Goal: Task Accomplishment & Management: Manage account settings

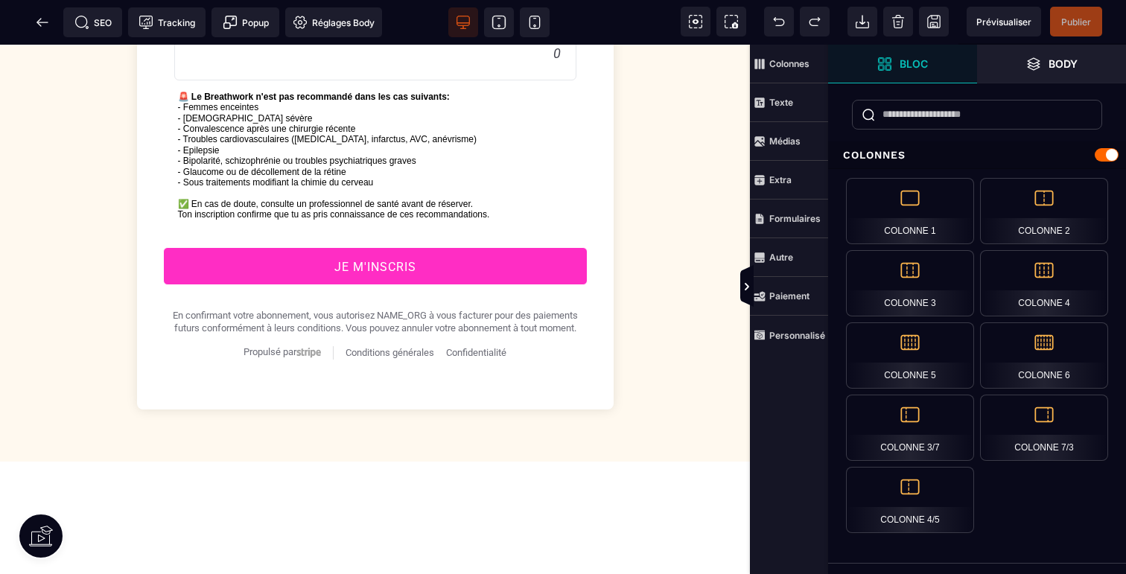
scroll to position [692, 0]
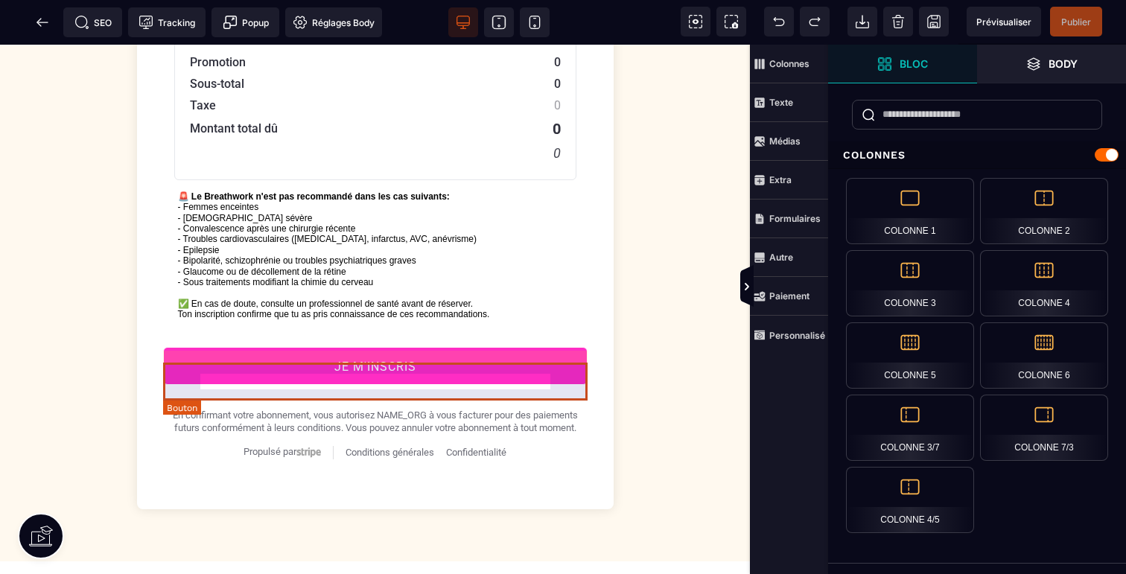
click at [520, 375] on button "JE M'INSCRIS" at bounding box center [375, 366] width 424 height 38
select select "******"
select select "***"
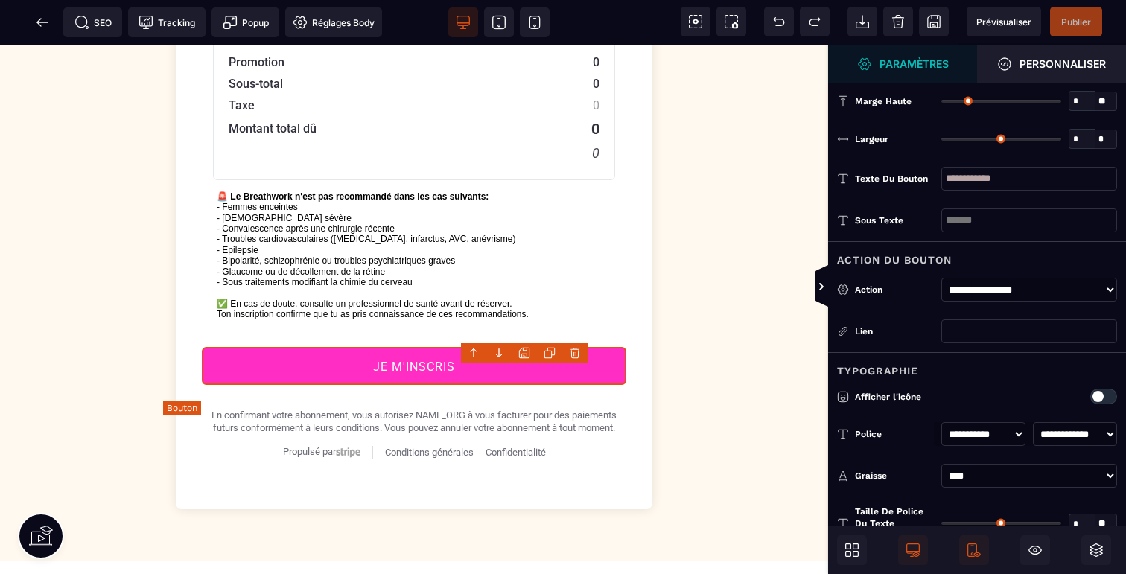
type input "**"
type input "***"
type input "**"
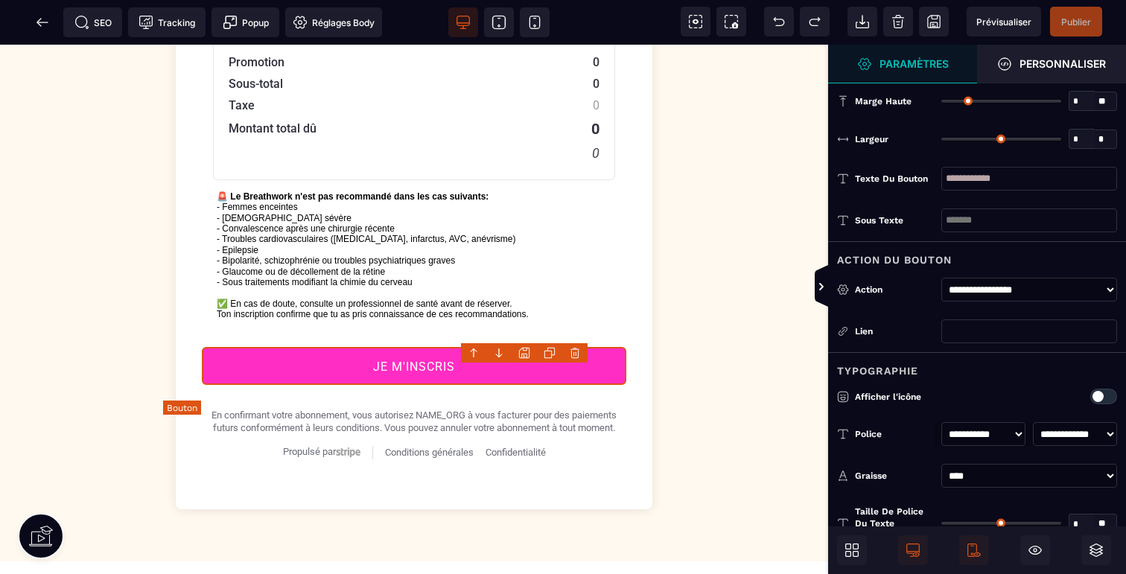
type input "**"
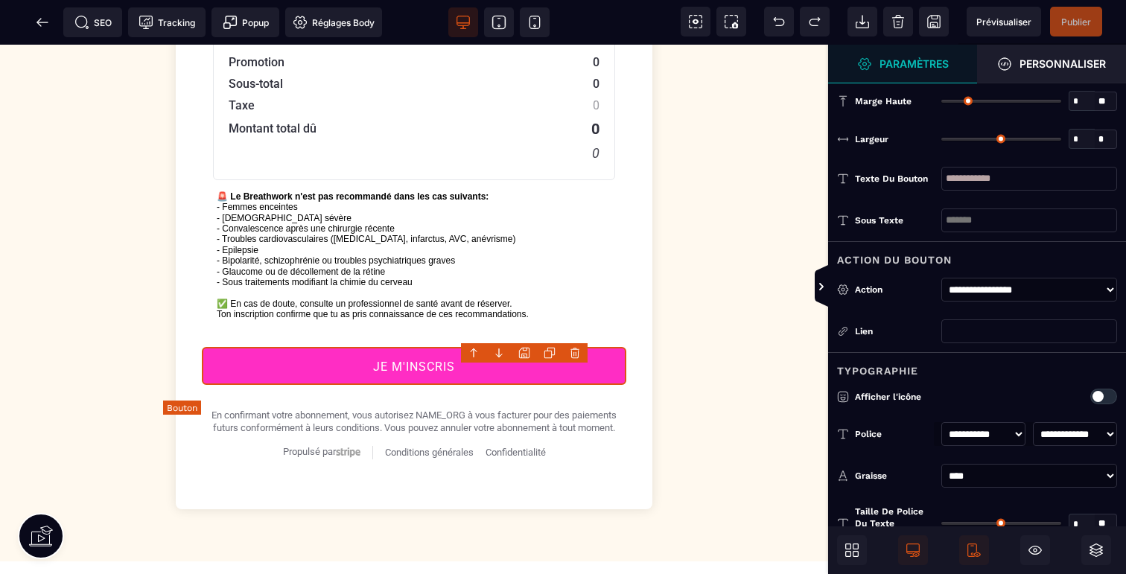
type input "**"
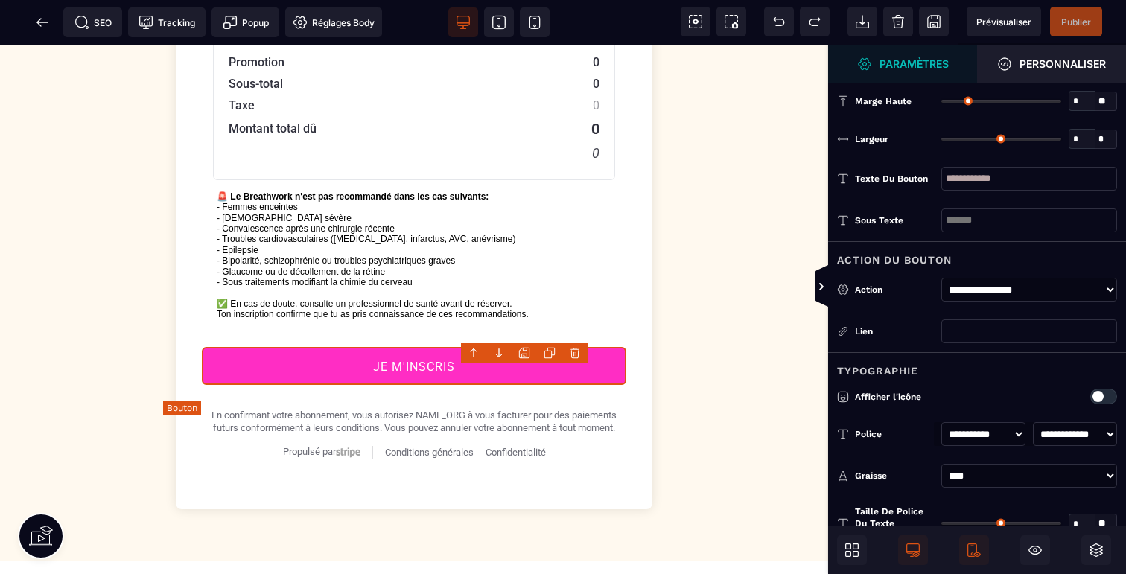
type input "**"
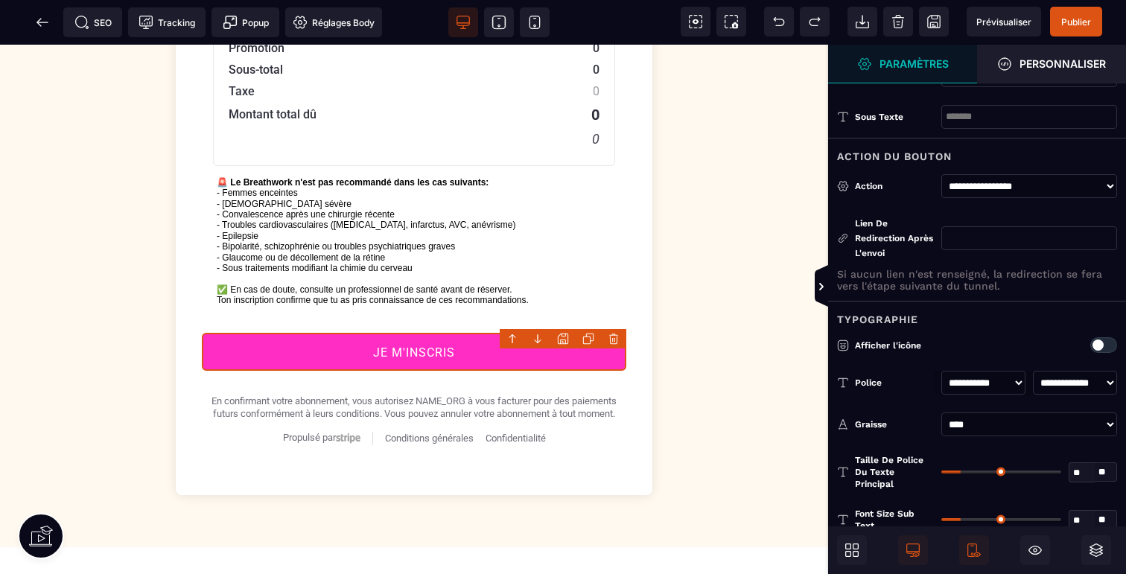
scroll to position [160, 0]
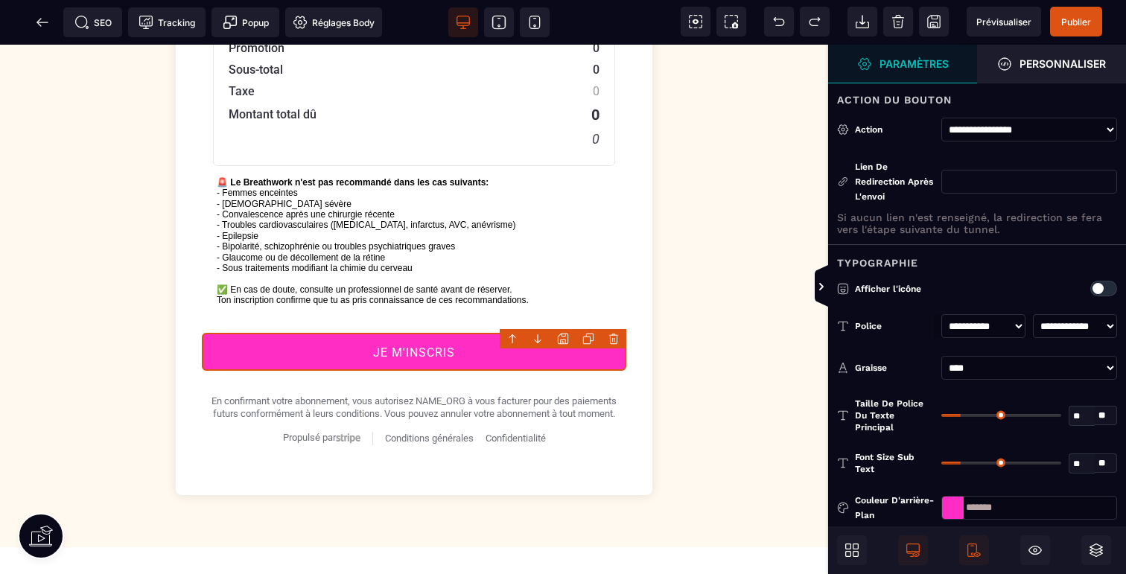
click at [982, 190] on input "text" at bounding box center [1029, 182] width 176 height 24
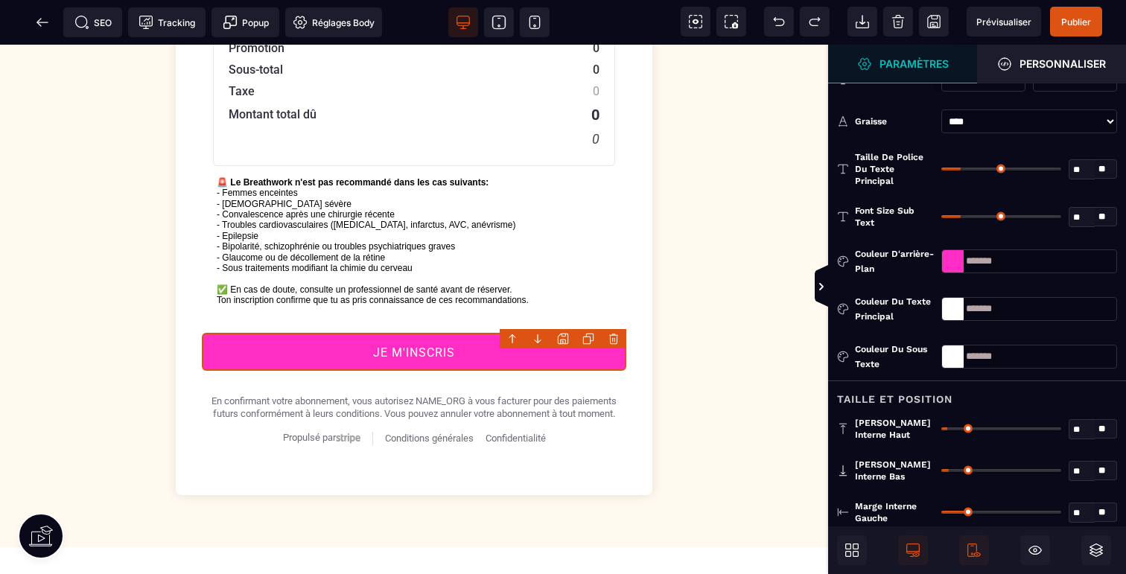
scroll to position [0, 0]
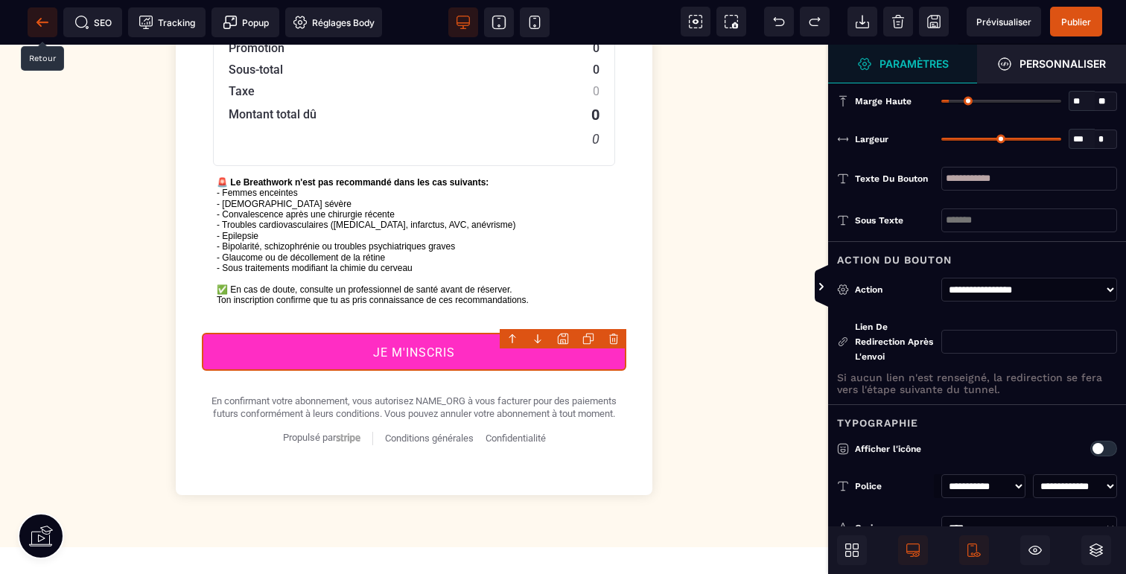
click at [45, 17] on icon at bounding box center [42, 22] width 15 height 15
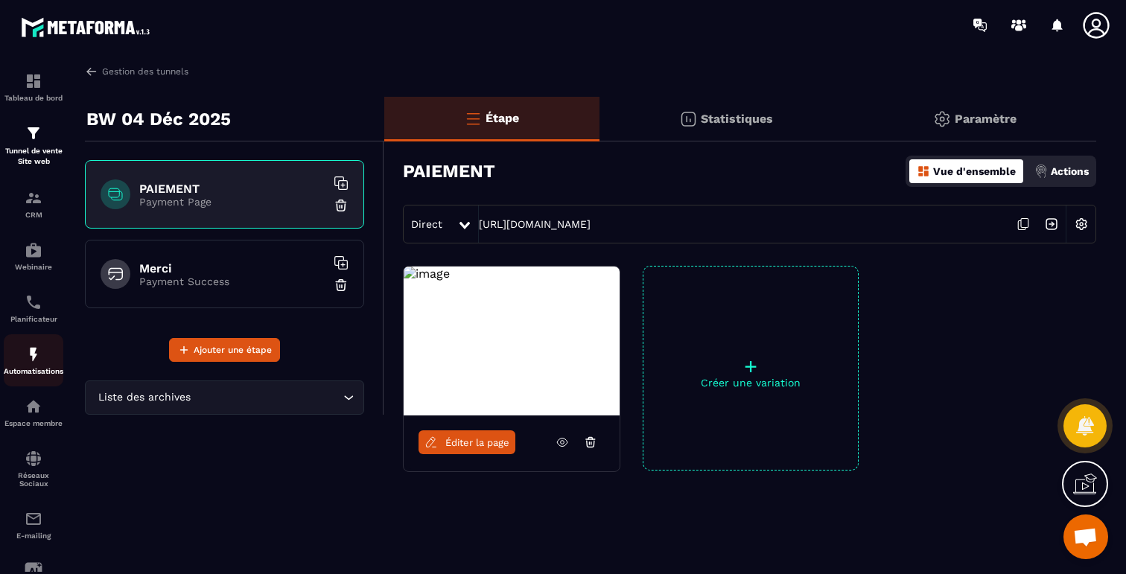
click at [45, 365] on div "Automatisations" at bounding box center [34, 360] width 60 height 30
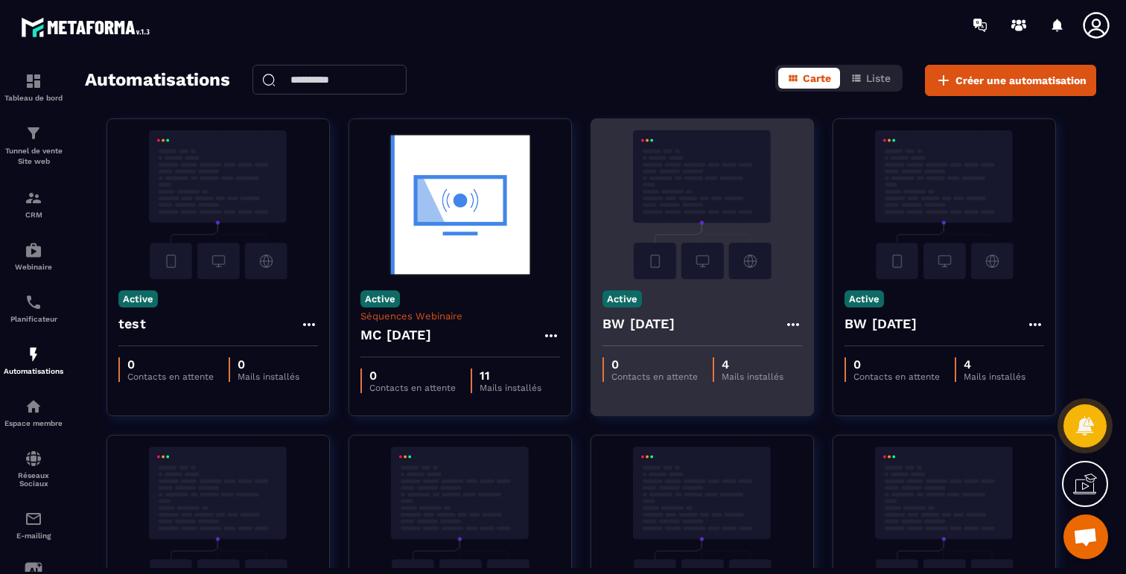
click at [674, 322] on h4 "BW 18 dec 2025" at bounding box center [638, 323] width 72 height 21
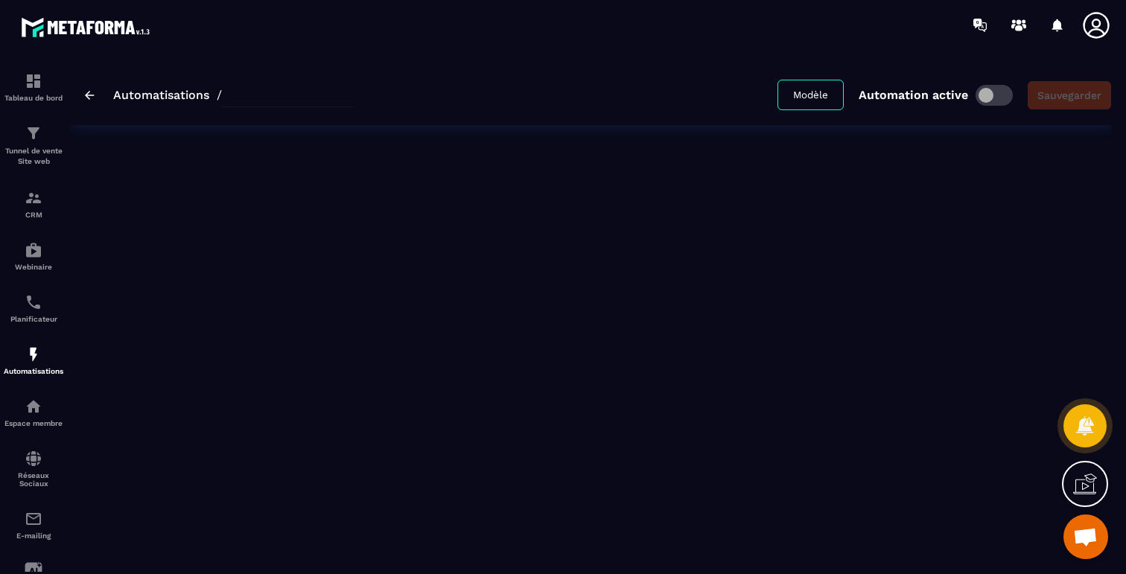
type input "**********"
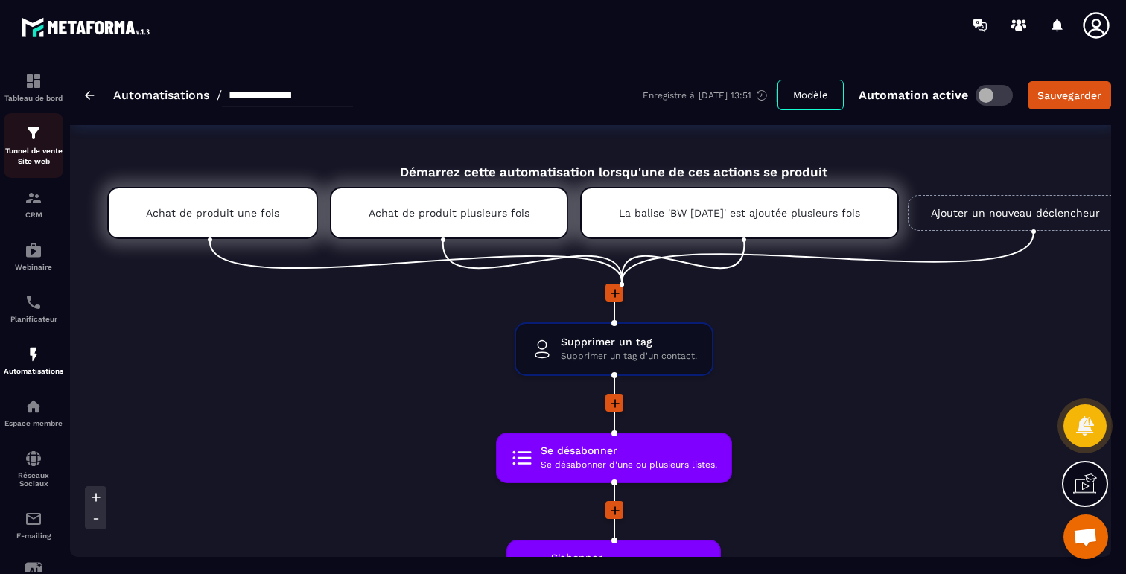
click at [34, 150] on p "Tunnel de vente Site web" at bounding box center [34, 156] width 60 height 21
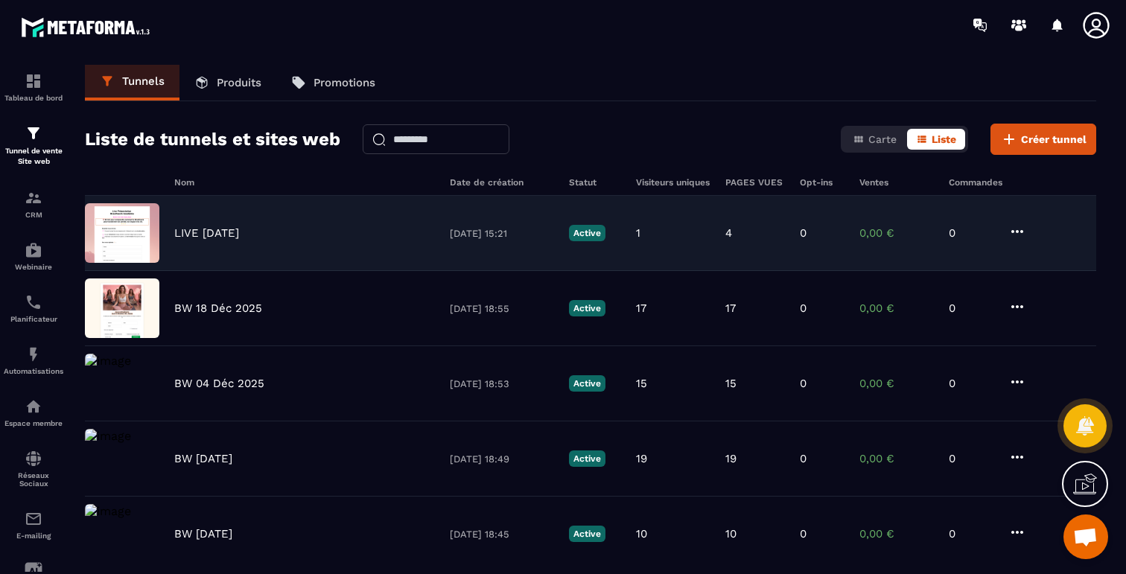
click at [222, 230] on p "LIVE 21 OCT 2025" at bounding box center [206, 232] width 65 height 13
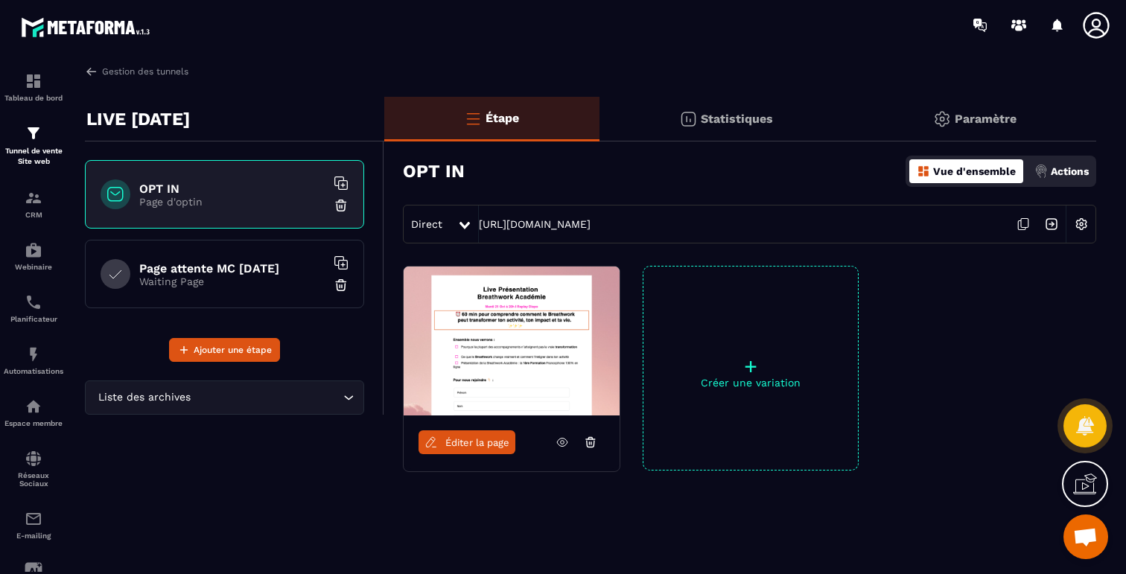
click at [1060, 173] on p "Actions" at bounding box center [1069, 171] width 38 height 12
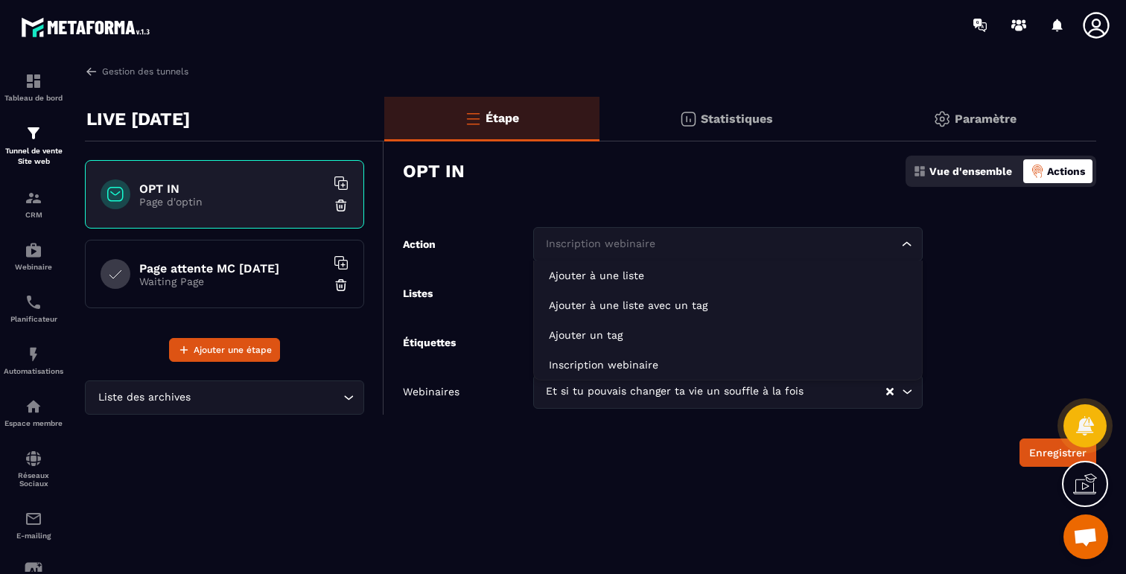
click at [871, 252] on input "Search for option" at bounding box center [721, 244] width 356 height 16
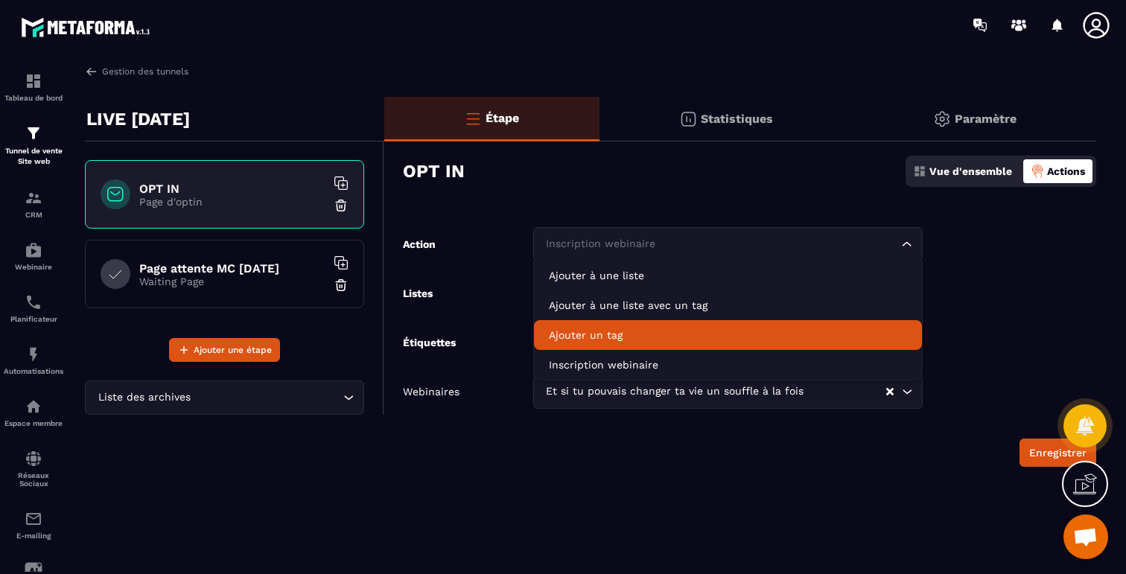
click at [610, 334] on p "Ajouter un tag" at bounding box center [728, 335] width 359 height 15
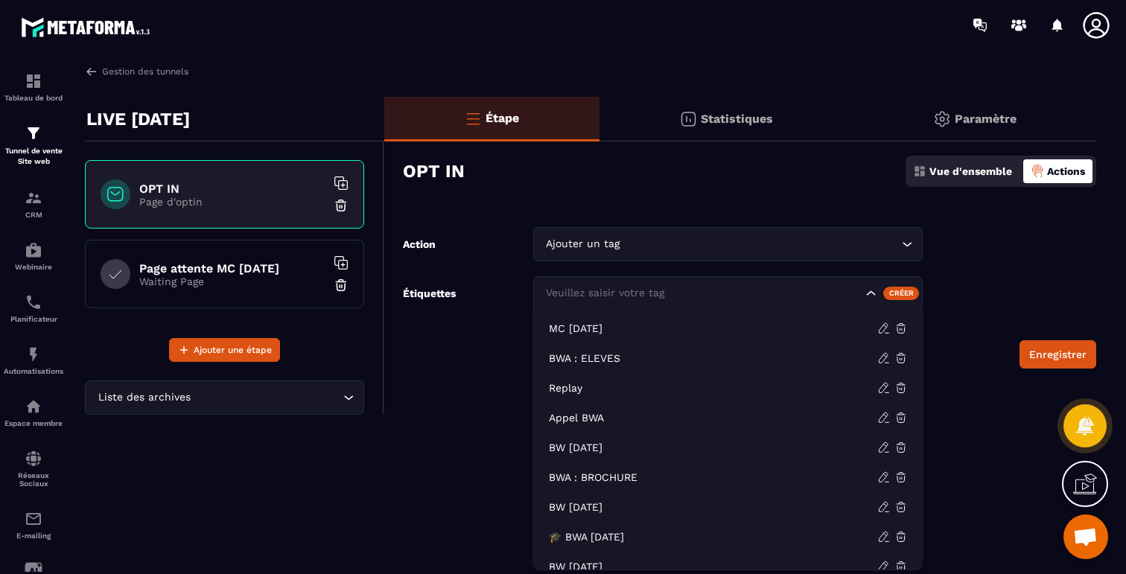
click at [660, 296] on div "Veuillez saisir votre tag" at bounding box center [702, 293] width 322 height 16
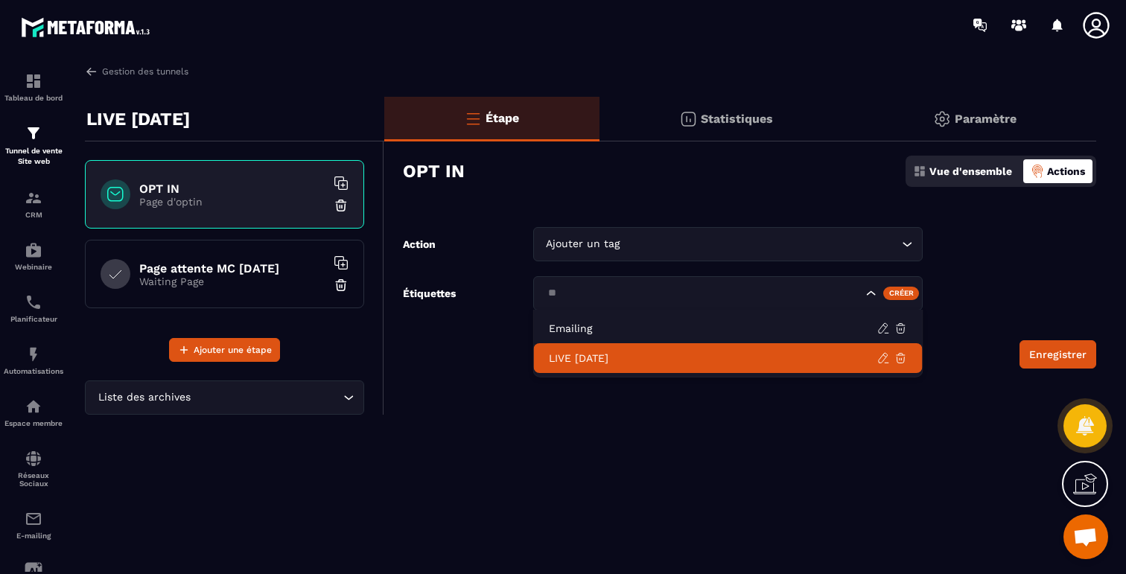
click at [572, 359] on p "LIVE 21 OCT 2025" at bounding box center [713, 358] width 328 height 15
type input "**"
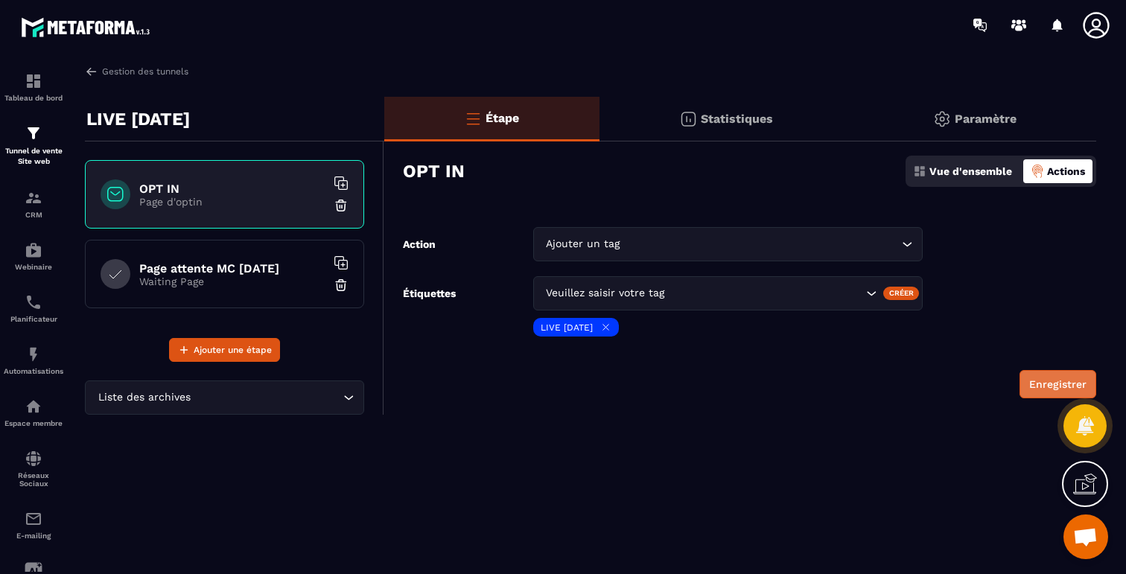
click at [1062, 383] on button "Enregistrer" at bounding box center [1057, 384] width 77 height 28
click at [34, 375] on p "Automatisations" at bounding box center [34, 371] width 60 height 8
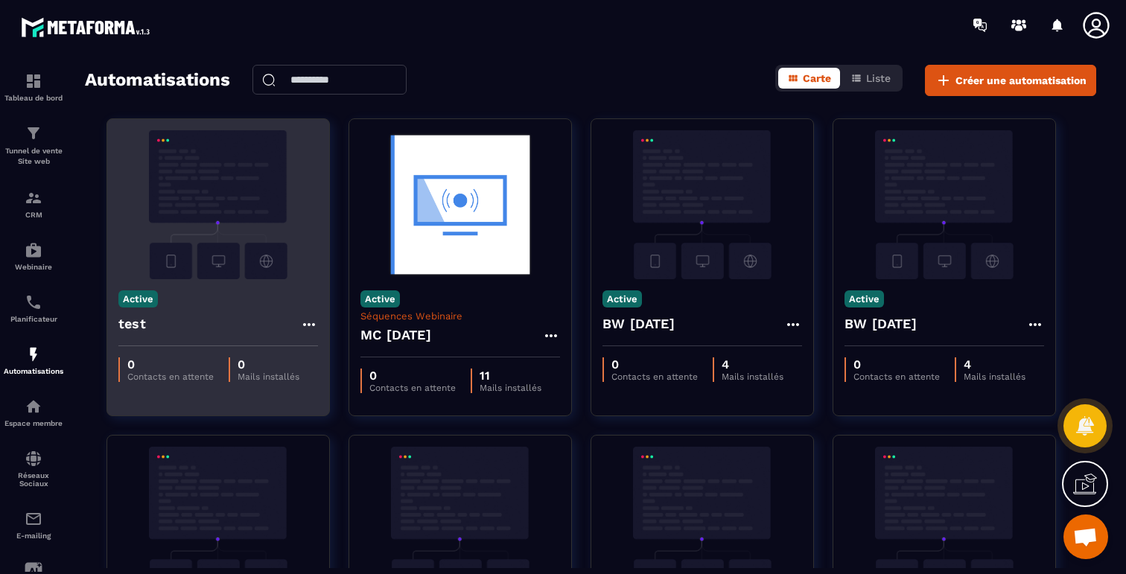
click at [312, 324] on icon at bounding box center [309, 324] width 12 height 3
click at [352, 415] on button "Supprimer" at bounding box center [352, 414] width 93 height 27
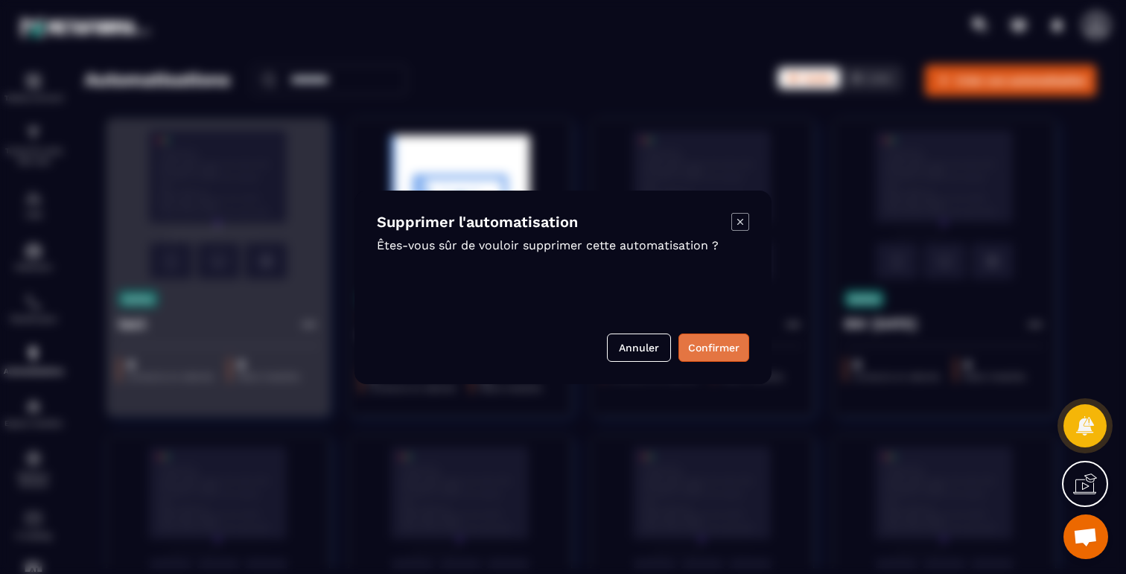
click at [705, 348] on button "Confirmer" at bounding box center [713, 347] width 71 height 28
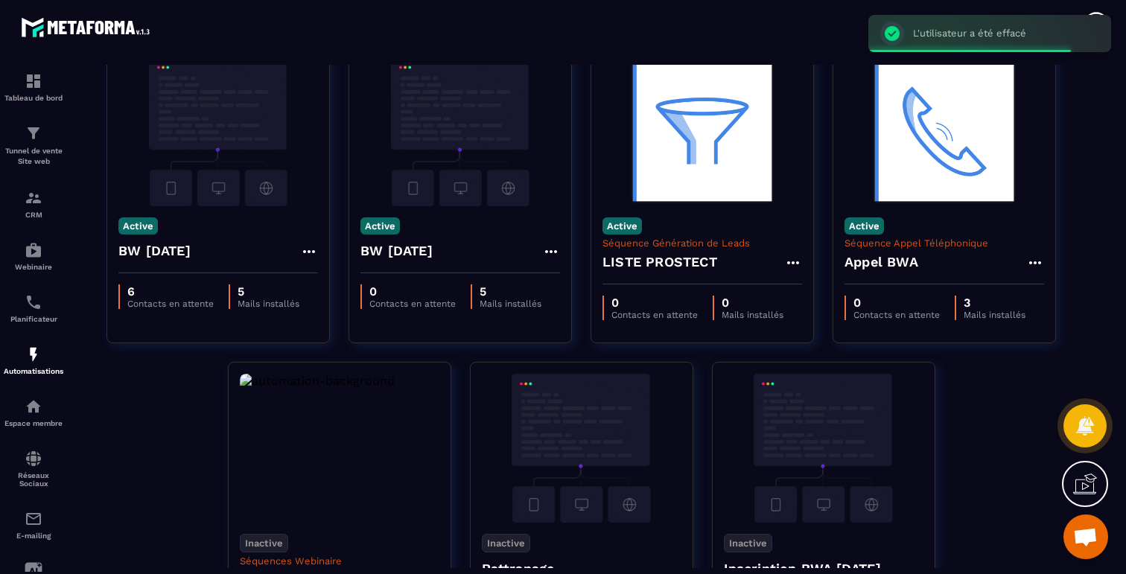
scroll to position [859, 0]
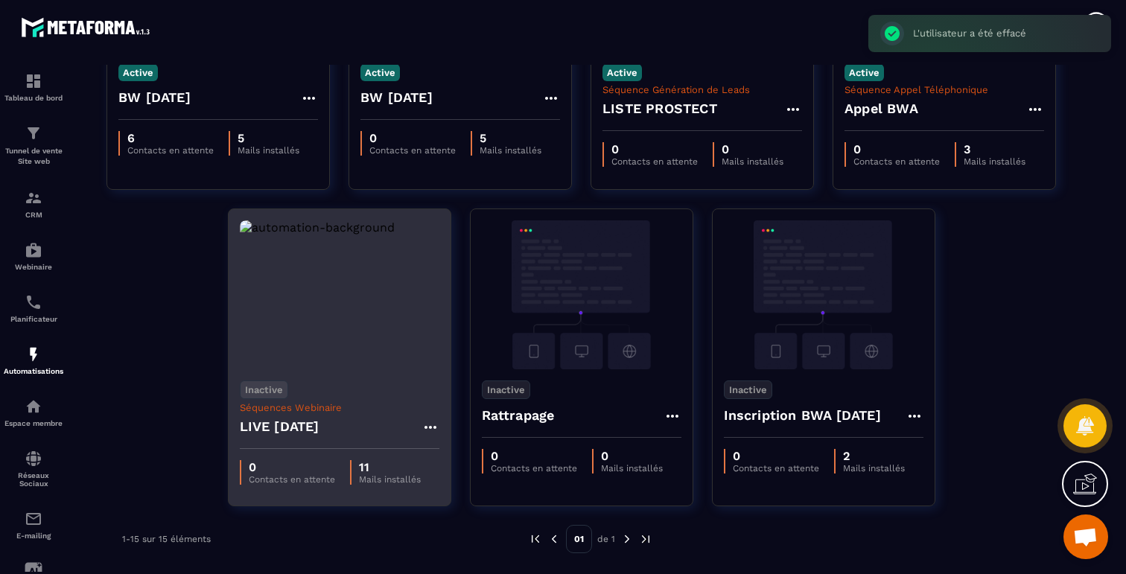
click at [396, 352] on img at bounding box center [340, 294] width 200 height 149
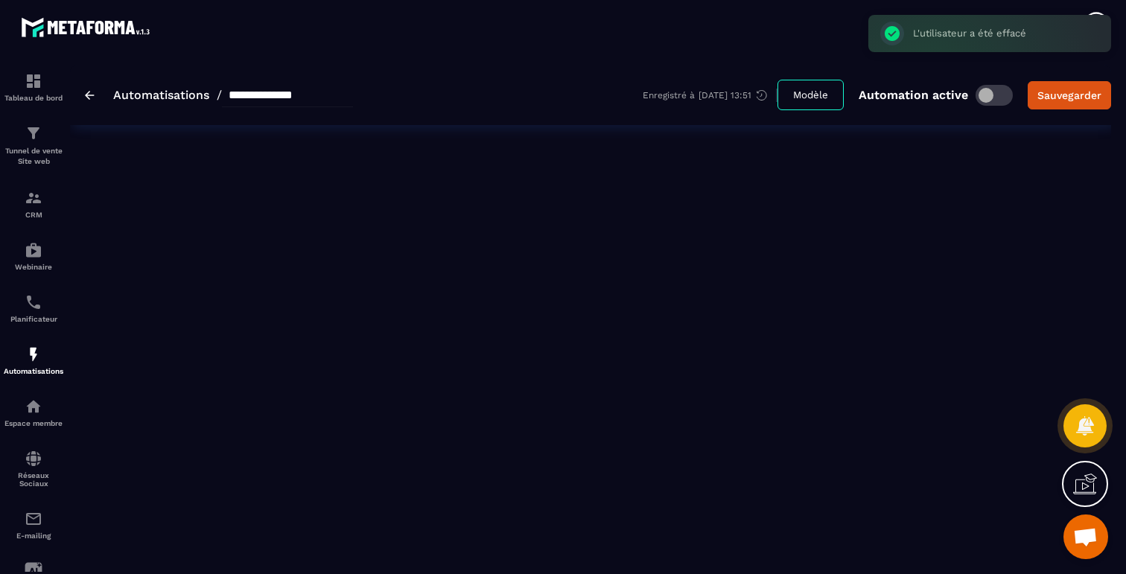
type input "**********"
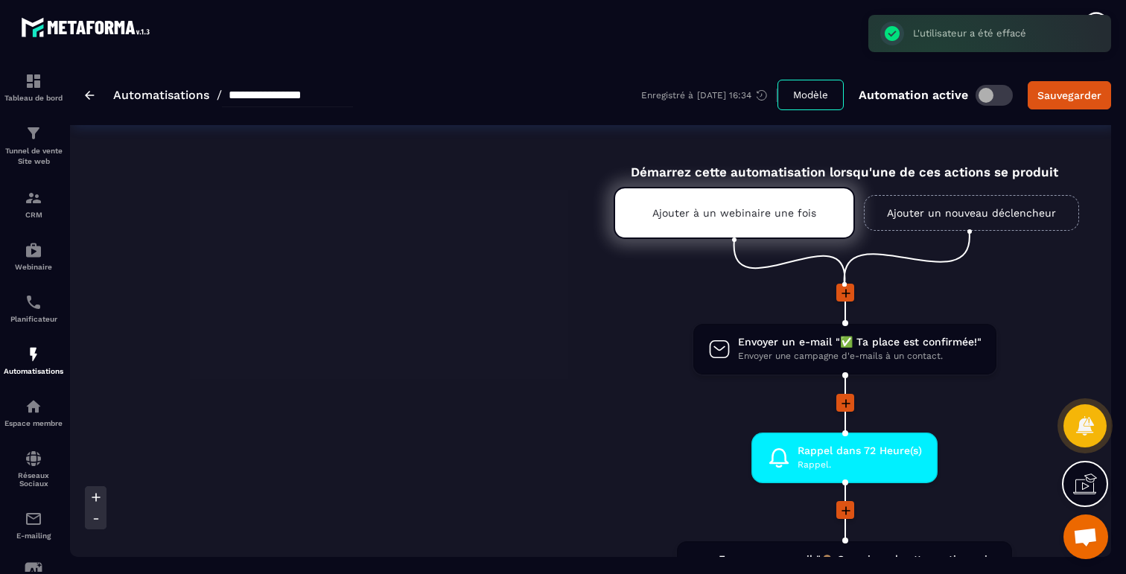
scroll to position [0, 321]
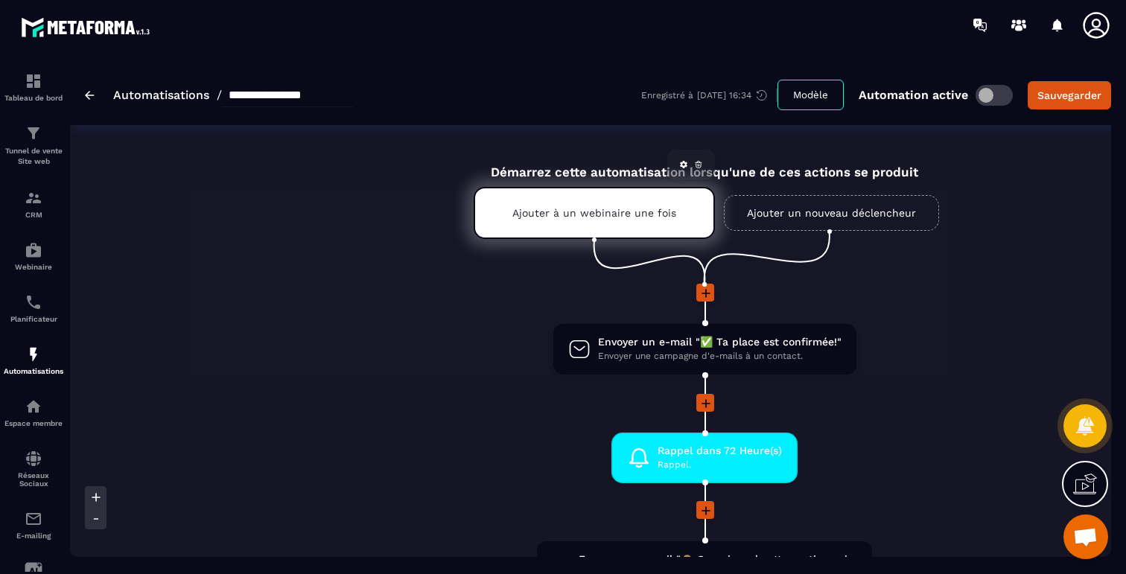
click at [697, 166] on icon at bounding box center [698, 164] width 9 height 9
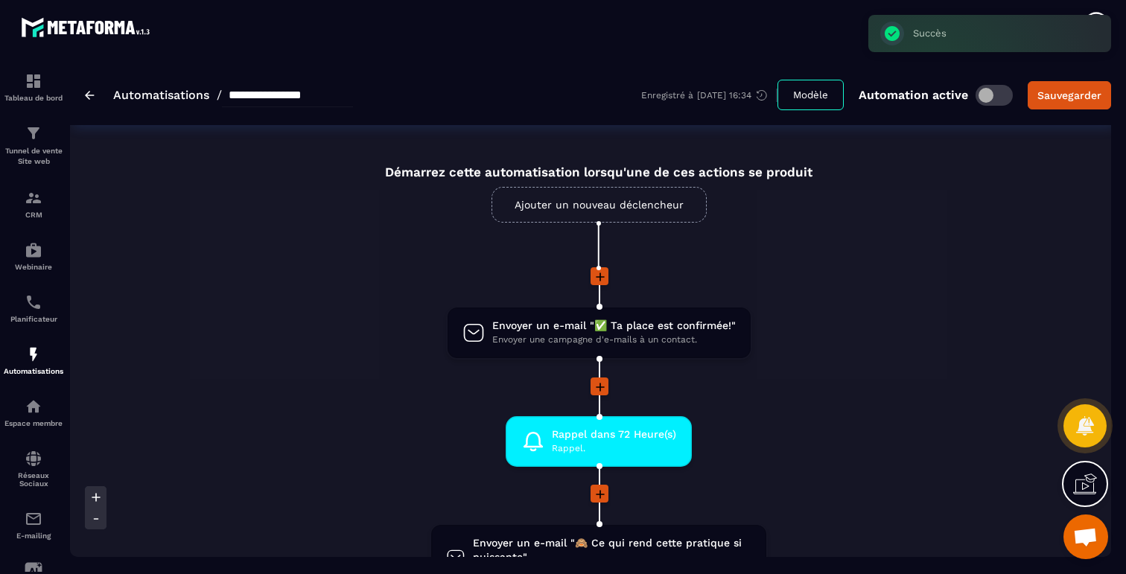
scroll to position [0, 473]
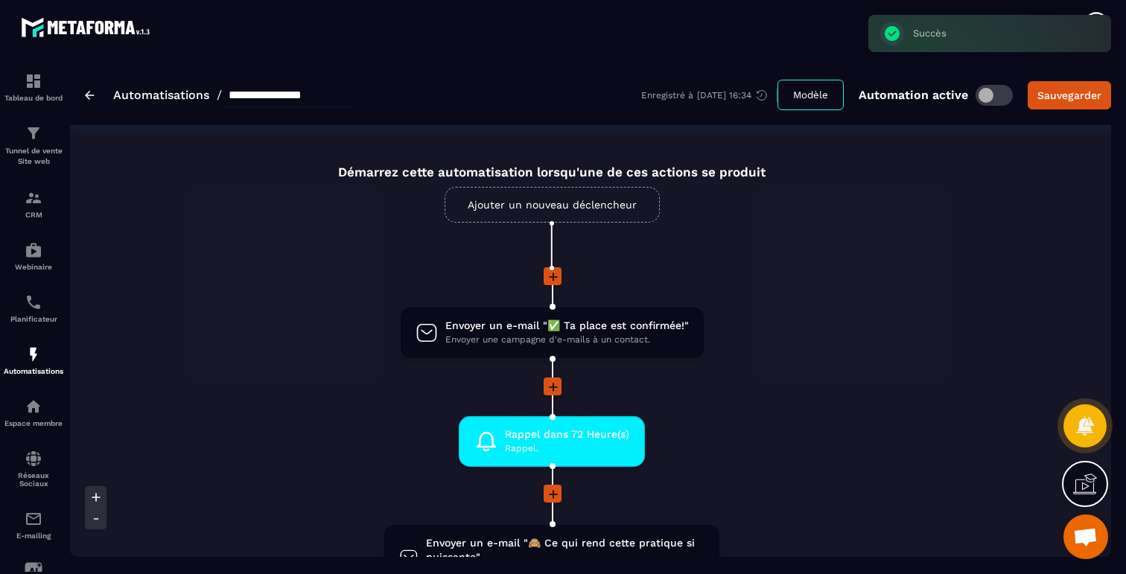
click at [586, 200] on link "Ajouter un nouveau déclencheur" at bounding box center [551, 205] width 215 height 36
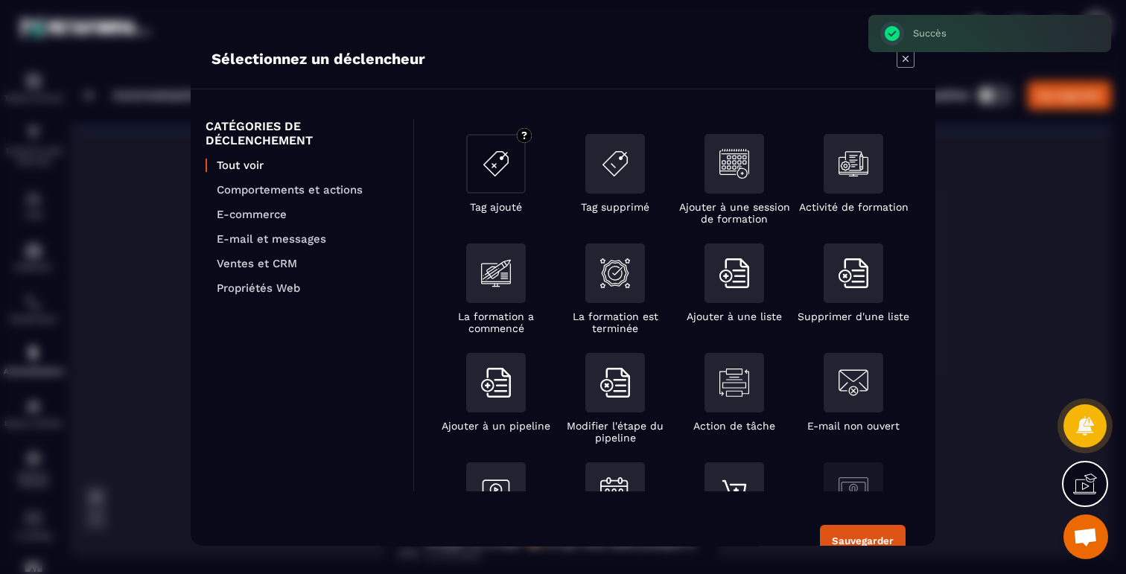
click at [503, 195] on div "Modal window" at bounding box center [496, 167] width 60 height 67
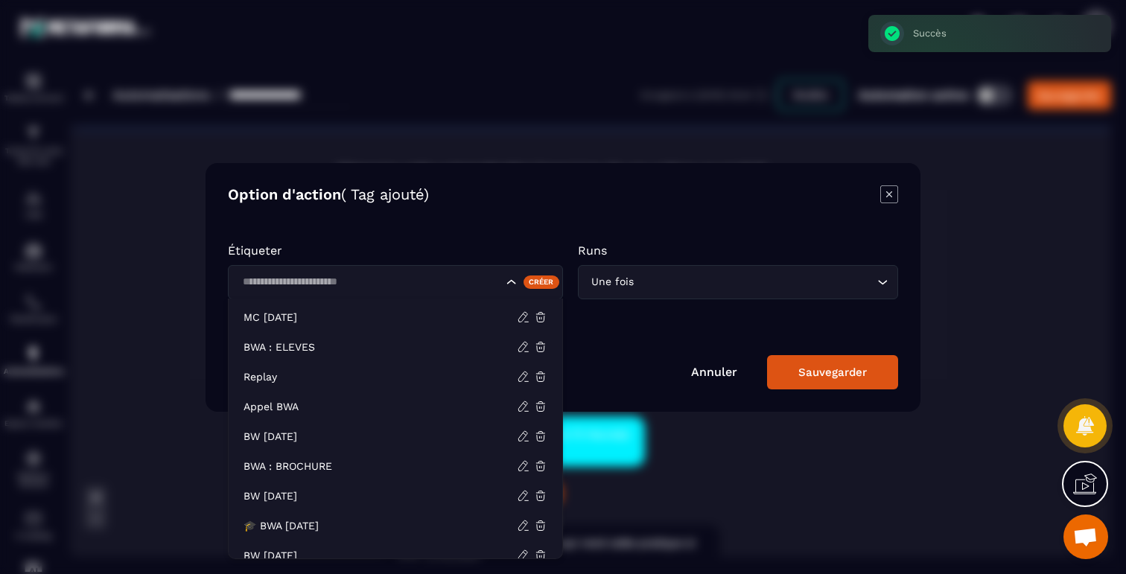
click at [500, 281] on input "Search for option" at bounding box center [369, 282] width 265 height 16
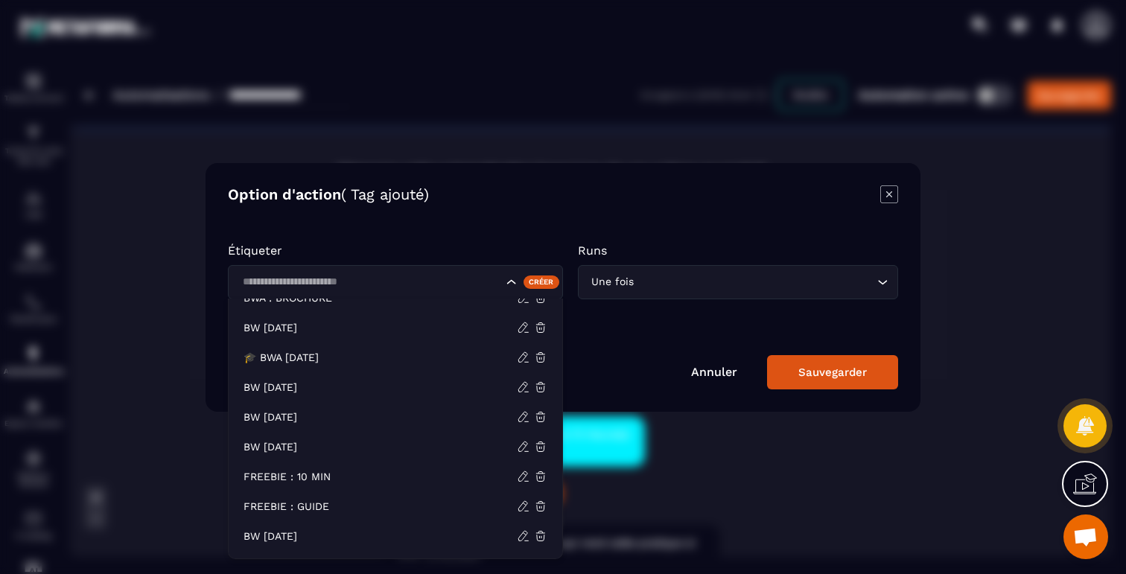
scroll to position [0, 0]
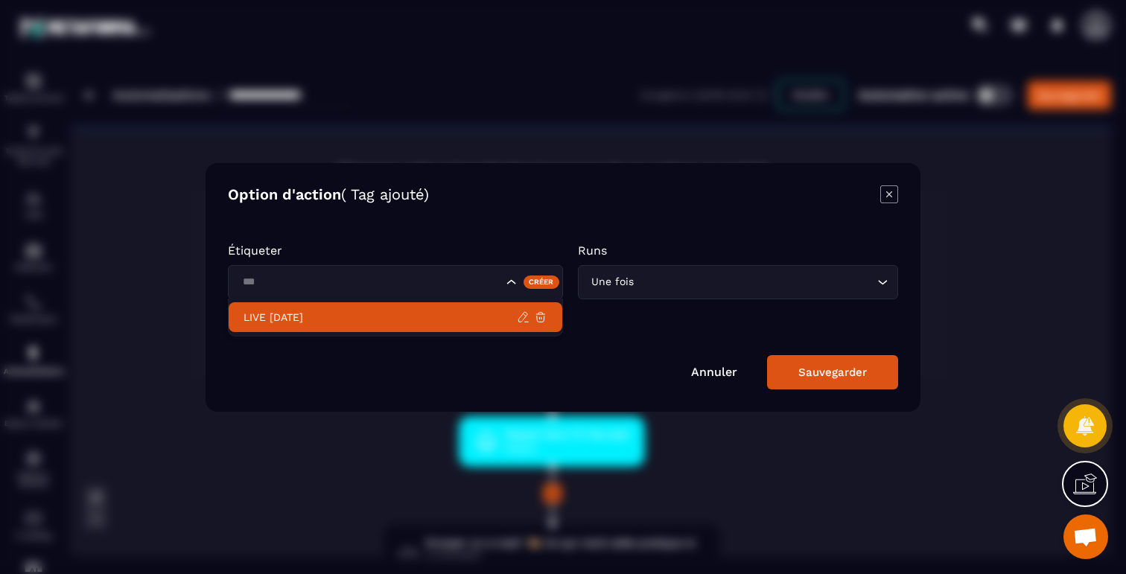
click at [281, 307] on li "LIVE 21 OCT 2025" at bounding box center [395, 317] width 333 height 30
type input "***"
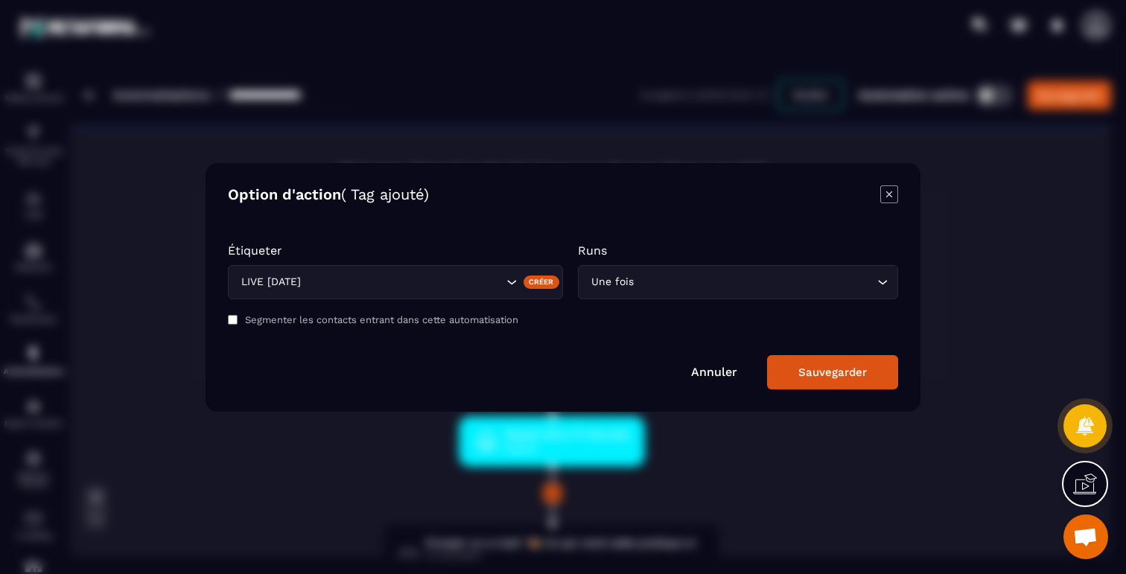
click at [689, 290] on div "Une fois Loading..." at bounding box center [738, 282] width 320 height 34
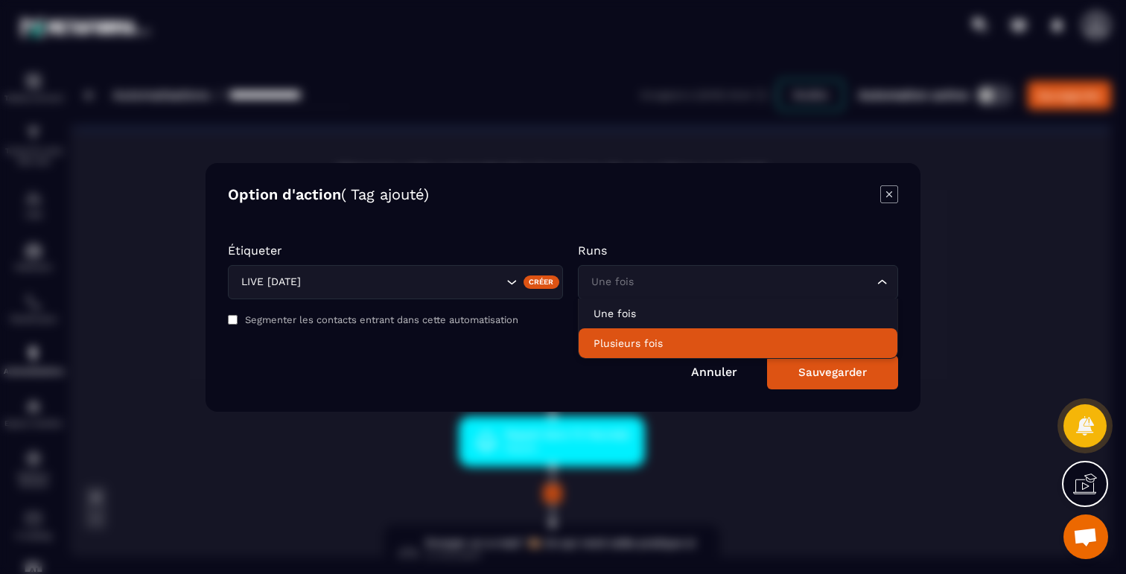
click at [678, 331] on li "Plusieurs fois" at bounding box center [737, 343] width 319 height 30
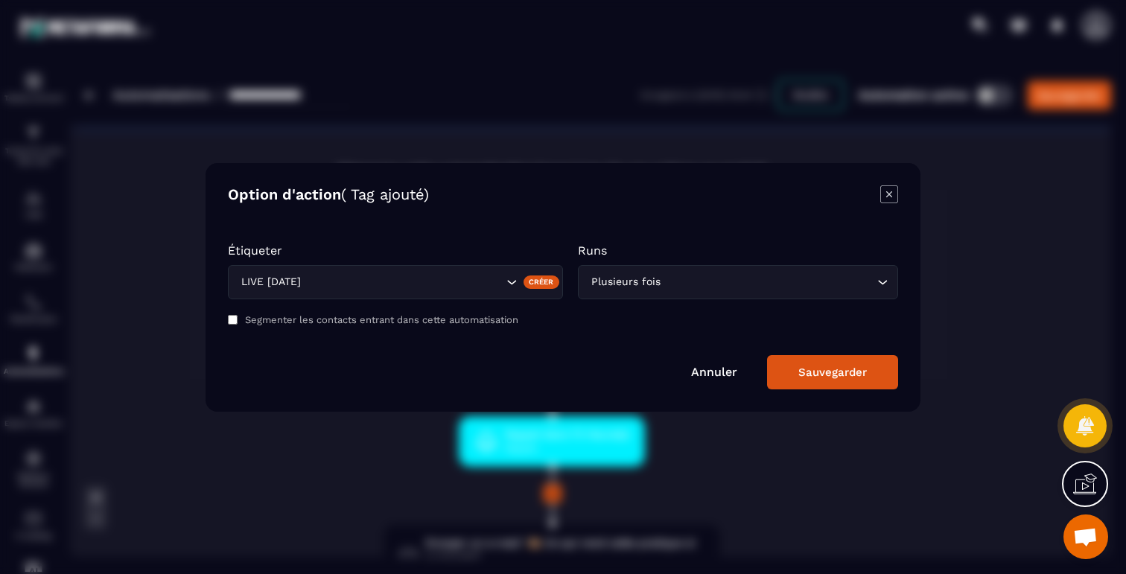
click at [508, 319] on label "Segmenter les contacts entrant dans cette automatisation" at bounding box center [381, 319] width 273 height 11
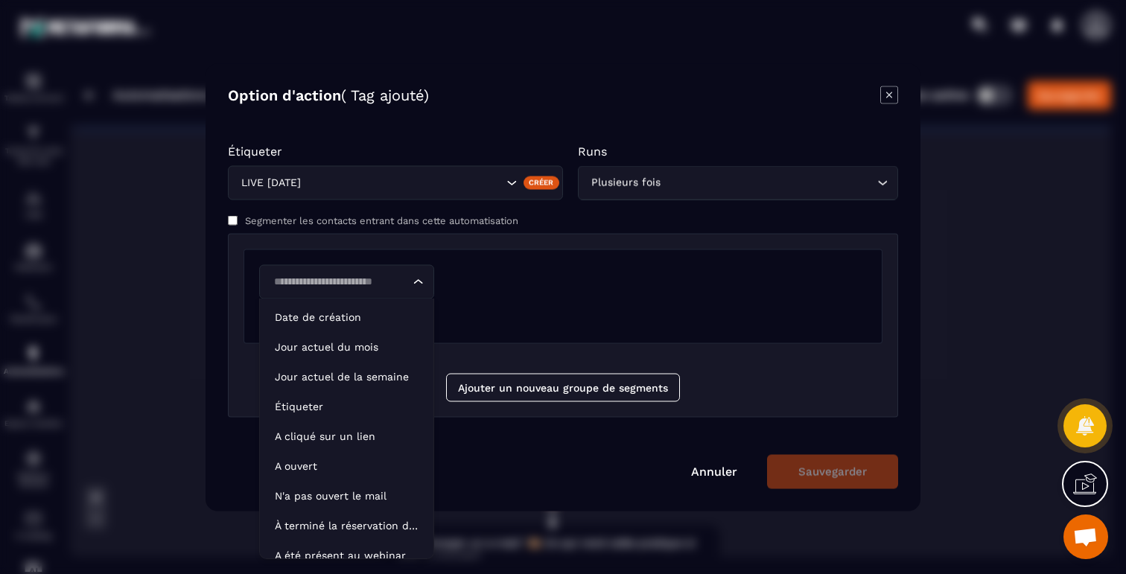
click at [339, 282] on input "Search for option" at bounding box center [339, 281] width 141 height 16
click at [487, 285] on div "Modal window" at bounding box center [653, 281] width 425 height 34
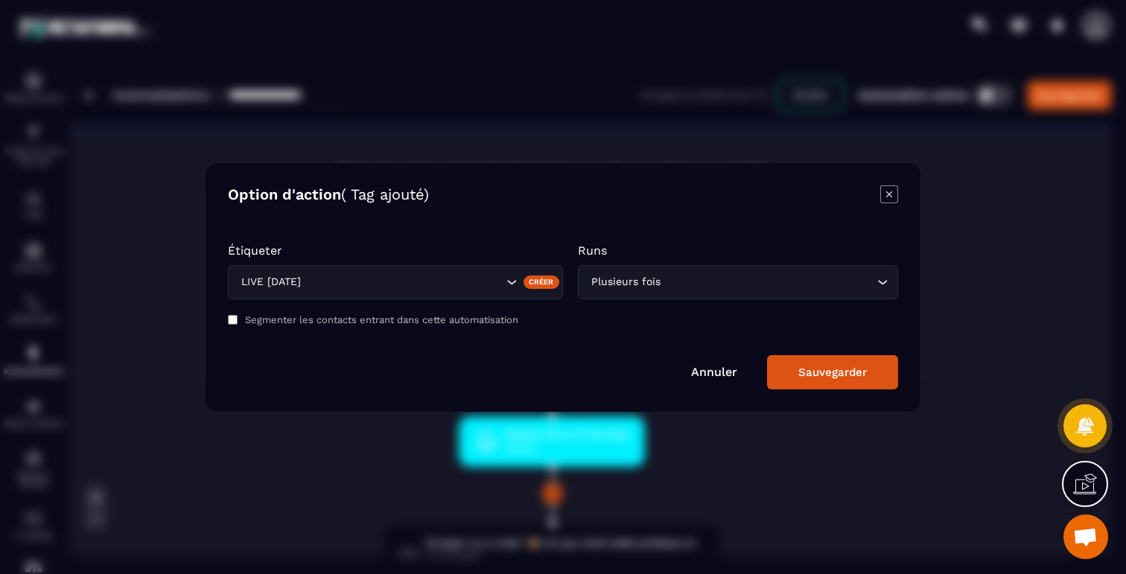
click at [847, 373] on div "Sauvegarder" at bounding box center [832, 372] width 68 height 13
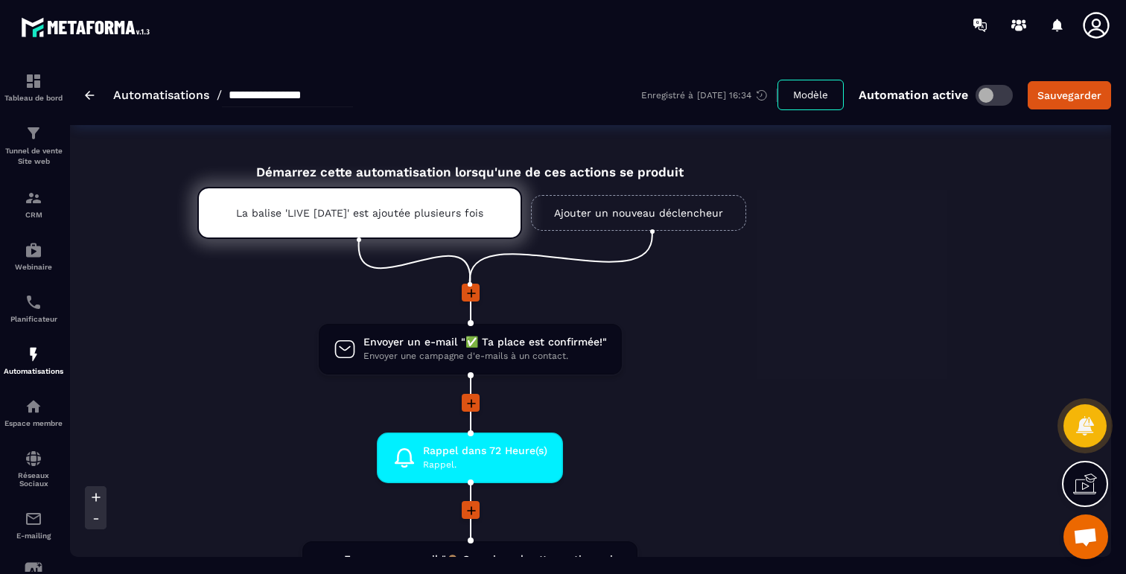
scroll to position [0, 563]
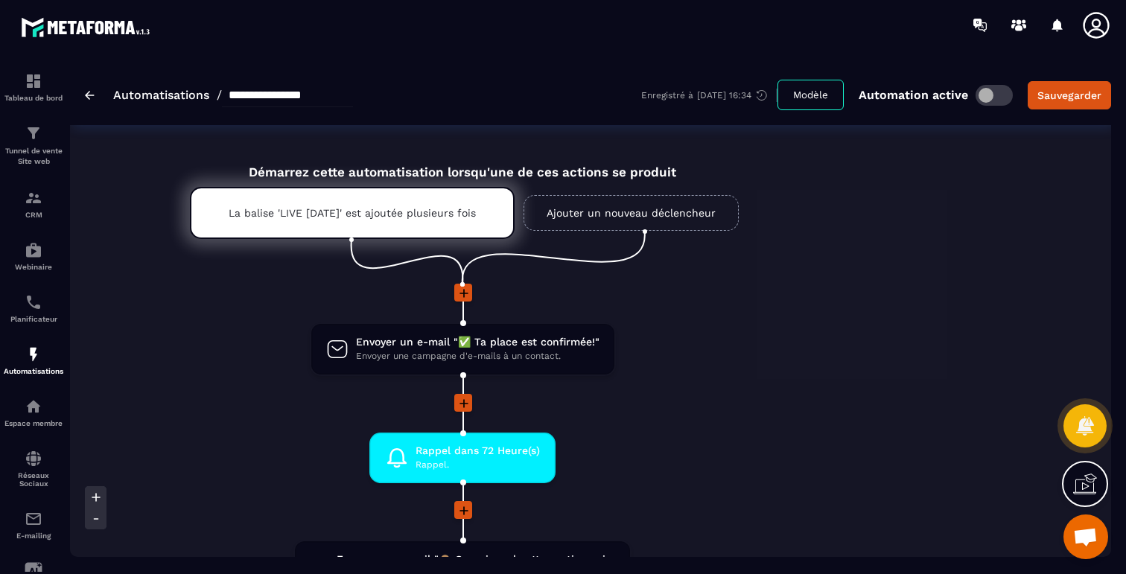
click at [465, 294] on icon at bounding box center [463, 293] width 9 height 9
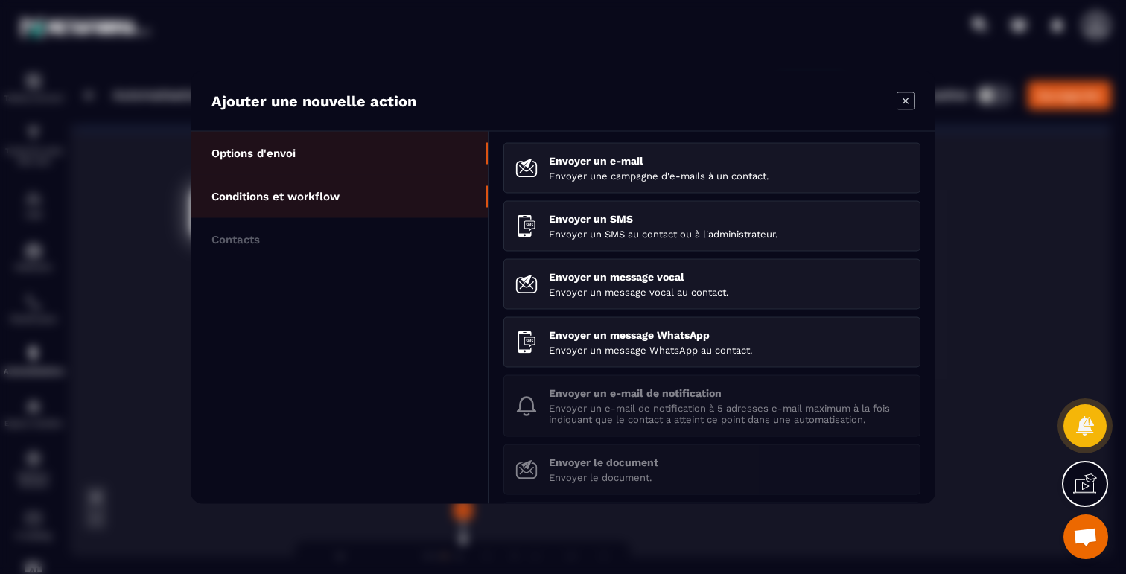
click at [281, 203] on li "Conditions et workflow" at bounding box center [339, 195] width 297 height 43
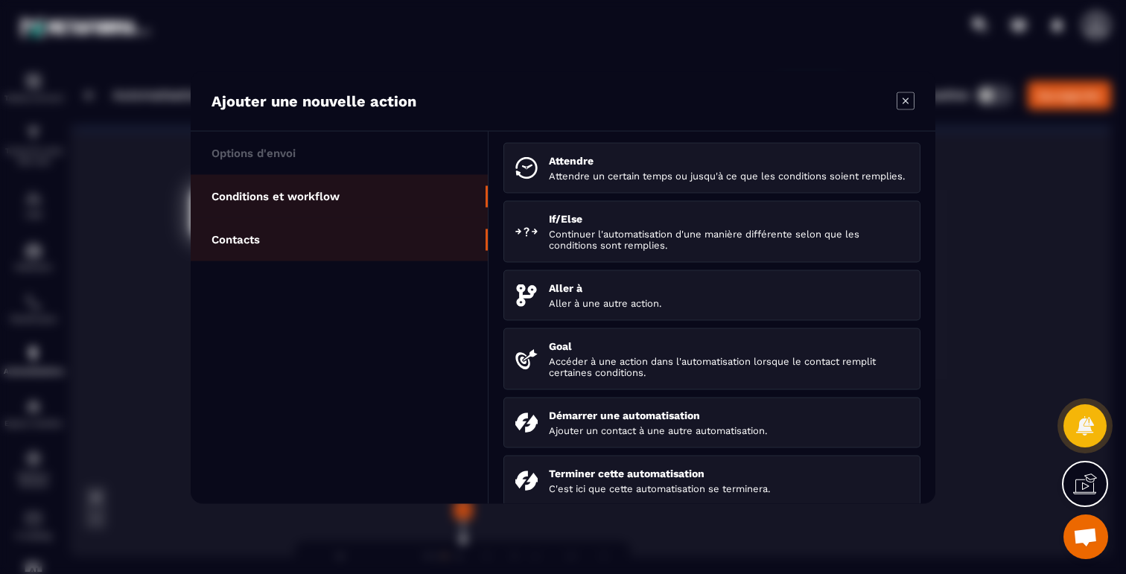
click at [252, 236] on p "Contacts" at bounding box center [235, 238] width 48 height 13
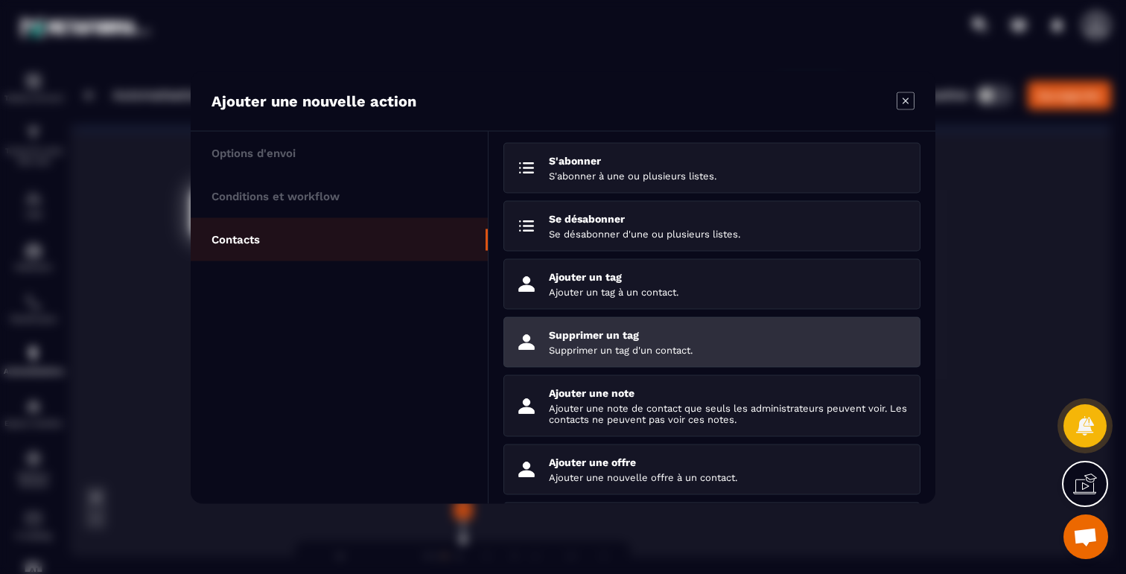
click at [642, 337] on p "Supprimer un tag" at bounding box center [729, 334] width 360 height 12
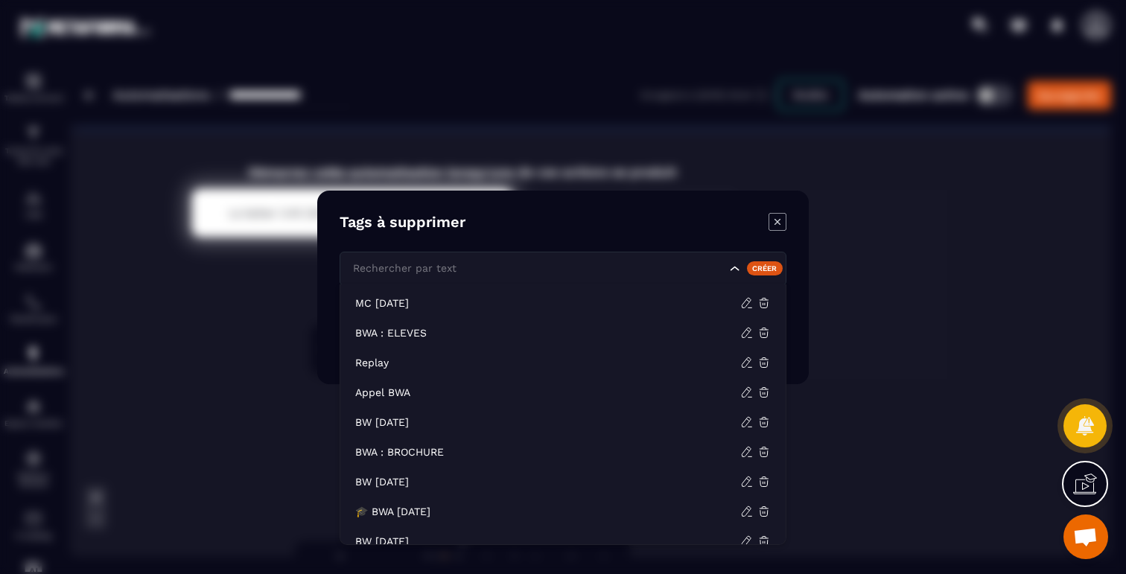
click at [619, 278] on div "Rechercher par text" at bounding box center [562, 268] width 447 height 34
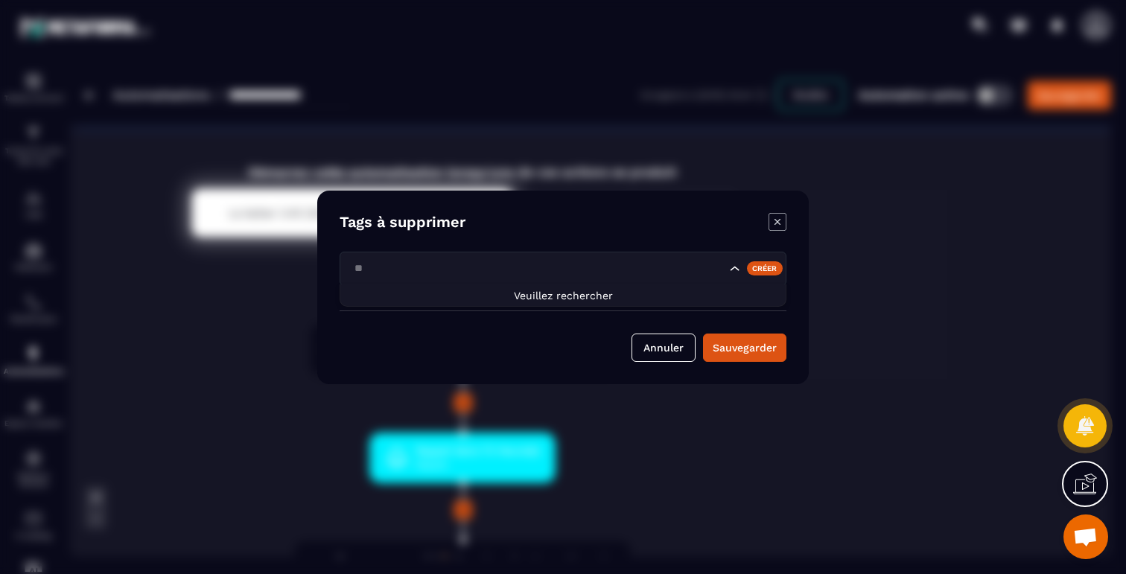
type input "*"
click at [537, 302] on ul "Veuillez rechercher" at bounding box center [562, 295] width 447 height 22
click at [537, 298] on span "Veuillez rechercher" at bounding box center [563, 296] width 99 height 12
type input "*"
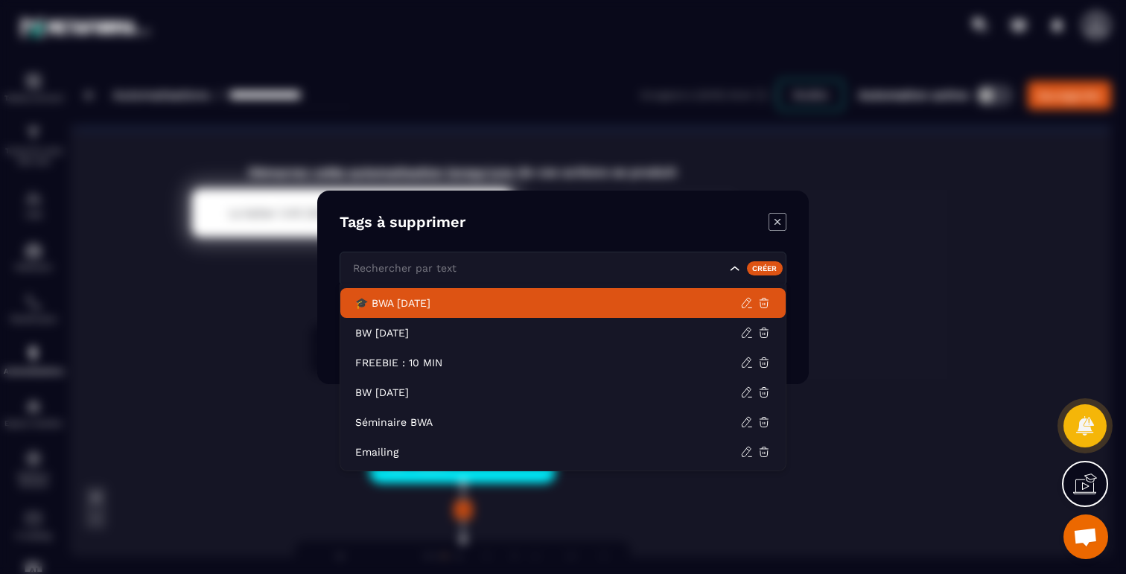
click at [776, 224] on icon "Modal window" at bounding box center [777, 222] width 18 height 18
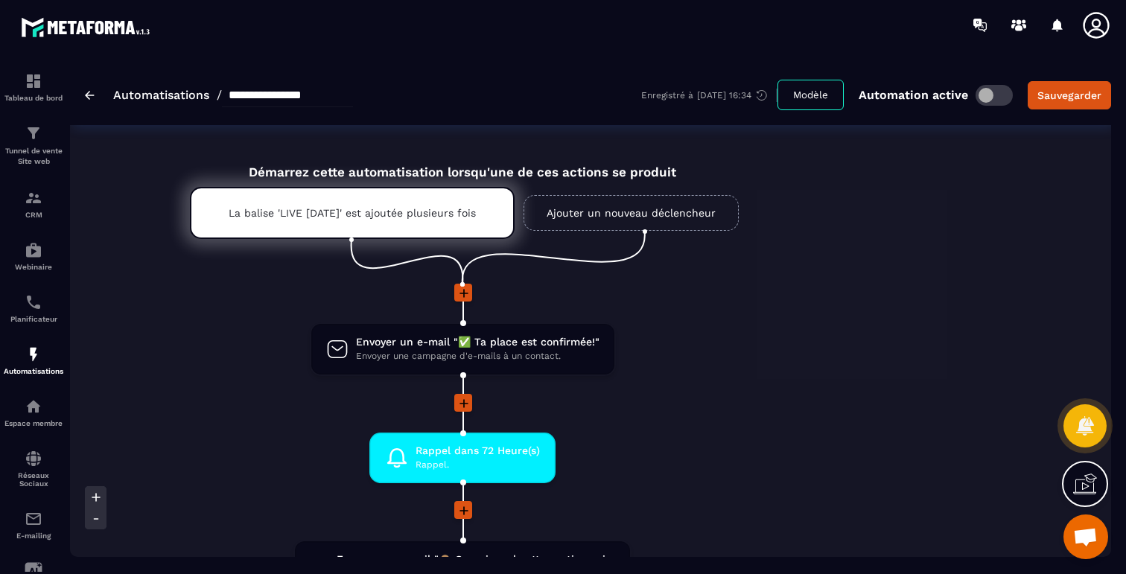
click at [659, 220] on link "Ajouter un nouveau déclencheur" at bounding box center [630, 213] width 215 height 36
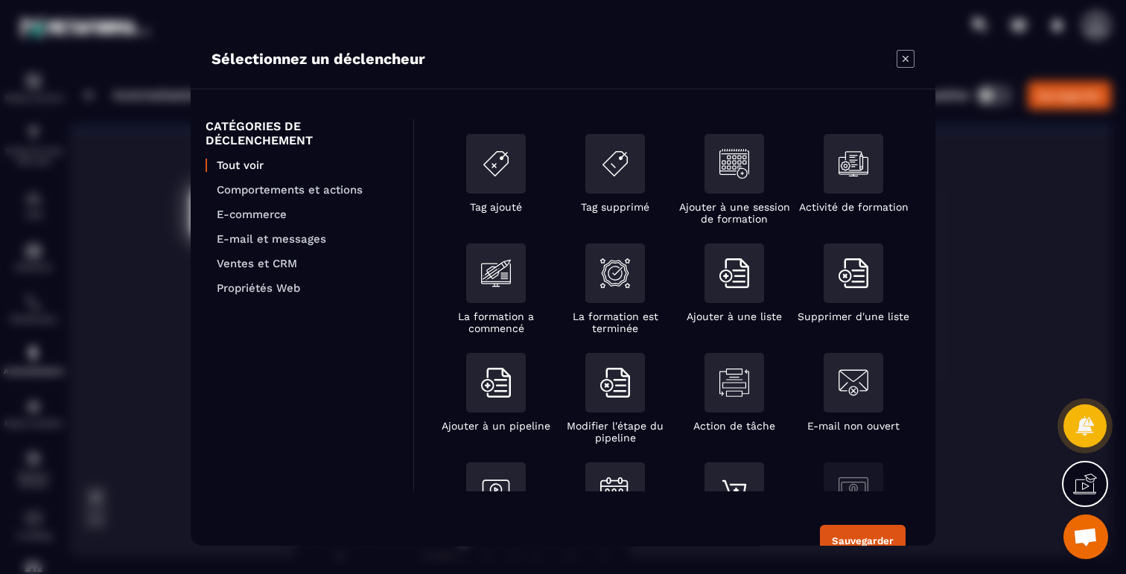
click at [907, 66] on icon "Modal window" at bounding box center [905, 59] width 18 height 18
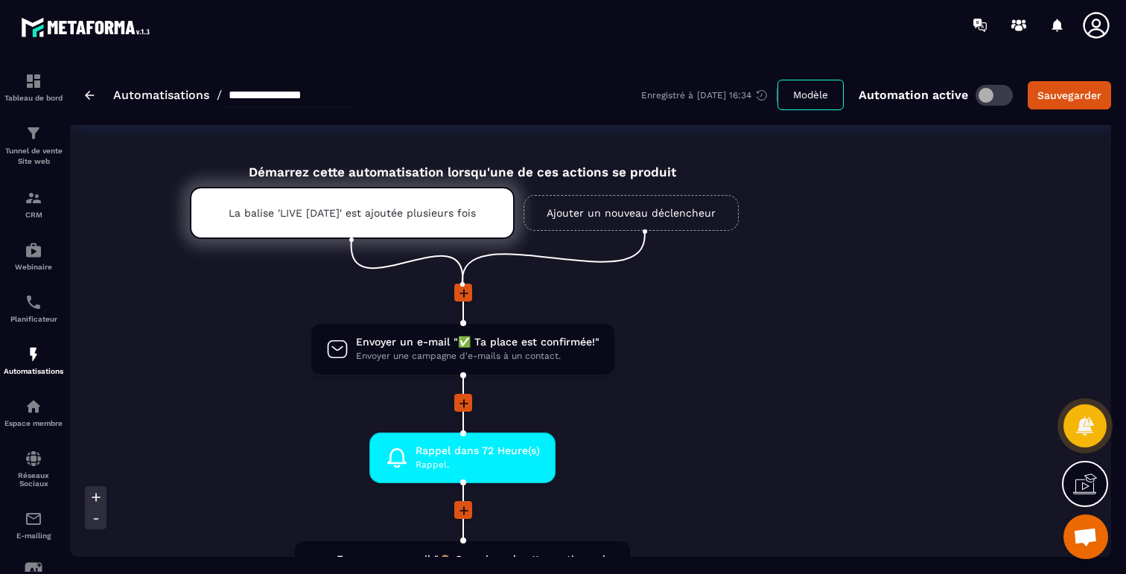
click at [462, 290] on icon at bounding box center [463, 293] width 15 height 15
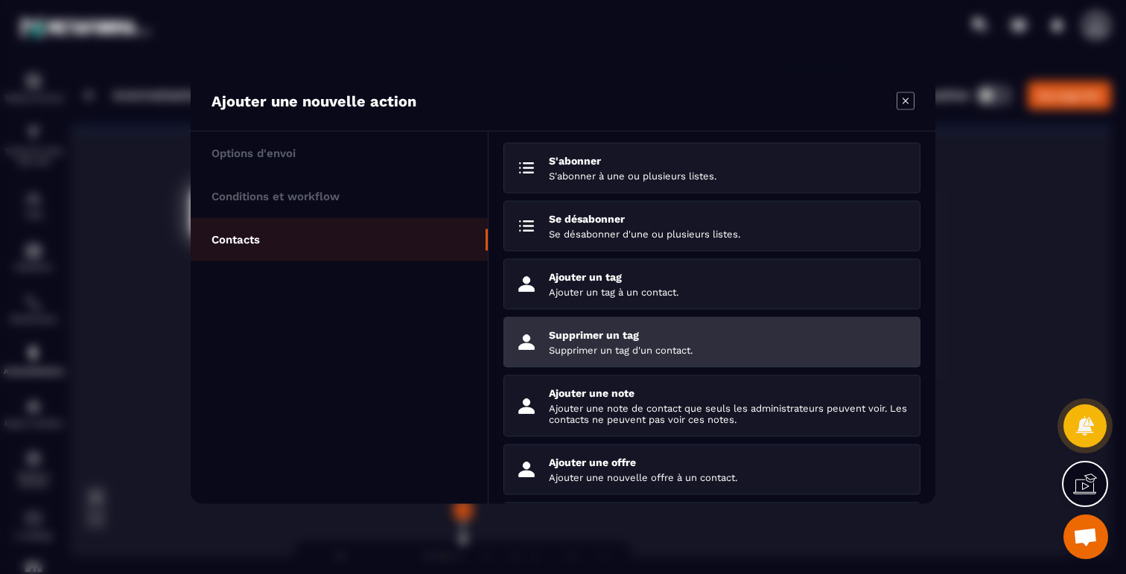
click at [605, 338] on p "Supprimer un tag" at bounding box center [729, 334] width 360 height 12
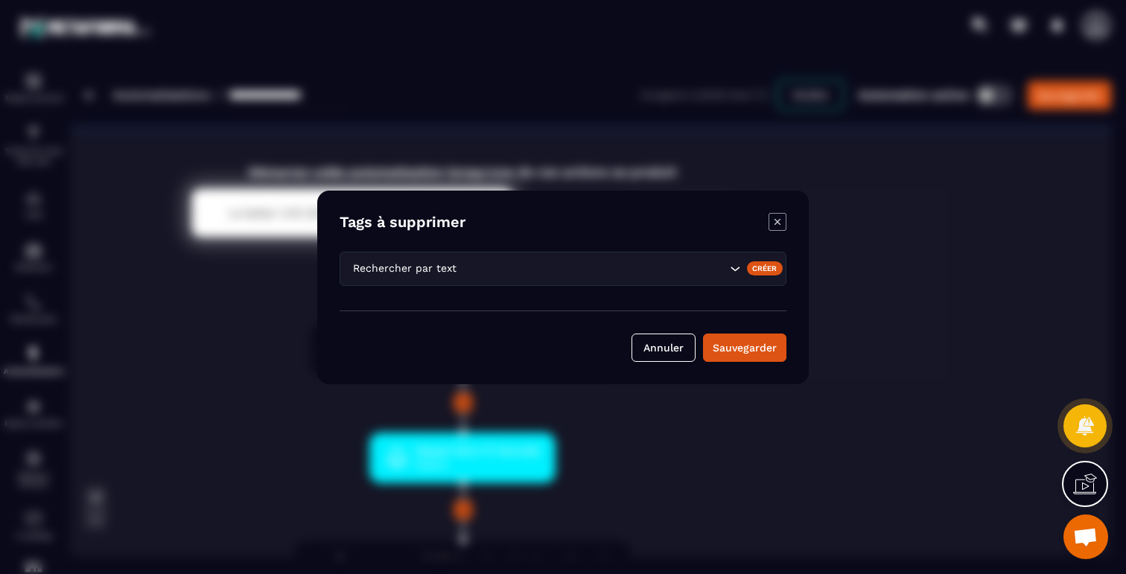
click at [618, 269] on input "Search for option" at bounding box center [592, 268] width 266 height 16
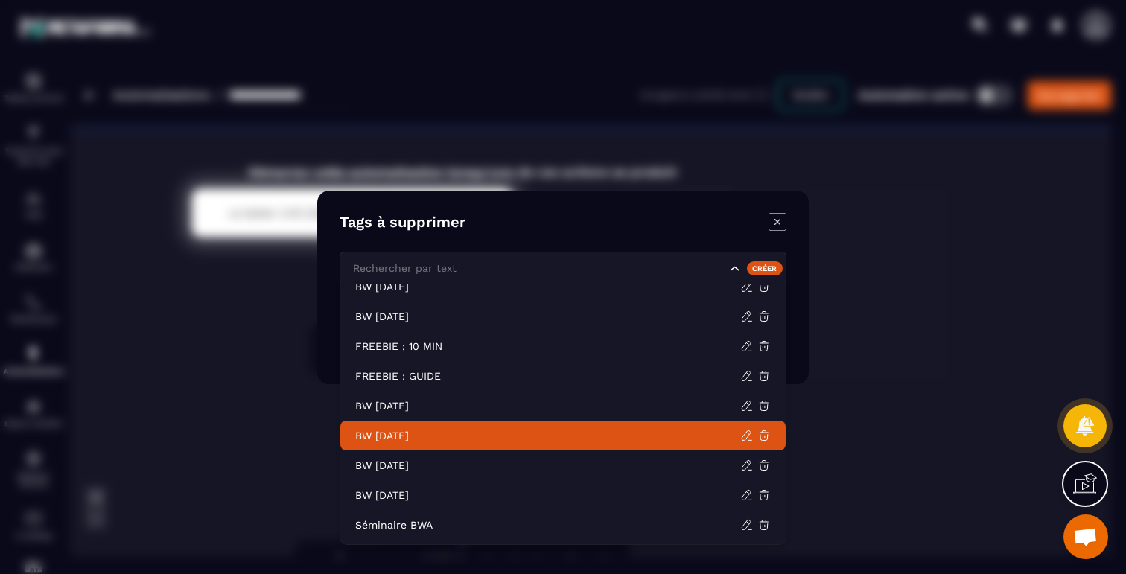
scroll to position [301, 0]
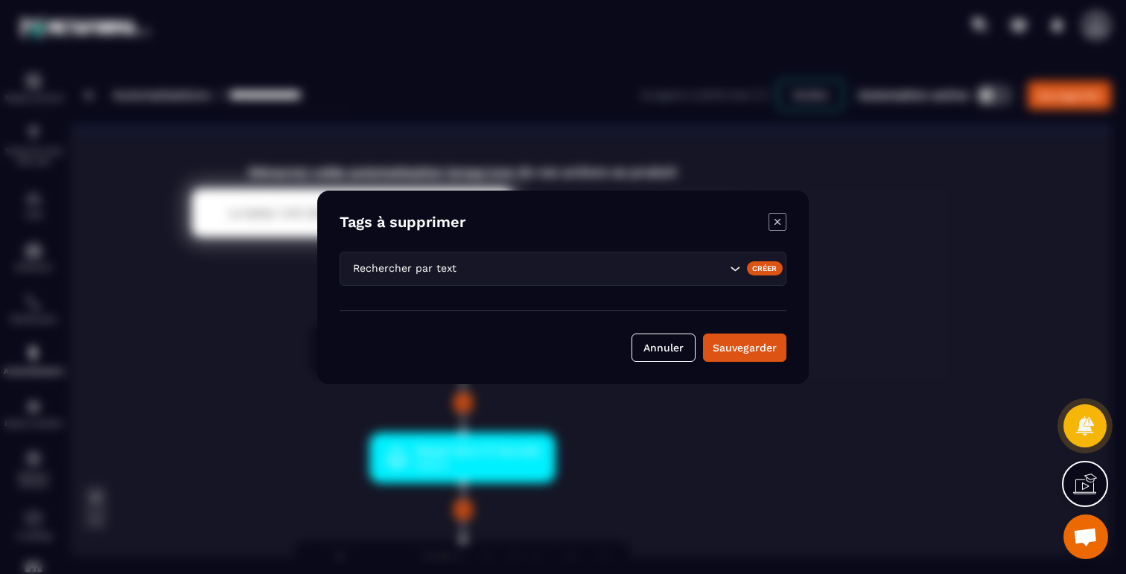
click at [779, 223] on icon "Modal window" at bounding box center [777, 221] width 6 height 6
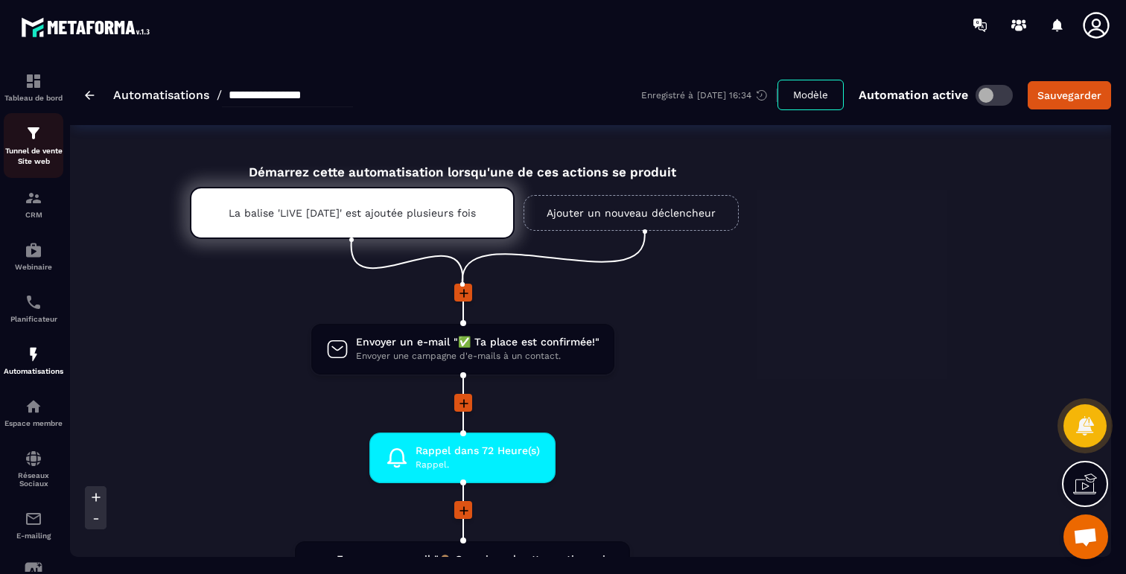
click at [33, 128] on img at bounding box center [34, 133] width 18 height 18
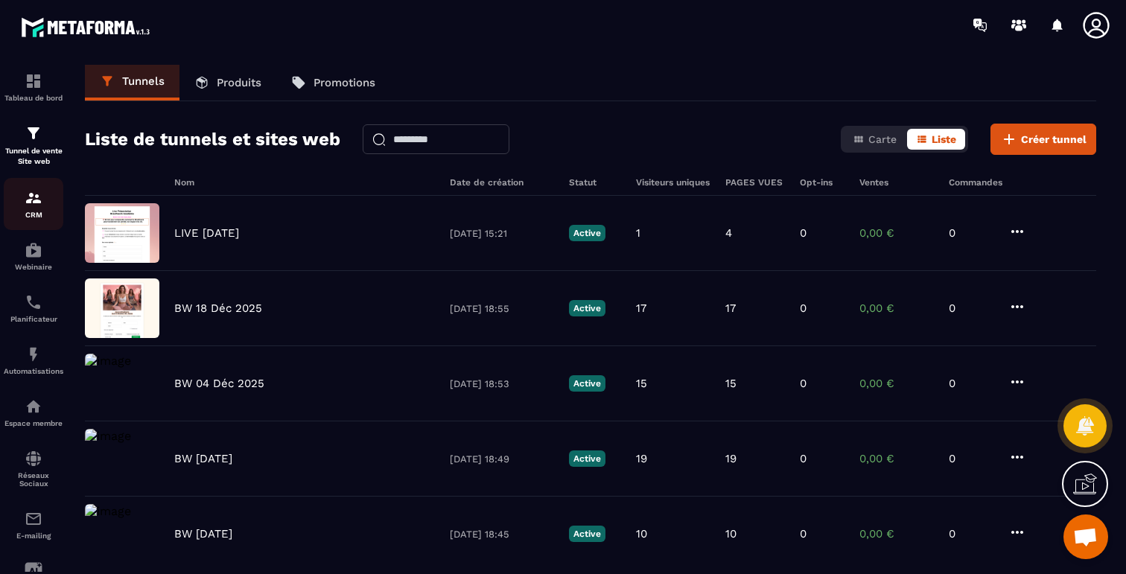
click at [34, 223] on link "CRM" at bounding box center [34, 204] width 60 height 52
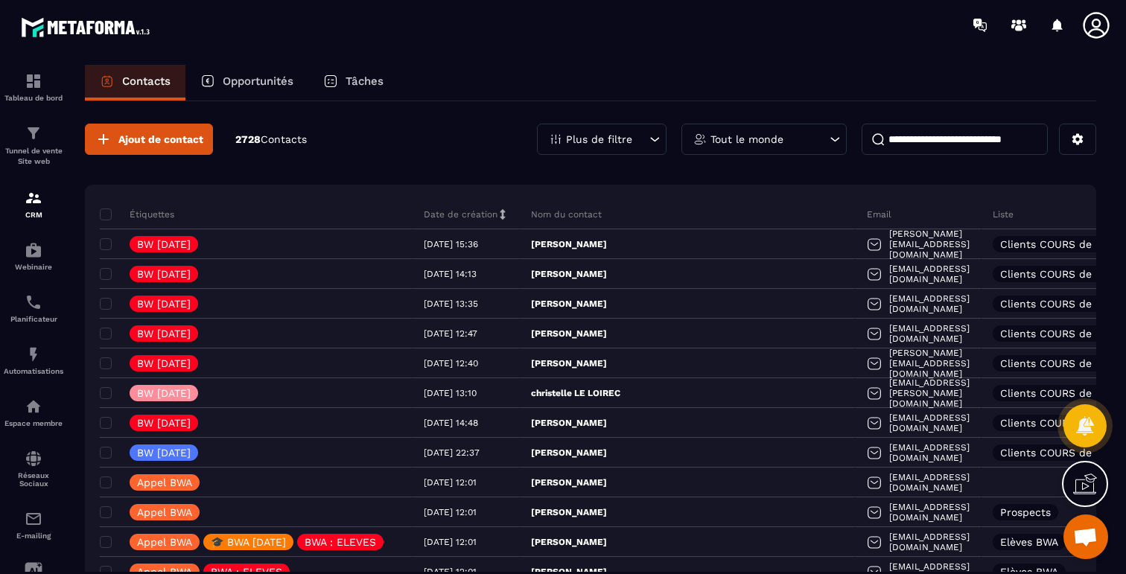
click at [788, 137] on div "Tout le monde" at bounding box center [763, 139] width 165 height 31
click at [618, 141] on p "Plus de filtre" at bounding box center [599, 139] width 66 height 10
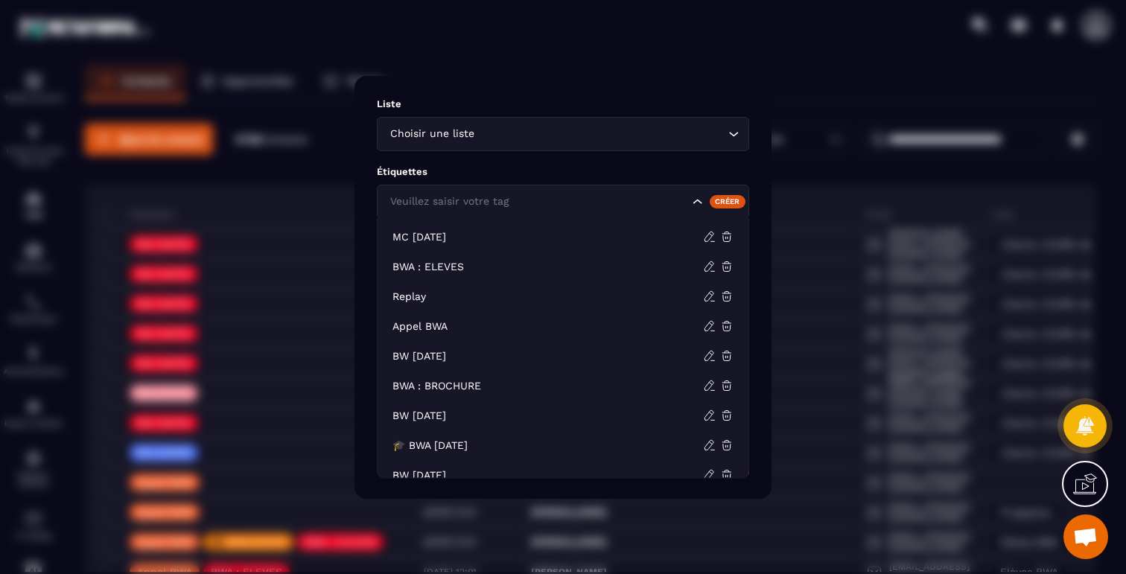
click at [581, 200] on input "Search for option" at bounding box center [537, 202] width 302 height 16
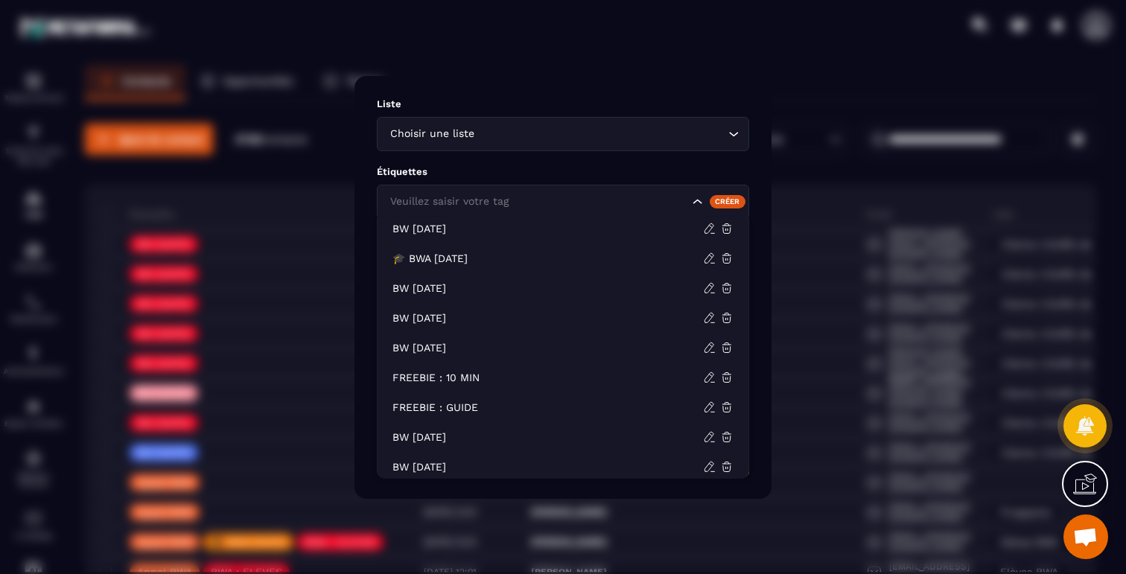
scroll to position [343, 0]
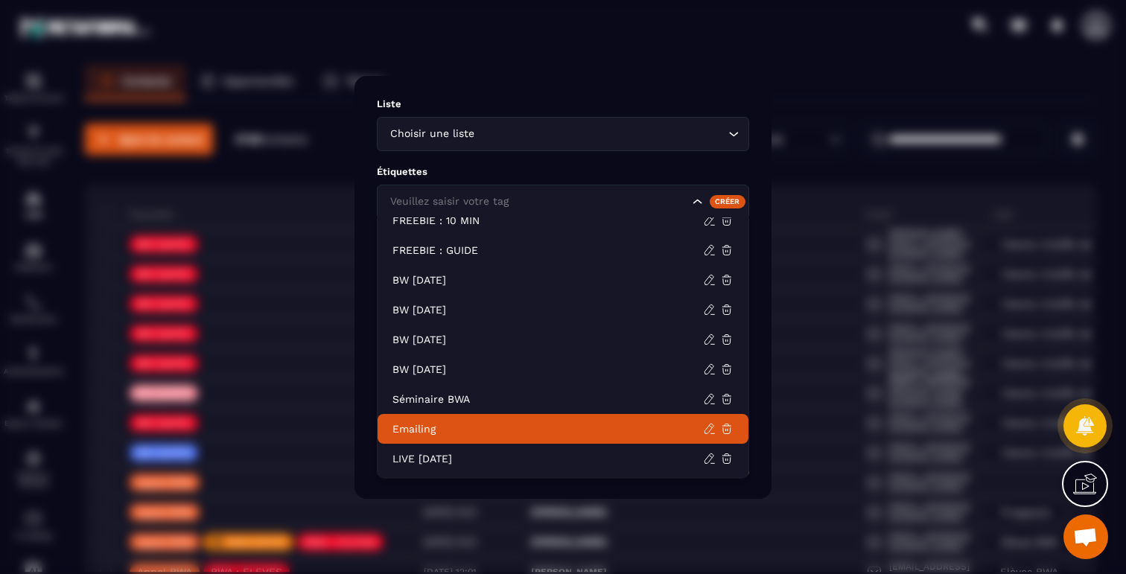
click at [441, 422] on p "Emailing" at bounding box center [547, 429] width 310 height 15
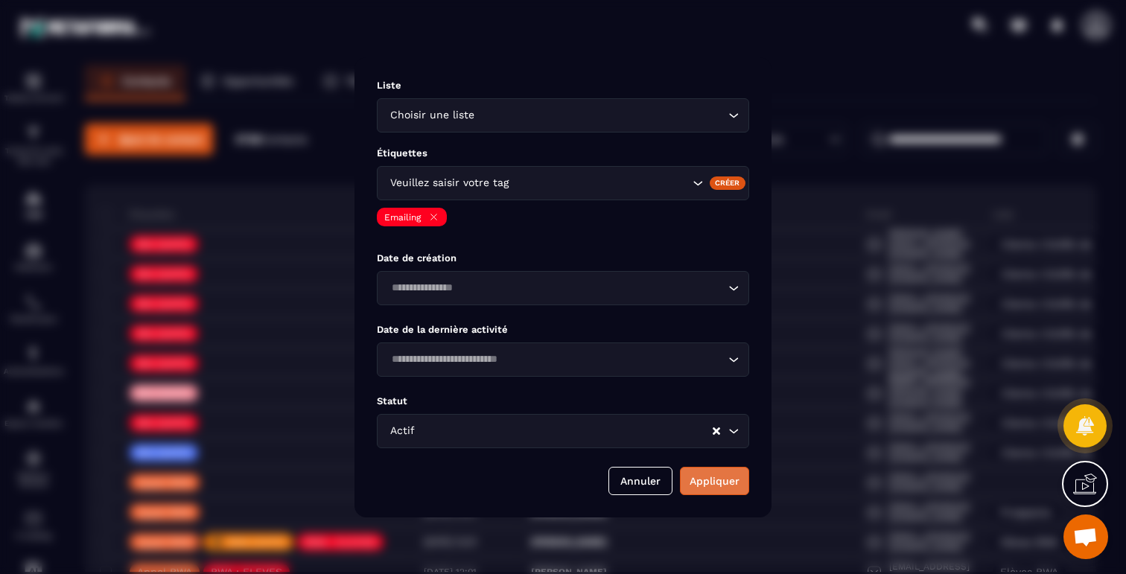
click at [727, 480] on button "Appliquer" at bounding box center [714, 481] width 69 height 28
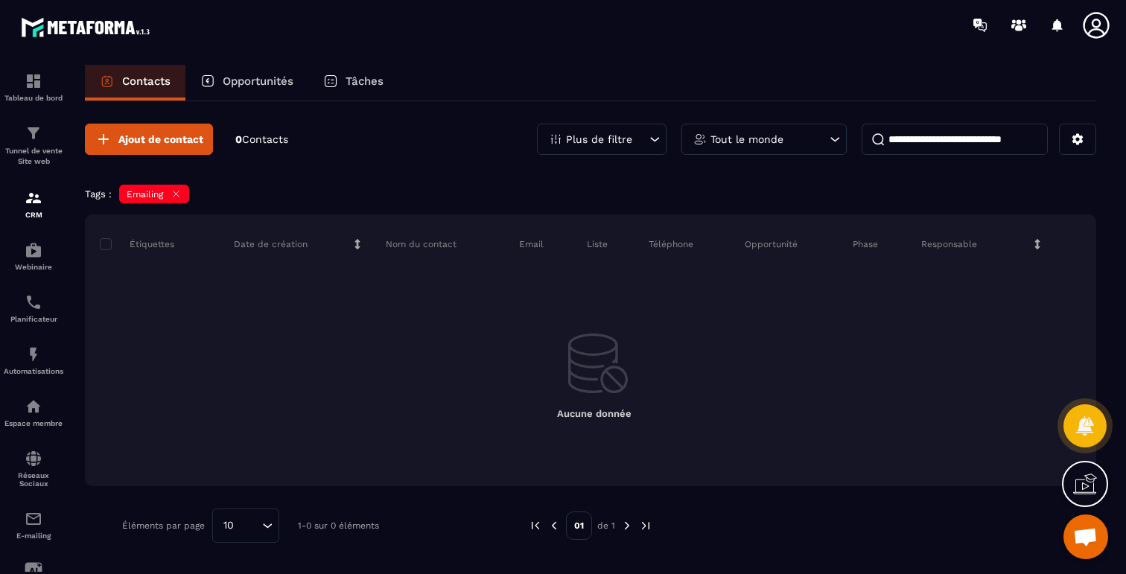
click at [182, 197] on div "Emailing" at bounding box center [154, 194] width 70 height 19
click at [181, 194] on icon at bounding box center [175, 193] width 11 height 11
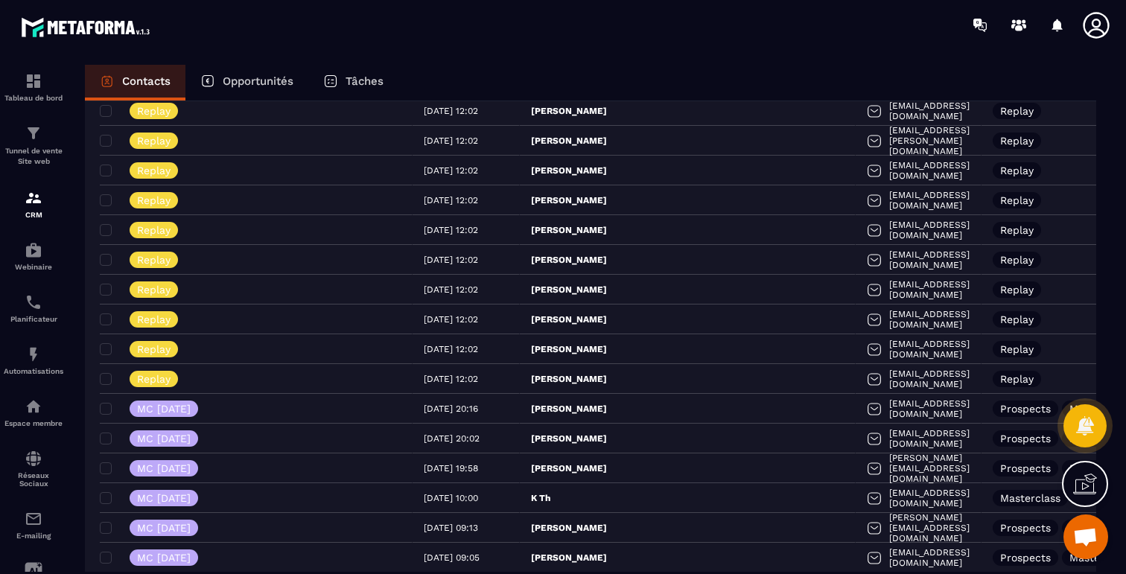
scroll to position [2744, 0]
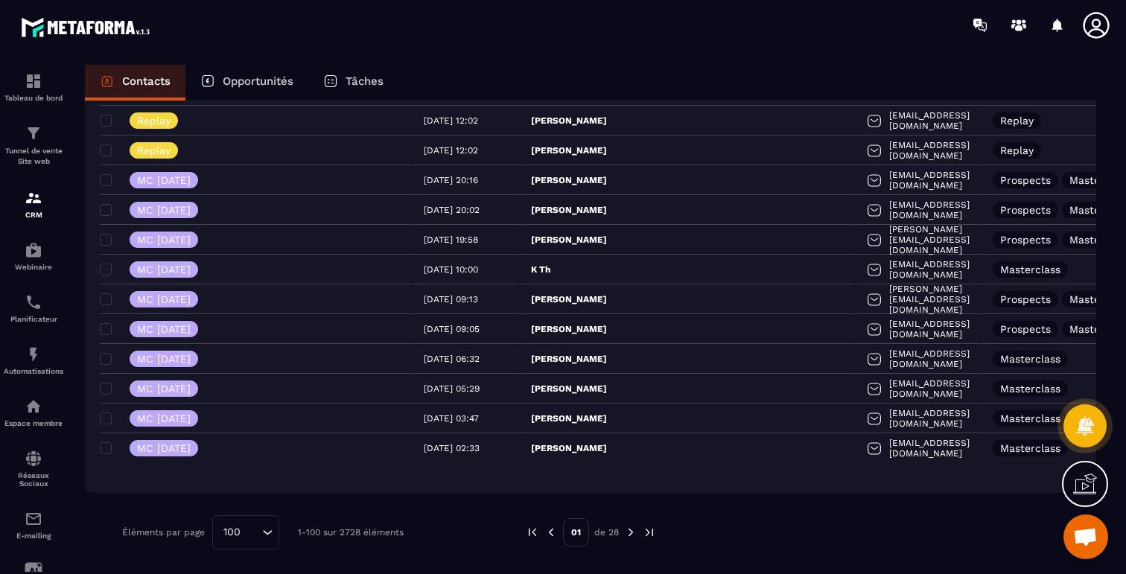
click at [633, 533] on img at bounding box center [630, 532] width 13 height 13
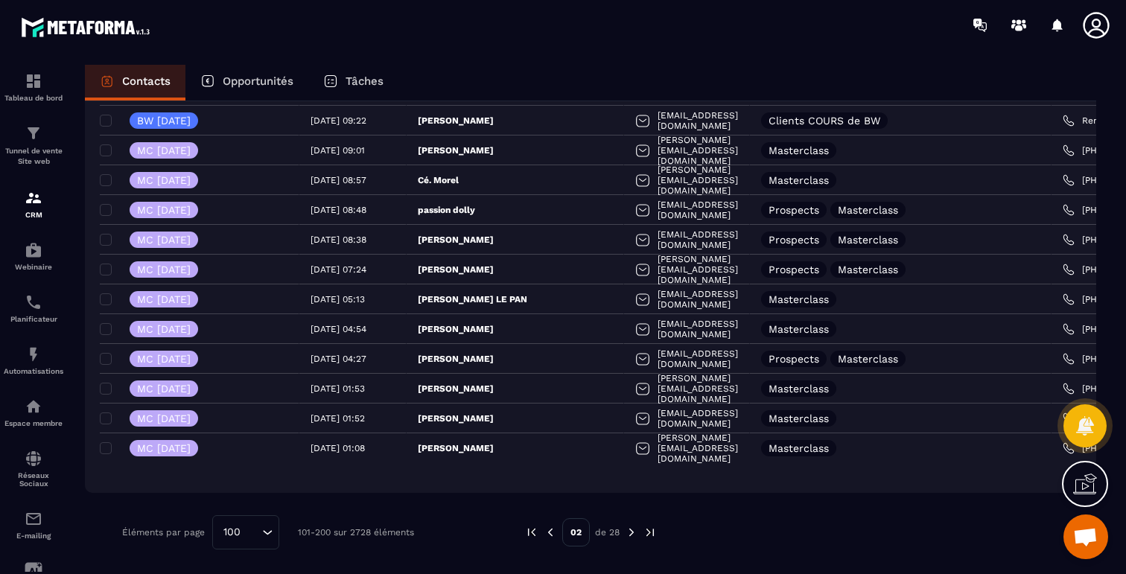
click at [630, 535] on img at bounding box center [631, 532] width 13 height 13
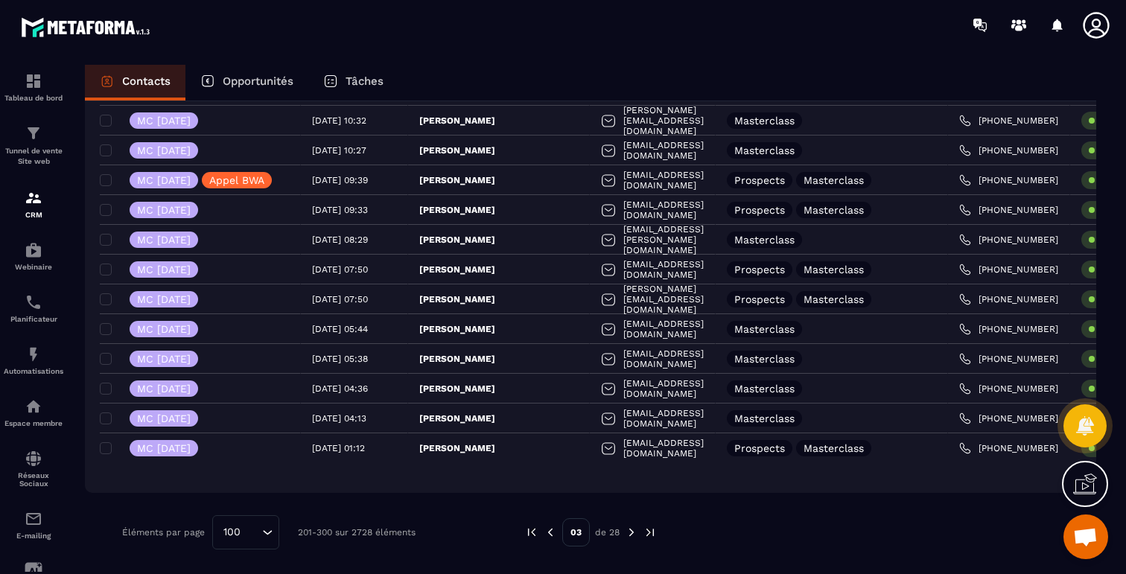
click at [631, 537] on img at bounding box center [631, 532] width 13 height 13
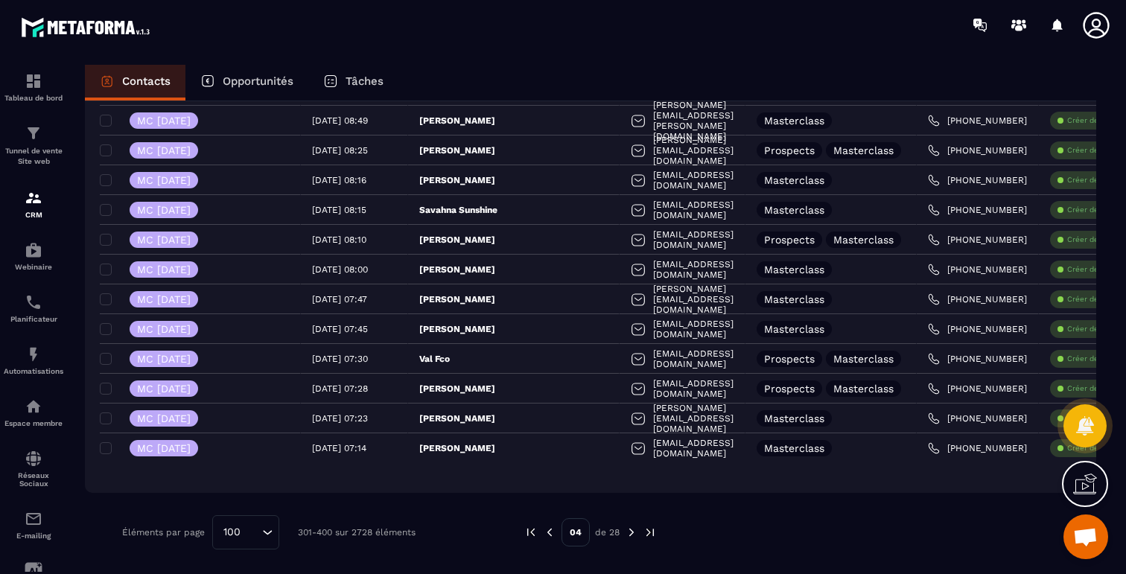
click at [631, 537] on img at bounding box center [631, 532] width 13 height 13
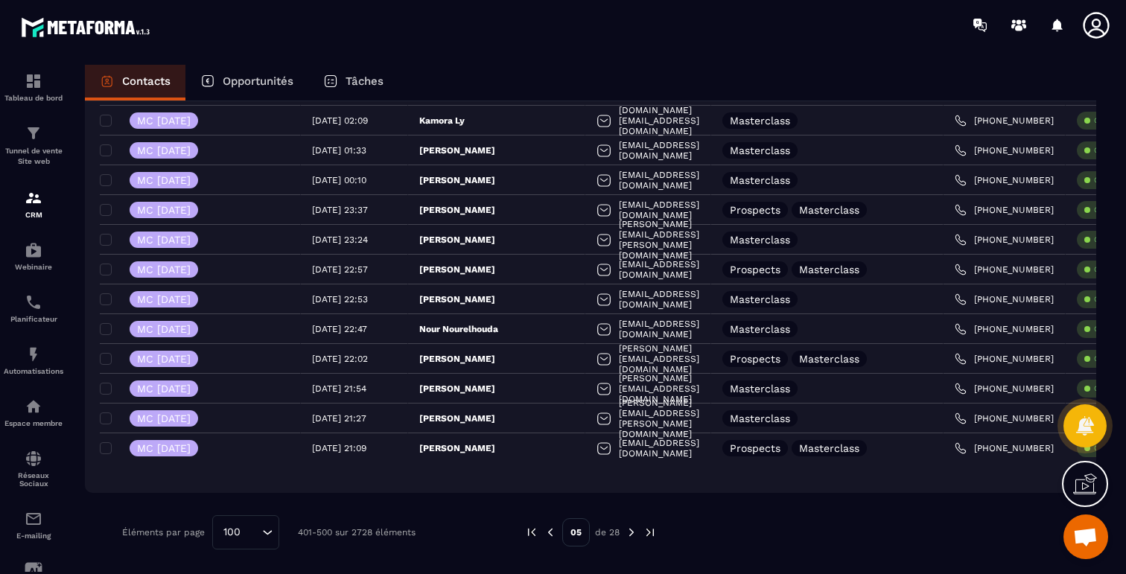
click at [631, 537] on img at bounding box center [631, 532] width 13 height 13
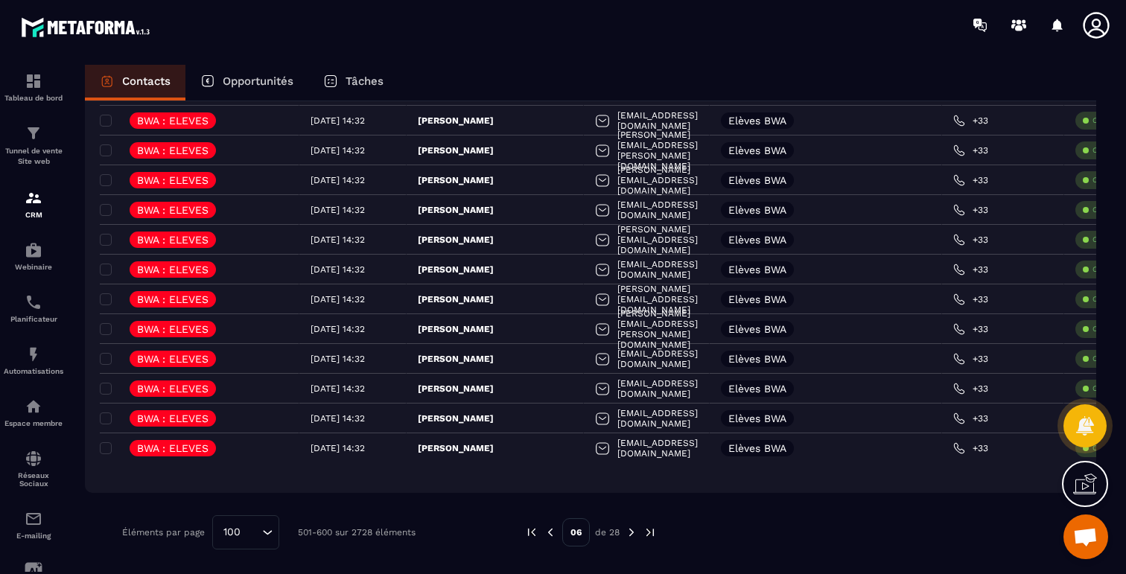
click at [631, 537] on img at bounding box center [631, 532] width 13 height 13
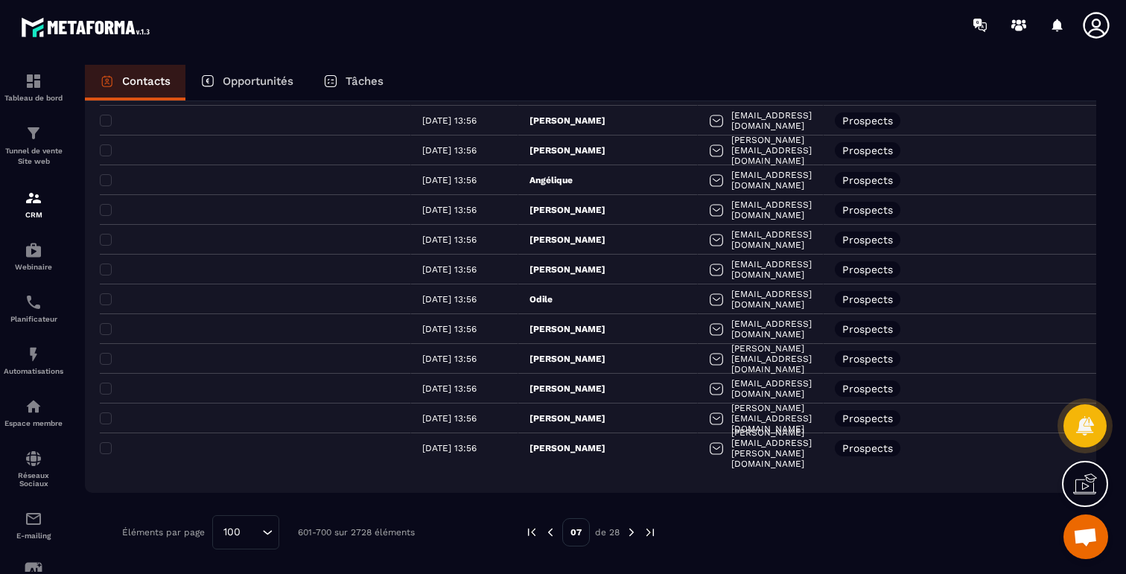
click at [633, 534] on img at bounding box center [631, 532] width 13 height 13
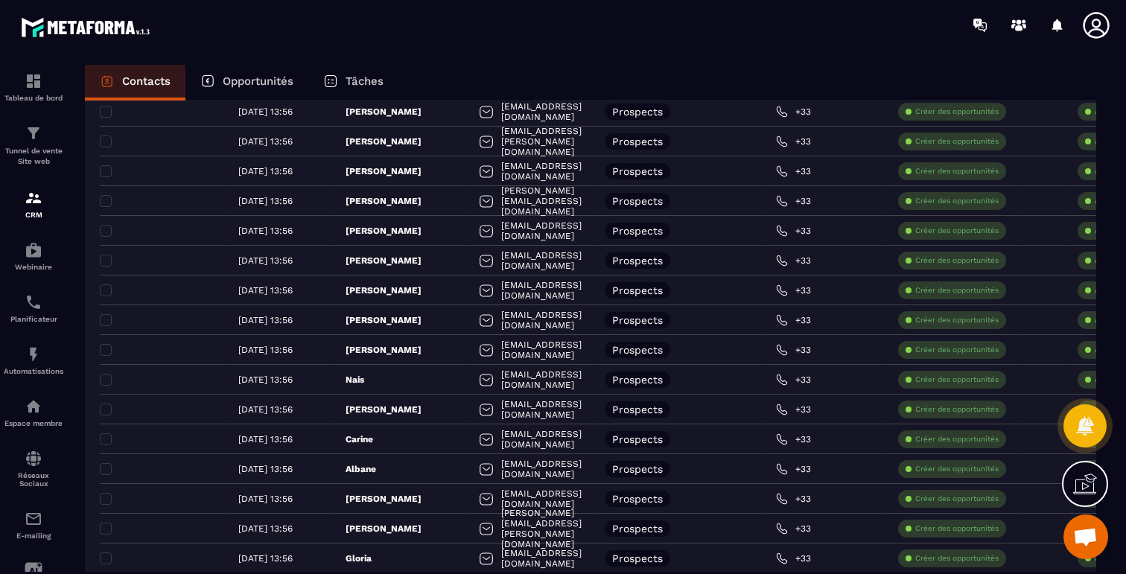
scroll to position [0, 0]
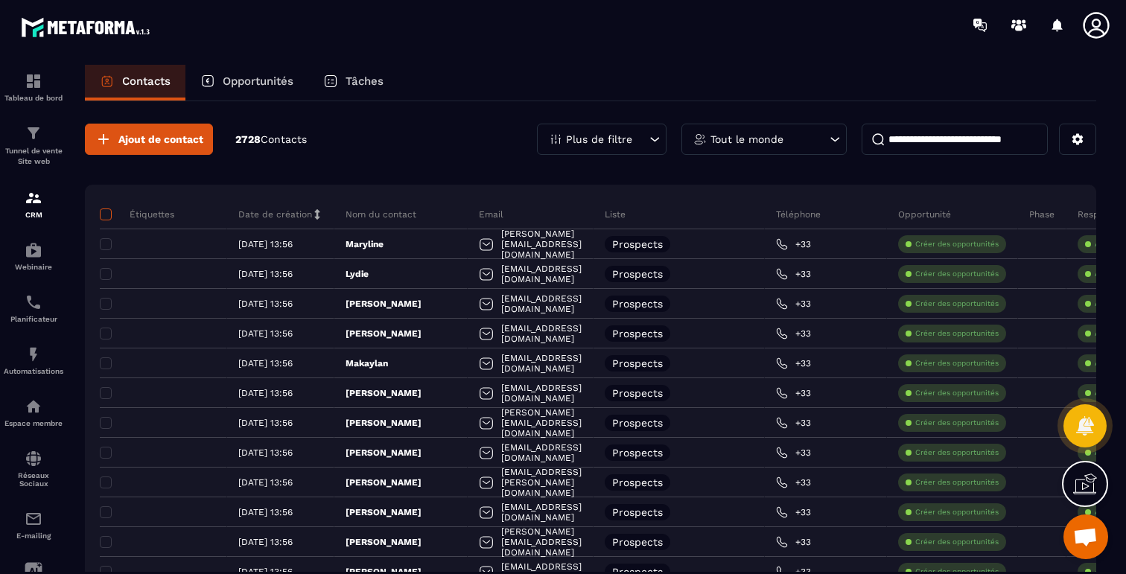
click at [109, 213] on span at bounding box center [106, 214] width 12 height 12
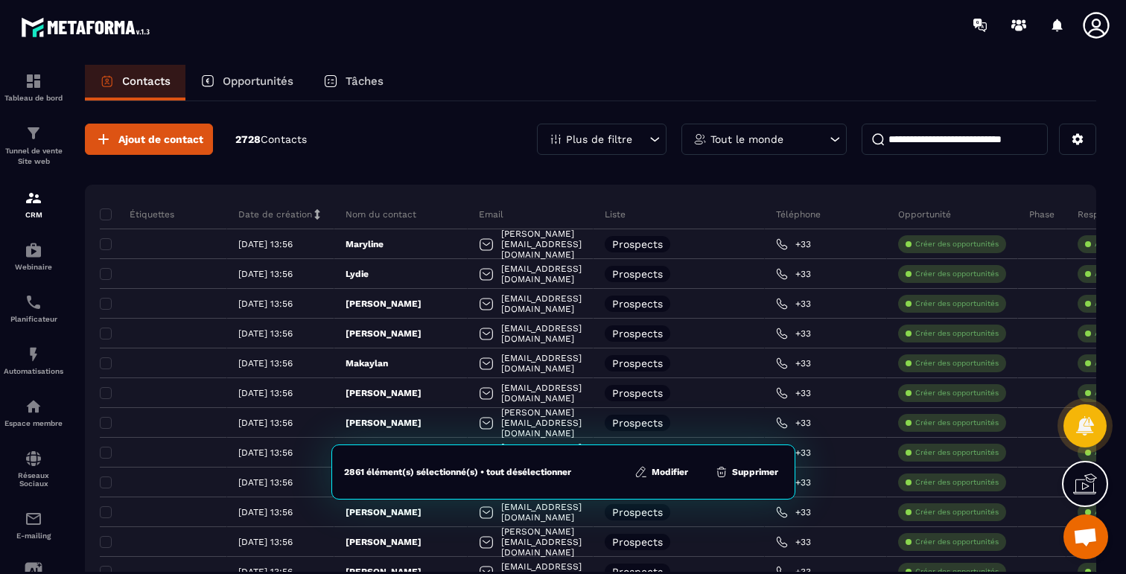
click at [631, 135] on p "Plus de filtre" at bounding box center [599, 139] width 66 height 10
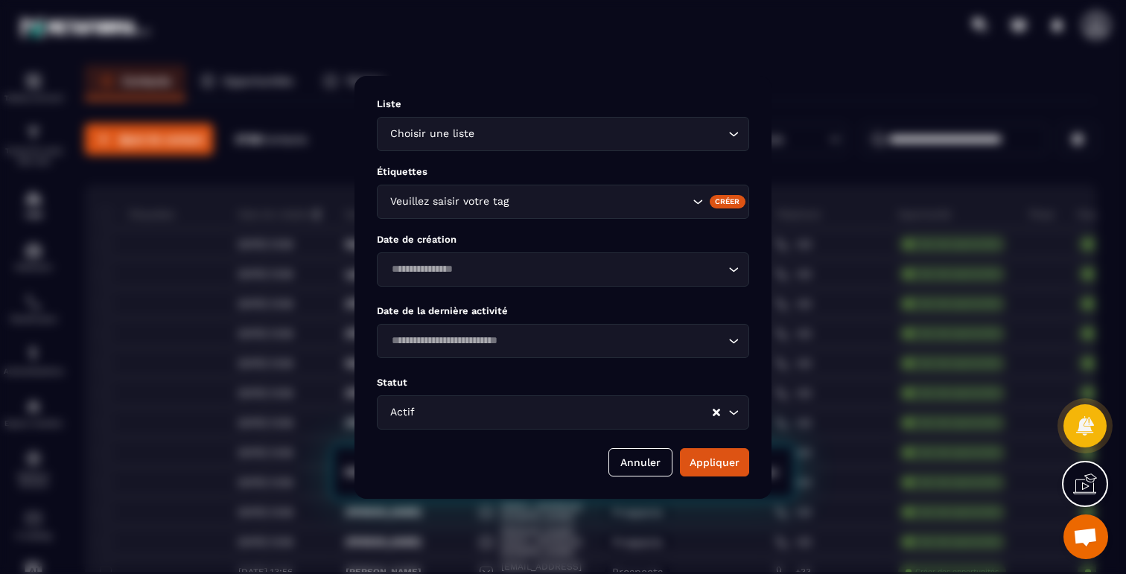
click at [605, 204] on input "Search for option" at bounding box center [599, 202] width 177 height 16
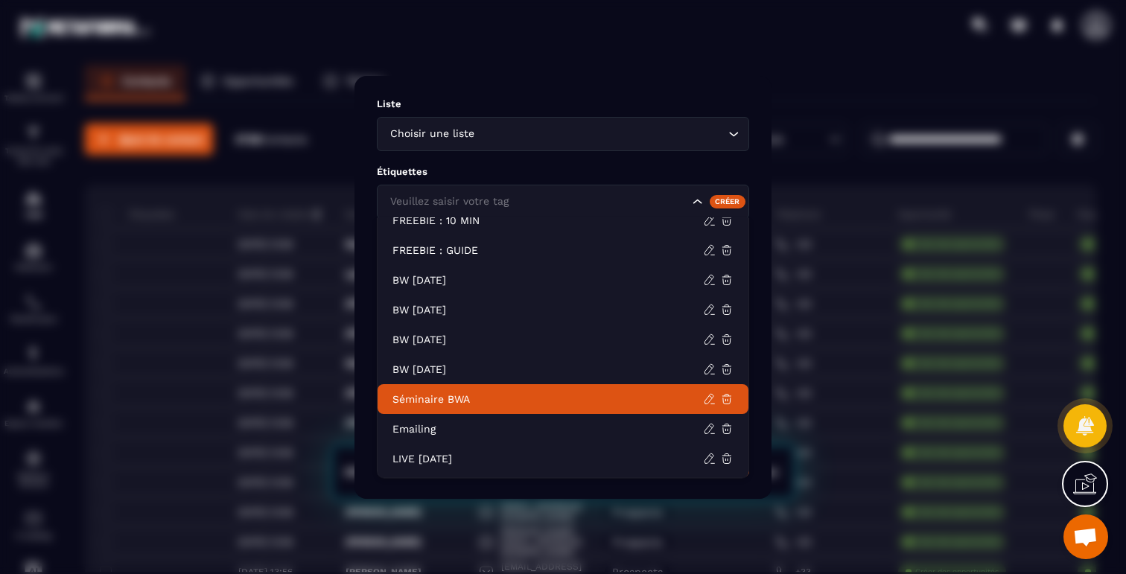
scroll to position [331, 0]
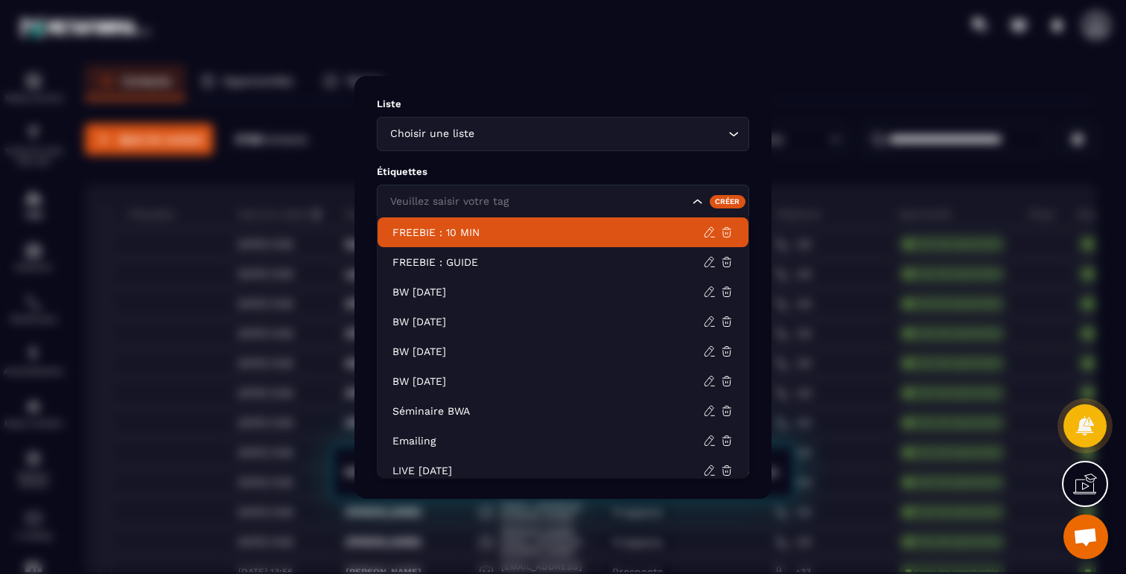
click at [587, 157] on div "Liste Choisir une liste Loading... Étiquettes Veuillez saisir votre tag Créer D…" at bounding box center [562, 287] width 417 height 423
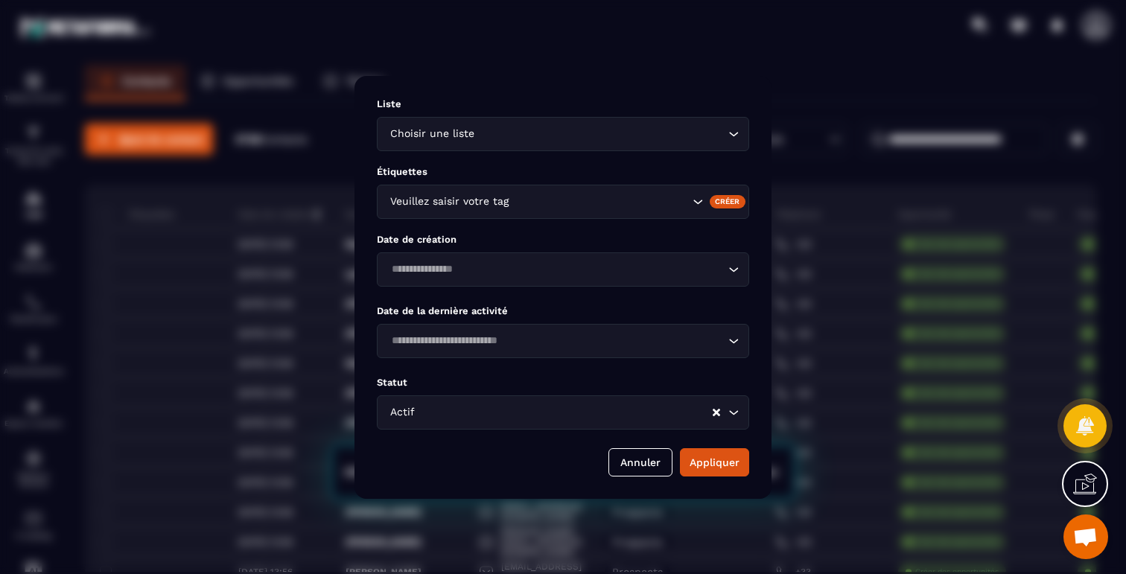
click at [581, 138] on input "Search for option" at bounding box center [600, 134] width 247 height 16
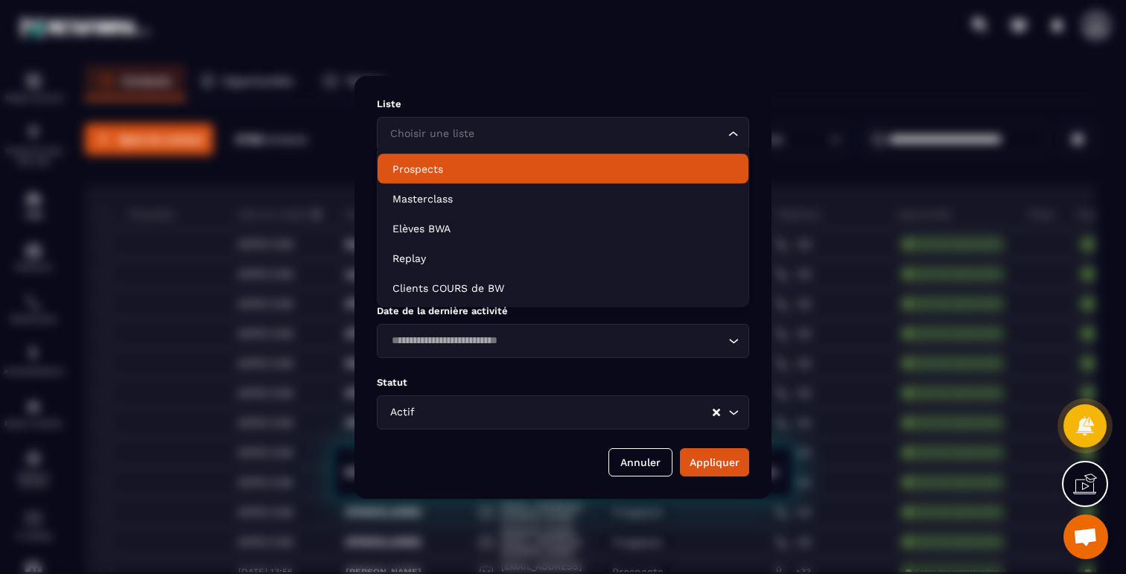
click at [559, 182] on li "Prospects" at bounding box center [562, 169] width 371 height 30
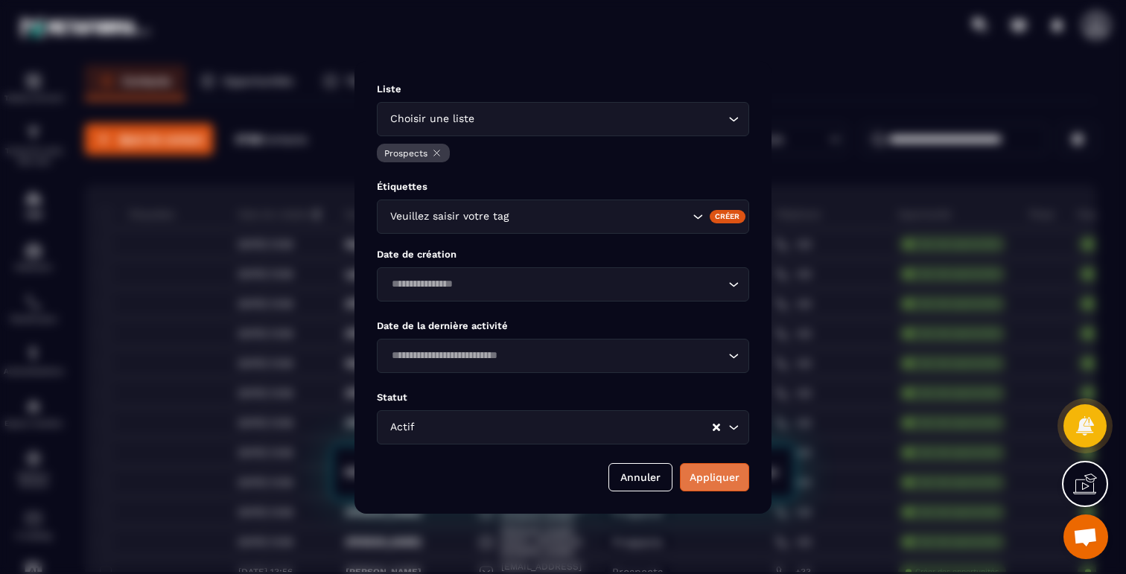
click at [698, 477] on button "Appliquer" at bounding box center [714, 477] width 69 height 28
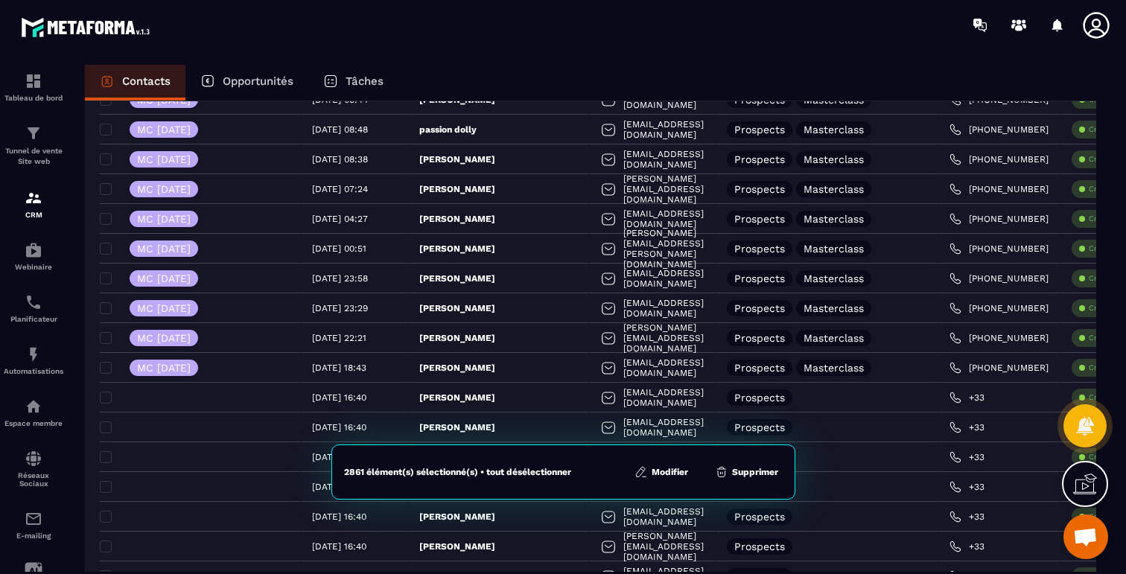
scroll to position [1604, 0]
click at [639, 473] on icon at bounding box center [640, 471] width 13 height 13
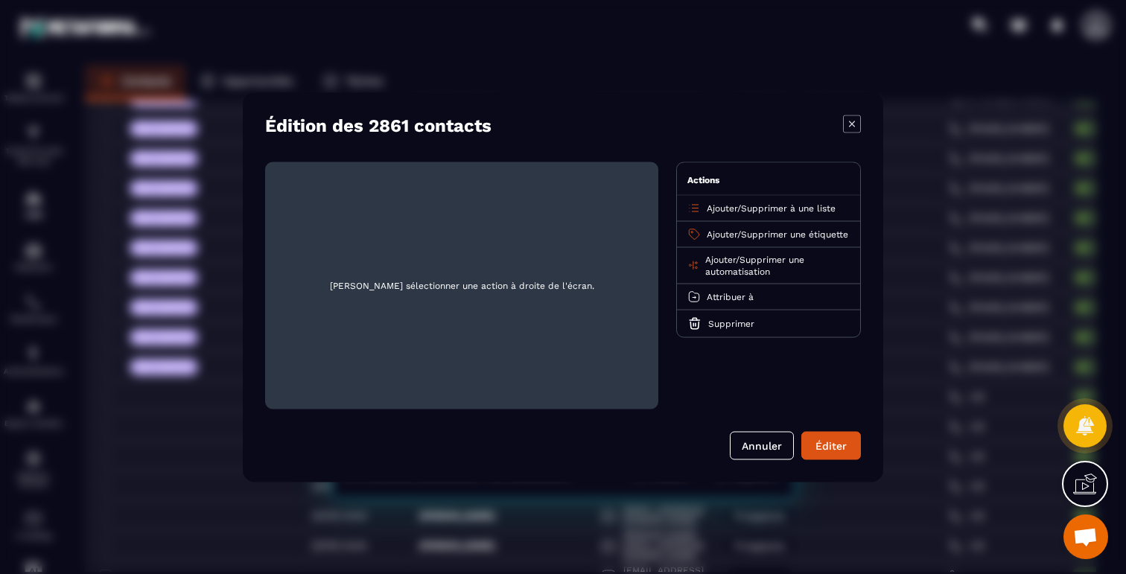
click at [715, 230] on span "Ajouter" at bounding box center [721, 234] width 31 height 10
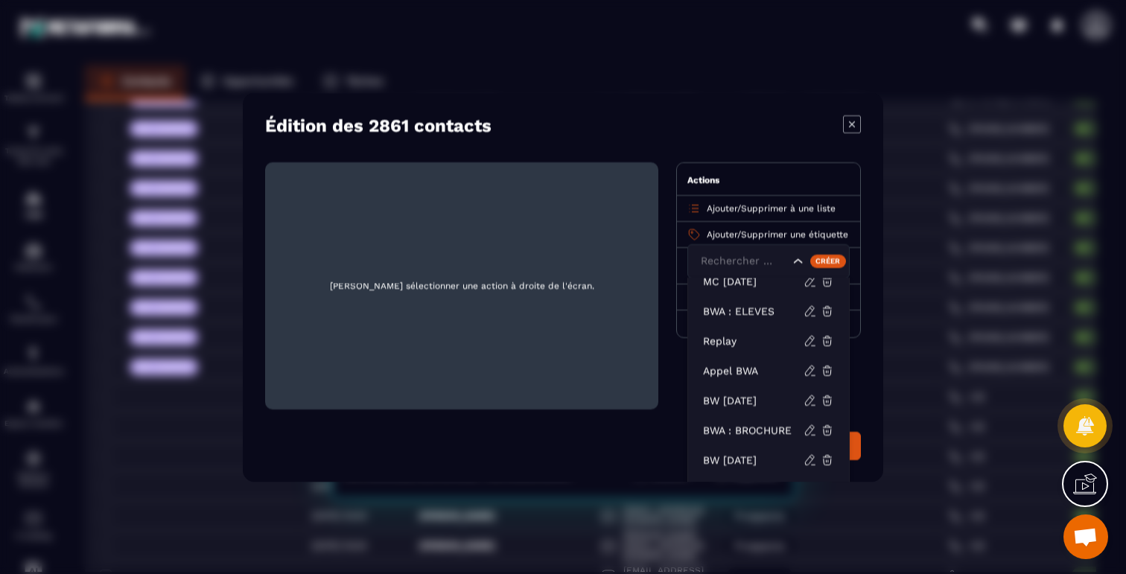
scroll to position [0, 0]
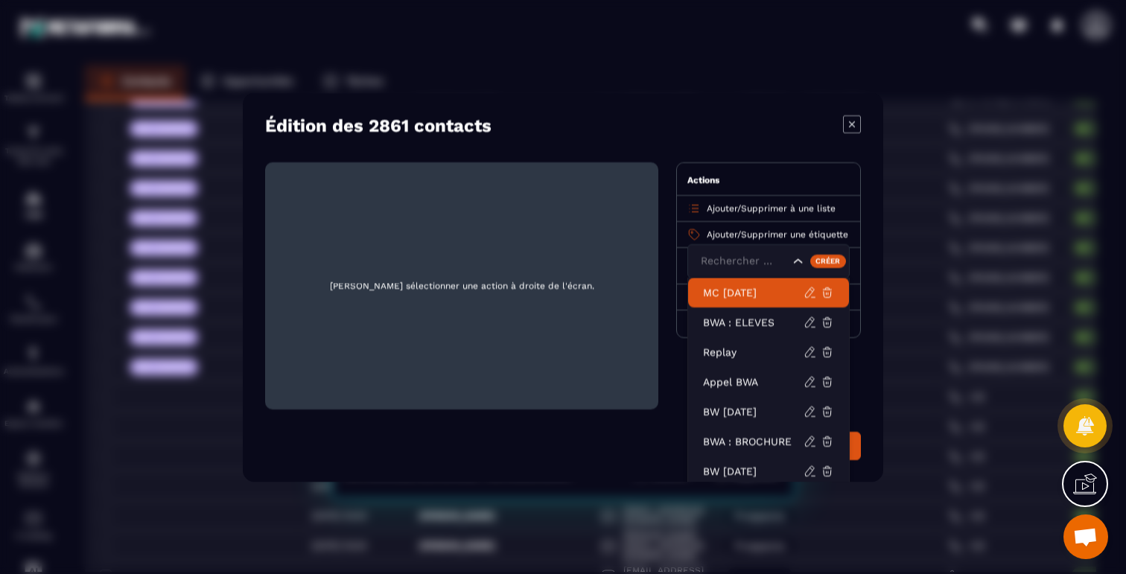
click at [829, 258] on div "Créer" at bounding box center [828, 260] width 36 height 13
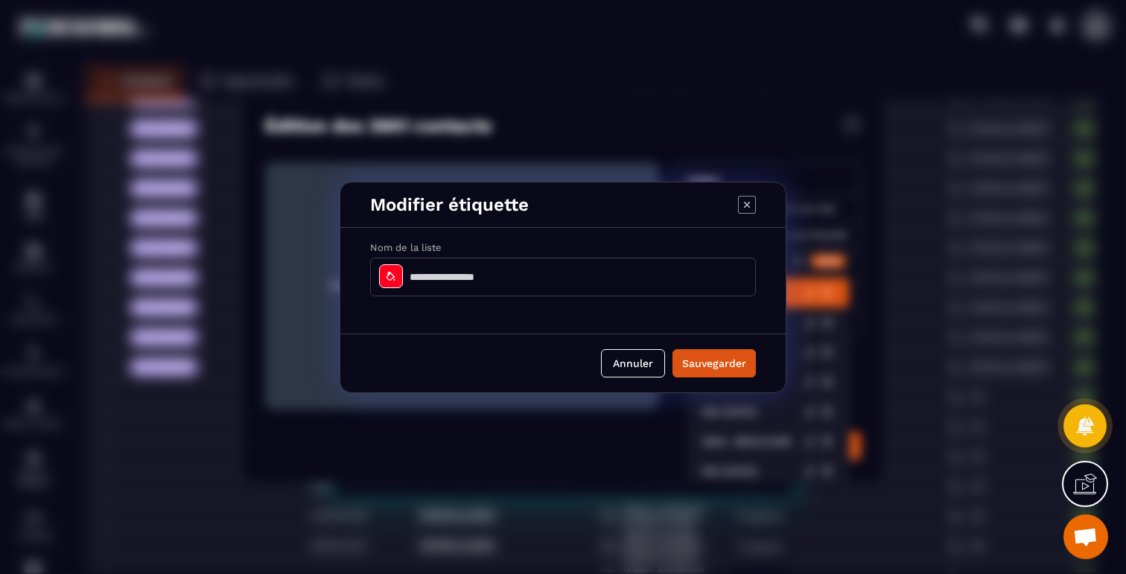
click at [559, 269] on input "Modal window" at bounding box center [563, 277] width 386 height 39
type input "**"
click at [399, 278] on div "Modal window" at bounding box center [391, 276] width 24 height 24
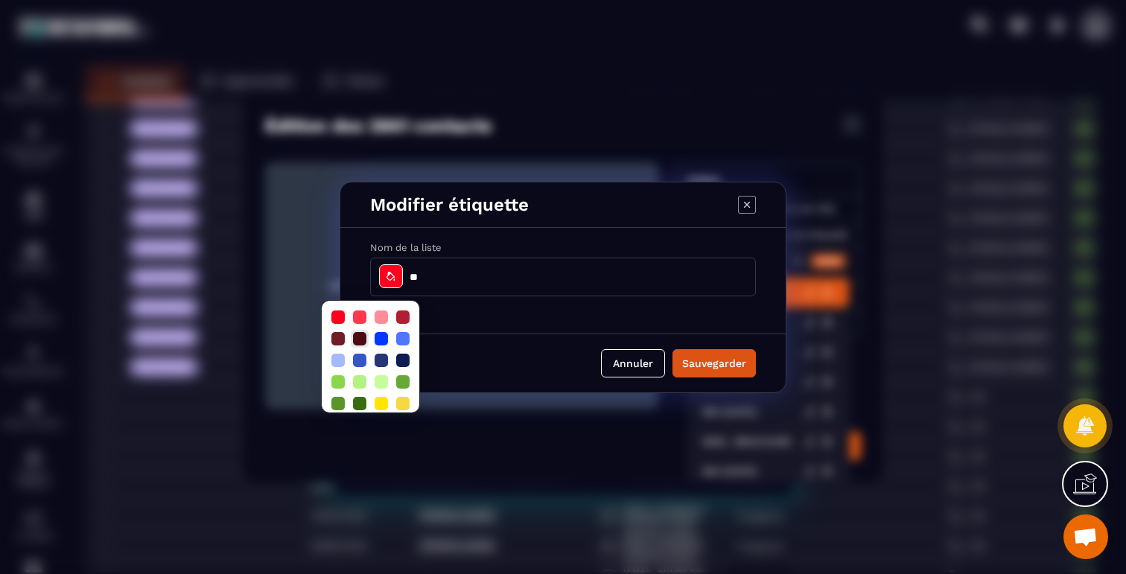
click at [362, 338] on div at bounding box center [359, 338] width 13 height 13
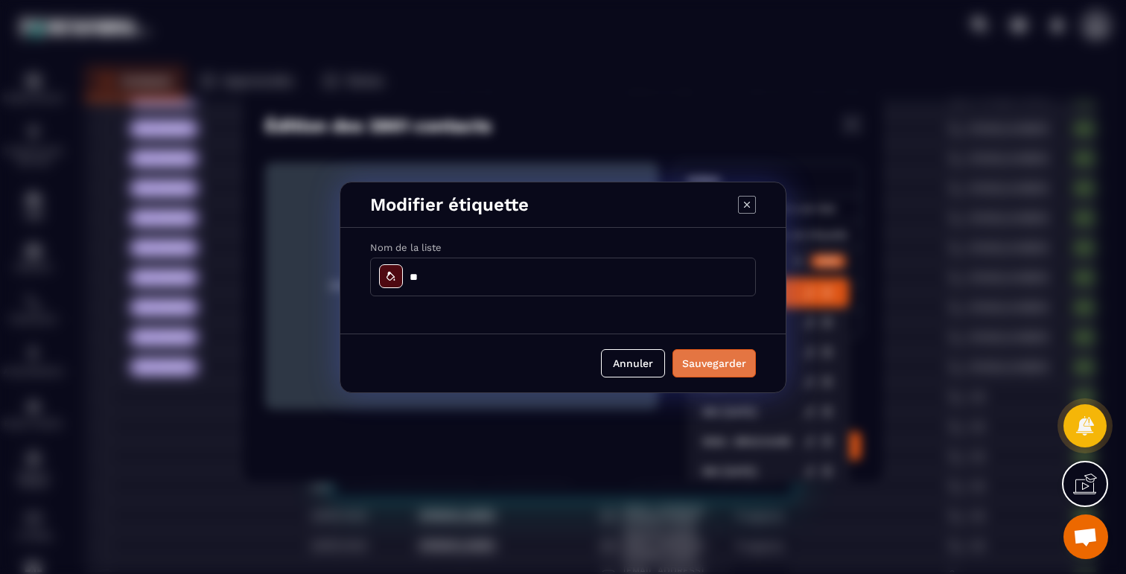
click at [720, 368] on button "Sauvegarder" at bounding box center [713, 363] width 83 height 28
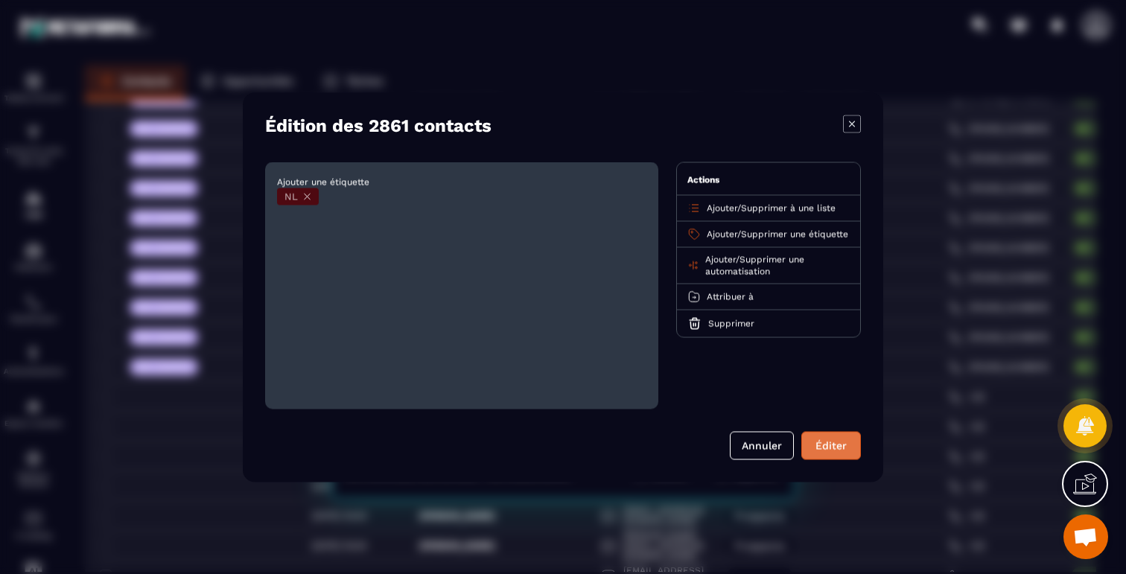
click at [846, 448] on button "Éditer" at bounding box center [831, 445] width 60 height 28
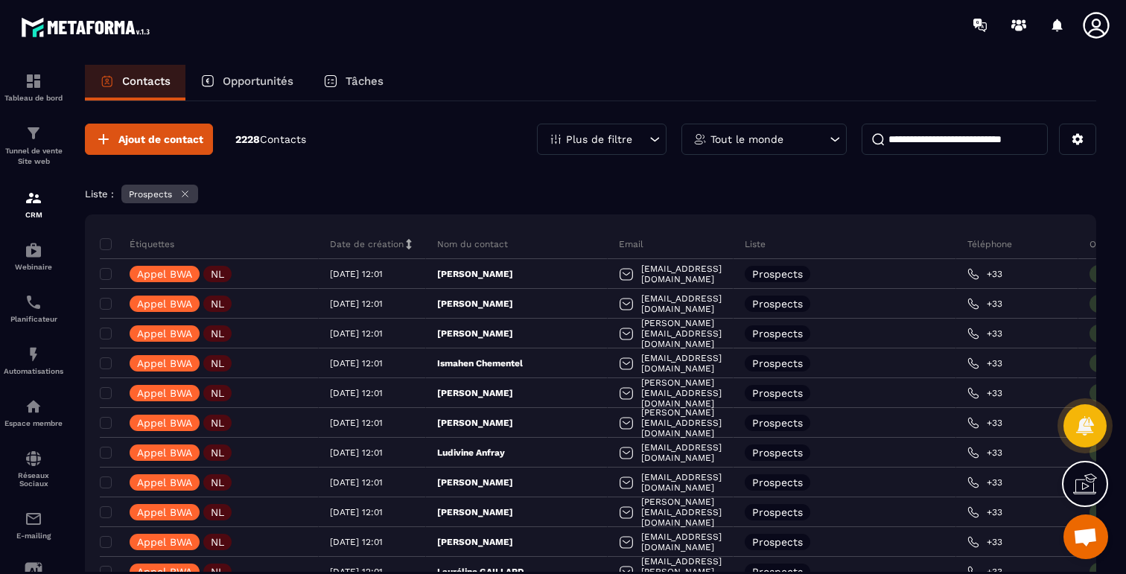
click at [185, 195] on icon at bounding box center [184, 193] width 11 height 11
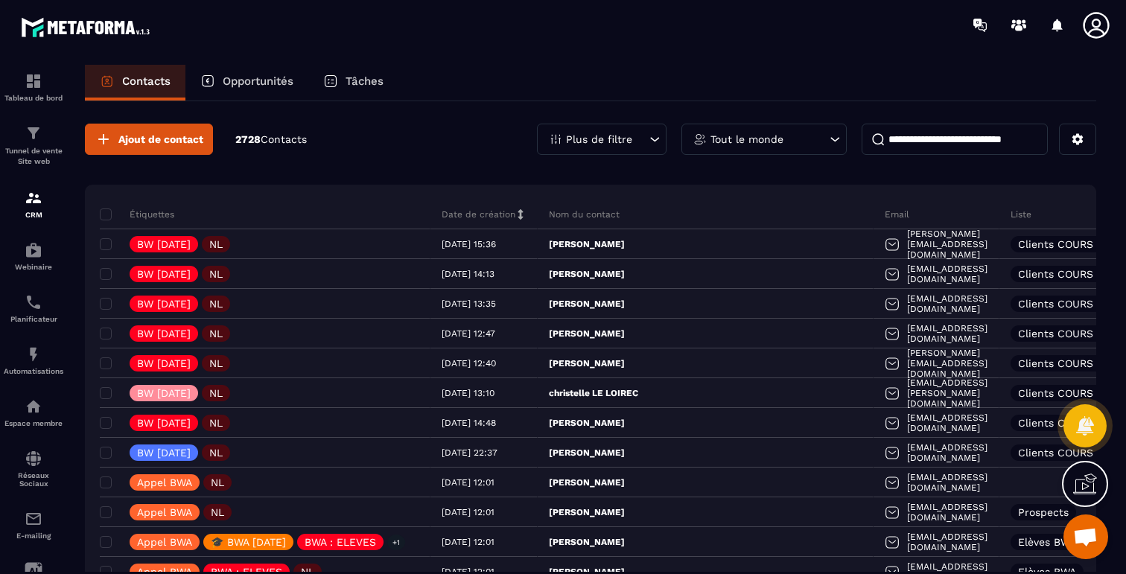
click at [638, 139] on div "Plus de filtre" at bounding box center [602, 139] width 130 height 31
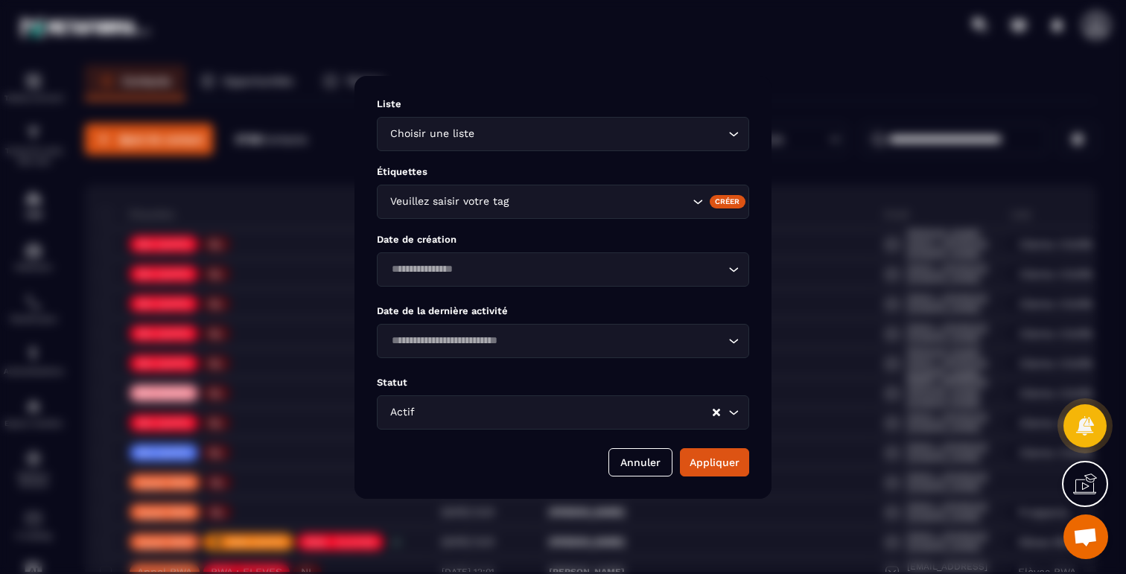
click at [637, 135] on input "Search for option" at bounding box center [600, 134] width 247 height 16
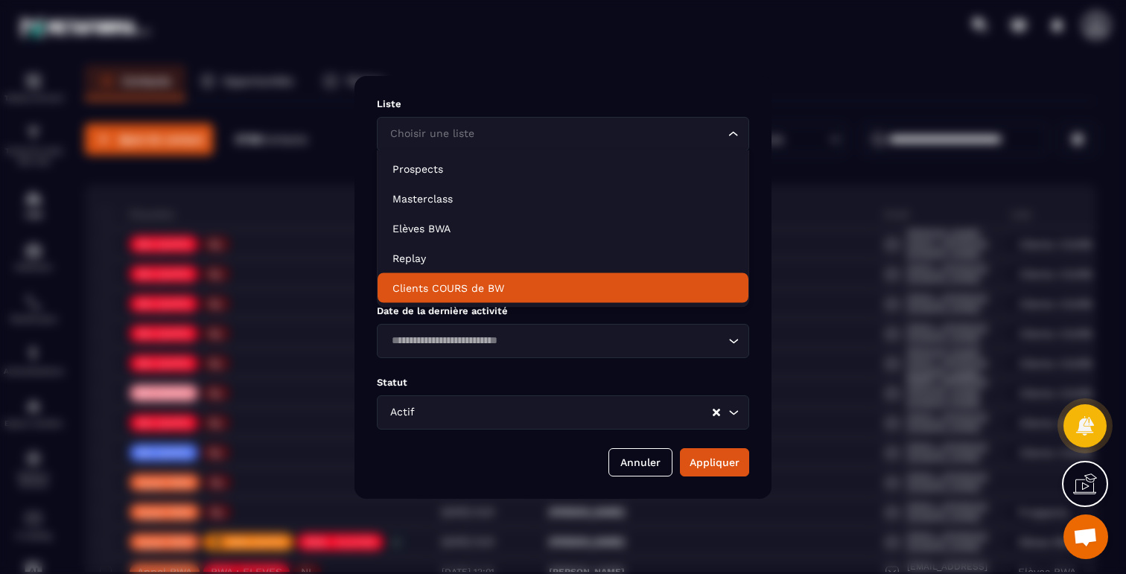
click at [490, 285] on p "Clients COURS de BW" at bounding box center [562, 288] width 341 height 15
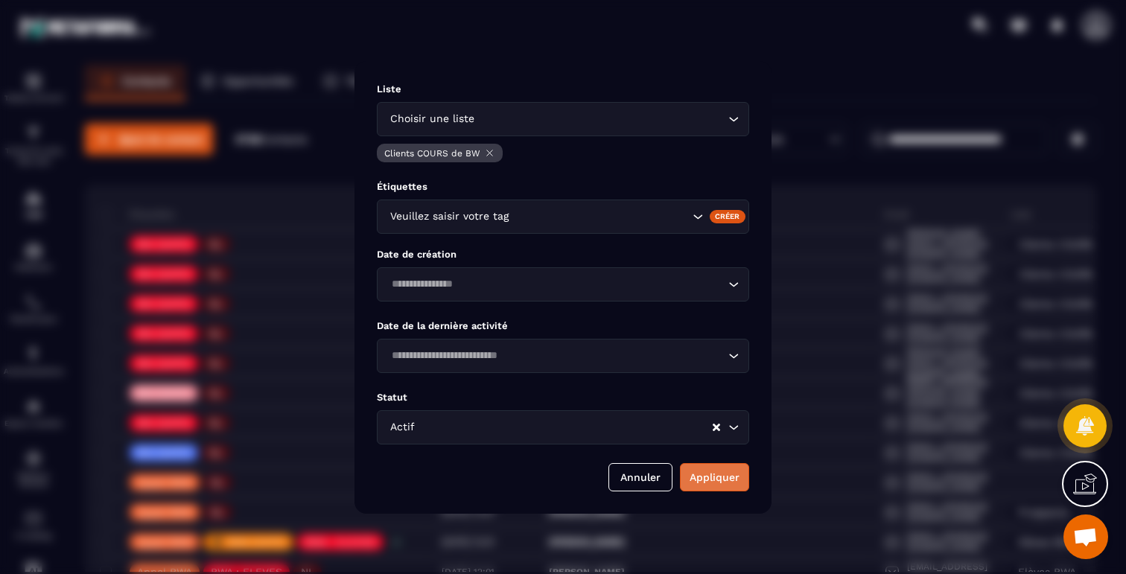
click at [715, 479] on button "Appliquer" at bounding box center [714, 477] width 69 height 28
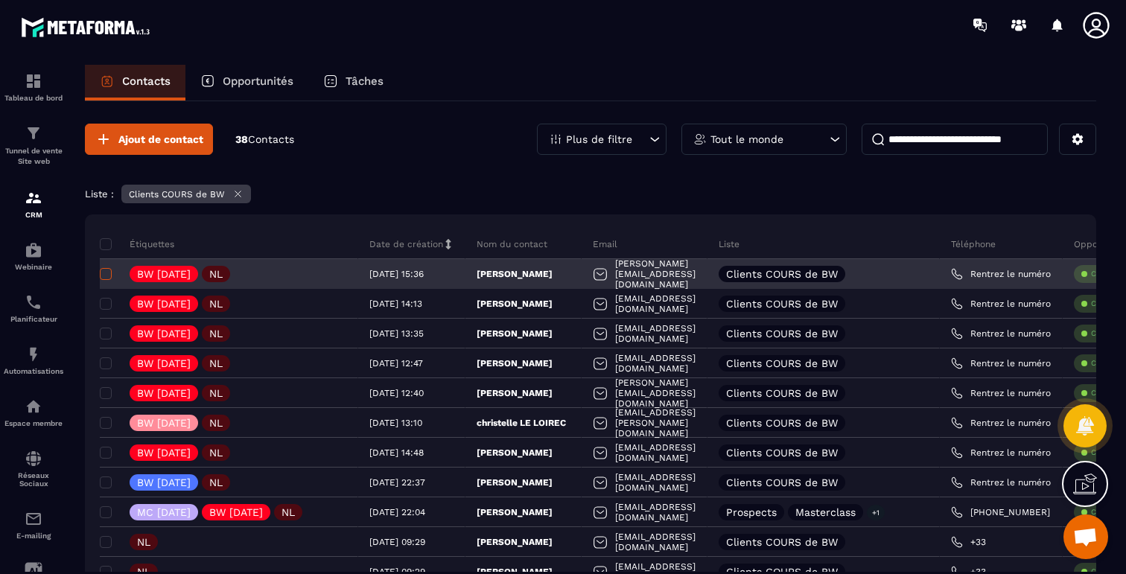
click at [105, 277] on span at bounding box center [106, 274] width 12 height 12
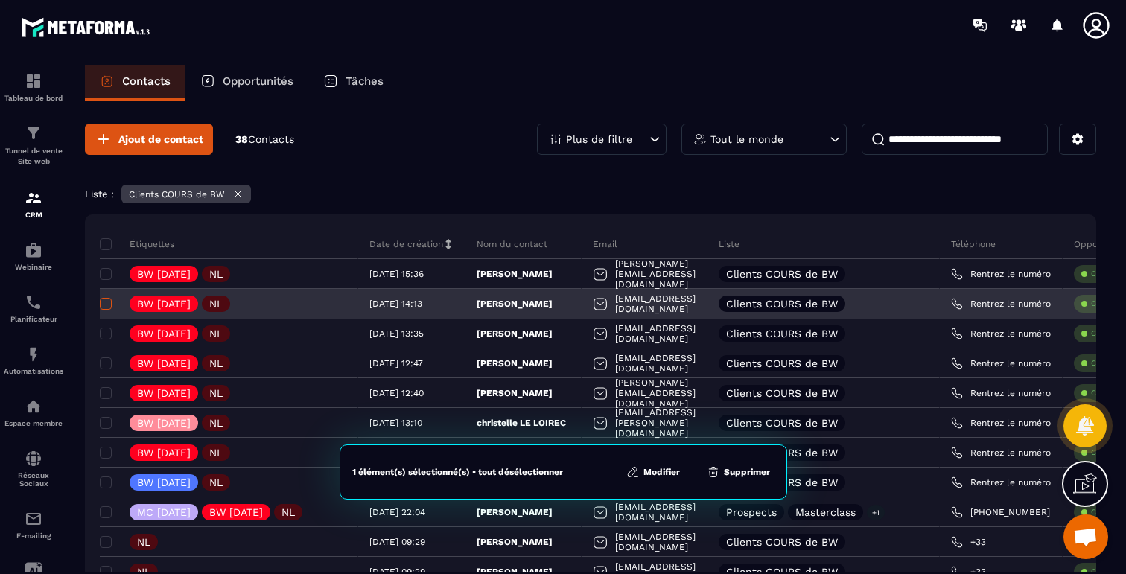
click at [106, 309] on span at bounding box center [106, 304] width 12 height 12
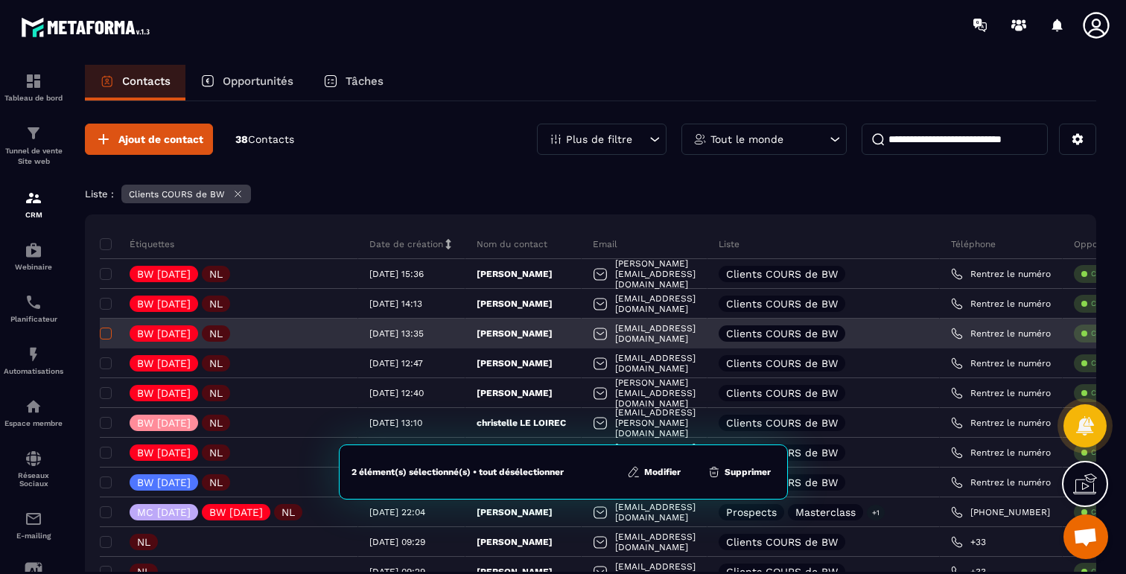
click at [108, 335] on span at bounding box center [106, 334] width 12 height 12
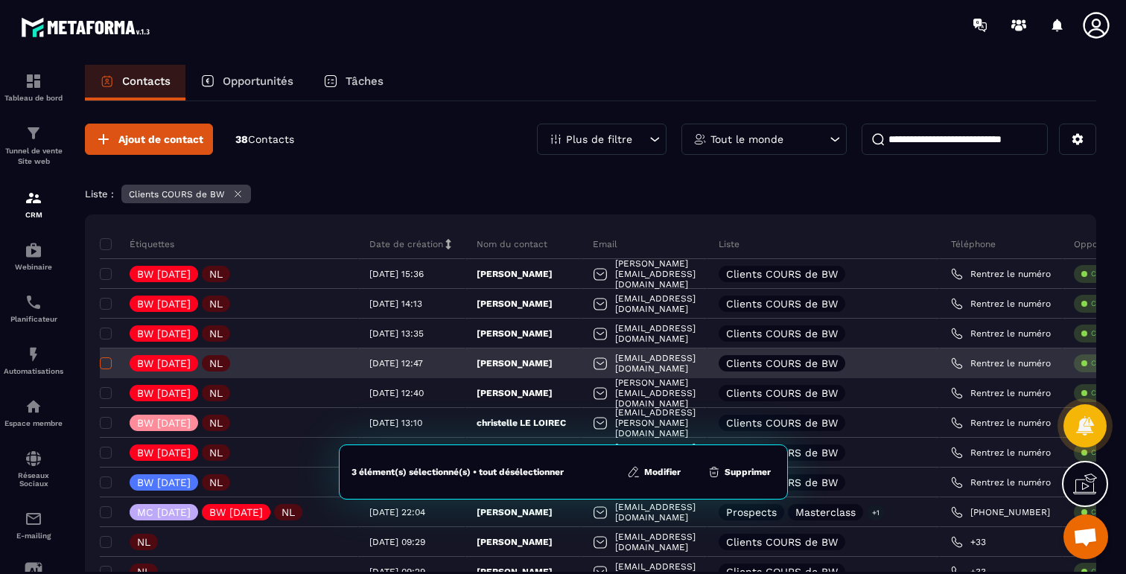
click at [106, 363] on span at bounding box center [106, 363] width 12 height 12
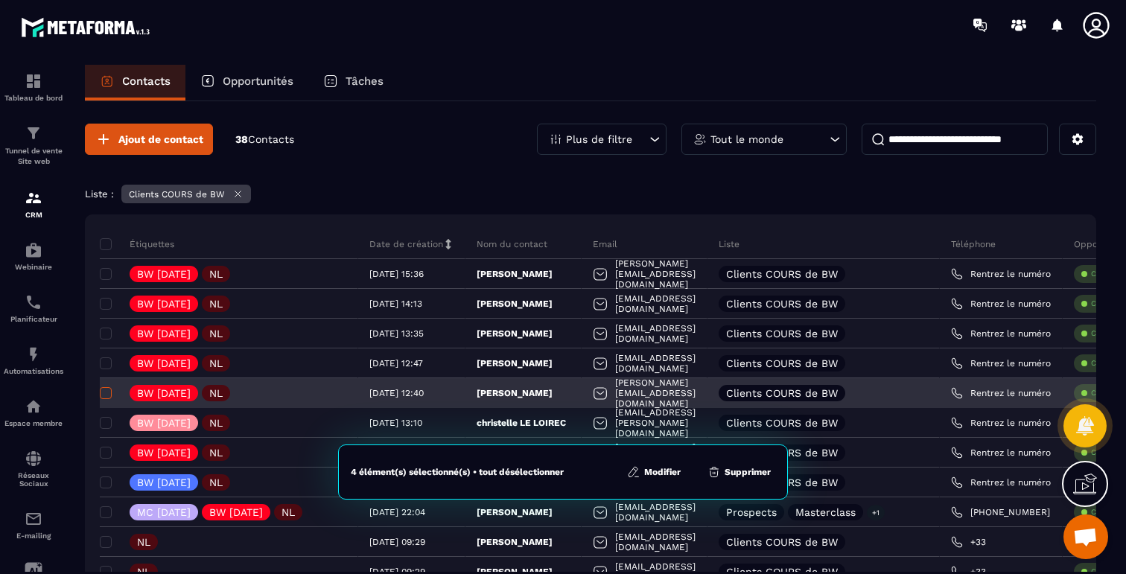
click at [106, 402] on label at bounding box center [105, 397] width 10 height 10
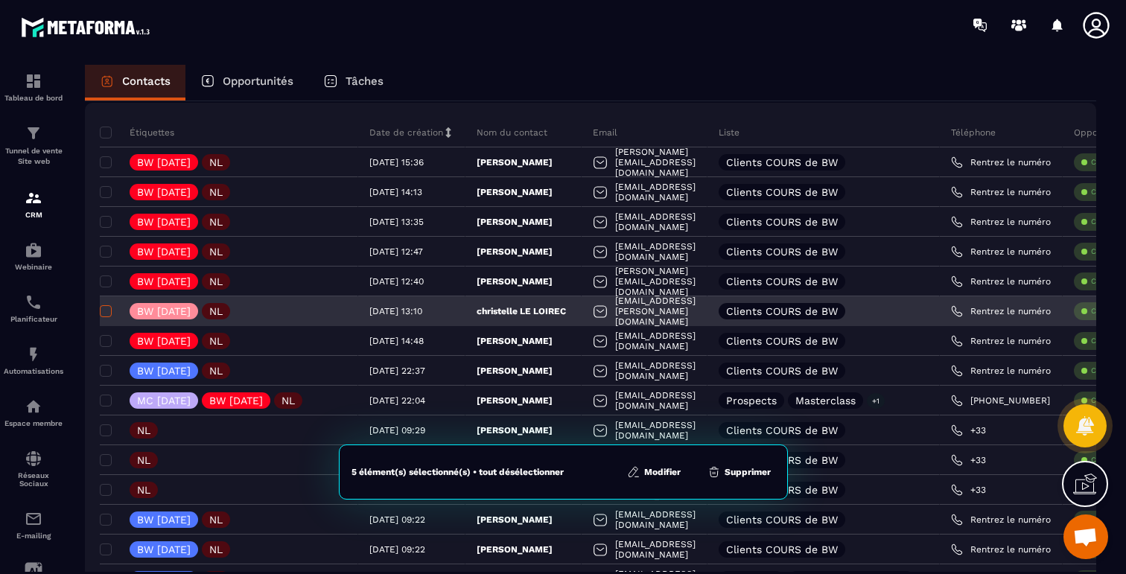
scroll to position [116, 0]
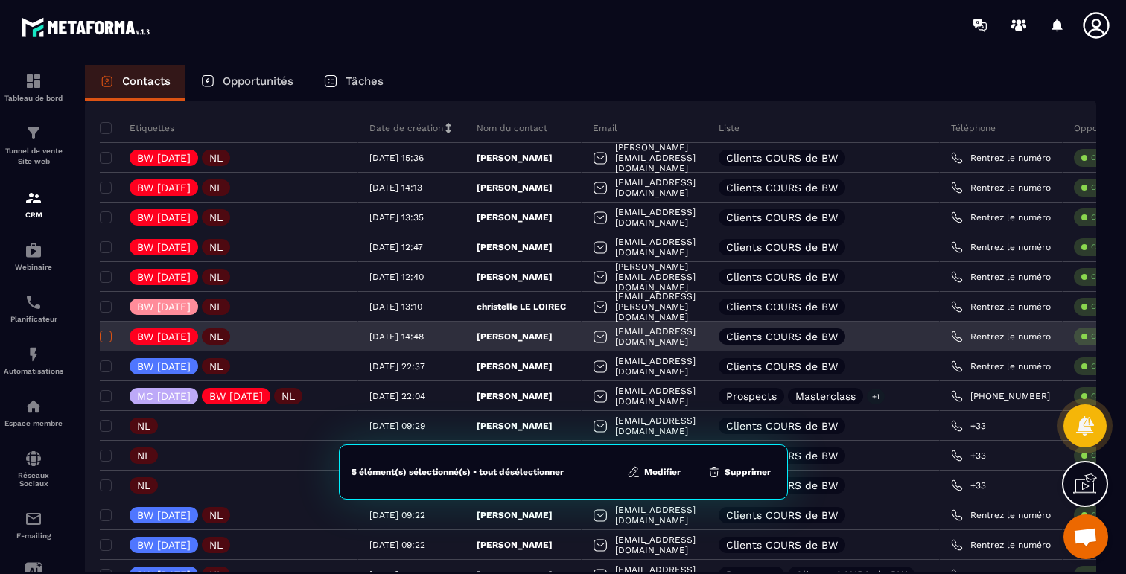
click at [105, 335] on span at bounding box center [106, 337] width 12 height 12
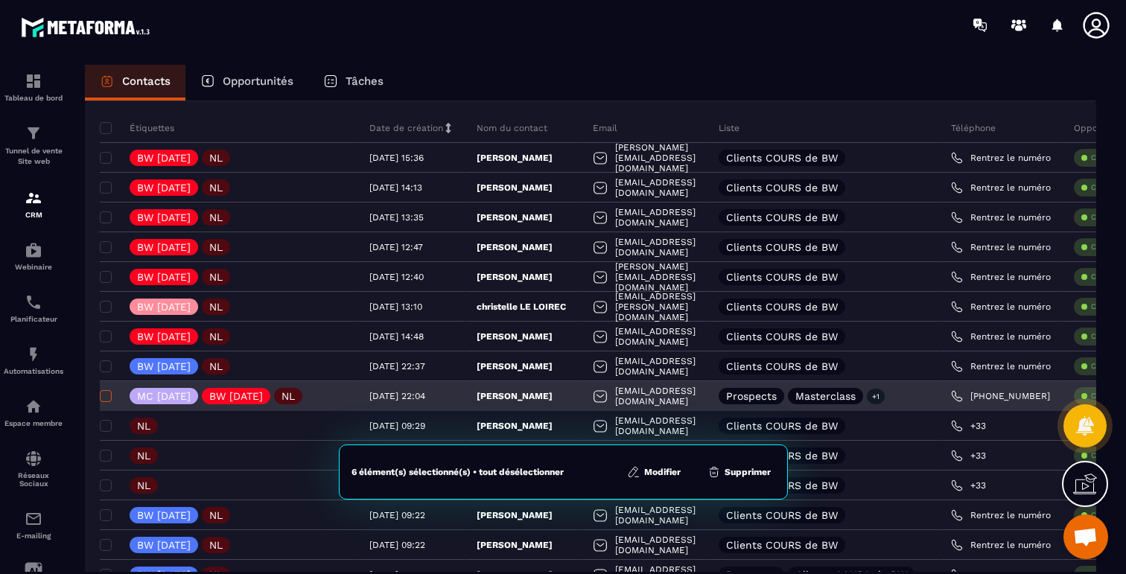
click at [100, 399] on span at bounding box center [106, 396] width 12 height 12
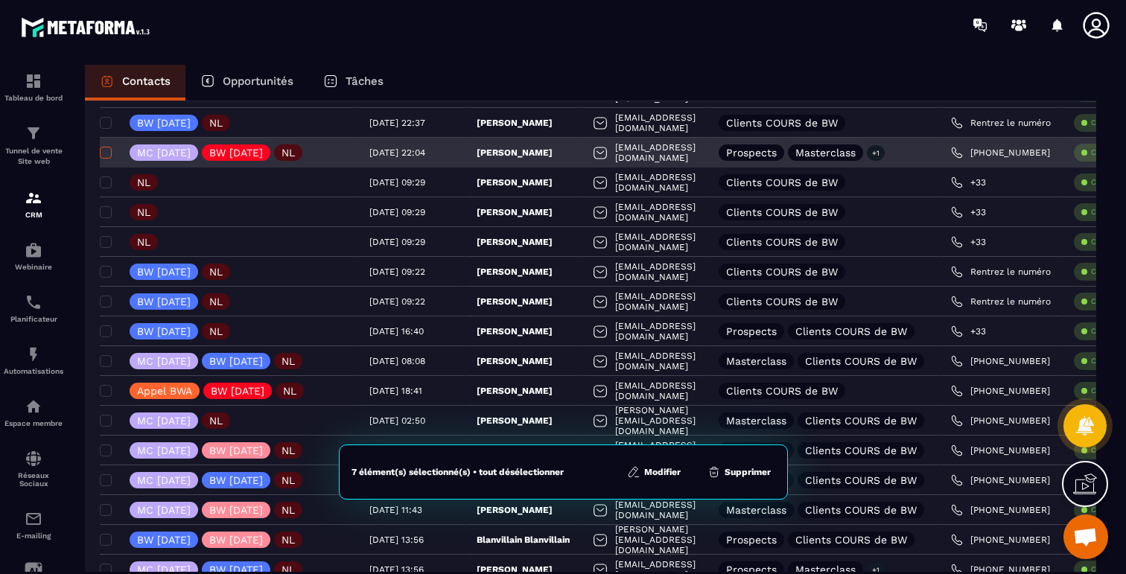
scroll to position [380, 0]
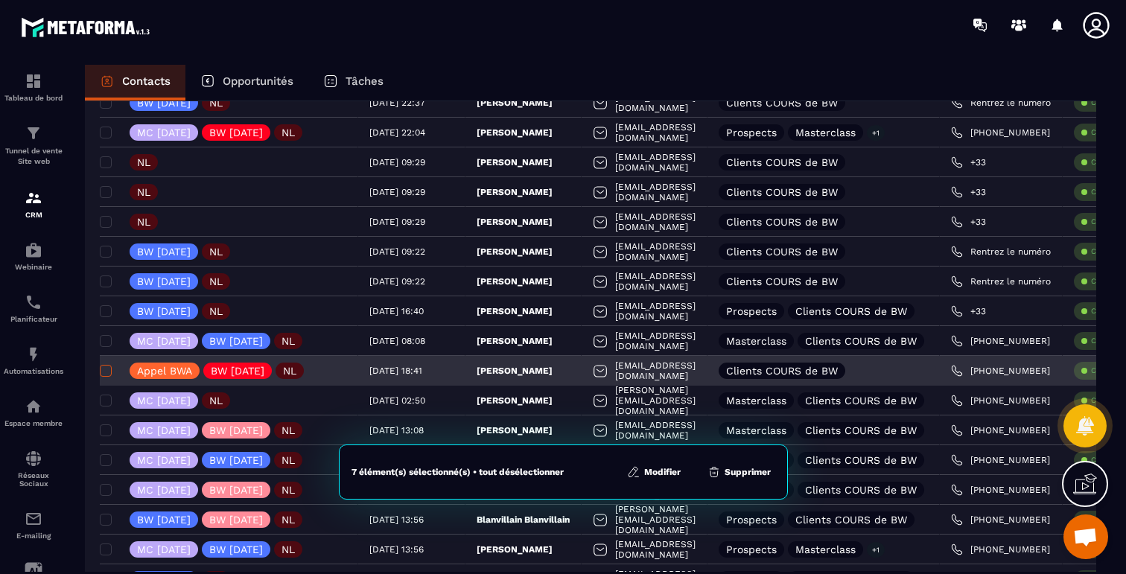
click at [106, 373] on span at bounding box center [106, 371] width 12 height 12
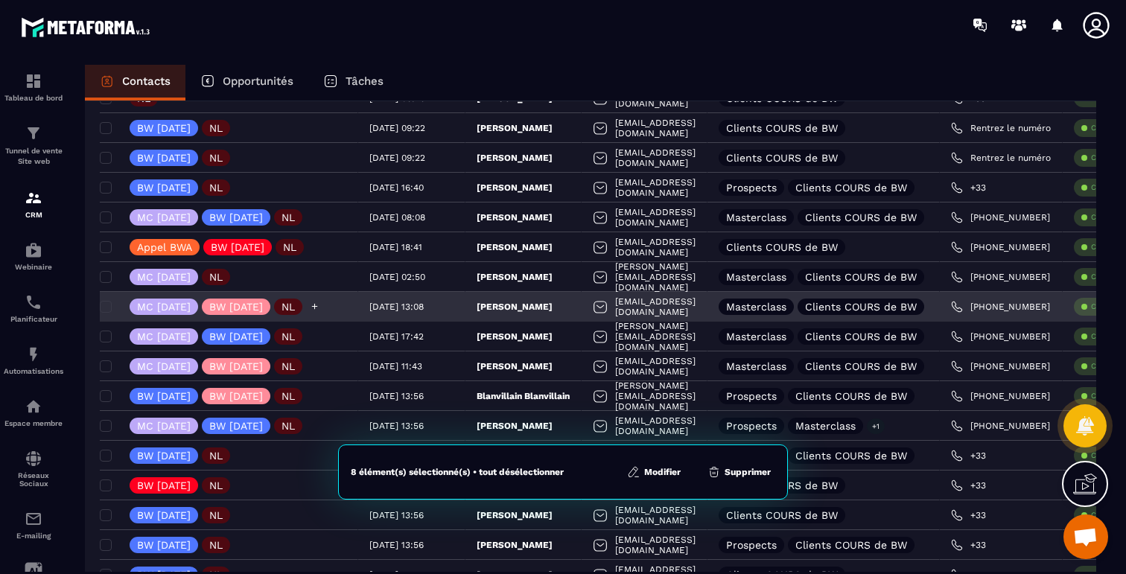
scroll to position [525, 0]
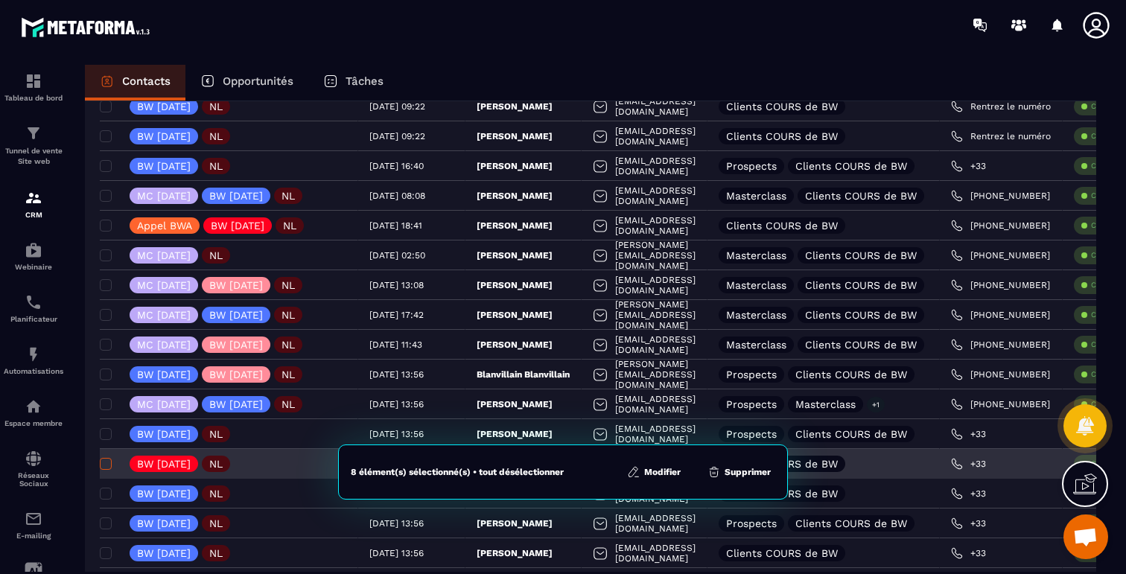
click at [106, 464] on span at bounding box center [106, 464] width 12 height 12
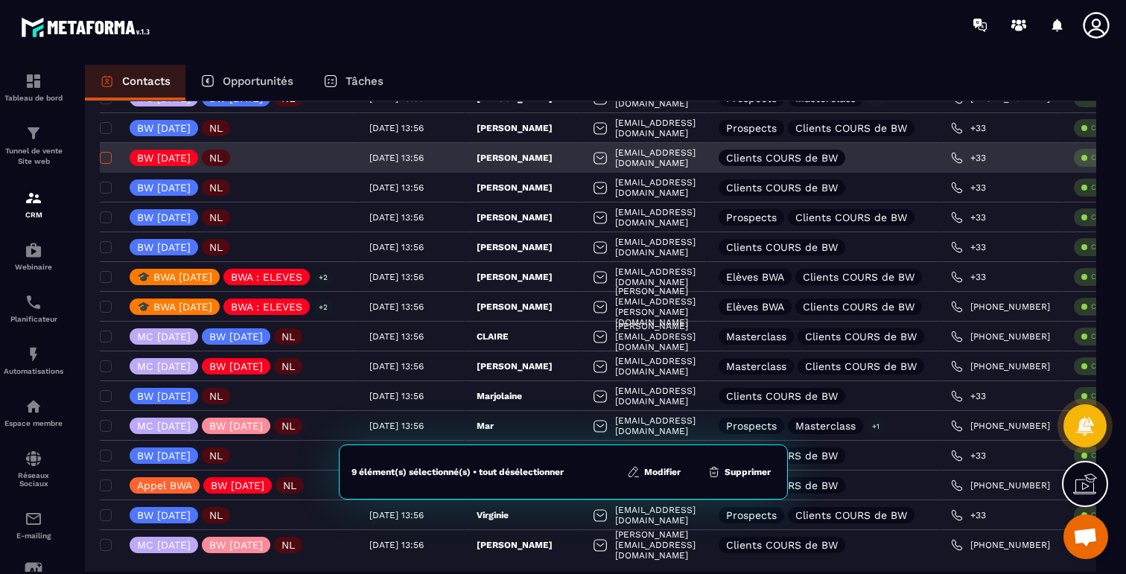
scroll to position [855, 0]
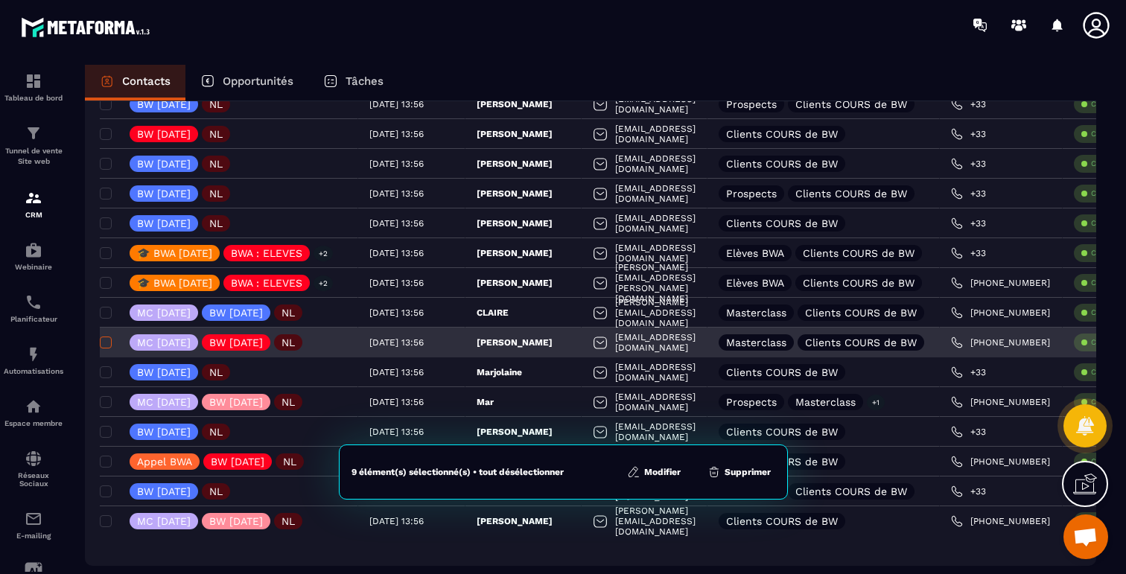
click at [106, 339] on span at bounding box center [106, 342] width 12 height 12
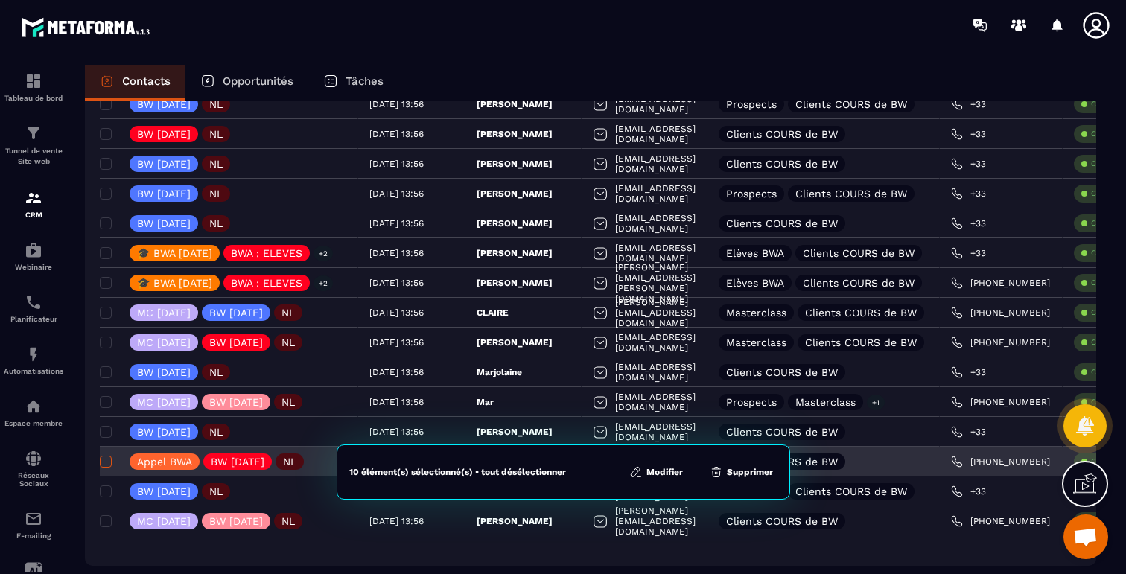
click at [109, 467] on span at bounding box center [106, 462] width 12 height 12
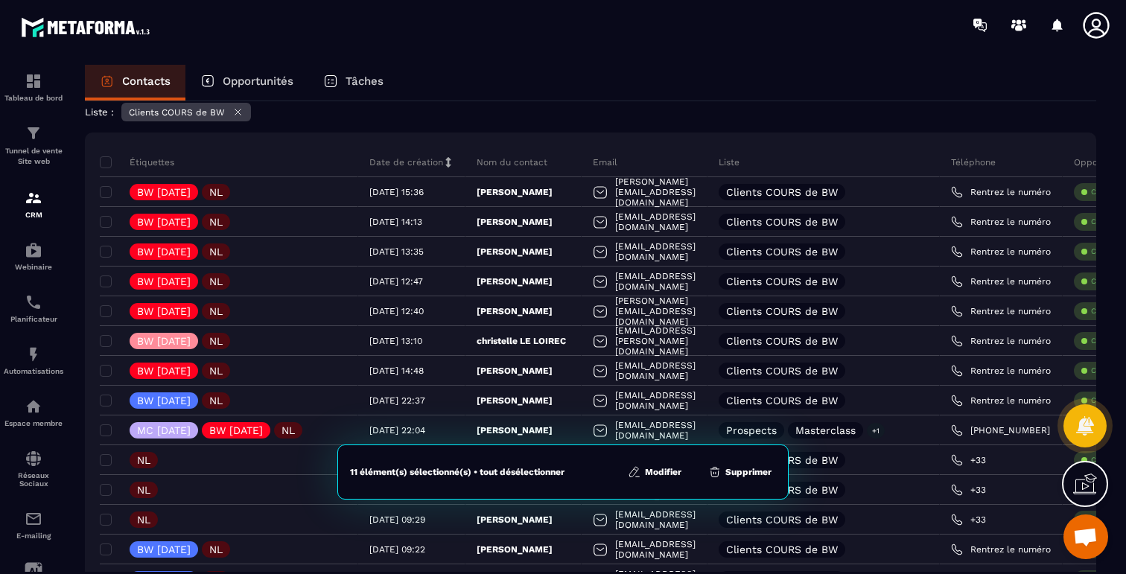
scroll to position [6, 0]
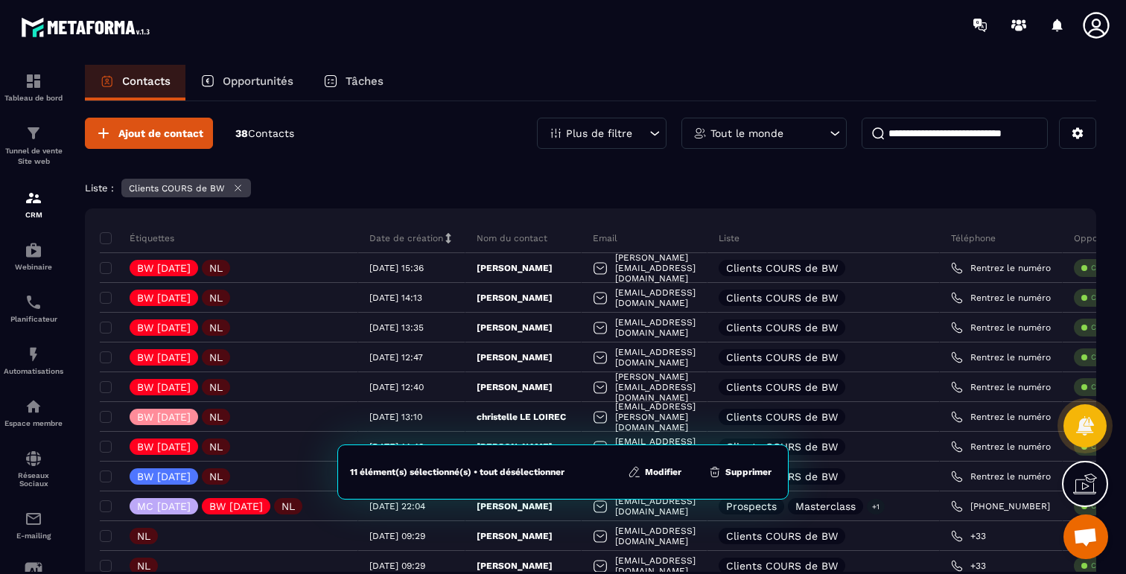
click at [645, 468] on button "Modifier" at bounding box center [654, 472] width 63 height 15
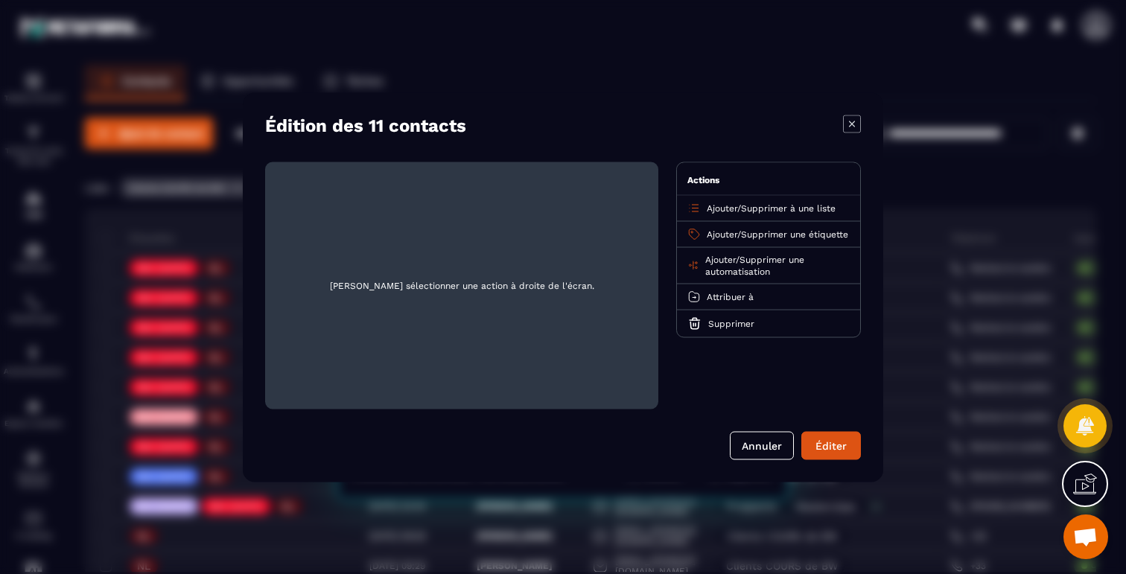
click at [756, 233] on span "Supprimer une étiquette" at bounding box center [794, 234] width 107 height 10
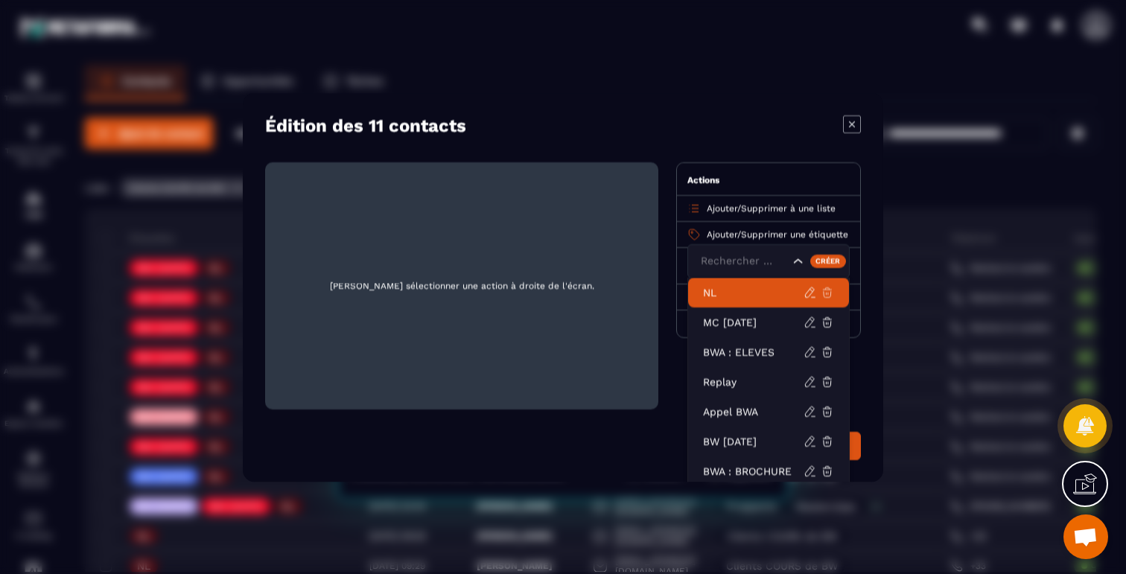
click at [825, 292] on icon "Modal window" at bounding box center [826, 291] width 13 height 13
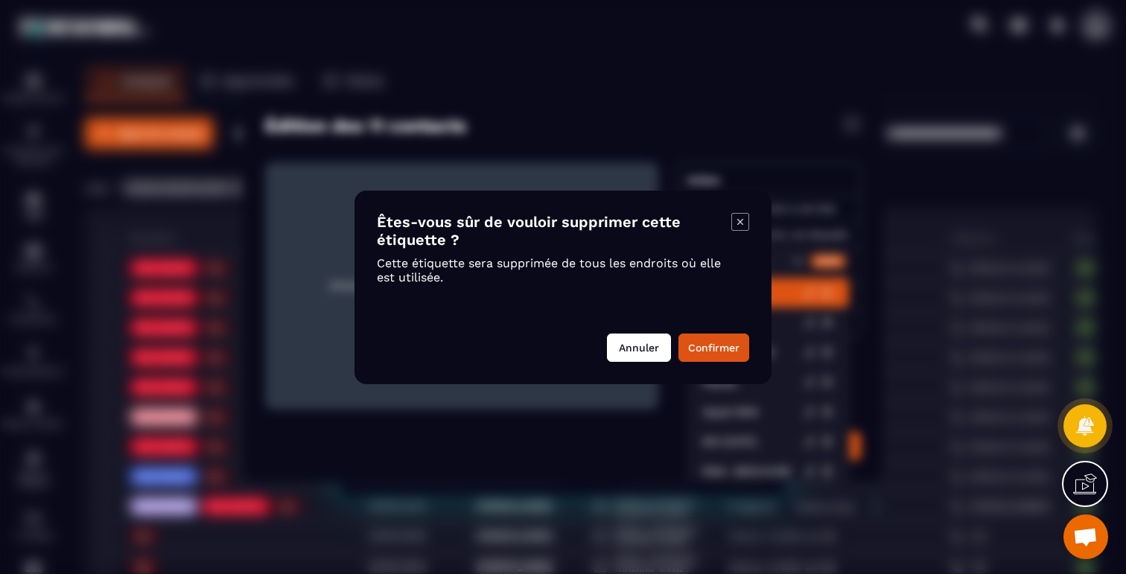
click at [639, 353] on button "Annuler" at bounding box center [639, 347] width 64 height 28
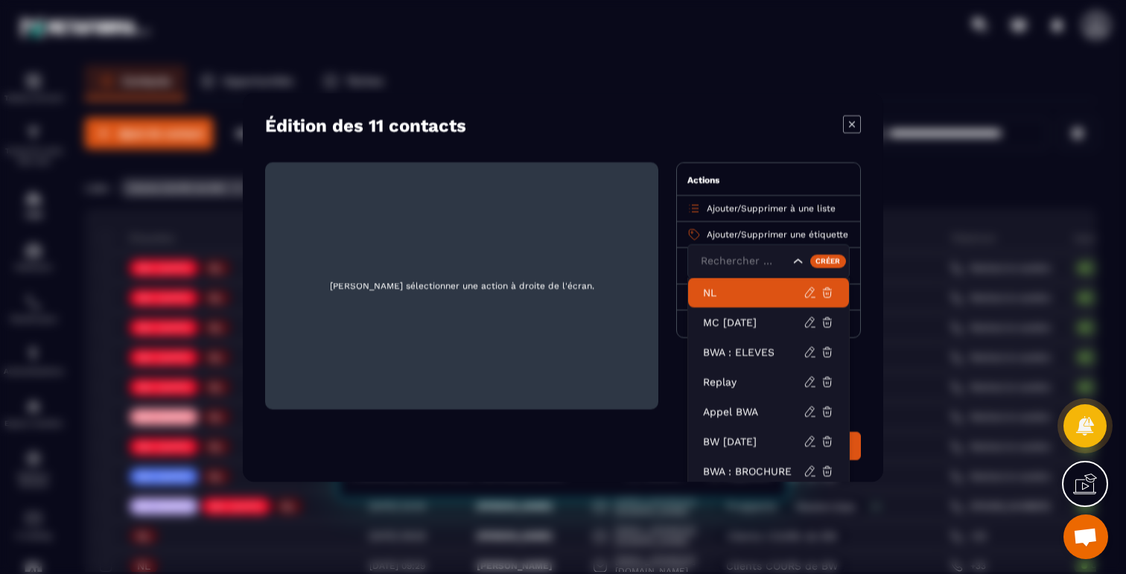
click at [704, 294] on p "NL" at bounding box center [753, 291] width 100 height 15
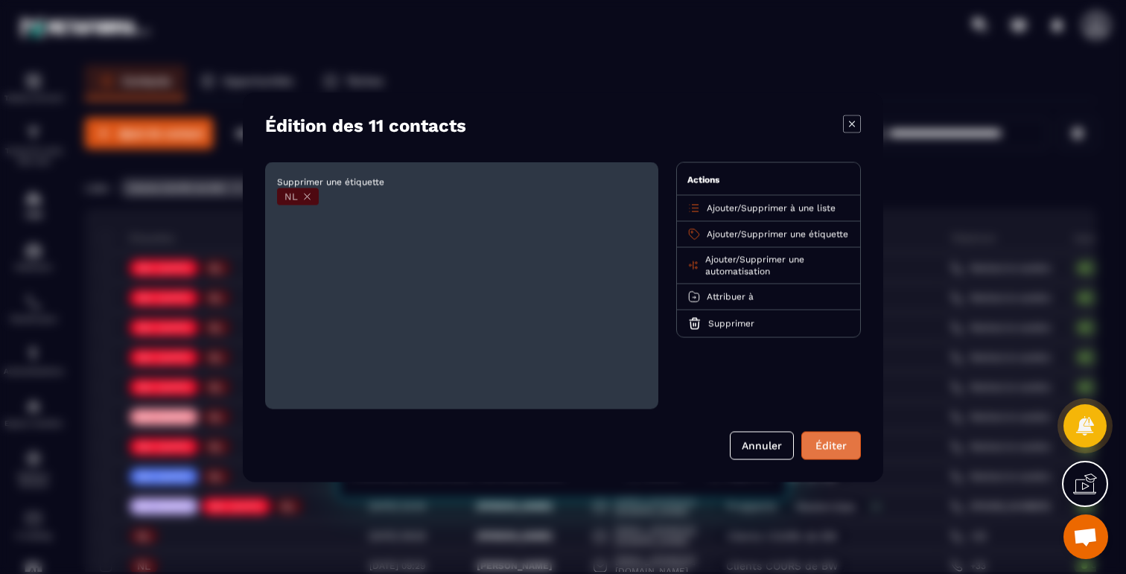
click at [822, 445] on button "Éditer" at bounding box center [831, 445] width 60 height 28
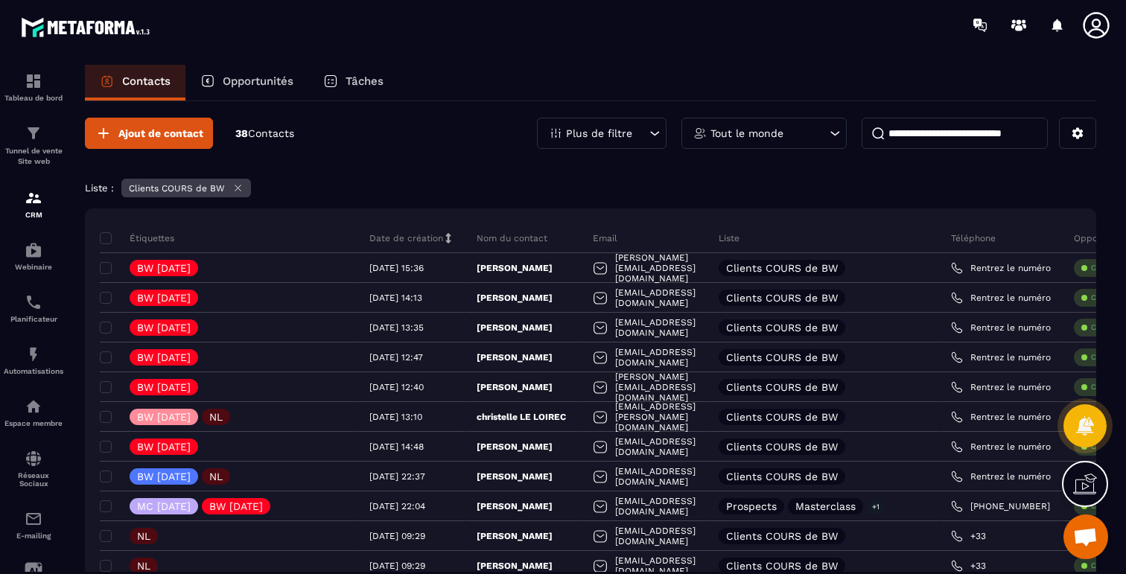
click at [240, 189] on icon at bounding box center [237, 187] width 11 height 11
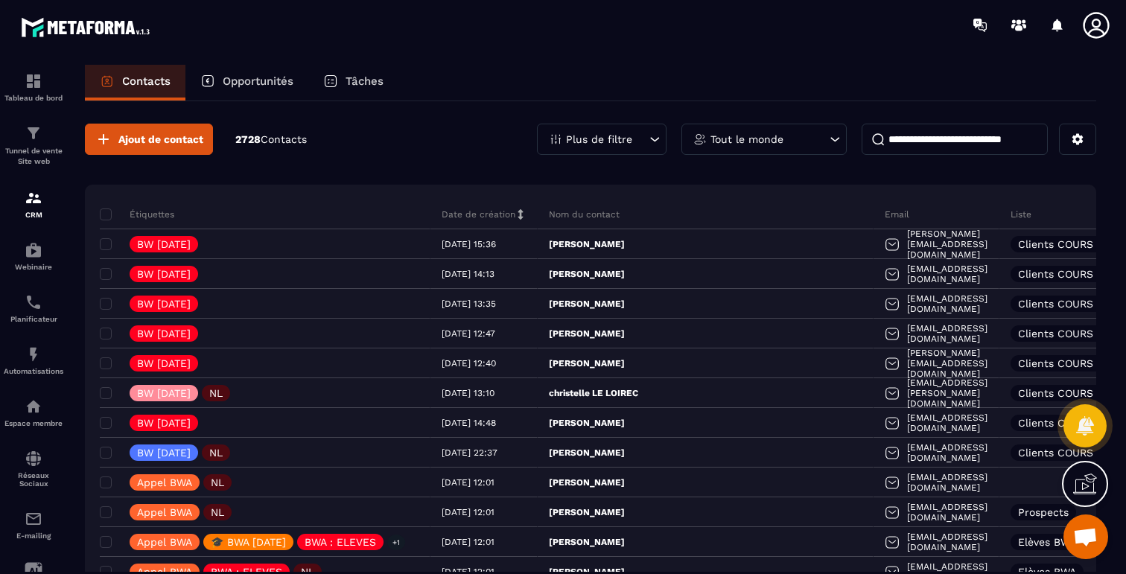
click at [625, 135] on p "Plus de filtre" at bounding box center [599, 139] width 66 height 10
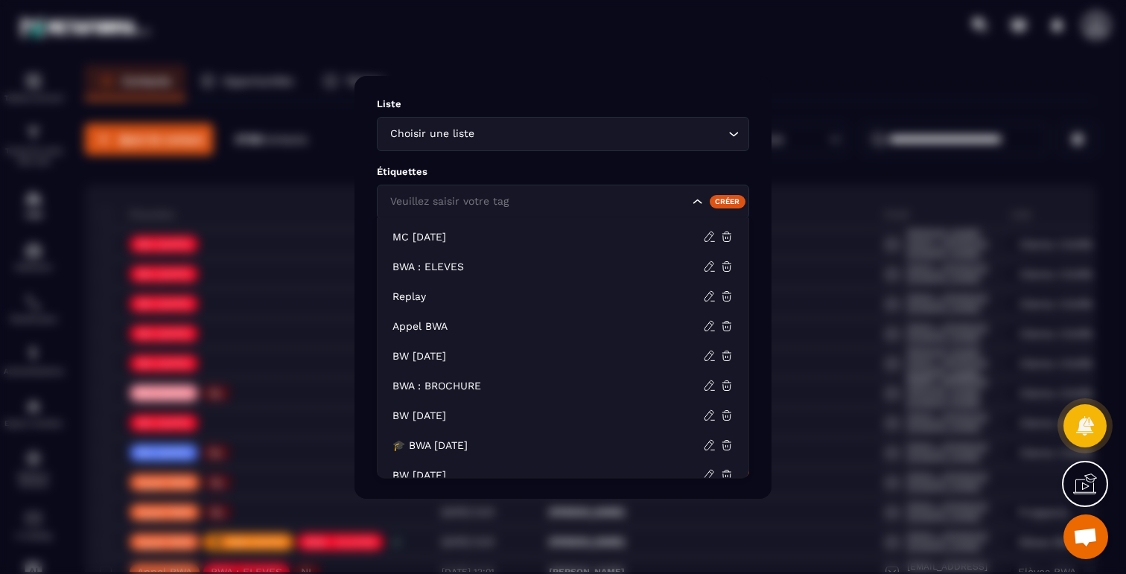
click at [575, 205] on input "Search for option" at bounding box center [537, 202] width 302 height 16
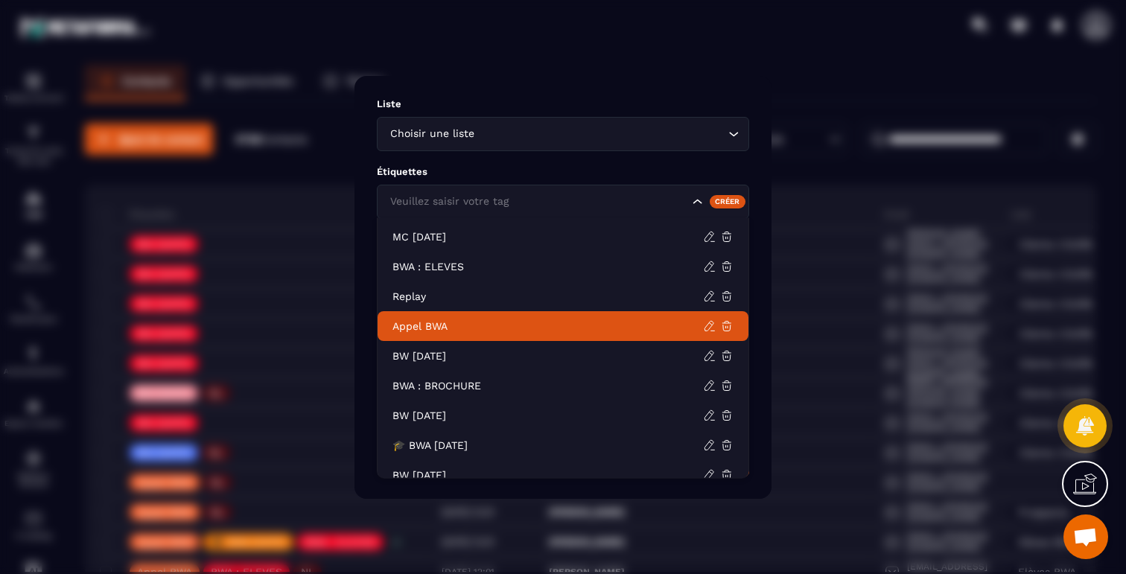
click at [479, 328] on p "Appel BWA" at bounding box center [547, 326] width 310 height 15
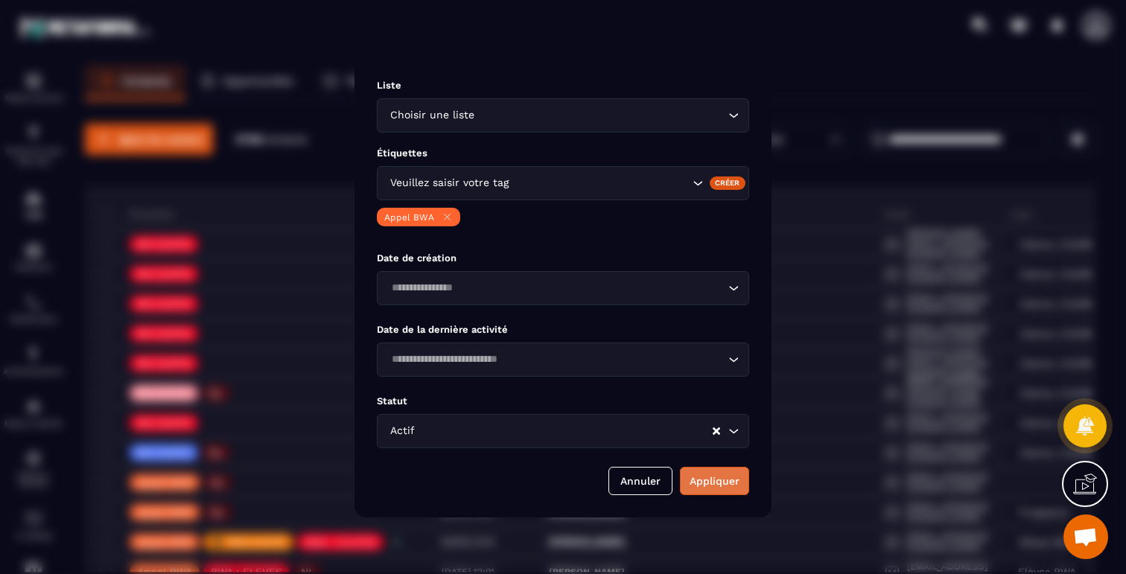
click at [709, 473] on button "Appliquer" at bounding box center [714, 481] width 69 height 28
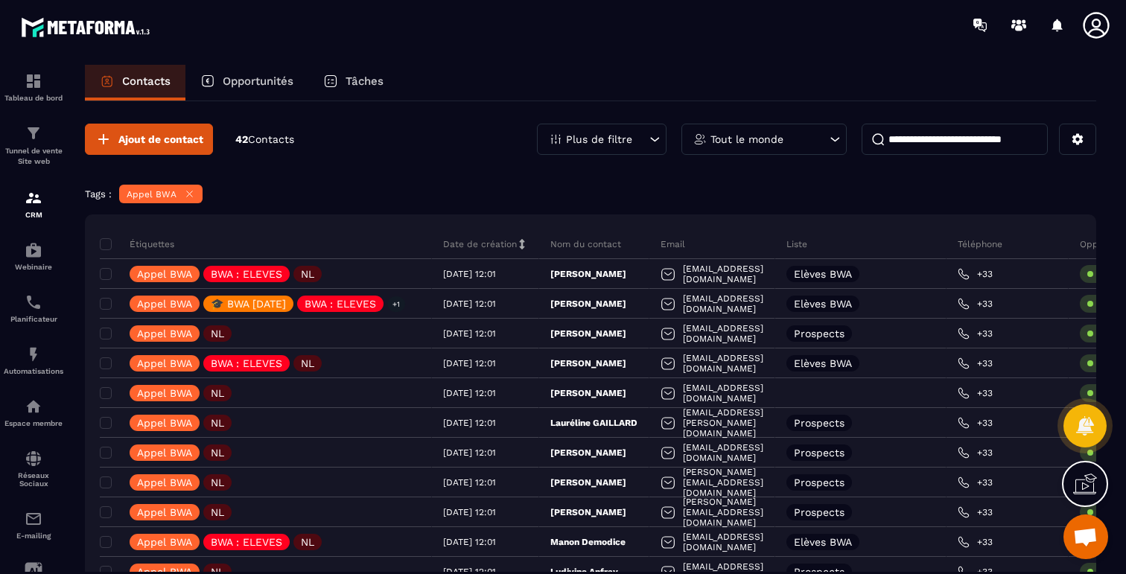
click at [619, 143] on p "Plus de filtre" at bounding box center [599, 139] width 66 height 10
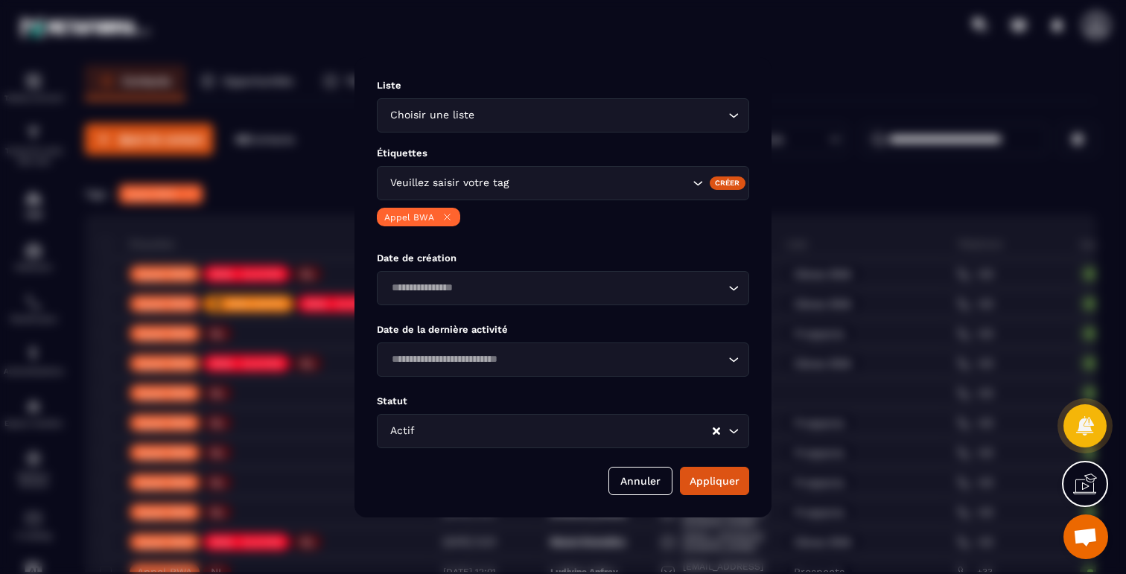
click at [299, 179] on div "Modal window" at bounding box center [563, 287] width 1126 height 574
click at [642, 487] on button "Annuler" at bounding box center [640, 481] width 64 height 28
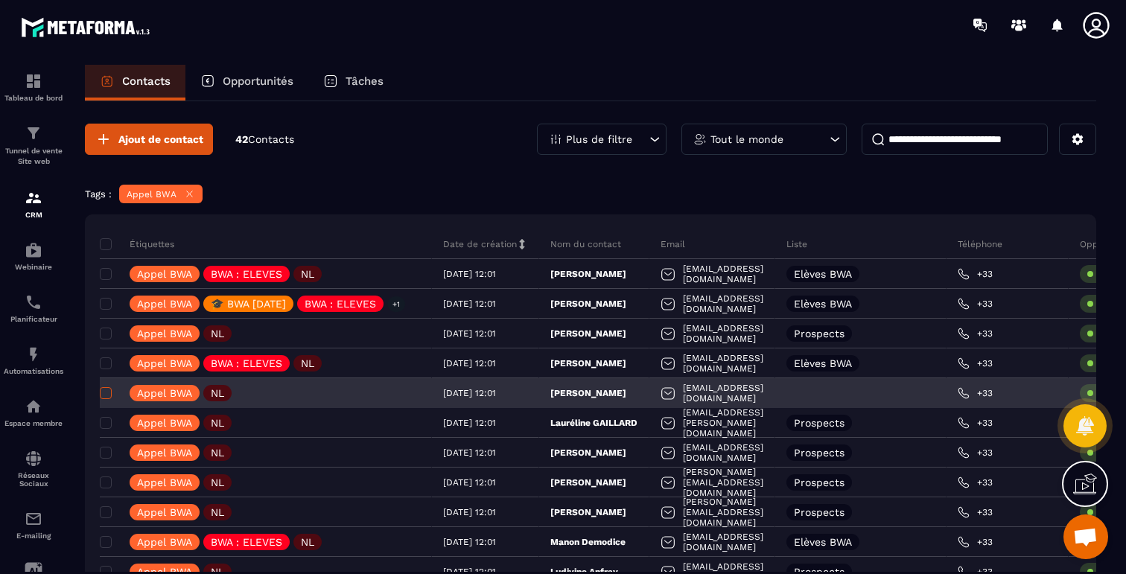
click at [104, 395] on span at bounding box center [106, 393] width 12 height 12
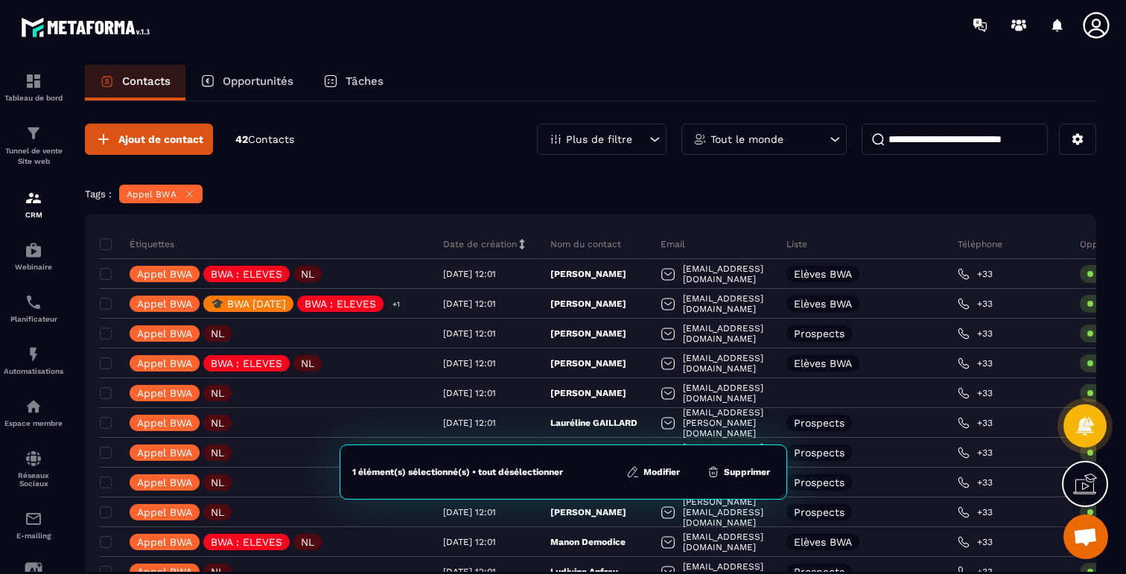
click at [644, 471] on button "Modifier" at bounding box center [653, 472] width 63 height 15
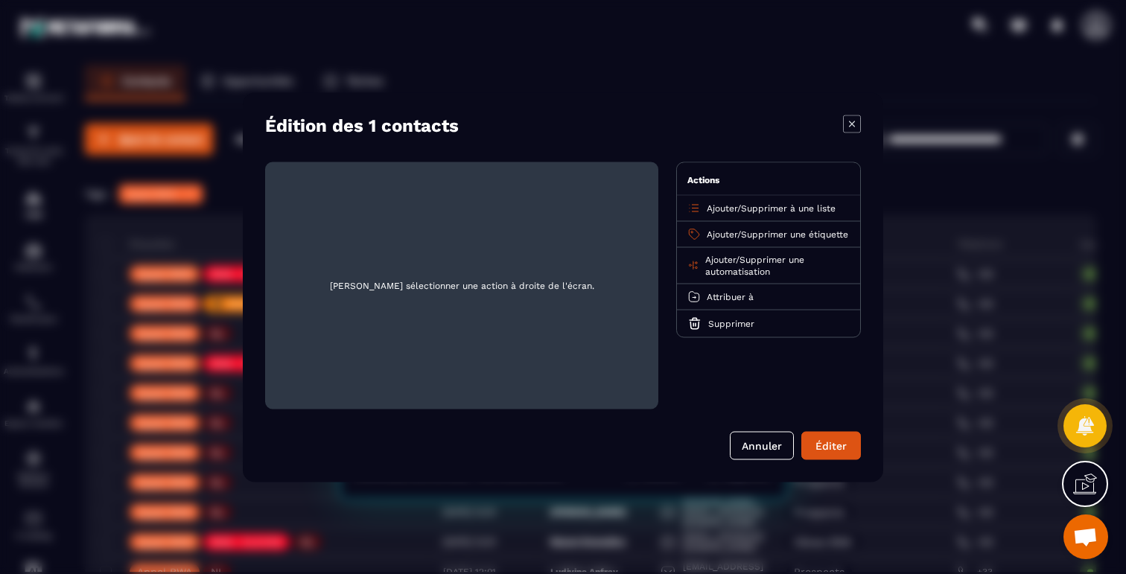
click at [760, 232] on span "Supprimer une étiquette" at bounding box center [794, 234] width 107 height 10
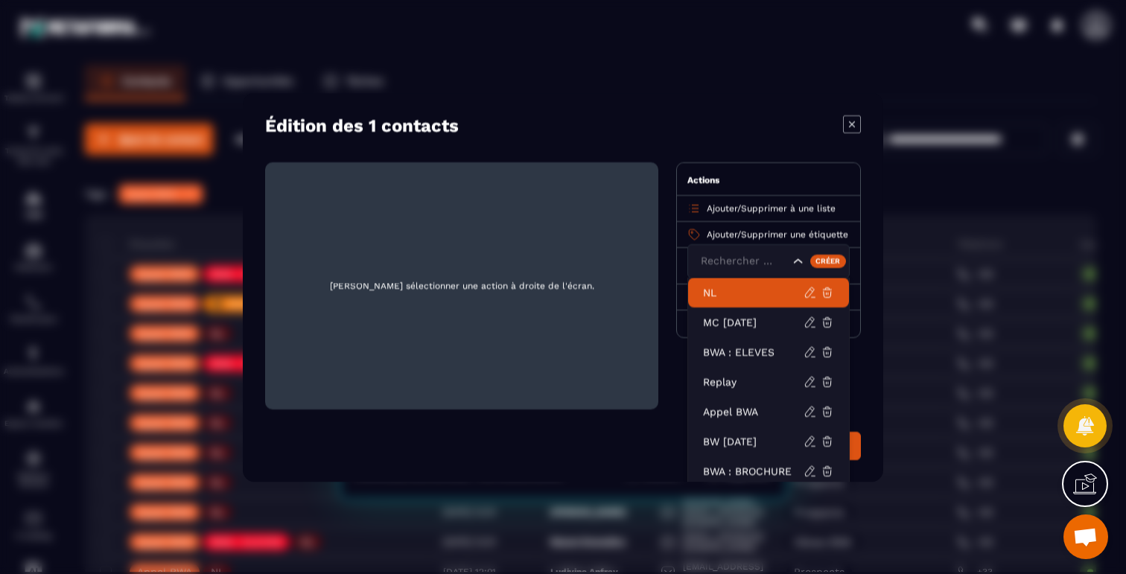
click at [708, 292] on p "NL" at bounding box center [753, 291] width 100 height 15
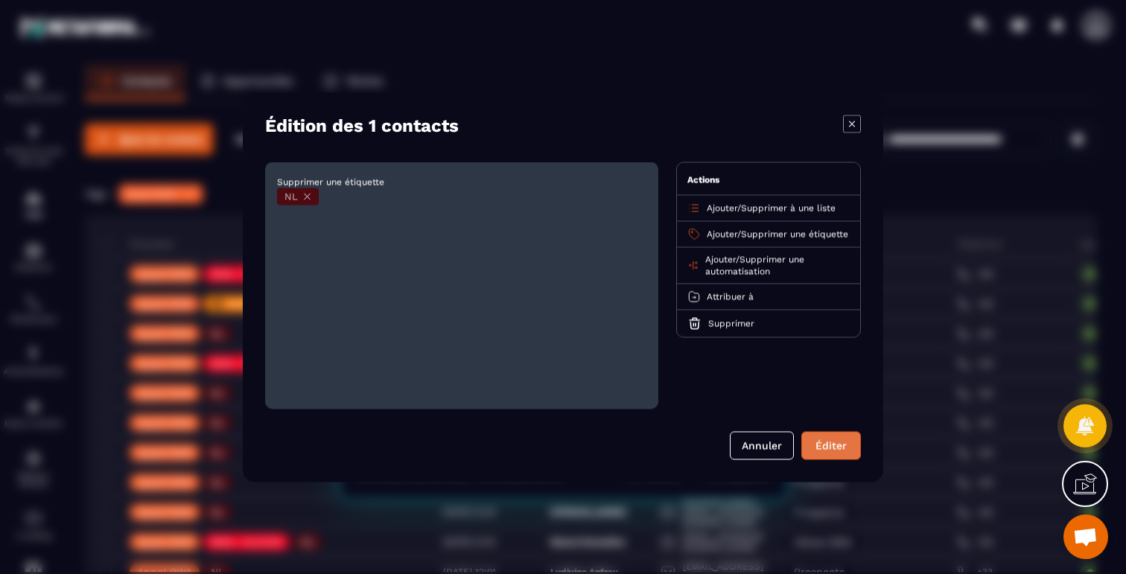
click at [826, 459] on button "Éditer" at bounding box center [831, 445] width 60 height 28
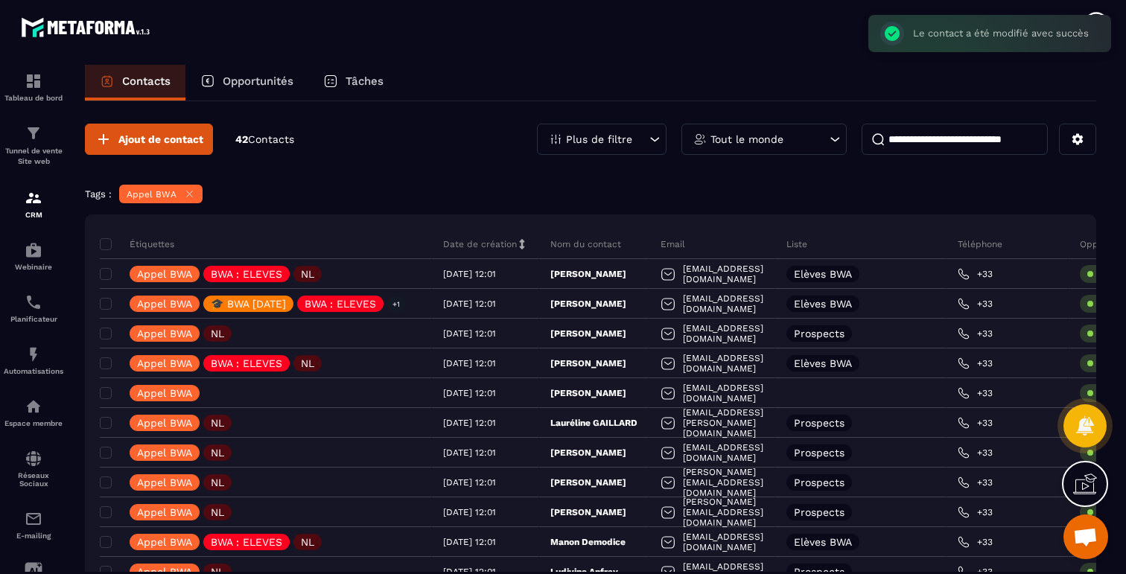
click at [599, 145] on div "Plus de filtre" at bounding box center [602, 139] width 130 height 31
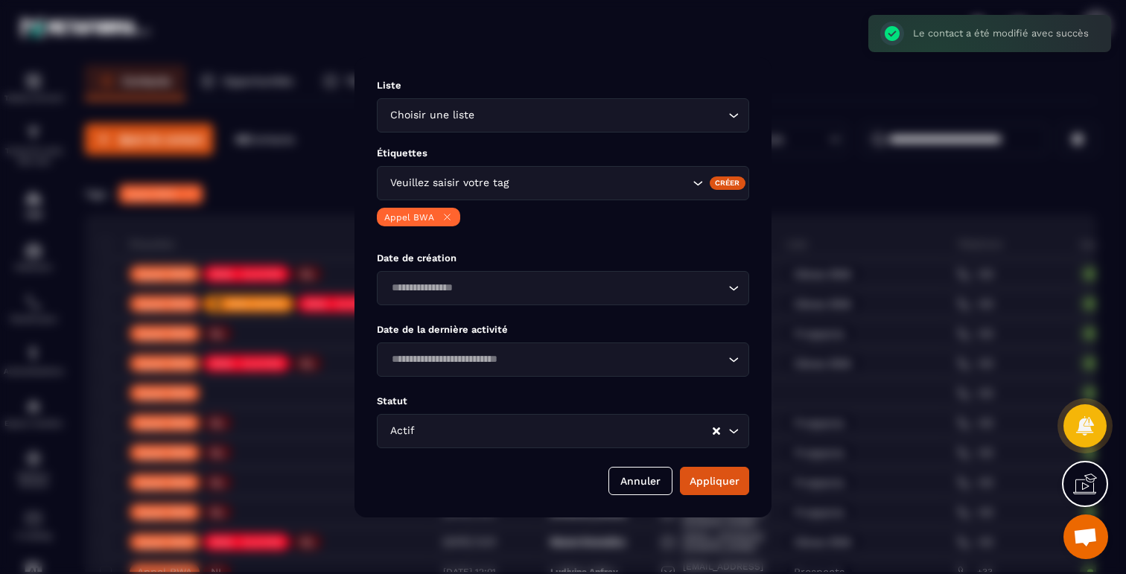
click at [447, 220] on icon "Modal window" at bounding box center [446, 216] width 11 height 11
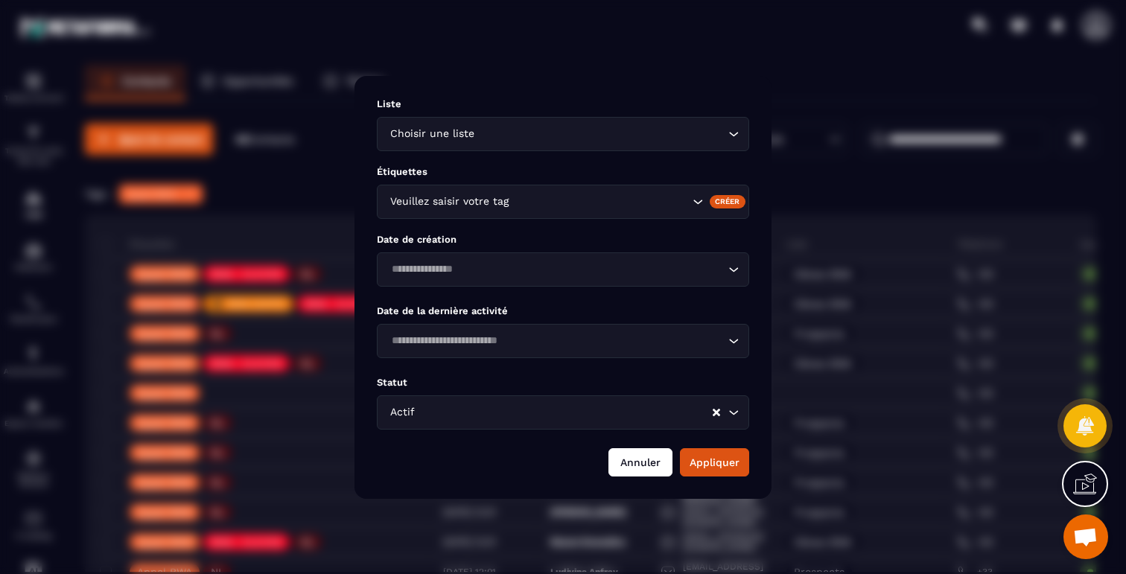
click at [642, 459] on button "Annuler" at bounding box center [640, 462] width 64 height 28
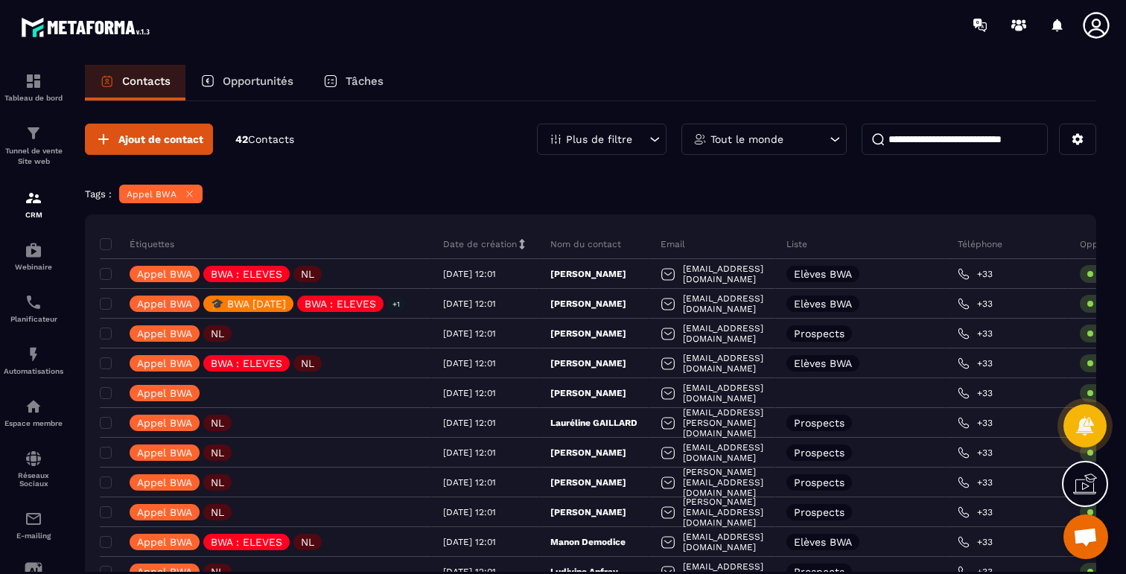
click at [193, 201] on div "Appel BWA" at bounding box center [160, 194] width 83 height 19
click at [185, 191] on icon at bounding box center [189, 193] width 11 height 11
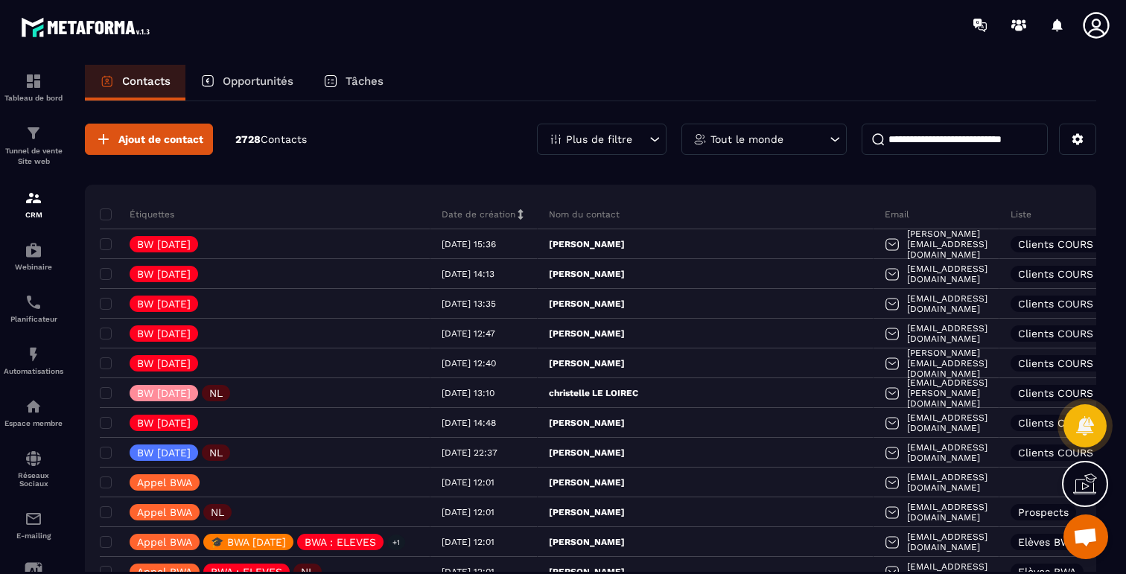
click at [633, 144] on div "Plus de filtre" at bounding box center [602, 139] width 130 height 31
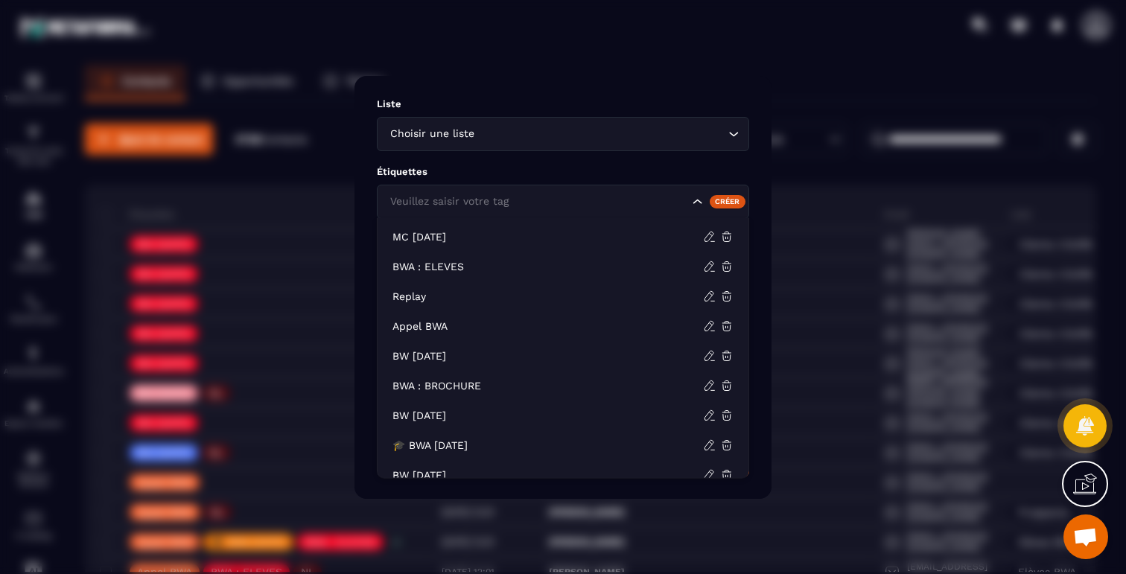
click at [581, 216] on div "Veuillez saisir votre tag" at bounding box center [563, 202] width 372 height 34
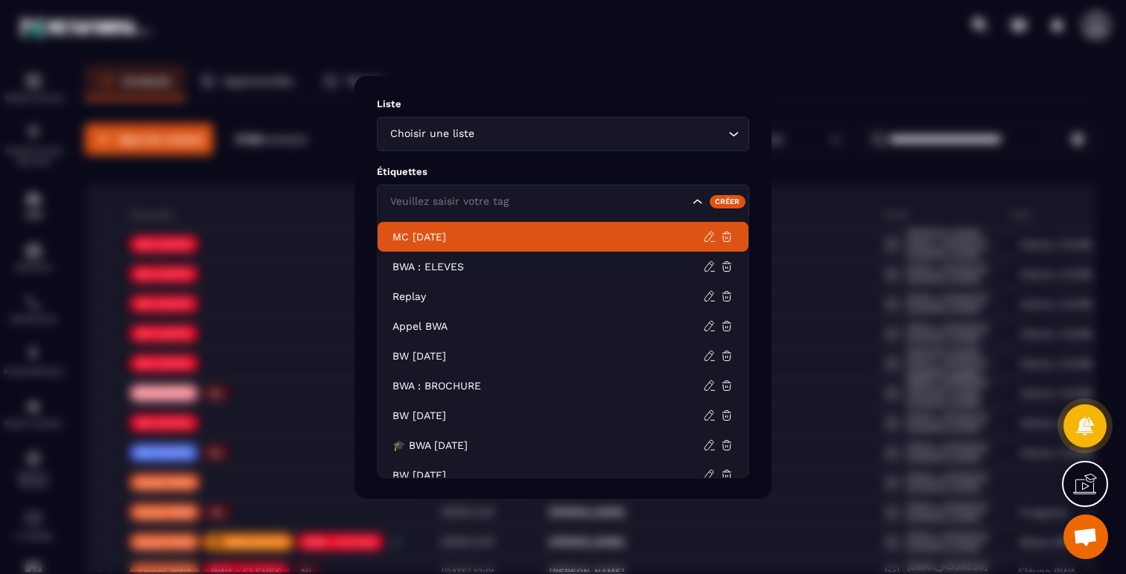
click at [543, 126] on input "Search for option" at bounding box center [600, 134] width 247 height 16
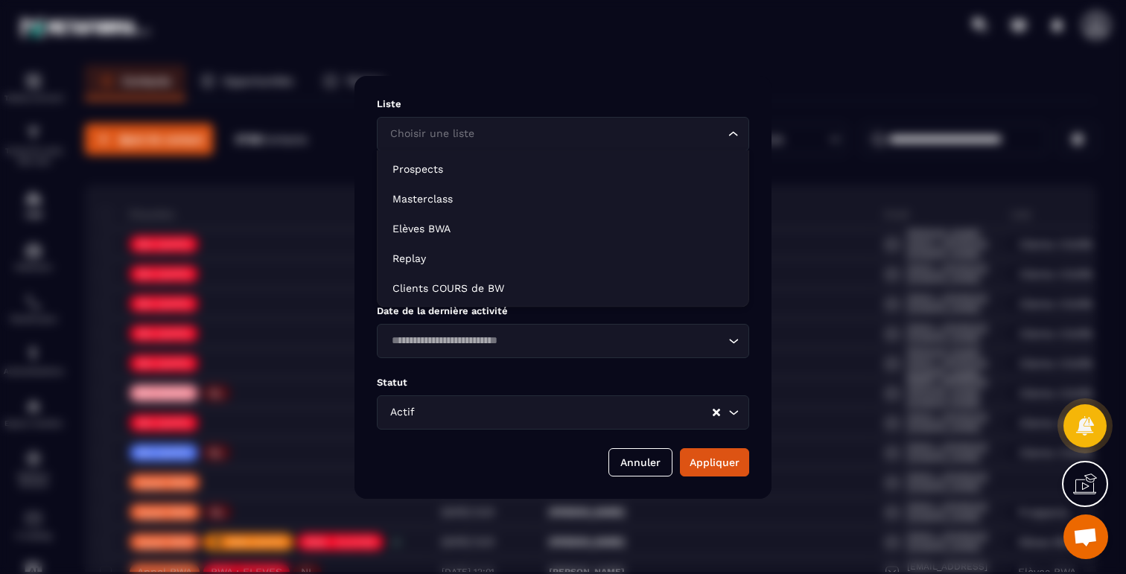
click at [543, 126] on input "Search for option" at bounding box center [555, 134] width 338 height 16
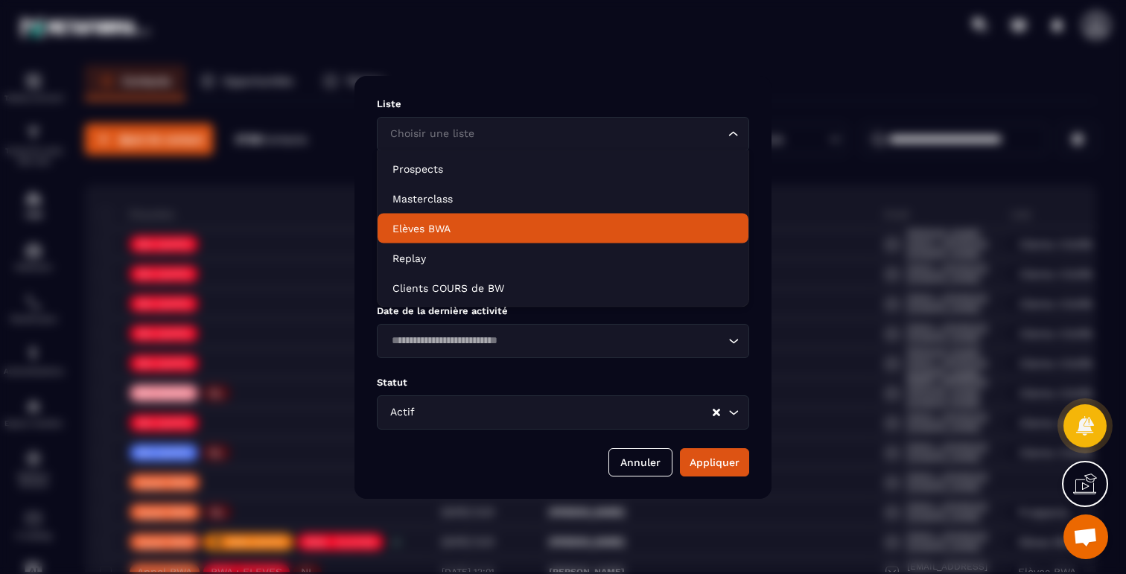
click at [506, 224] on p "Elèves BWA" at bounding box center [562, 228] width 341 height 15
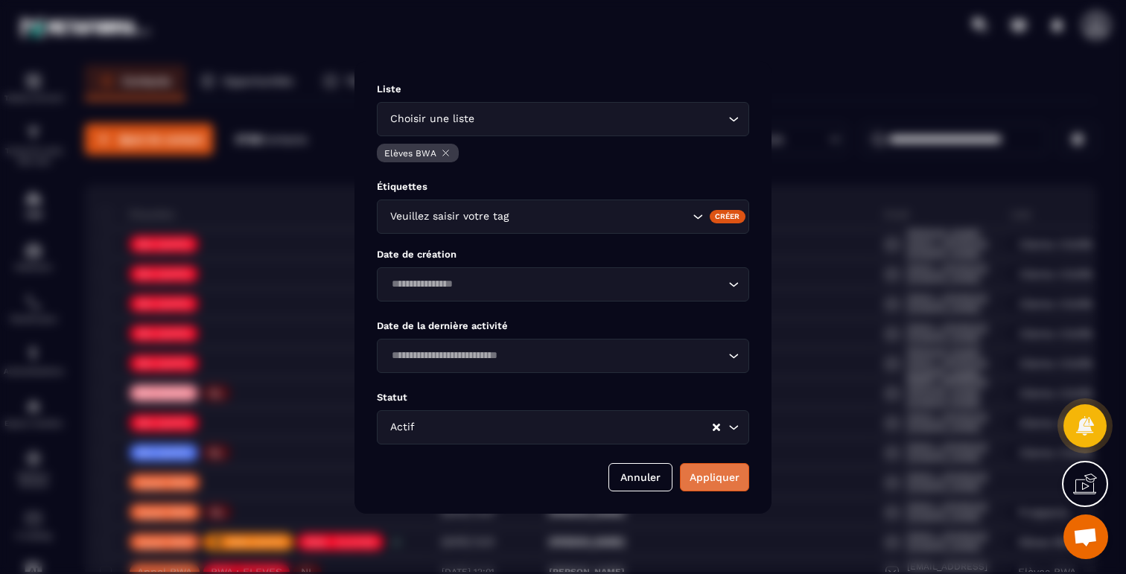
click at [706, 476] on button "Appliquer" at bounding box center [714, 477] width 69 height 28
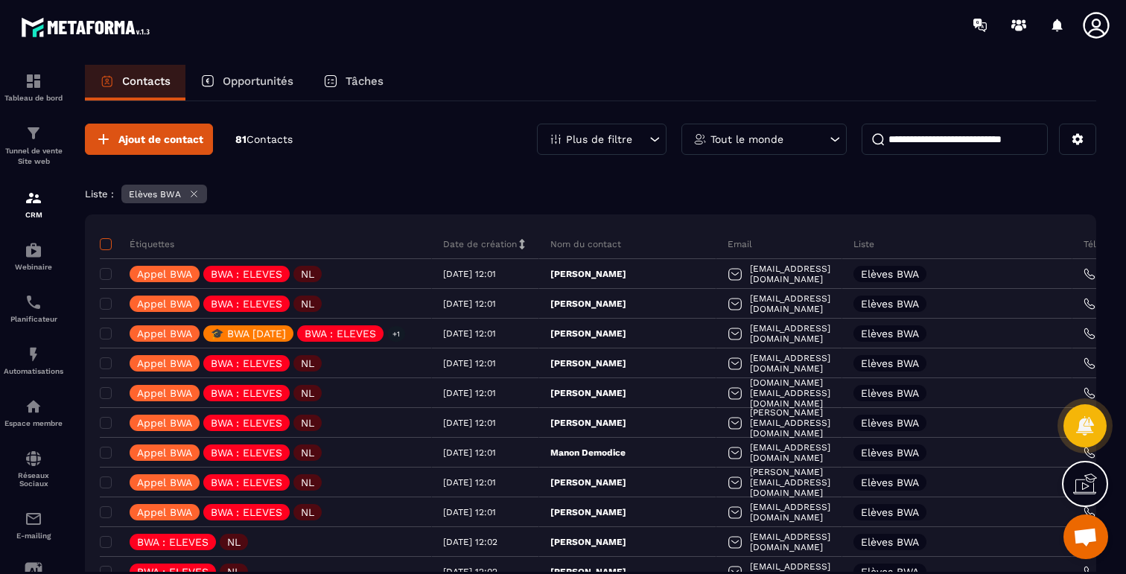
click at [103, 248] on span at bounding box center [106, 244] width 12 height 12
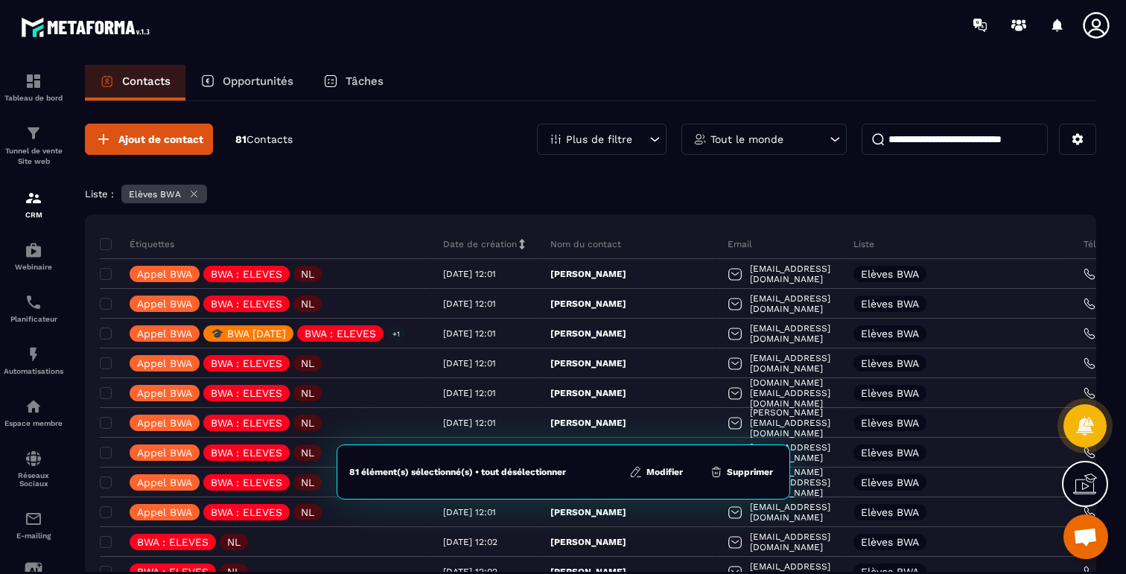
click at [638, 471] on icon at bounding box center [635, 471] width 13 height 13
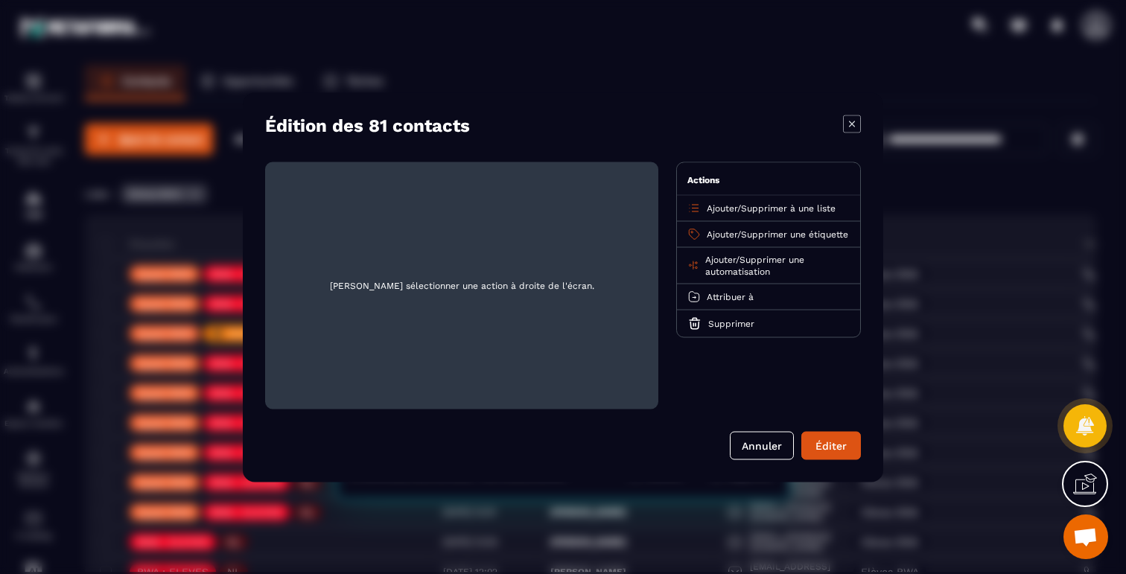
click at [775, 230] on span "Supprimer une étiquette" at bounding box center [794, 234] width 107 height 10
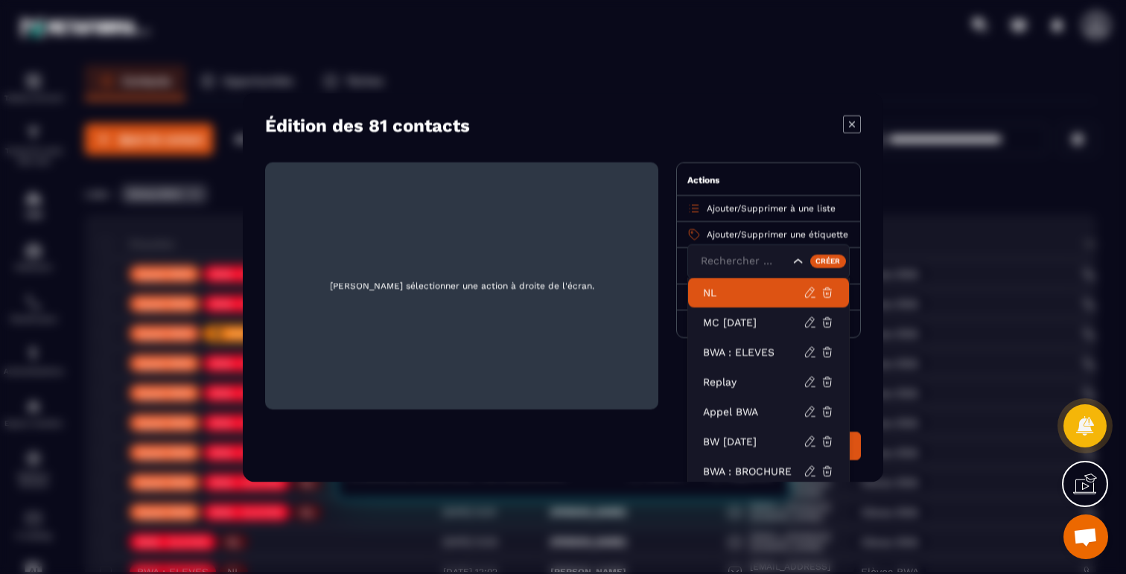
click at [707, 294] on p "NL" at bounding box center [753, 291] width 100 height 15
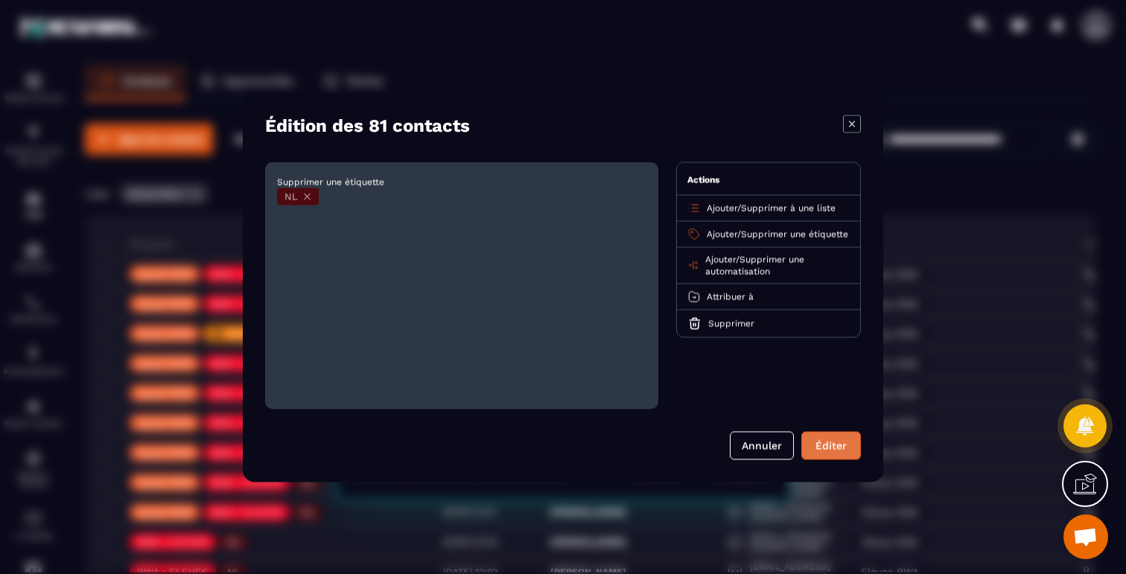
click at [823, 456] on button "Éditer" at bounding box center [831, 445] width 60 height 28
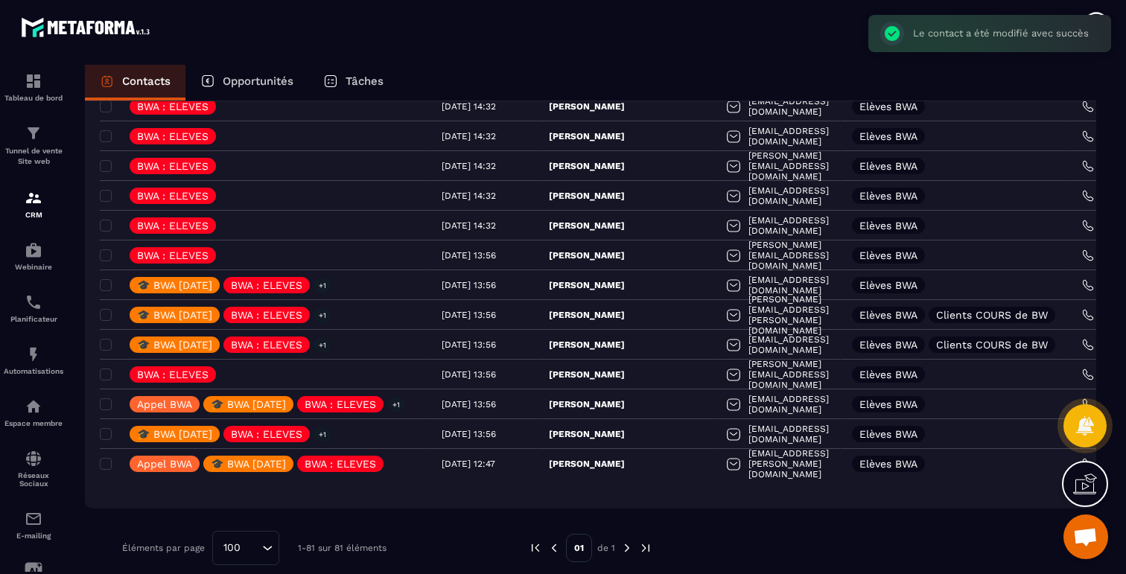
scroll to position [2208, 0]
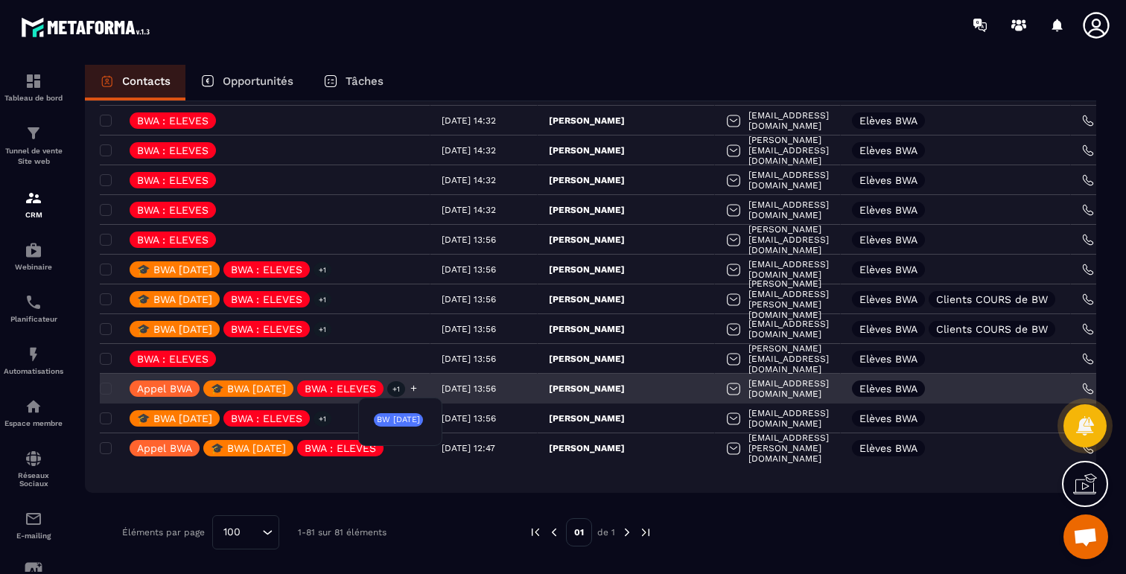
click at [405, 386] on p "+1" at bounding box center [396, 389] width 18 height 16
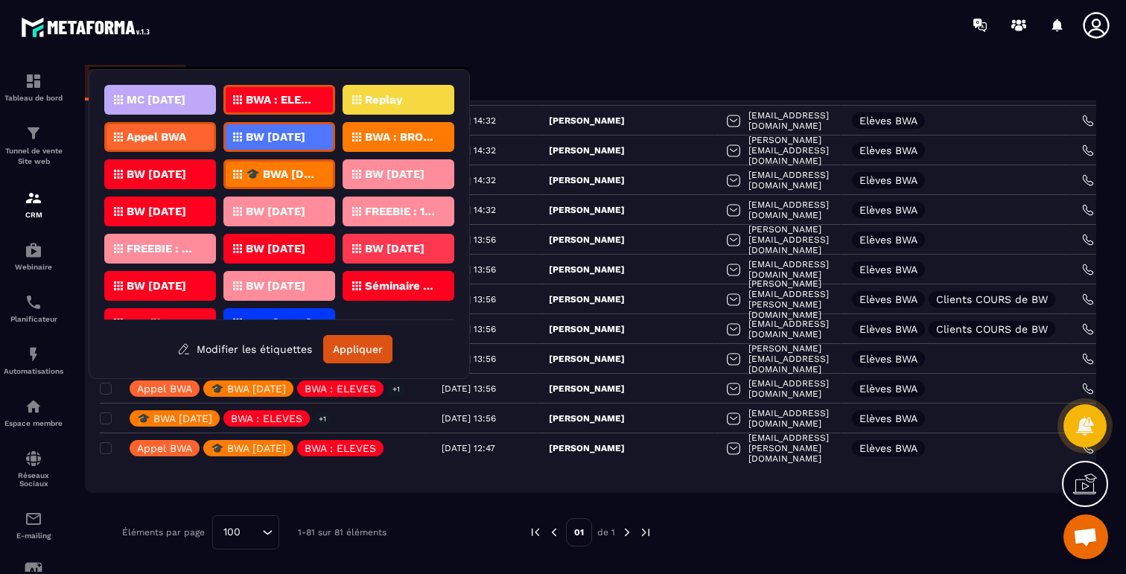
click at [445, 520] on div "Éléments par page 100 Loading... 1-81 sur 81 éléments" at bounding box center [314, 532] width 384 height 34
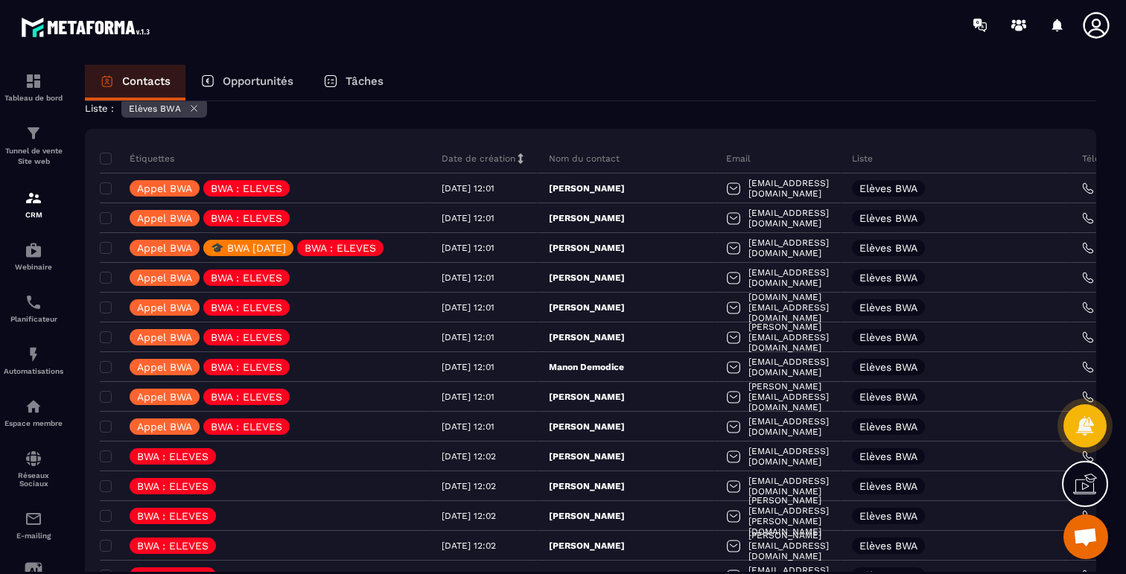
scroll to position [0, 0]
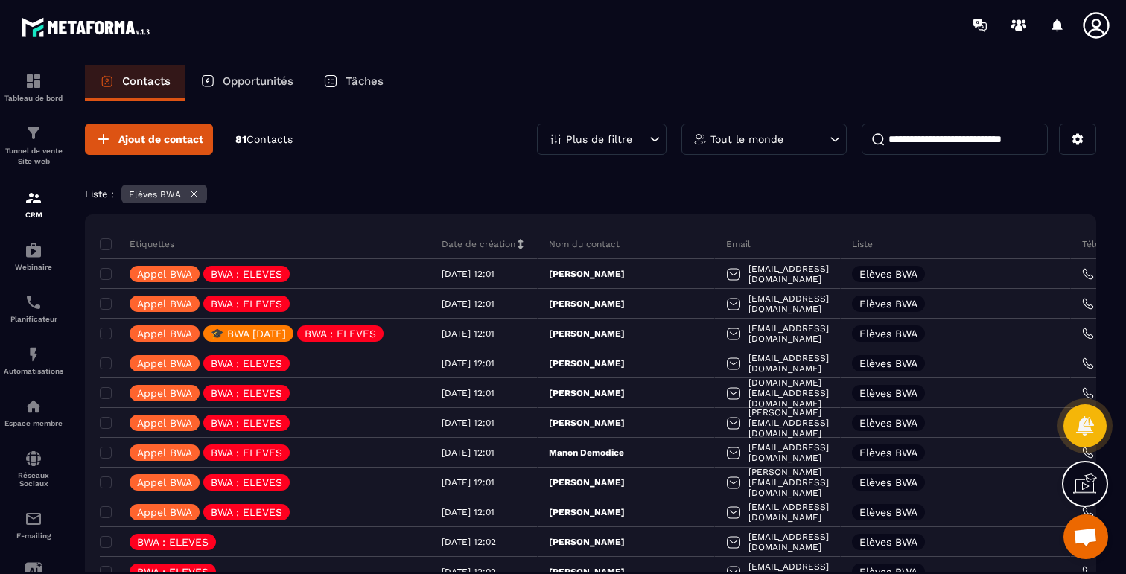
click at [194, 191] on icon at bounding box center [194, 194] width 6 height 6
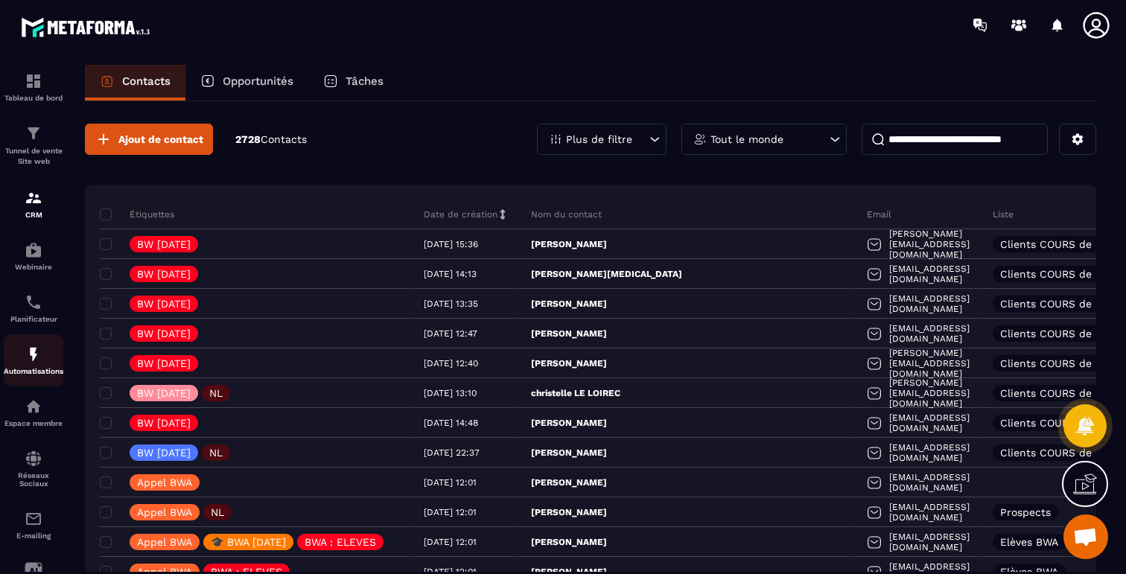
click at [42, 357] on div "Automatisations" at bounding box center [34, 360] width 60 height 30
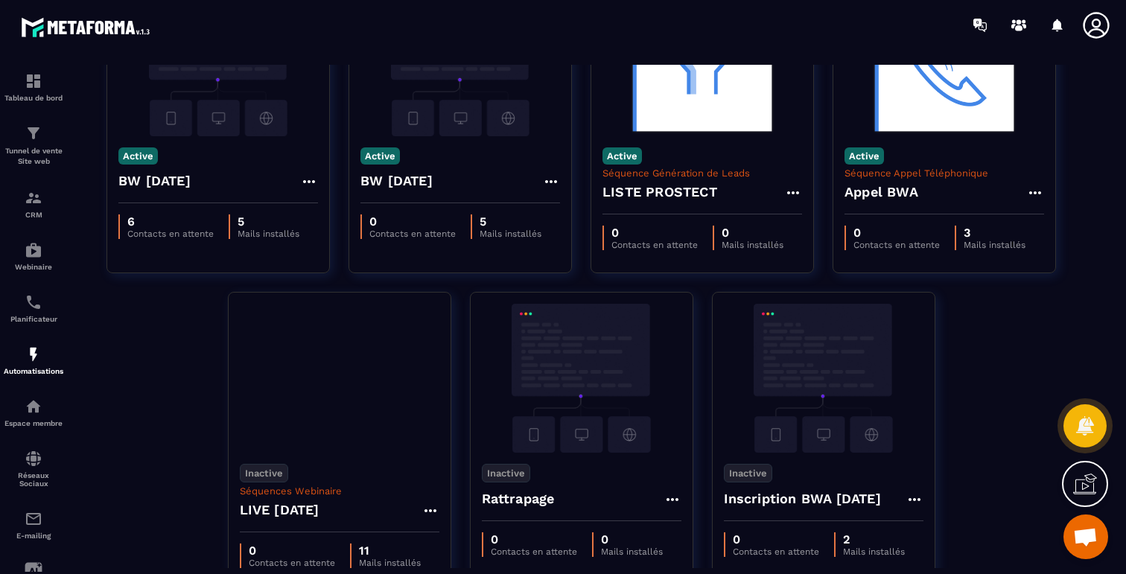
scroll to position [859, 0]
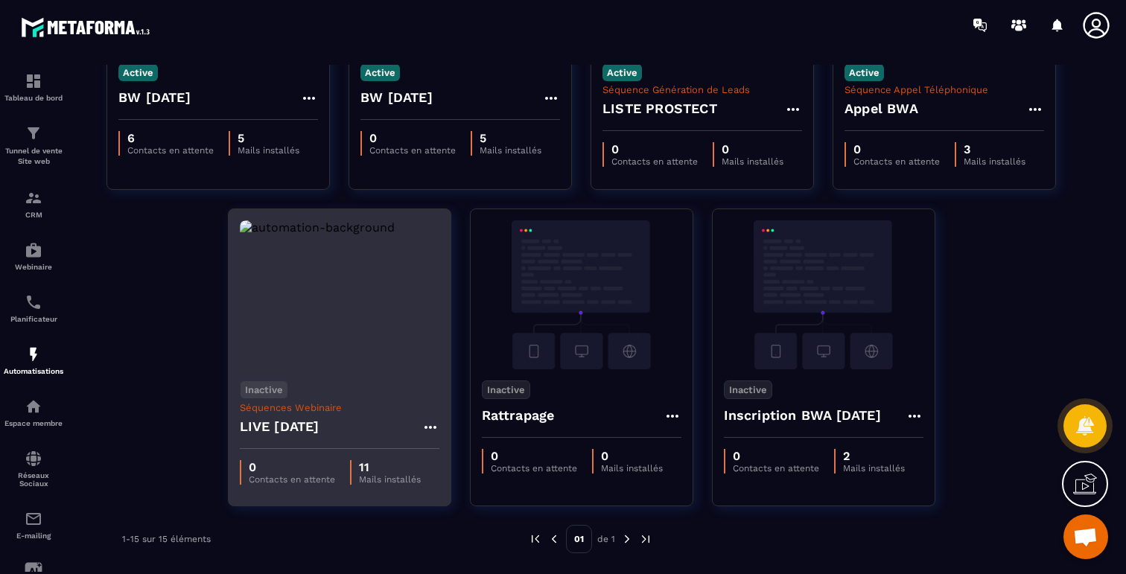
click at [368, 299] on img at bounding box center [340, 294] width 200 height 149
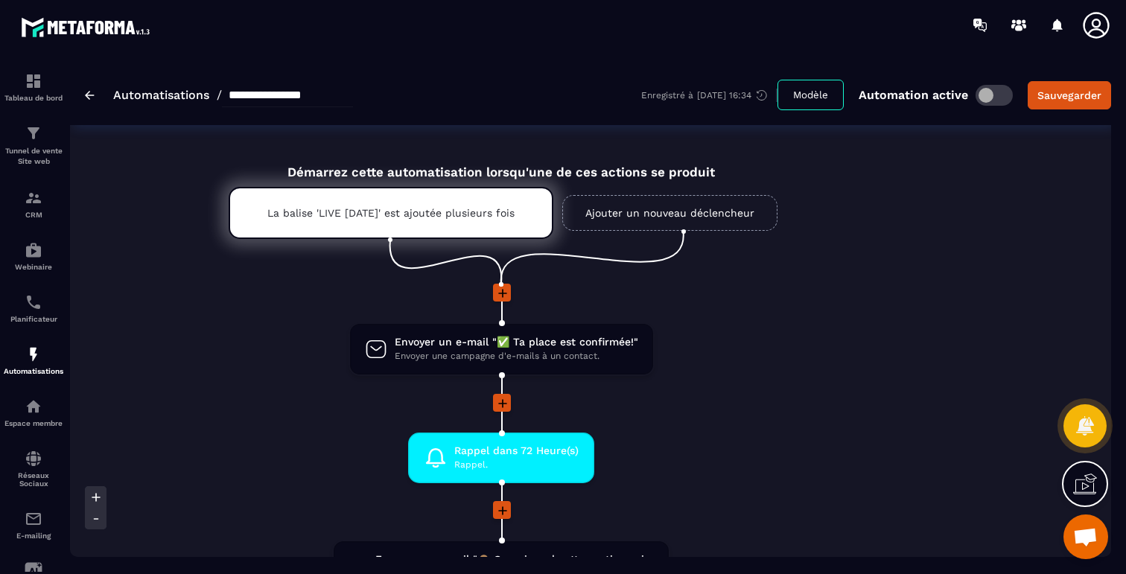
scroll to position [0, 578]
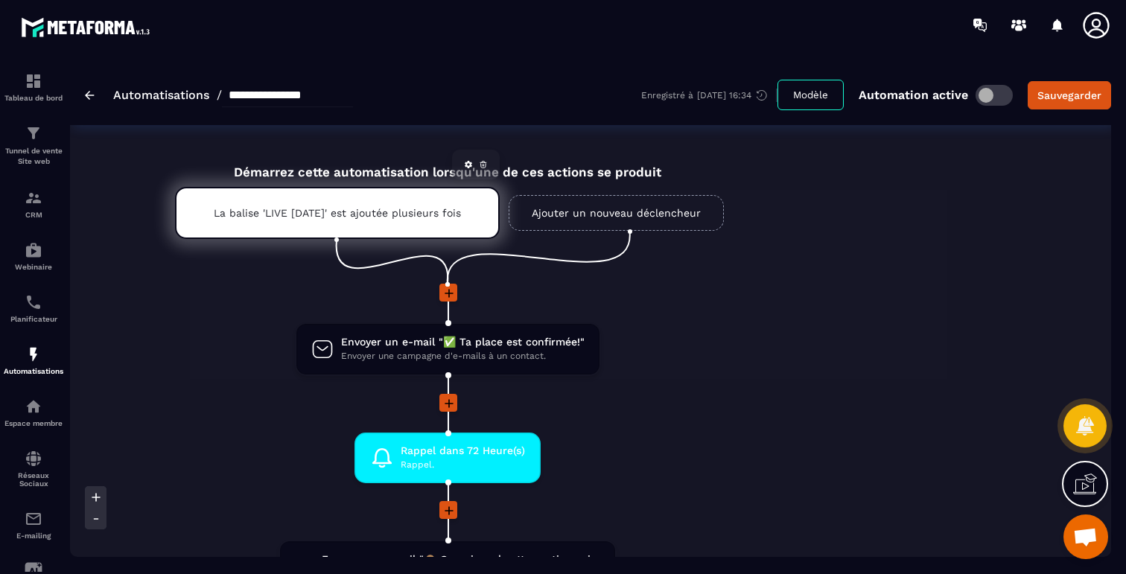
click at [454, 216] on p "La balise 'LIVE 21 OCT 2025' est ajoutée plusieurs fois" at bounding box center [337, 213] width 247 height 12
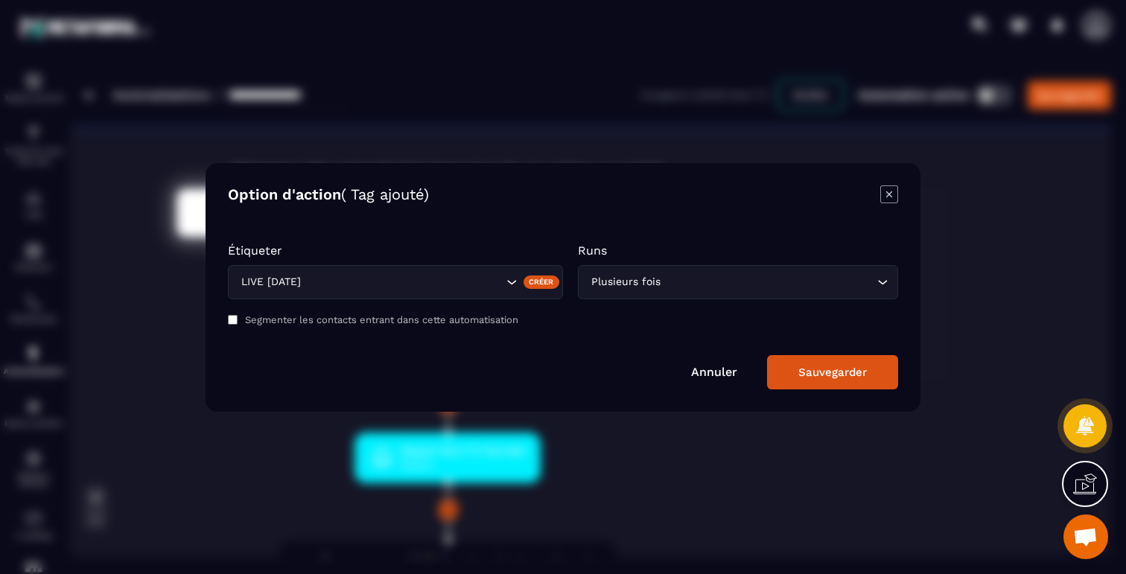
click at [834, 371] on div "Sauvegarder" at bounding box center [832, 372] width 68 height 13
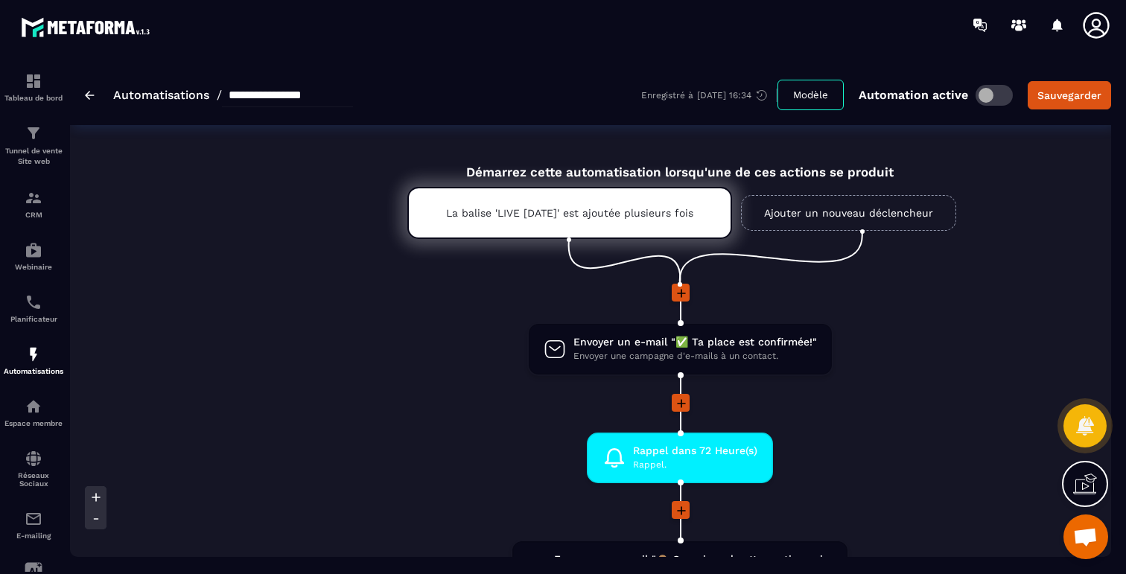
scroll to position [0, 677]
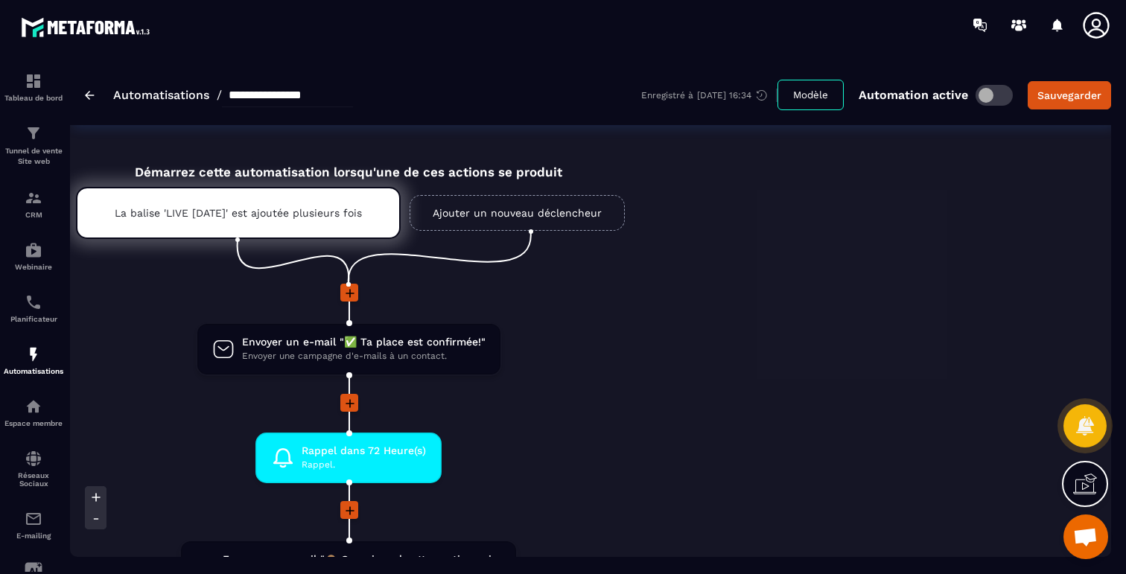
click at [339, 293] on div at bounding box center [348, 294] width 1910 height 20
click at [358, 292] on div at bounding box center [348, 294] width 1910 height 20
click at [348, 292] on icon at bounding box center [349, 293] width 15 height 15
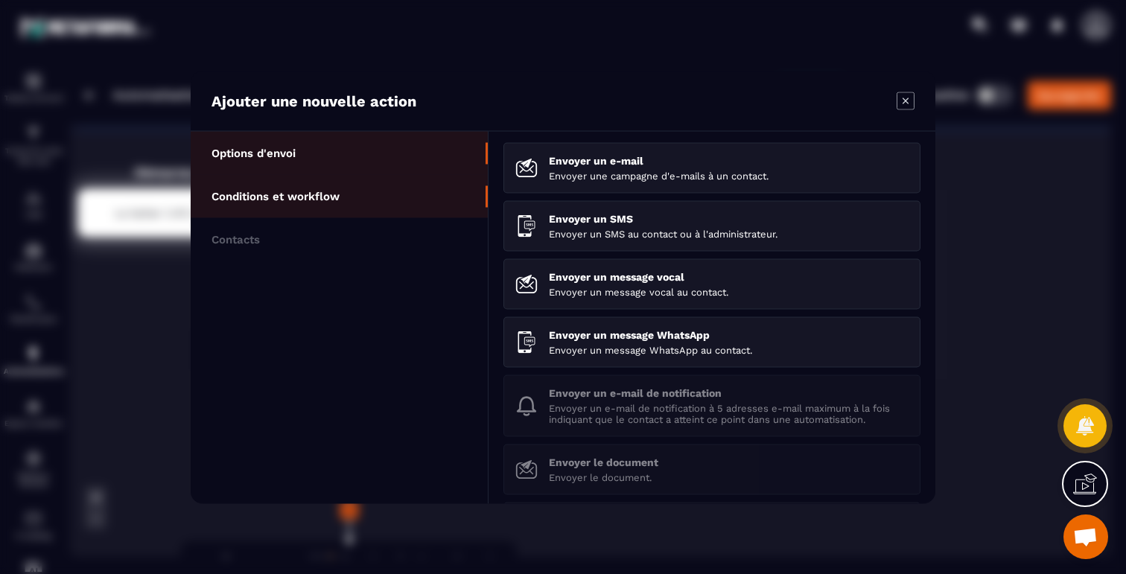
click at [308, 195] on p "Conditions et workflow" at bounding box center [275, 195] width 128 height 13
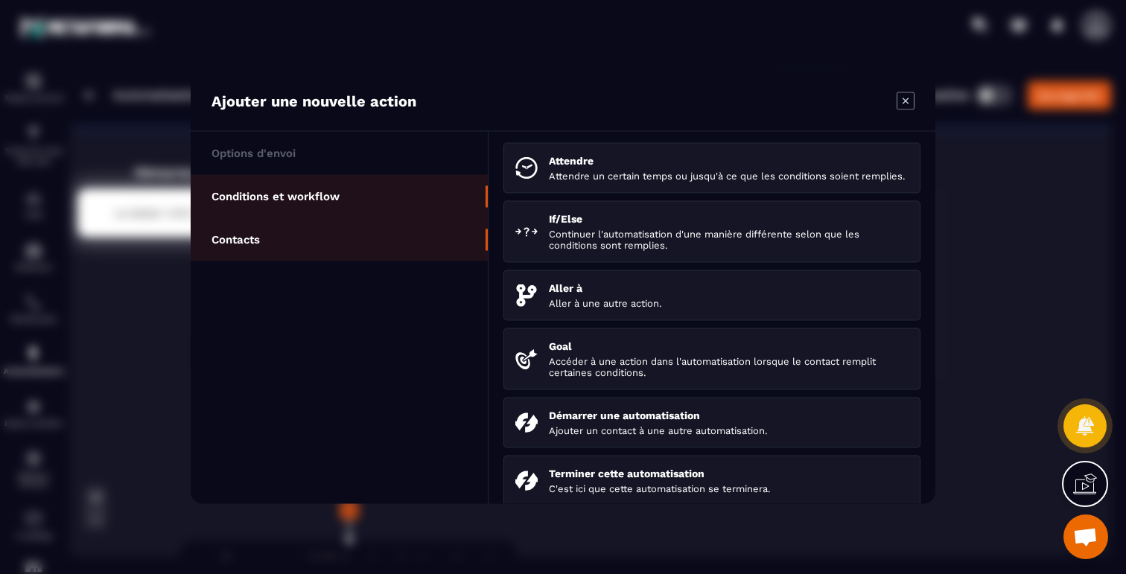
click at [254, 244] on p "Contacts" at bounding box center [235, 238] width 48 height 13
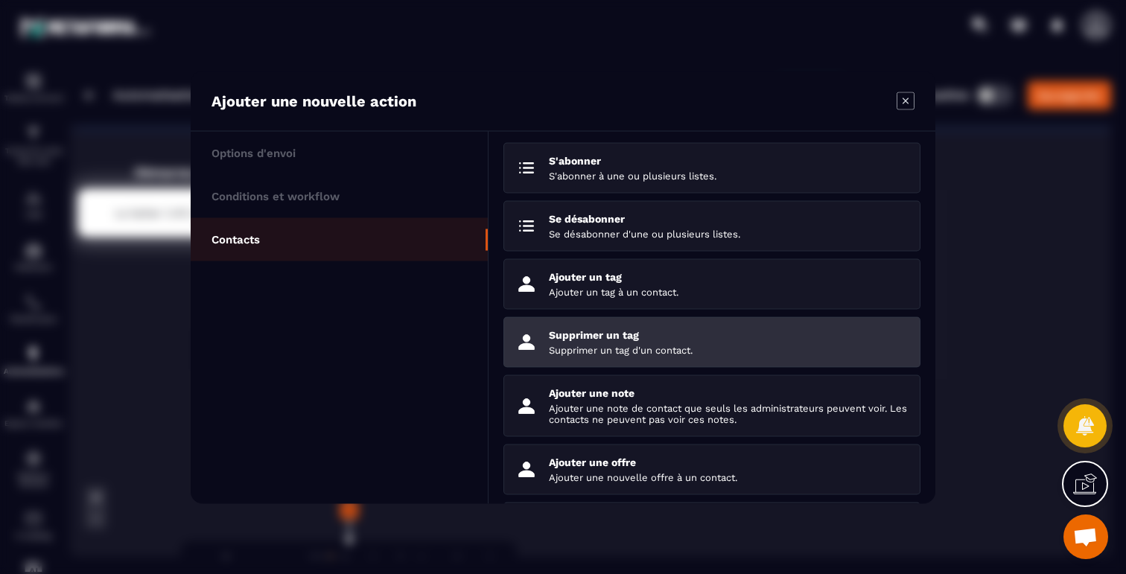
click at [627, 348] on p "Supprimer un tag d'un contact." at bounding box center [729, 349] width 360 height 11
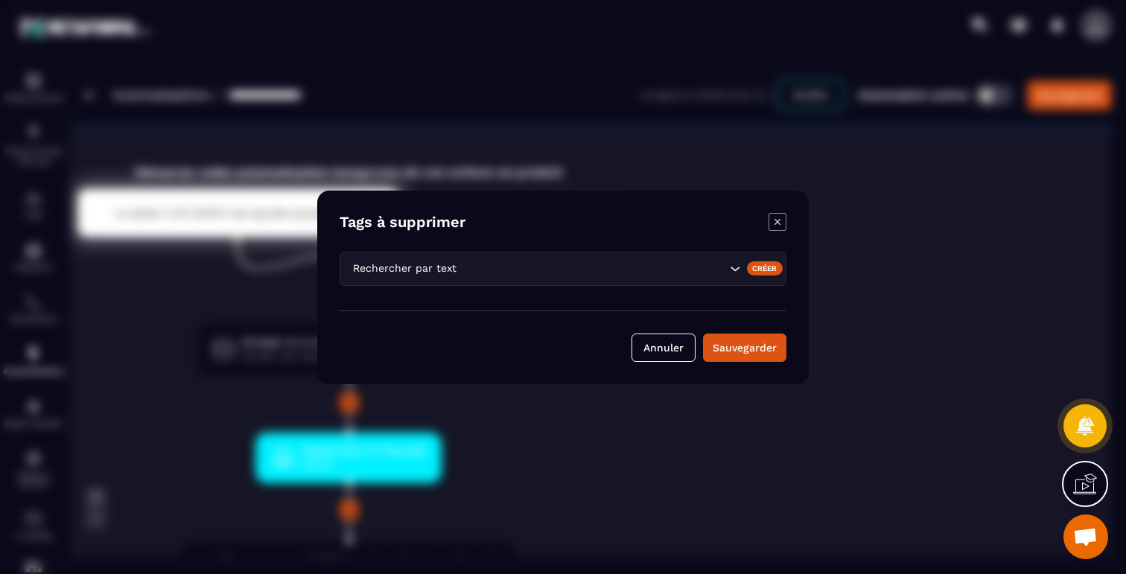
click at [512, 269] on input "Search for option" at bounding box center [592, 268] width 266 height 16
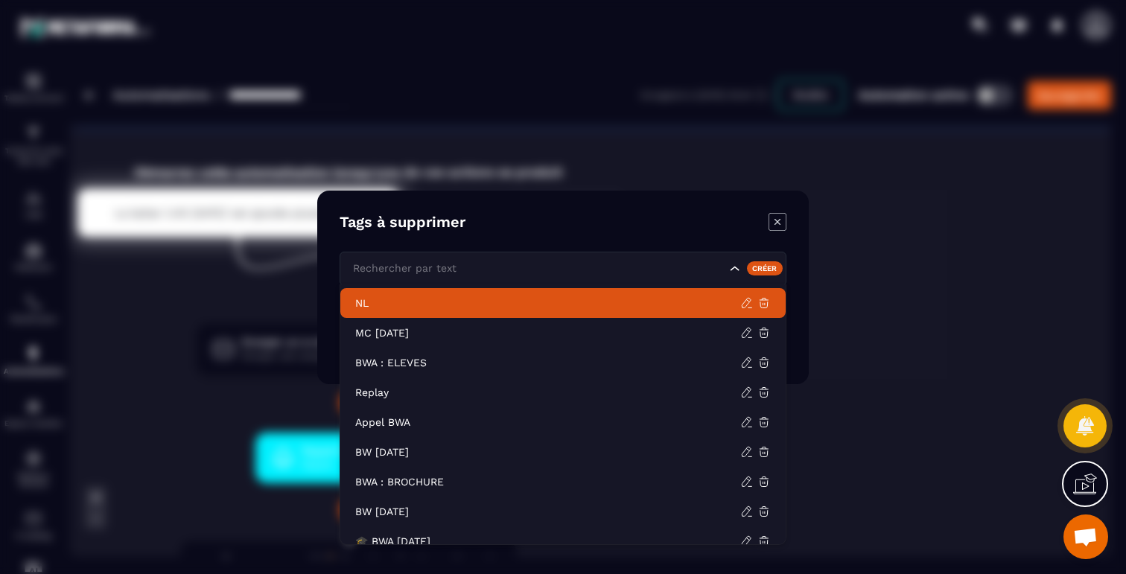
click at [356, 302] on p "NL" at bounding box center [547, 303] width 385 height 15
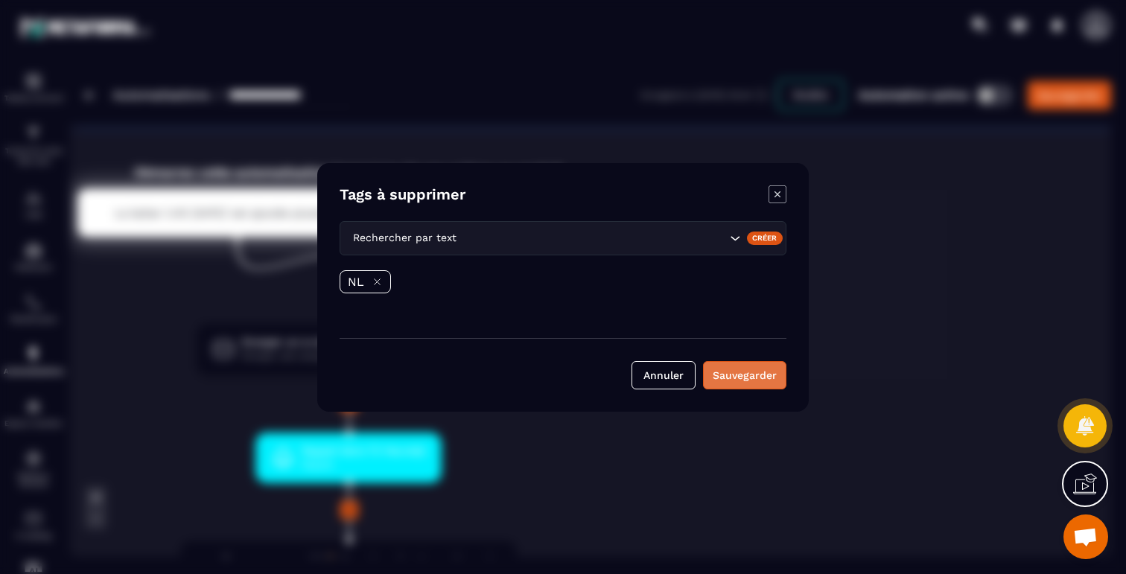
click at [765, 375] on button "Sauvegarder" at bounding box center [744, 375] width 83 height 28
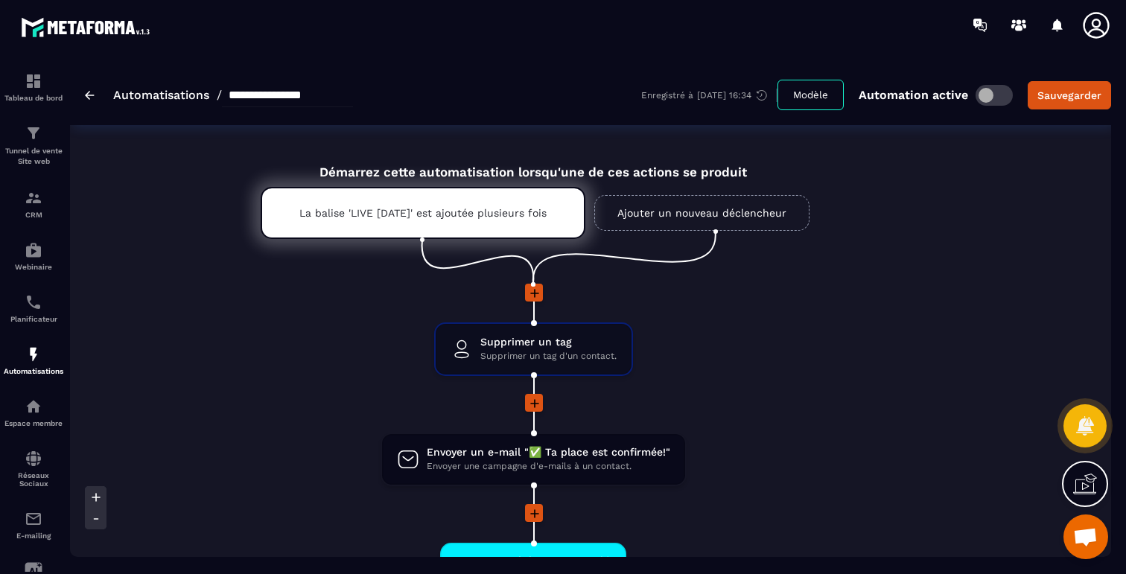
scroll to position [0, 502]
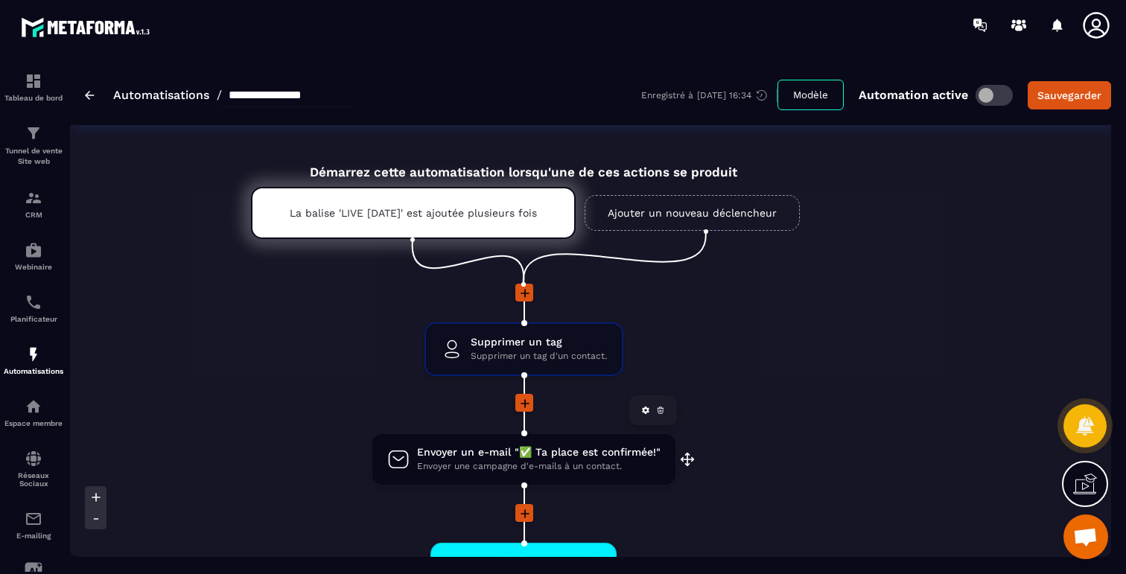
click at [560, 462] on span "Envoyer une campagne d'e-mails à un contact." at bounding box center [538, 466] width 243 height 14
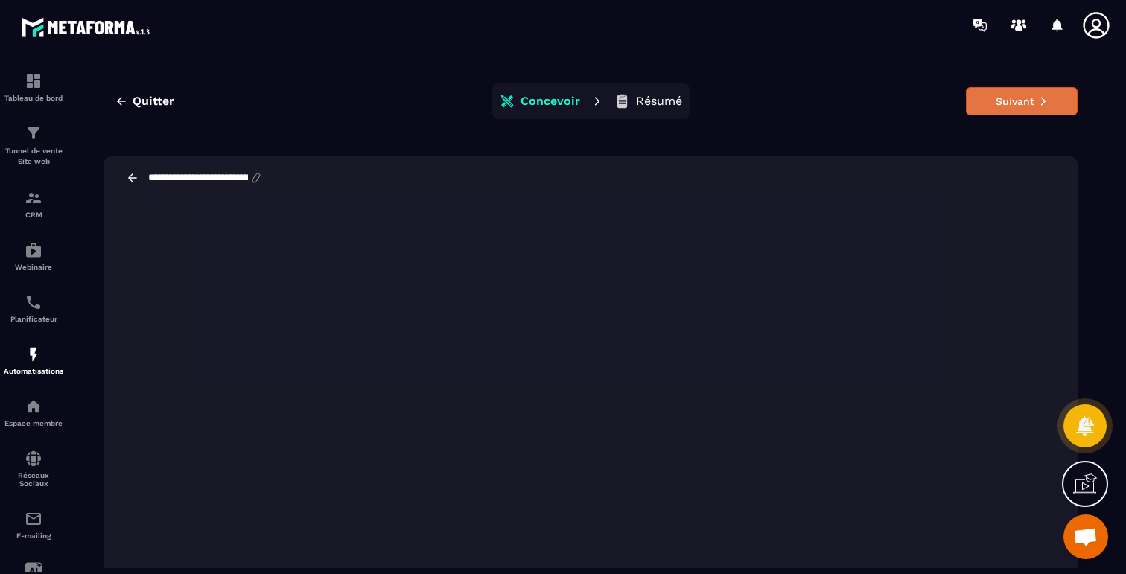
click at [1017, 111] on button "Suivant" at bounding box center [1022, 101] width 112 height 28
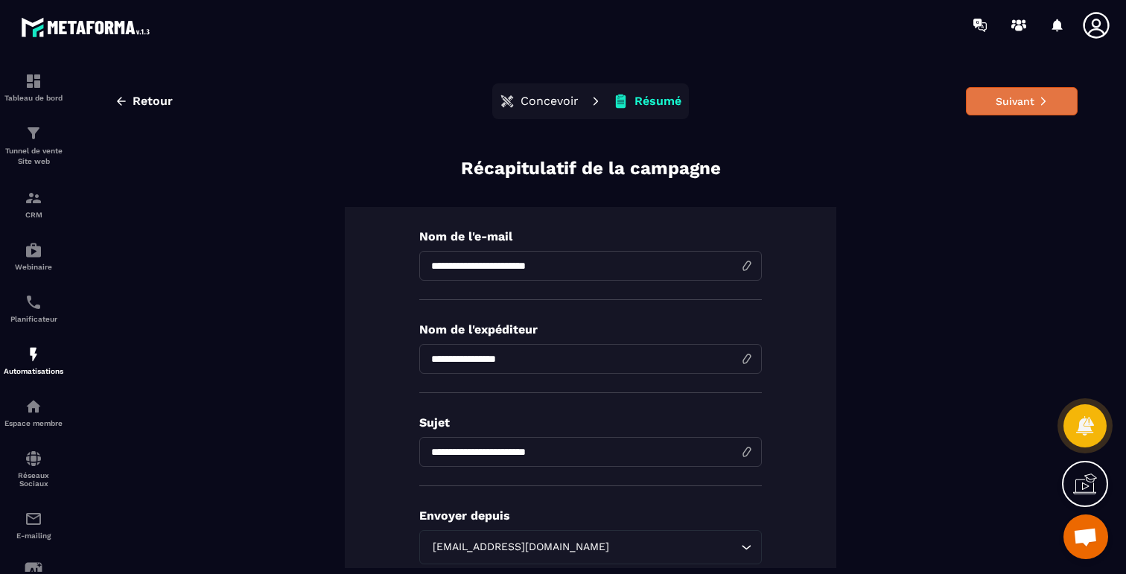
click at [998, 101] on button "Suivant" at bounding box center [1022, 101] width 112 height 28
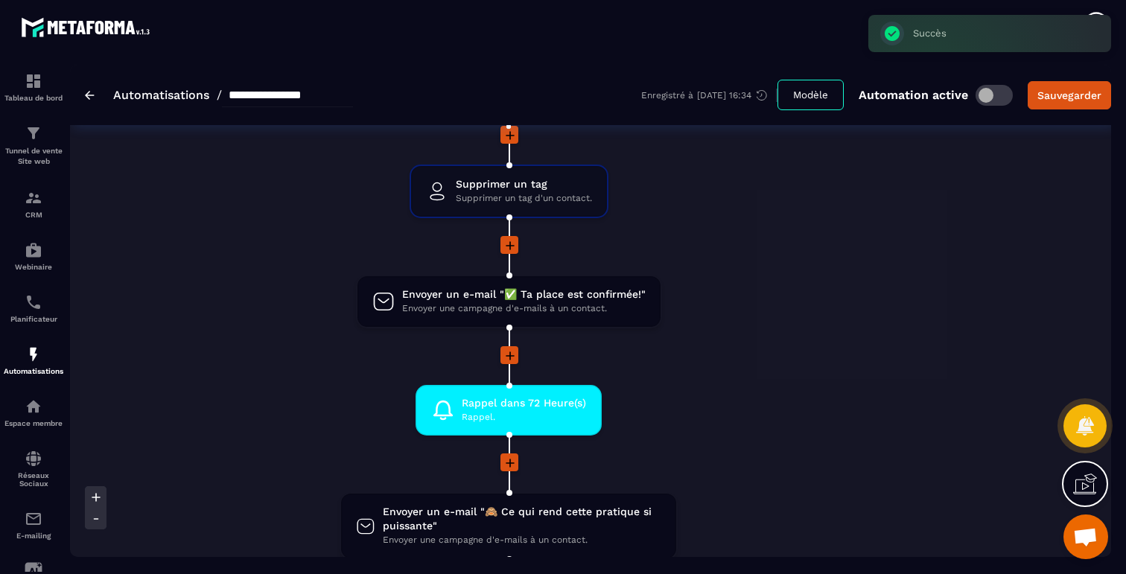
scroll to position [192, 0]
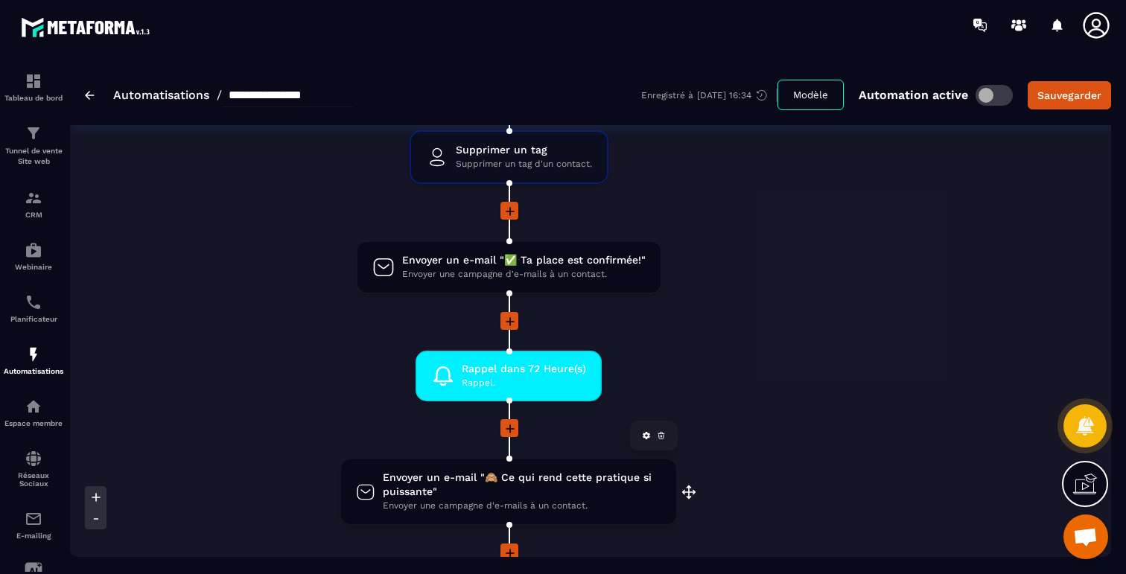
click at [580, 485] on span "Envoyer un e-mail "🙈 Ce qui rend cette pratique si puissante"" at bounding box center [522, 484] width 278 height 28
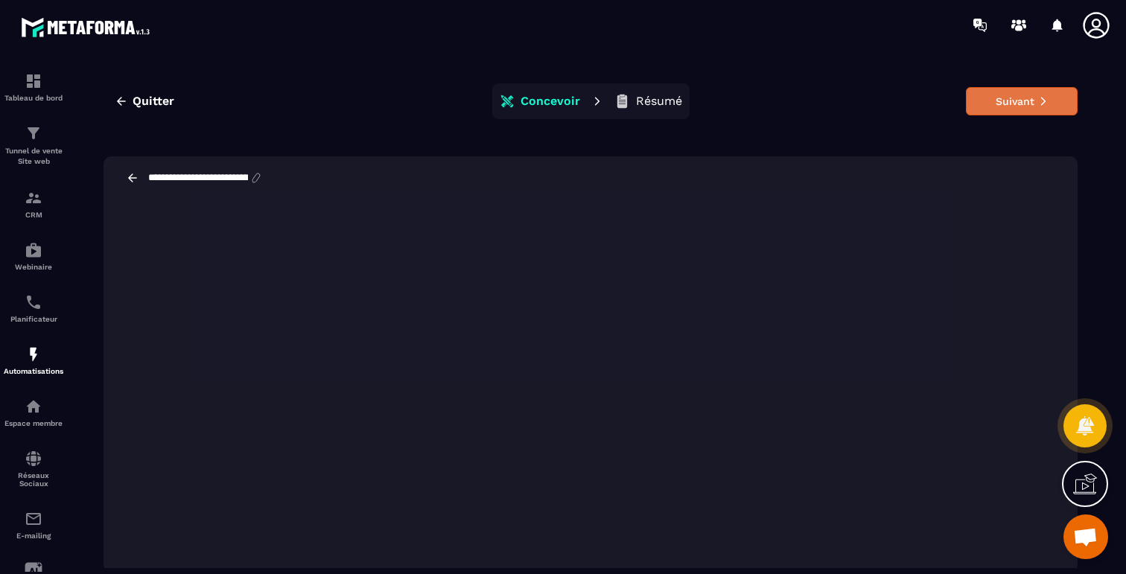
click at [1011, 98] on button "Suivant" at bounding box center [1022, 101] width 112 height 28
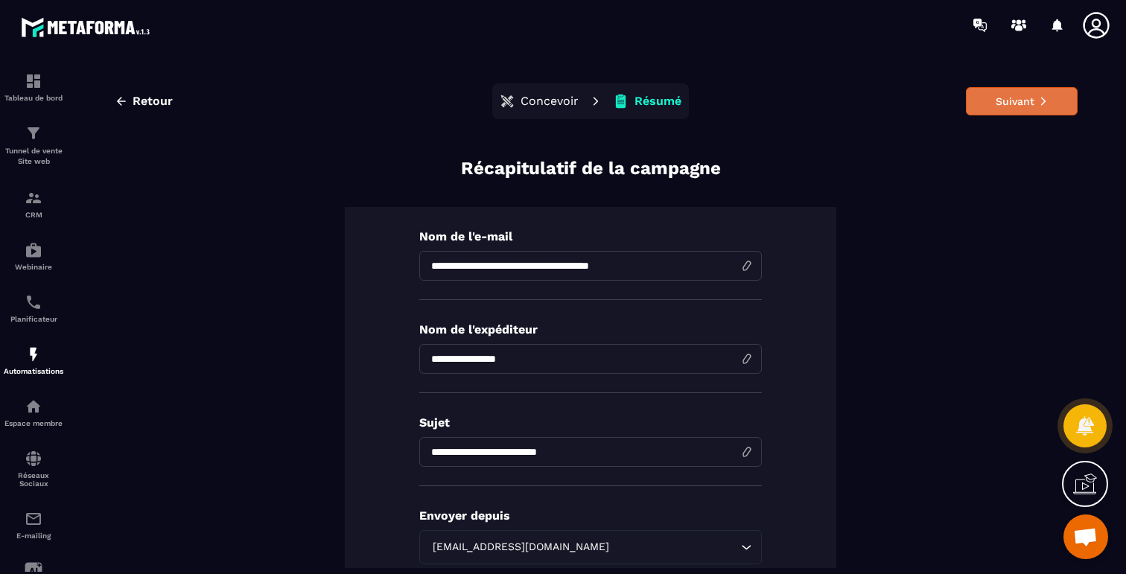
click at [1011, 92] on button "Suivant" at bounding box center [1022, 101] width 112 height 28
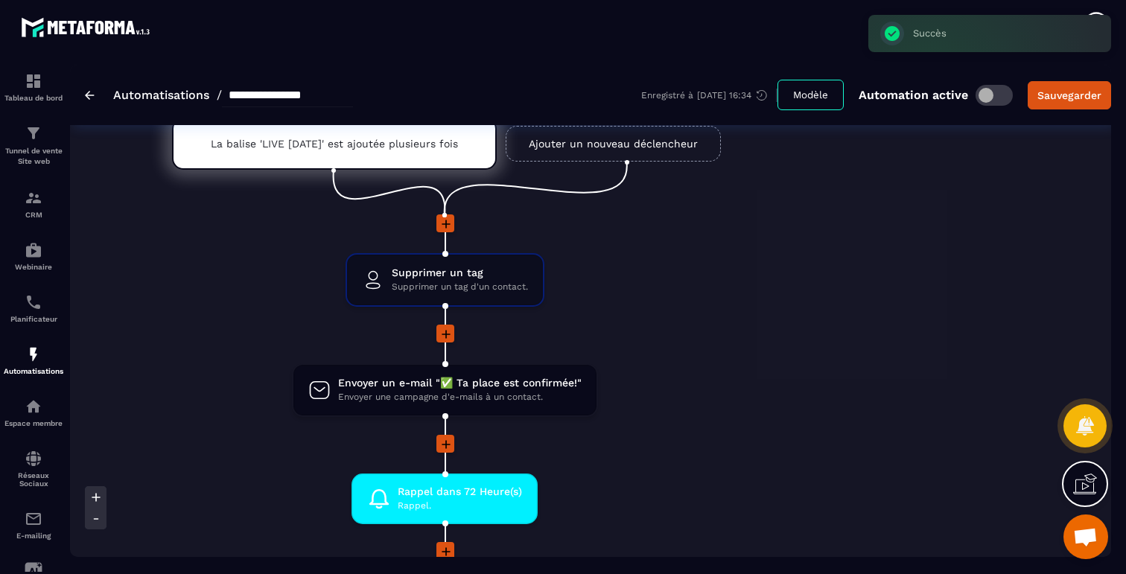
scroll to position [167, 0]
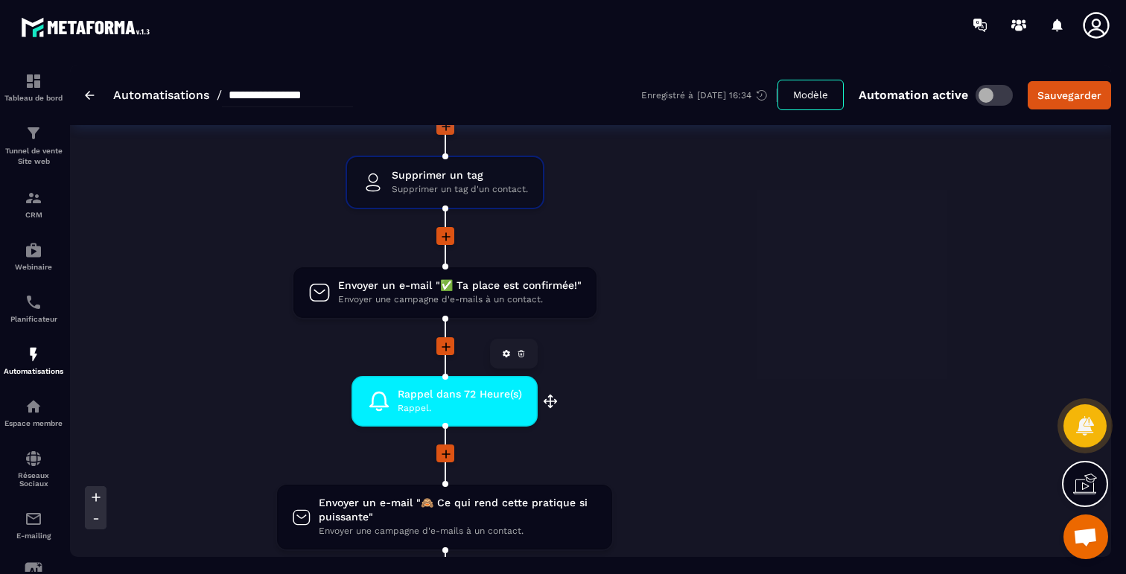
click at [458, 404] on span "Rappel." at bounding box center [460, 408] width 124 height 14
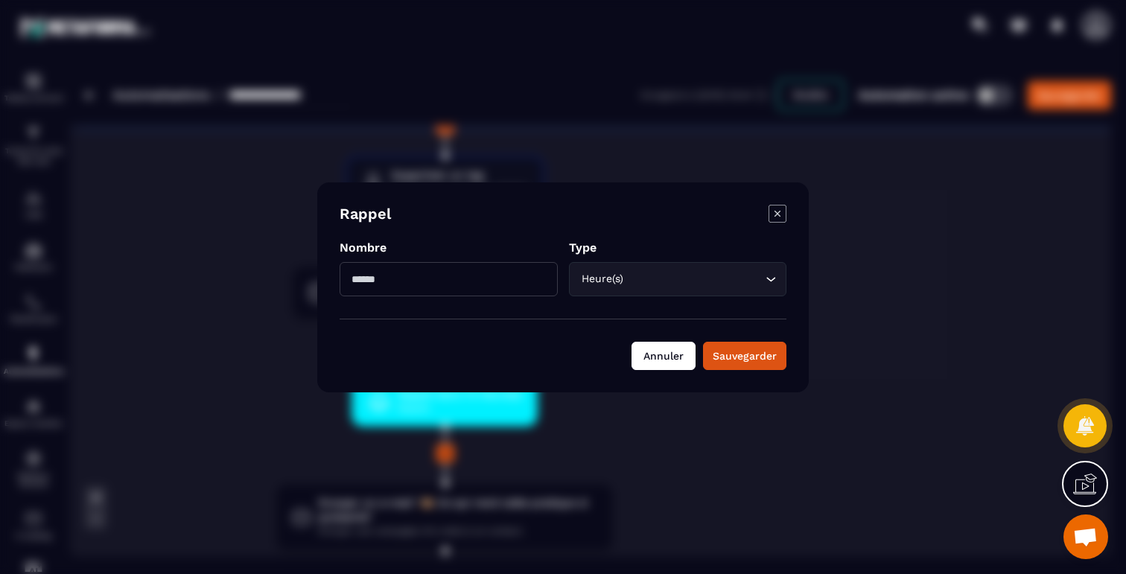
click at [668, 354] on button "Annuler" at bounding box center [663, 356] width 64 height 28
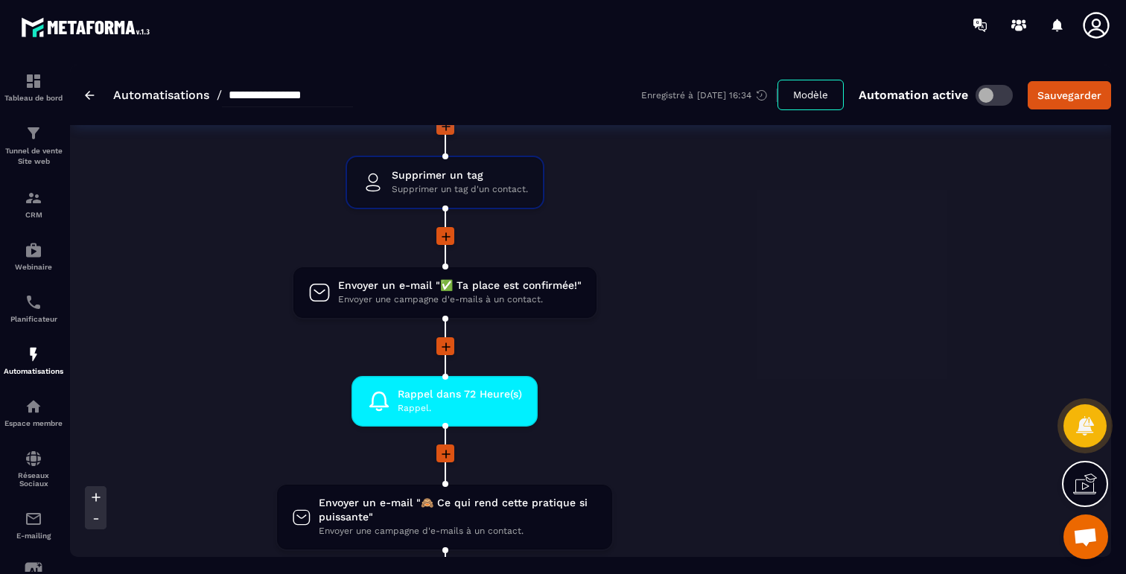
click at [447, 352] on icon at bounding box center [445, 346] width 15 height 15
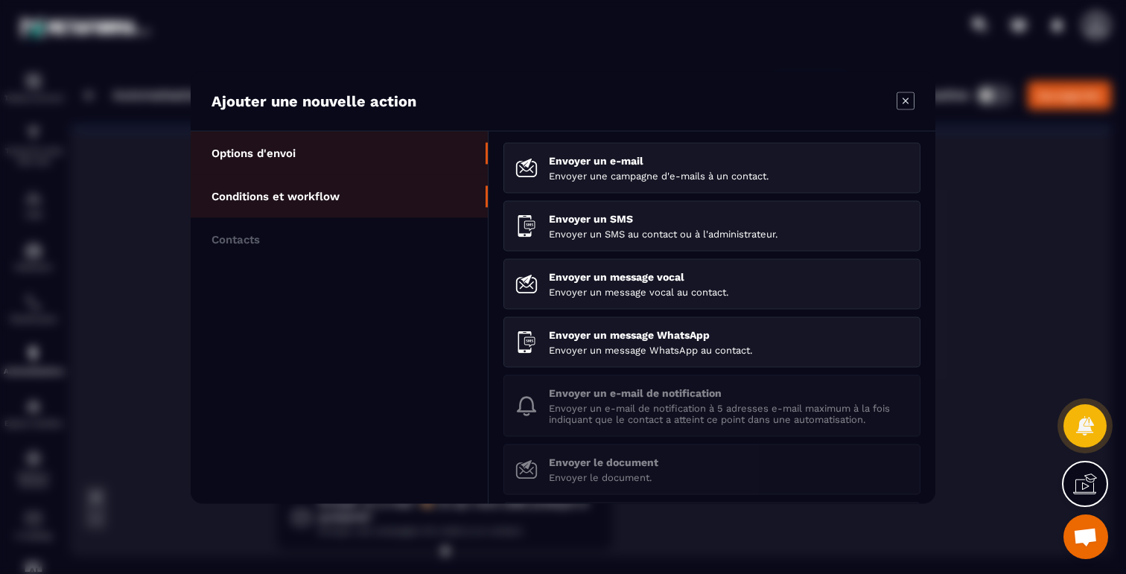
click at [313, 194] on p "Conditions et workflow" at bounding box center [275, 195] width 128 height 13
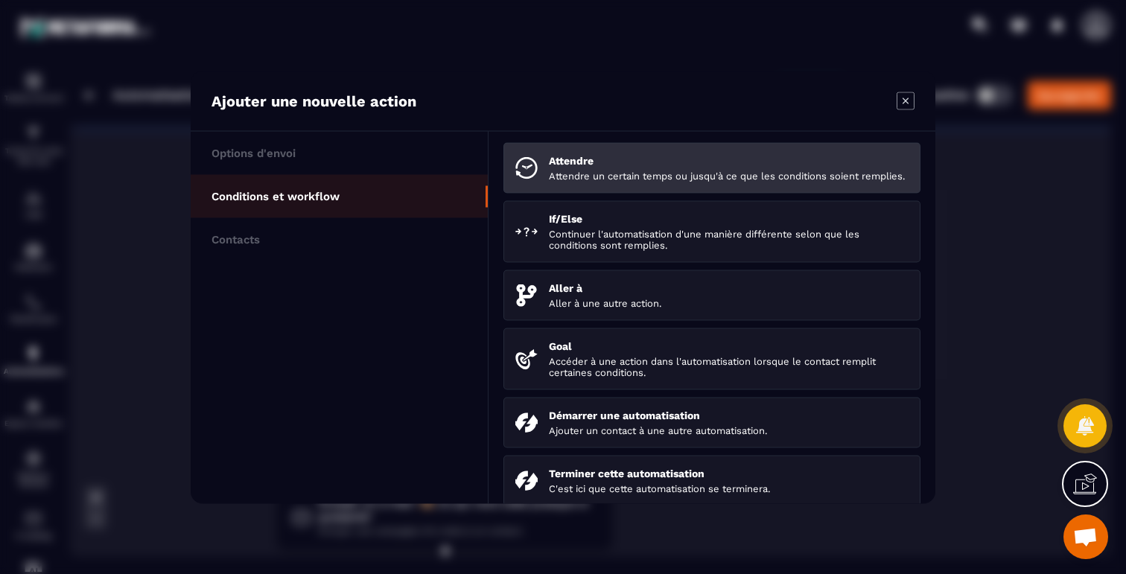
click at [627, 180] on p "Attendre un certain temps ou jusqu'à ce que les conditions soient remplies." at bounding box center [729, 175] width 360 height 11
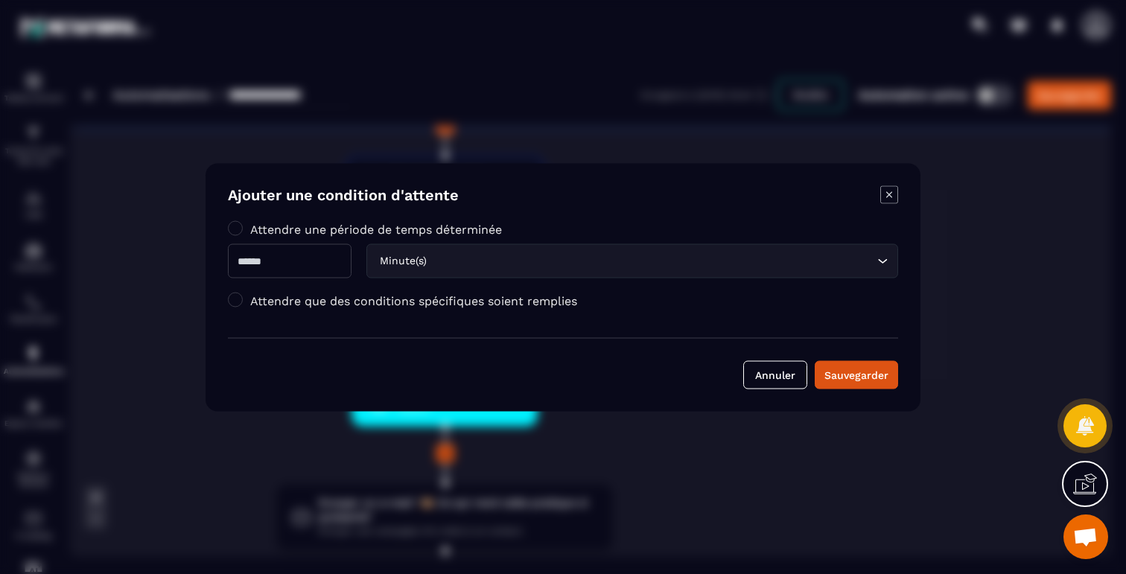
click at [418, 242] on div "Attendre une période de temps déterminée Minute(s) Loading..." at bounding box center [563, 249] width 670 height 57
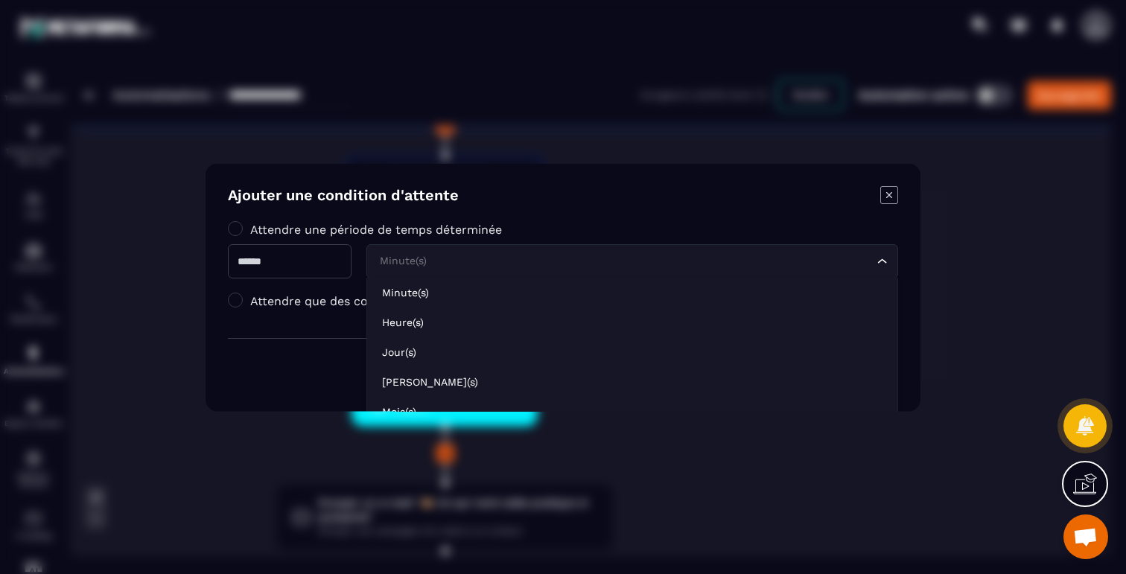
click at [417, 265] on div "Minute(s)" at bounding box center [624, 260] width 500 height 16
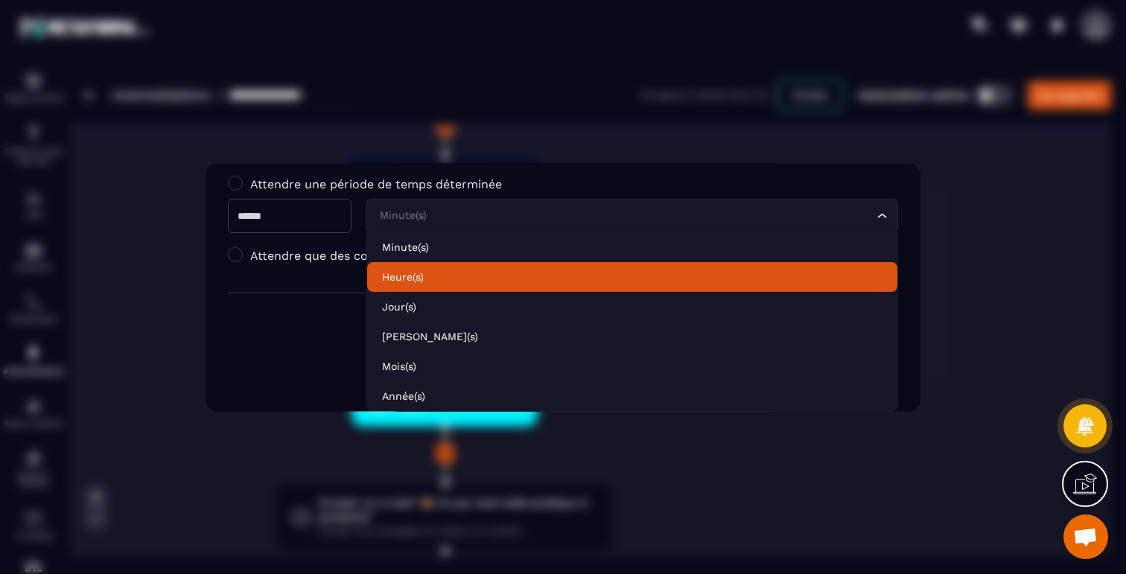
scroll to position [0, 0]
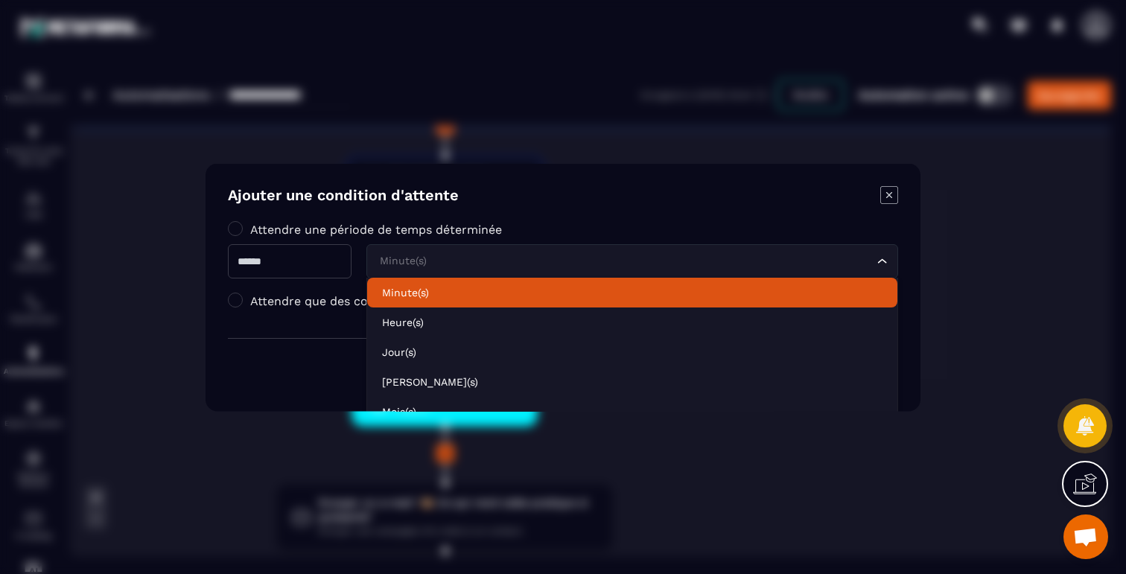
click at [315, 292] on div "Attendre une période de temps déterminée Minute(s) Loading... Minute(s) Heure(s…" at bounding box center [563, 268] width 670 height 94
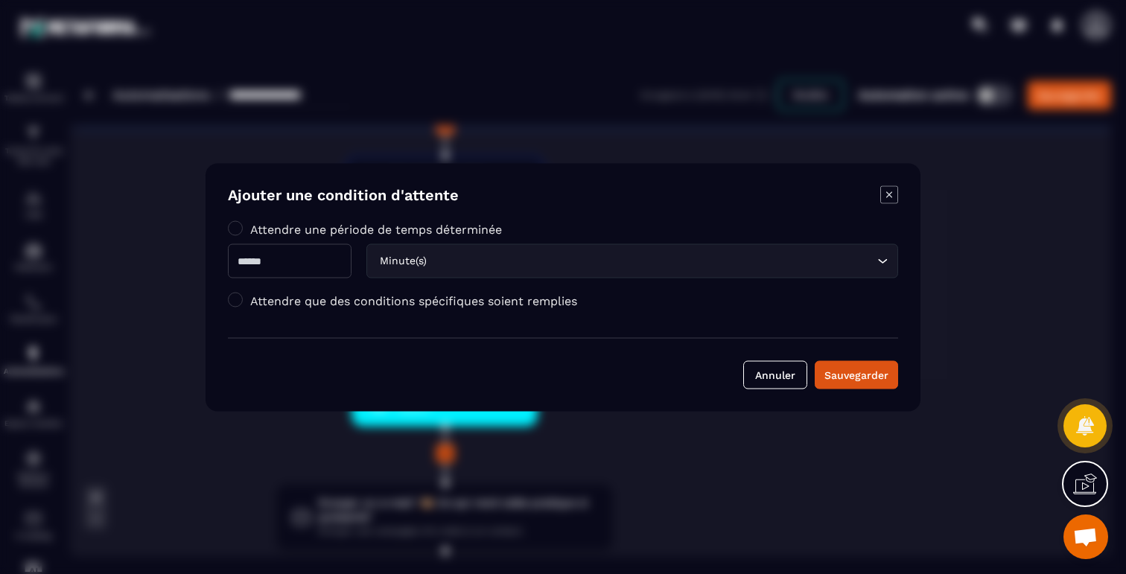
click at [315, 293] on label "Attendre que des conditions spécifiques soient remplies" at bounding box center [413, 300] width 327 height 14
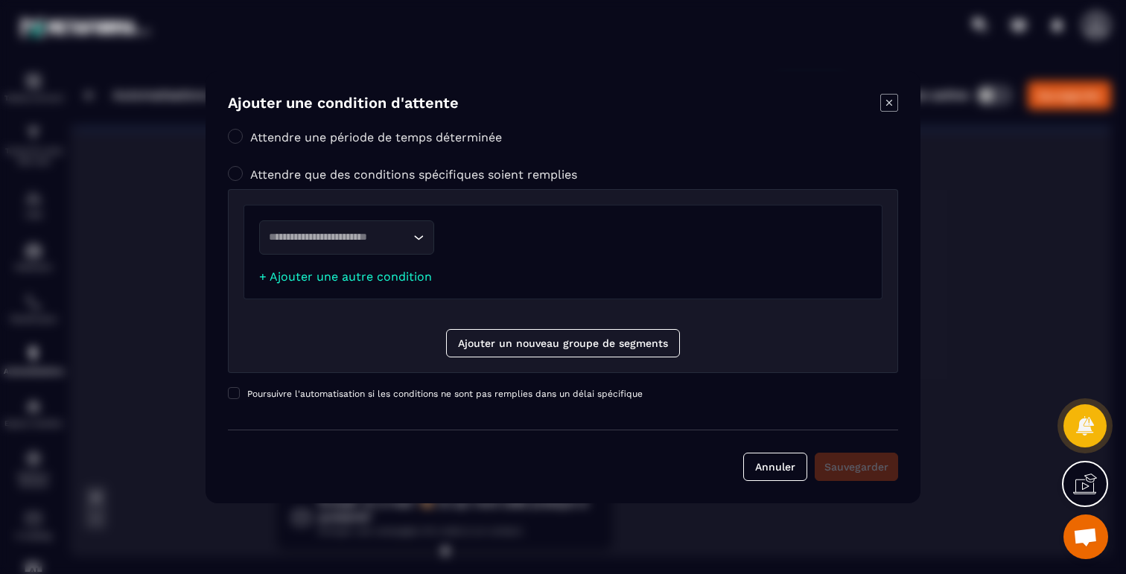
click at [369, 241] on input "Search for option" at bounding box center [339, 237] width 141 height 16
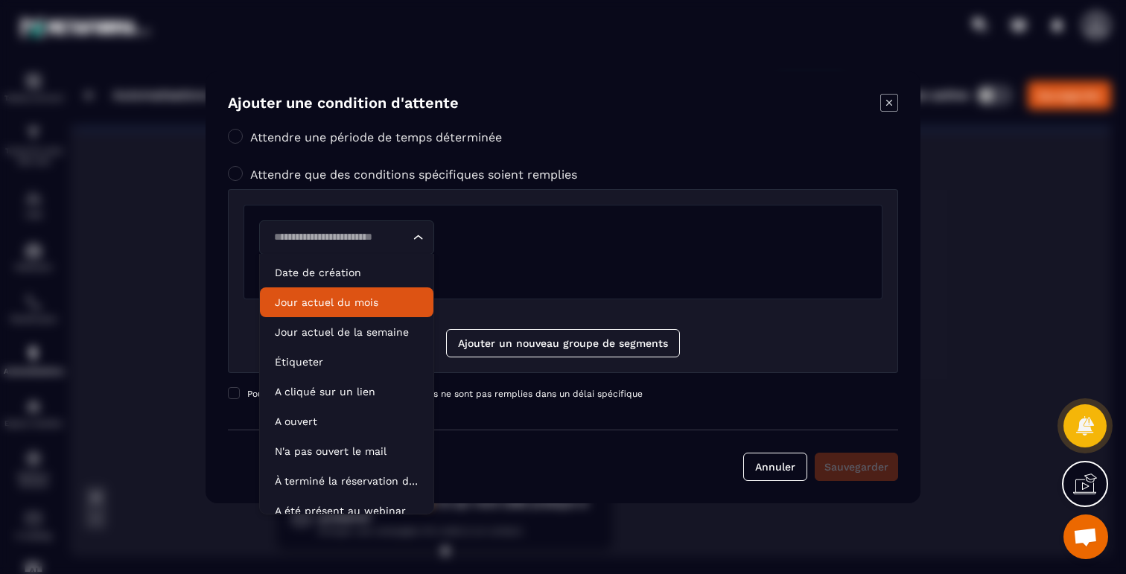
click at [339, 292] on li "Jour actuel du mois" at bounding box center [346, 302] width 173 height 30
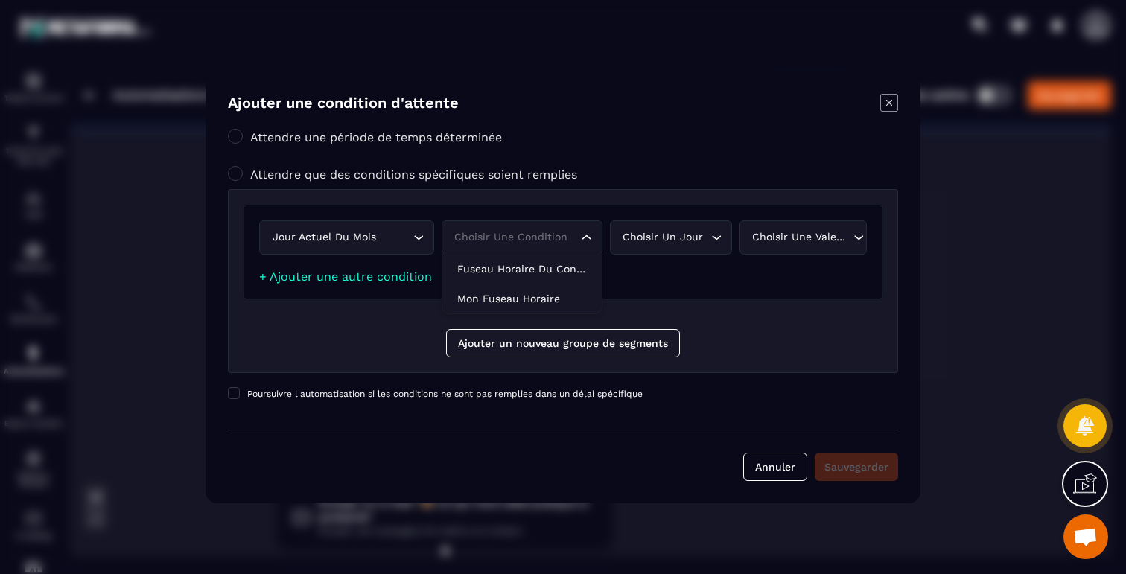
click at [475, 248] on div "Choisir une condition Loading..." at bounding box center [521, 237] width 161 height 34
click at [481, 288] on li "Mon fuseau horaire" at bounding box center [521, 299] width 159 height 30
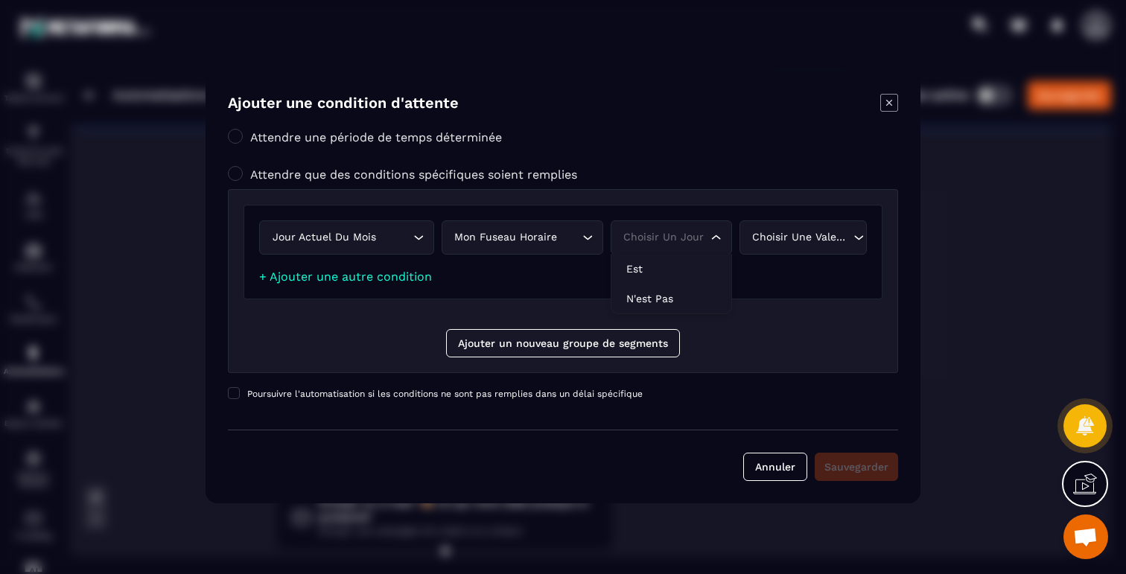
click at [662, 230] on div "Choisir un jour" at bounding box center [664, 237] width 90 height 16
click at [639, 270] on p "Est" at bounding box center [671, 268] width 90 height 15
click at [788, 249] on div "Choisir une valeur Loading..." at bounding box center [802, 237] width 127 height 34
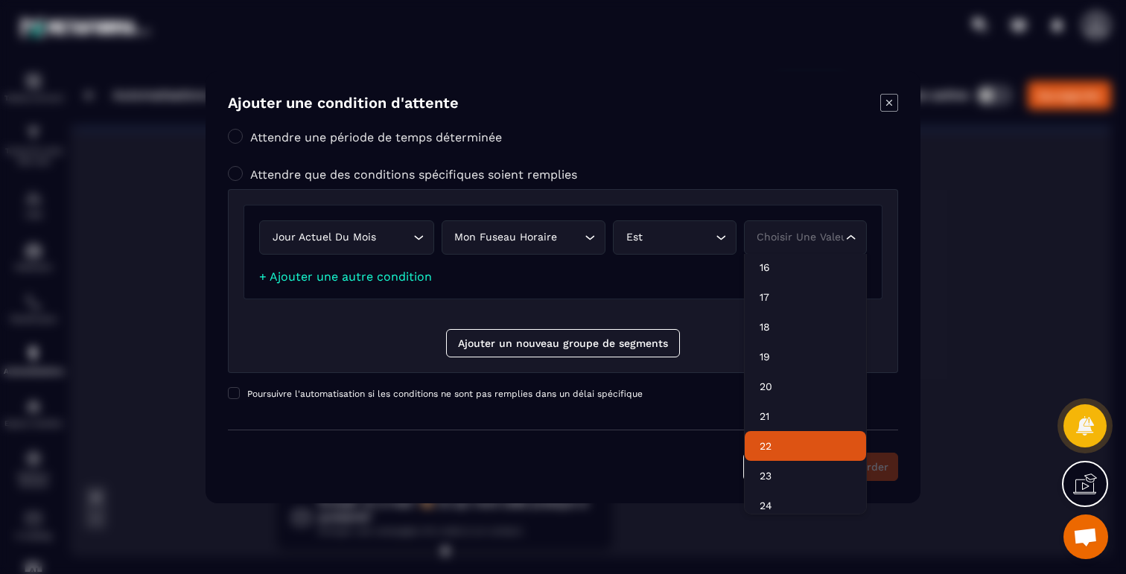
scroll to position [427, 0]
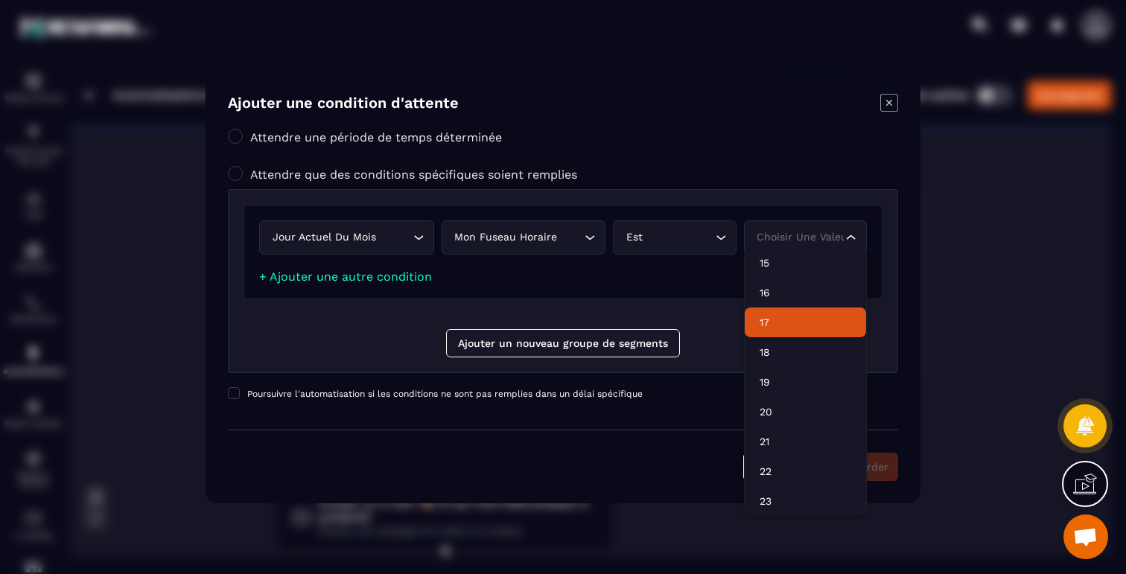
click at [761, 328] on p "17" at bounding box center [805, 322] width 92 height 15
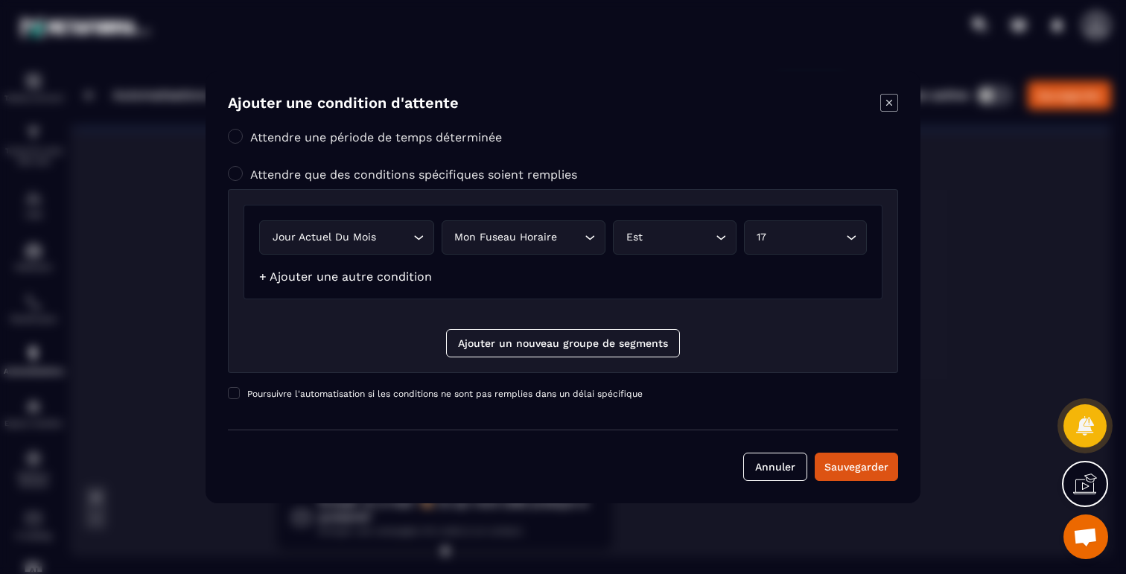
click at [374, 280] on link "+ Ajouter une autre condition" at bounding box center [345, 276] width 173 height 14
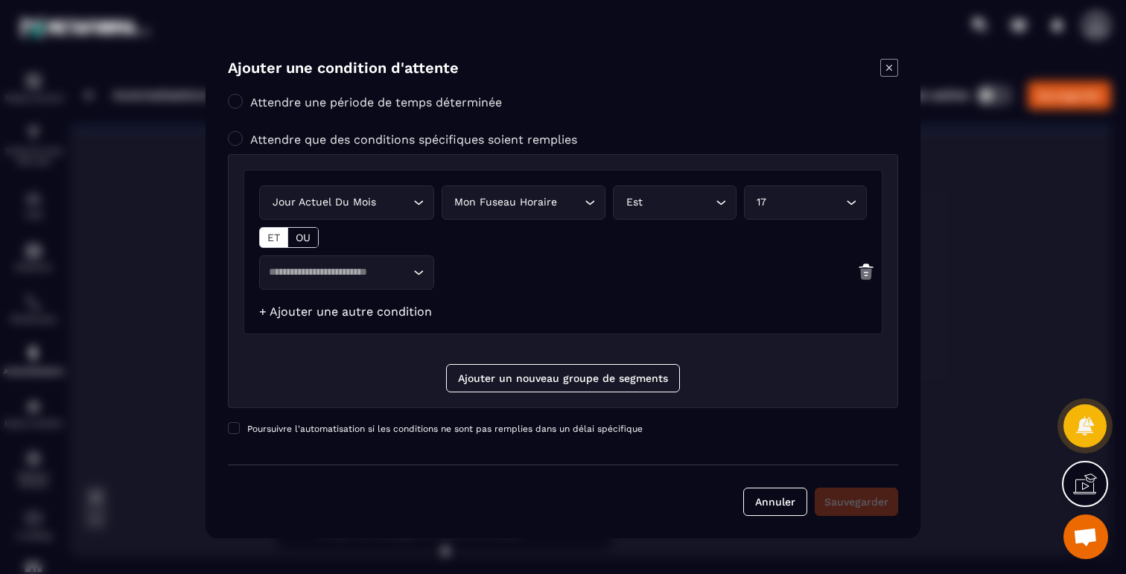
click at [374, 280] on input "Search for option" at bounding box center [339, 272] width 141 height 16
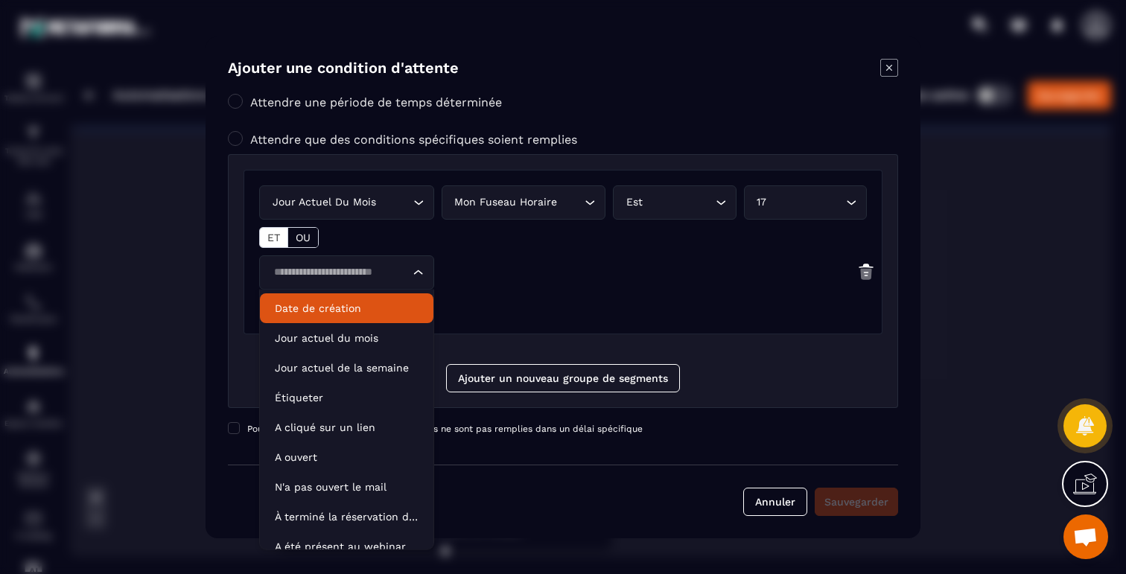
click at [340, 319] on li "Date de création" at bounding box center [346, 308] width 173 height 30
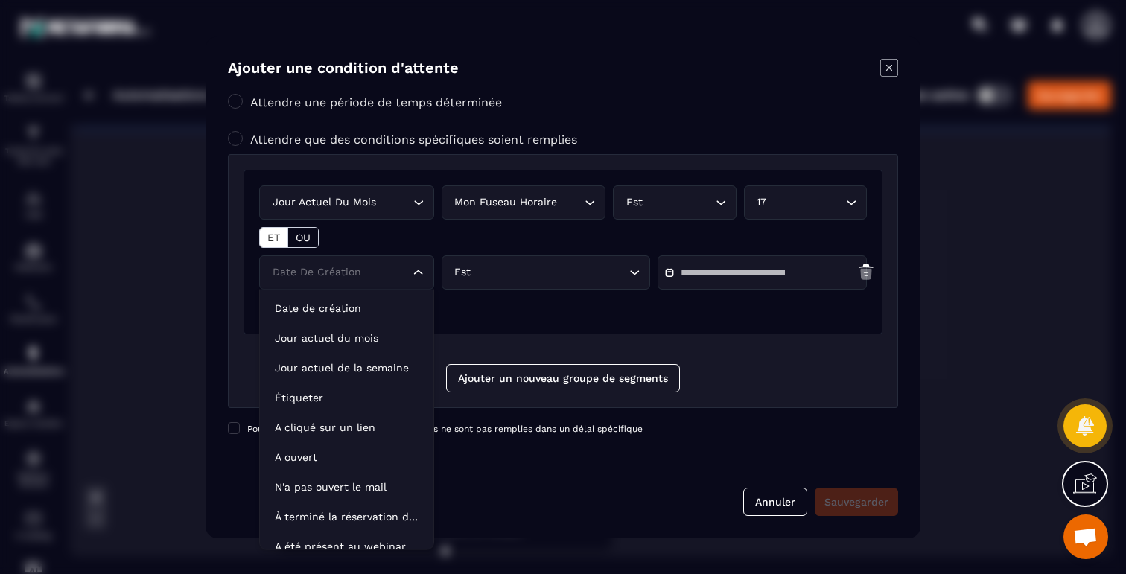
click at [356, 280] on div "Date de création" at bounding box center [339, 272] width 144 height 16
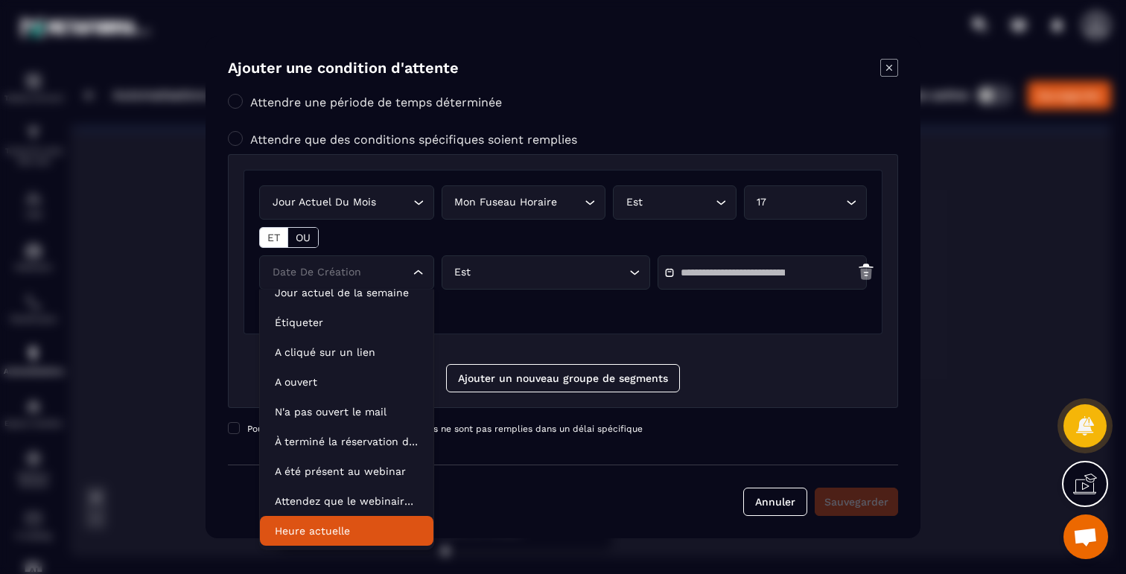
click at [346, 531] on p "Heure actuelle" at bounding box center [347, 530] width 144 height 15
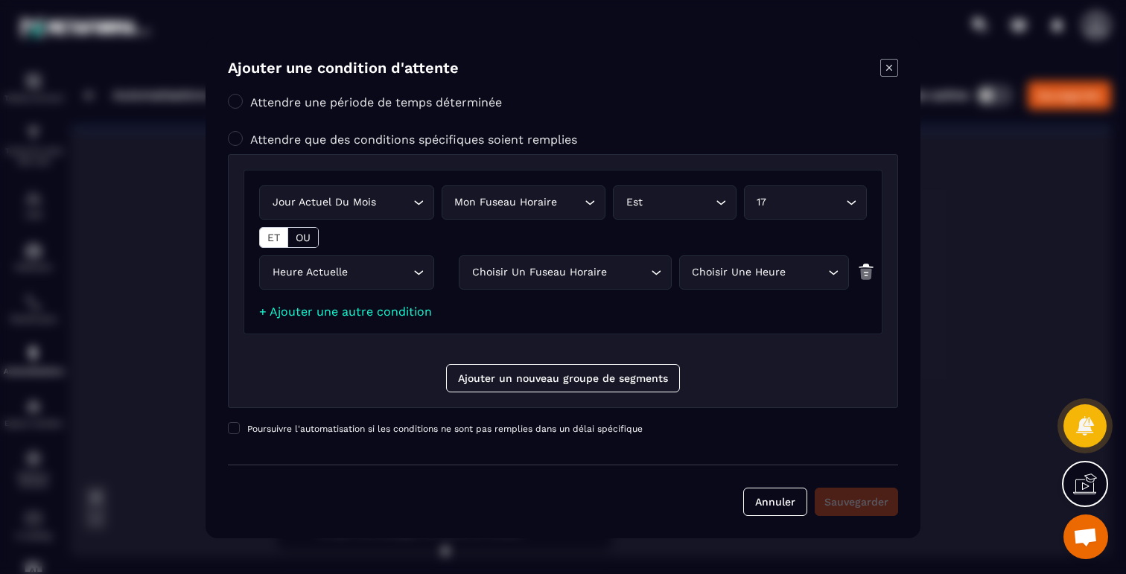
click at [732, 262] on div "Choisir une heure Loading..." at bounding box center [764, 272] width 170 height 34
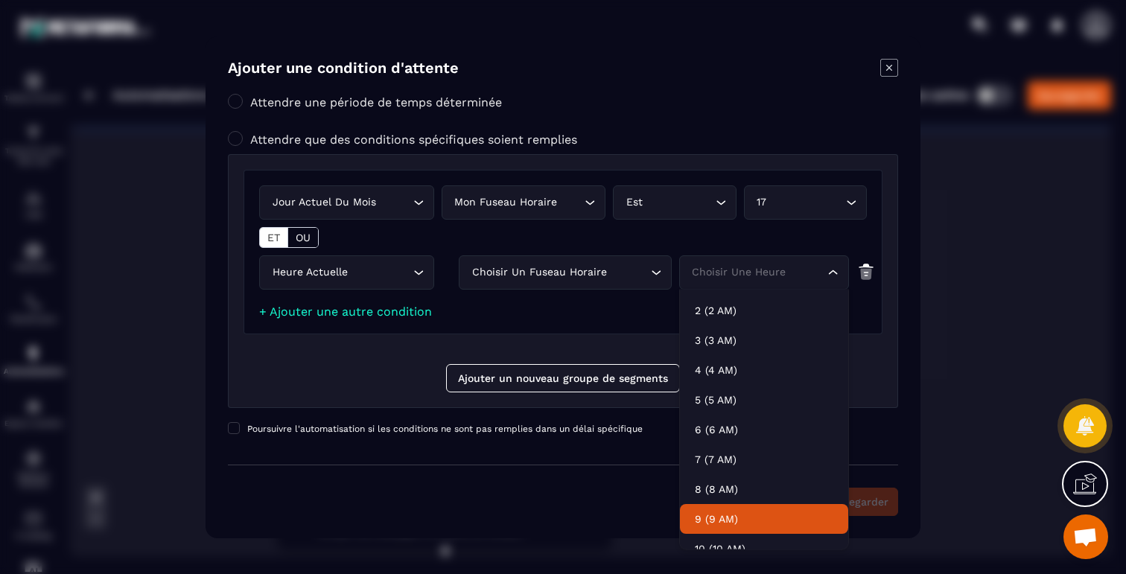
scroll to position [67, 0]
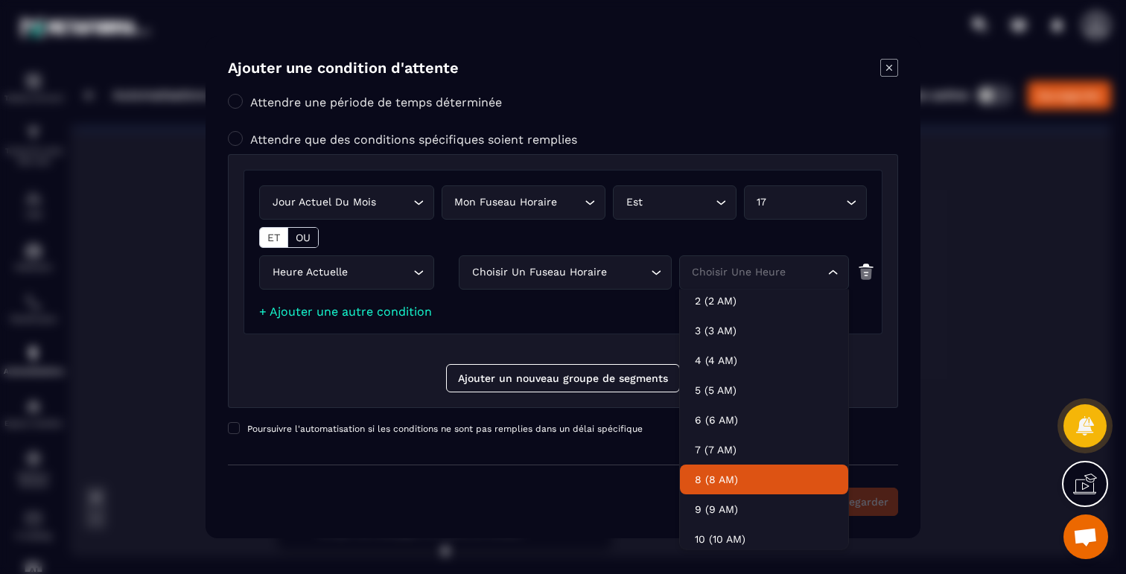
click at [719, 484] on p "8 (8 AM)" at bounding box center [764, 479] width 138 height 15
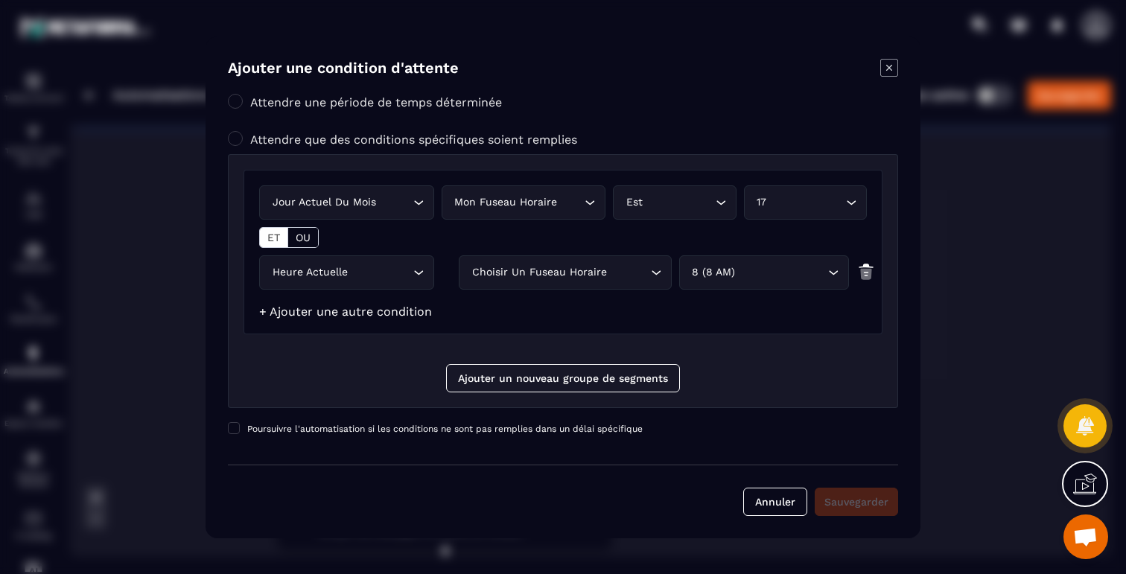
click at [392, 312] on link "+ Ajouter une autre condition" at bounding box center [345, 311] width 173 height 14
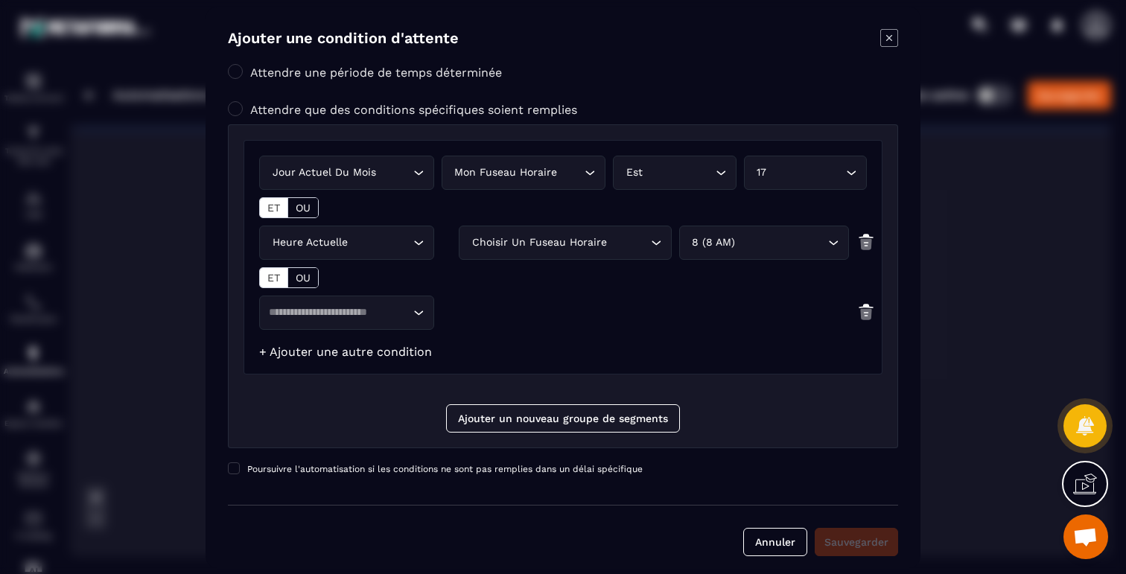
click at [392, 312] on input "Search for option" at bounding box center [339, 312] width 141 height 16
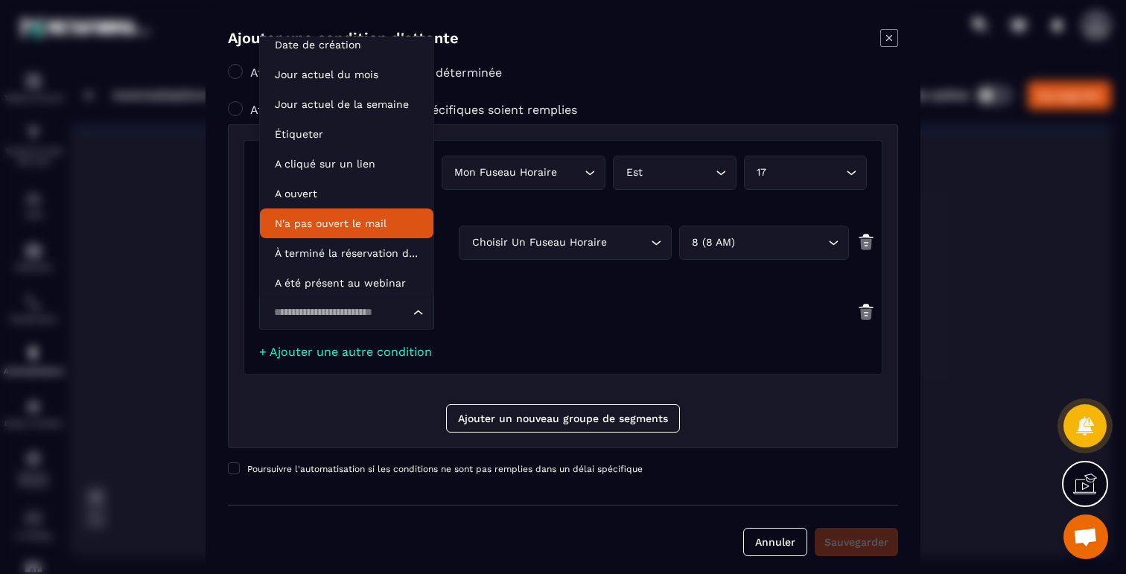
scroll to position [0, 0]
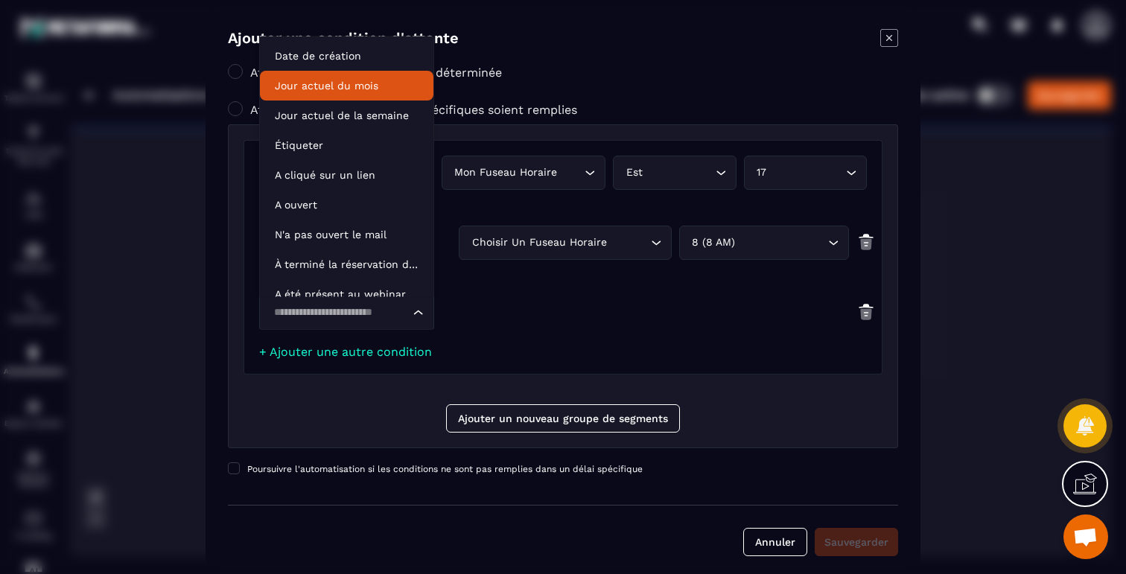
click at [360, 78] on p "Jour actuel du mois" at bounding box center [347, 85] width 144 height 15
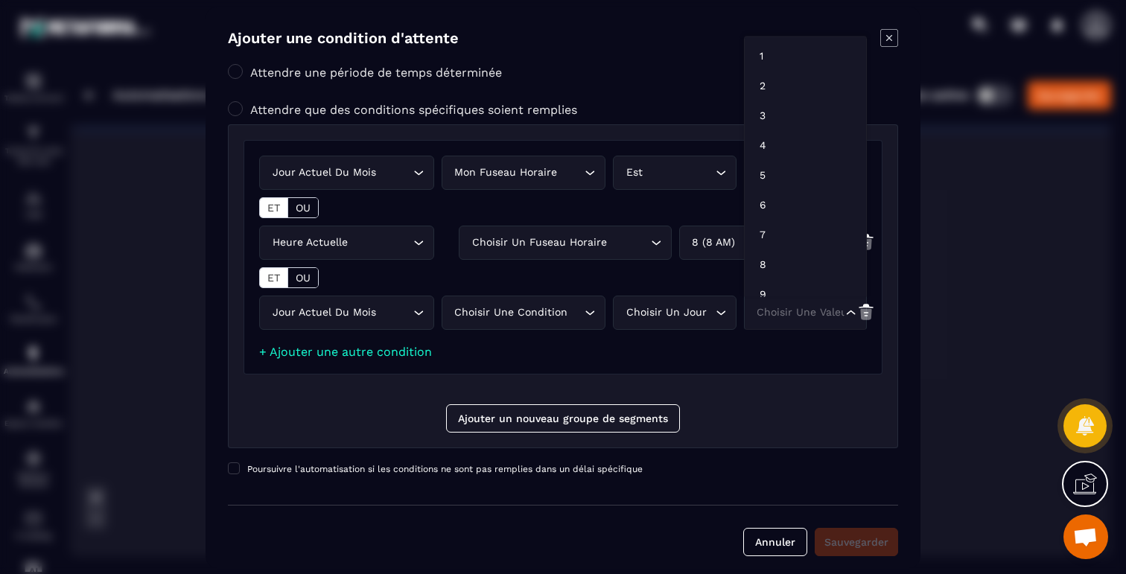
click at [813, 316] on div "Choisir une valeur" at bounding box center [798, 312] width 92 height 16
click at [568, 316] on div "Choisir une condition" at bounding box center [516, 312] width 133 height 16
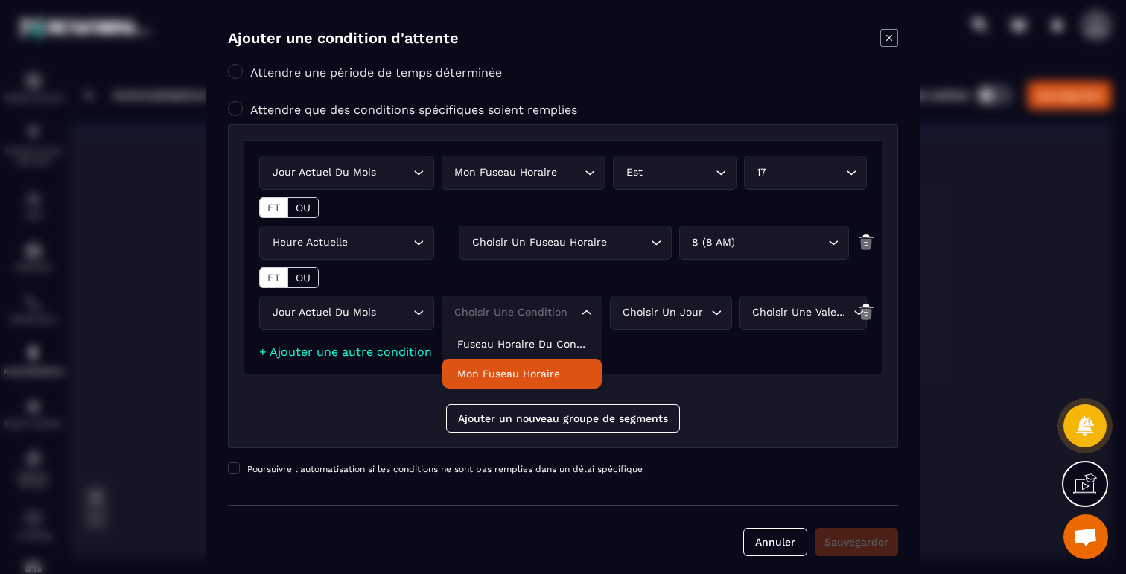
click at [542, 367] on p "Mon fuseau horaire" at bounding box center [522, 373] width 130 height 15
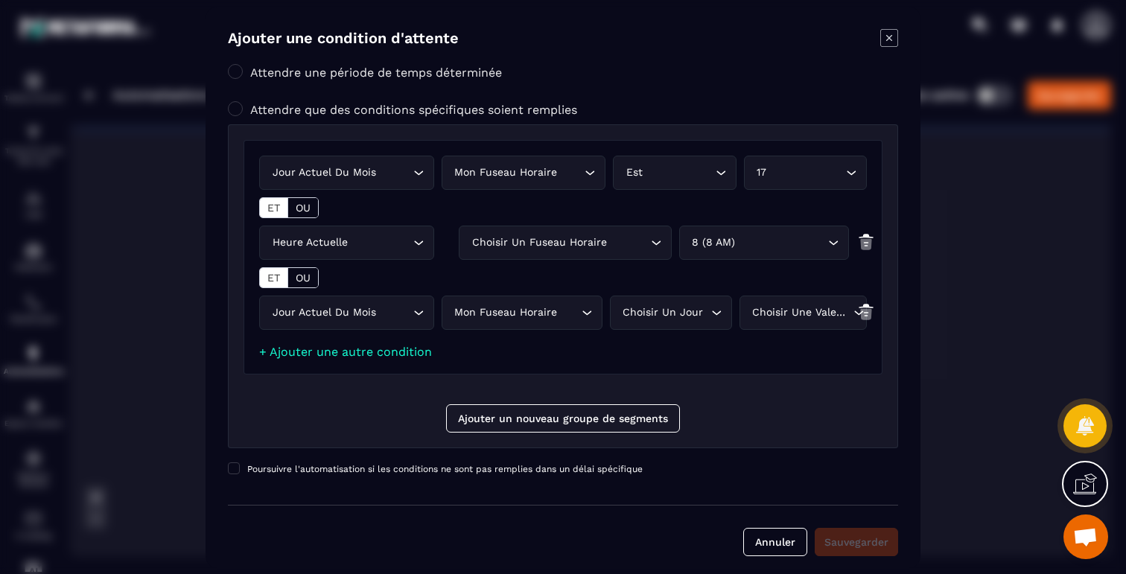
click at [657, 315] on div "Choisir un jour" at bounding box center [663, 312] width 91 height 16
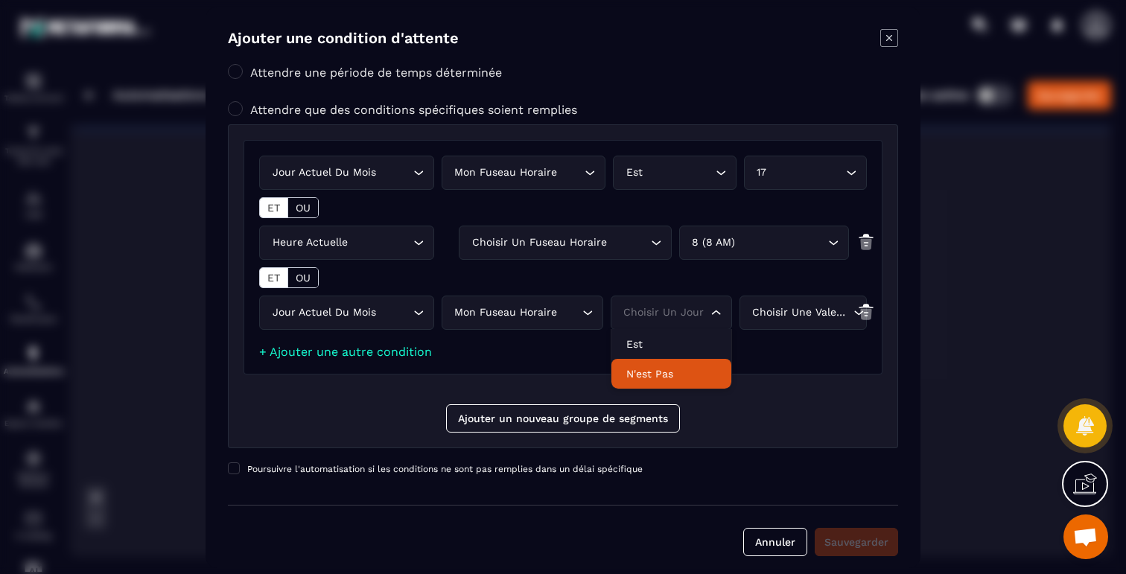
click at [646, 360] on li "N'est pas" at bounding box center [671, 374] width 120 height 30
click at [650, 327] on div "N'est pas Loading..." at bounding box center [670, 313] width 121 height 34
click at [861, 315] on img "Modal window" at bounding box center [866, 312] width 18 height 18
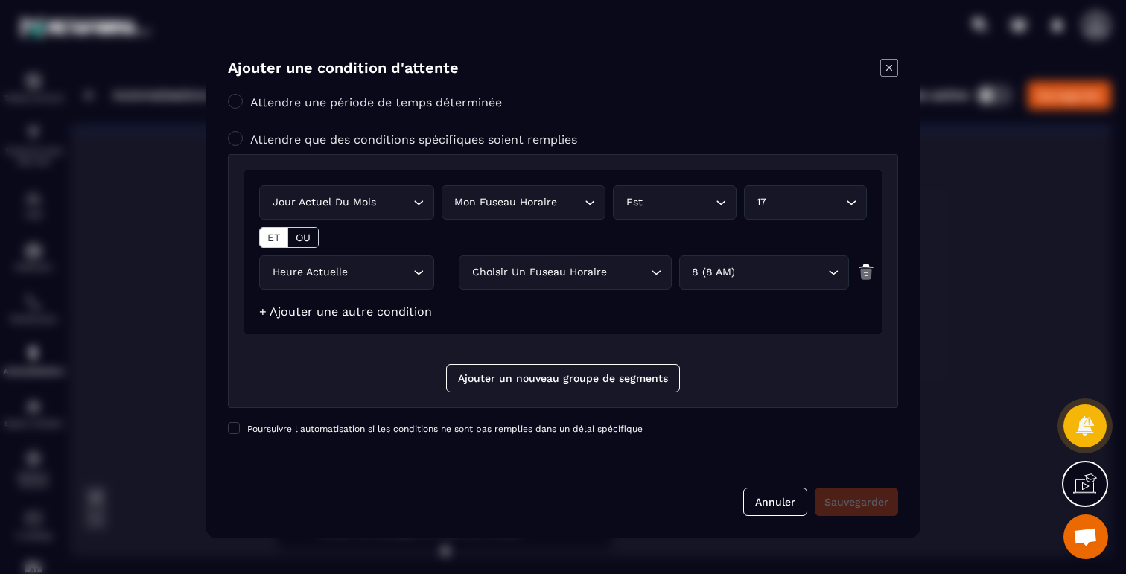
click at [388, 316] on link "+ Ajouter une autre condition" at bounding box center [345, 311] width 173 height 14
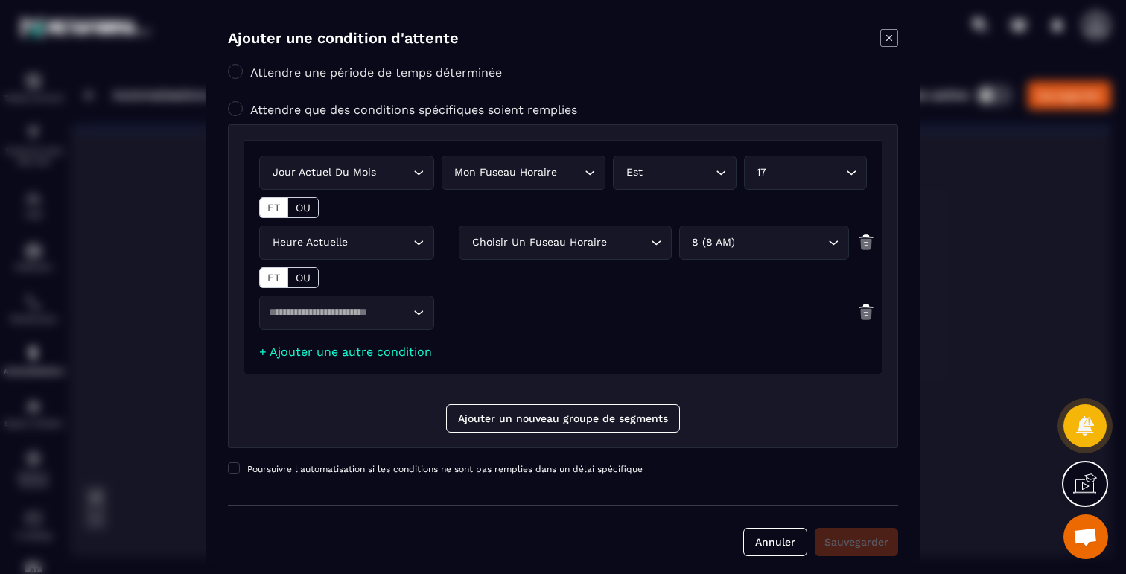
click at [377, 307] on input "Search for option" at bounding box center [339, 312] width 141 height 16
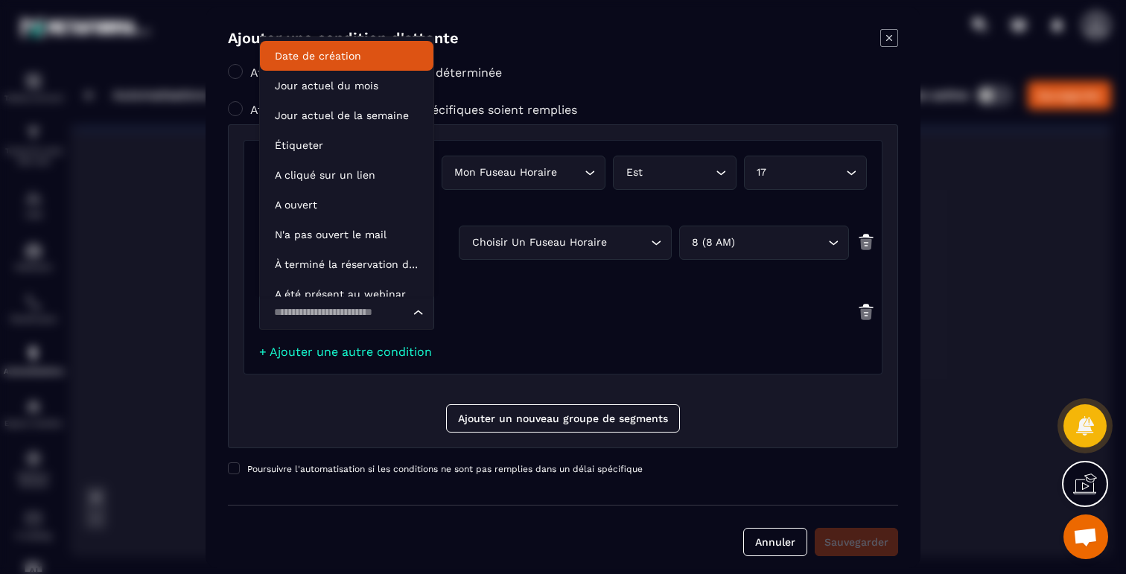
click at [347, 57] on p "Date de création" at bounding box center [347, 55] width 144 height 15
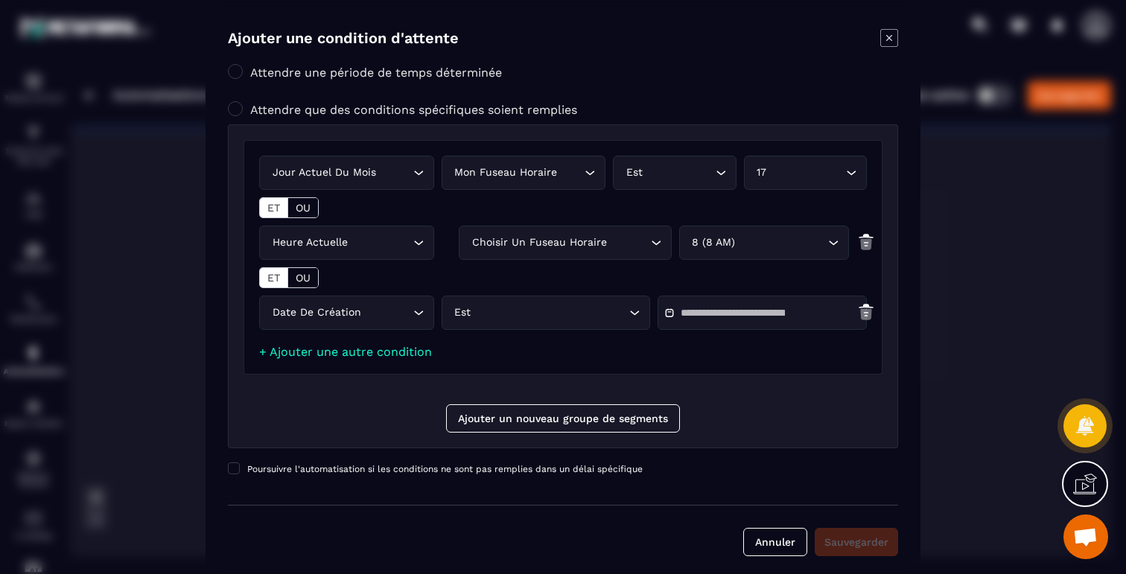
click at [715, 321] on div "Modal window" at bounding box center [761, 313] width 209 height 34
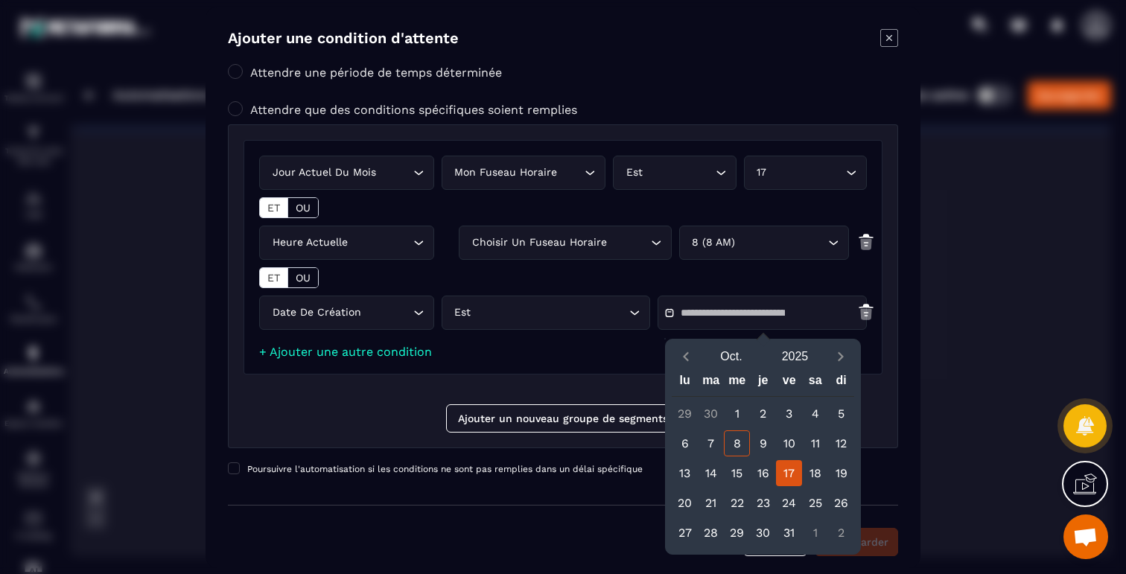
click at [793, 470] on div "17" at bounding box center [789, 473] width 26 height 26
type input "**********"
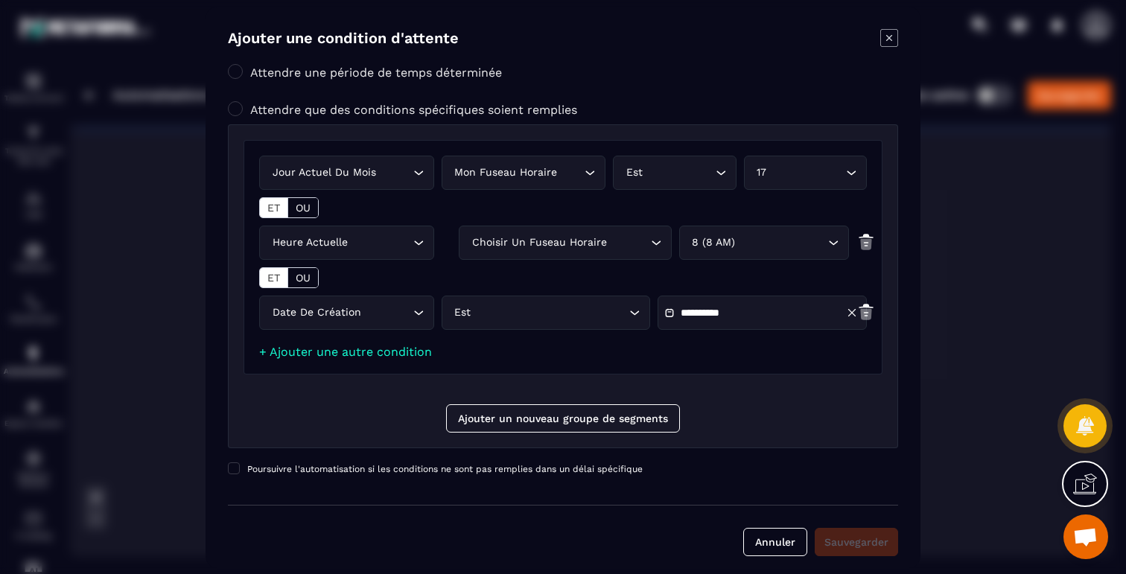
click at [847, 210] on div "Jour actuel du mois Loading... Mon fuseau horaire Loading... Est Loading... 17 …" at bounding box center [562, 187] width 607 height 63
click at [545, 355] on div "**********" at bounding box center [562, 257] width 639 height 234
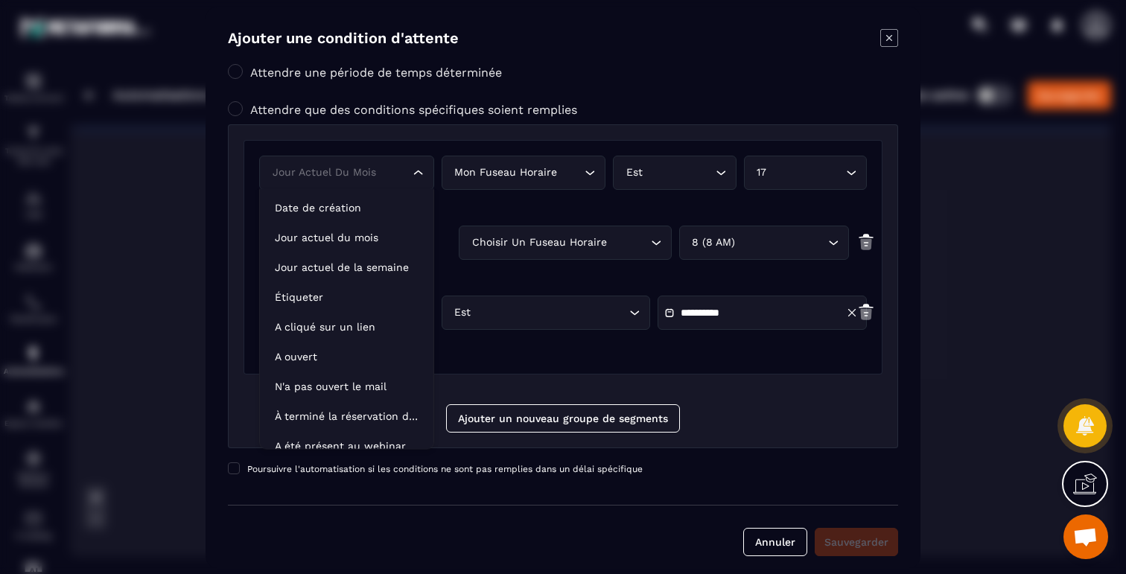
click at [353, 169] on div "Jour actuel du mois" at bounding box center [339, 173] width 144 height 16
click at [331, 205] on p "Date de création" at bounding box center [347, 207] width 144 height 15
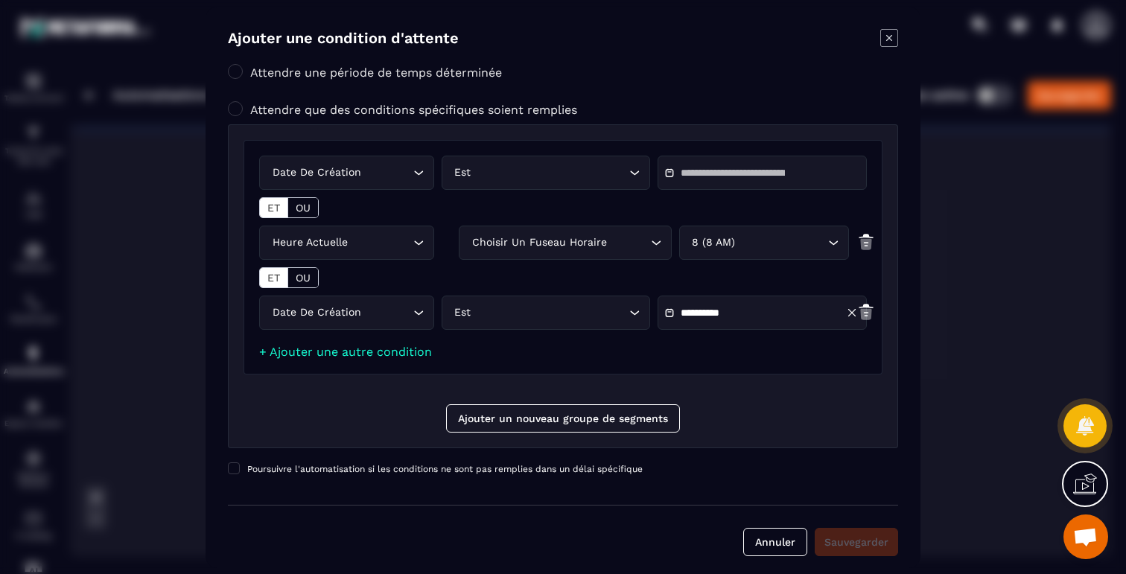
click at [735, 170] on input "Modal window" at bounding box center [732, 172] width 104 height 11
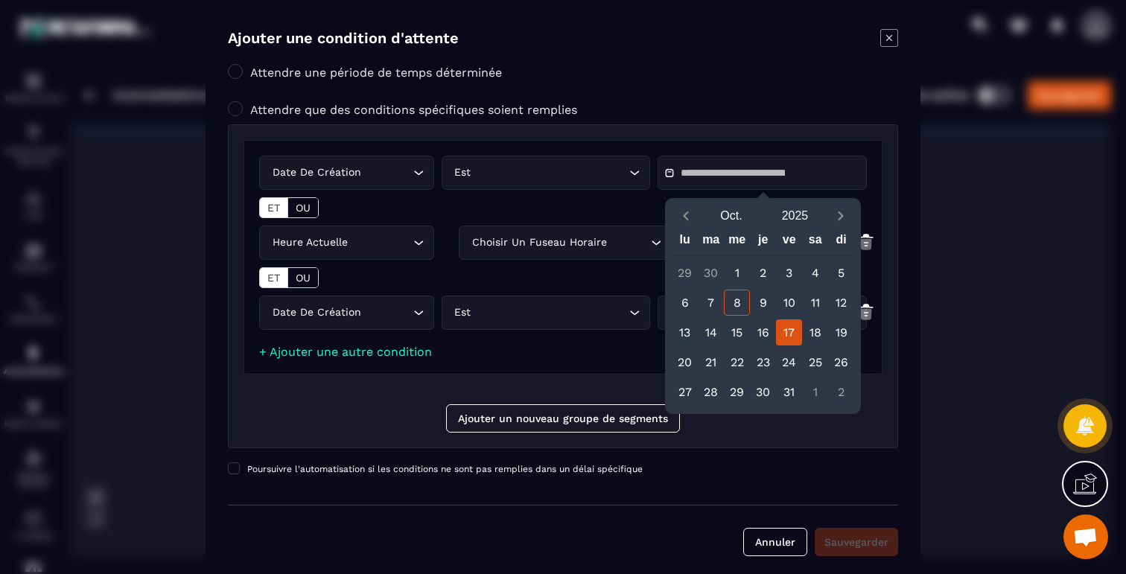
click at [791, 328] on div "17" at bounding box center [789, 332] width 26 height 26
type input "**********"
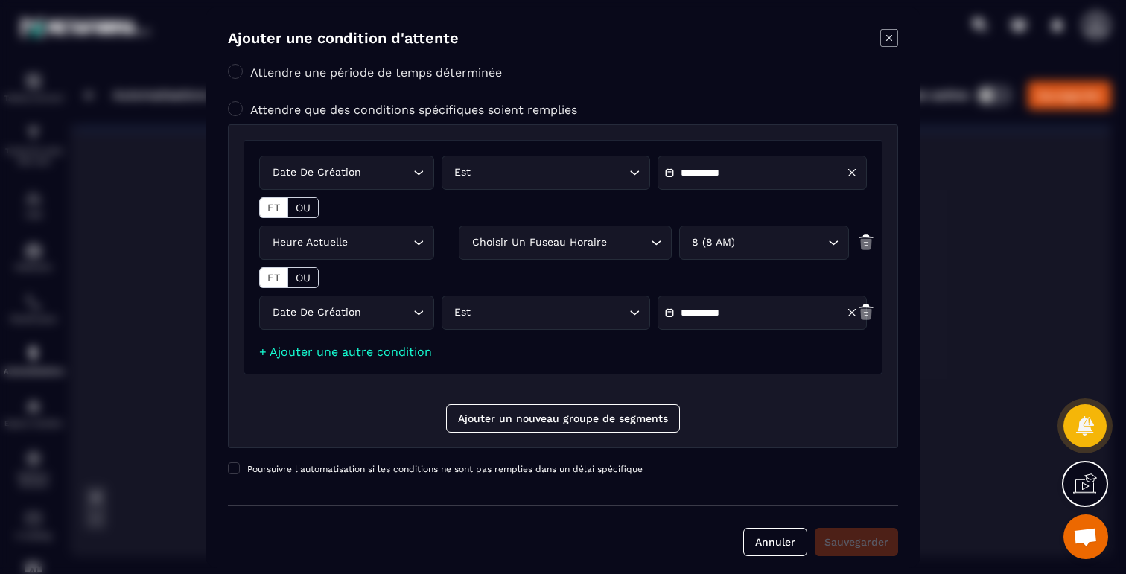
click at [866, 313] on img "Modal window" at bounding box center [866, 312] width 18 height 18
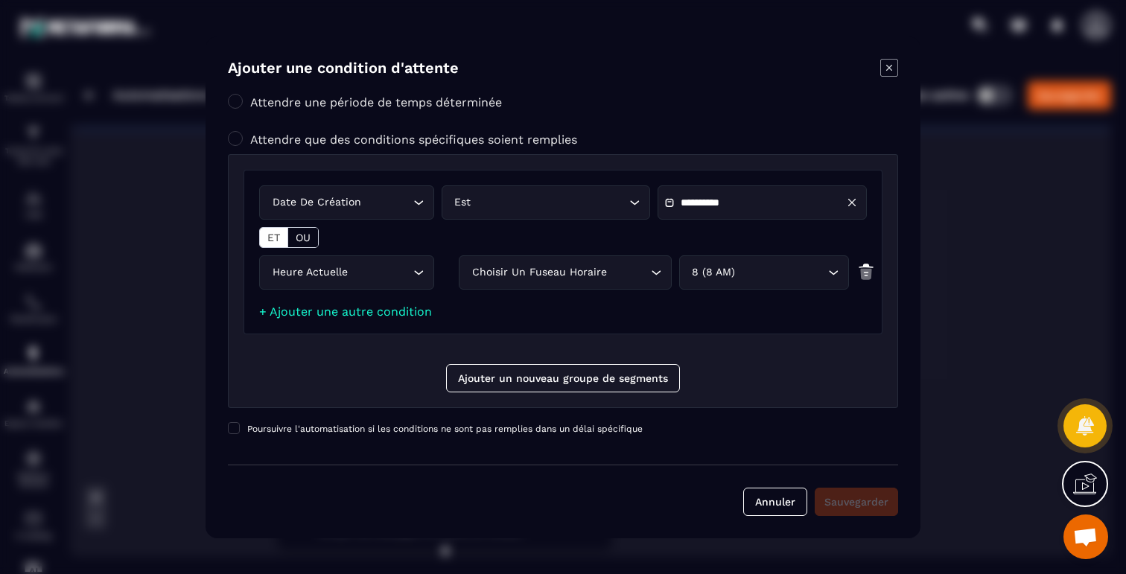
click at [712, 331] on div "**********" at bounding box center [562, 252] width 639 height 165
click at [494, 427] on span "Poursuivre l'automatisation si les conditions ne sont pas remplies dans un déla…" at bounding box center [444, 429] width 395 height 10
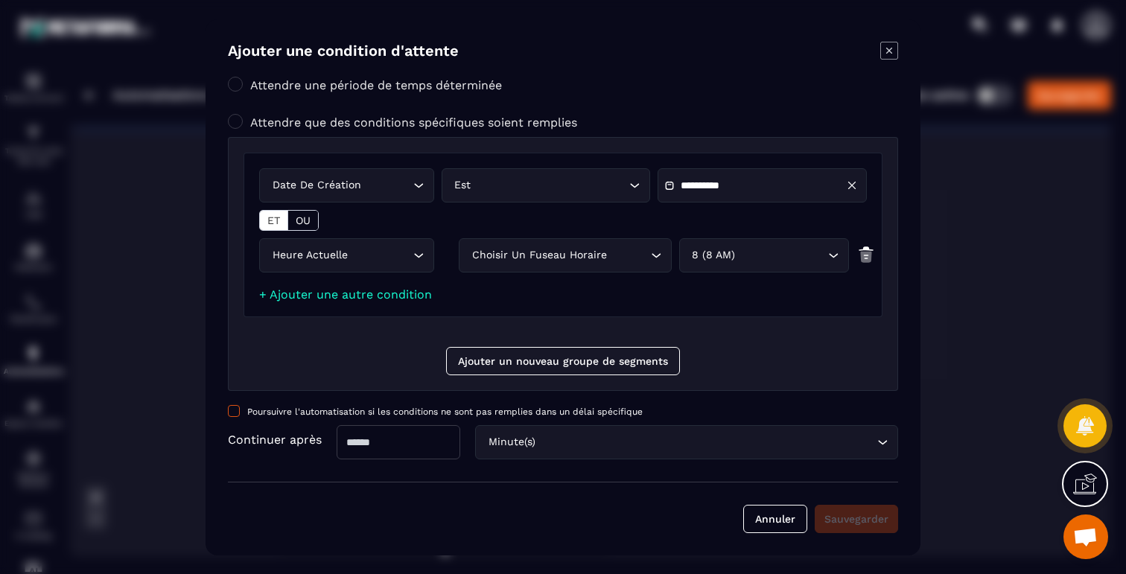
click at [500, 407] on span "Poursuivre l'automatisation si les conditions ne sont pas remplies dans un déla…" at bounding box center [444, 411] width 395 height 10
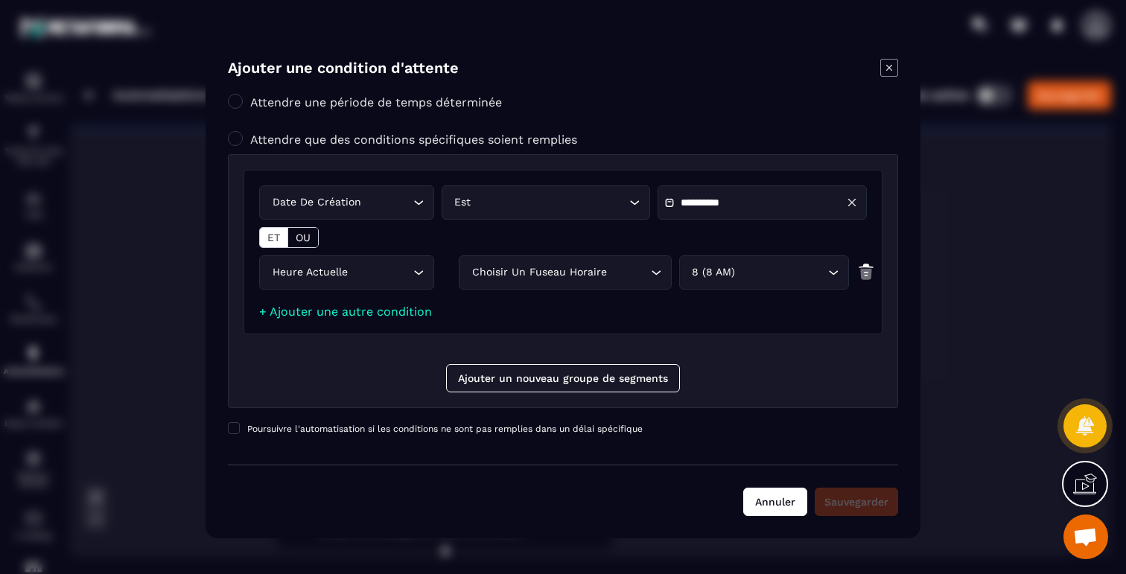
click at [744, 500] on div "Annuler Sauvegarder" at bounding box center [563, 490] width 670 height 51
click at [776, 504] on button "Annuler" at bounding box center [775, 502] width 64 height 28
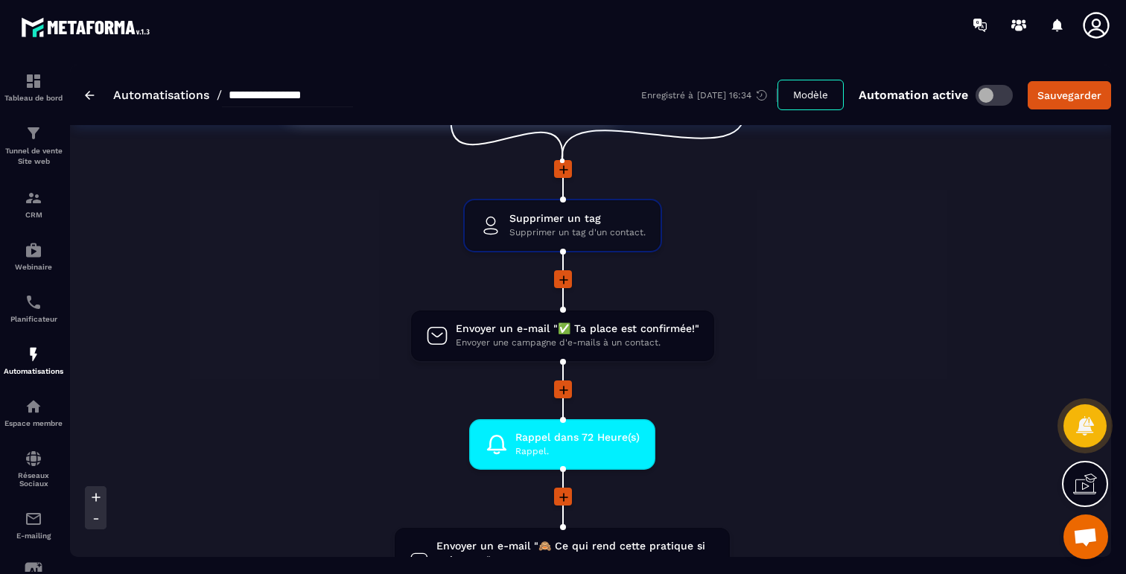
scroll to position [133, 0]
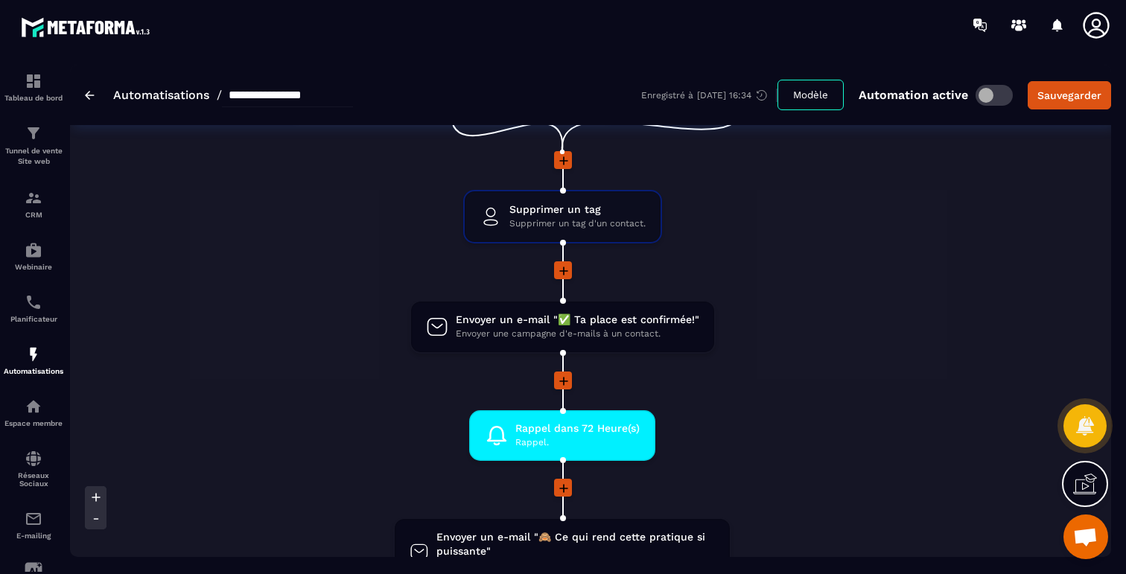
click at [569, 384] on icon at bounding box center [563, 381] width 15 height 15
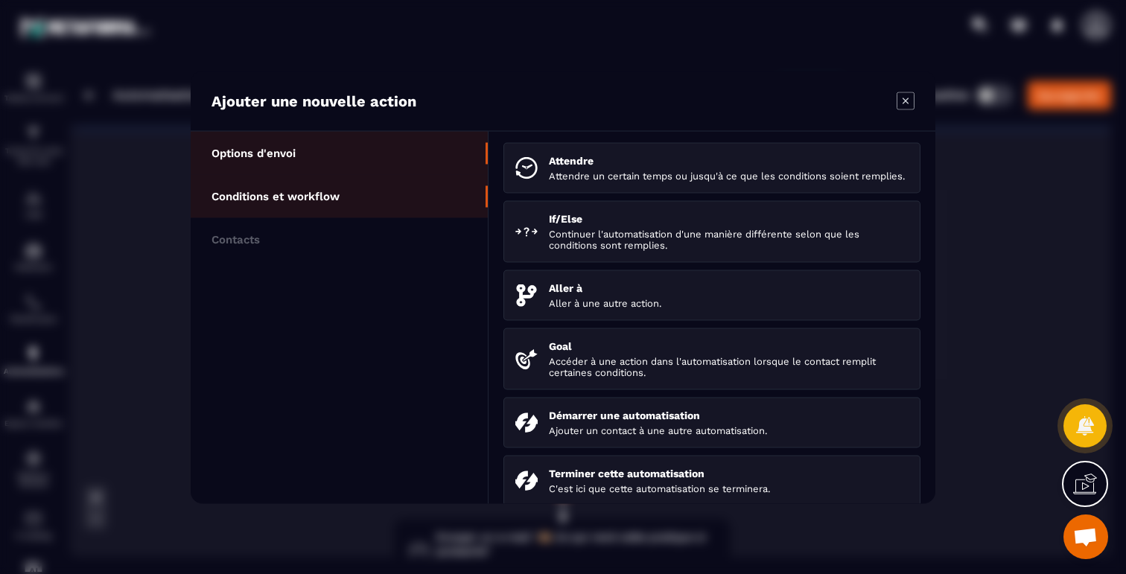
click at [268, 157] on p "Options d'envoi" at bounding box center [253, 152] width 84 height 13
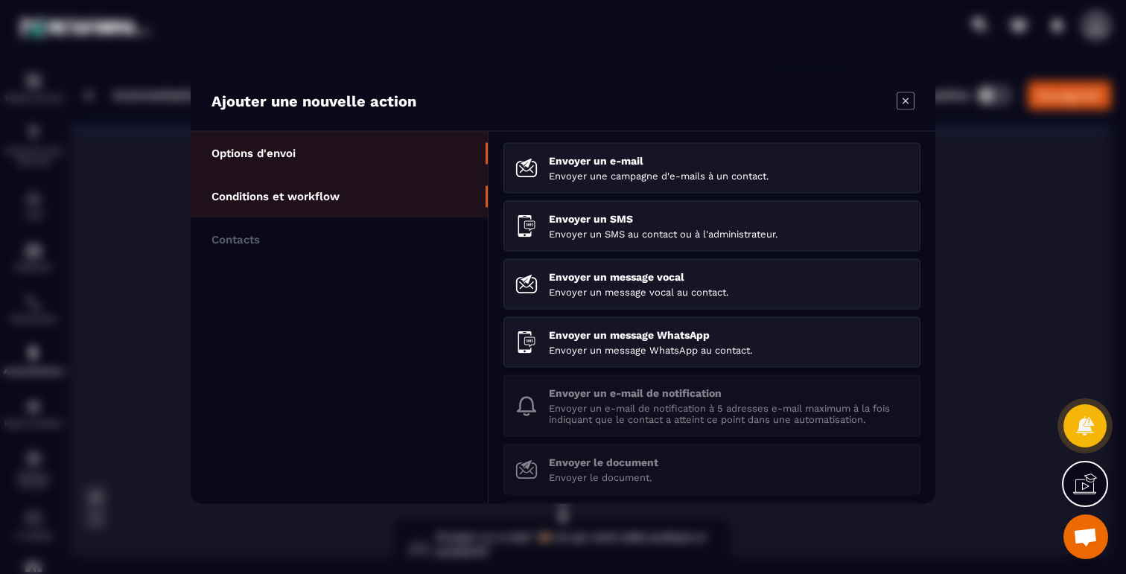
click at [262, 192] on p "Conditions et workflow" at bounding box center [275, 195] width 128 height 13
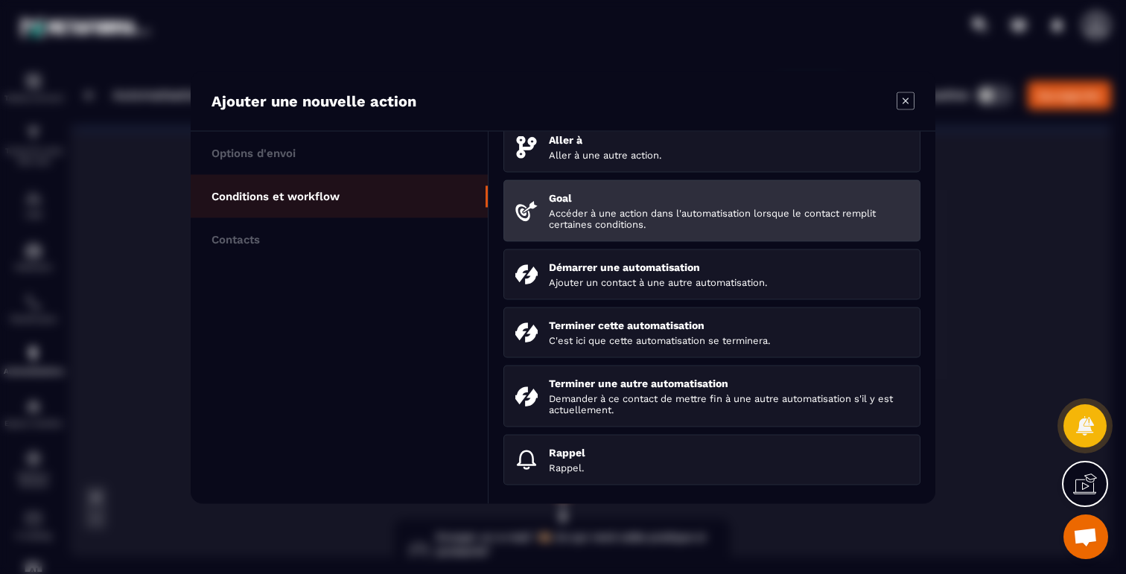
scroll to position [0, 0]
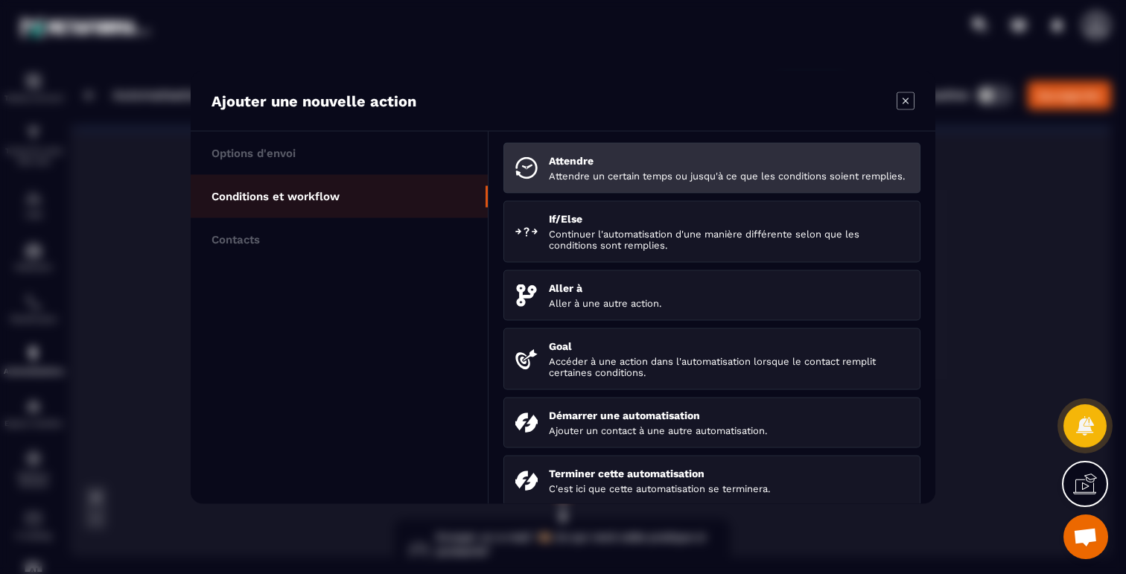
click at [576, 159] on p "Attendre" at bounding box center [729, 160] width 360 height 12
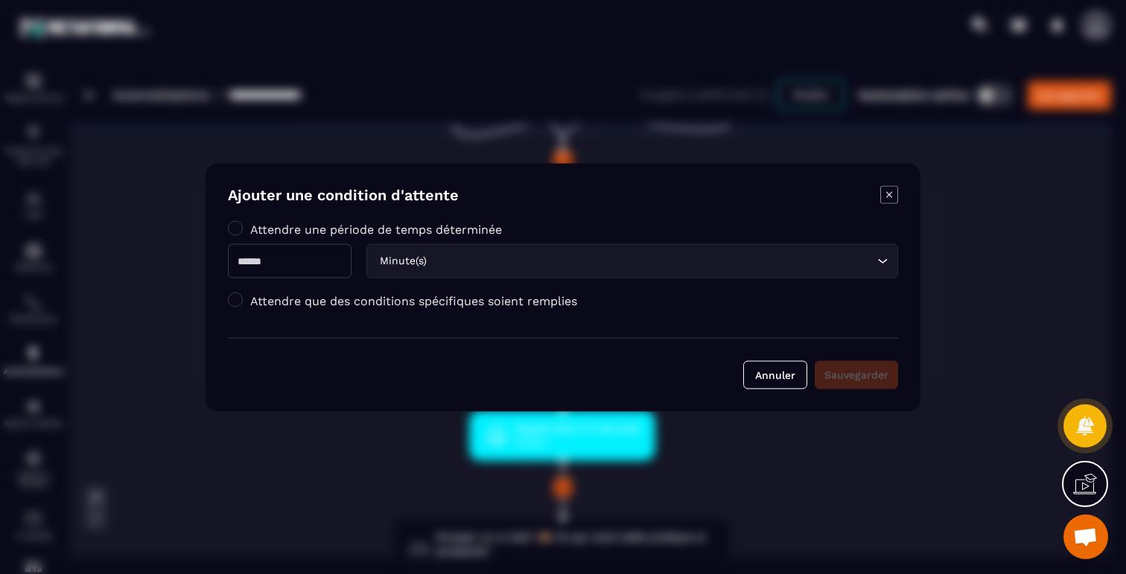
click at [314, 261] on input "Modal window" at bounding box center [290, 260] width 124 height 34
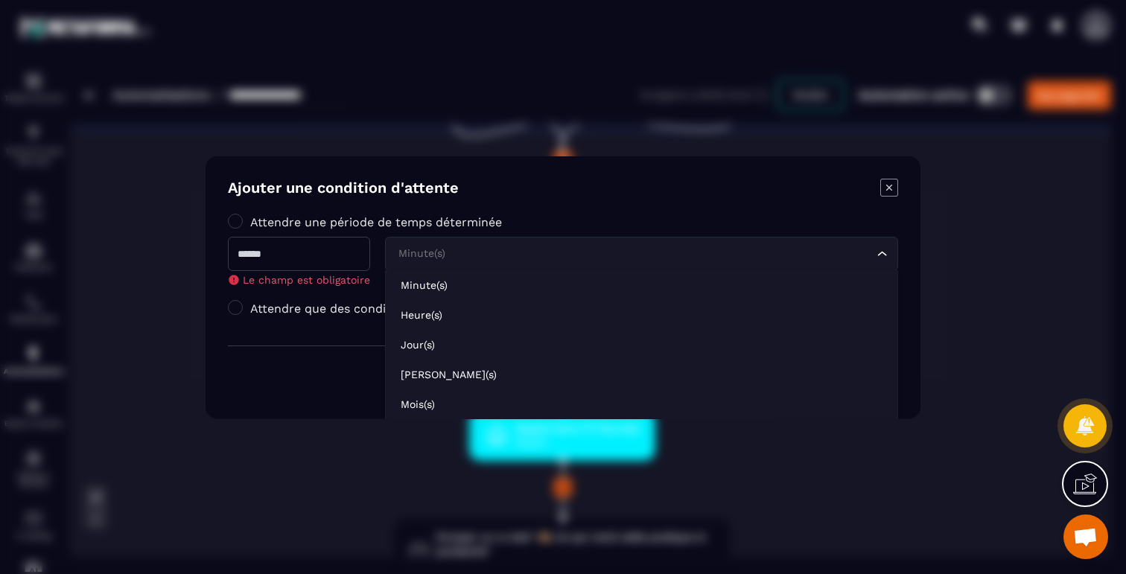
click at [453, 260] on input "Search for option" at bounding box center [634, 253] width 479 height 16
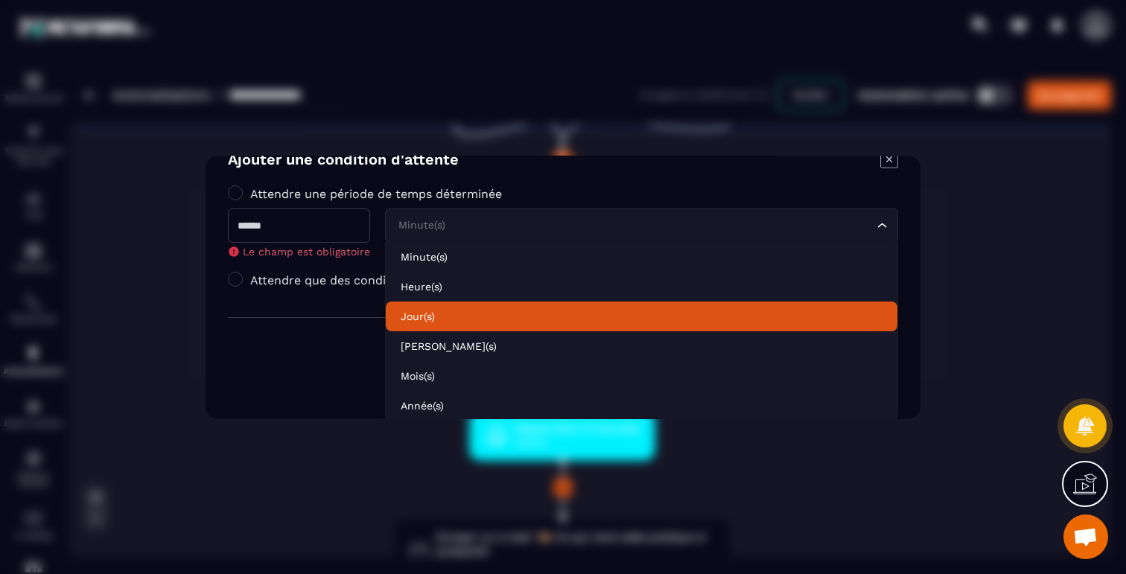
scroll to position [30, 0]
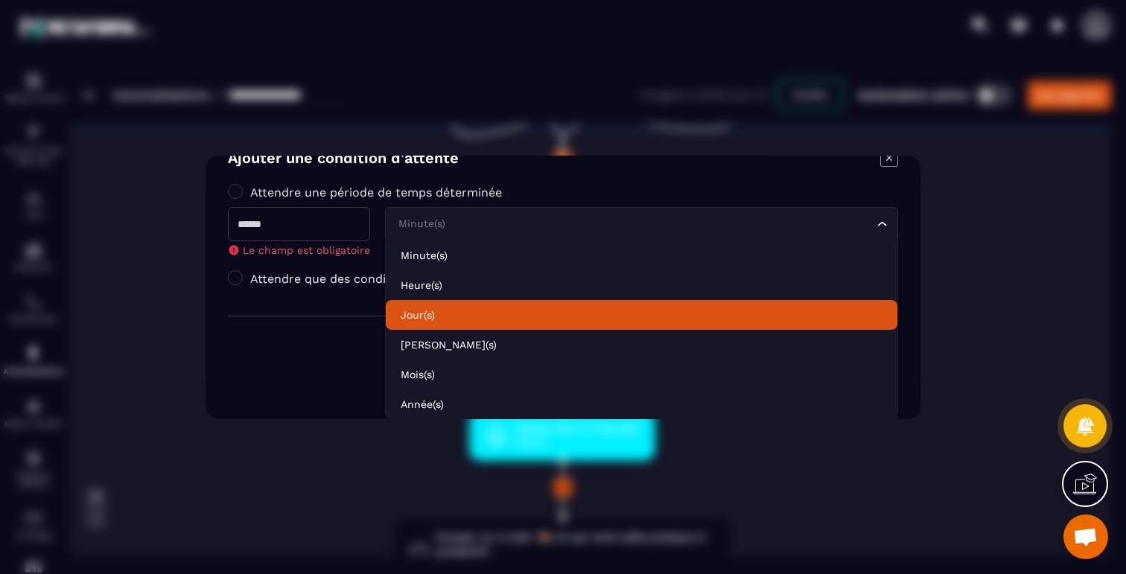
click at [445, 314] on p "Jour(s)" at bounding box center [641, 314] width 482 height 15
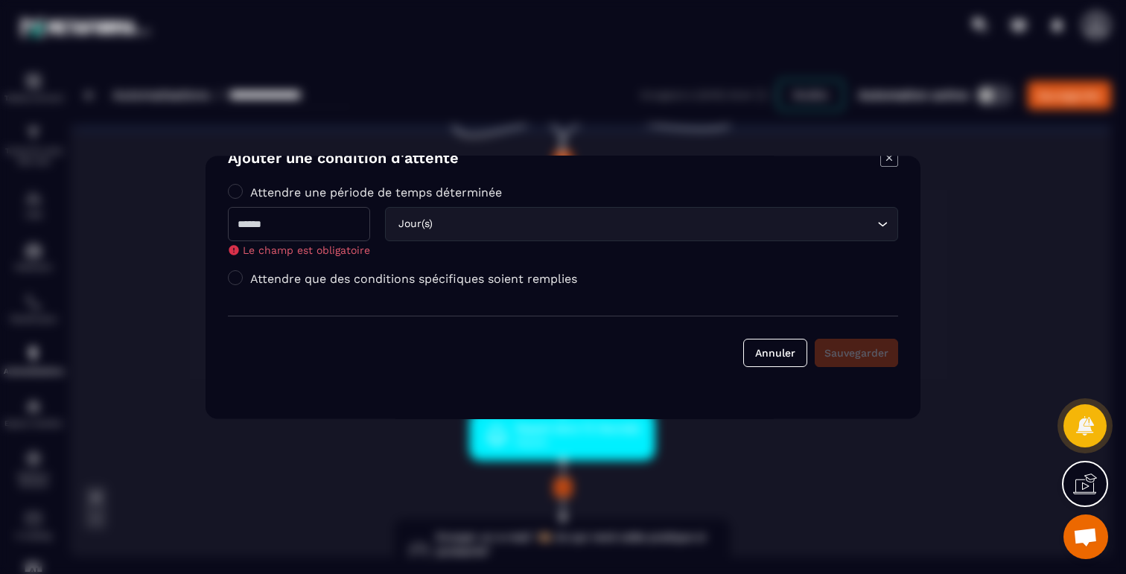
scroll to position [0, 0]
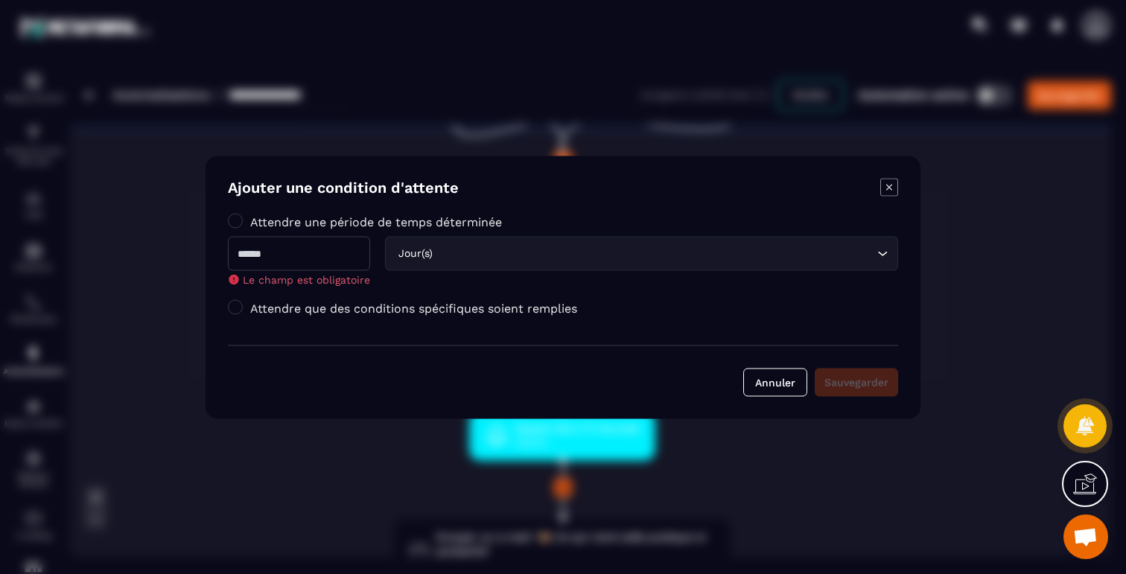
click at [317, 261] on input "Modal window" at bounding box center [299, 253] width 142 height 34
click at [231, 307] on span "Modal window" at bounding box center [235, 306] width 15 height 15
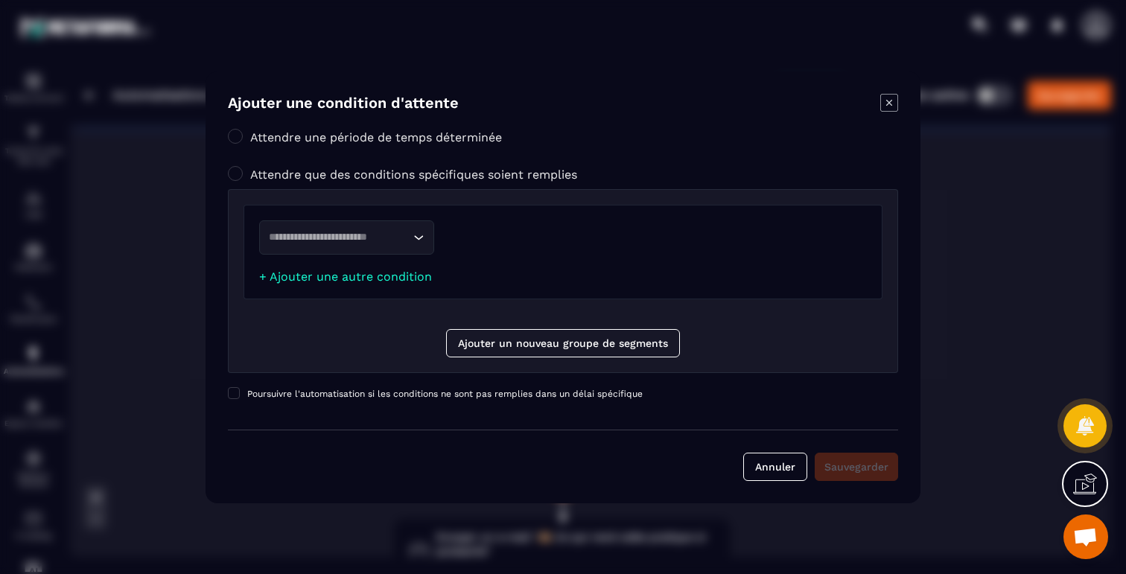
click at [359, 244] on input "Search for option" at bounding box center [339, 237] width 141 height 16
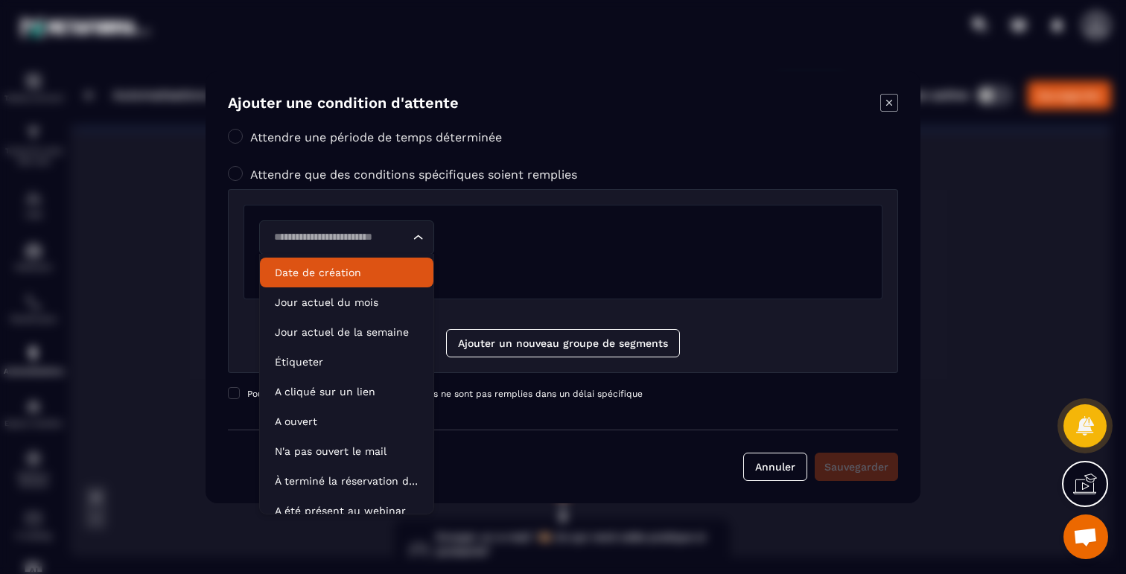
click at [347, 265] on p "Date de création" at bounding box center [347, 272] width 144 height 15
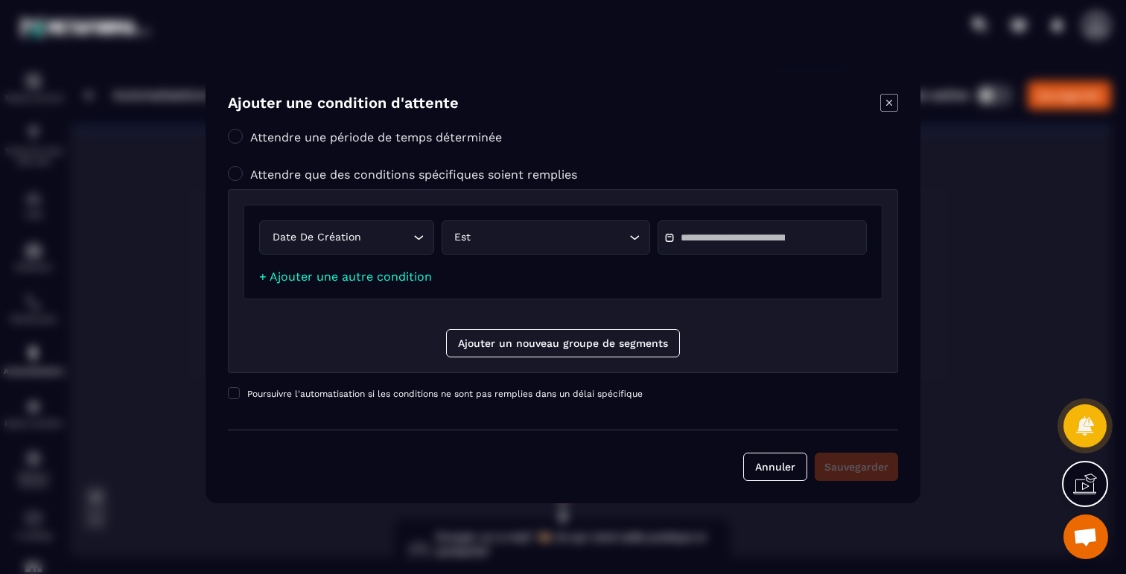
click at [767, 237] on input "Modal window" at bounding box center [732, 237] width 104 height 11
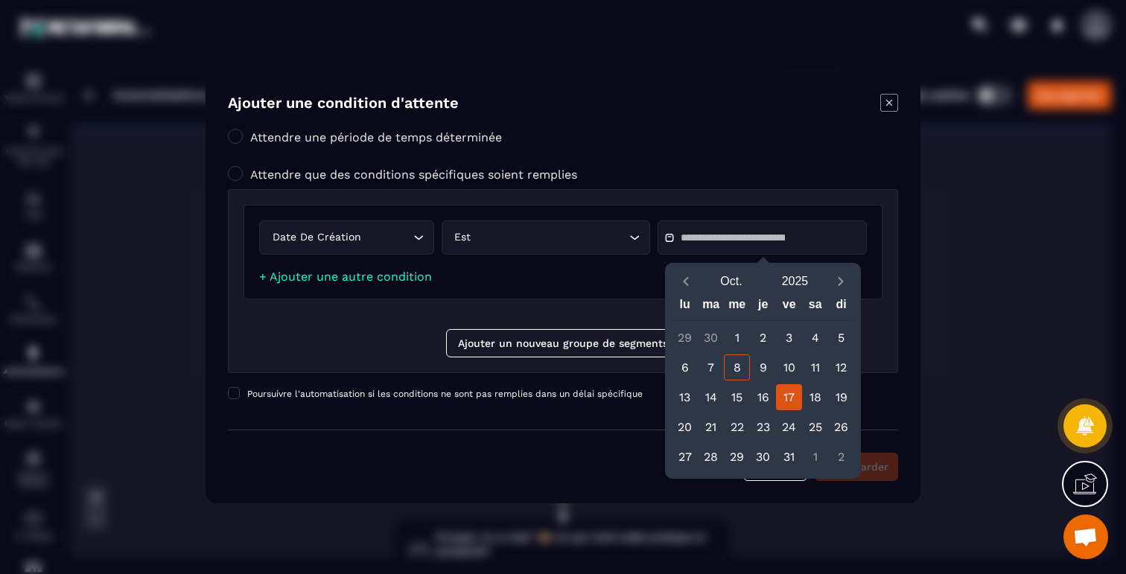
click at [786, 398] on div "17" at bounding box center [789, 397] width 26 height 26
type input "**********"
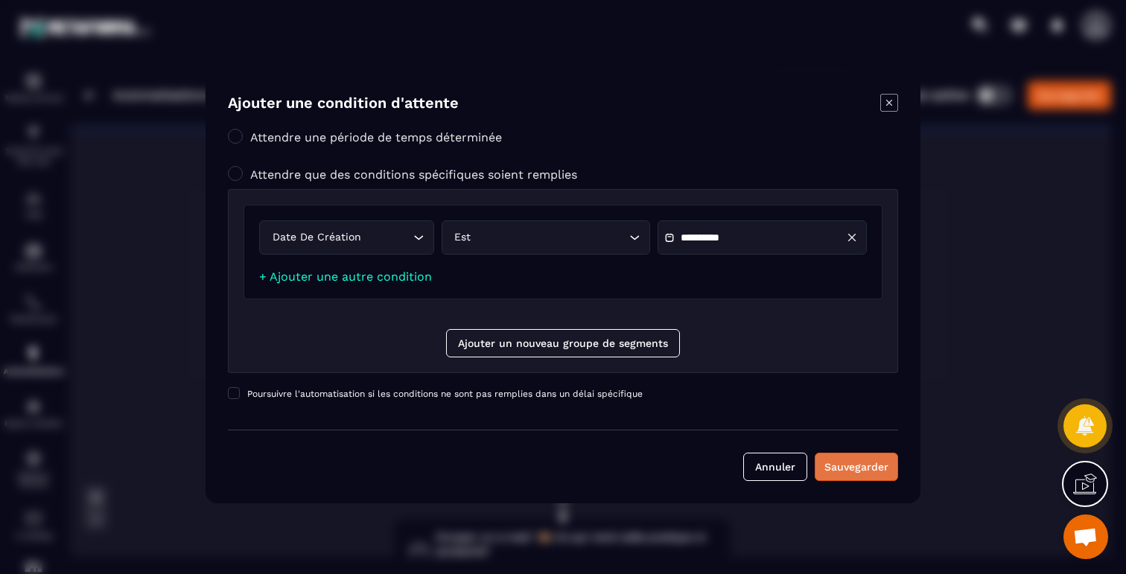
click at [849, 466] on div "Sauvegarder" at bounding box center [856, 466] width 64 height 15
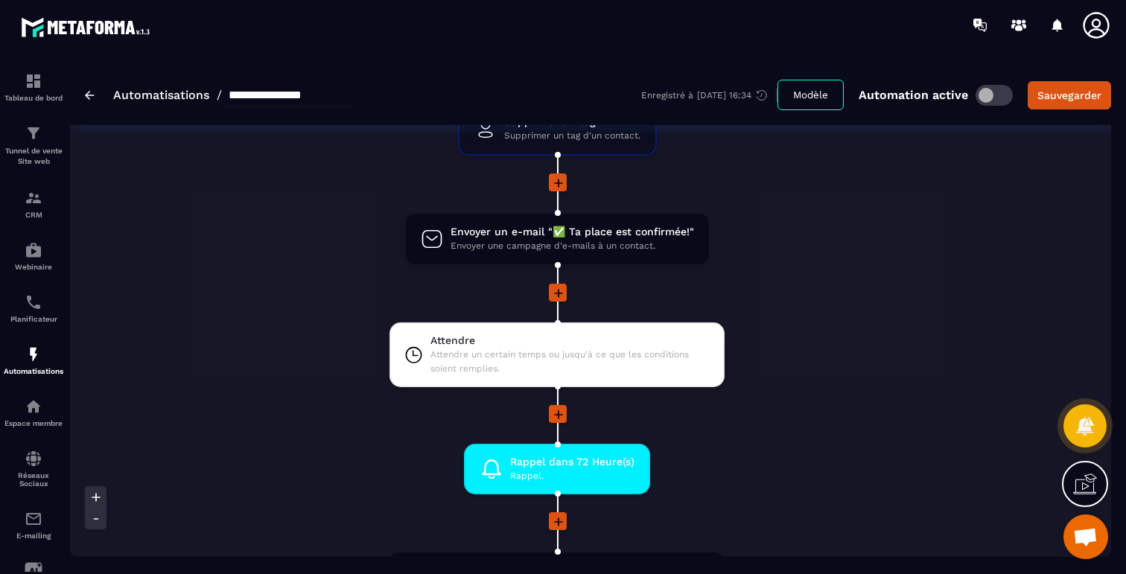
scroll to position [232, 0]
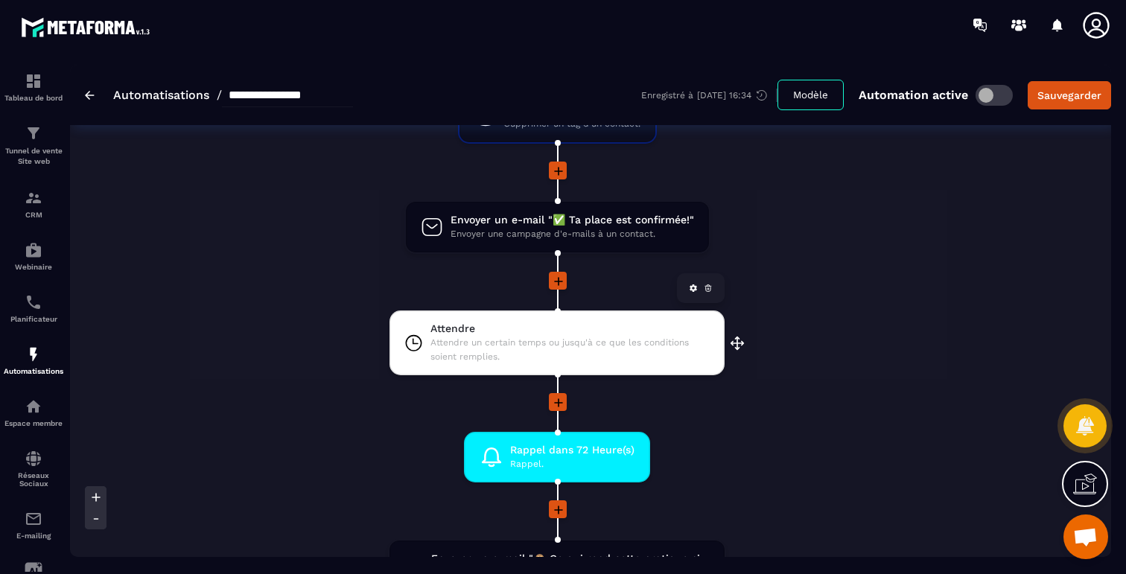
click at [621, 351] on span "Attendre un certain temps ou jusqu'à ce que les conditions soient remplies." at bounding box center [569, 350] width 279 height 28
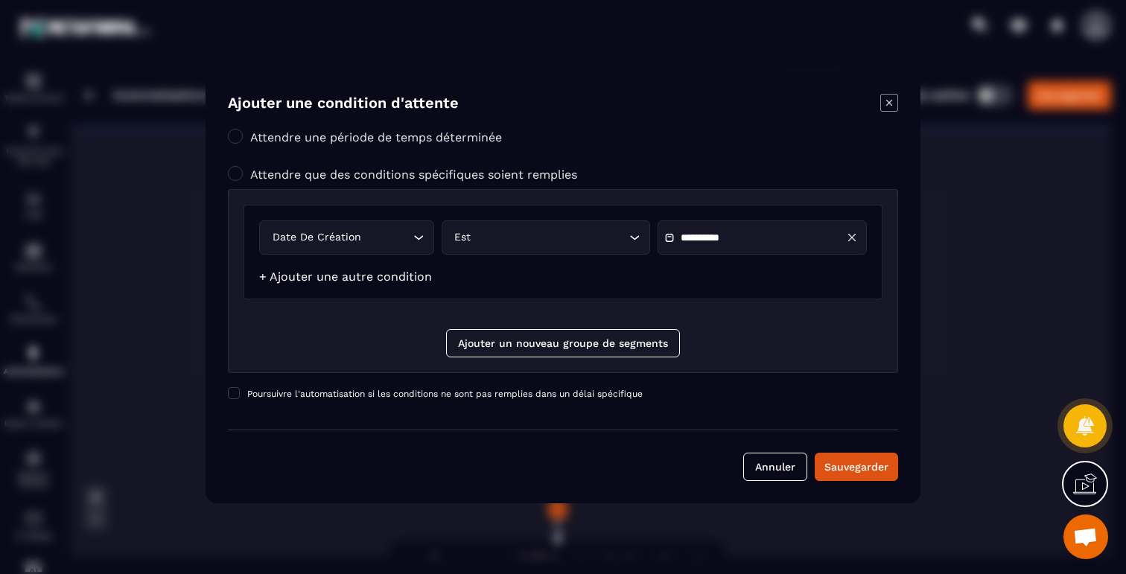
click at [384, 275] on link "+ Ajouter une autre condition" at bounding box center [345, 276] width 173 height 14
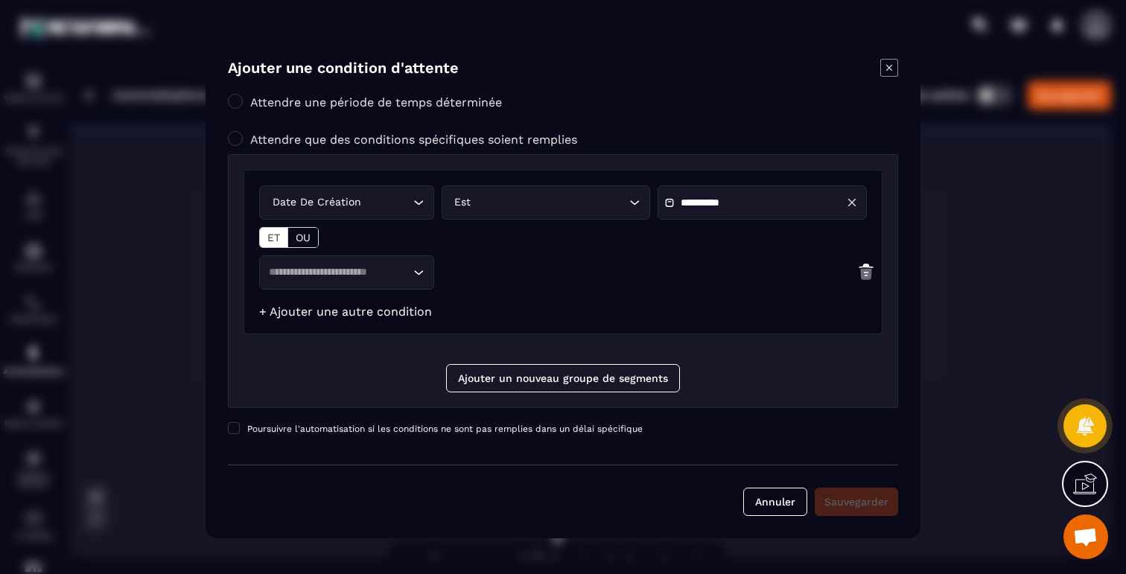
click at [384, 275] on input "Search for option" at bounding box center [339, 272] width 141 height 16
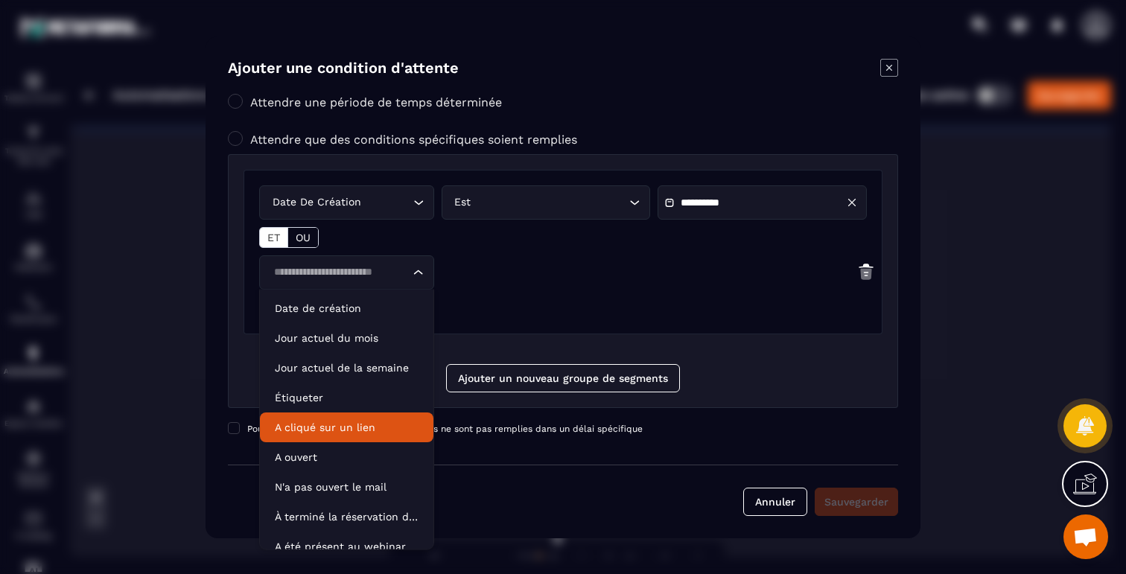
scroll to position [75, 0]
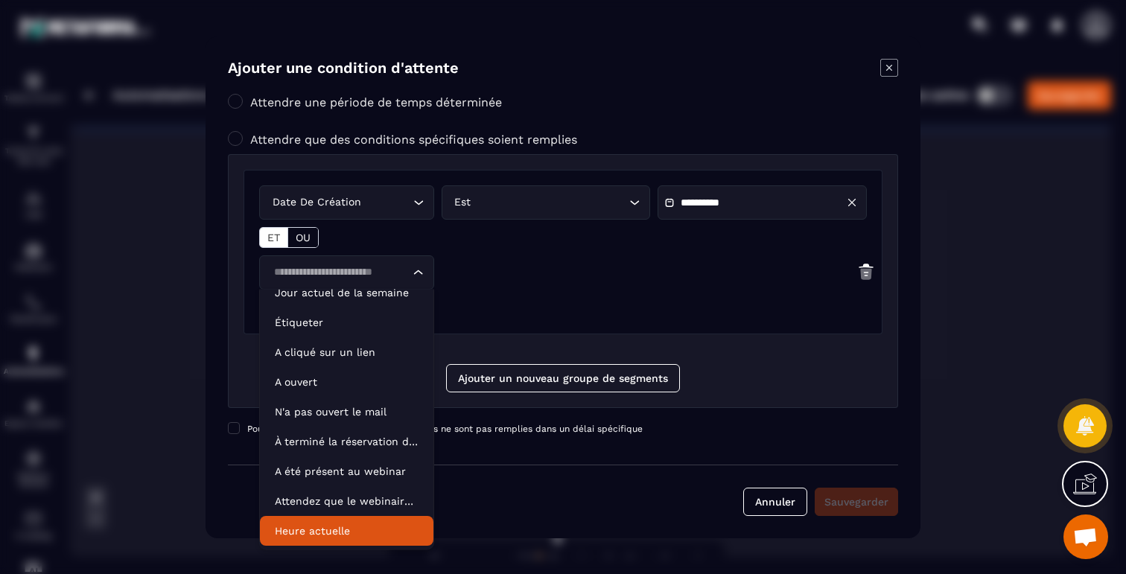
click at [311, 532] on p "Heure actuelle" at bounding box center [347, 530] width 144 height 15
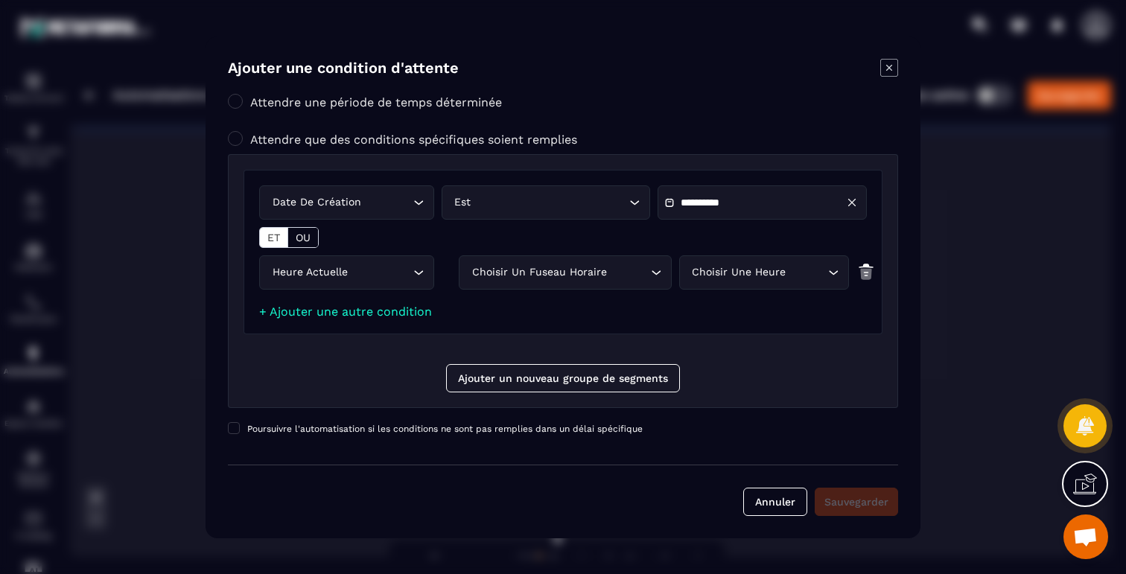
click at [742, 275] on div "Choisir une heure" at bounding box center [756, 272] width 138 height 16
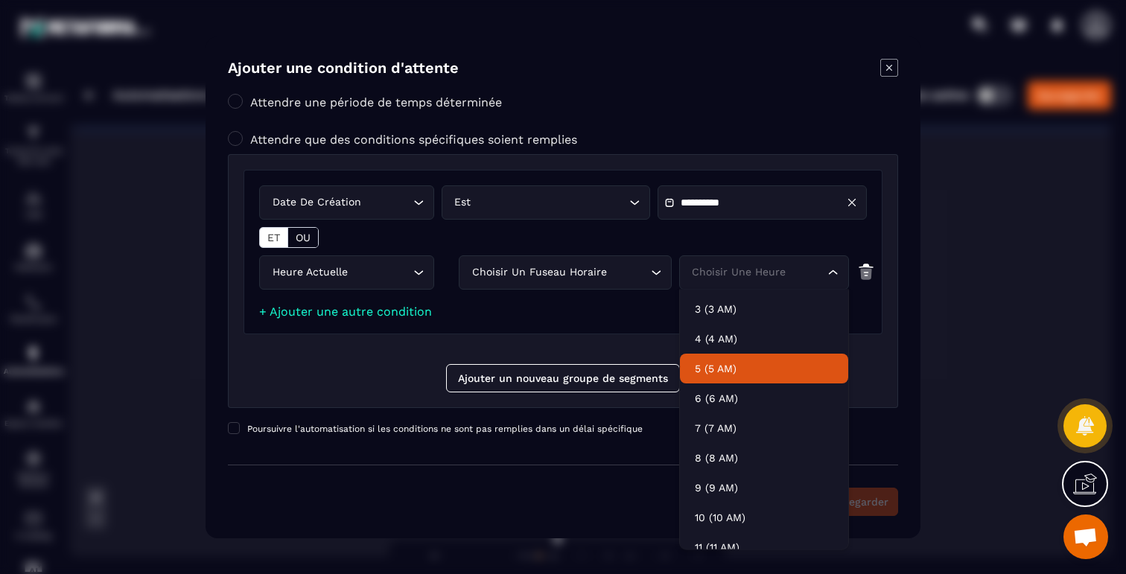
scroll to position [138, 0]
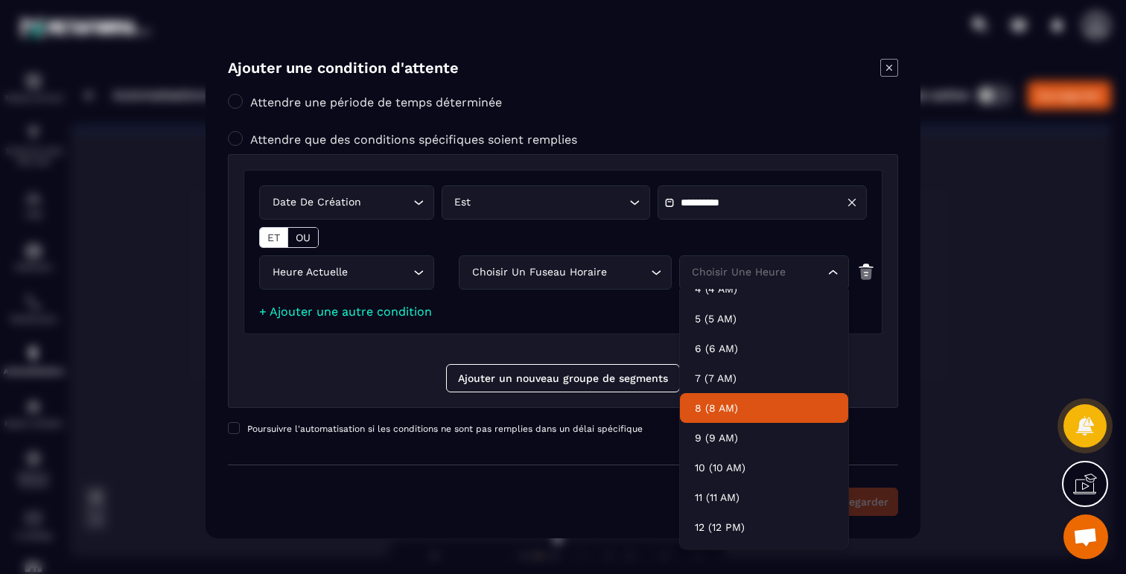
click at [721, 409] on p "8 (8 AM)" at bounding box center [764, 407] width 138 height 15
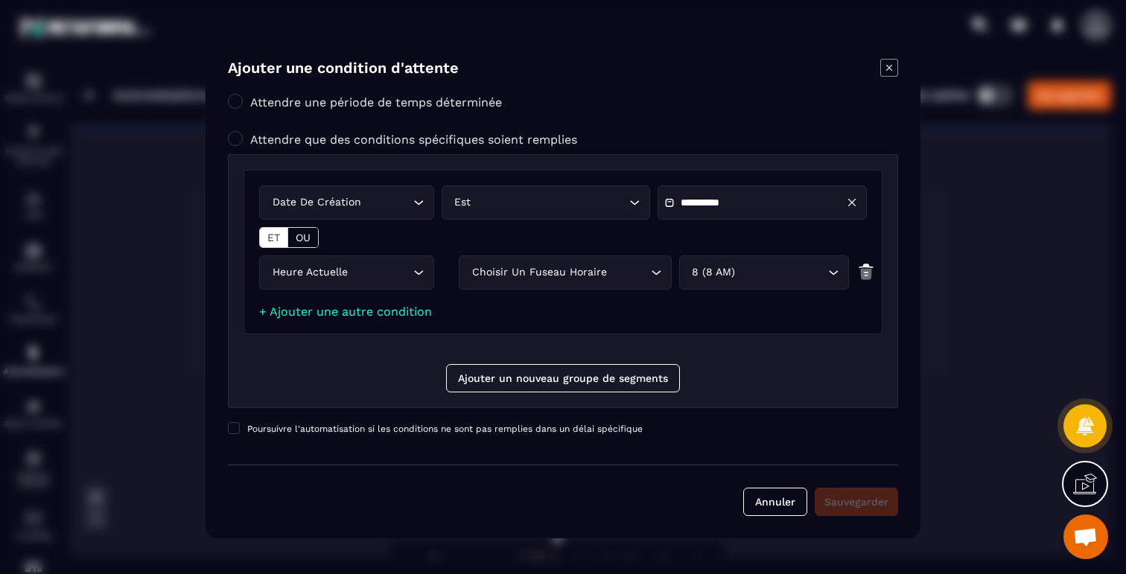
click at [738, 389] on div "**********" at bounding box center [563, 281] width 670 height 254
click at [305, 236] on p "OU" at bounding box center [303, 238] width 15 height 12
click at [269, 236] on p "ET" at bounding box center [273, 238] width 13 height 12
click at [316, 307] on link "+ Ajouter une autre condition" at bounding box center [345, 311] width 173 height 14
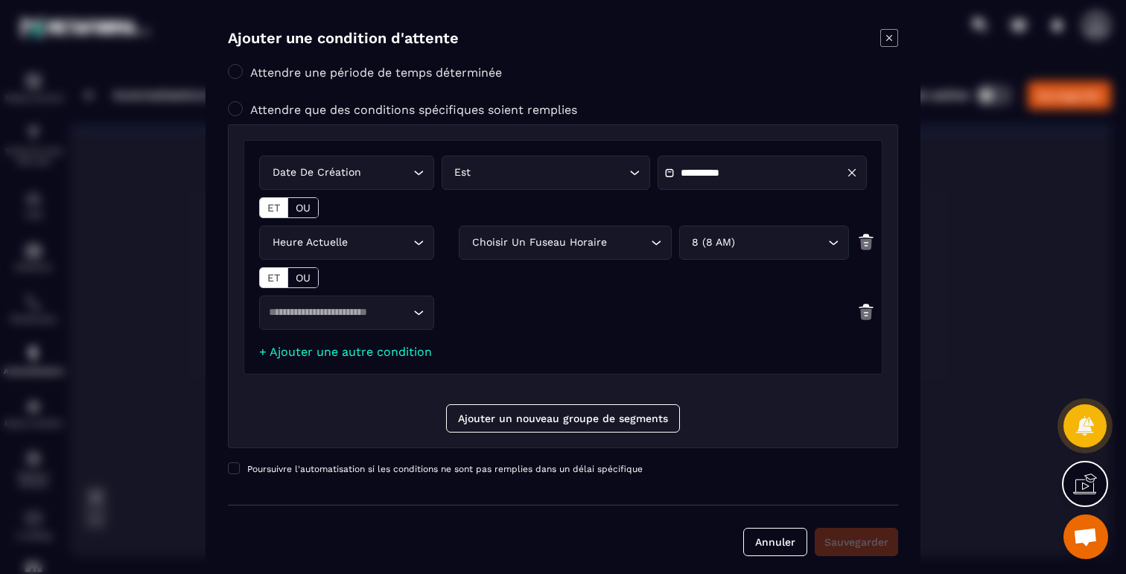
click at [867, 310] on img "Modal window" at bounding box center [866, 312] width 18 height 18
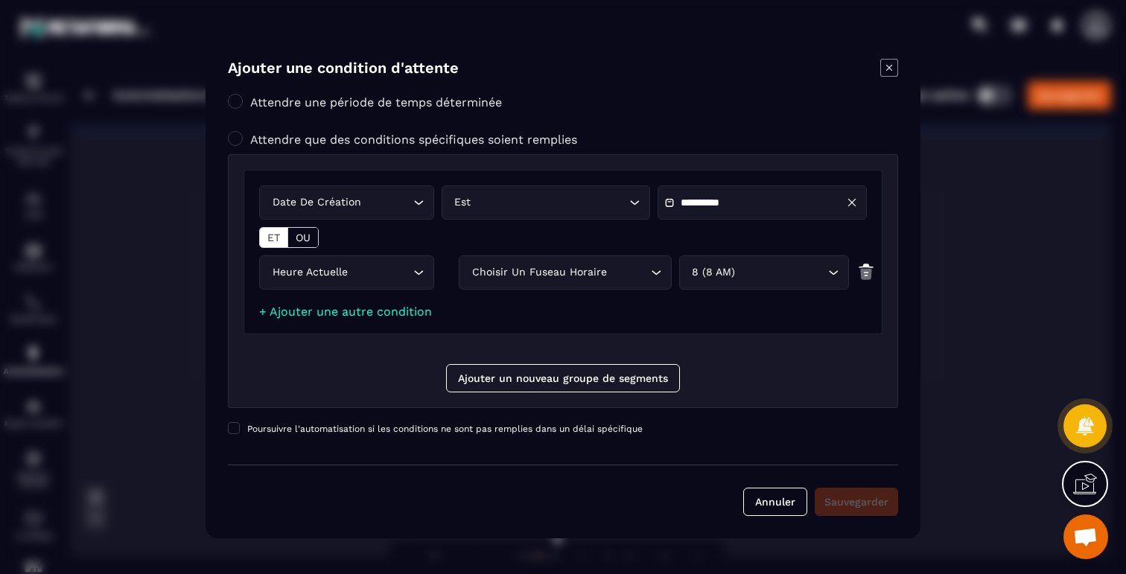
click at [785, 200] on input "**********" at bounding box center [732, 202] width 104 height 11
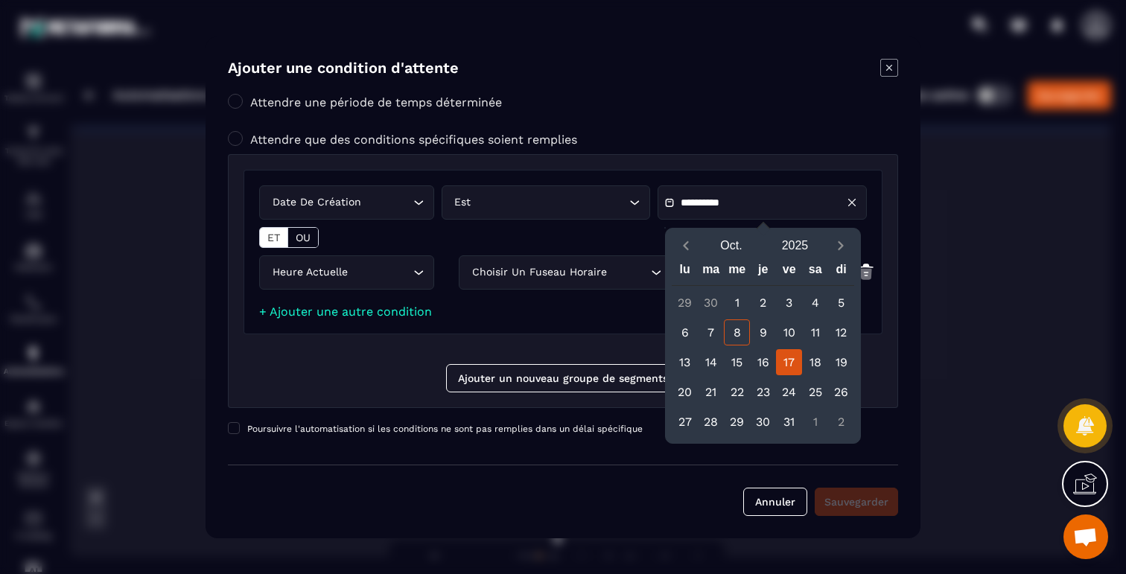
click at [546, 214] on div "Est Loading..." at bounding box center [545, 202] width 209 height 34
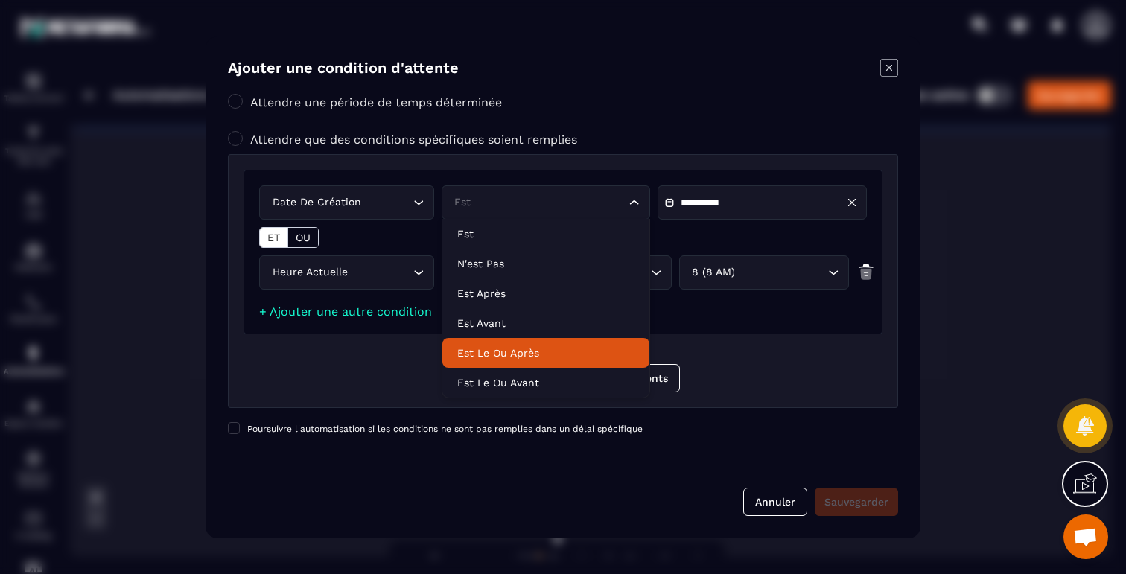
click at [508, 348] on p "Est le ou après" at bounding box center [546, 352] width 178 height 15
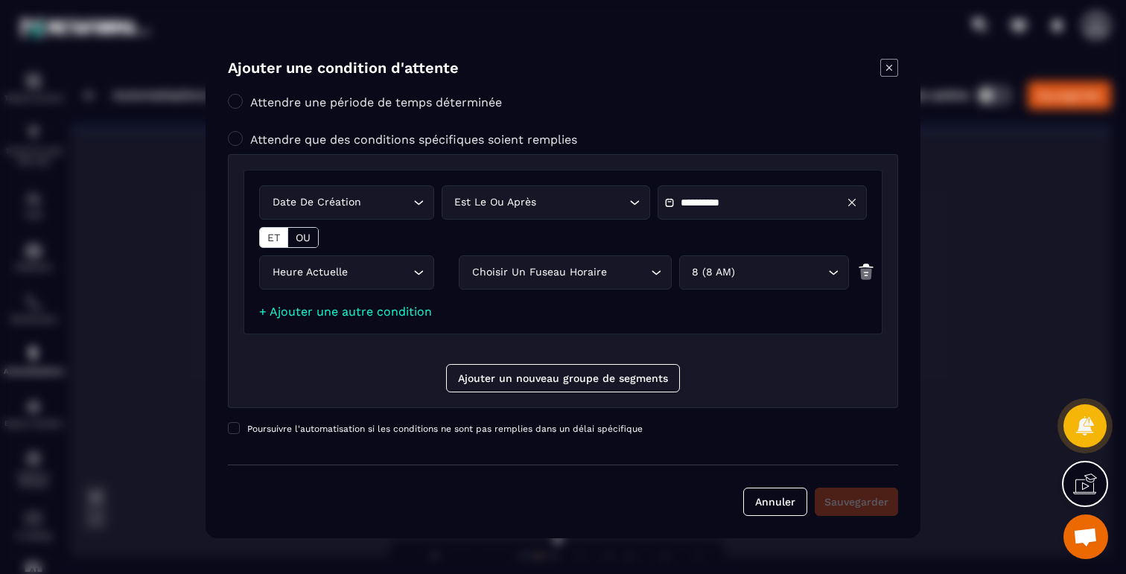
click at [543, 191] on div "Est le ou après Loading..." at bounding box center [545, 202] width 209 height 34
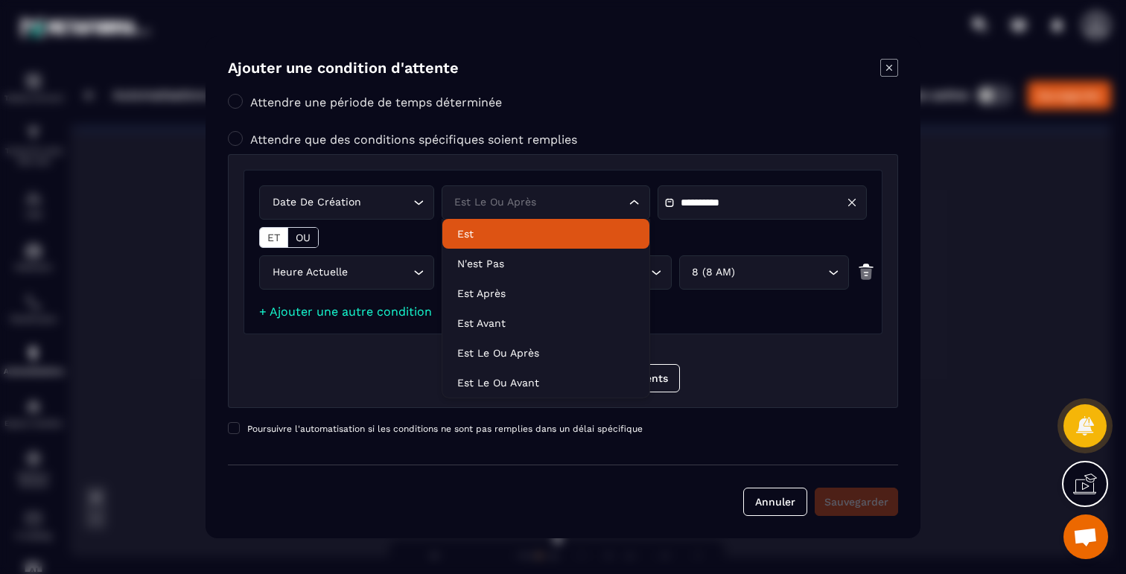
click at [508, 239] on p "Est" at bounding box center [546, 233] width 178 height 15
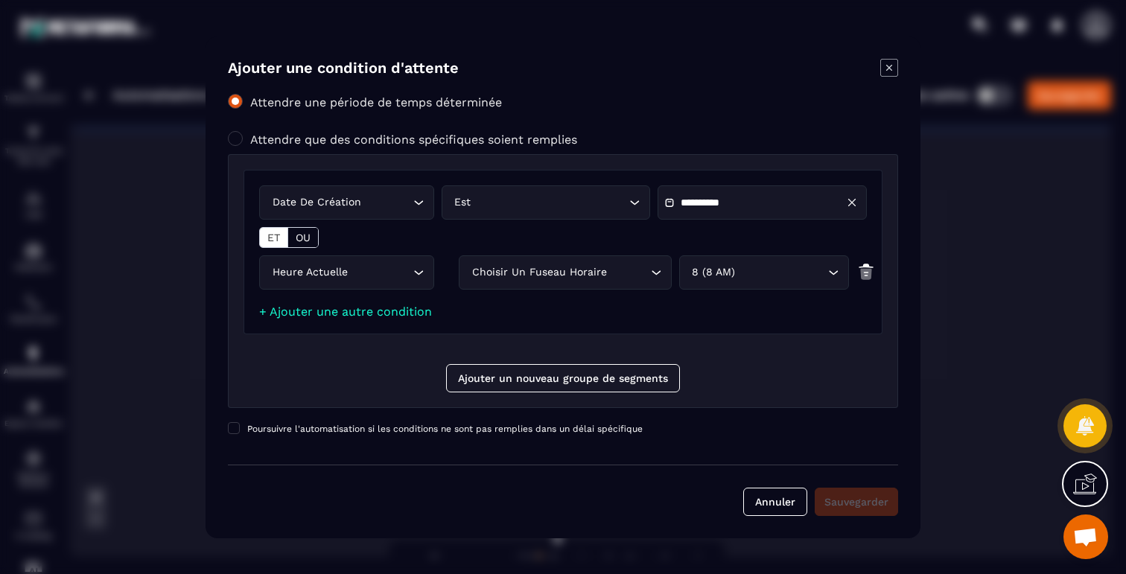
click at [236, 104] on span "Modal window" at bounding box center [235, 101] width 15 height 15
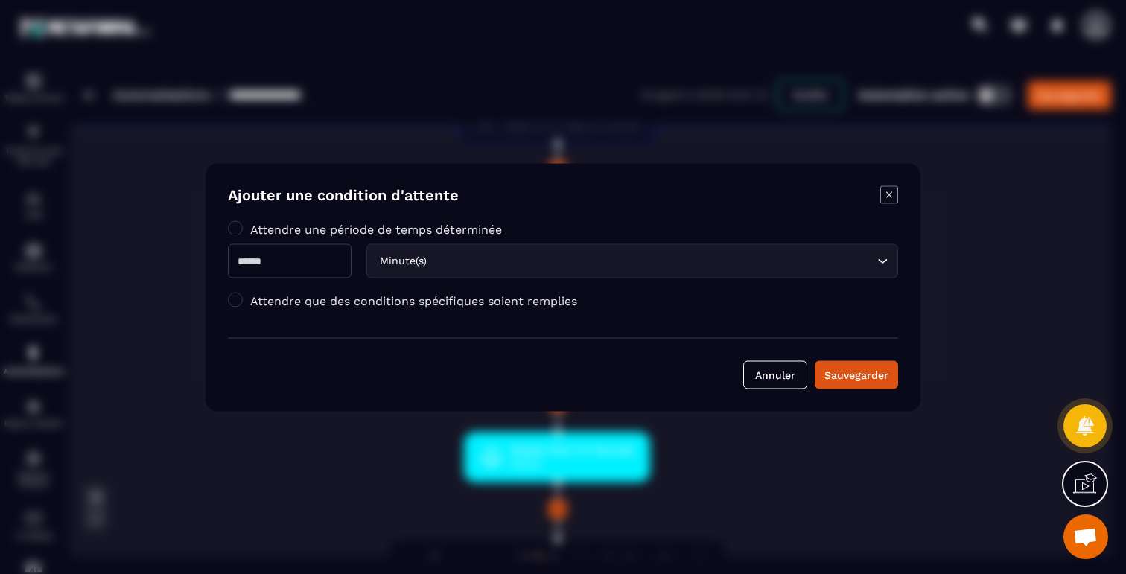
click at [260, 306] on label "Attendre que des conditions spécifiques soient remplies" at bounding box center [413, 300] width 327 height 14
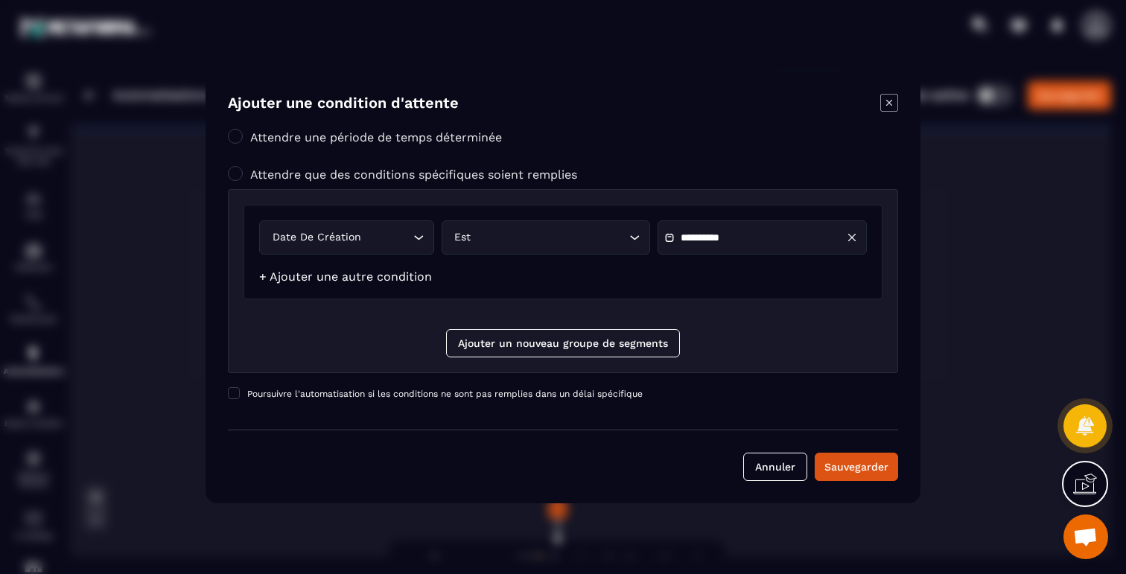
click at [278, 277] on link "+ Ajouter une autre condition" at bounding box center [345, 276] width 173 height 14
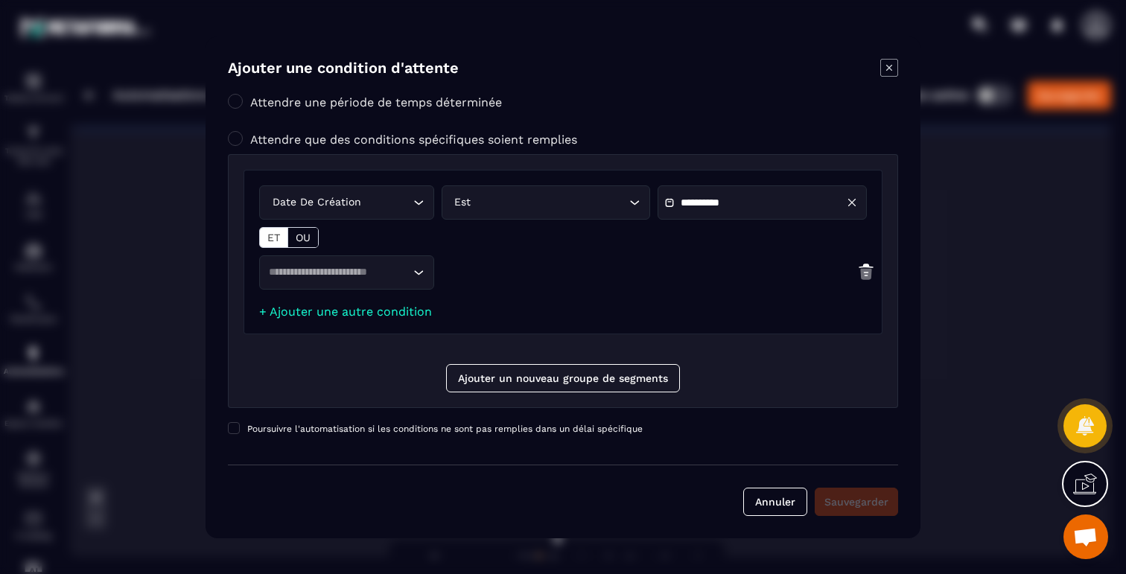
click at [389, 281] on div "Loading..." at bounding box center [346, 272] width 175 height 34
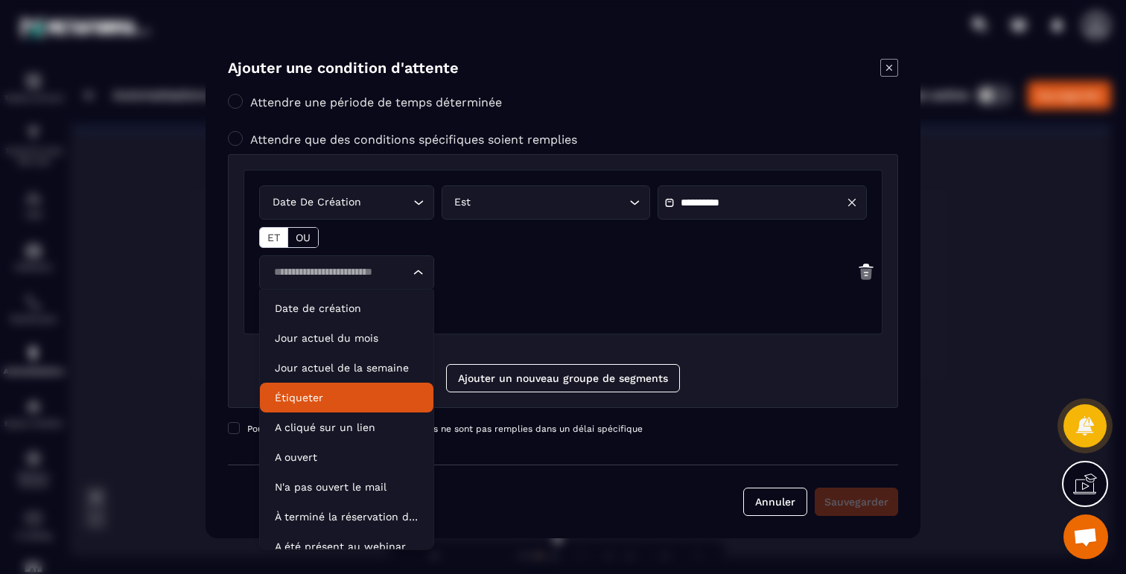
click at [337, 401] on p "Étiqueter" at bounding box center [347, 397] width 144 height 15
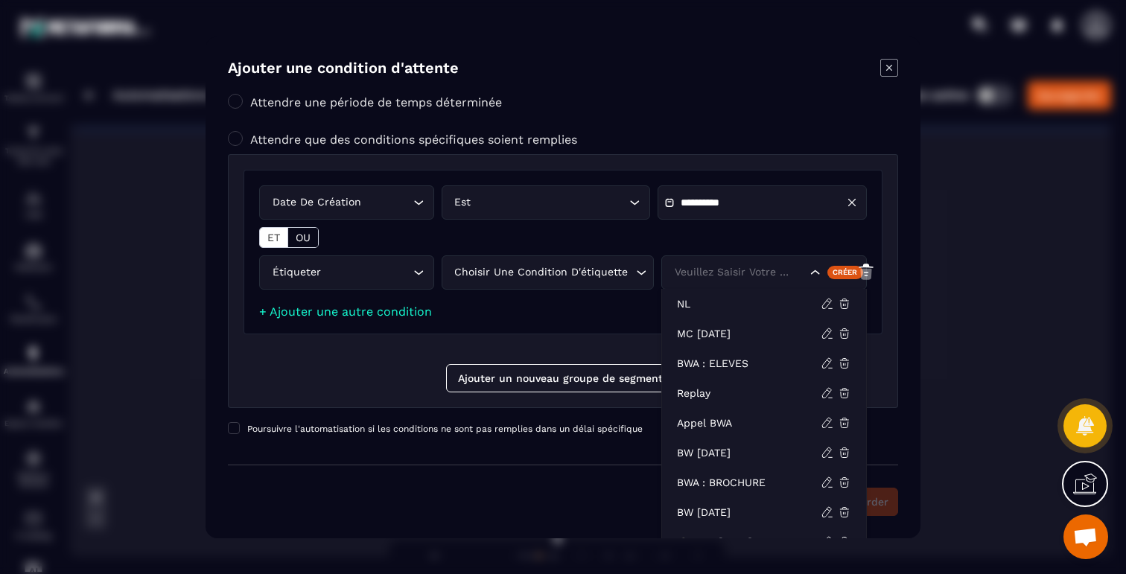
click at [695, 275] on div "Veuillez saisir votre tag" at bounding box center [738, 272] width 138 height 16
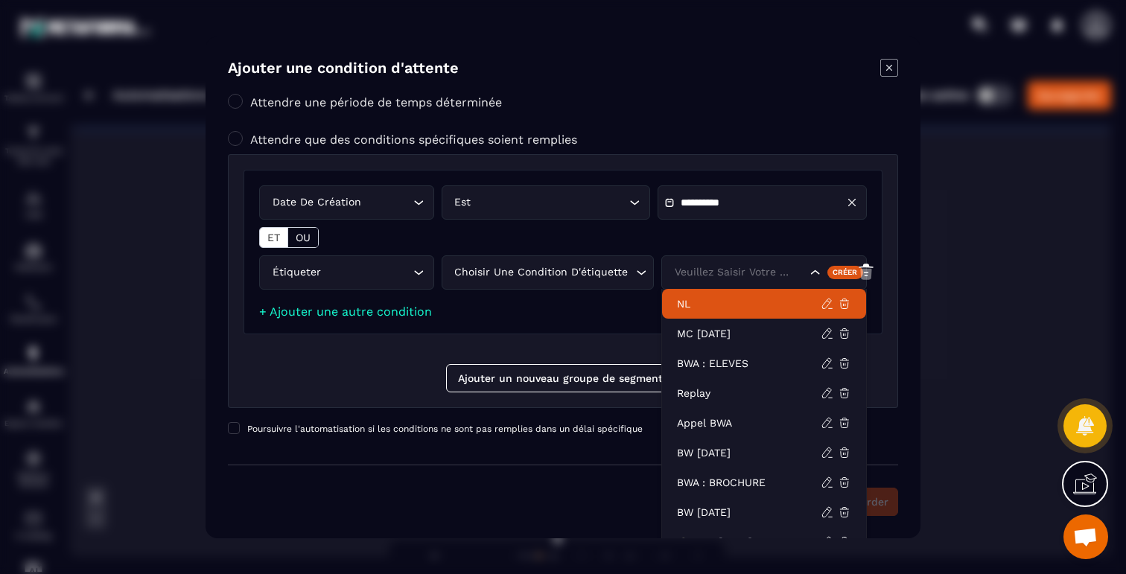
click at [695, 311] on li "NL" at bounding box center [764, 304] width 204 height 30
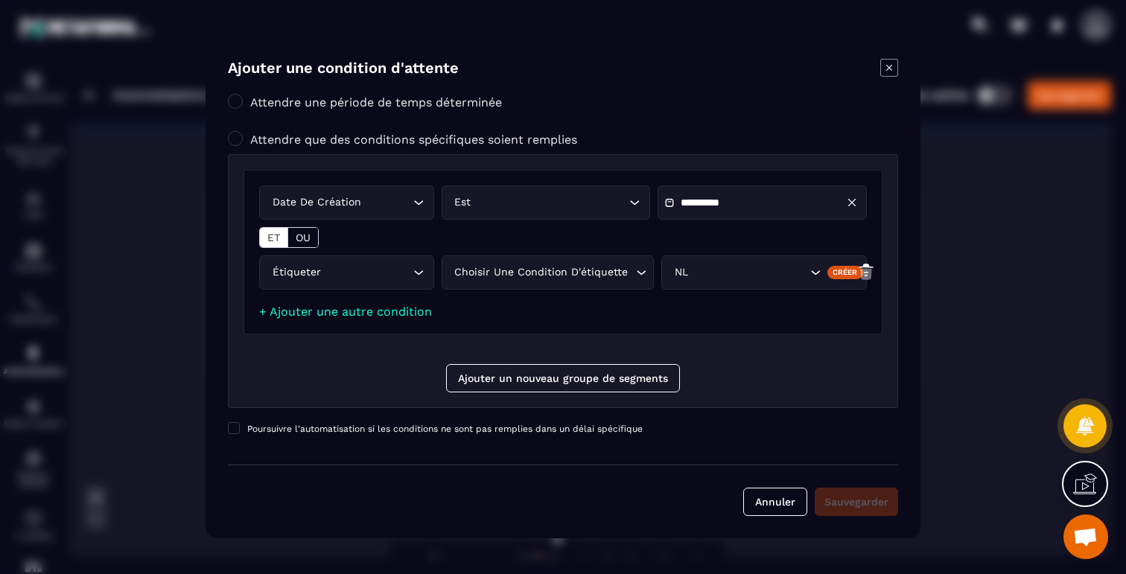
click at [867, 274] on img "Modal window" at bounding box center [866, 272] width 18 height 18
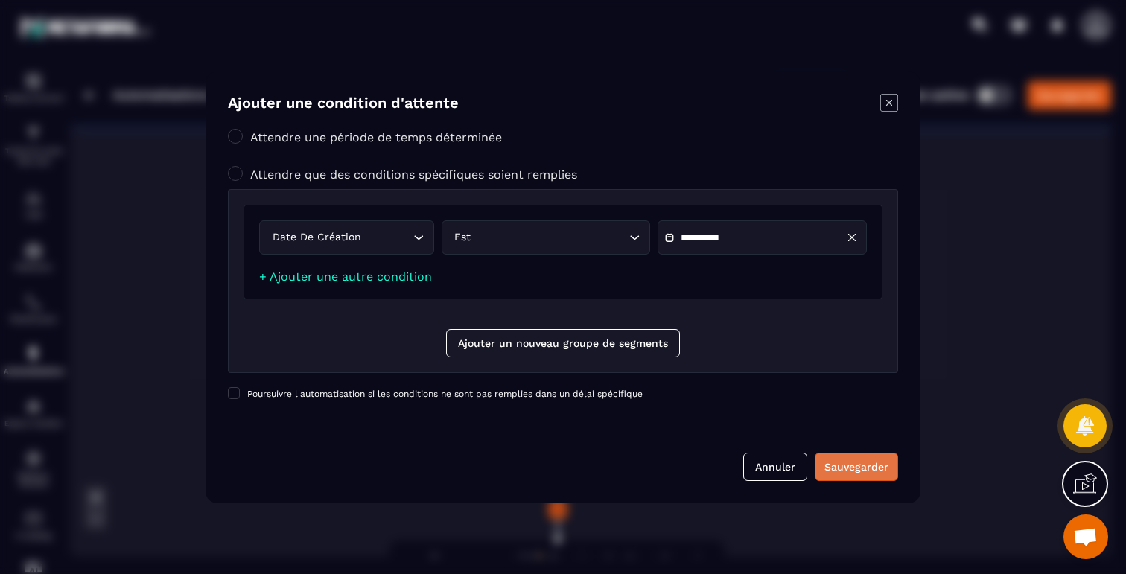
click at [855, 464] on div "Sauvegarder" at bounding box center [856, 466] width 64 height 15
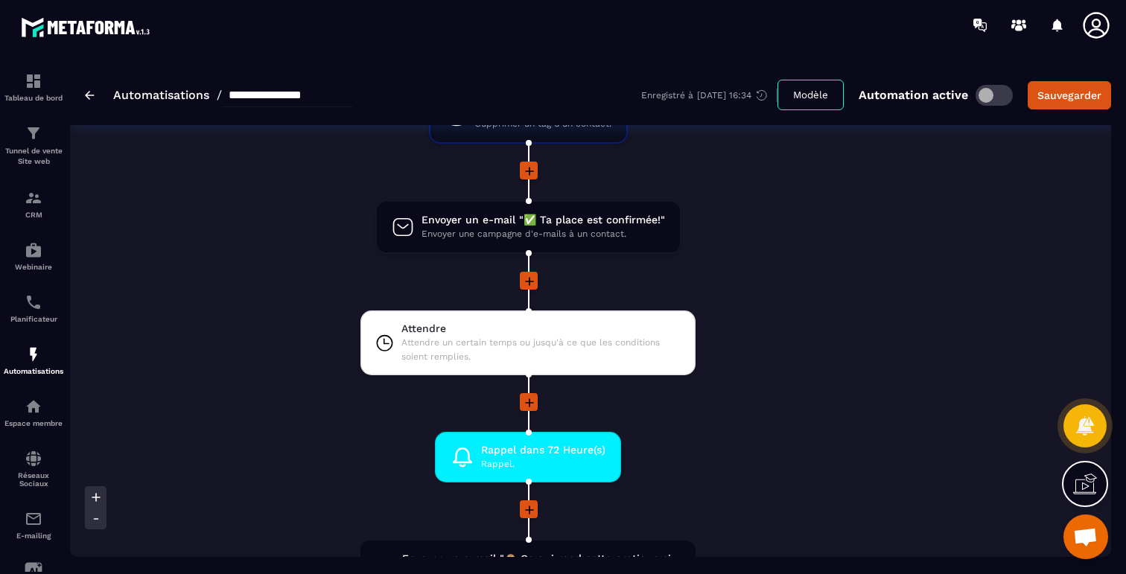
scroll to position [0, 509]
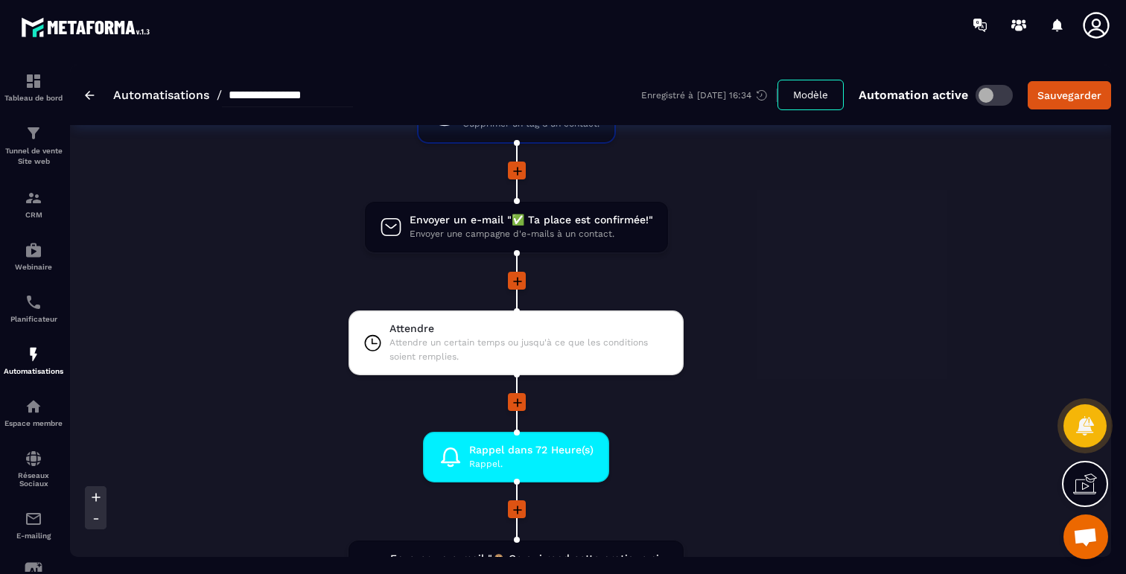
click at [513, 402] on icon at bounding box center [517, 402] width 15 height 15
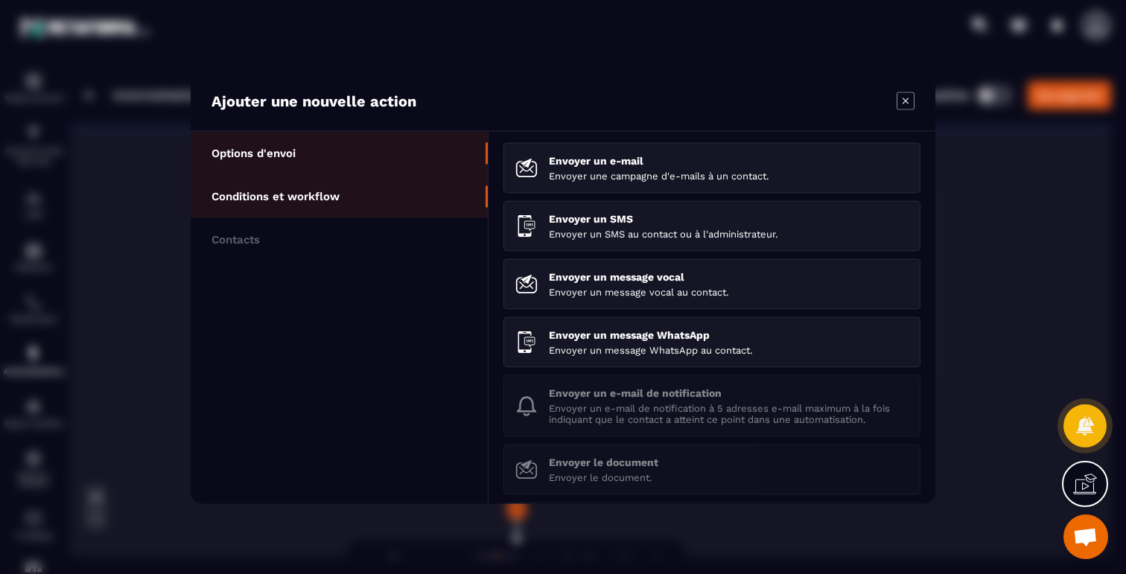
click at [315, 199] on p "Conditions et workflow" at bounding box center [275, 195] width 128 height 13
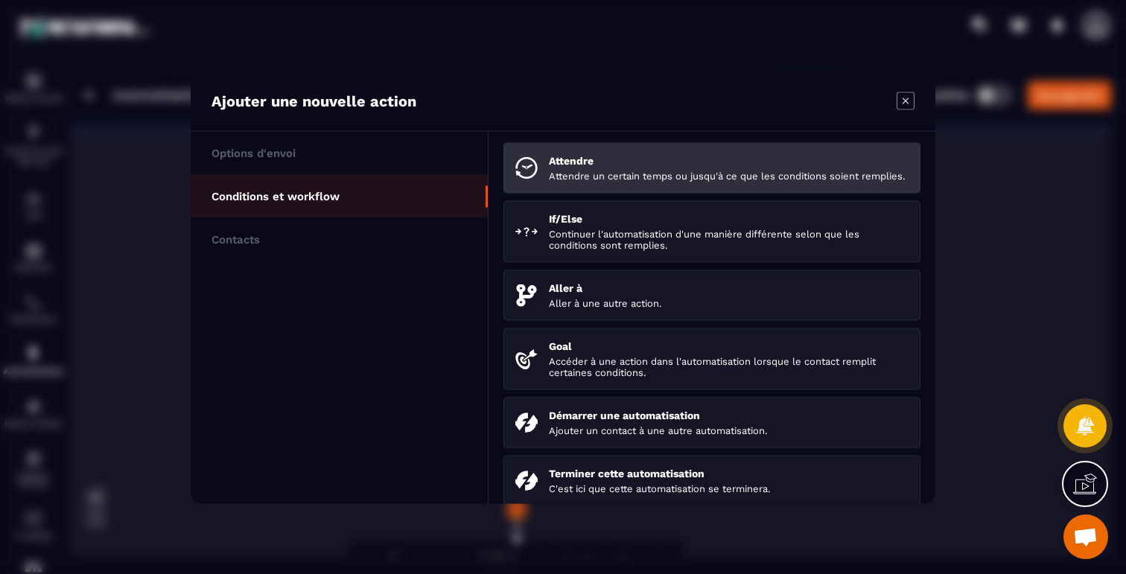
click at [648, 181] on p "Attendre un certain temps ou jusqu'à ce que les conditions soient remplies." at bounding box center [729, 175] width 360 height 11
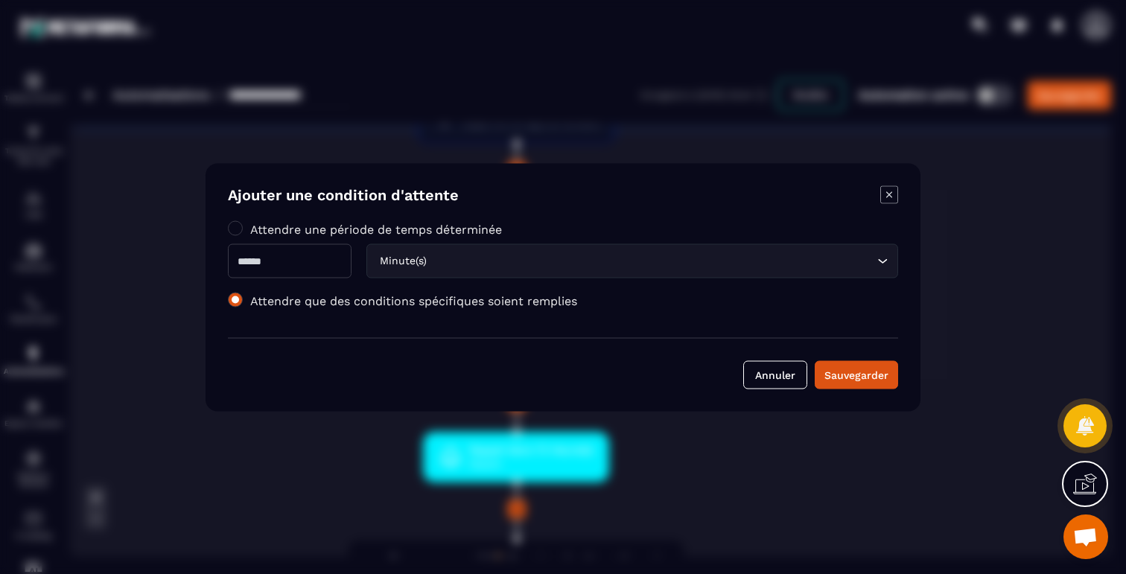
click at [230, 304] on span "Modal window" at bounding box center [235, 299] width 15 height 15
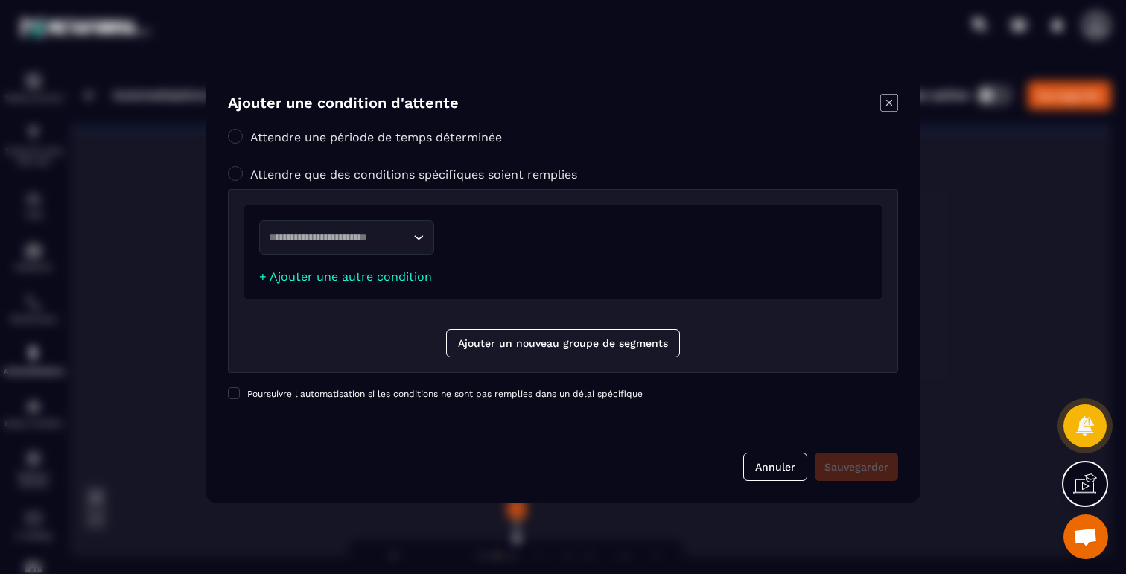
click at [399, 245] on input "Search for option" at bounding box center [339, 237] width 141 height 16
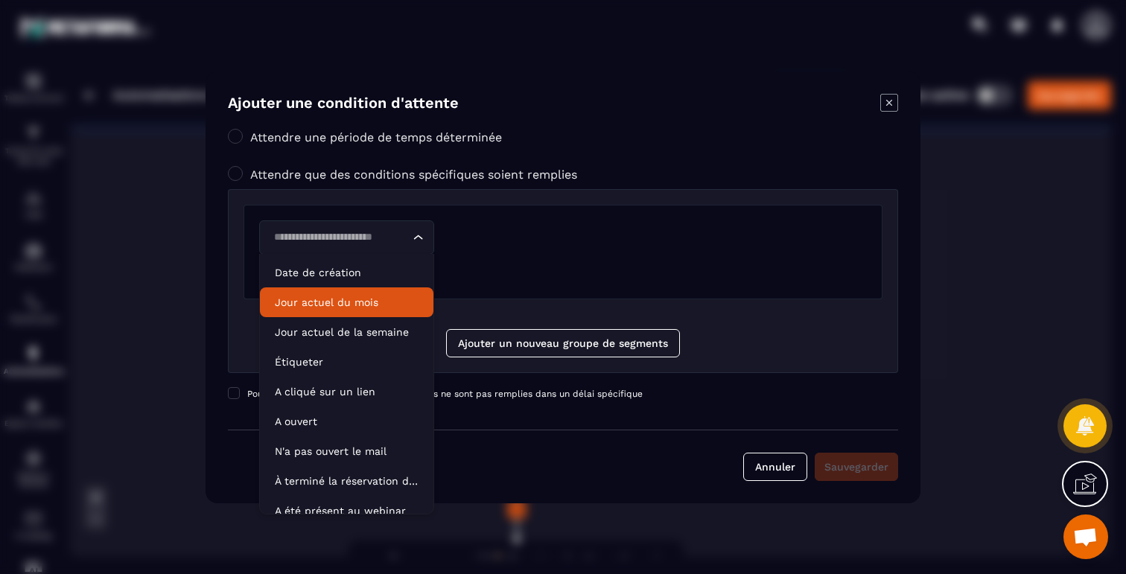
scroll to position [75, 0]
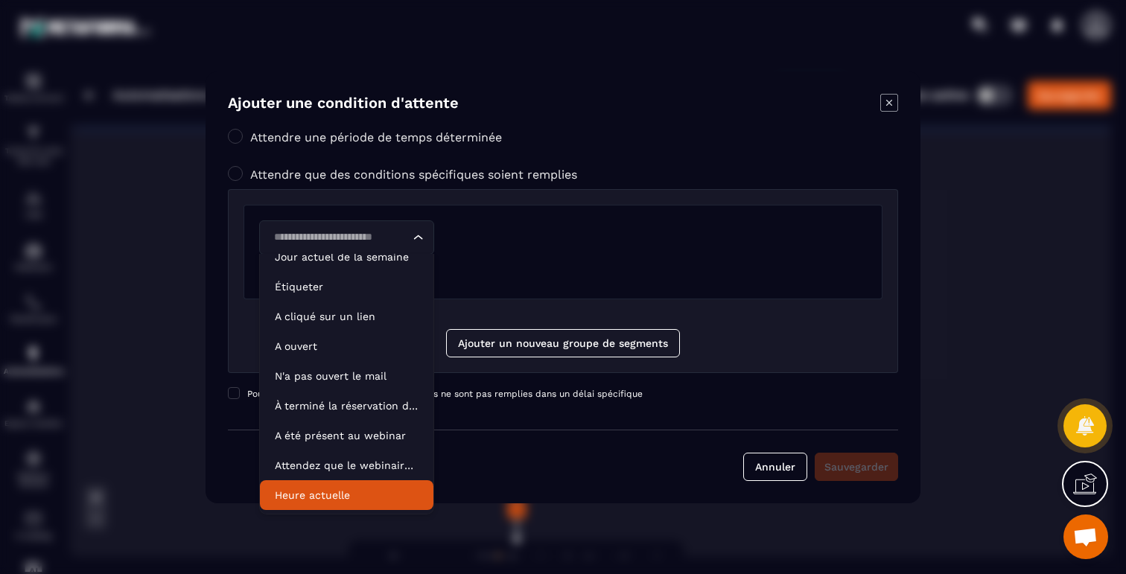
click at [334, 494] on p "Heure actuelle" at bounding box center [347, 495] width 144 height 15
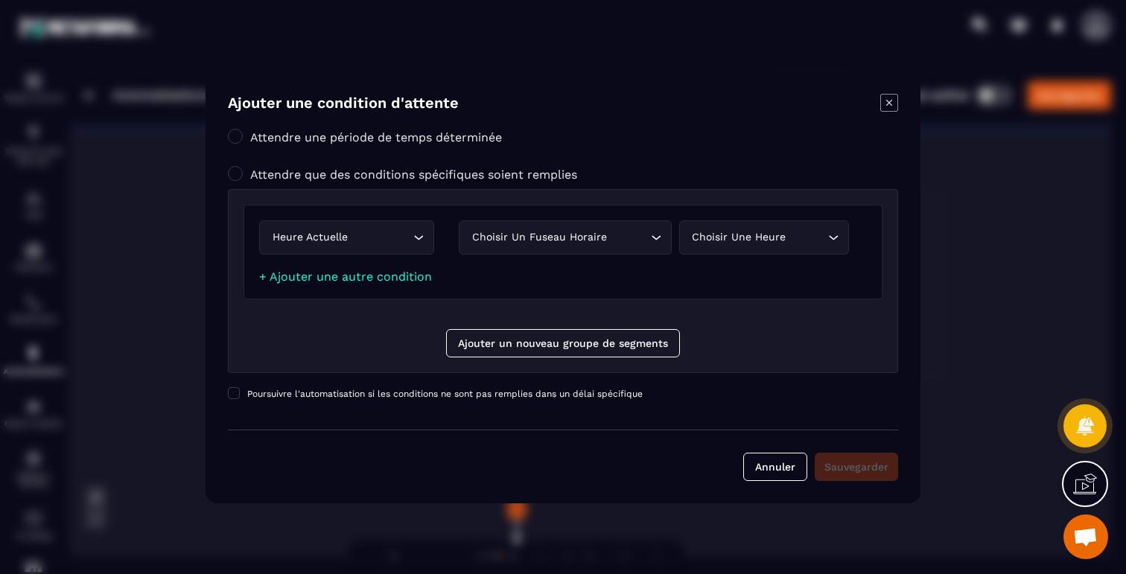
click at [721, 240] on div "Choisir une heure" at bounding box center [756, 237] width 138 height 16
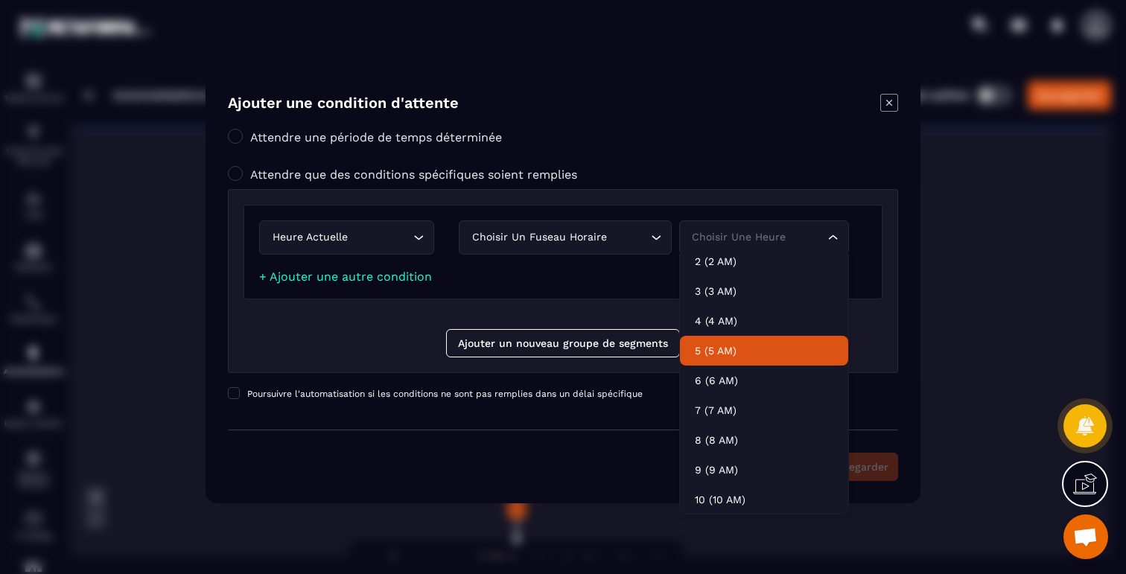
scroll to position [150, 0]
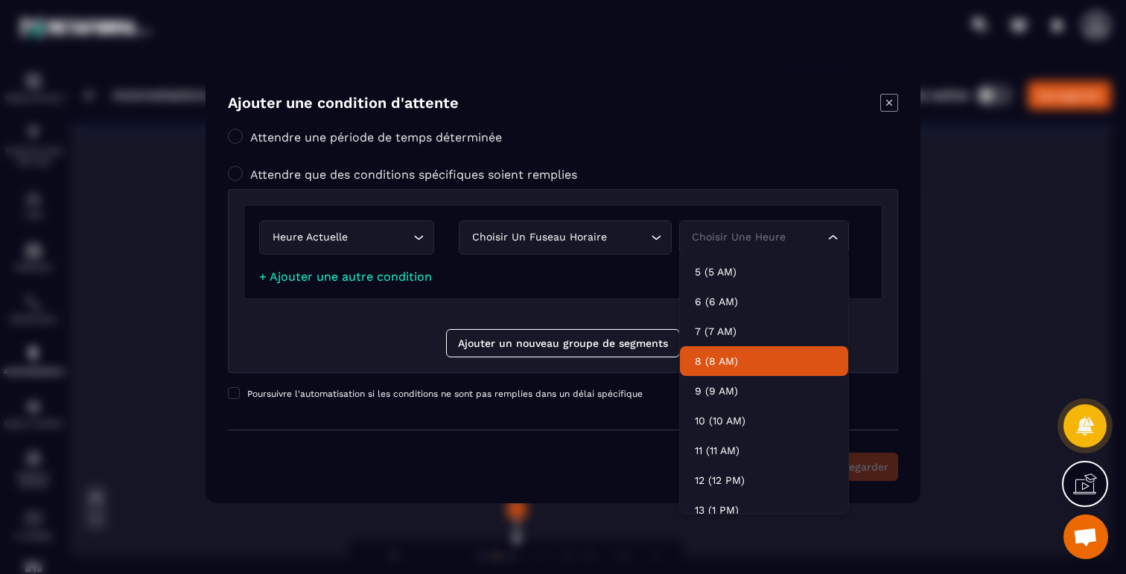
click at [715, 364] on p "8 (8 AM)" at bounding box center [764, 361] width 138 height 15
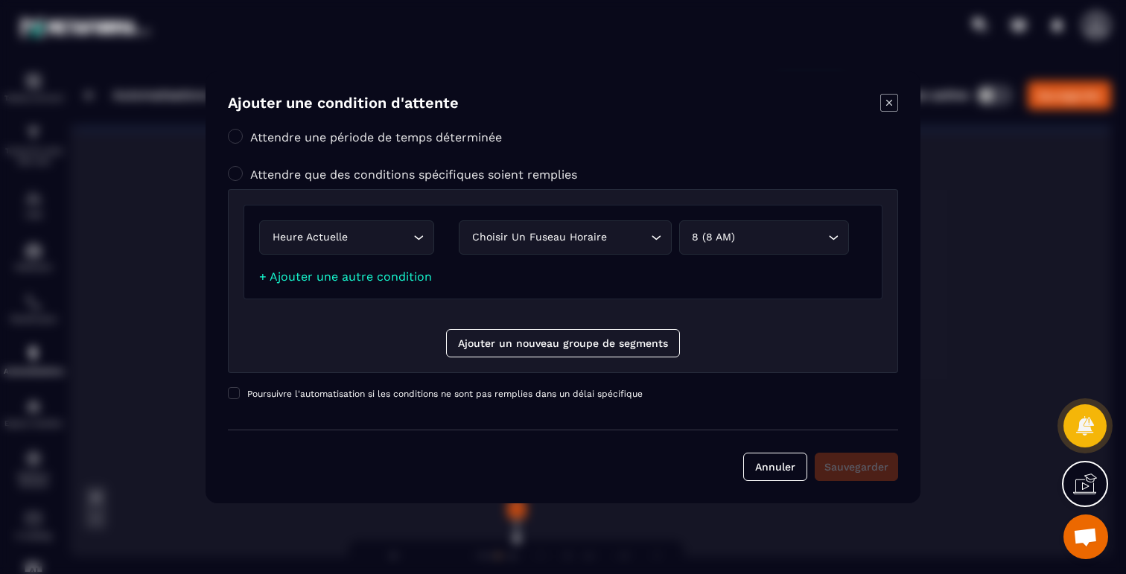
click at [778, 352] on div "Heure actuelle Loading... Choisir un fuseau horaire Loading... 8 (8 AM) Loading…" at bounding box center [563, 281] width 670 height 184
click at [588, 240] on div "Choisir un fuseau horaire" at bounding box center [558, 237] width 182 height 16
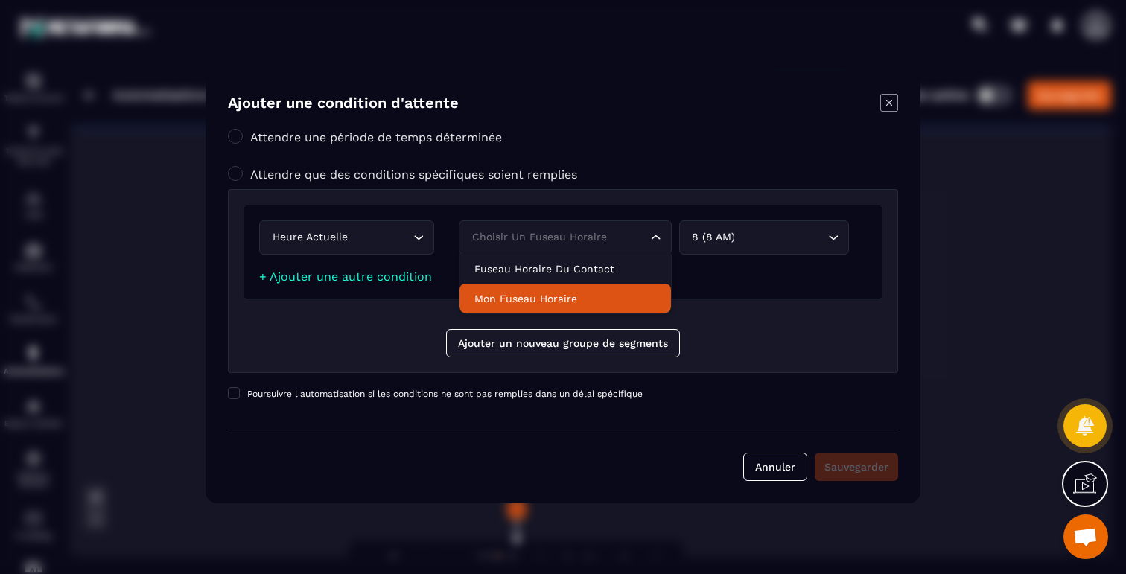
click at [550, 300] on p "Mon fuseau horaire" at bounding box center [565, 298] width 182 height 15
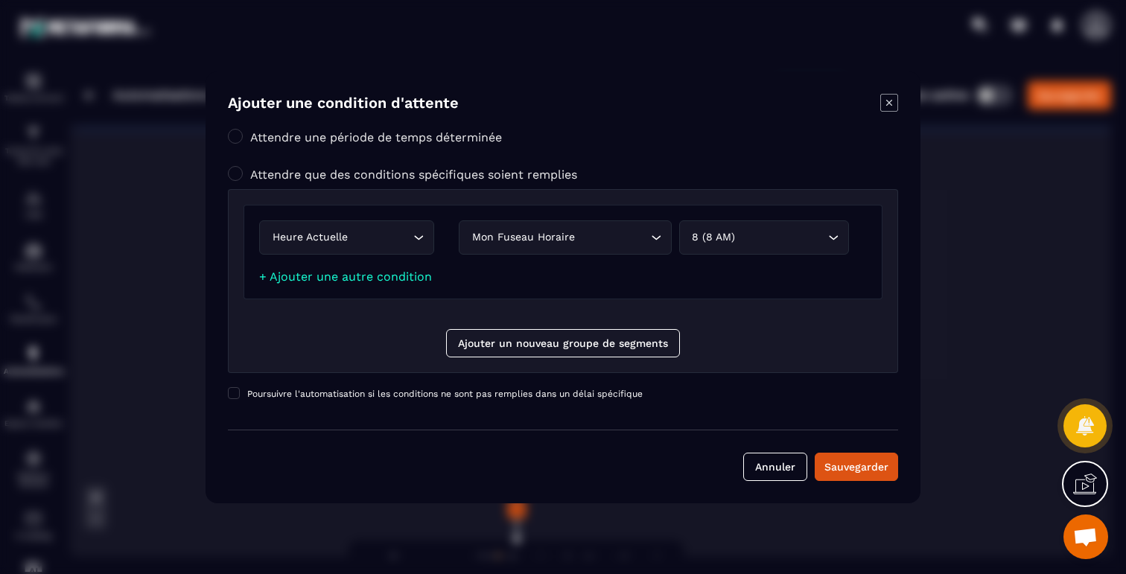
click at [880, 103] on icon "Modal window" at bounding box center [888, 102] width 17 height 17
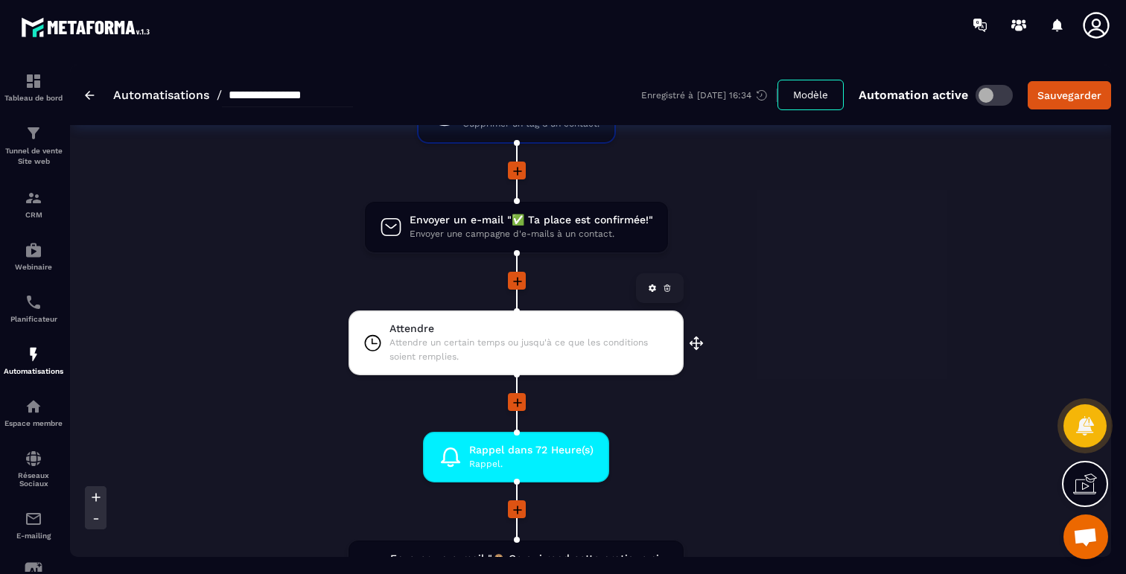
click at [545, 366] on div "Attendre Attendre un certain temps ou jusqu'à ce que les conditions soient remp…" at bounding box center [515, 342] width 335 height 65
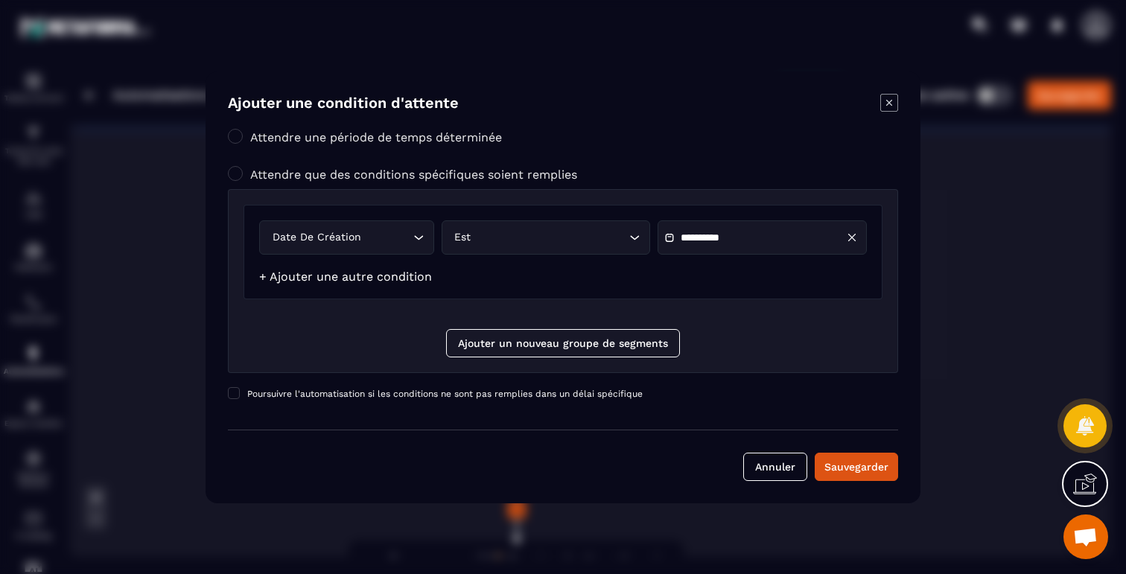
click at [367, 271] on link "+ Ajouter une autre condition" at bounding box center [345, 276] width 173 height 14
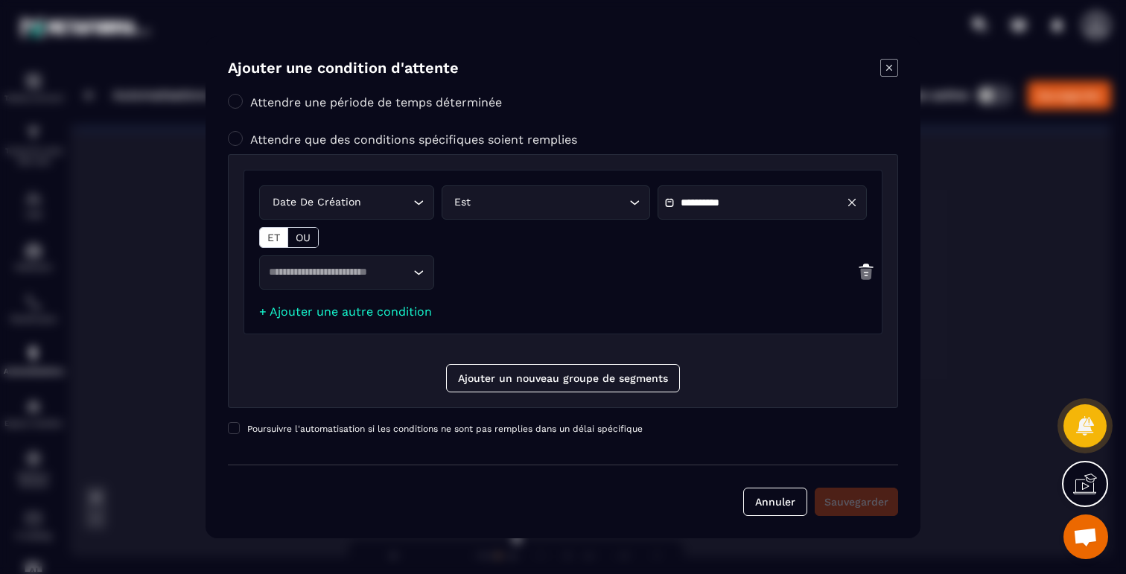
click at [368, 270] on input "Search for option" at bounding box center [339, 272] width 141 height 16
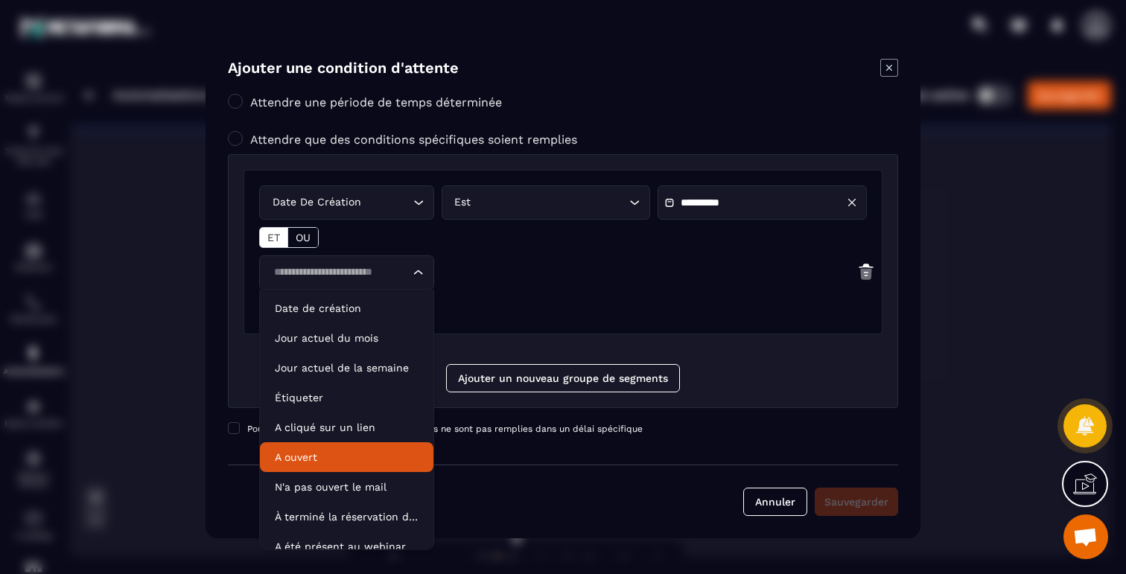
scroll to position [75, 0]
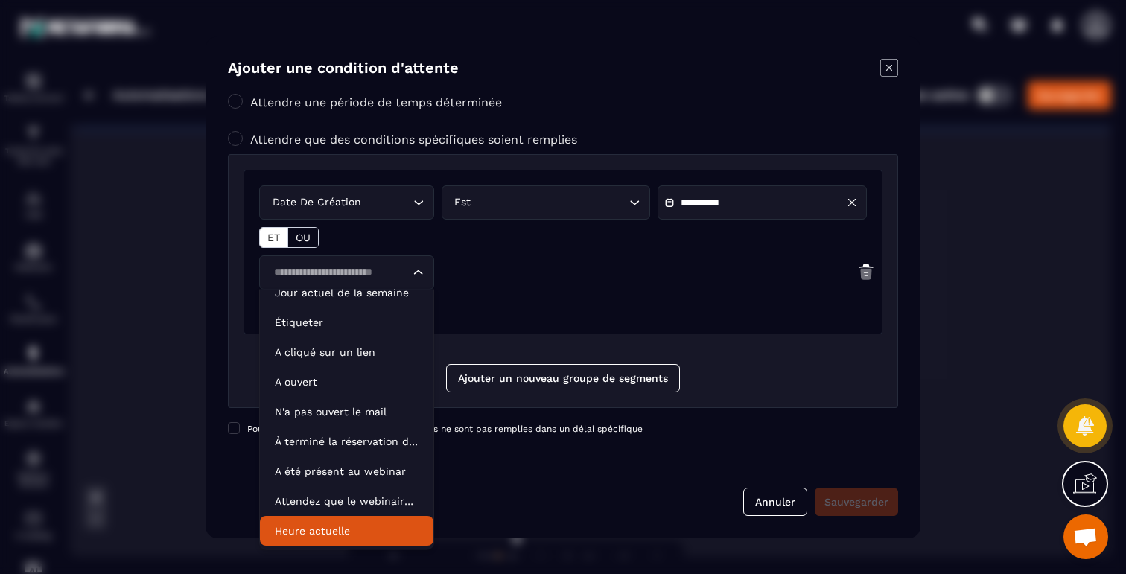
click at [325, 530] on p "Heure actuelle" at bounding box center [347, 530] width 144 height 15
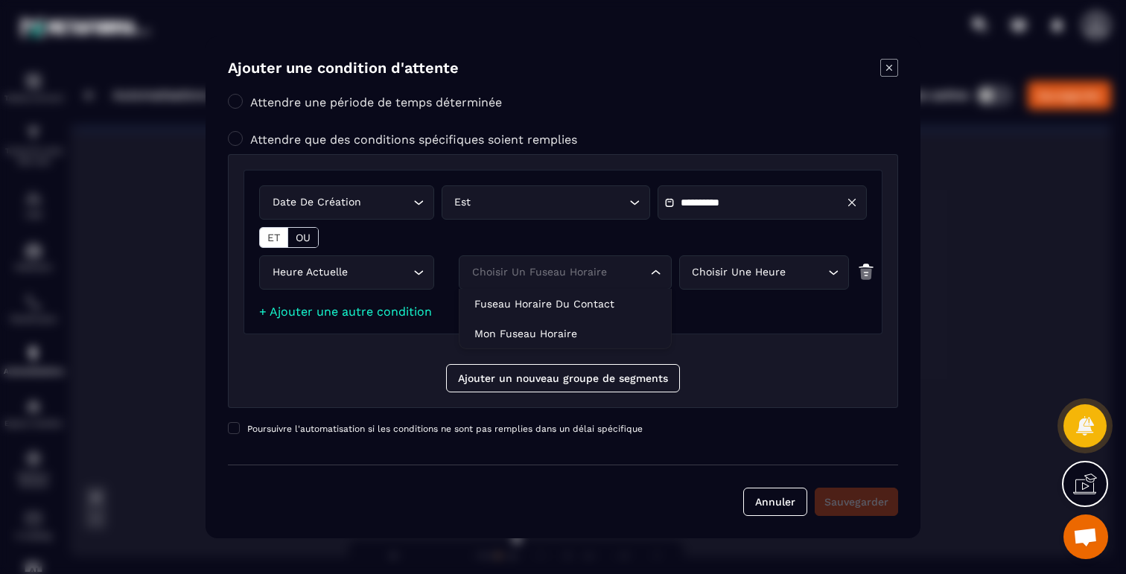
click at [534, 272] on div "Choisir un fuseau horaire" at bounding box center [558, 272] width 182 height 16
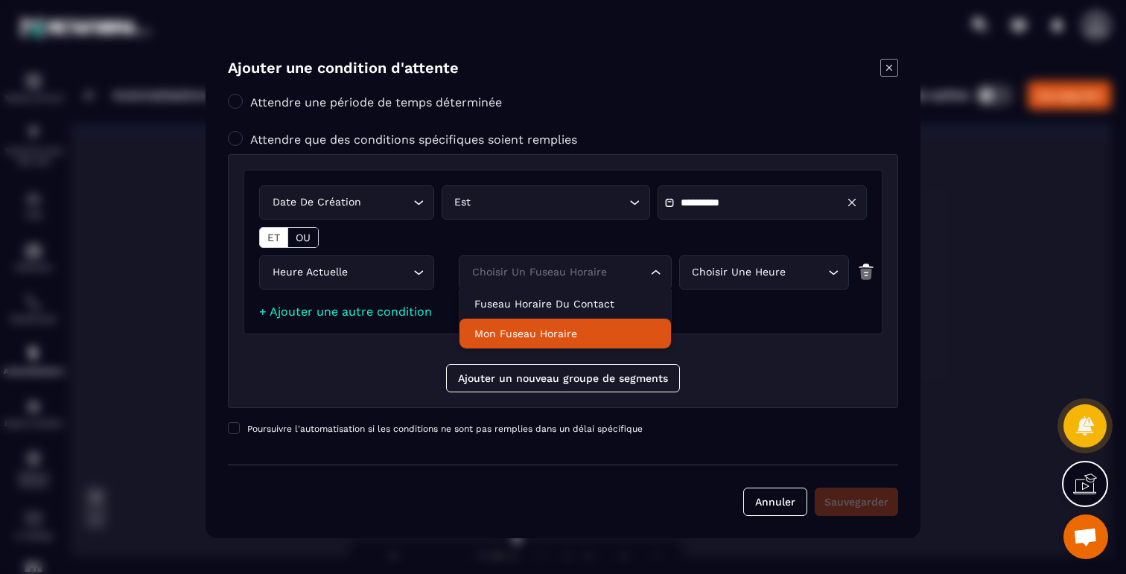
click at [530, 329] on p "Mon fuseau horaire" at bounding box center [565, 333] width 182 height 15
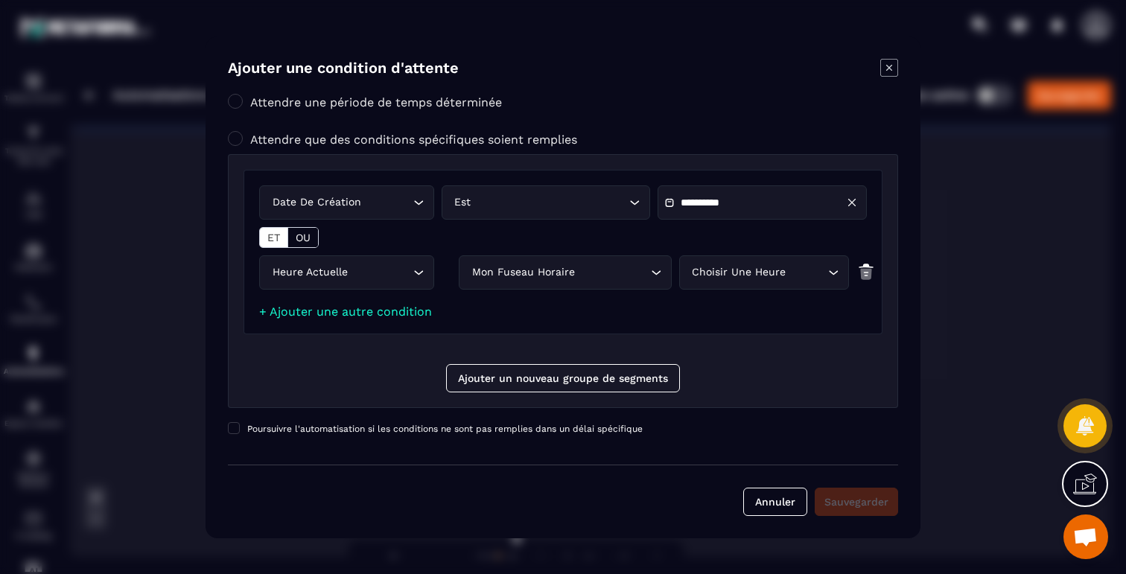
click at [775, 264] on div "Choisir une heure Loading..." at bounding box center [764, 272] width 170 height 34
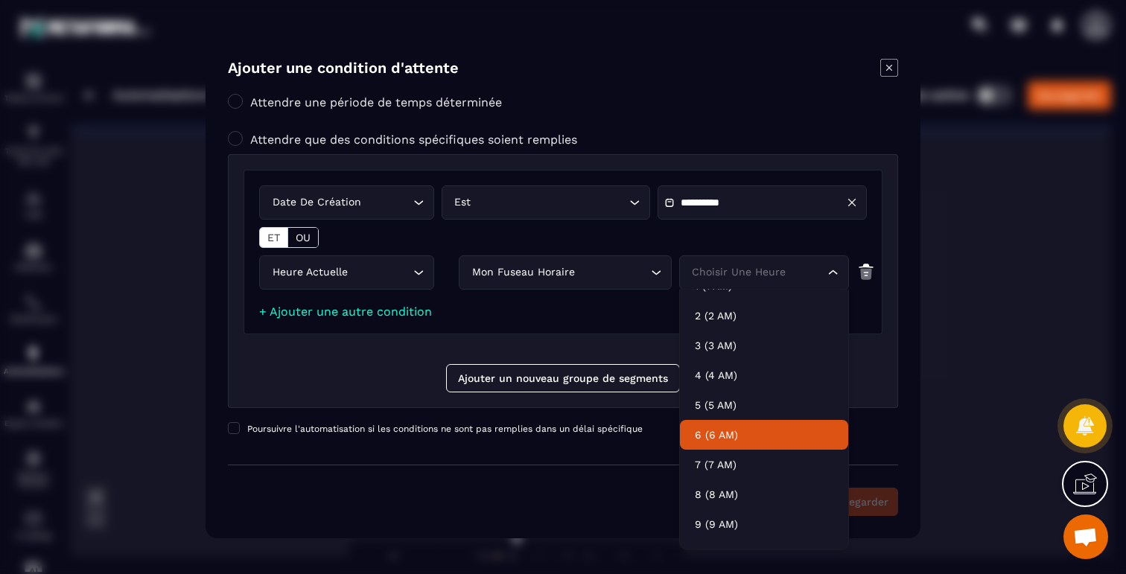
scroll to position [57, 0]
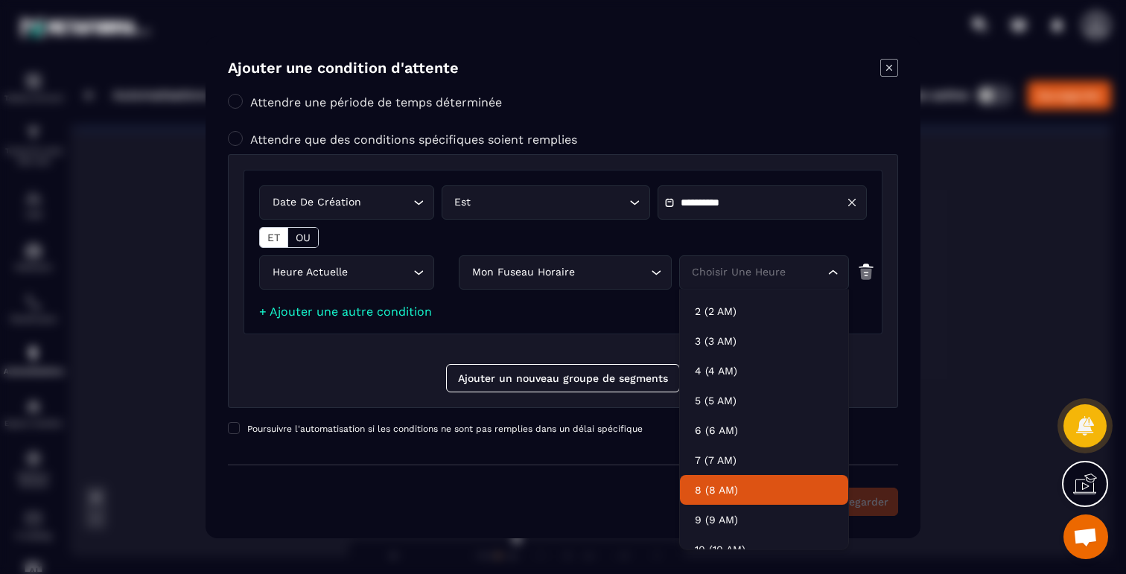
click at [717, 494] on p "8 (8 AM)" at bounding box center [764, 489] width 138 height 15
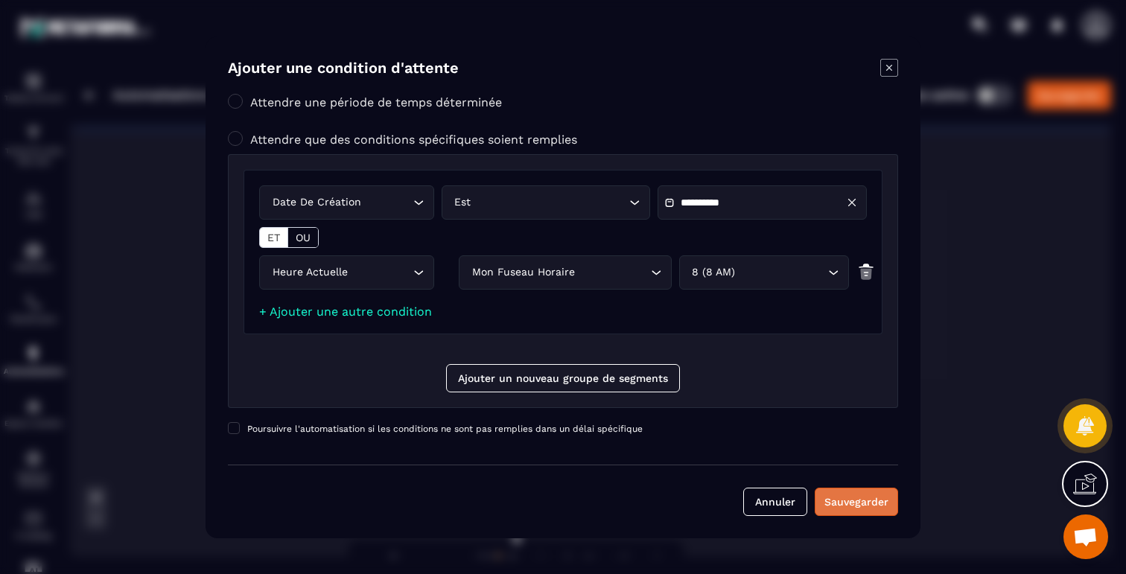
click at [852, 500] on div "Sauvegarder" at bounding box center [856, 501] width 64 height 15
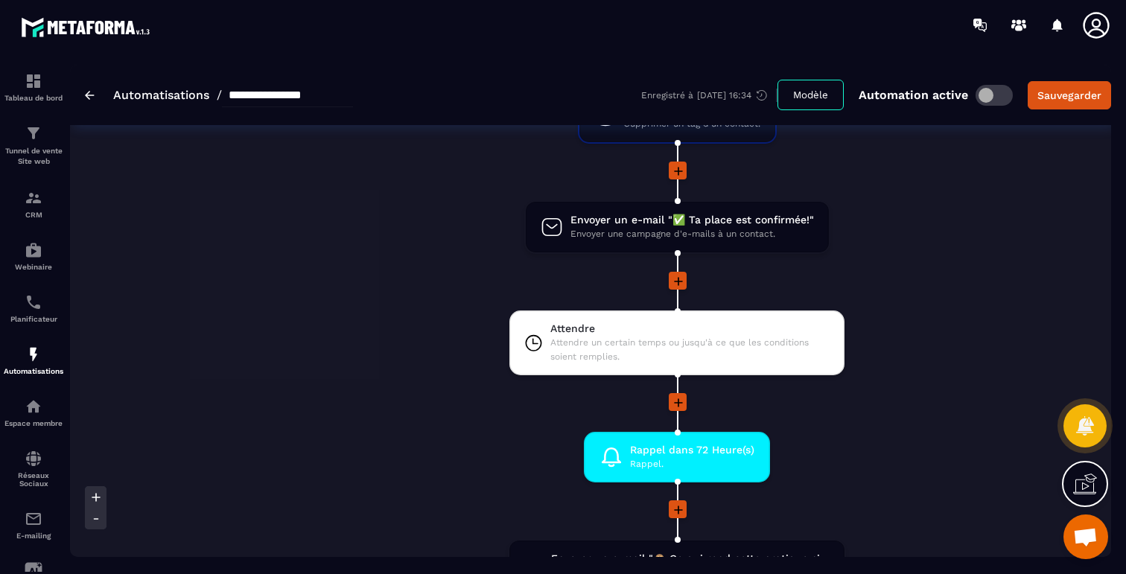
scroll to position [0, 448]
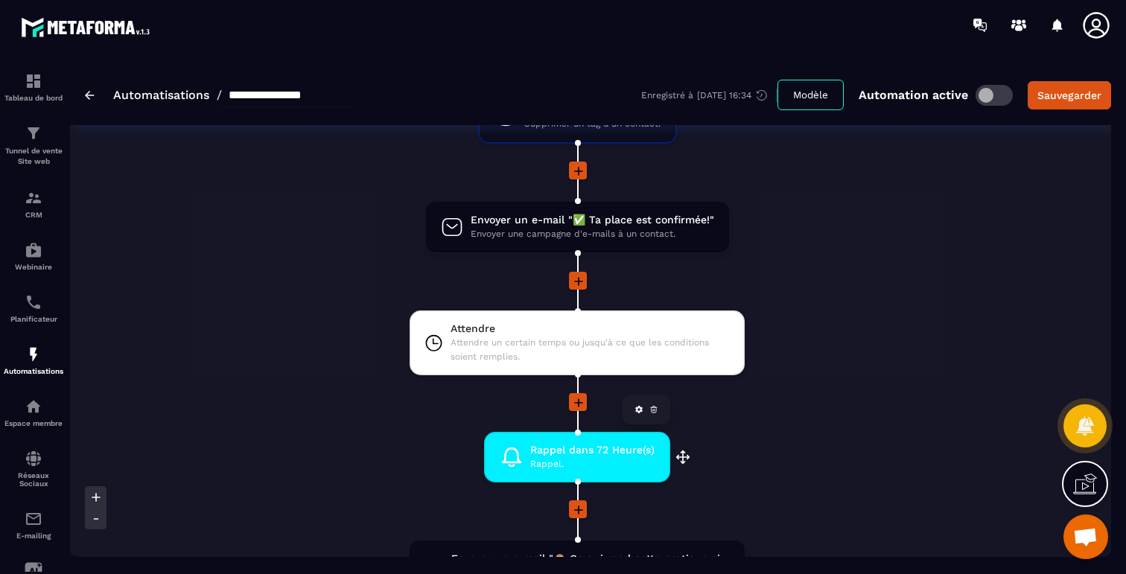
click at [654, 411] on icon at bounding box center [653, 409] width 1 height 1
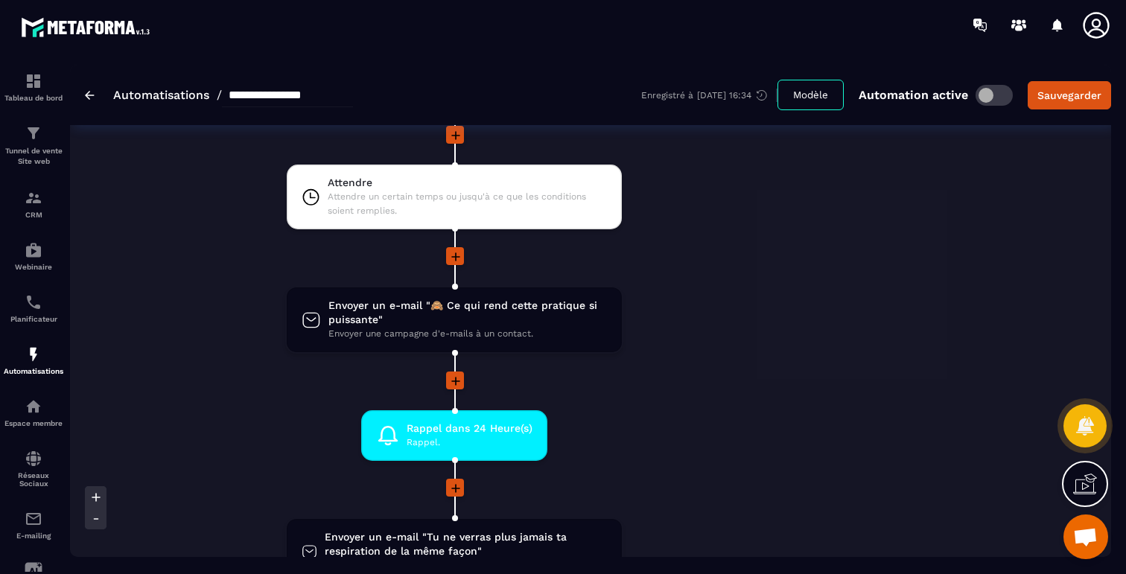
scroll to position [363, 0]
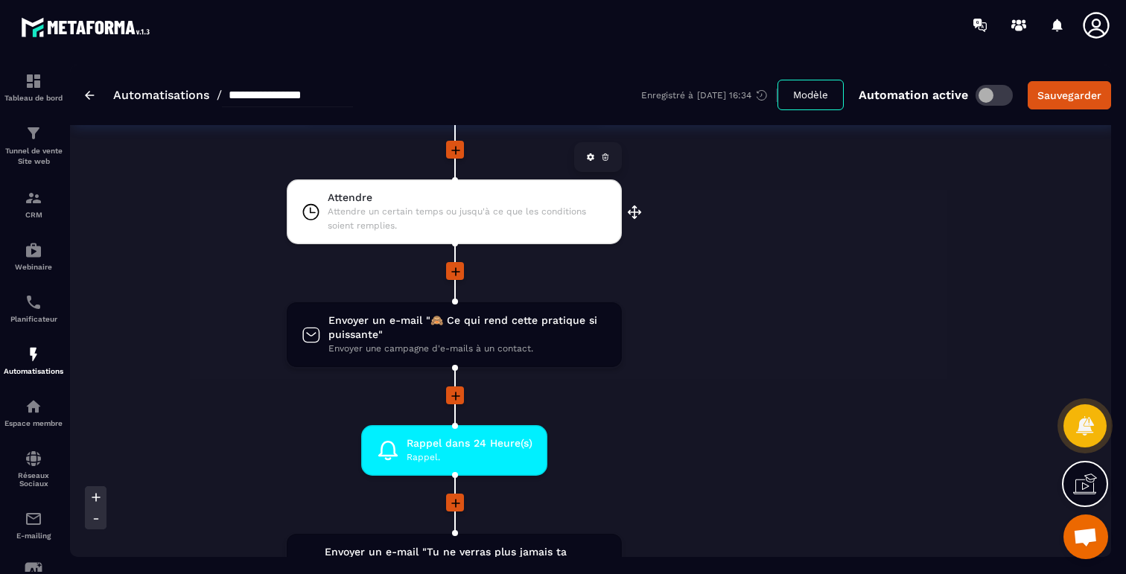
click at [590, 159] on icon at bounding box center [590, 157] width 9 height 9
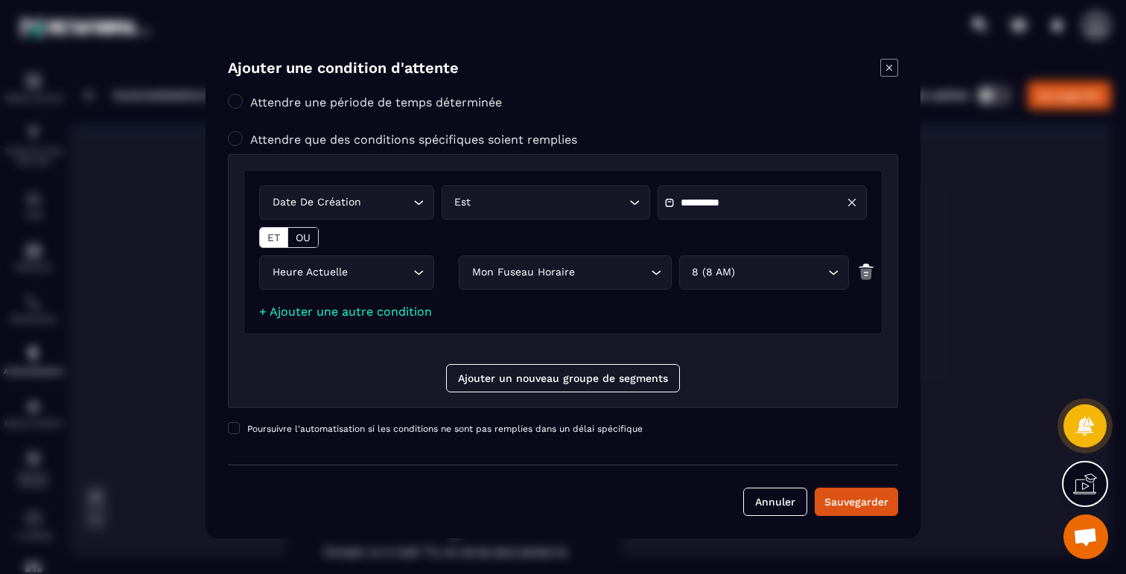
click at [894, 70] on icon "Modal window" at bounding box center [889, 68] width 18 height 18
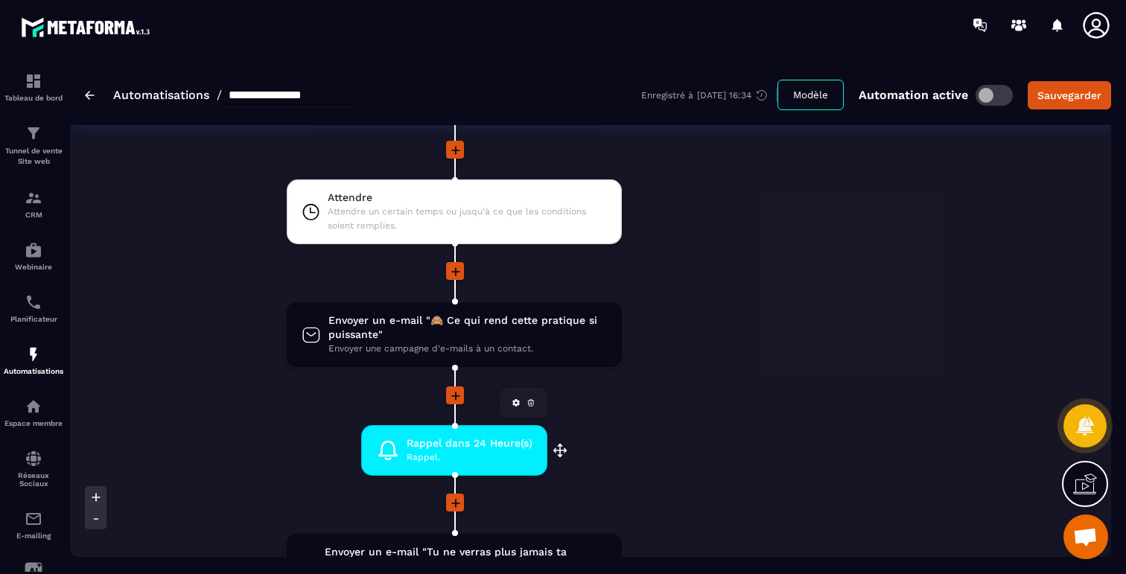
click at [455, 444] on span "Rappel dans 24 Heure(s)" at bounding box center [469, 443] width 126 height 14
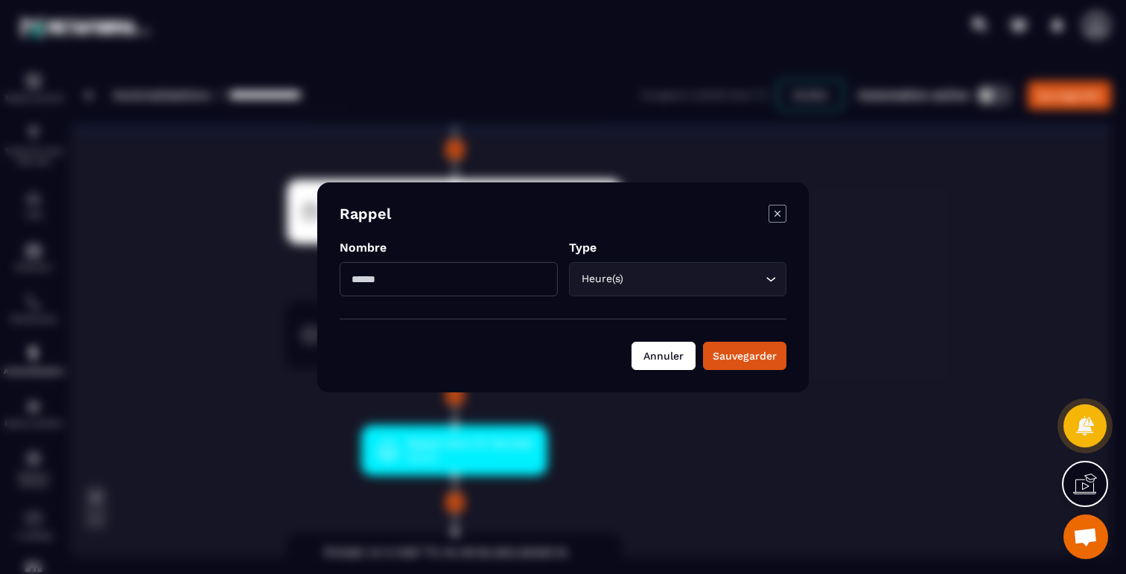
click at [651, 365] on button "Annuler" at bounding box center [663, 356] width 64 height 28
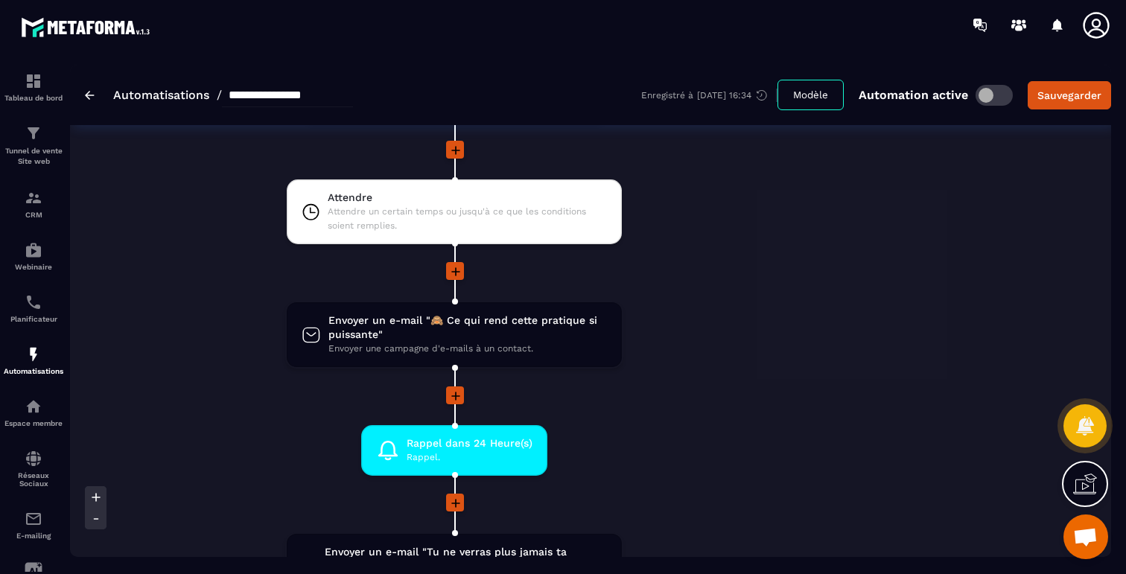
click at [454, 392] on icon at bounding box center [455, 396] width 15 height 15
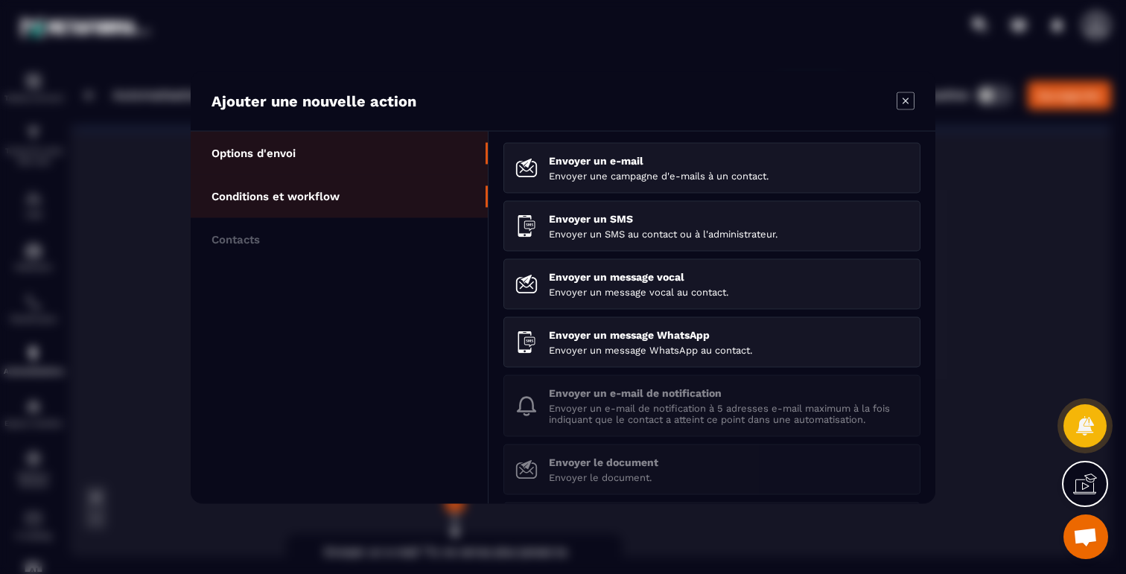
click at [333, 189] on p "Conditions et workflow" at bounding box center [275, 195] width 128 height 13
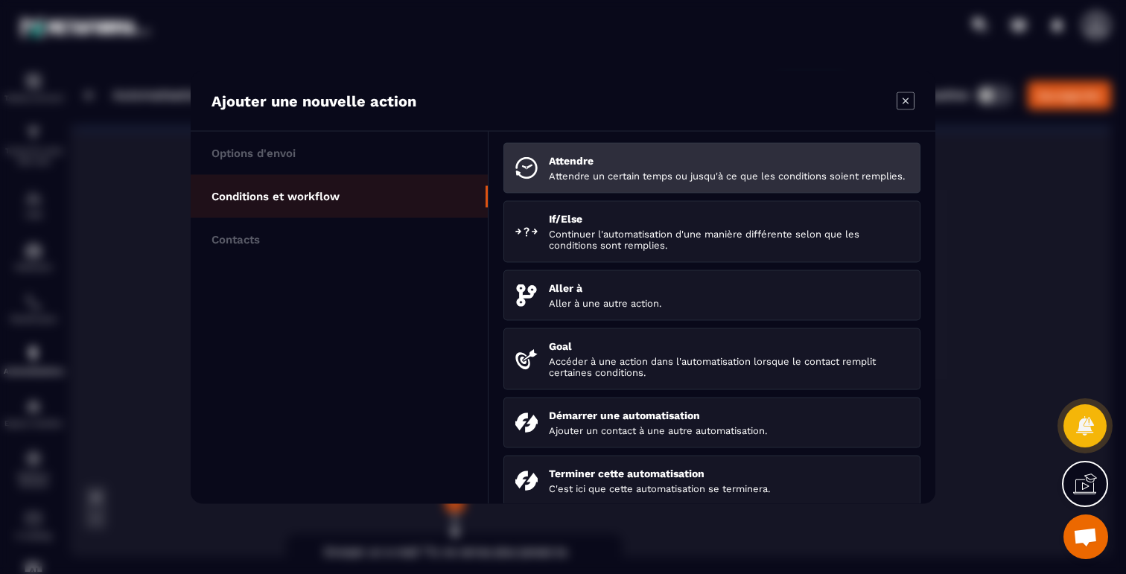
click at [620, 170] on p "Attendre un certain temps ou jusqu'à ce que les conditions soient remplies." at bounding box center [729, 175] width 360 height 11
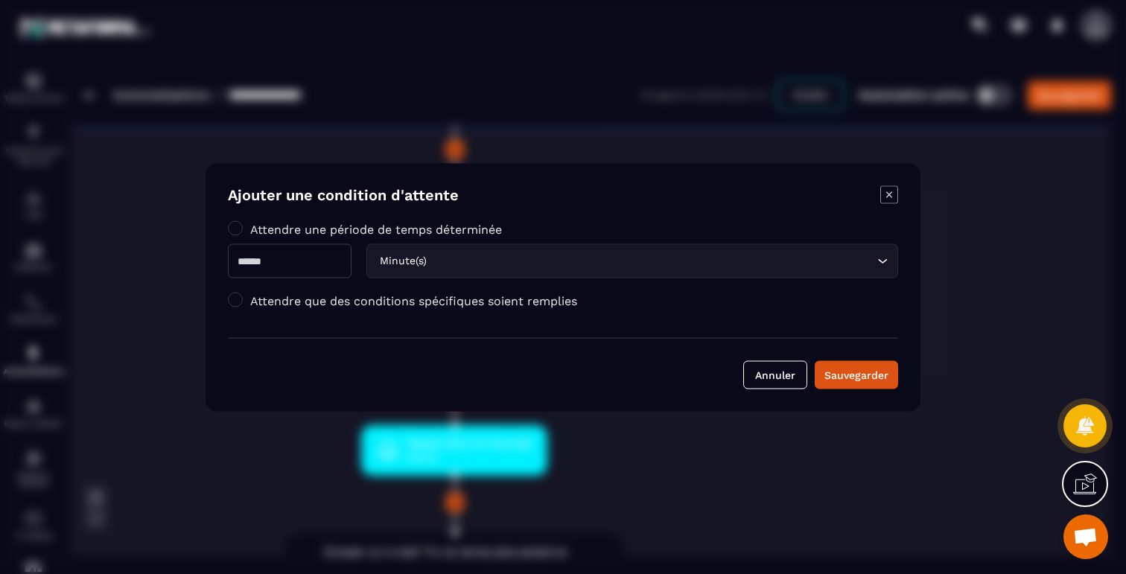
click at [301, 284] on div "Attendre une période de temps déterminée Minute(s) Loading... Attendre que des …" at bounding box center [563, 268] width 670 height 94
click at [292, 304] on label "Attendre que des conditions spécifiques soient remplies" at bounding box center [413, 300] width 327 height 14
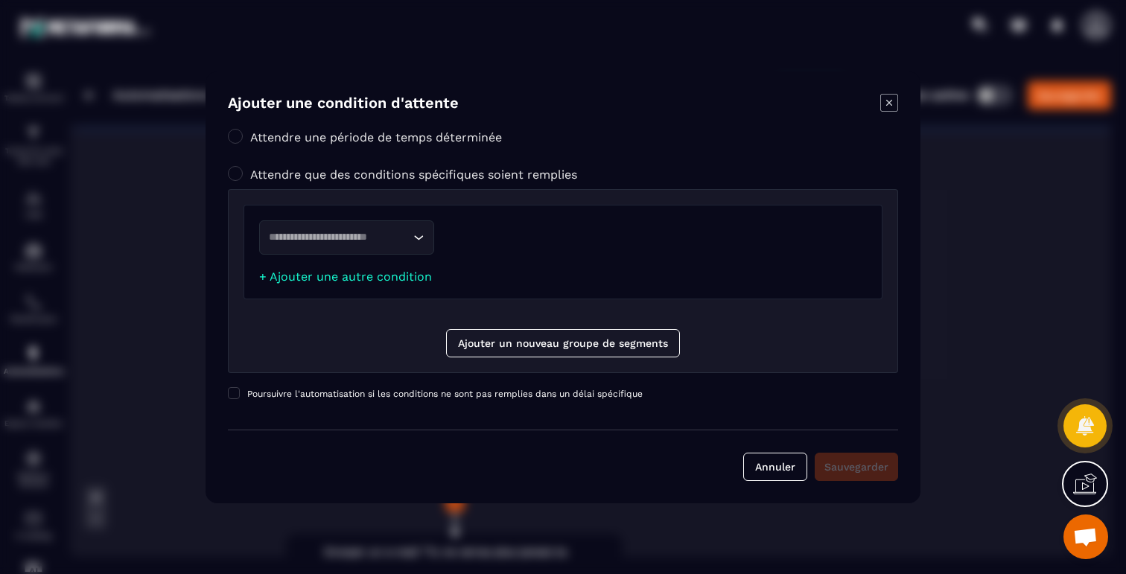
click at [384, 236] on input "Search for option" at bounding box center [339, 237] width 141 height 16
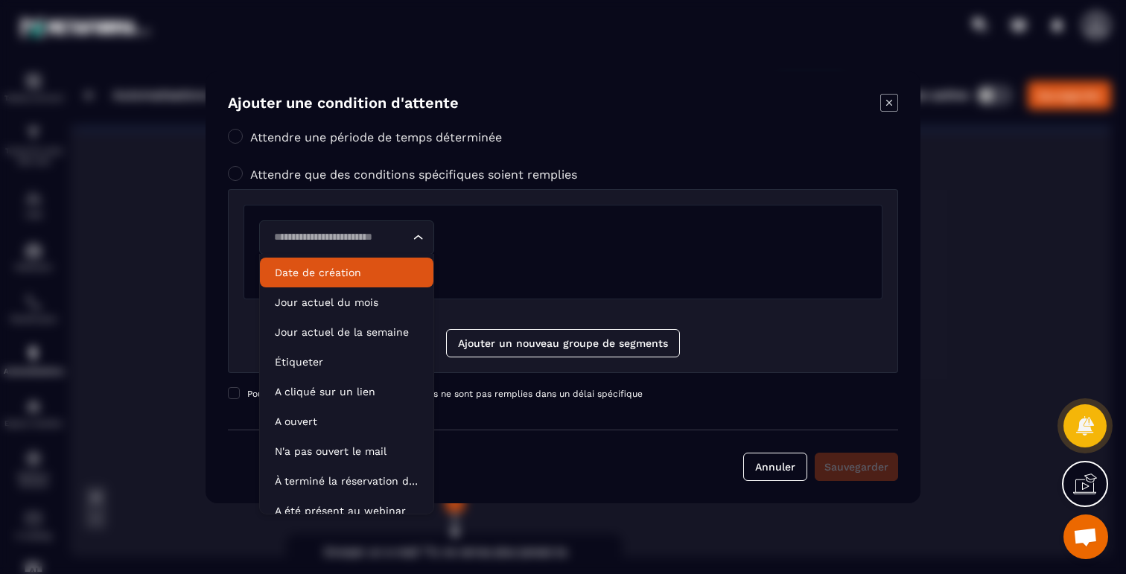
click at [354, 266] on p "Date de création" at bounding box center [347, 272] width 144 height 15
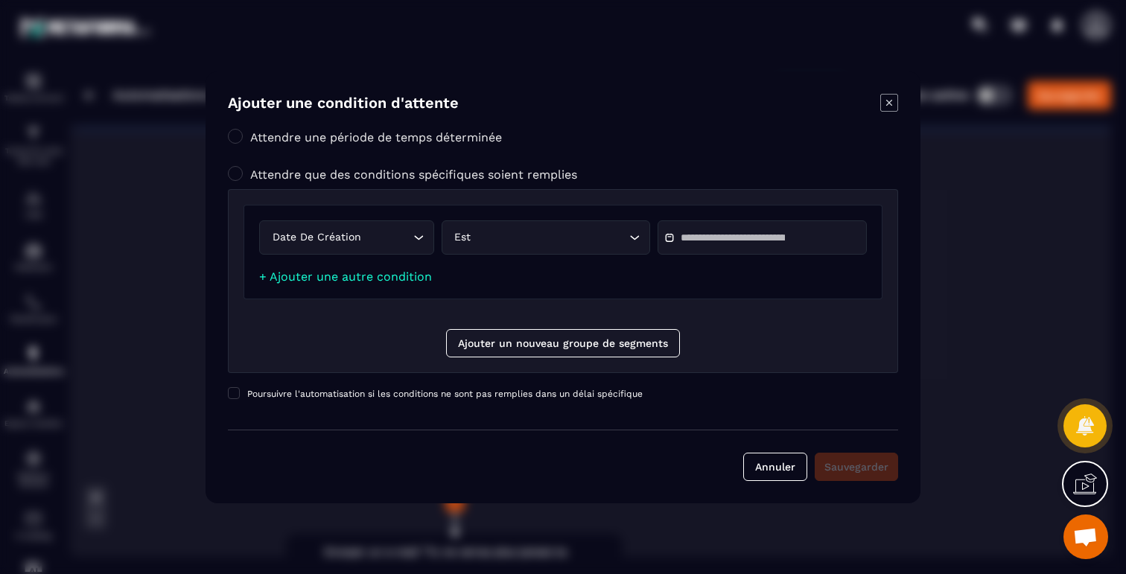
click at [769, 248] on div "Modal window" at bounding box center [761, 237] width 209 height 34
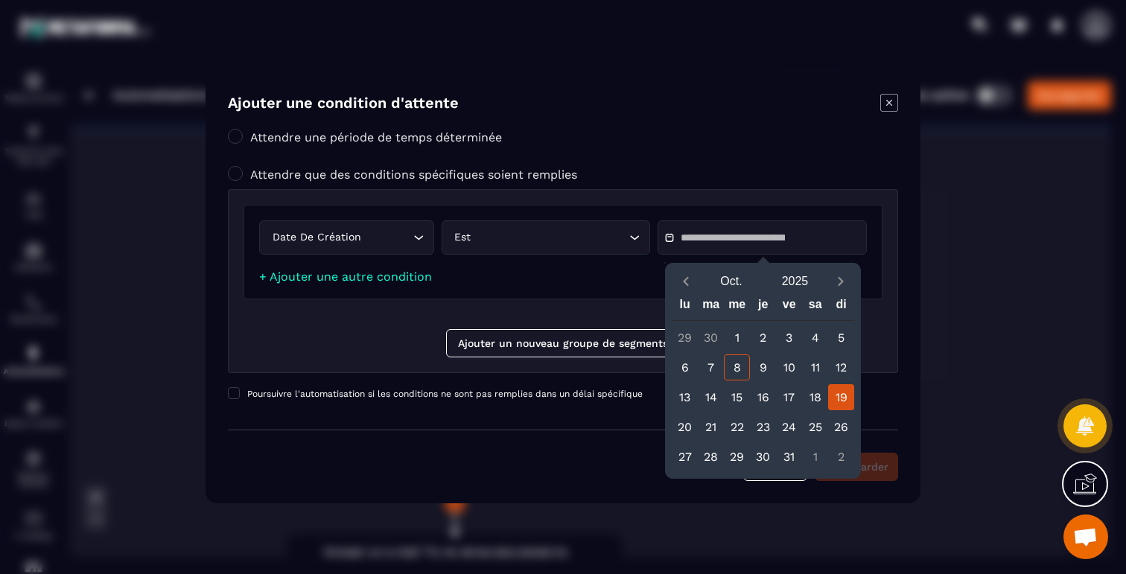
click at [843, 398] on div "19" at bounding box center [841, 397] width 26 height 26
type input "**********"
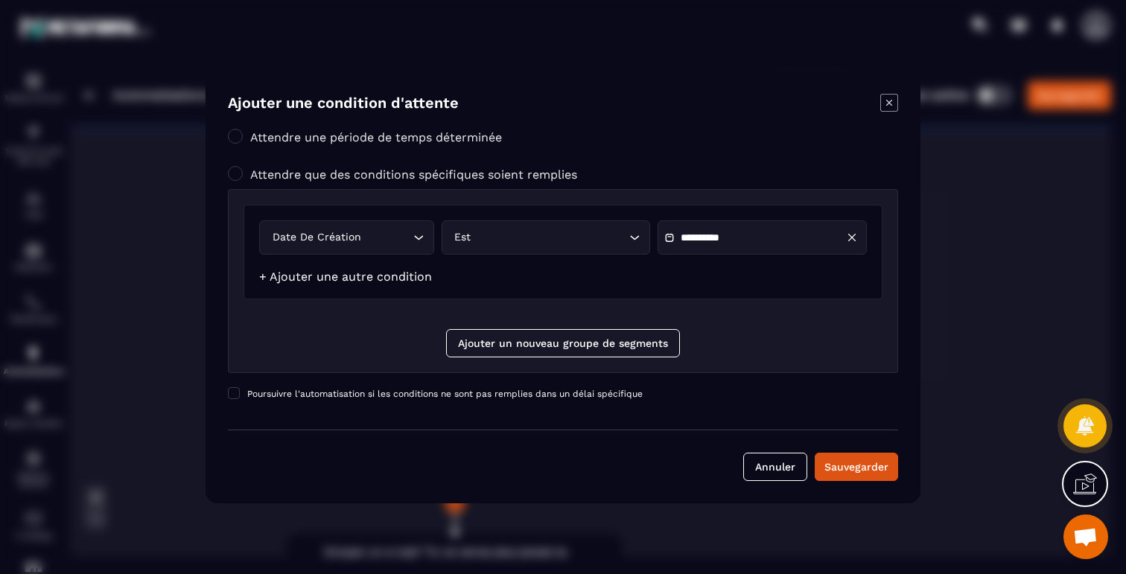
click at [391, 277] on link "+ Ajouter une autre condition" at bounding box center [345, 276] width 173 height 14
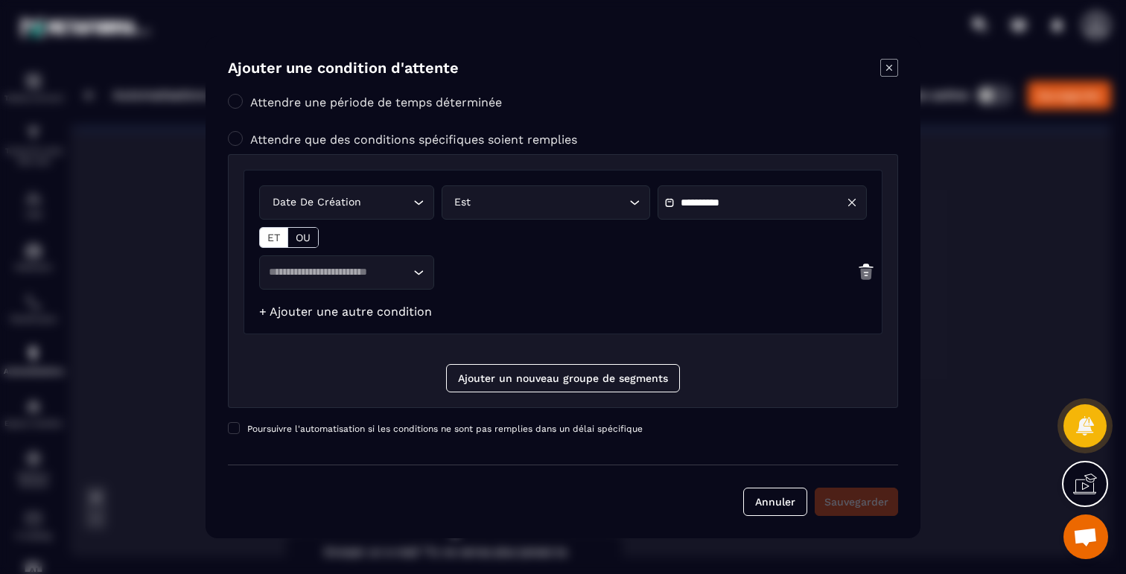
click at [391, 277] on input "Search for option" at bounding box center [339, 272] width 141 height 16
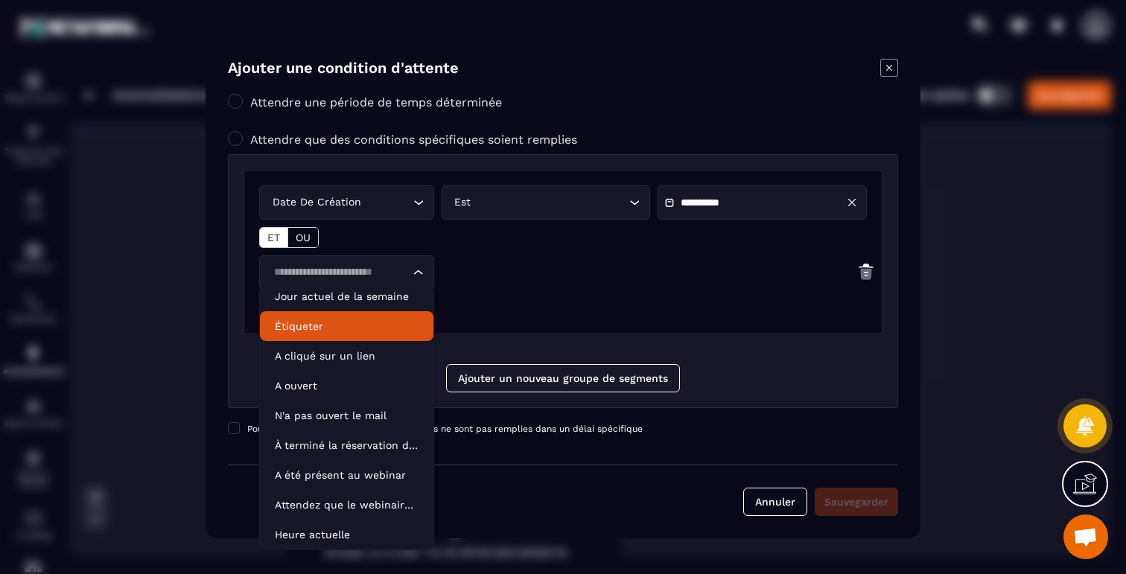
scroll to position [75, 0]
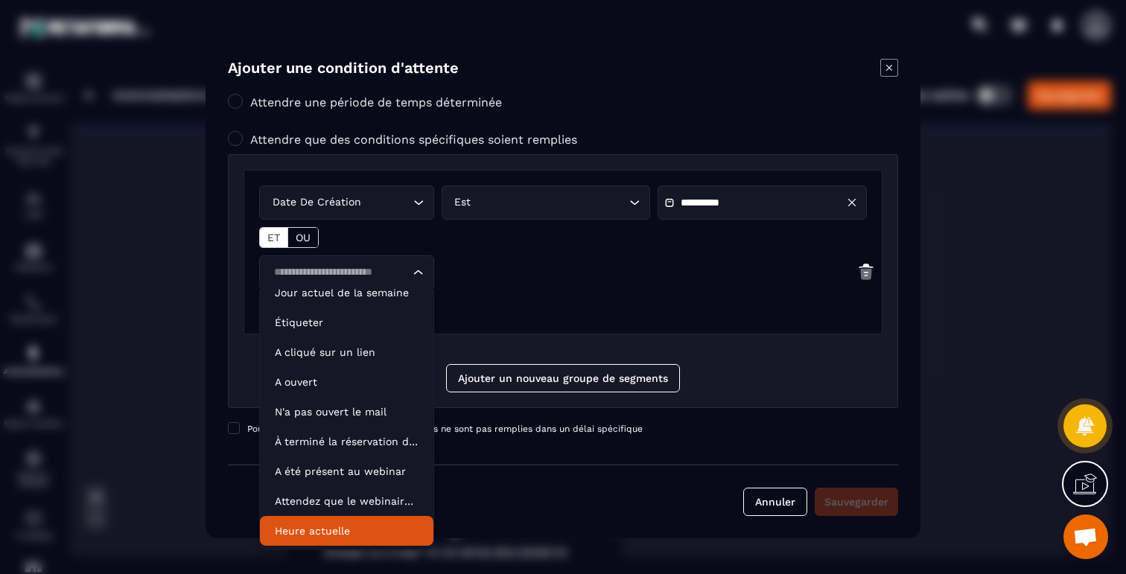
click at [310, 529] on p "Heure actuelle" at bounding box center [347, 530] width 144 height 15
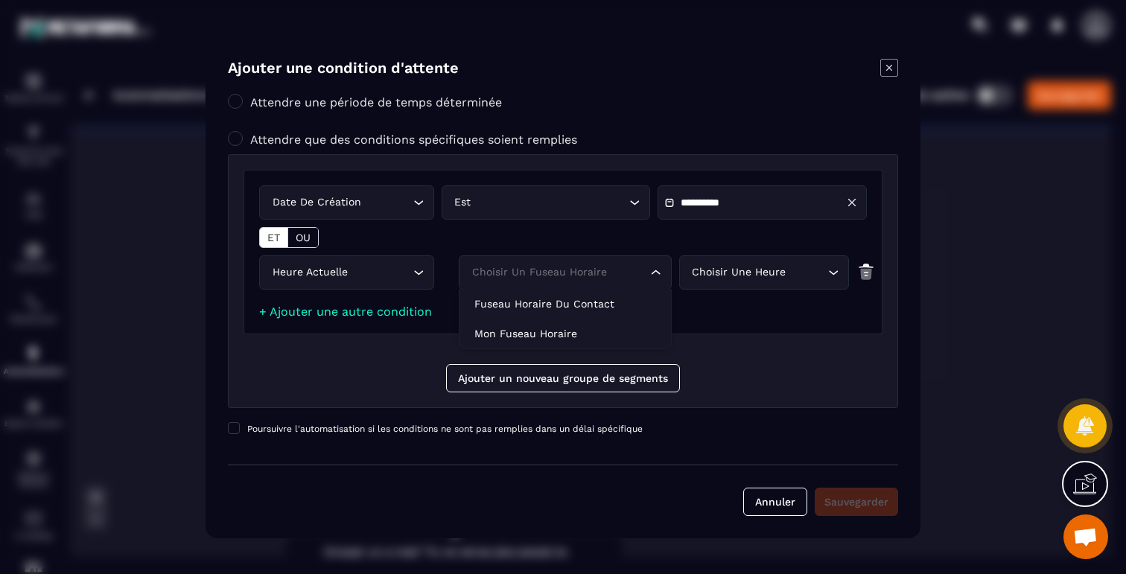
click at [560, 278] on div "Choisir un fuseau horaire" at bounding box center [558, 272] width 182 height 16
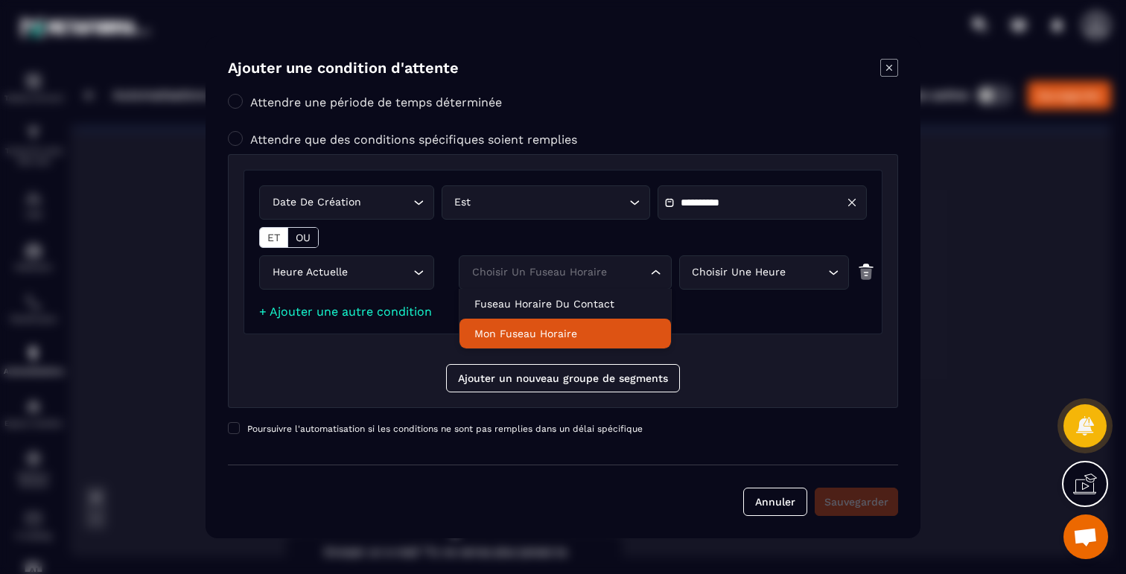
click at [543, 329] on p "Mon fuseau horaire" at bounding box center [565, 333] width 182 height 15
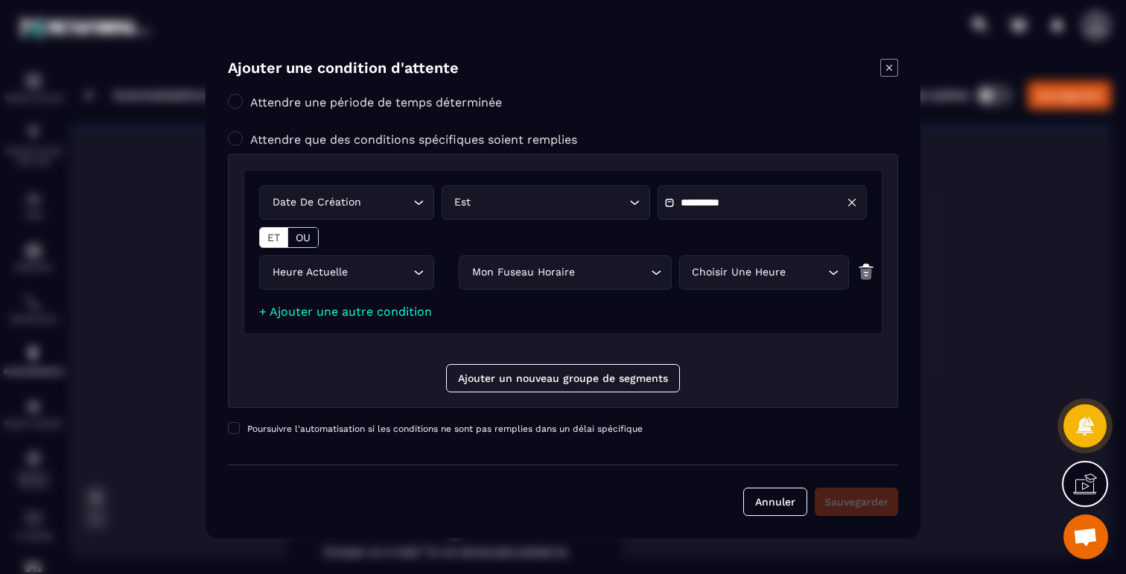
click at [742, 266] on div "Choisir une heure" at bounding box center [756, 272] width 138 height 16
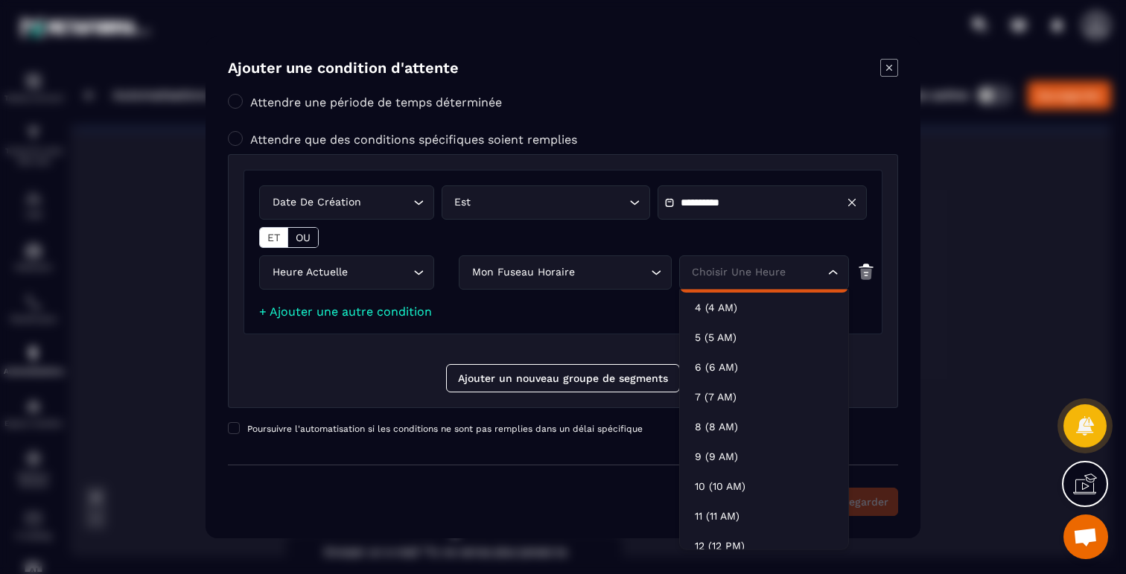
scroll to position [193, 0]
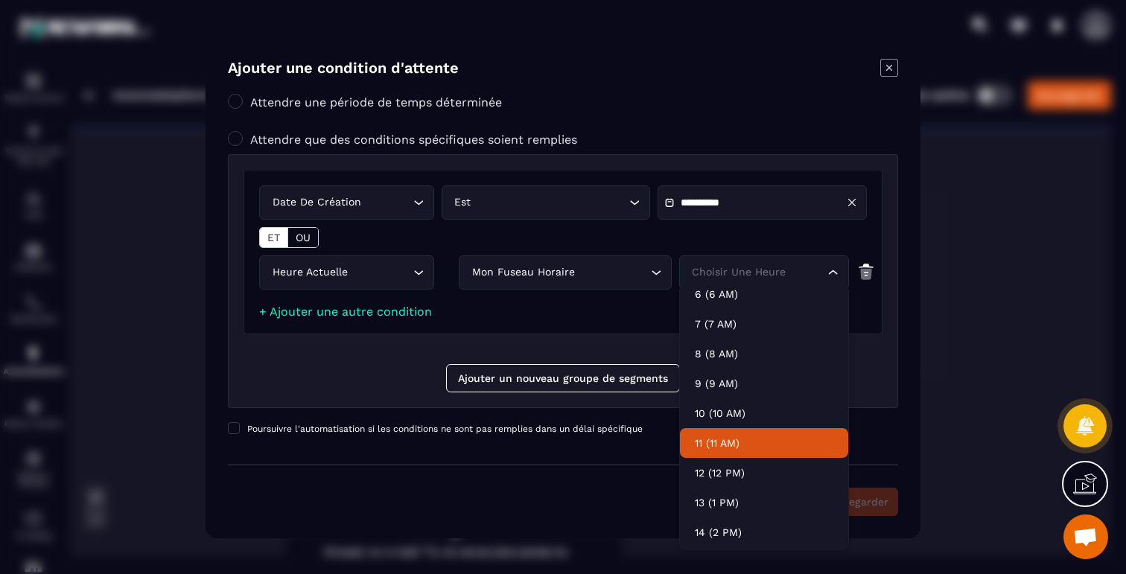
click at [700, 439] on p "11 (11 AM)" at bounding box center [764, 442] width 138 height 15
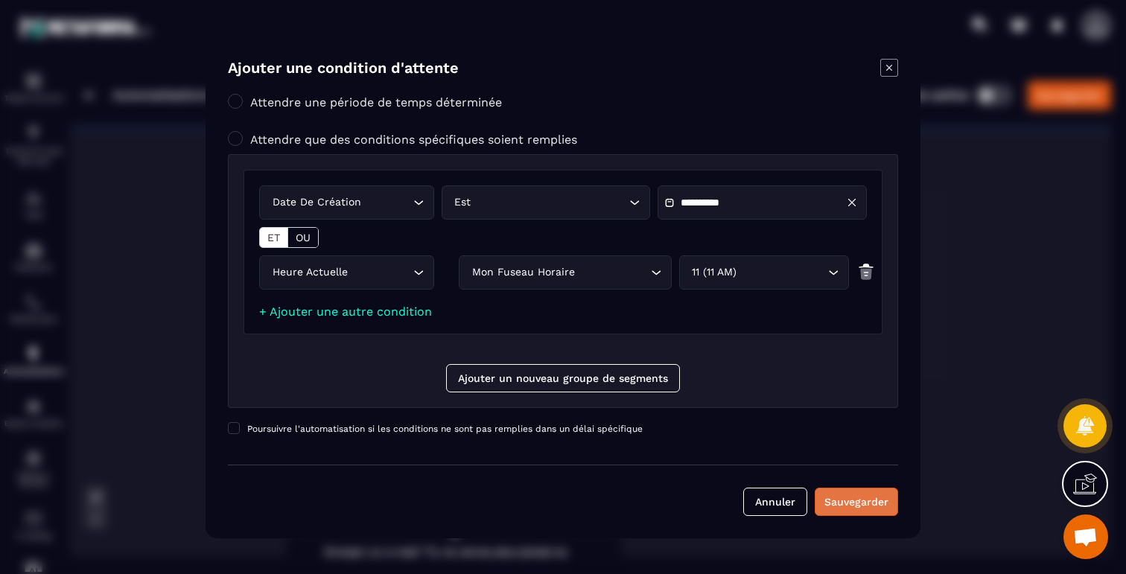
click at [865, 508] on button "Sauvegarder" at bounding box center [855, 502] width 83 height 28
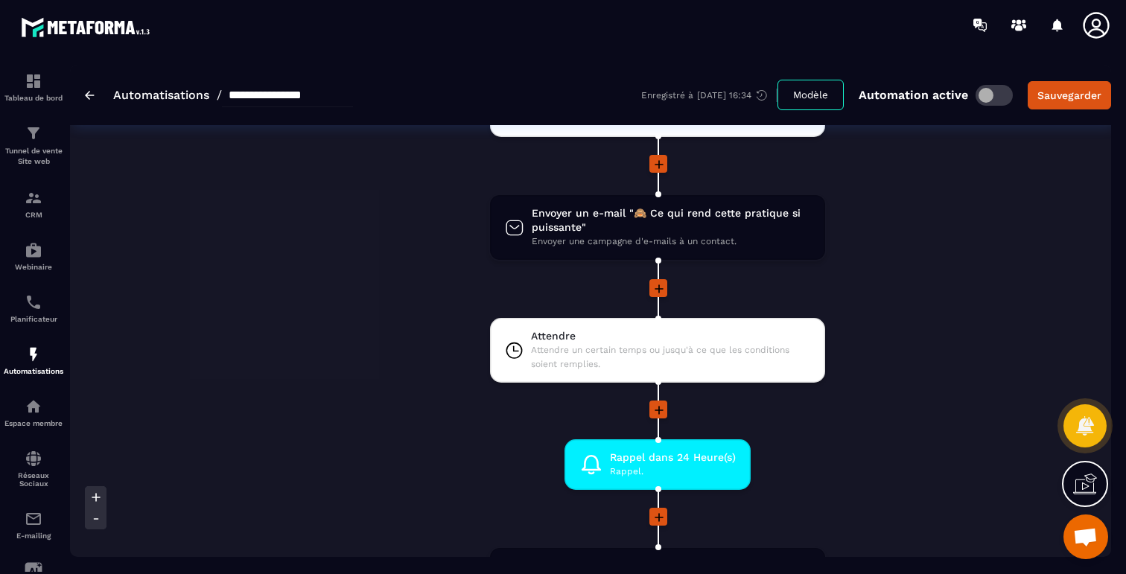
scroll to position [476, 0]
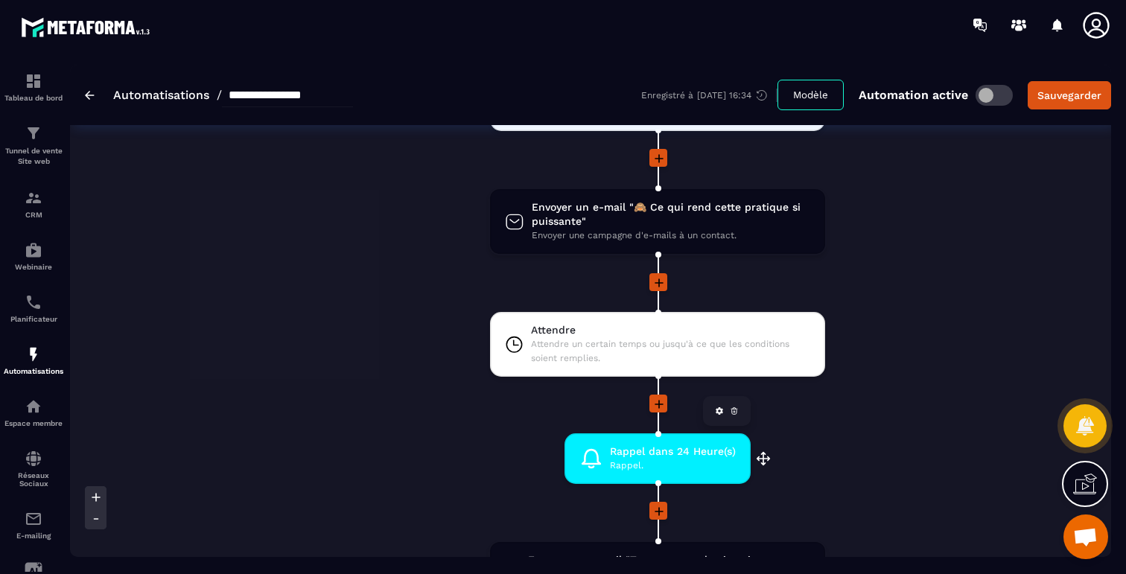
click at [734, 412] on icon at bounding box center [733, 411] width 1 height 1
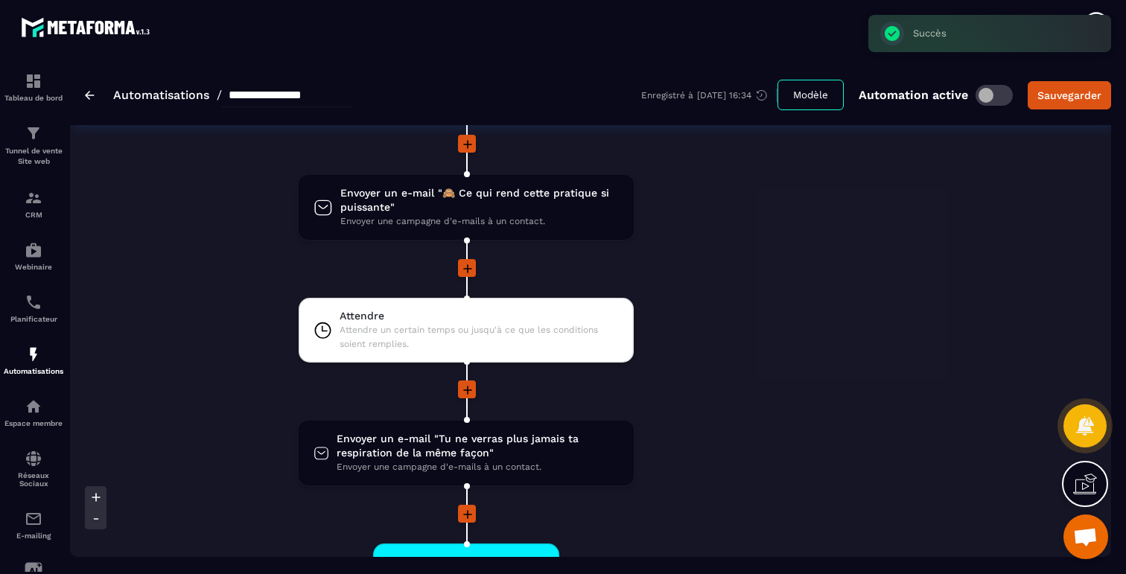
scroll to position [600, 0]
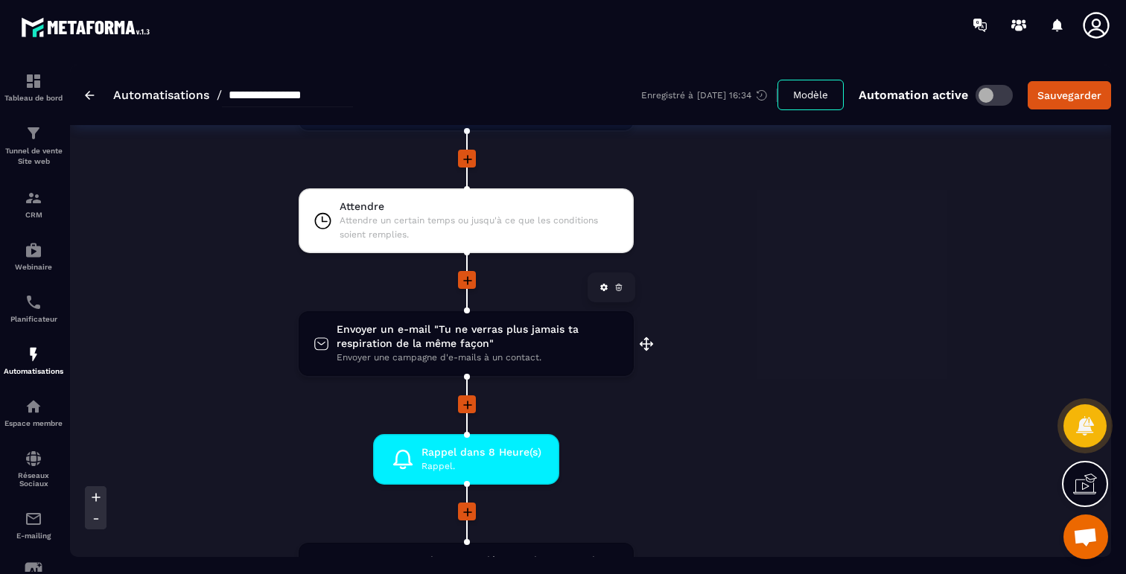
click at [415, 350] on span "Envoyer un e-mail "Tu ne verras plus jamais ta respiration de la même façon"" at bounding box center [477, 336] width 282 height 28
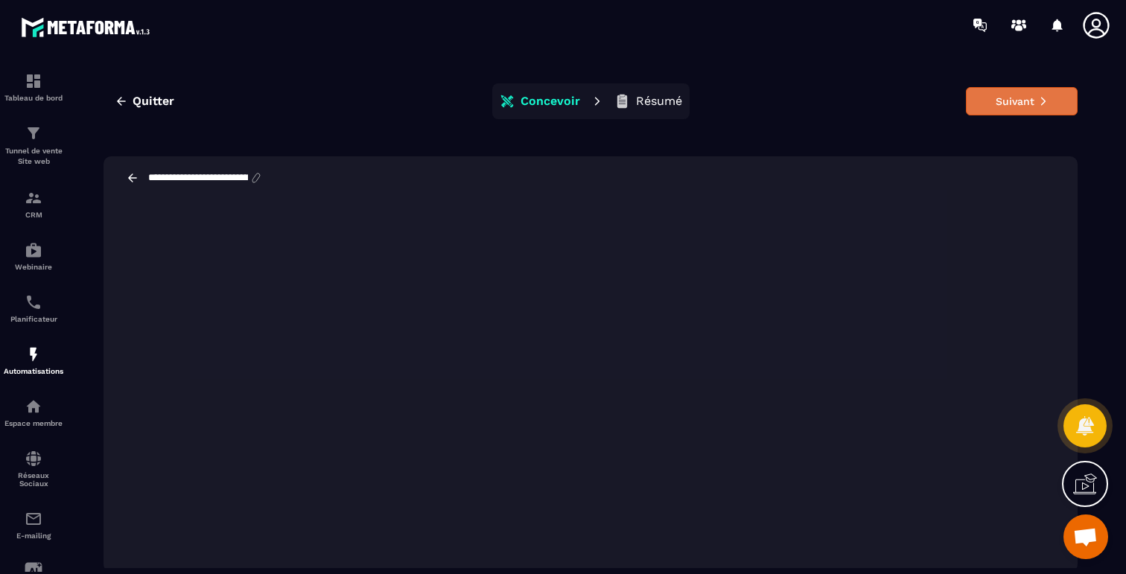
click at [1030, 96] on button "Suivant" at bounding box center [1022, 101] width 112 height 28
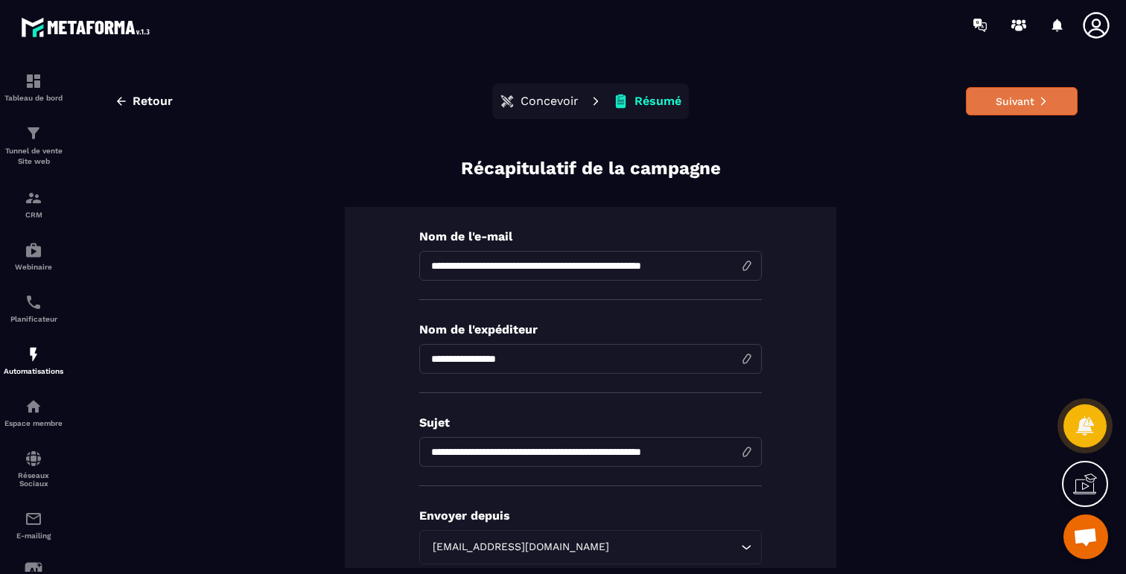
click at [1015, 114] on button "Suivant" at bounding box center [1022, 101] width 112 height 28
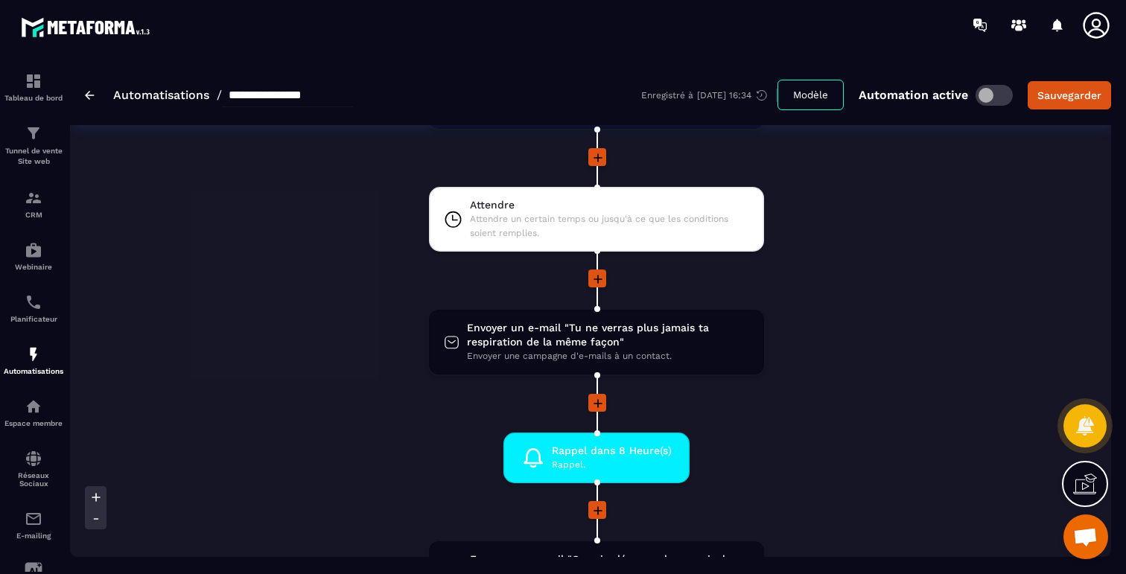
scroll to position [720, 0]
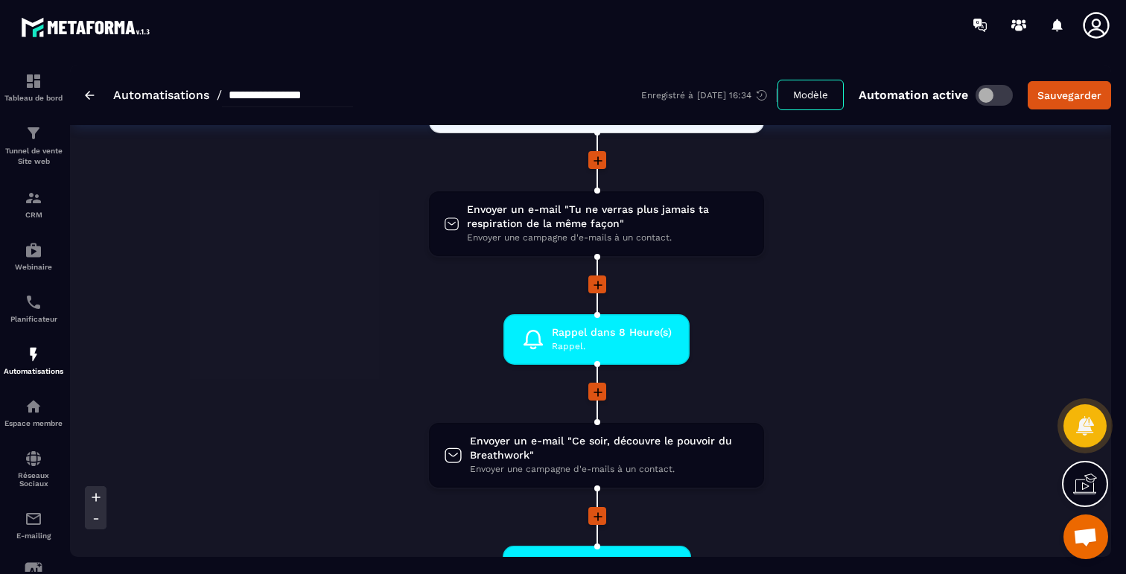
click at [601, 282] on icon at bounding box center [597, 285] width 15 height 15
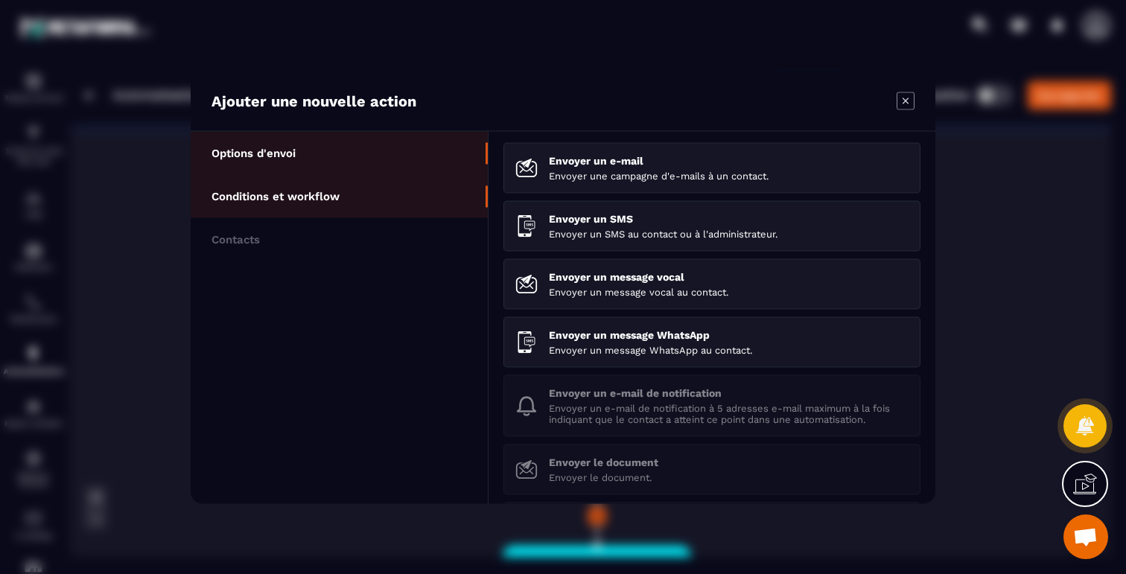
click at [350, 187] on li "Conditions et workflow" at bounding box center [339, 195] width 297 height 43
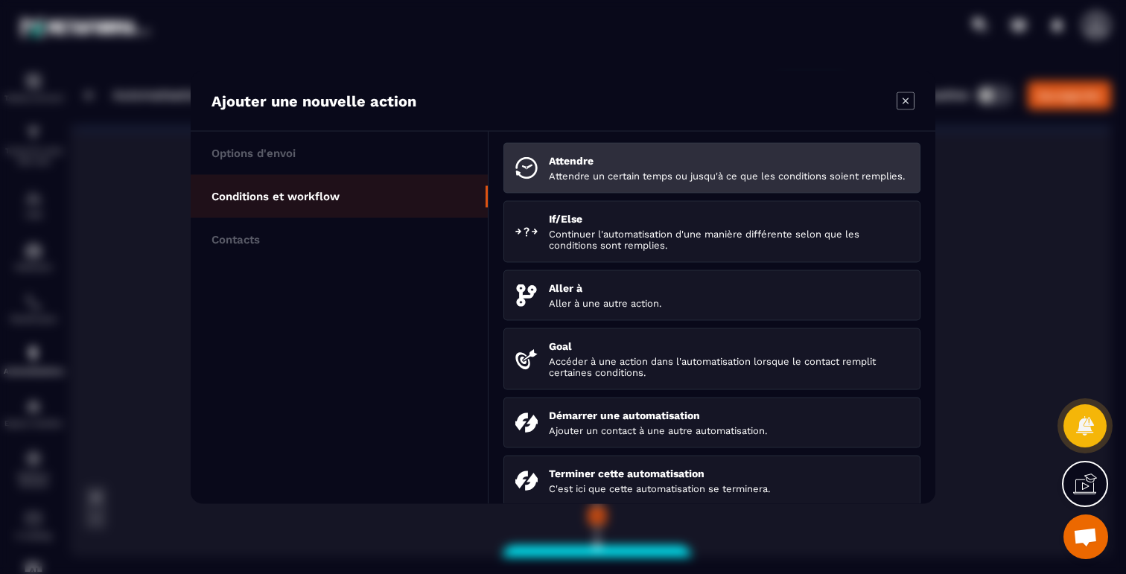
click at [571, 181] on p "Attendre un certain temps ou jusqu'à ce que les conditions soient remplies." at bounding box center [729, 175] width 360 height 11
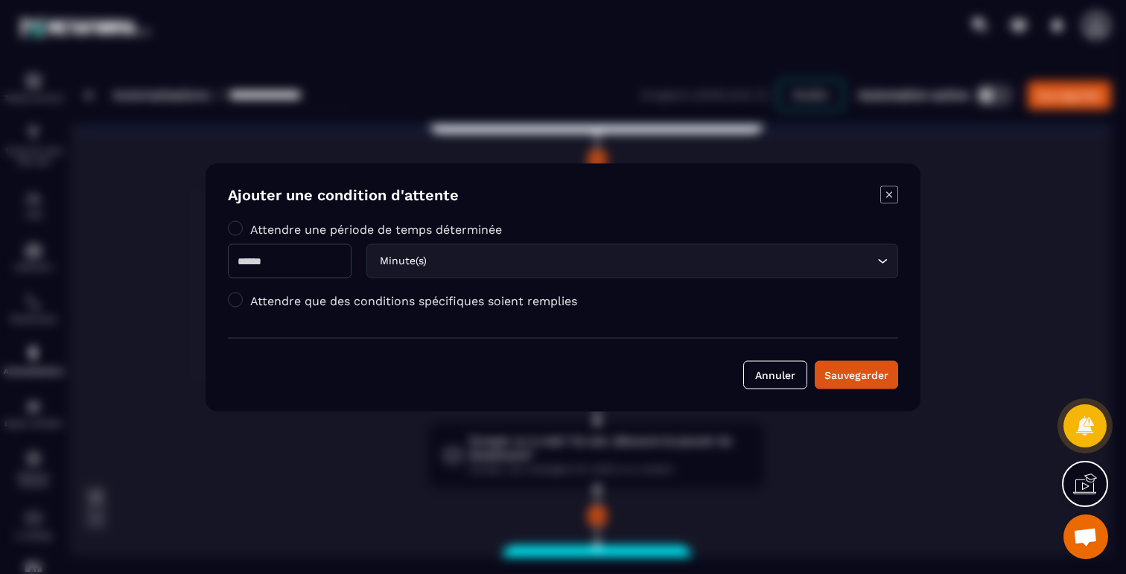
click at [291, 308] on div "Attendre que des conditions spécifiques soient remplies" at bounding box center [563, 304] width 670 height 22
click at [292, 306] on label "Attendre que des conditions spécifiques soient remplies" at bounding box center [413, 300] width 327 height 14
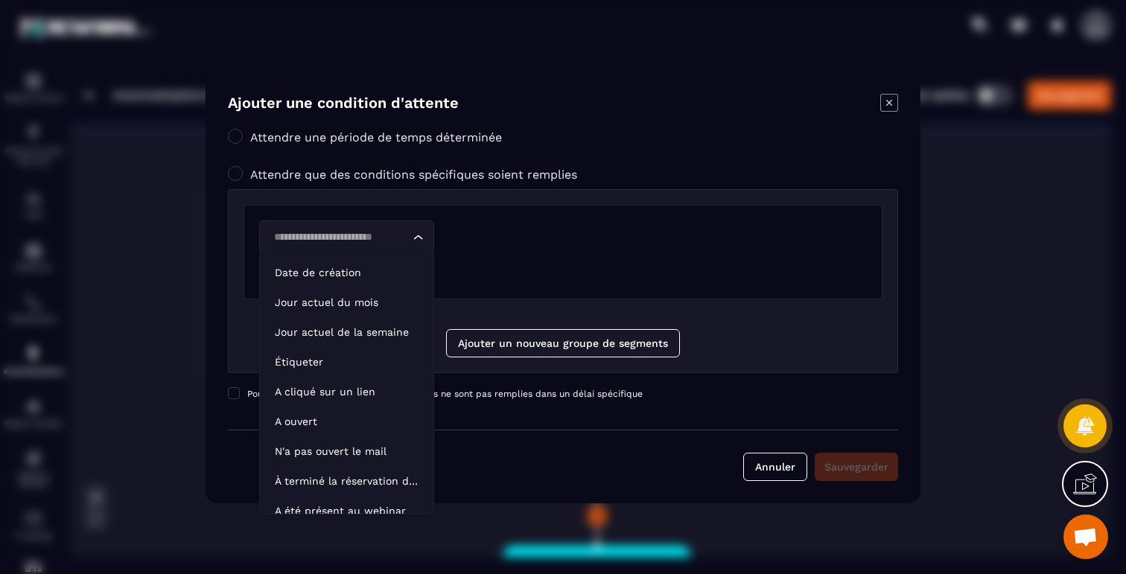
click at [371, 235] on input "Search for option" at bounding box center [339, 237] width 141 height 16
click at [350, 278] on p "Date de création" at bounding box center [347, 272] width 144 height 15
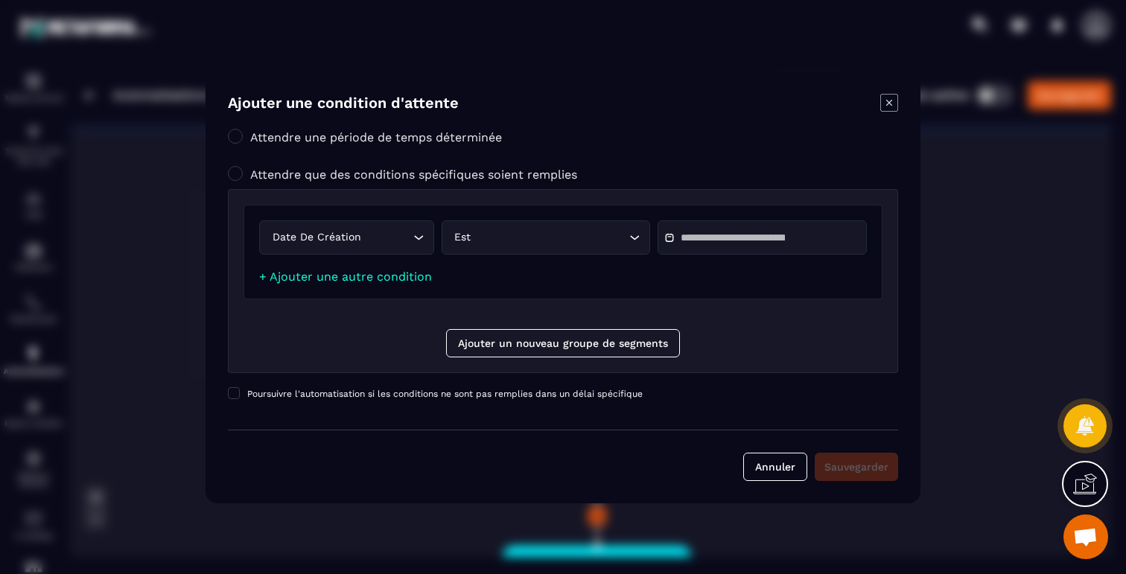
click at [710, 228] on div "Modal window" at bounding box center [761, 237] width 209 height 34
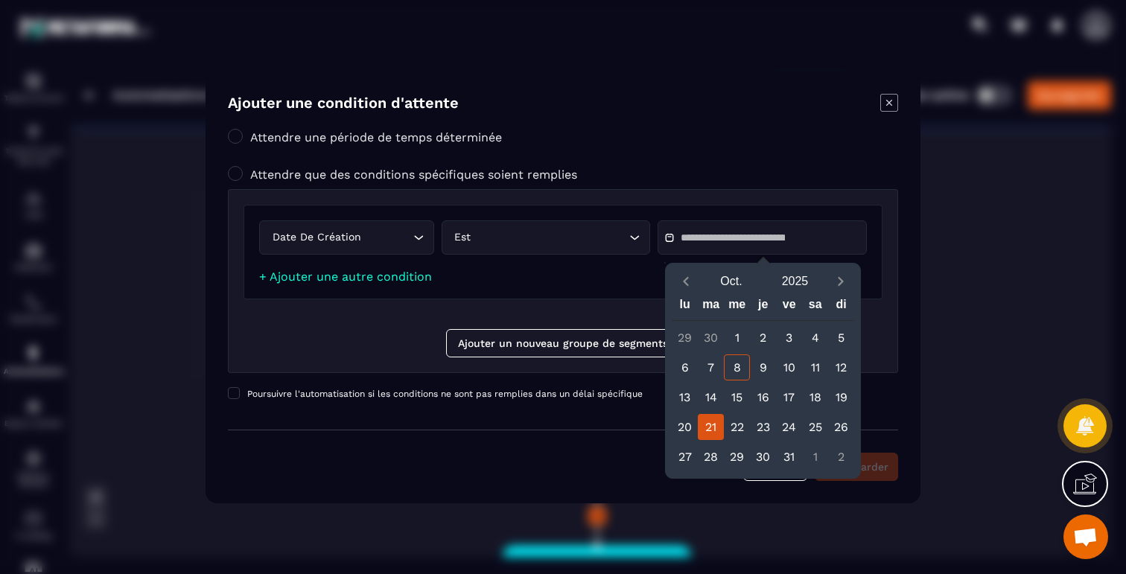
click at [710, 427] on div "21" at bounding box center [711, 427] width 26 height 26
type input "**********"
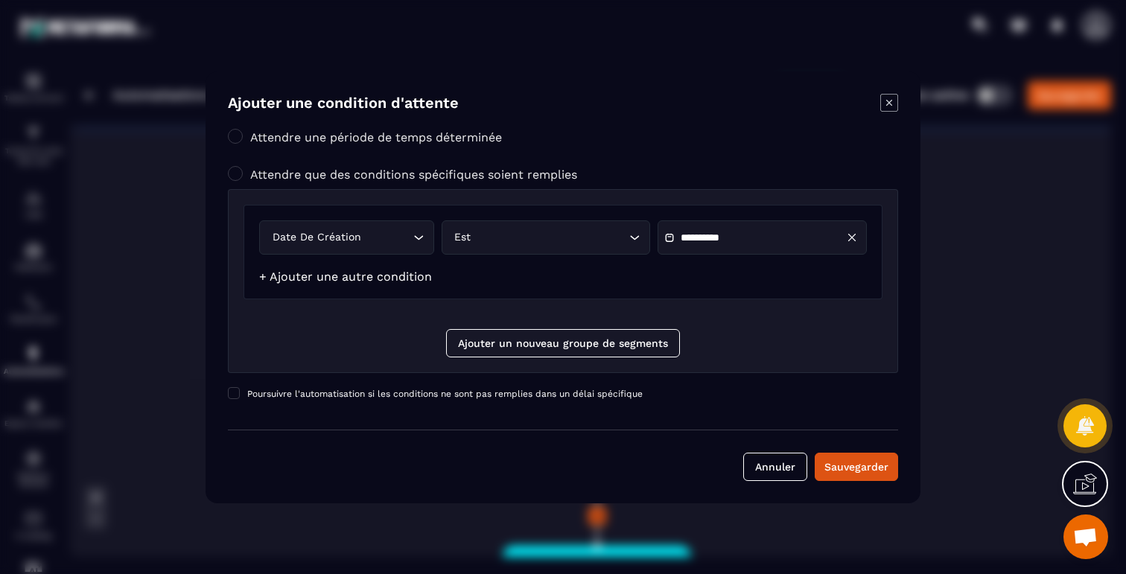
click at [383, 270] on link "+ Ajouter une autre condition" at bounding box center [345, 276] width 173 height 14
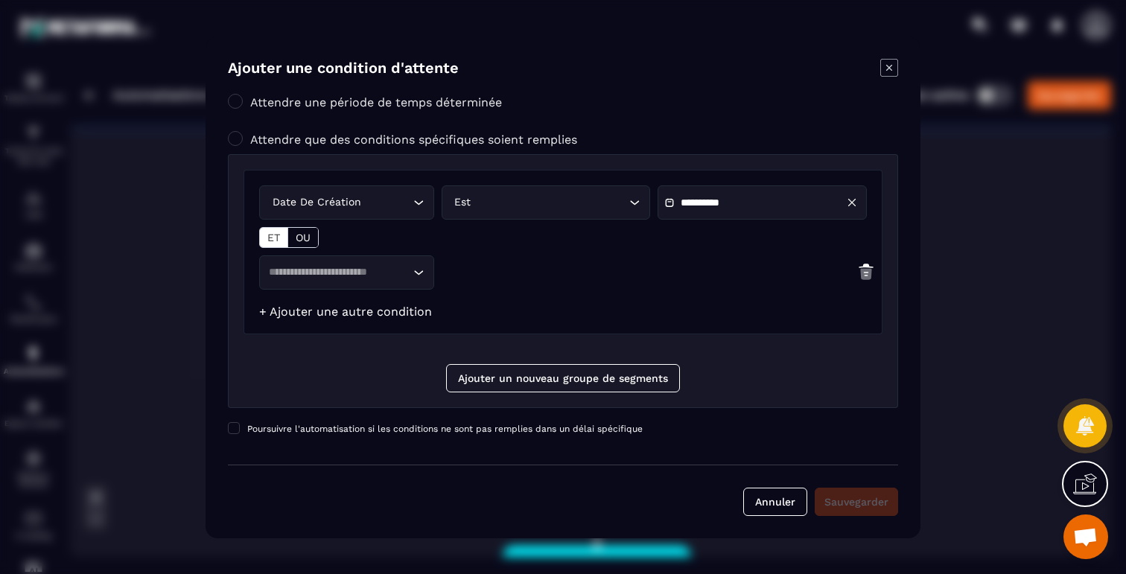
click at [383, 270] on input "Search for option" at bounding box center [339, 272] width 141 height 16
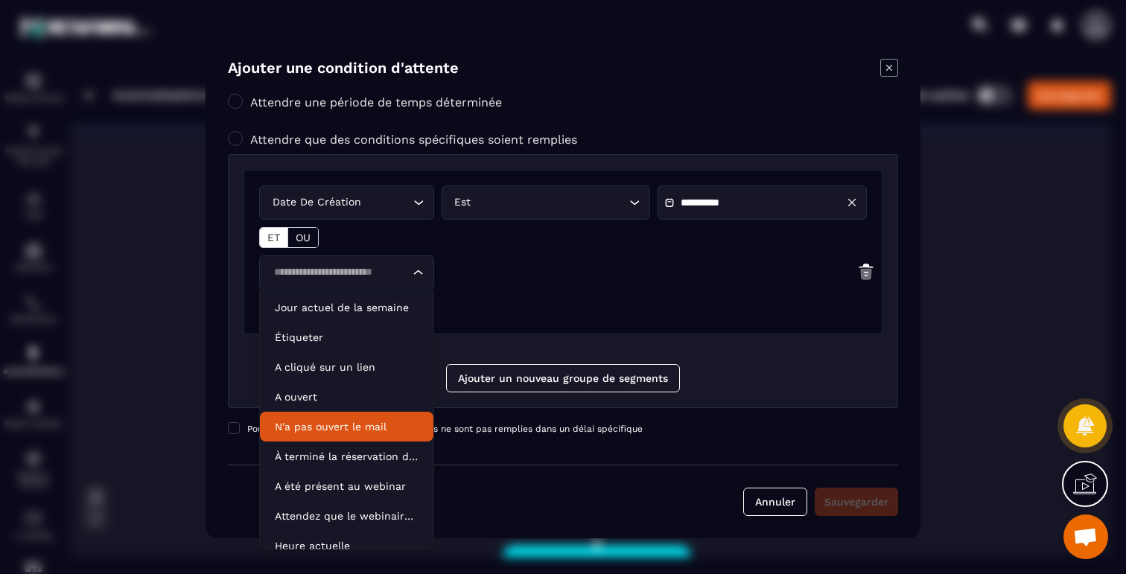
scroll to position [75, 0]
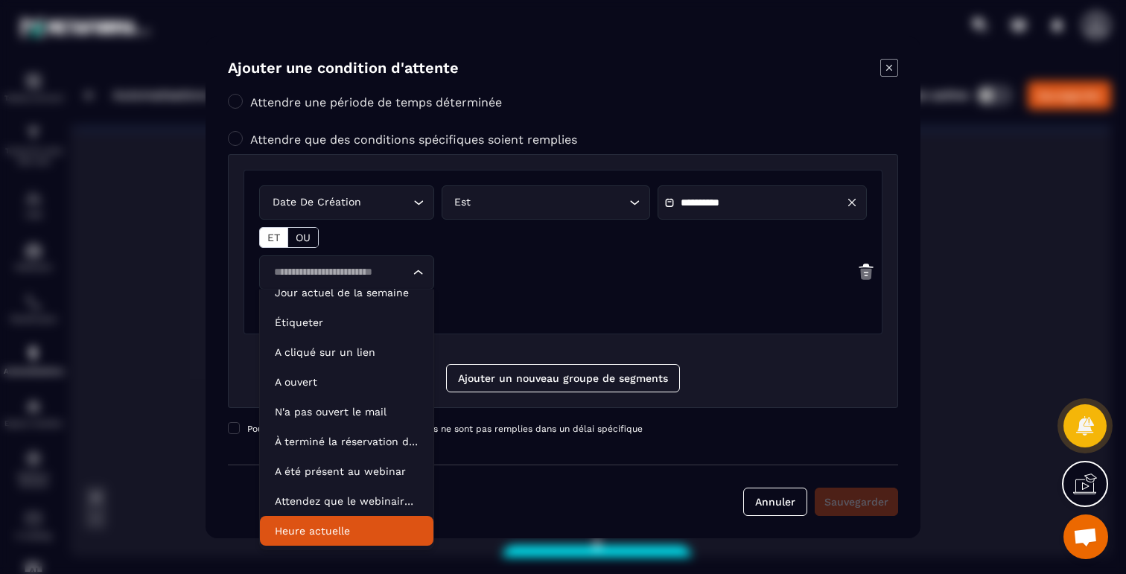
click at [318, 524] on p "Heure actuelle" at bounding box center [347, 530] width 144 height 15
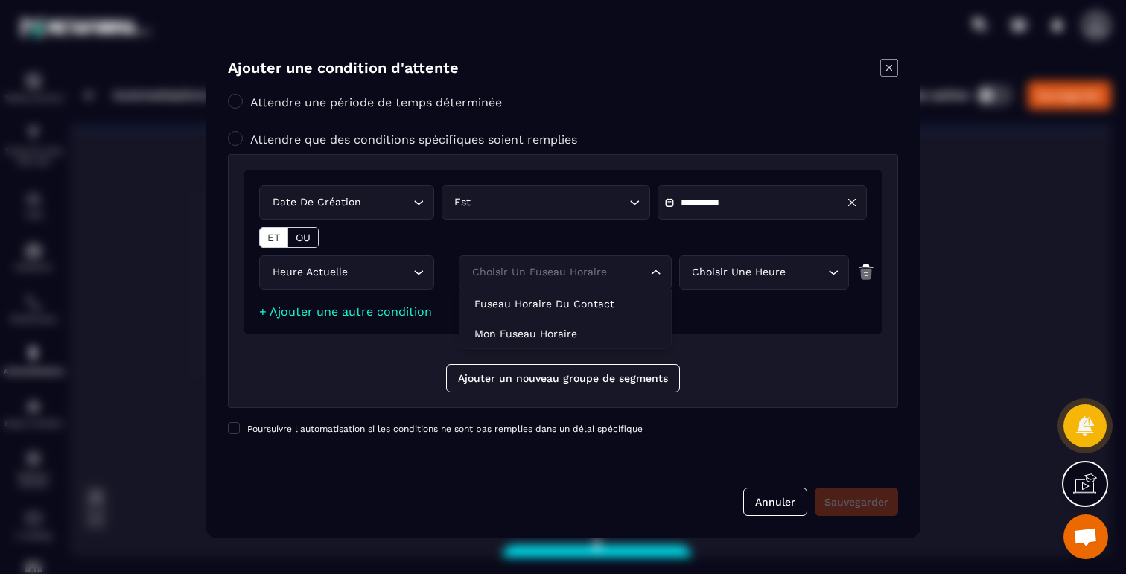
click at [517, 273] on div "Choisir un fuseau horaire" at bounding box center [558, 272] width 182 height 16
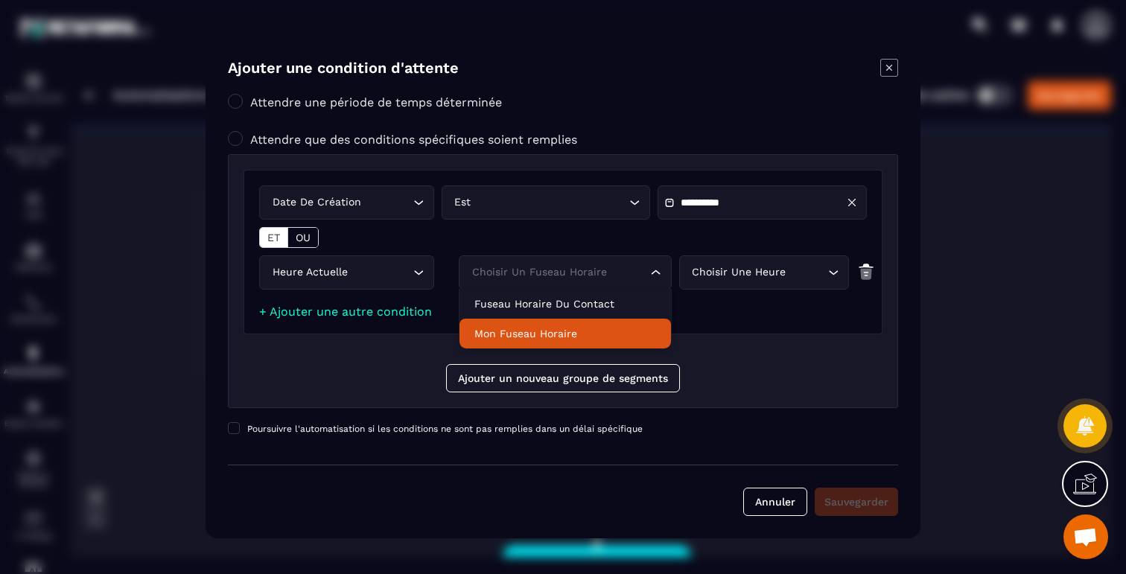
click at [529, 327] on p "Mon fuseau horaire" at bounding box center [565, 333] width 182 height 15
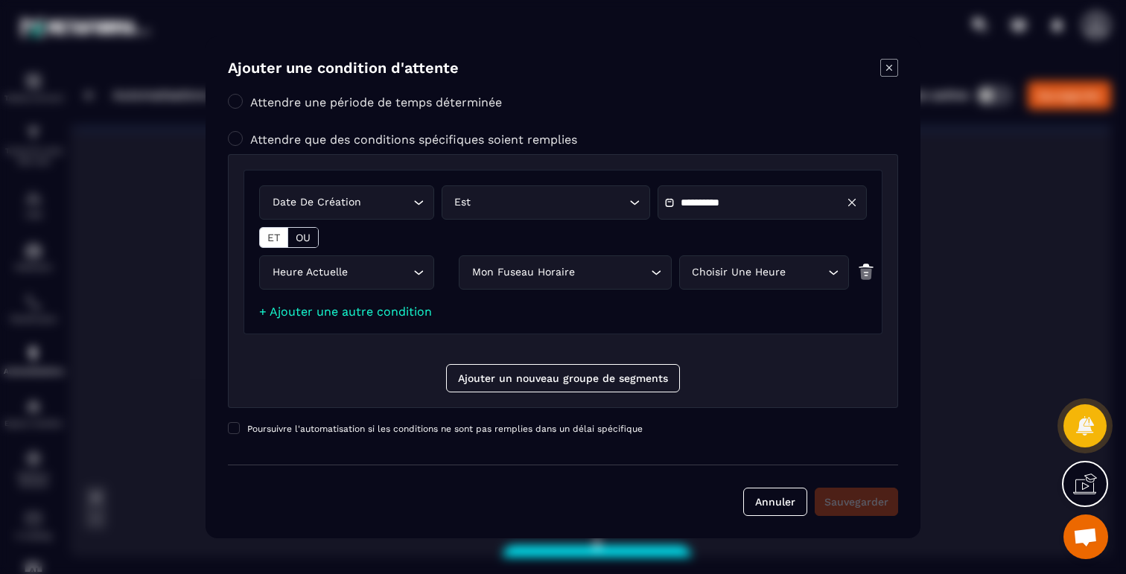
click at [751, 269] on div "Choisir une heure" at bounding box center [756, 272] width 138 height 16
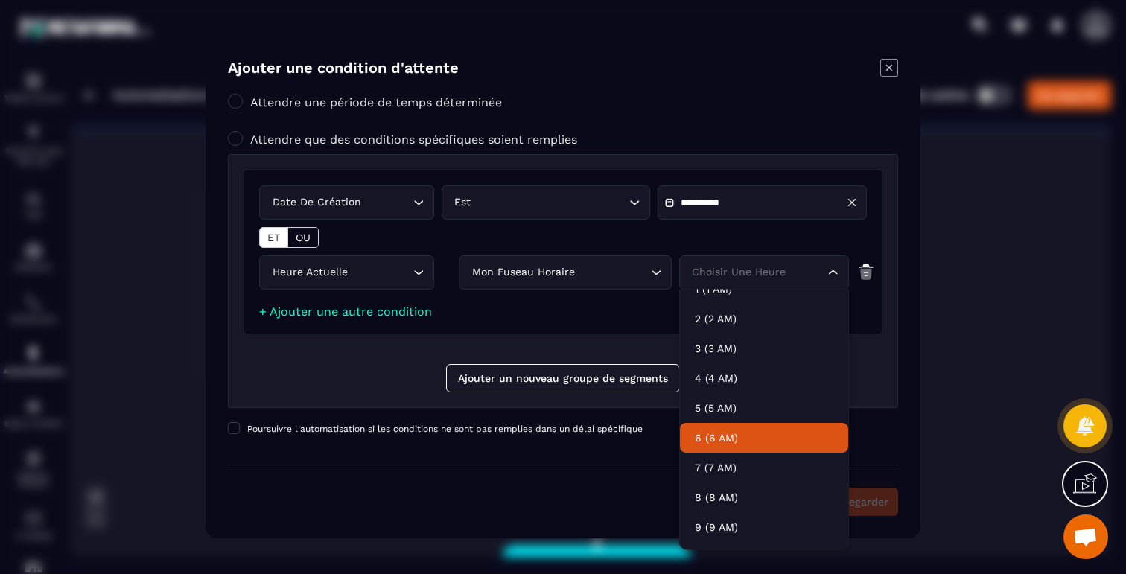
scroll to position [81, 0]
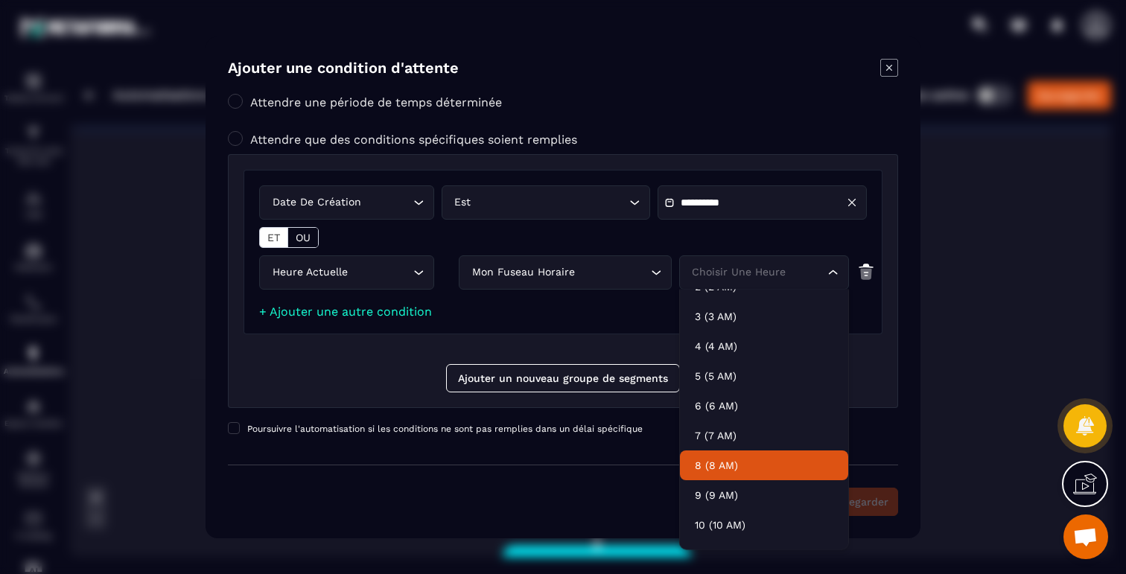
click at [713, 468] on p "8 (8 AM)" at bounding box center [764, 465] width 138 height 15
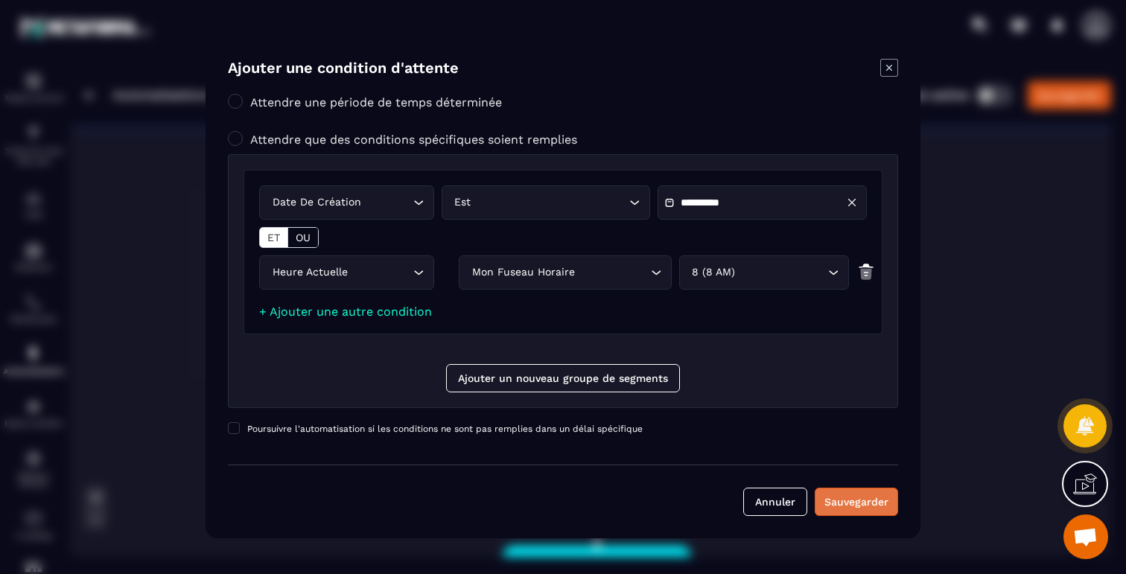
click at [853, 502] on div "Sauvegarder" at bounding box center [856, 501] width 64 height 15
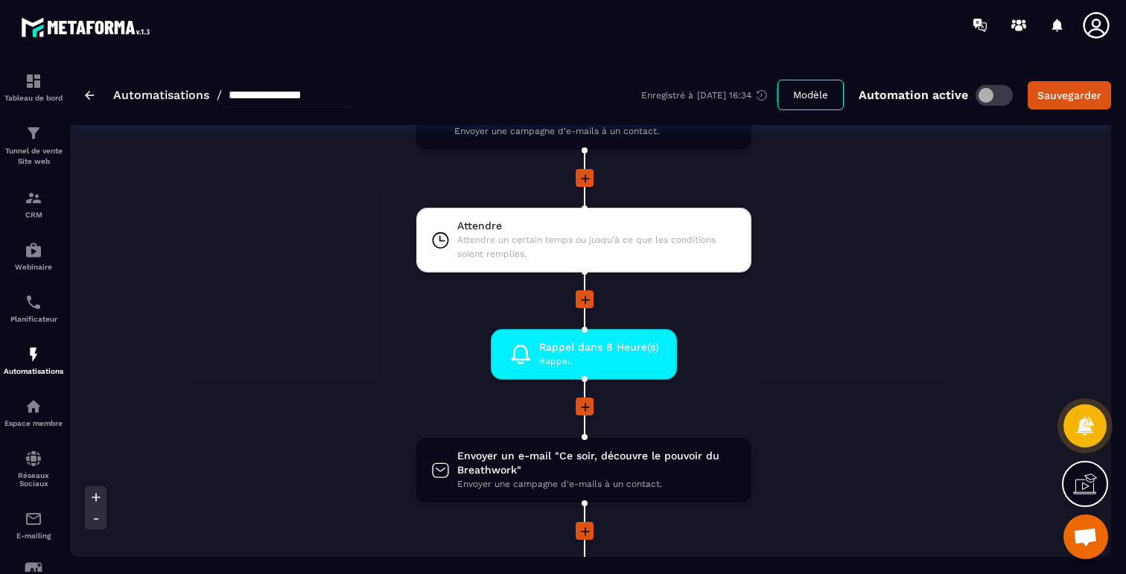
scroll to position [823, 0]
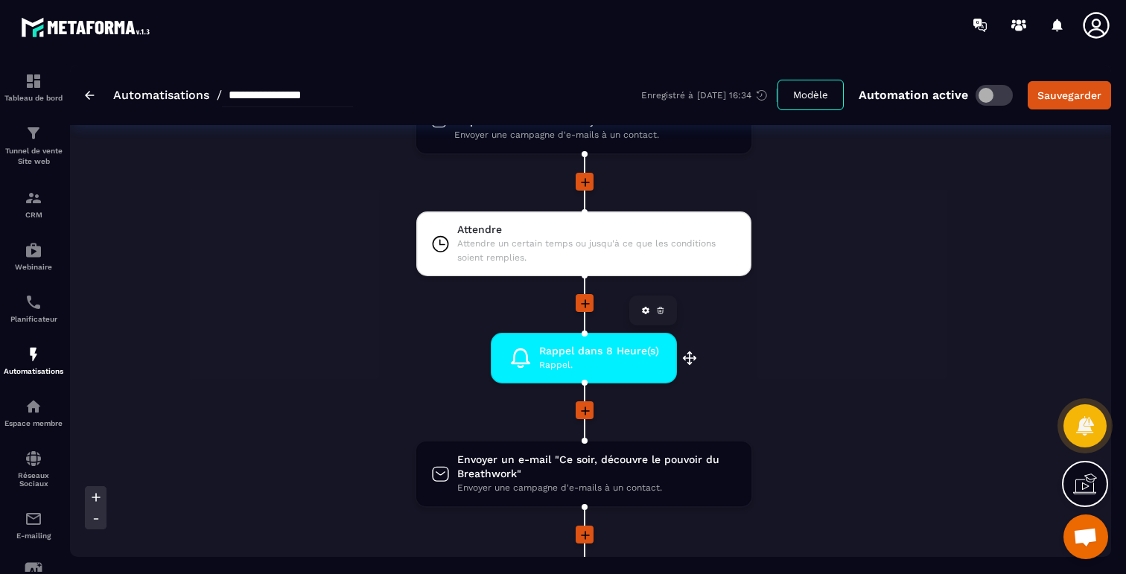
click at [631, 353] on span "Rappel dans 8 Heure(s)" at bounding box center [599, 351] width 120 height 14
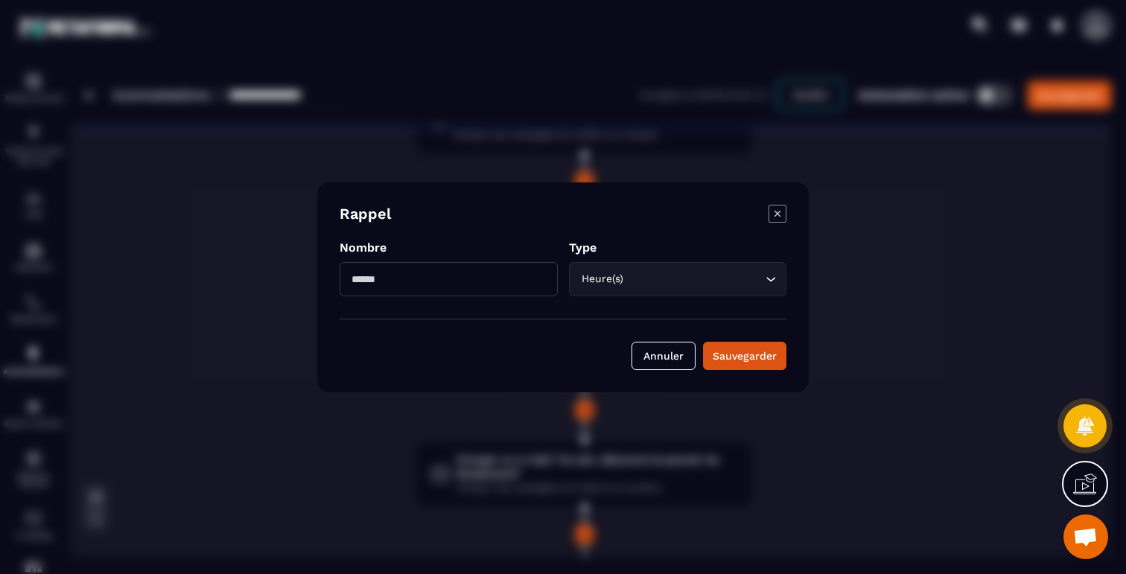
click at [782, 216] on icon "Modal window" at bounding box center [777, 214] width 18 height 18
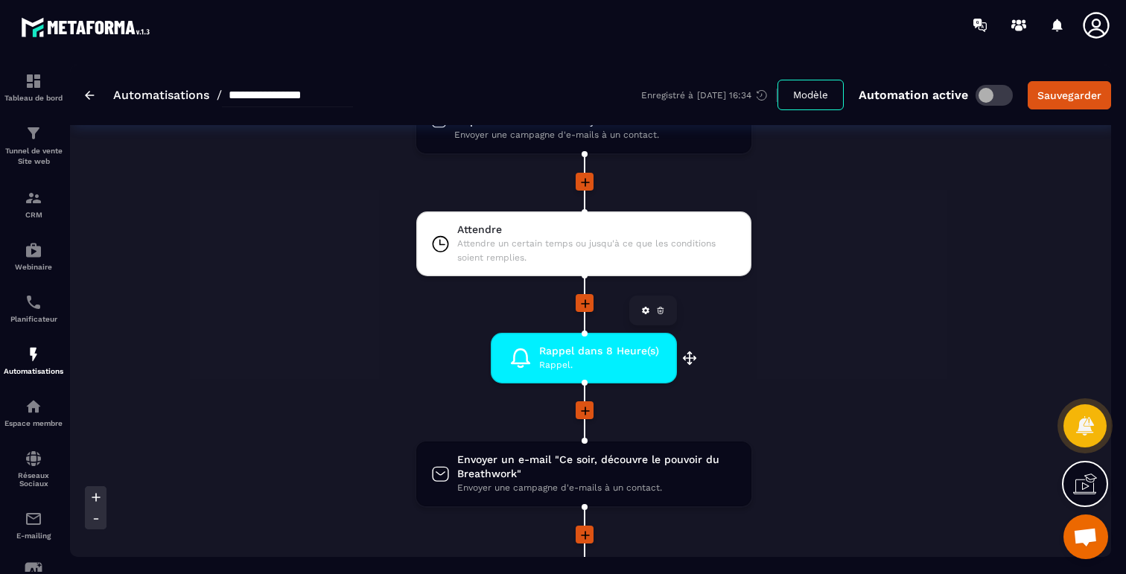
click at [661, 313] on icon at bounding box center [660, 310] width 9 height 9
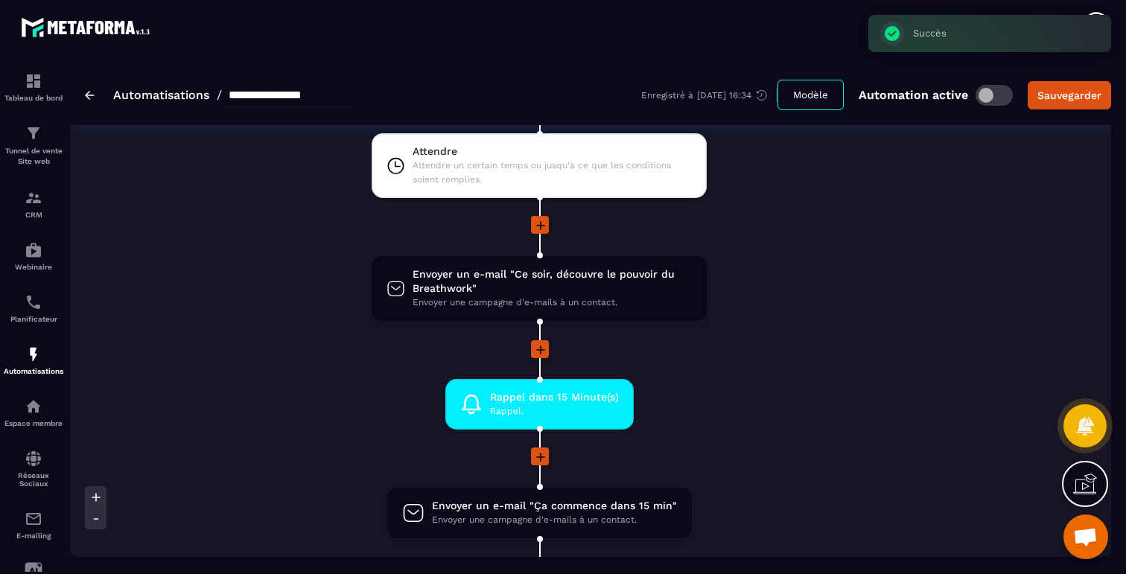
scroll to position [837, 0]
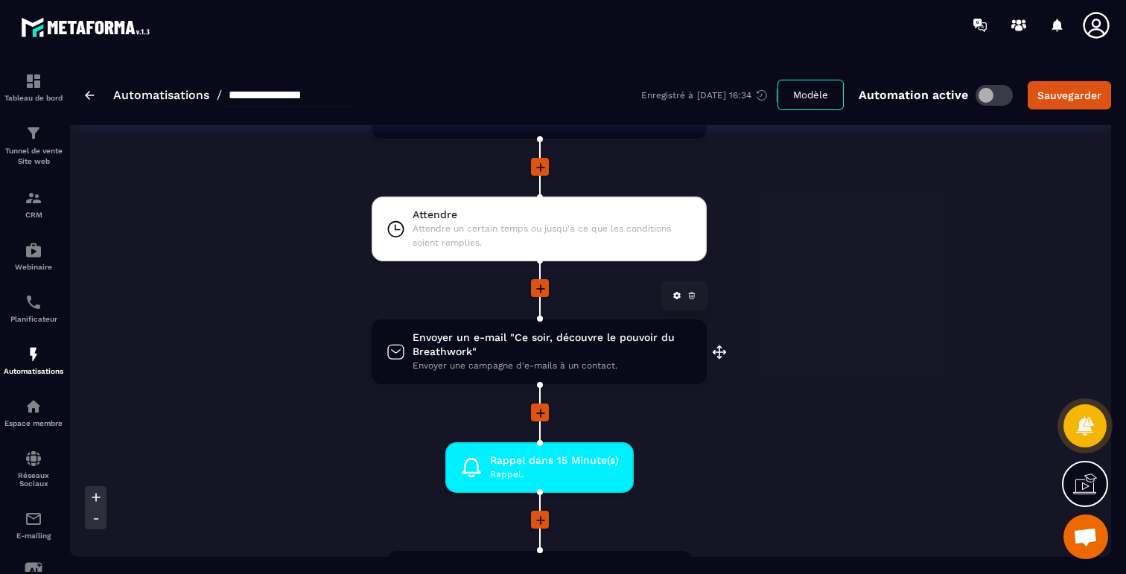
click at [596, 354] on span "Envoyer un e-mail "Ce soir, découvre le pouvoir du Breathwork"" at bounding box center [551, 345] width 279 height 28
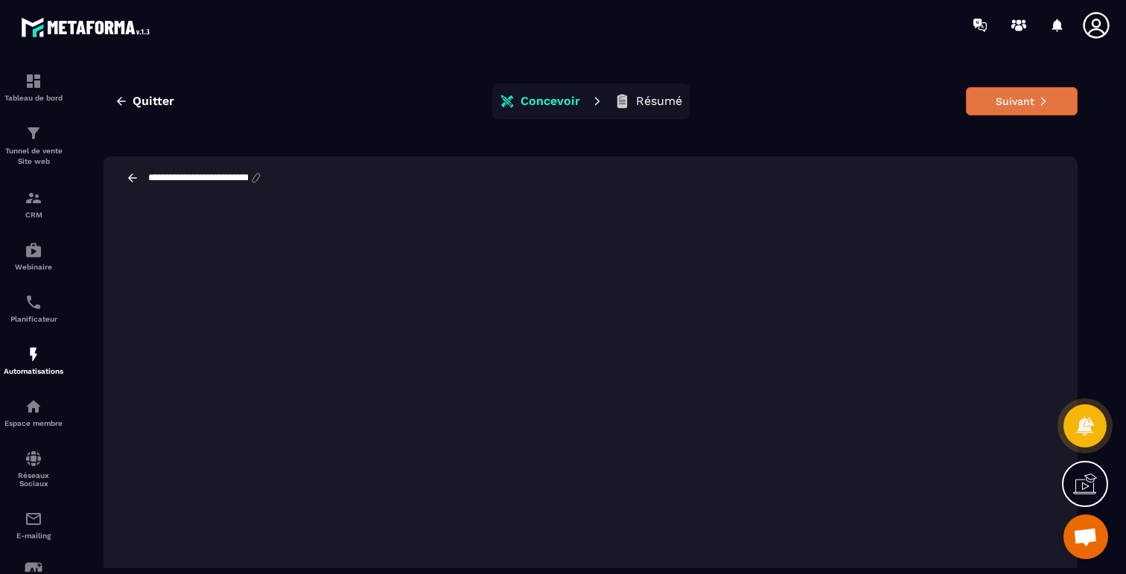
click at [997, 105] on button "Suivant" at bounding box center [1022, 101] width 112 height 28
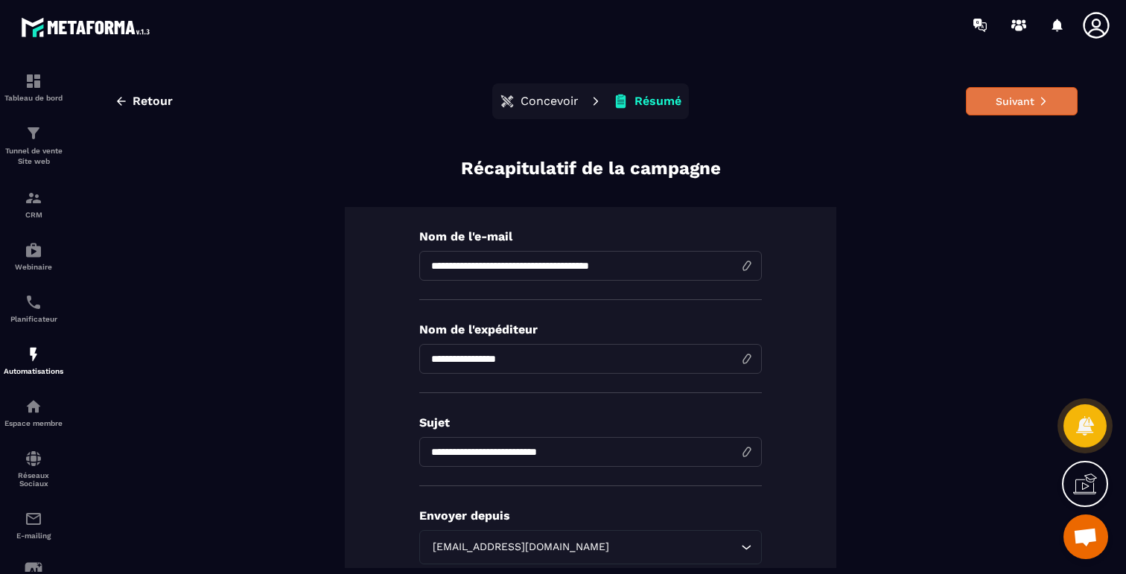
click at [1024, 100] on button "Suivant" at bounding box center [1022, 101] width 112 height 28
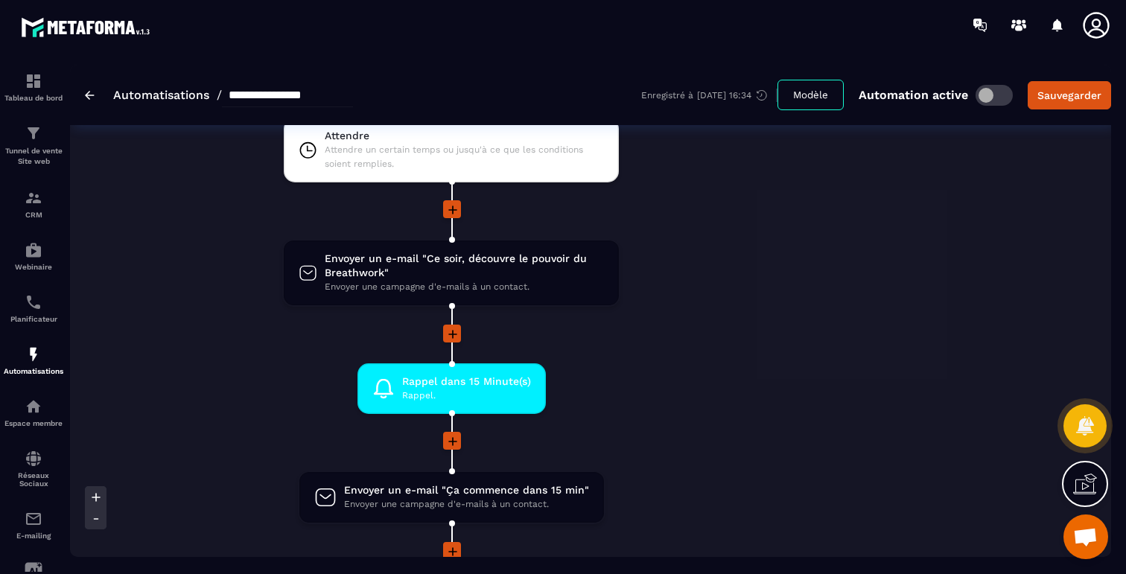
scroll to position [966, 0]
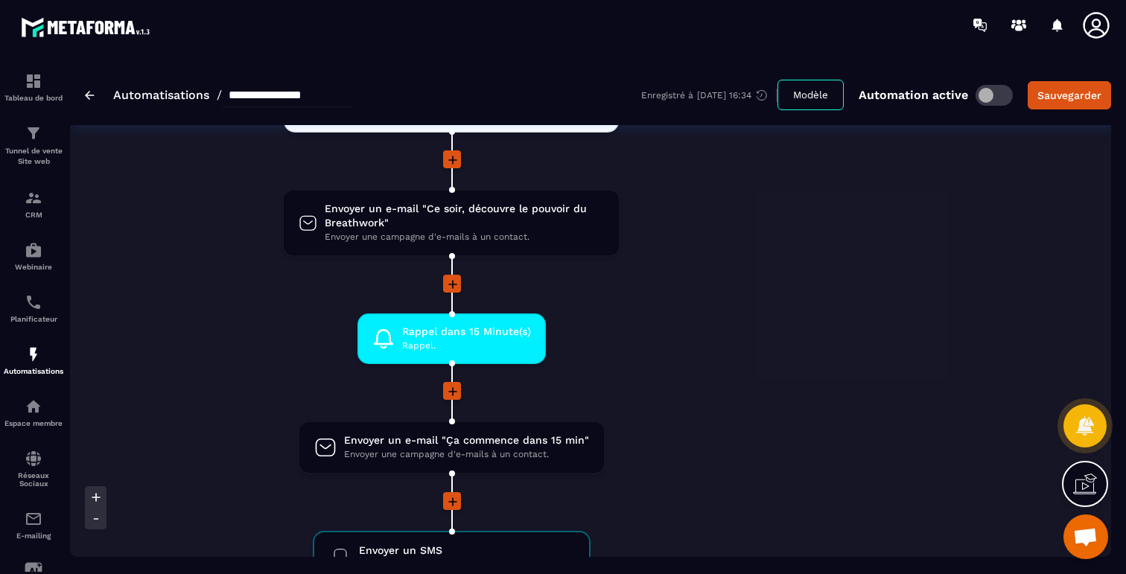
click at [450, 287] on icon at bounding box center [452, 284] width 15 height 15
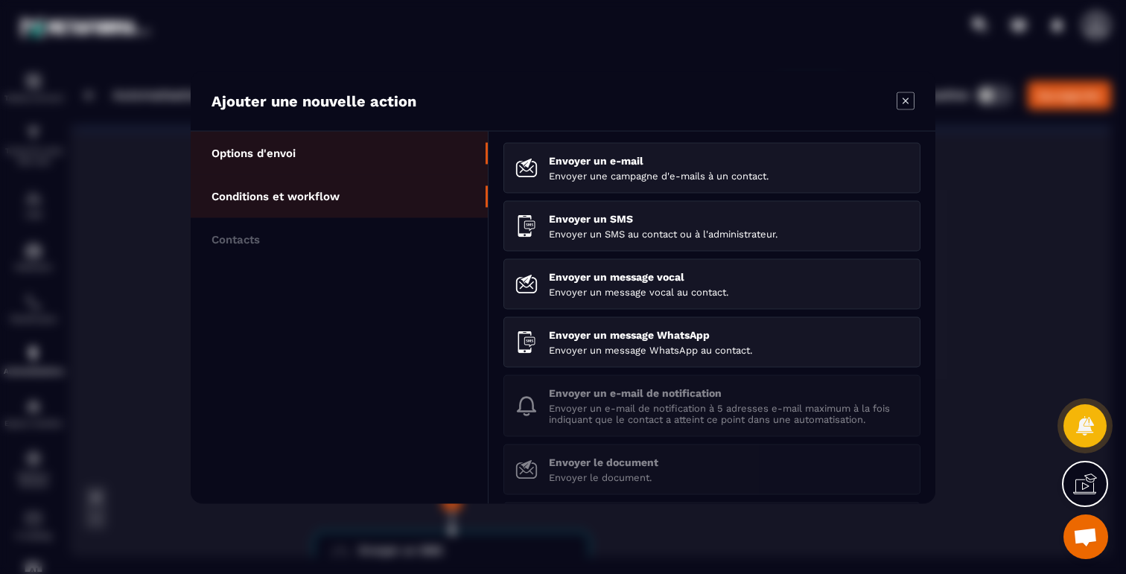
click at [315, 195] on p "Conditions et workflow" at bounding box center [275, 195] width 128 height 13
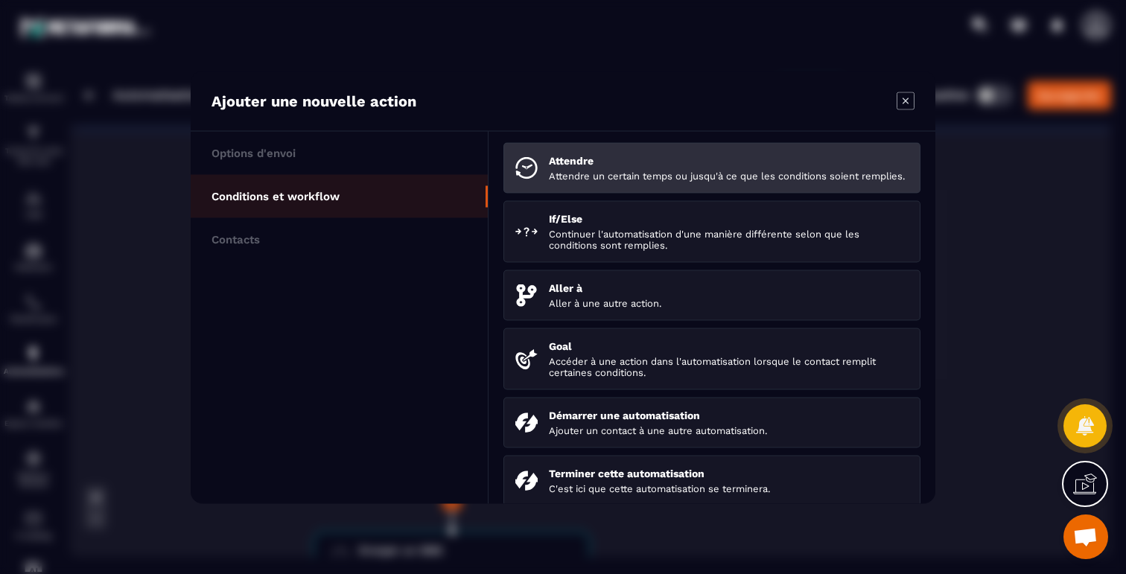
click at [596, 179] on p "Attendre un certain temps ou jusqu'à ce que les conditions soient remplies." at bounding box center [729, 175] width 360 height 11
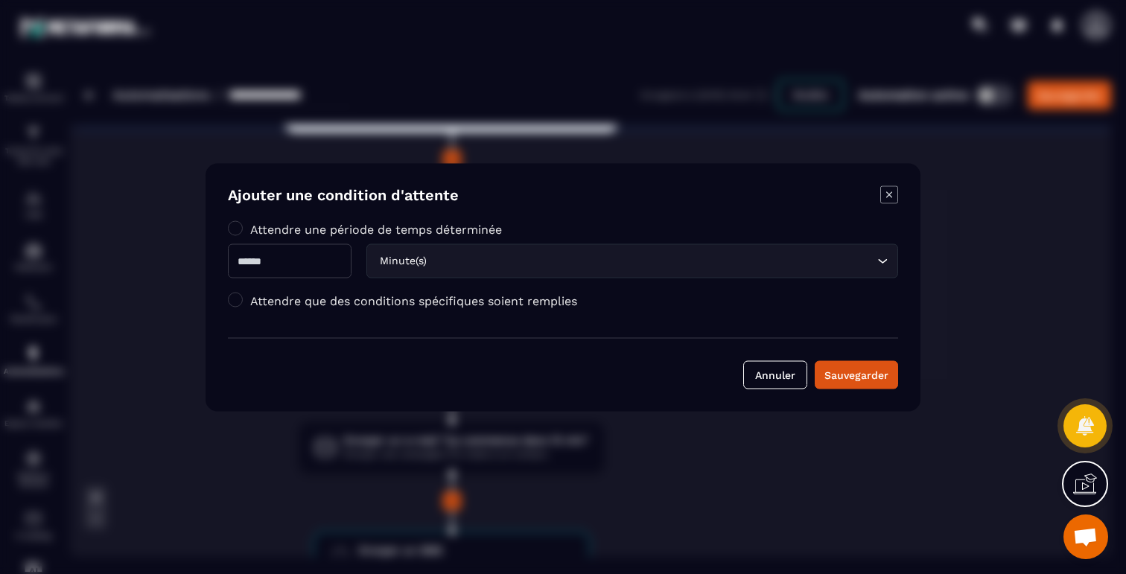
click at [305, 303] on label "Attendre que des conditions spécifiques soient remplies" at bounding box center [413, 300] width 327 height 14
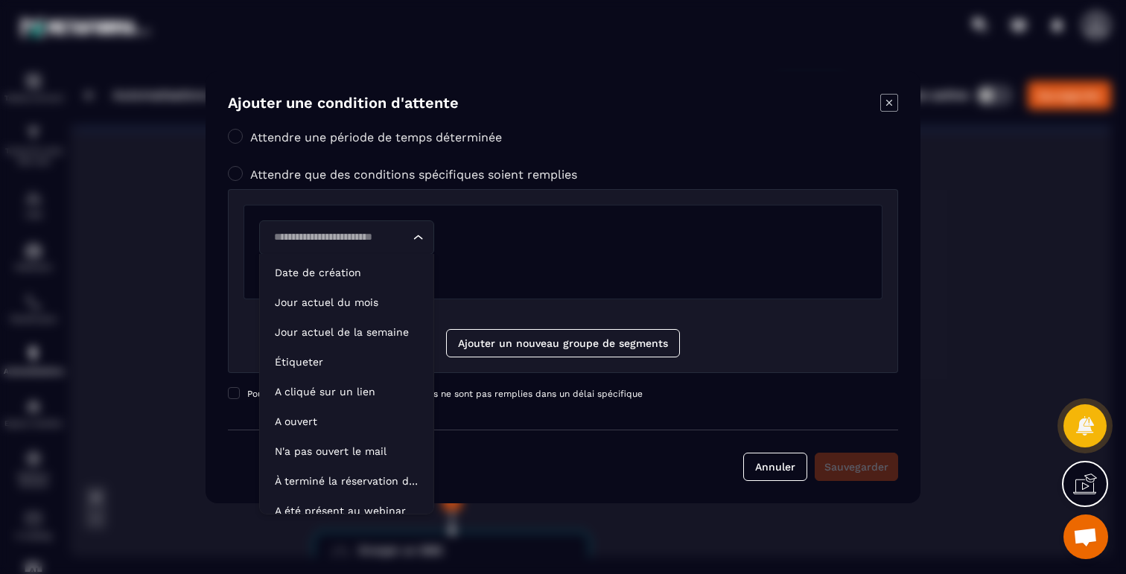
click at [371, 240] on input "Search for option" at bounding box center [339, 237] width 141 height 16
click at [341, 267] on p "Date de création" at bounding box center [347, 272] width 144 height 15
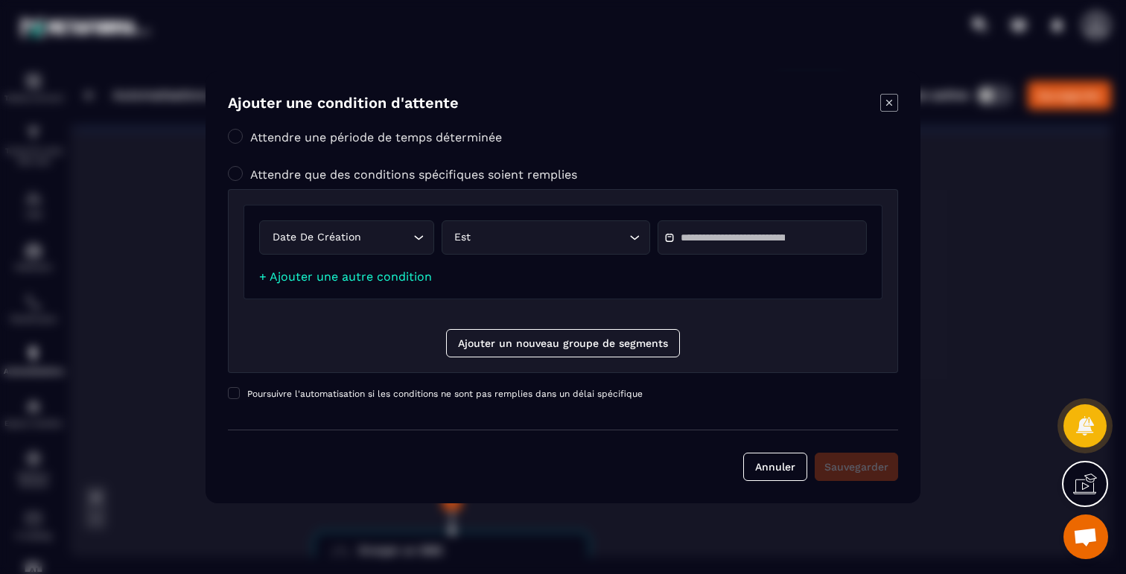
click at [759, 244] on div "Modal window" at bounding box center [761, 237] width 209 height 34
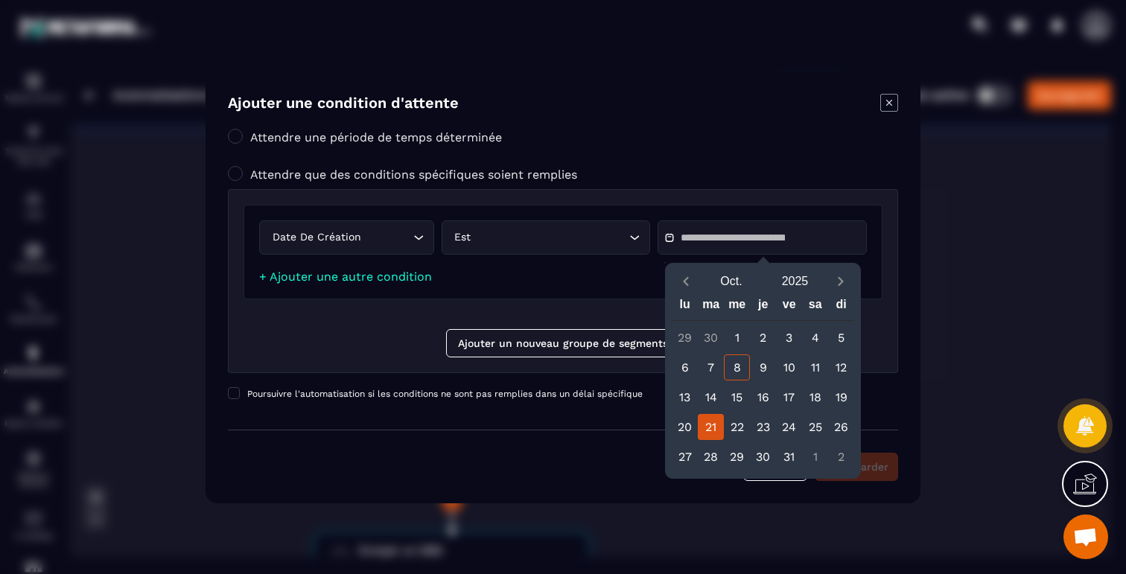
click at [712, 427] on div "21" at bounding box center [711, 427] width 26 height 26
type input "**********"
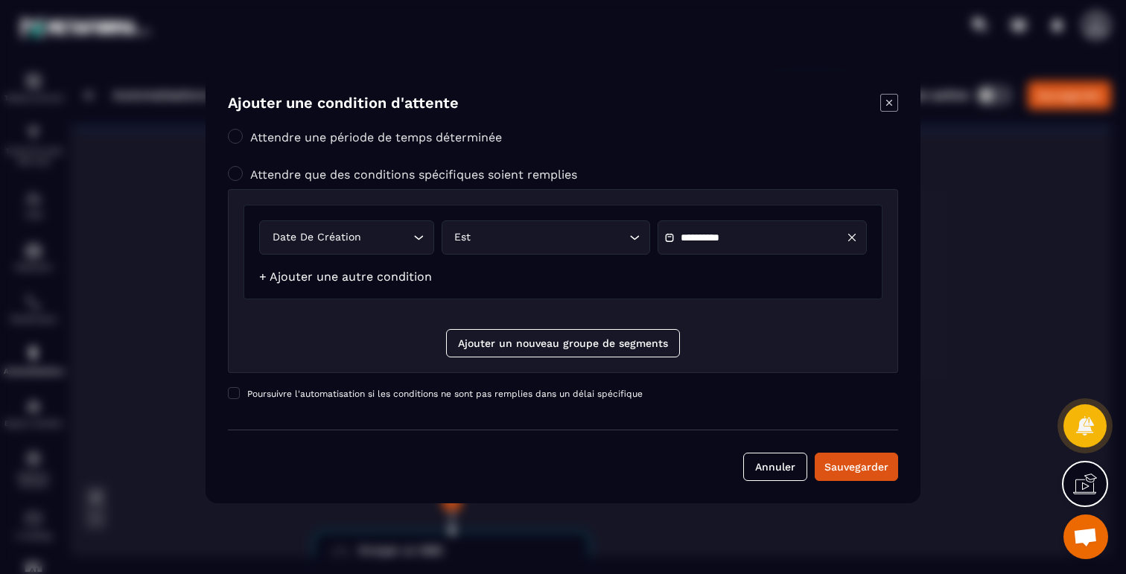
click at [345, 278] on link "+ Ajouter une autre condition" at bounding box center [345, 276] width 173 height 14
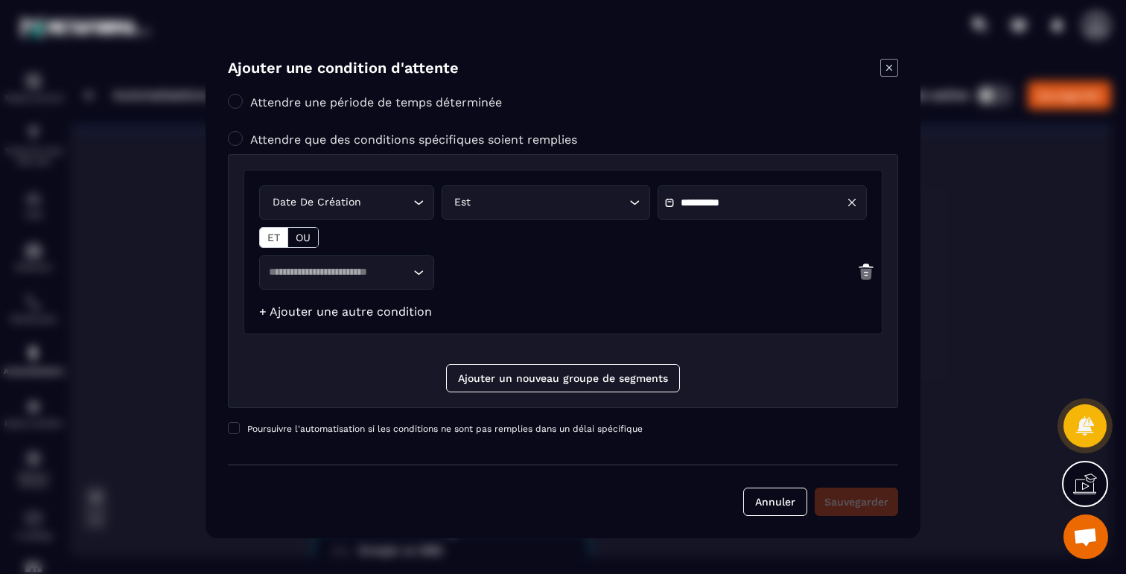
click at [319, 307] on link "+ Ajouter une autre condition" at bounding box center [345, 311] width 173 height 14
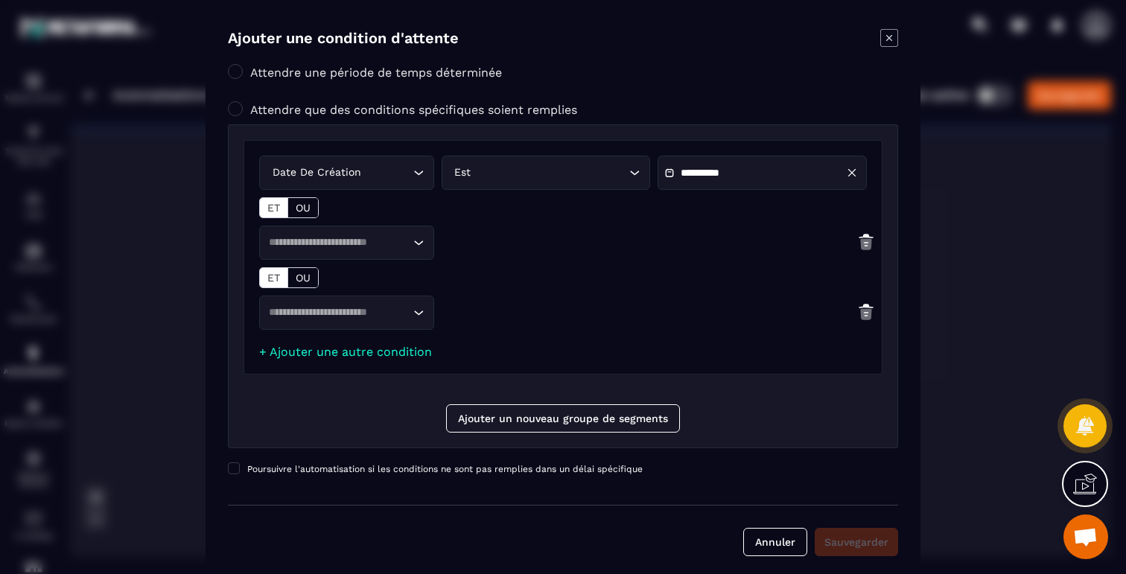
click at [325, 249] on input "Search for option" at bounding box center [339, 242] width 141 height 16
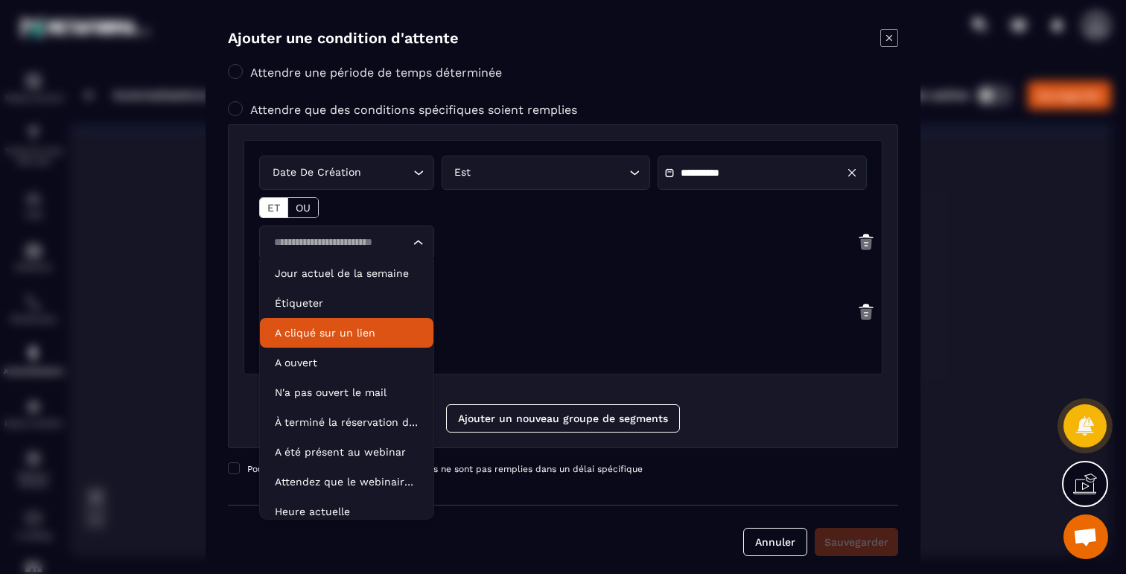
scroll to position [75, 0]
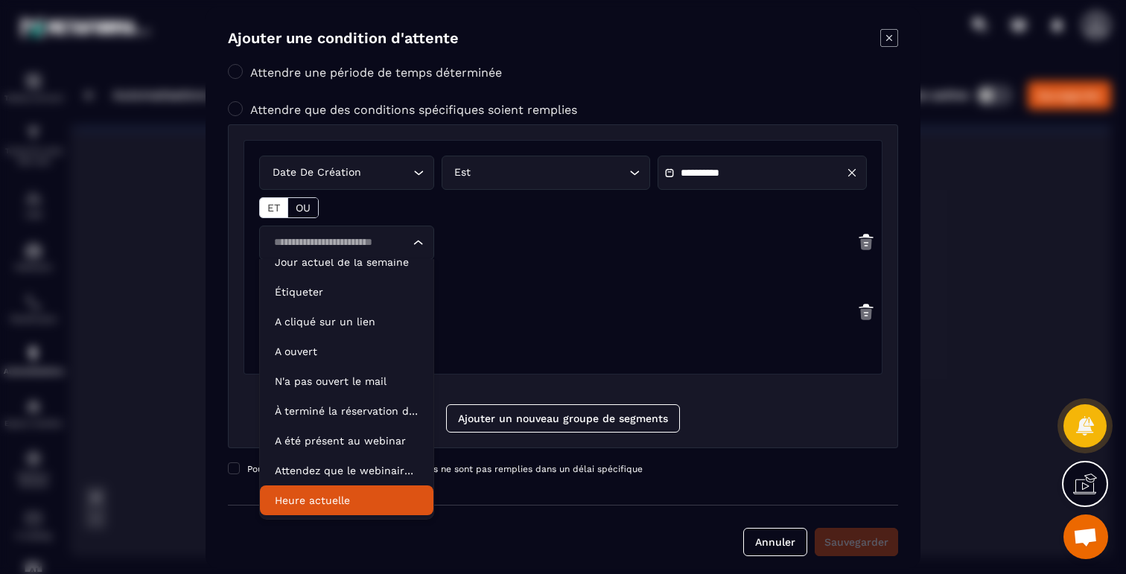
click at [314, 500] on p "Heure actuelle" at bounding box center [347, 500] width 144 height 15
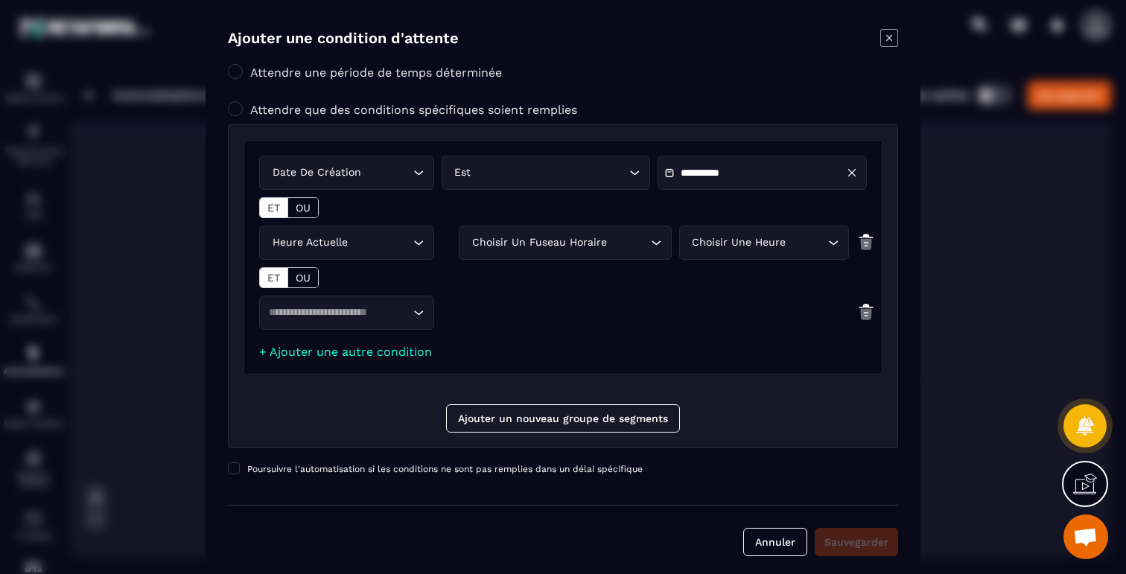
click at [608, 245] on div "Choisir un fuseau horaire" at bounding box center [558, 242] width 182 height 16
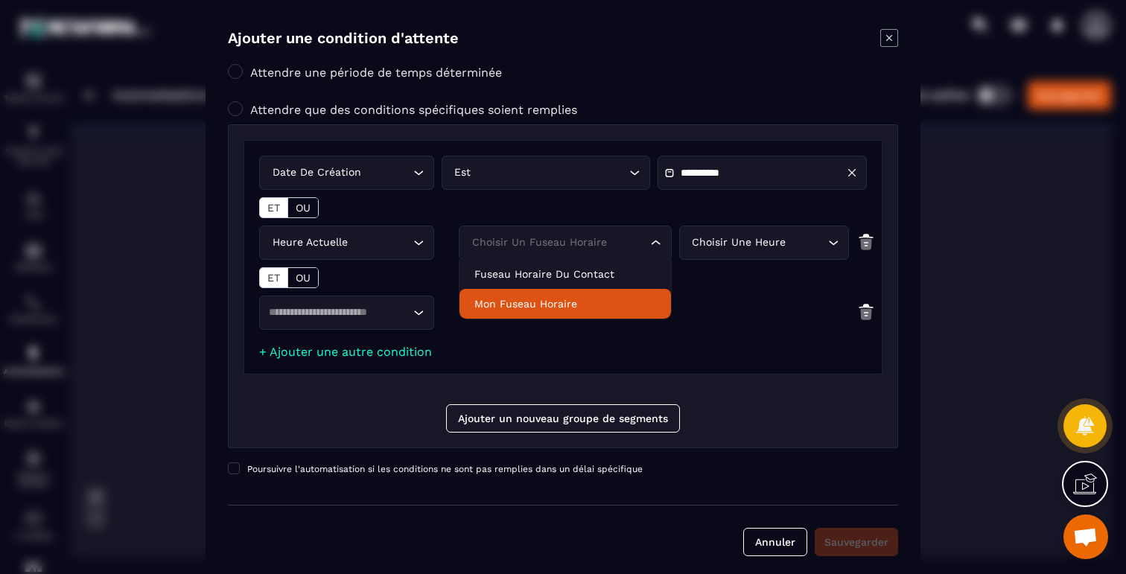
click at [561, 300] on p "Mon fuseau horaire" at bounding box center [565, 303] width 182 height 15
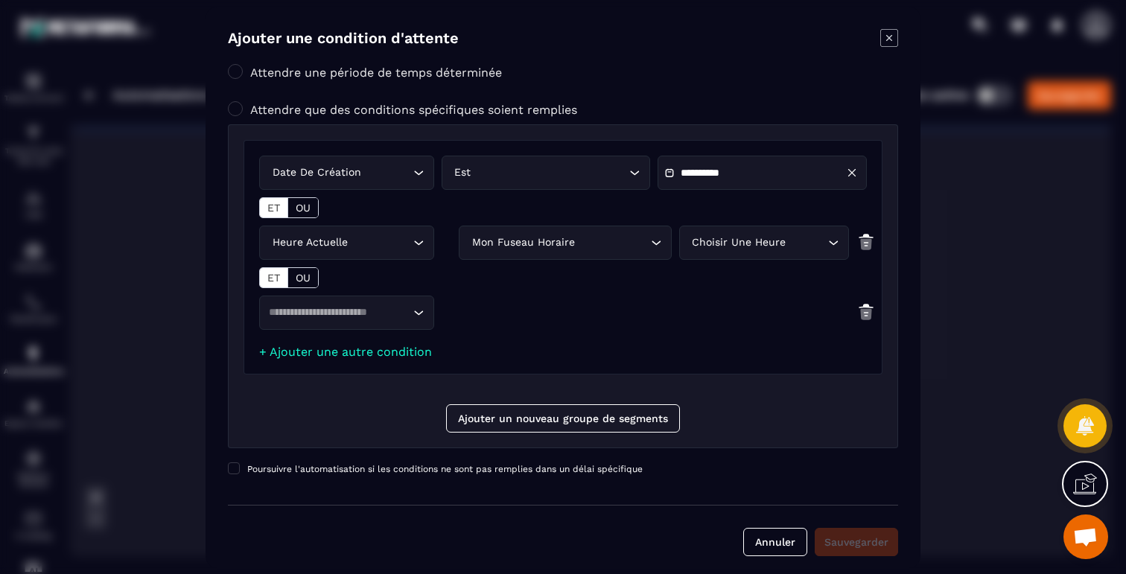
click at [772, 243] on div "Choisir une heure" at bounding box center [756, 242] width 138 height 16
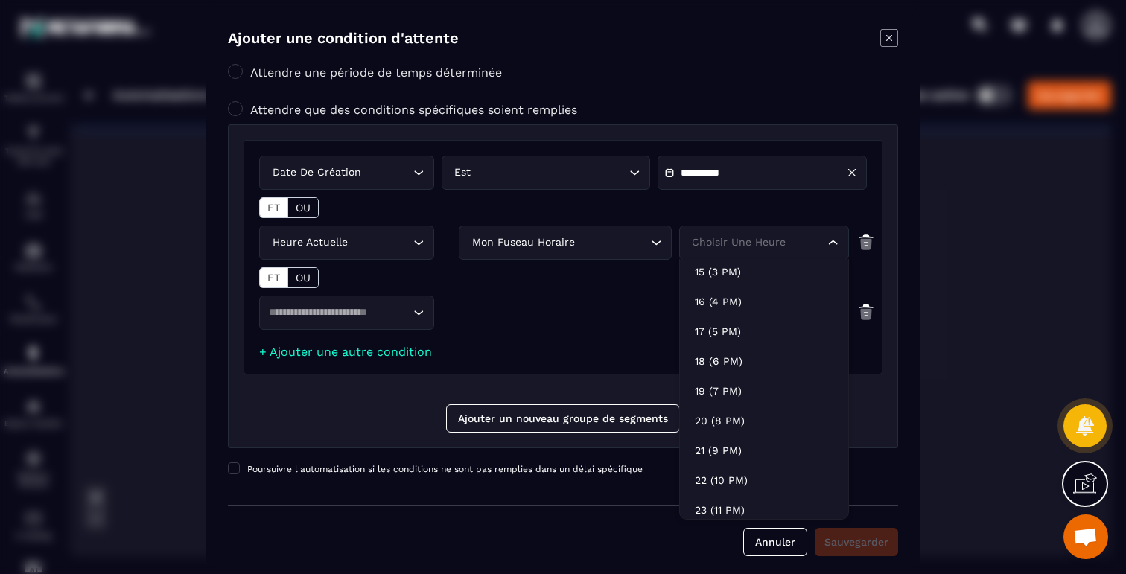
scroll to position [453, 0]
click at [708, 385] on p "19 (7 PM)" at bounding box center [764, 390] width 138 height 15
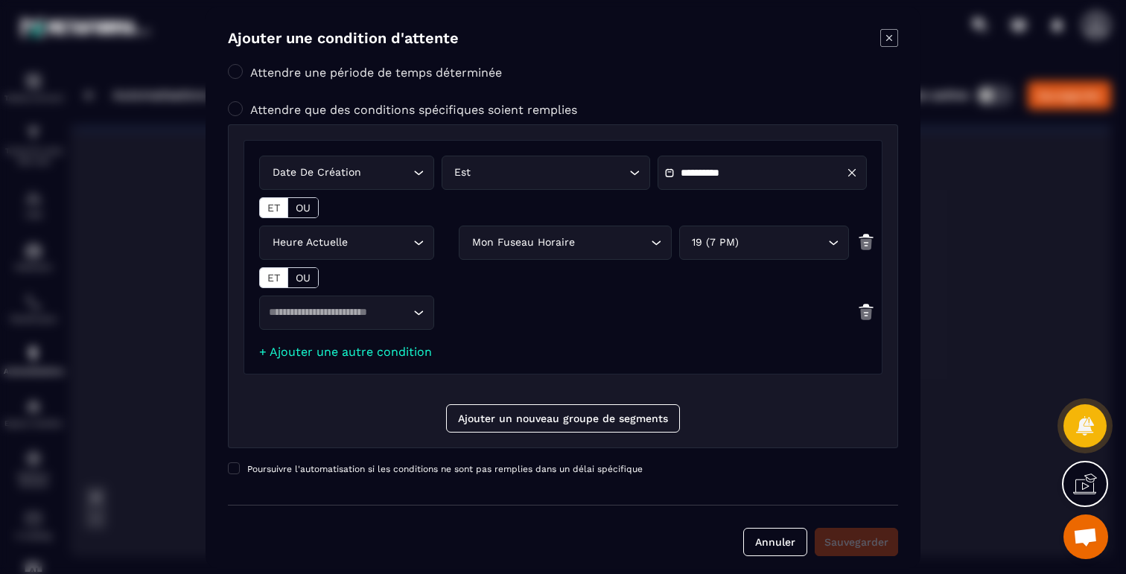
click at [864, 310] on img "Modal window" at bounding box center [866, 312] width 18 height 18
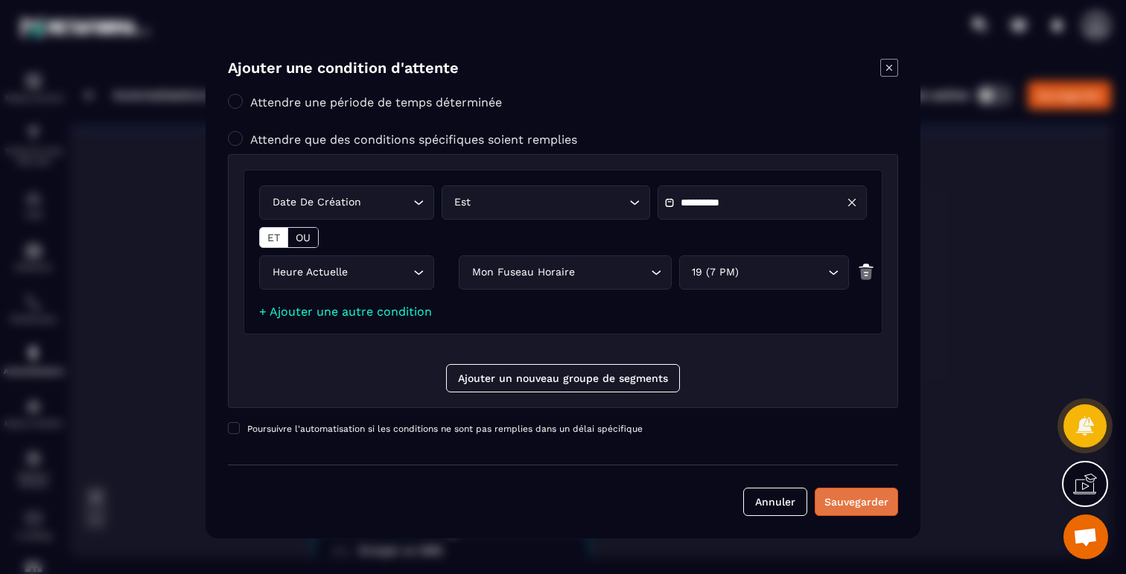
click at [843, 504] on div "Sauvegarder" at bounding box center [856, 501] width 64 height 15
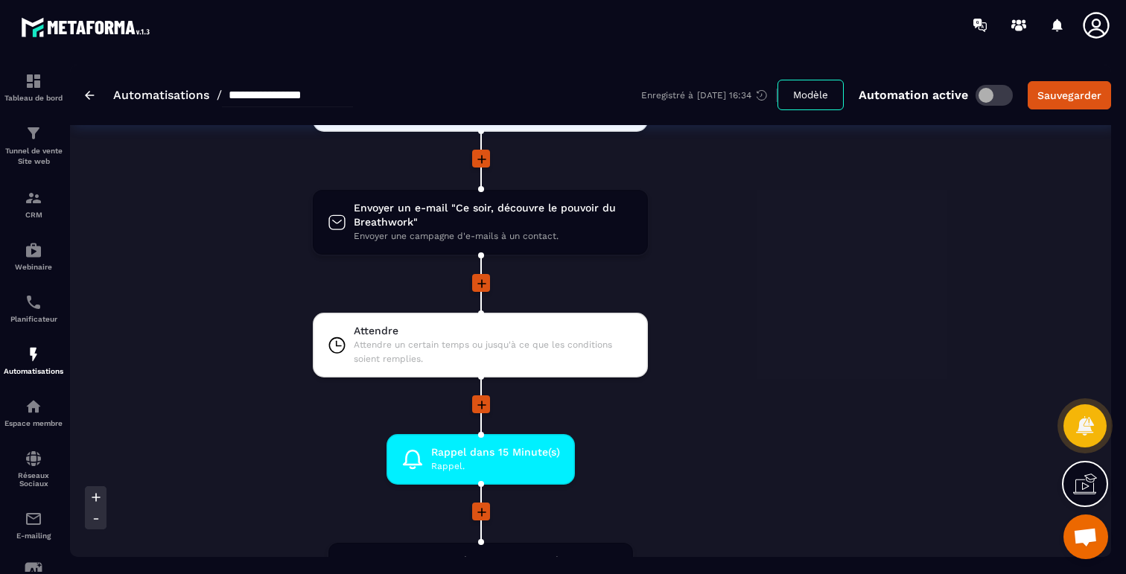
scroll to position [0, 604]
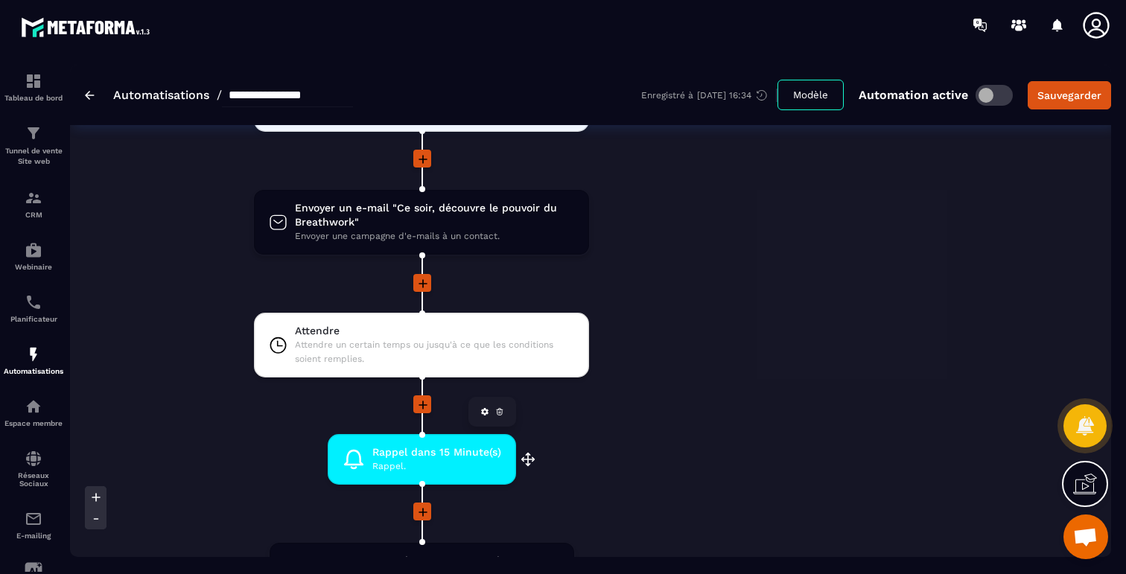
click at [497, 412] on icon at bounding box center [499, 411] width 9 height 9
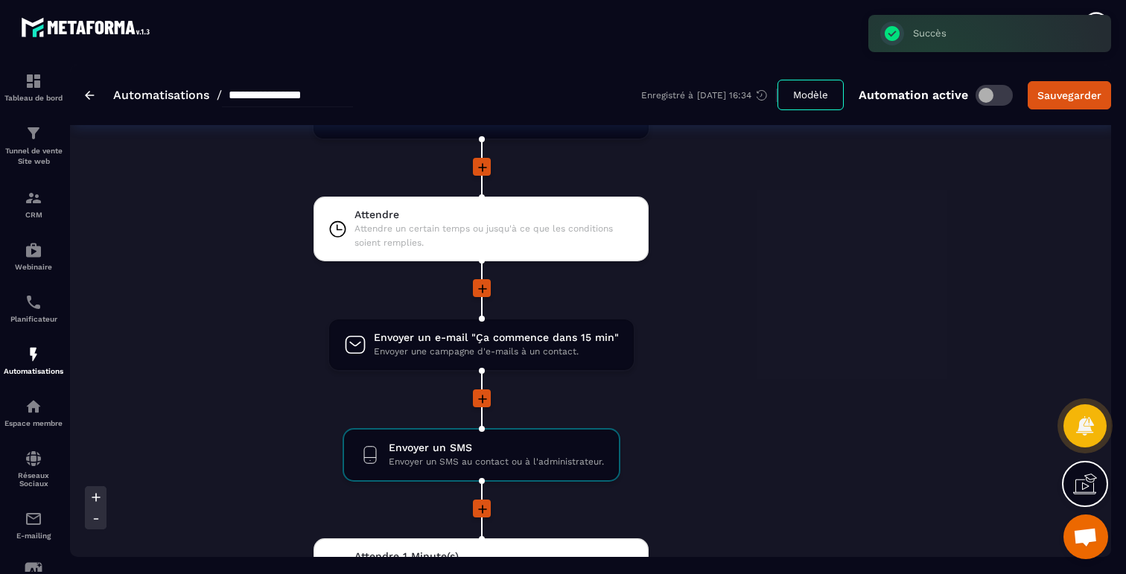
scroll to position [1157, 0]
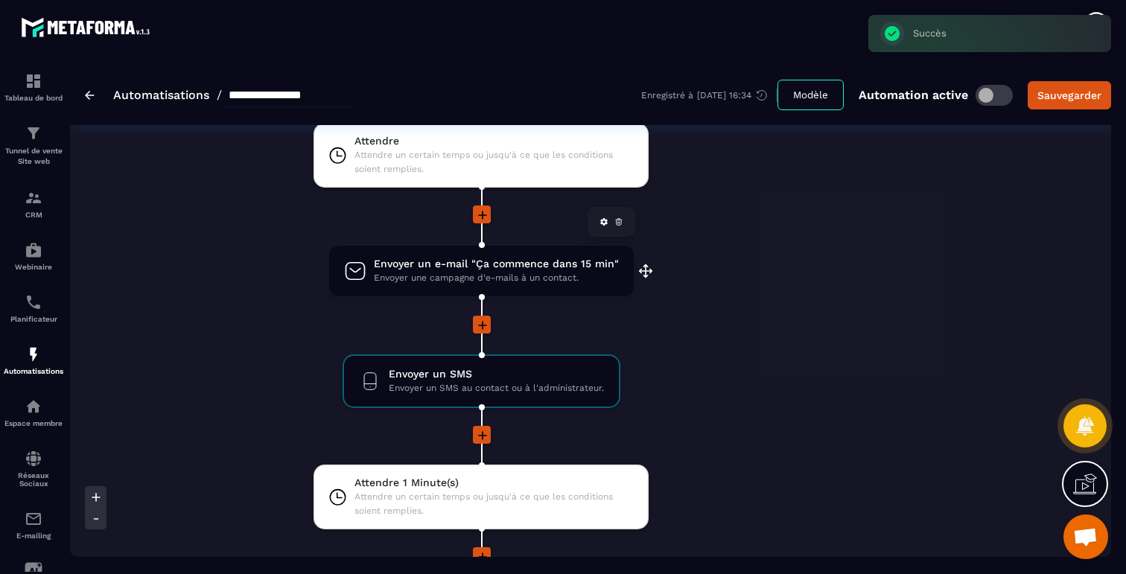
click at [513, 276] on span "Envoyer une campagne d'e-mails à un contact." at bounding box center [496, 278] width 245 height 14
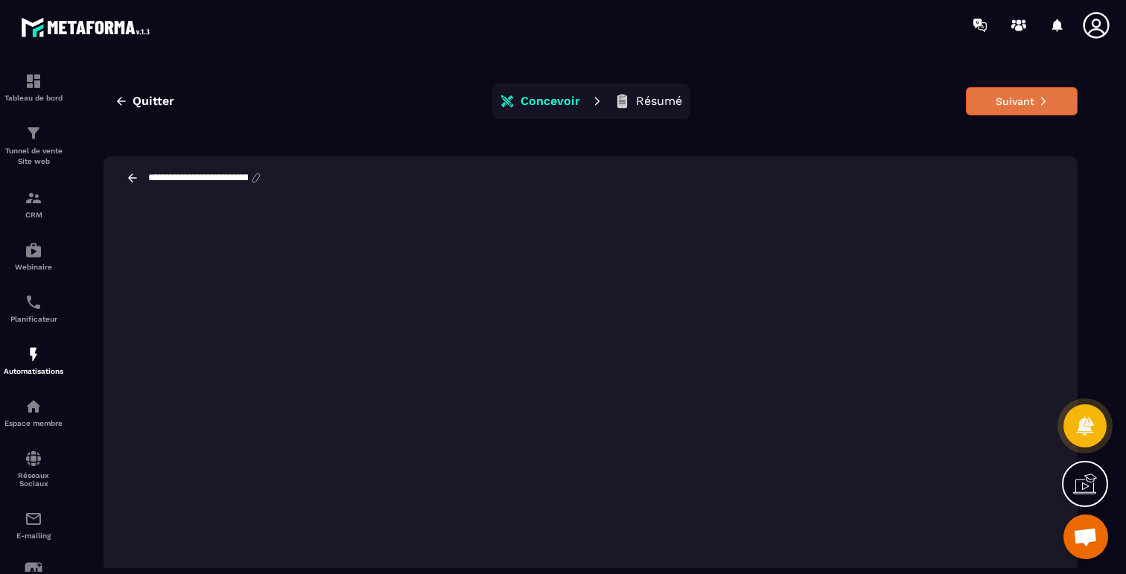
click at [1005, 102] on button "Suivant" at bounding box center [1022, 101] width 112 height 28
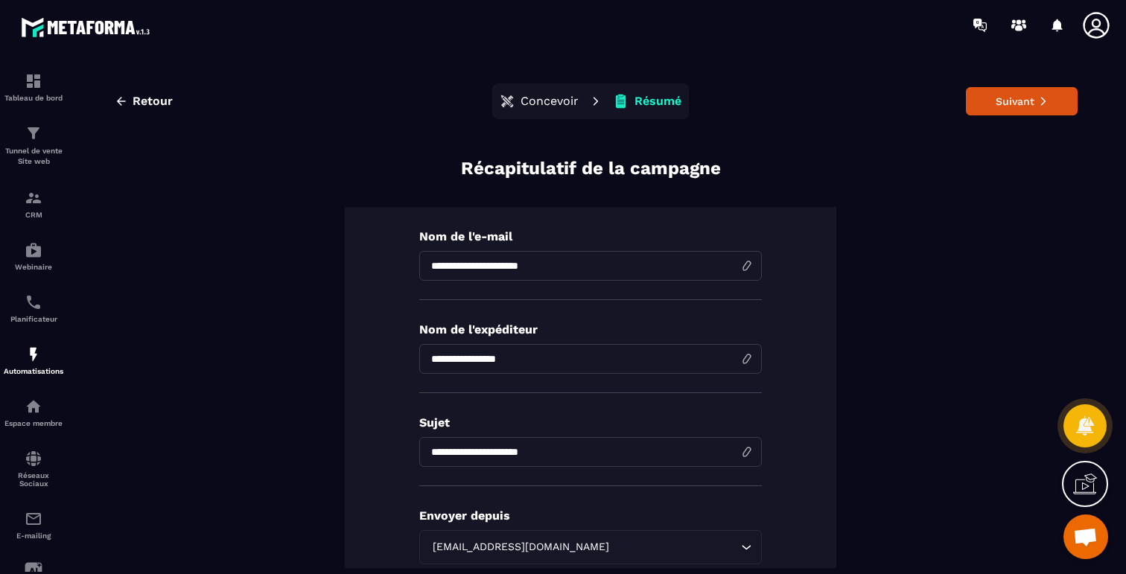
drag, startPoint x: 579, startPoint y: 268, endPoint x: 535, endPoint y: 267, distance: 43.9
click at [535, 267] on input "**********" at bounding box center [590, 266] width 342 height 30
type input "**********"
drag, startPoint x: 572, startPoint y: 460, endPoint x: 534, endPoint y: 453, distance: 37.8
click at [534, 453] on input "**********" at bounding box center [590, 452] width 342 height 30
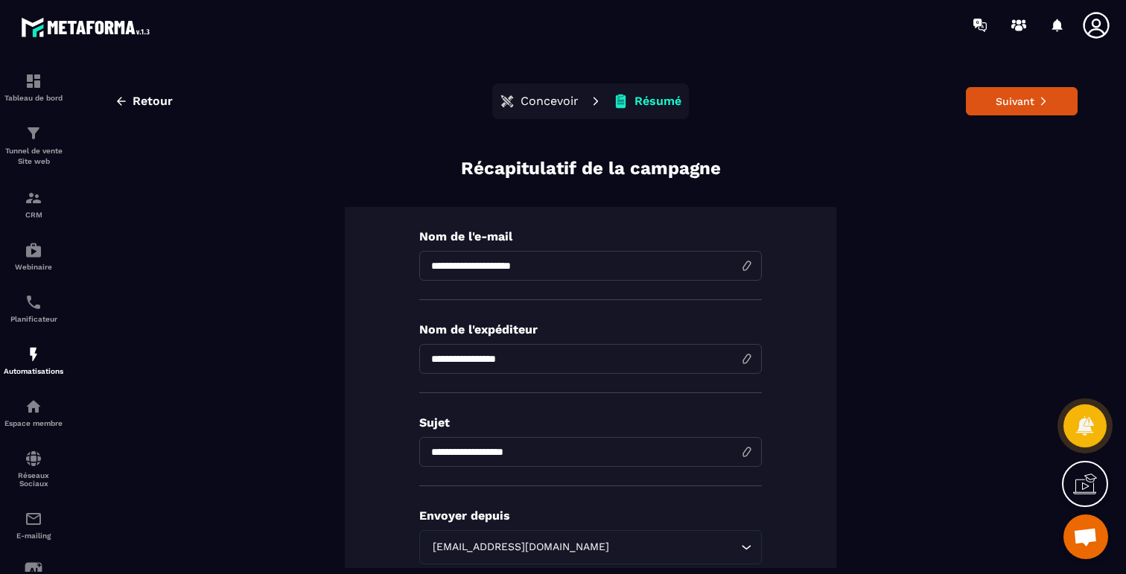
type input "**********"
click at [820, 454] on div "**********" at bounding box center [590, 427] width 491 height 441
click at [1036, 87] on button "Suivant" at bounding box center [1022, 101] width 112 height 28
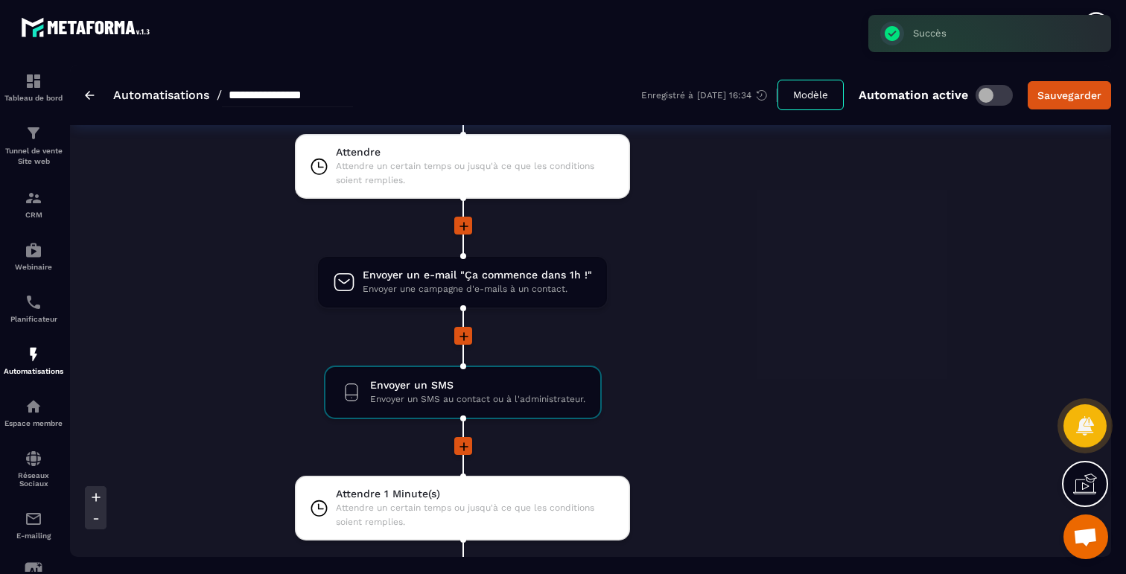
scroll to position [1163, 0]
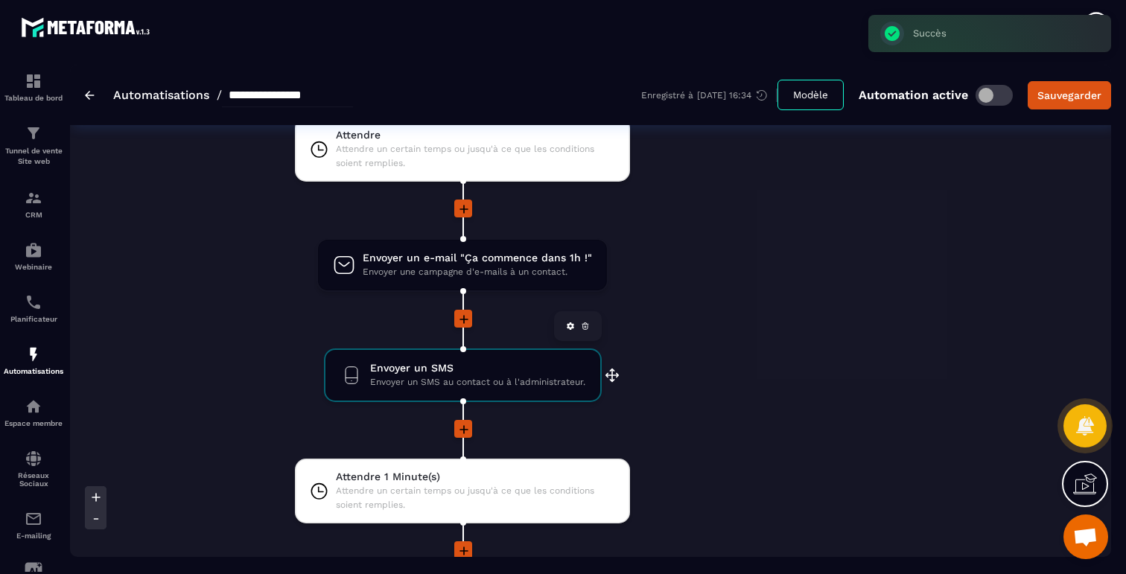
click at [493, 377] on span "Envoyer un SMS au contact ou à l'administrateur." at bounding box center [477, 382] width 215 height 14
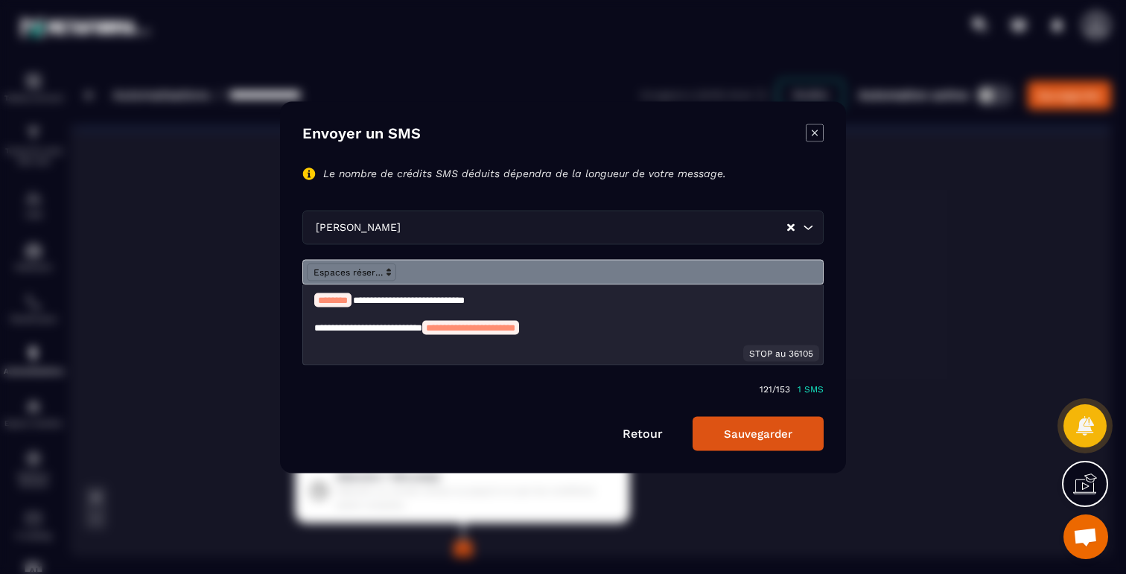
click at [581, 333] on p "**********" at bounding box center [562, 327] width 497 height 13
drag, startPoint x: 580, startPoint y: 329, endPoint x: 459, endPoint y: 329, distance: 120.6
click at [459, 329] on p "**********" at bounding box center [562, 327] width 497 height 13
paste div "Modal window"
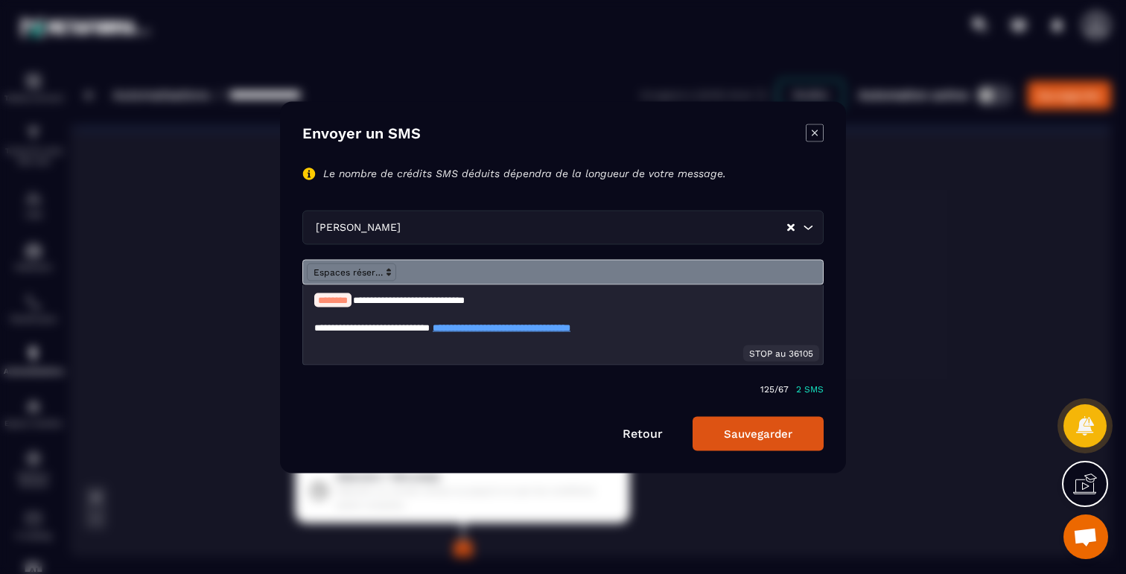
click at [465, 352] on p "Modal window" at bounding box center [562, 354] width 497 height 13
click at [433, 328] on strong "Modal window" at bounding box center [431, 327] width 3 height 10
drag, startPoint x: 521, startPoint y: 299, endPoint x: 383, endPoint y: 298, distance: 137.7
click at [383, 299] on p "**********" at bounding box center [562, 299] width 497 height 13
drag, startPoint x: 354, startPoint y: 326, endPoint x: 316, endPoint y: 325, distance: 38.7
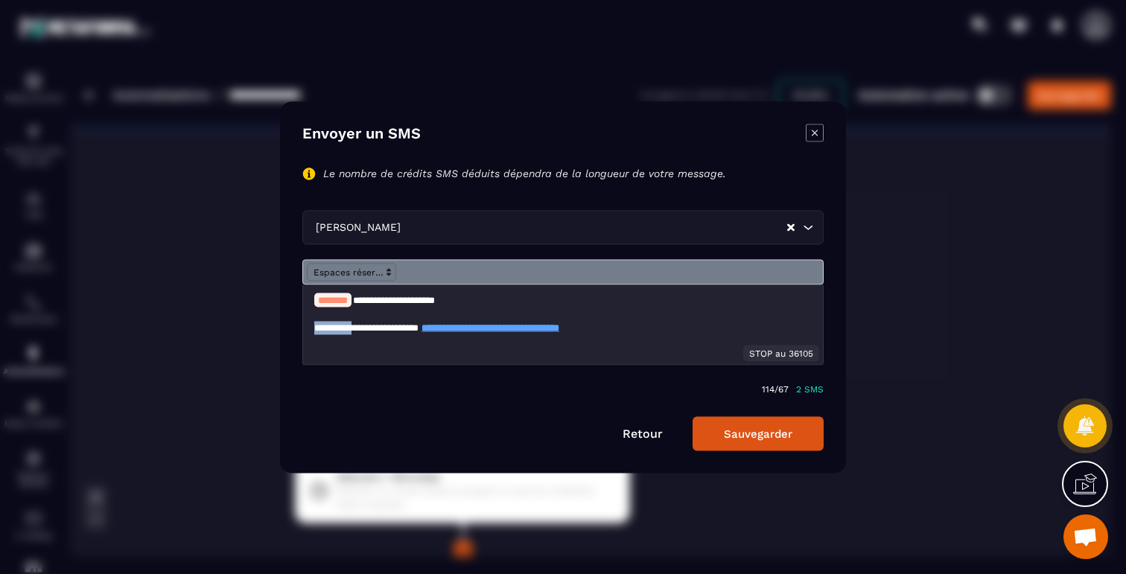
click at [316, 325] on p "**********" at bounding box center [562, 327] width 497 height 13
click at [339, 348] on p "Modal window" at bounding box center [562, 340] width 497 height 13
click at [782, 427] on button "Sauvegarder" at bounding box center [757, 433] width 131 height 34
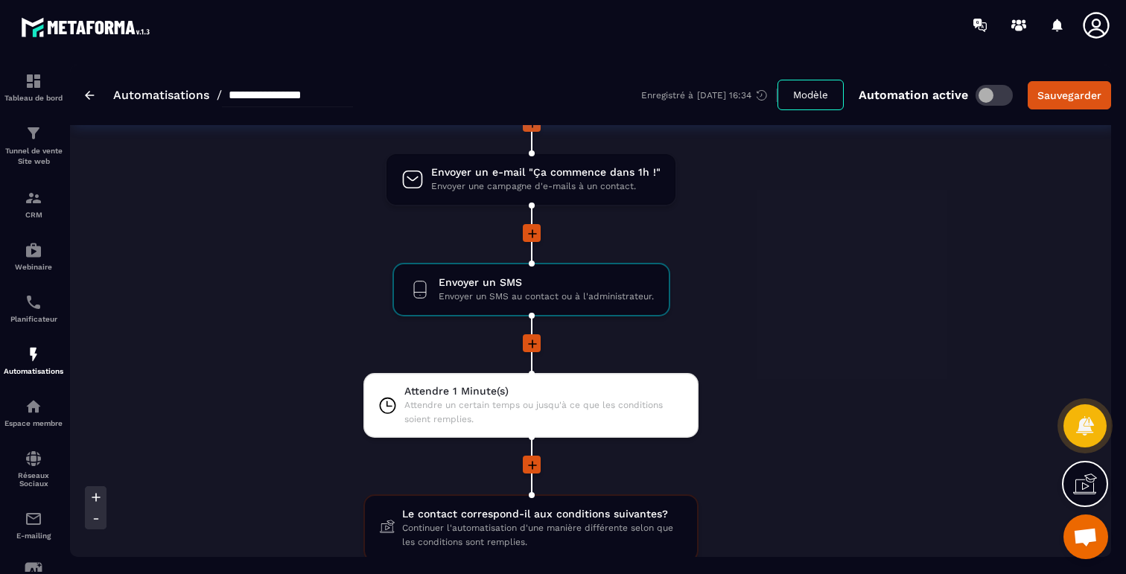
scroll to position [1332, 0]
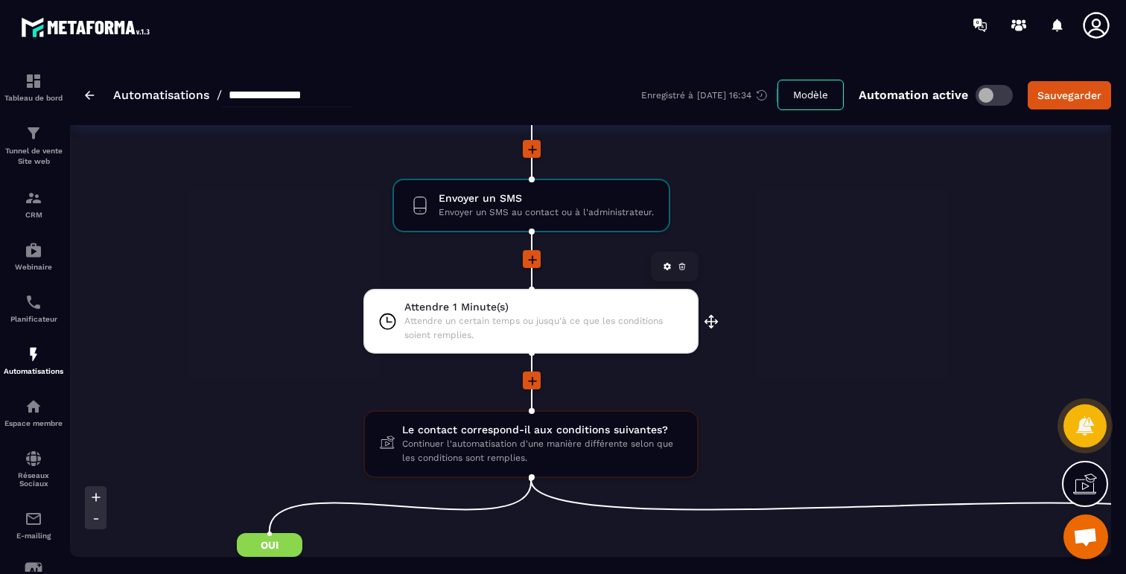
click at [572, 333] on span "Attendre un certain temps ou jusqu'à ce que les conditions soient remplies." at bounding box center [543, 328] width 279 height 28
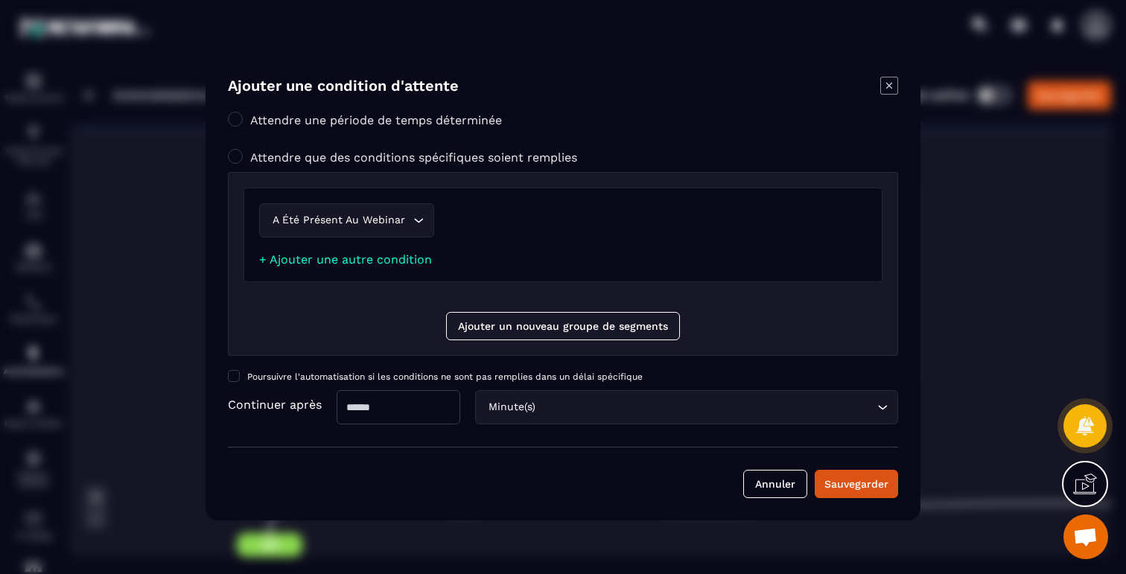
click at [889, 86] on icon "Modal window" at bounding box center [889, 85] width 6 height 6
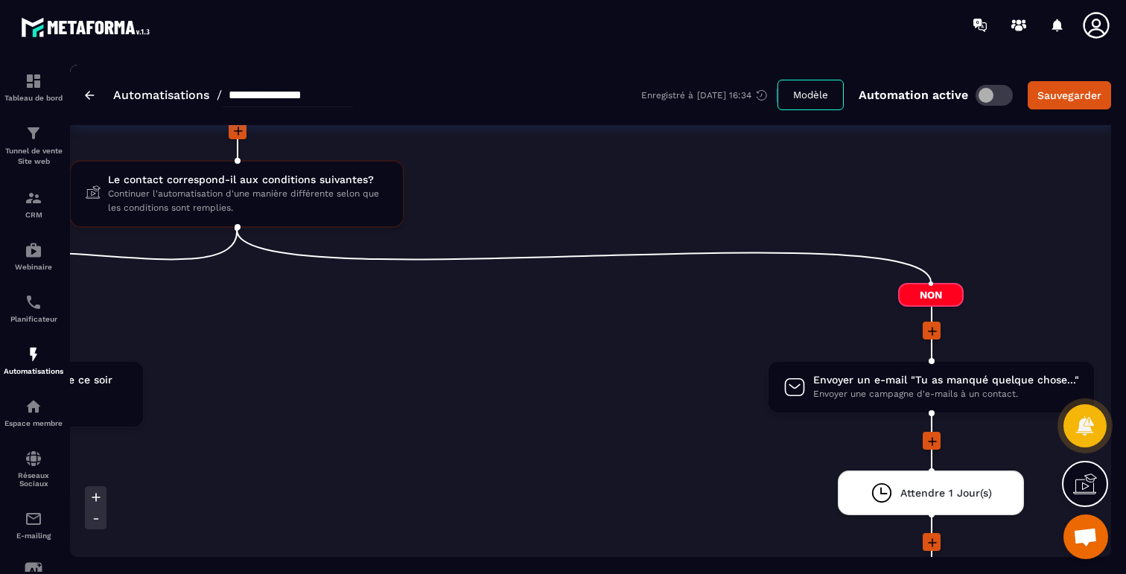
scroll to position [0, 869]
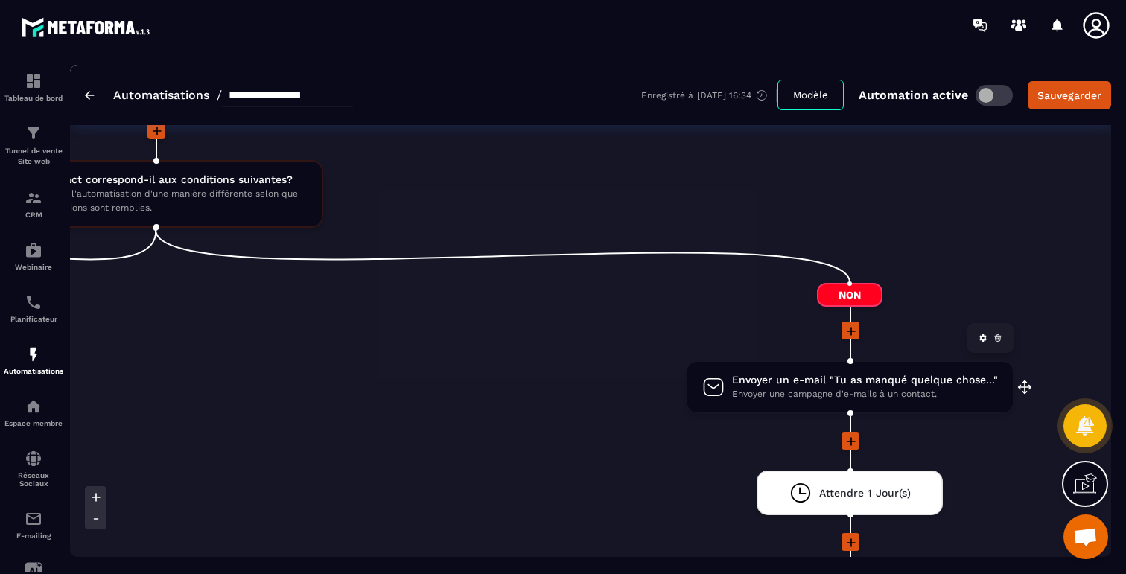
click at [995, 341] on icon at bounding box center [997, 337] width 9 height 9
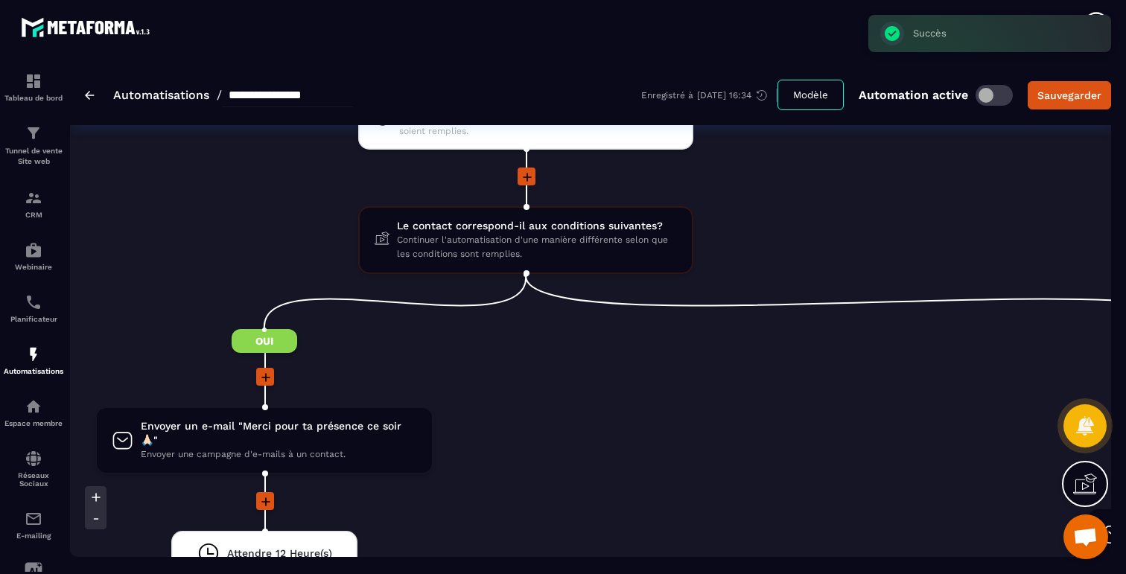
scroll to position [1513, 0]
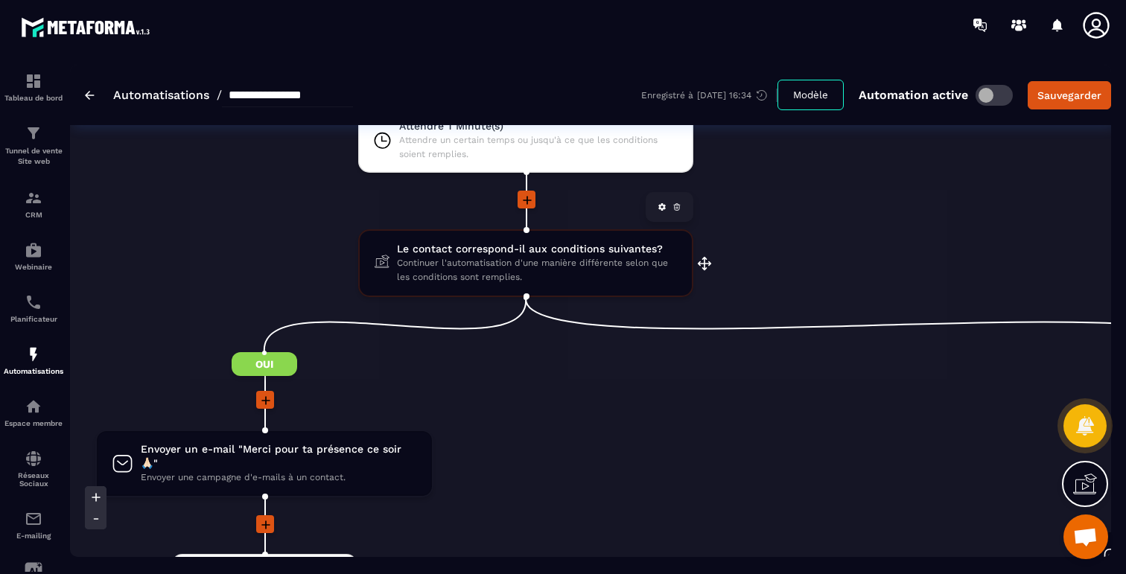
click at [650, 252] on span "Le contact correspond-il aux conditions suivantes?" at bounding box center [537, 249] width 280 height 14
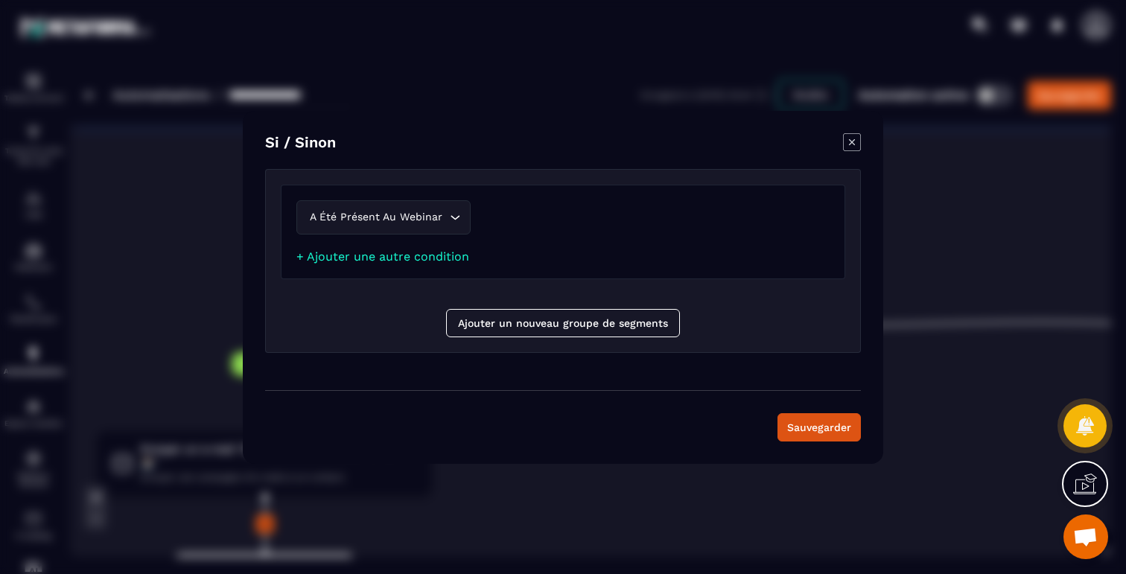
click at [852, 138] on icon "Modal window" at bounding box center [852, 142] width 18 height 18
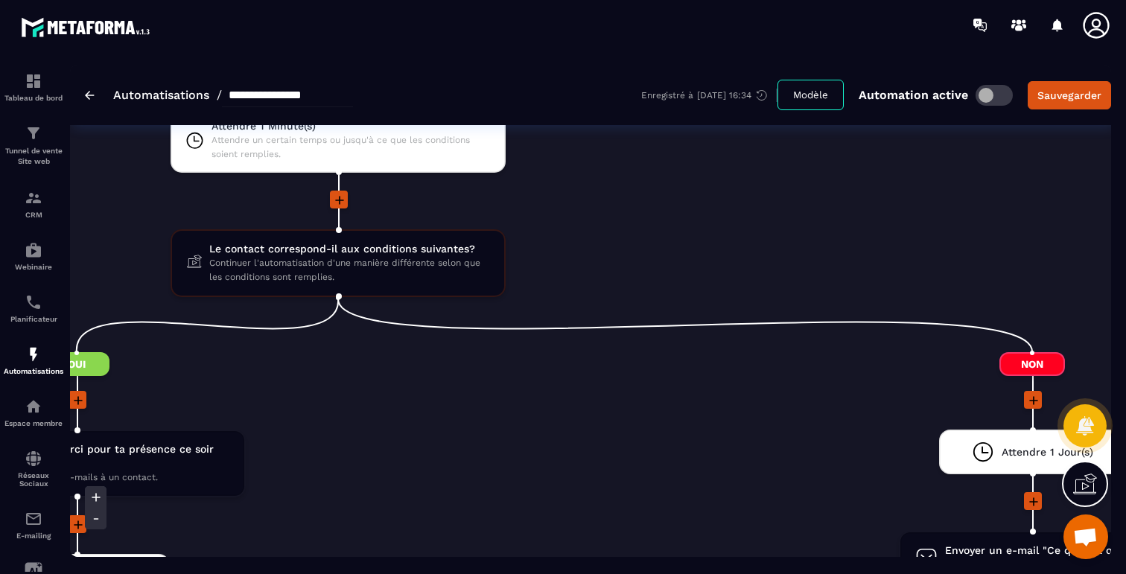
scroll to position [0, 869]
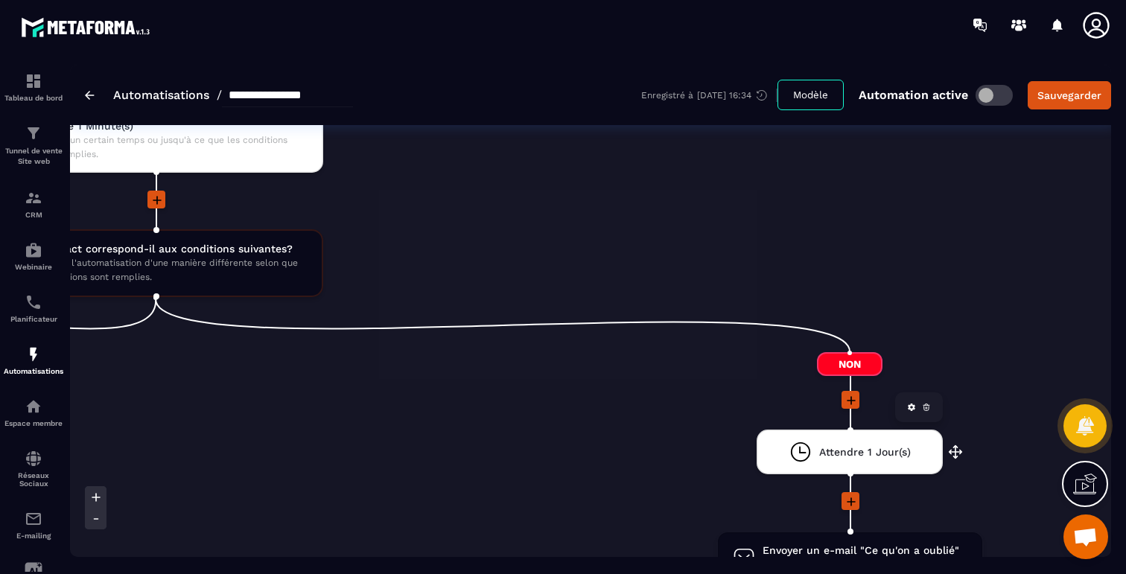
click at [928, 409] on icon at bounding box center [926, 408] width 5 height 4
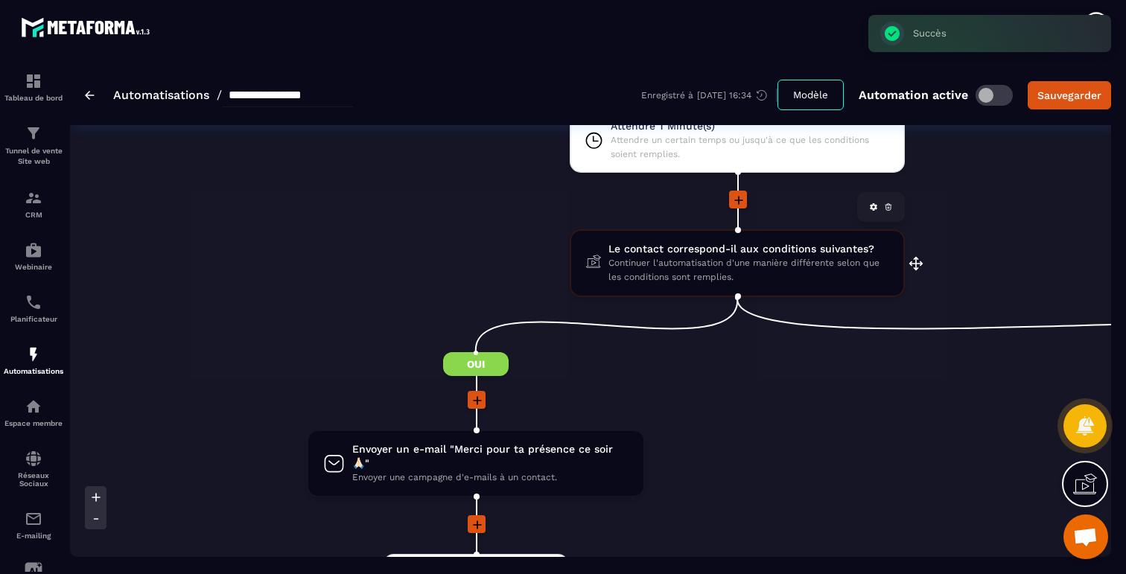
scroll to position [0, 313]
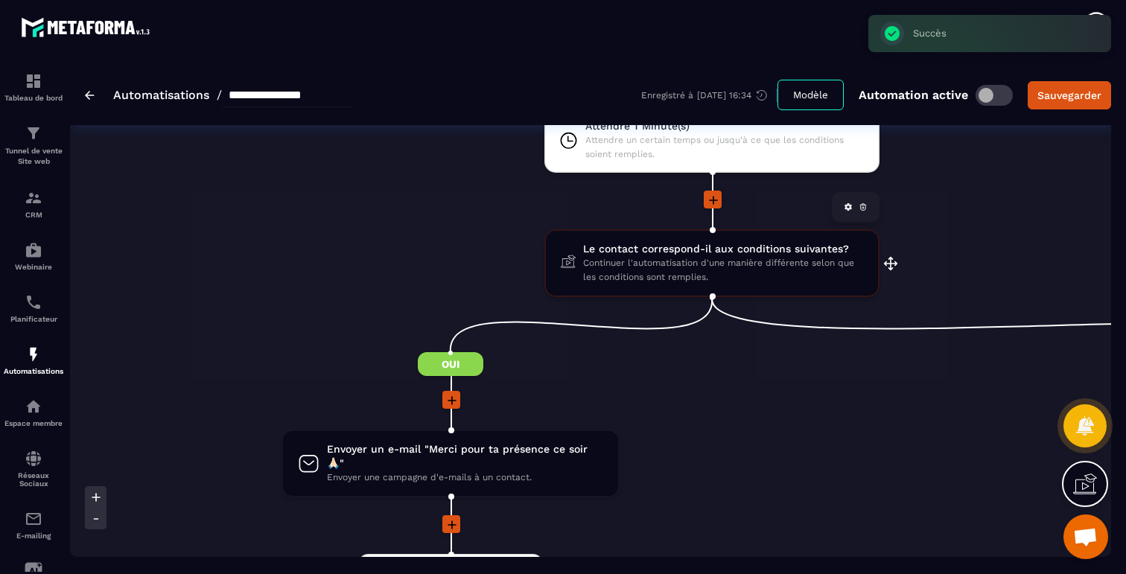
click at [757, 272] on span "Continuer l'automatisation d'une manière différente selon que les conditions so…" at bounding box center [723, 270] width 280 height 28
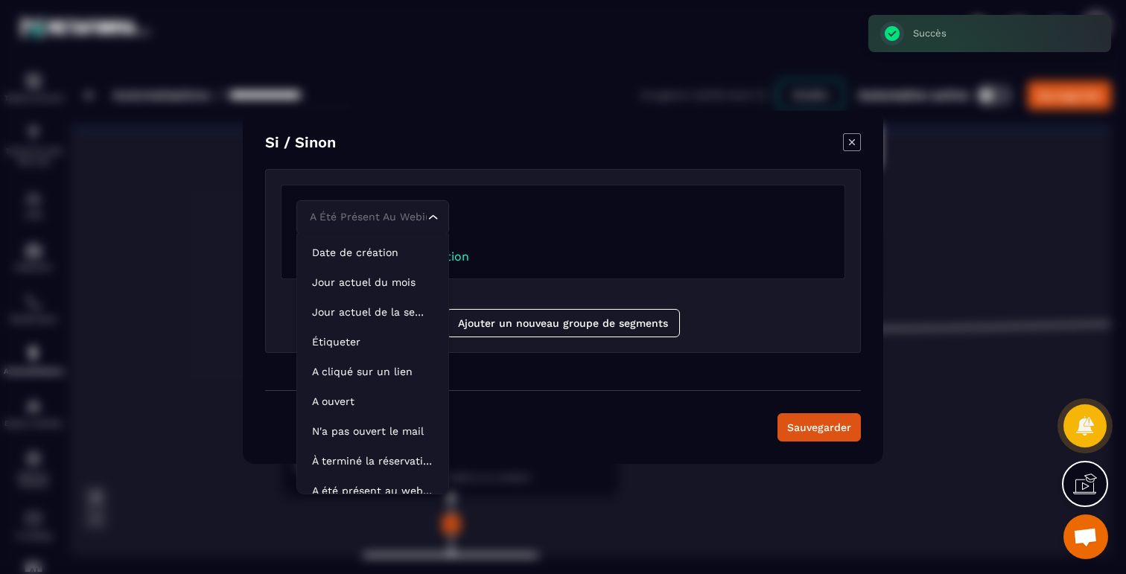
click at [425, 214] on div "A été présent au webinar Loading..." at bounding box center [372, 217] width 153 height 34
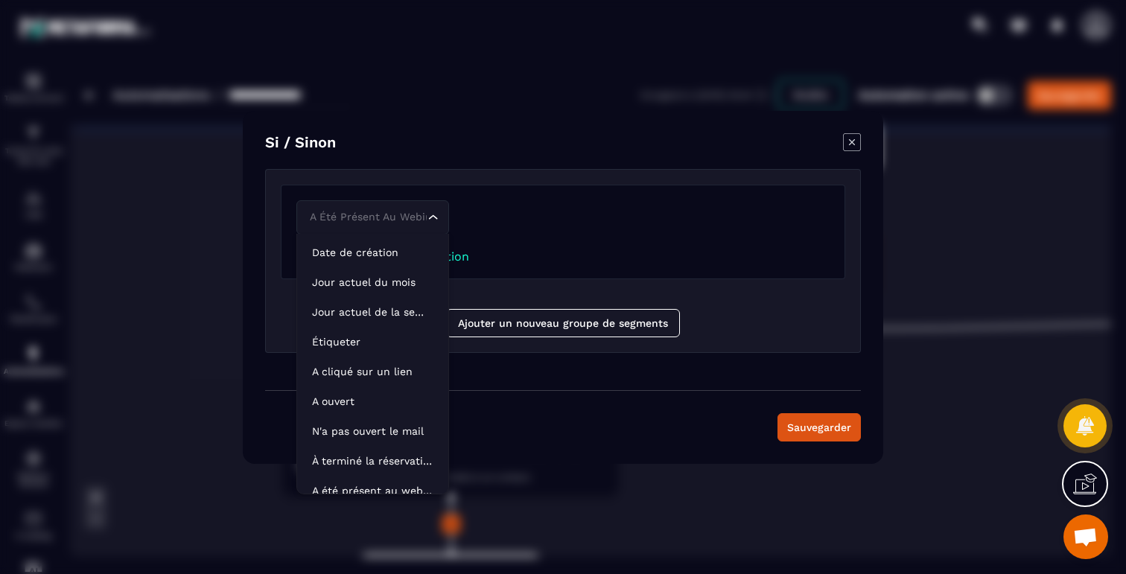
click at [849, 143] on icon "Modal window" at bounding box center [852, 142] width 18 height 18
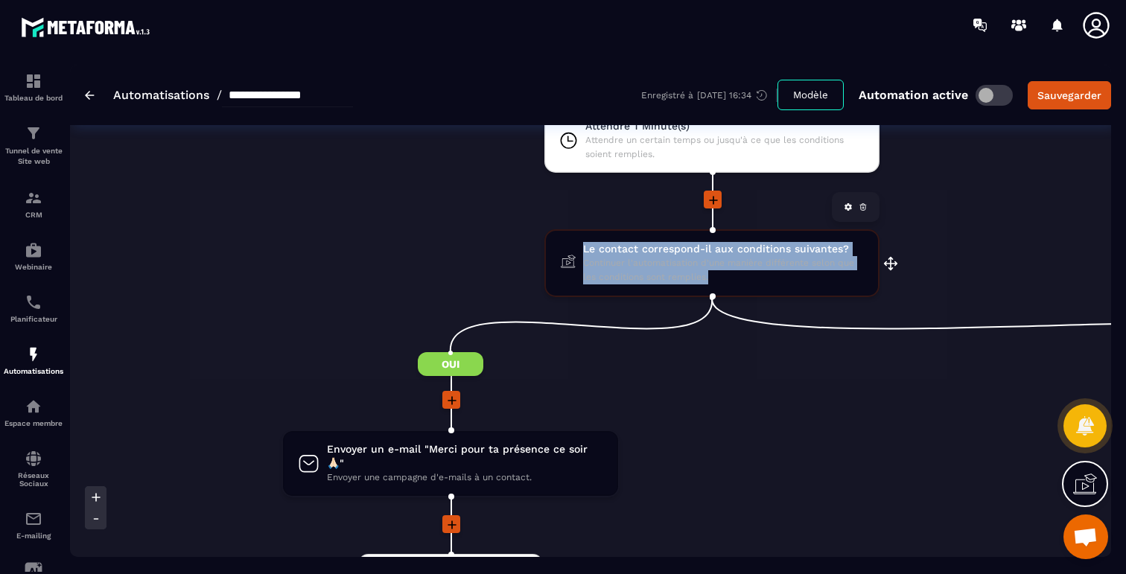
drag, startPoint x: 714, startPoint y: 296, endPoint x: 710, endPoint y: 266, distance: 30.0
click at [711, 240] on div "Le contact correspond-il aux conditions suivantes? Continuer l'automatisation d…" at bounding box center [711, 263] width 335 height 68
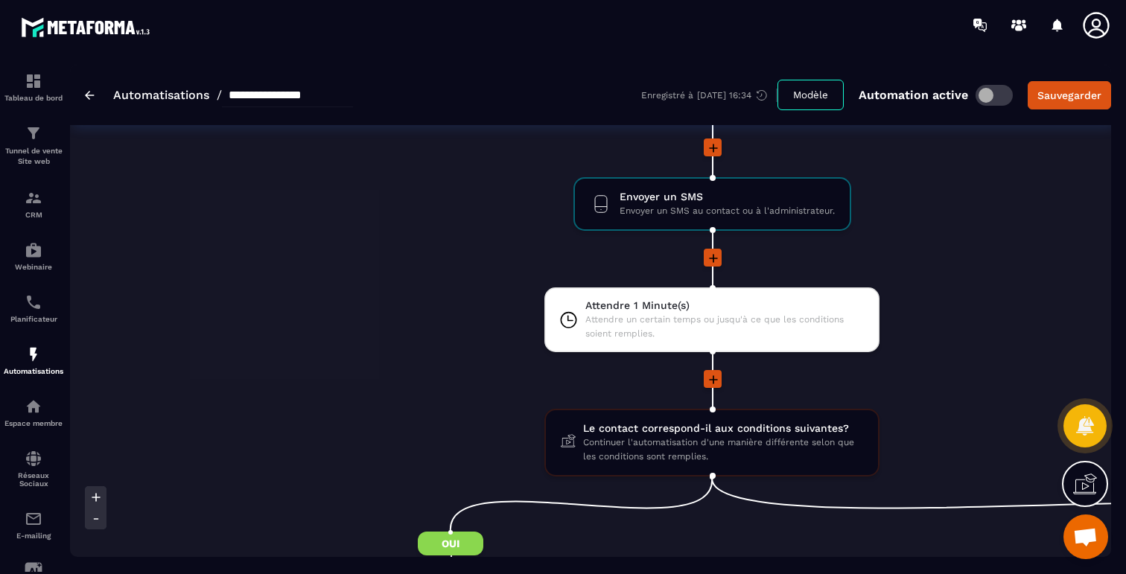
scroll to position [1443, 0]
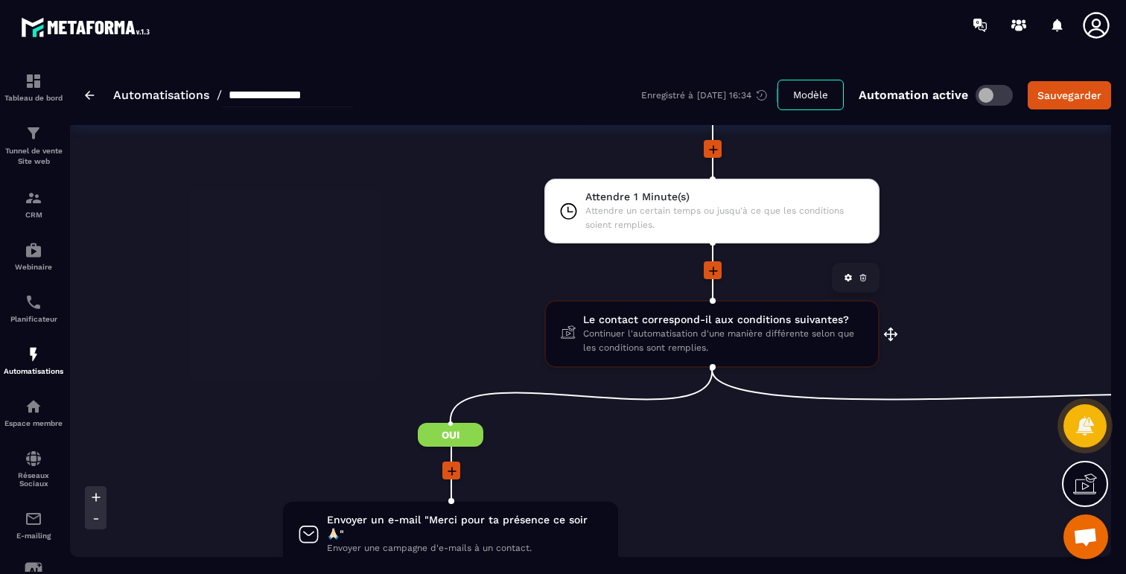
click at [861, 279] on icon at bounding box center [862, 277] width 9 height 9
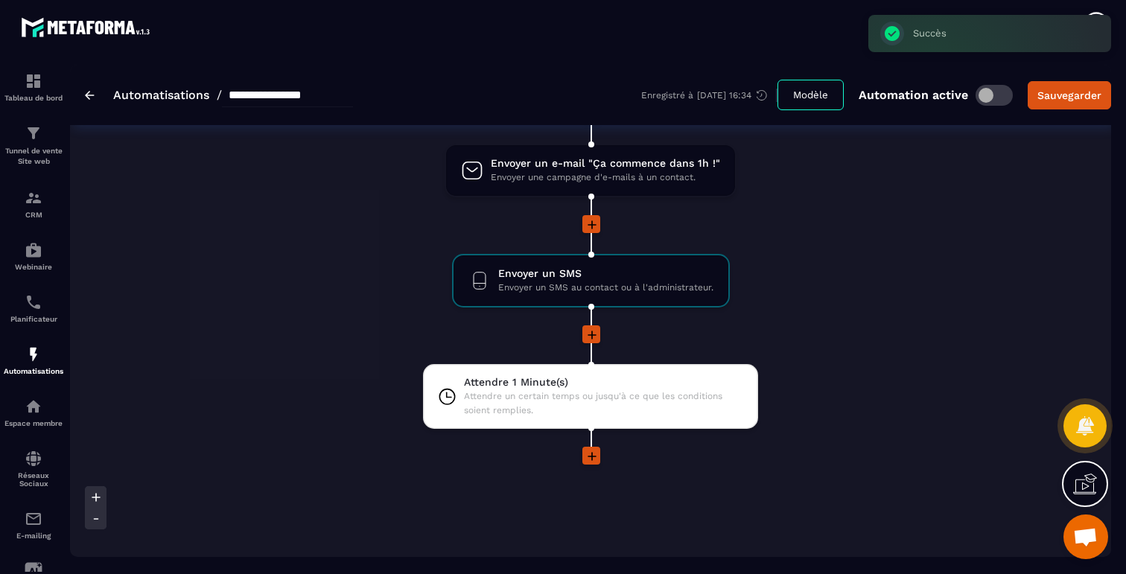
scroll to position [1332, 0]
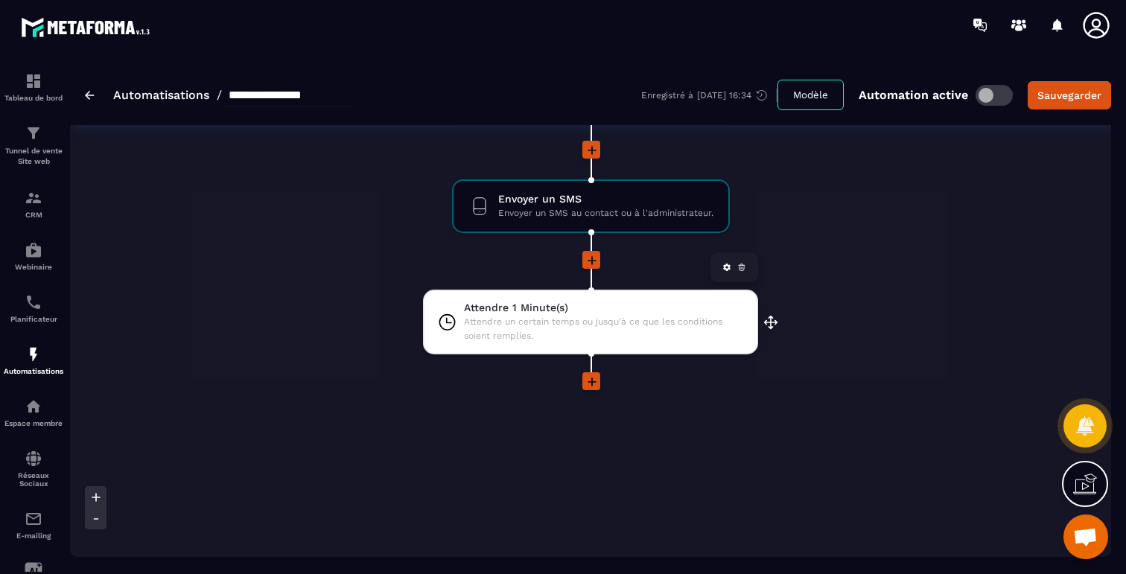
click at [534, 334] on span "Attendre un certain temps ou jusqu'à ce que les conditions soient remplies." at bounding box center [603, 329] width 279 height 28
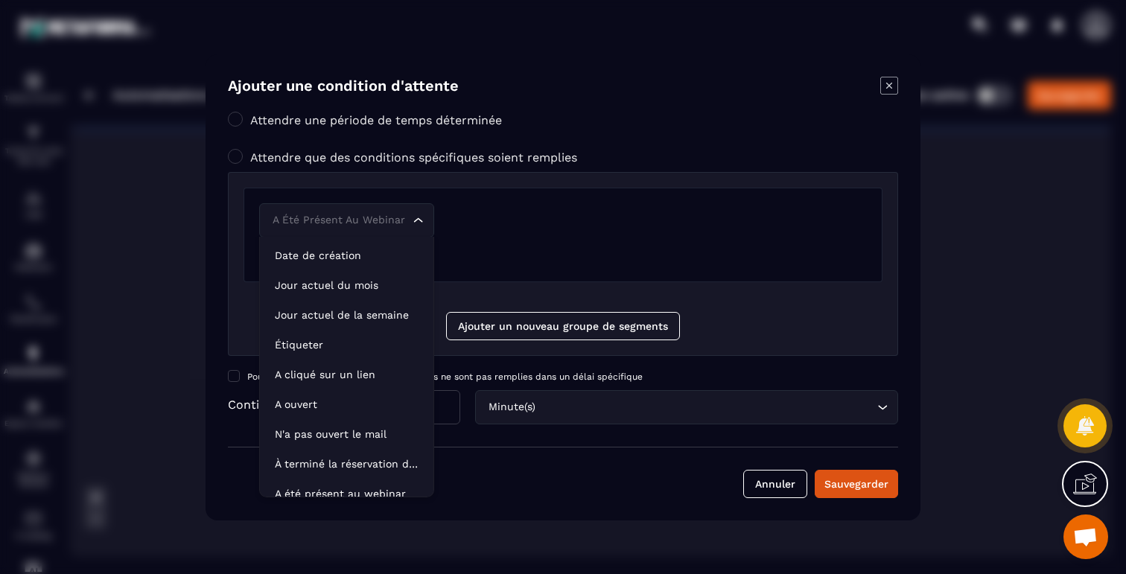
click at [393, 219] on div "A été présent au webinar" at bounding box center [339, 220] width 144 height 16
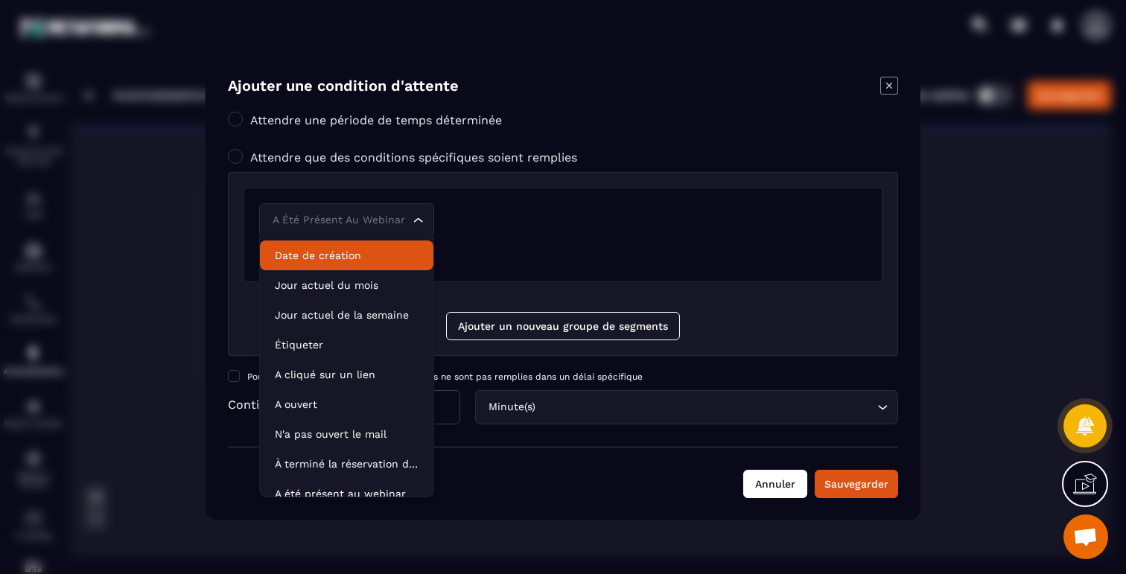
click at [755, 485] on button "Annuler" at bounding box center [775, 484] width 64 height 28
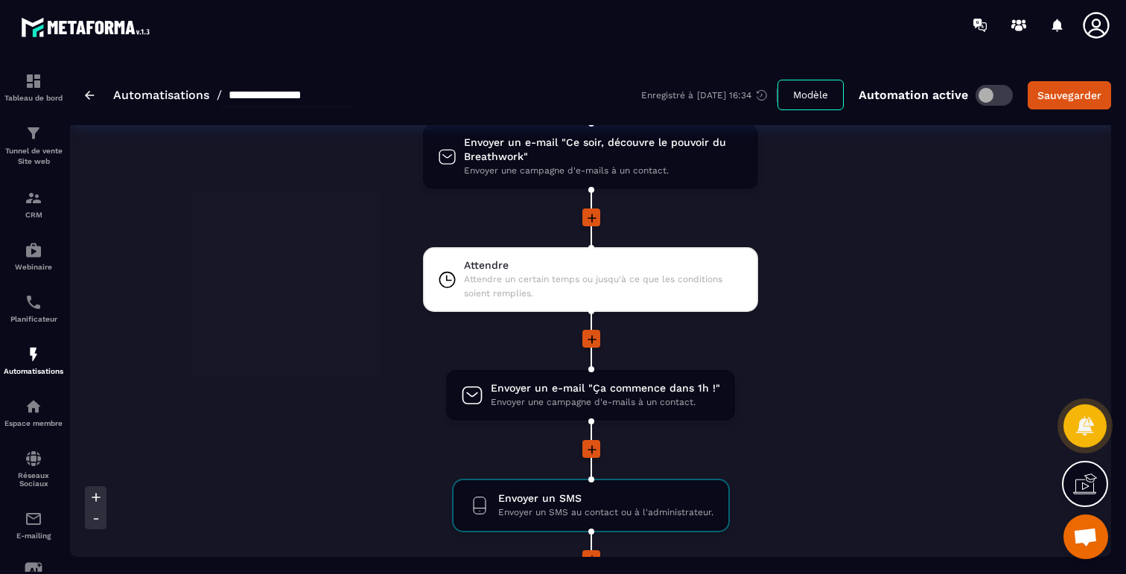
scroll to position [899, 0]
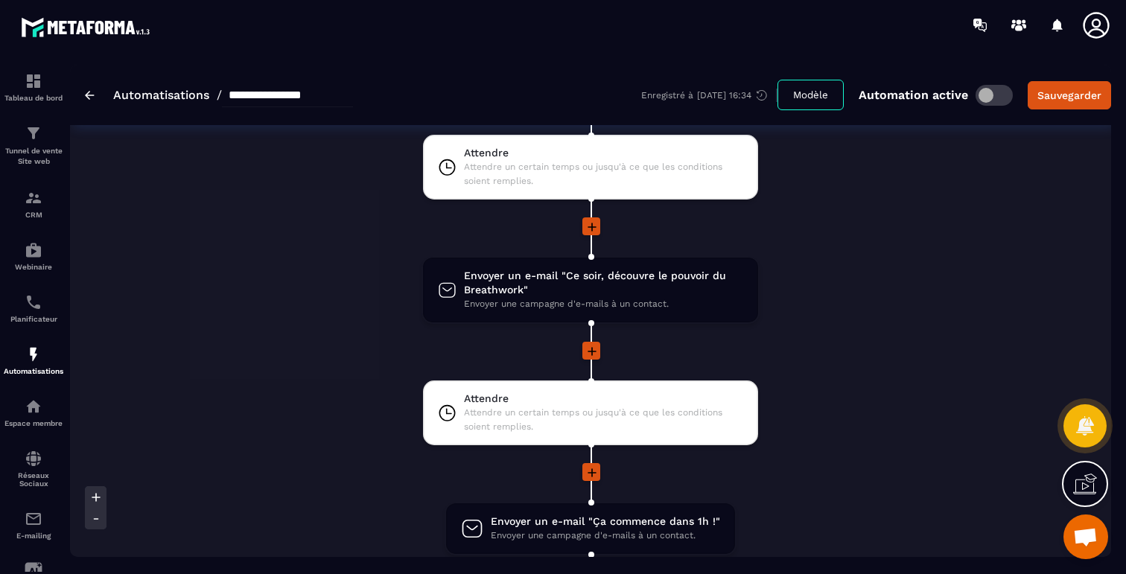
click at [765, 92] on icon at bounding box center [761, 95] width 13 height 13
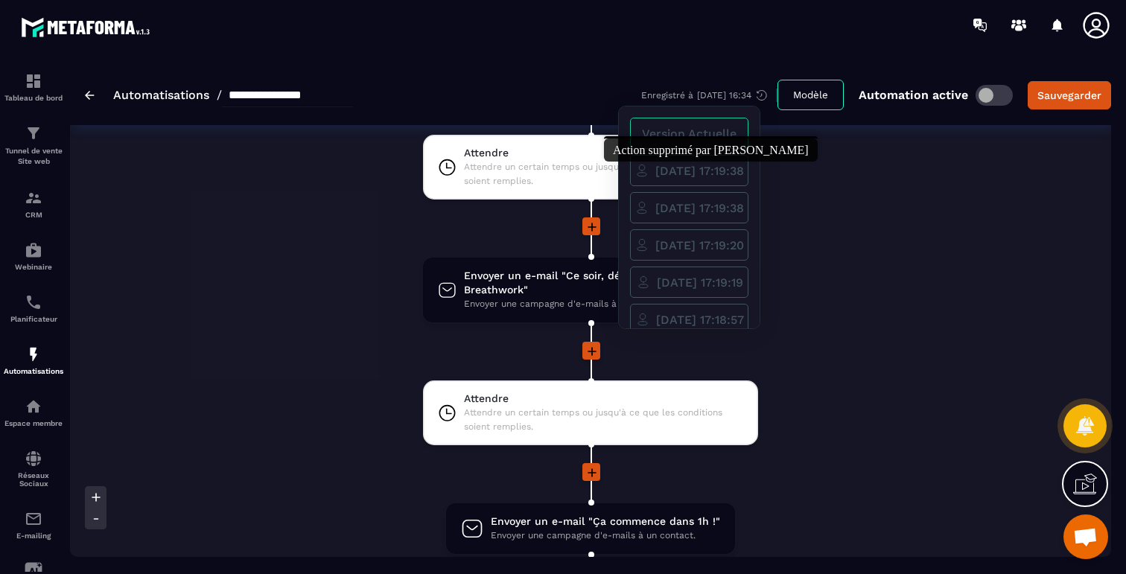
click at [736, 176] on span "08/10/2025 17:19:38" at bounding box center [699, 171] width 89 height 14
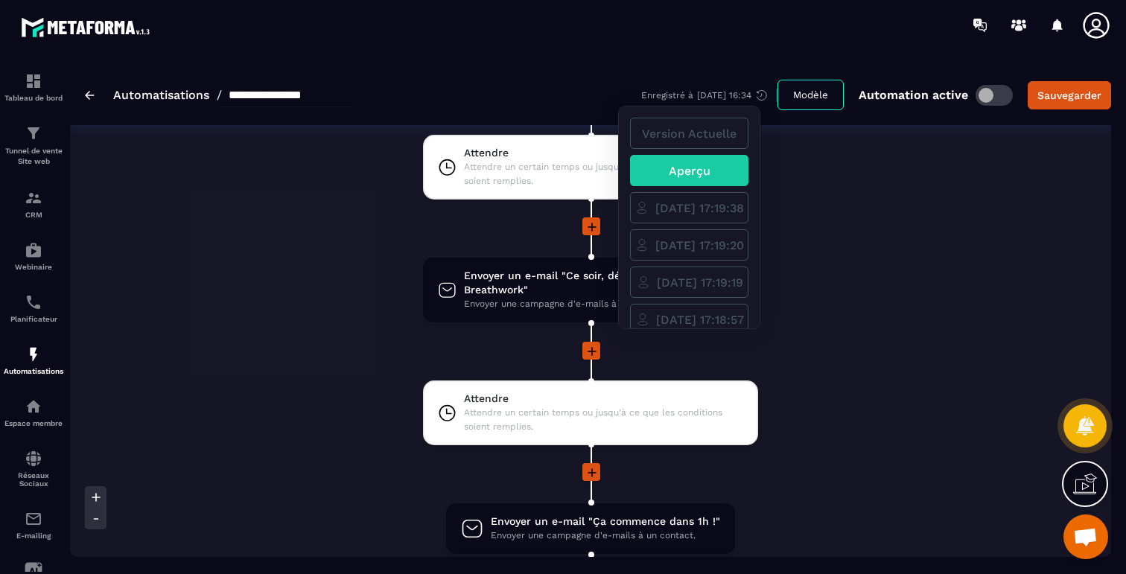
click at [736, 176] on div "Aperçu" at bounding box center [689, 170] width 118 height 31
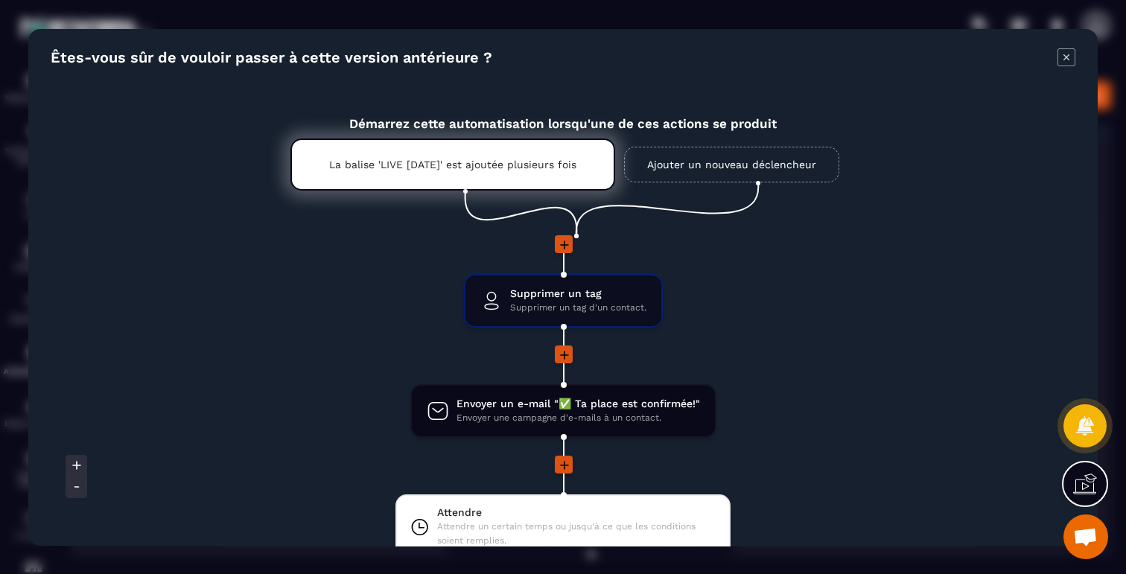
scroll to position [0, 0]
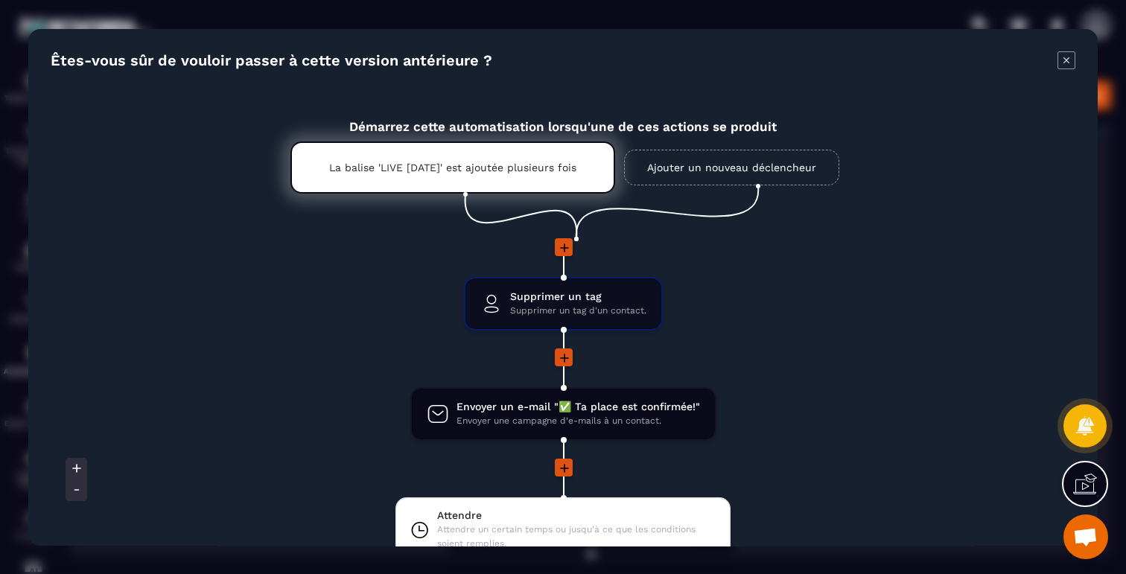
click at [74, 467] on icon "Modal window" at bounding box center [75, 468] width 15 height 15
click at [447, 437] on div "Envoyer un e-mail "✅ Ta place est confirmée!" Envoyer une campagne d'e-mails à …" at bounding box center [562, 414] width 303 height 51
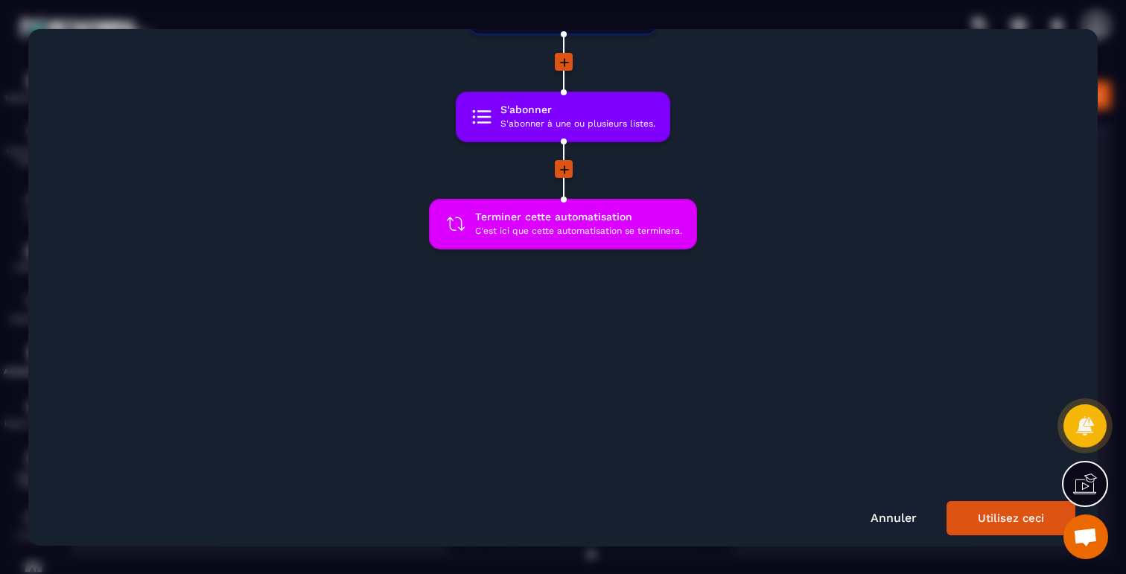
click at [1009, 514] on button "Utilisez ceci" at bounding box center [1010, 518] width 129 height 34
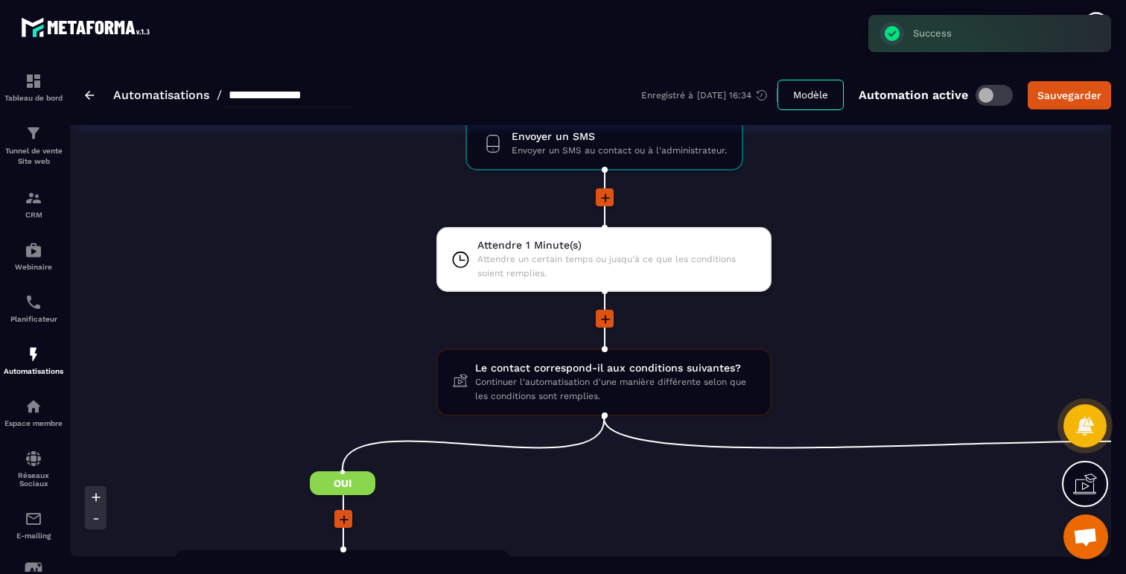
scroll to position [1340, 0]
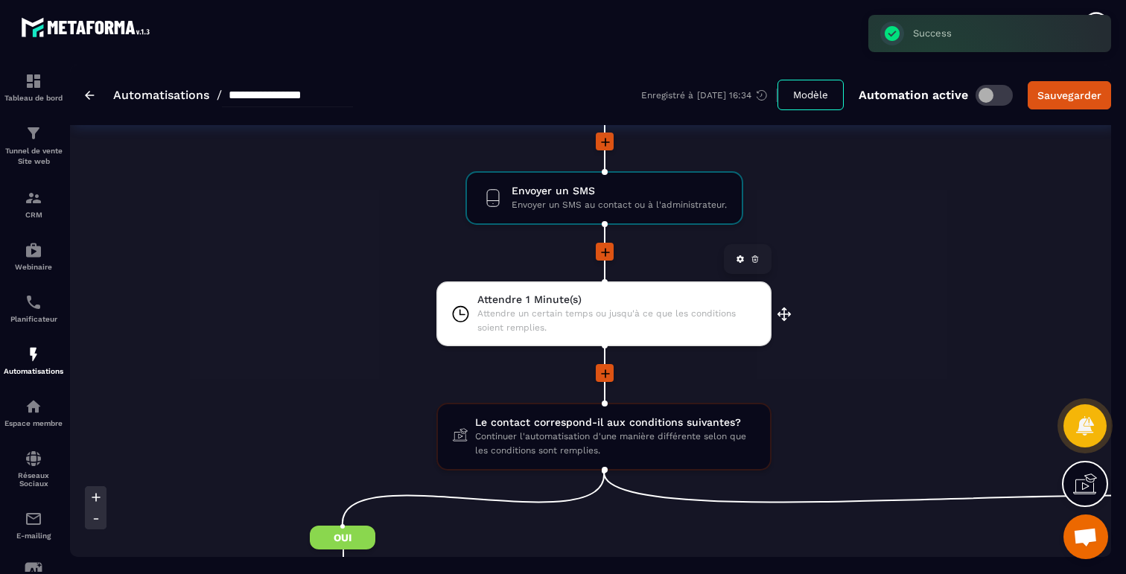
click at [609, 303] on span "Attendre 1 Minute(s)" at bounding box center [616, 300] width 279 height 14
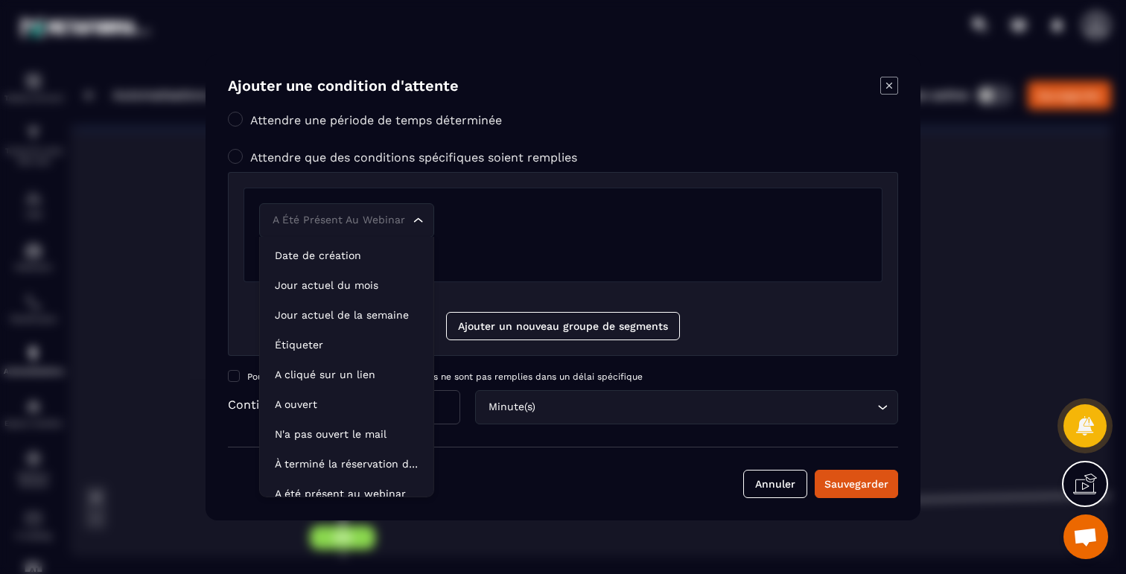
click at [352, 221] on div "A été présent au webinar" at bounding box center [339, 220] width 144 height 16
click at [342, 254] on p "Date de création" at bounding box center [347, 255] width 144 height 15
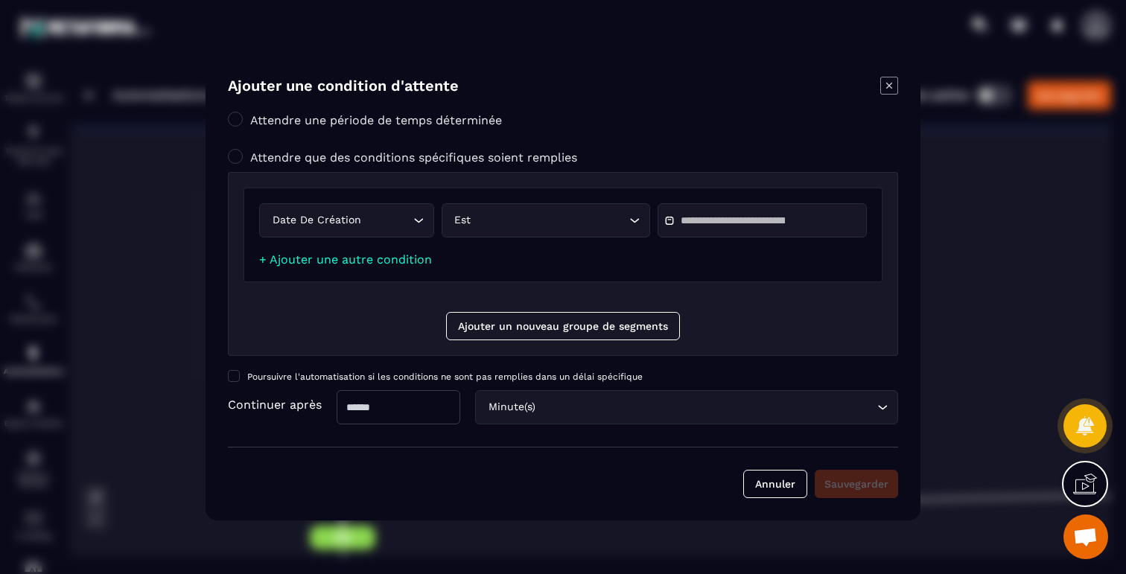
click at [723, 223] on input "Modal window" at bounding box center [732, 220] width 104 height 11
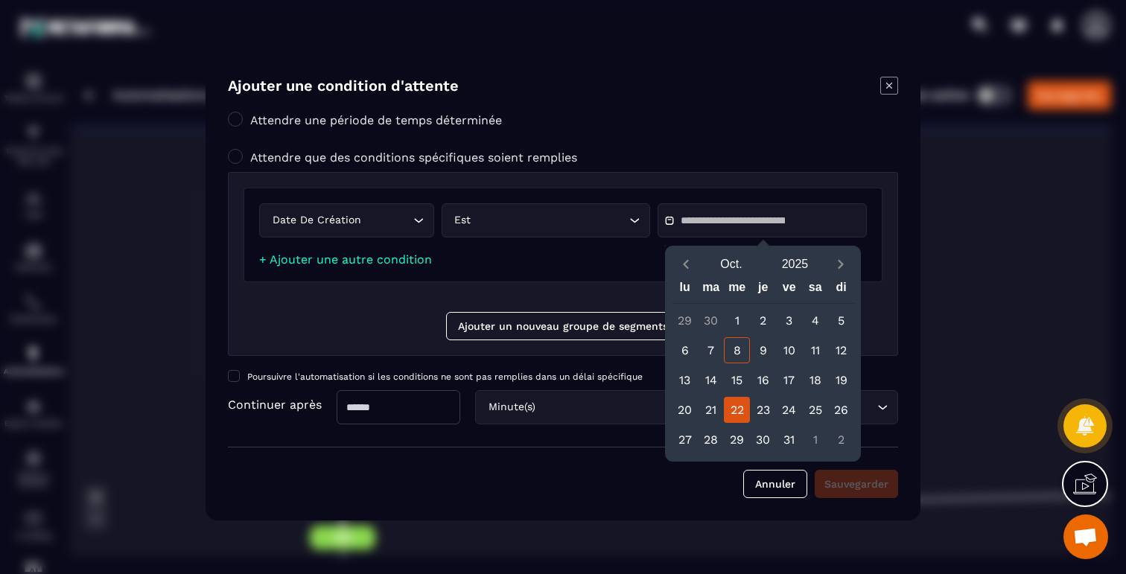
click at [739, 414] on div "22" at bounding box center [737, 410] width 26 height 26
type input "**********"
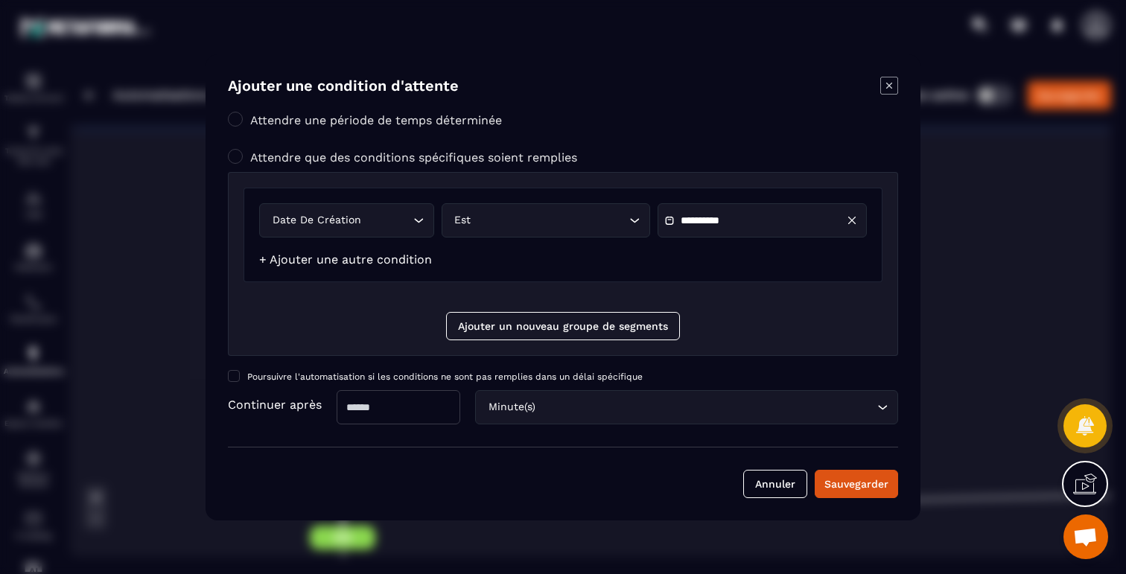
click at [397, 264] on link "+ Ajouter une autre condition" at bounding box center [345, 259] width 173 height 14
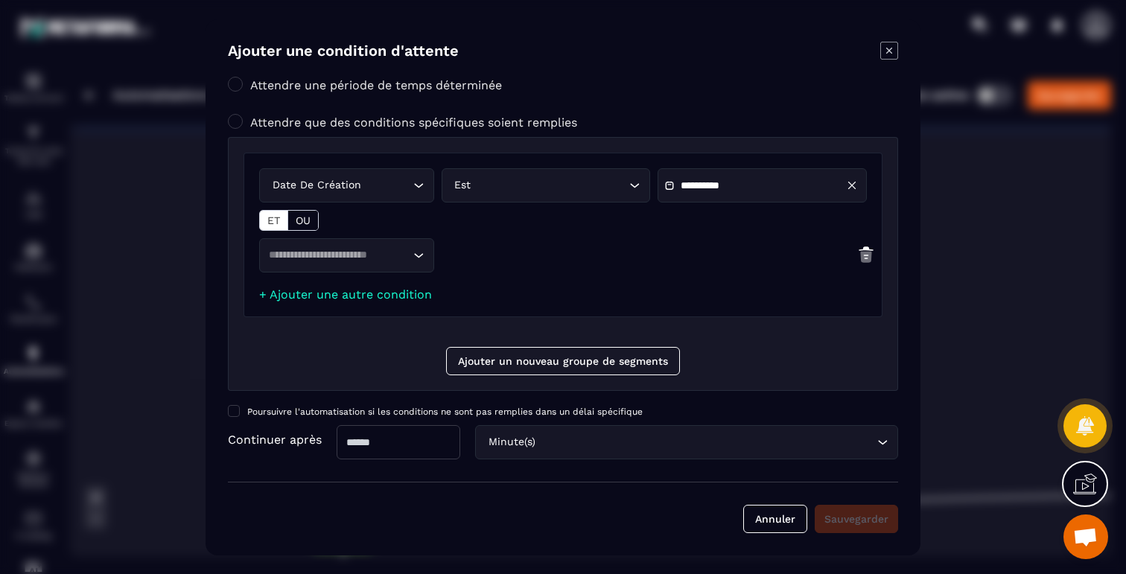
click at [357, 259] on input "Search for option" at bounding box center [339, 255] width 141 height 16
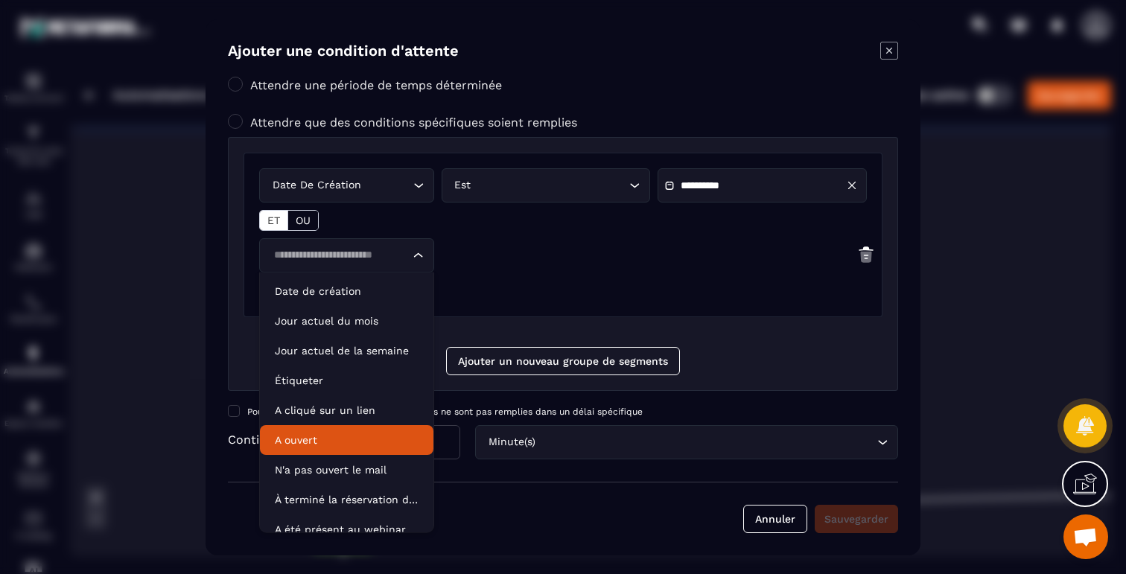
scroll to position [75, 0]
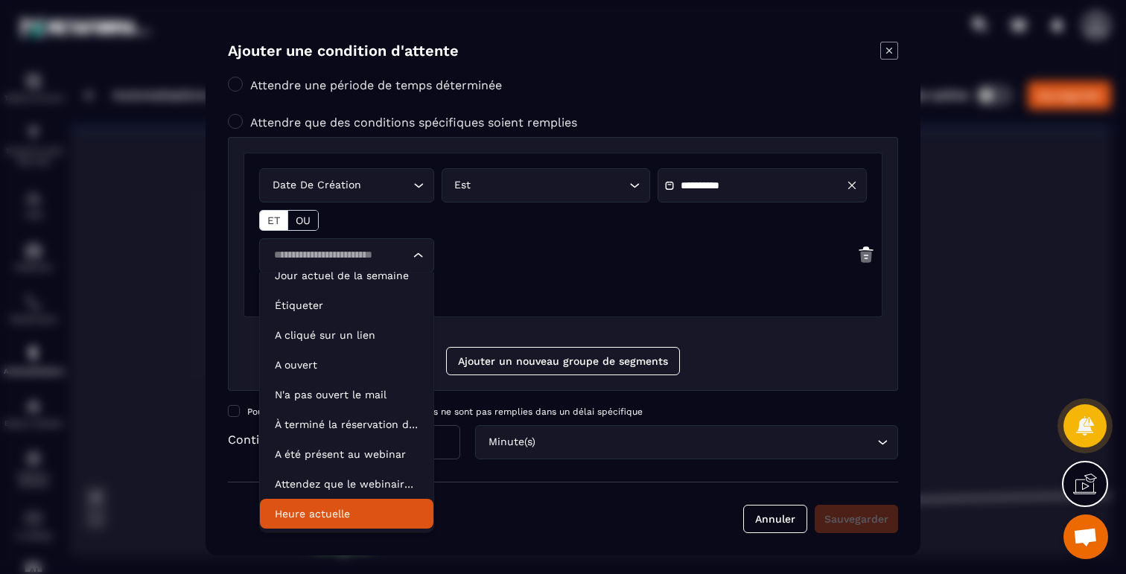
click at [316, 511] on p "Heure actuelle" at bounding box center [347, 513] width 144 height 15
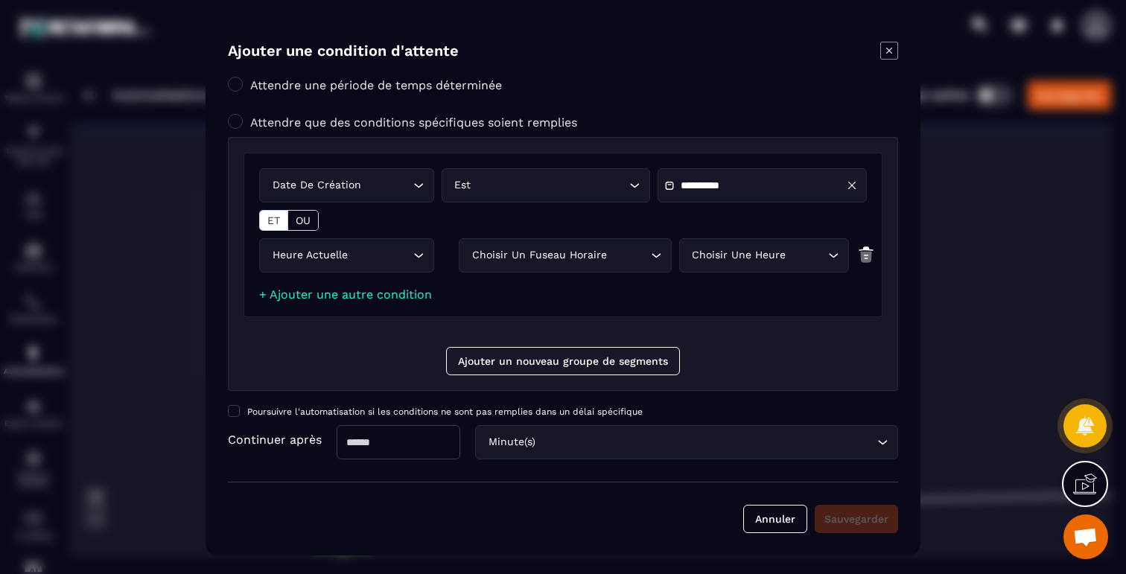
click at [520, 255] on div "Choisir un fuseau horaire" at bounding box center [558, 255] width 182 height 16
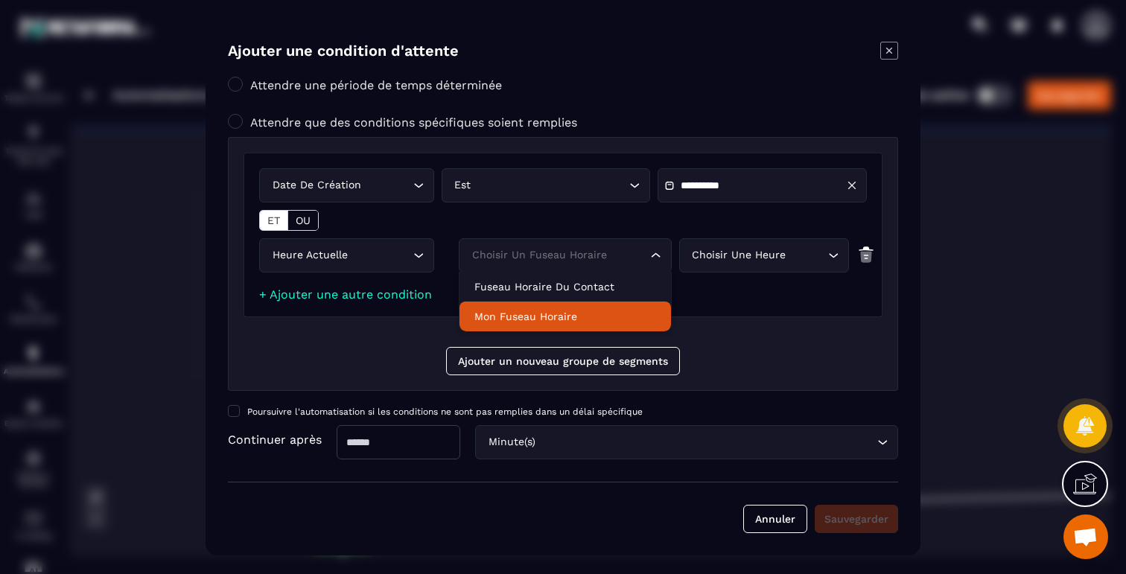
click at [516, 314] on p "Mon fuseau horaire" at bounding box center [565, 316] width 182 height 15
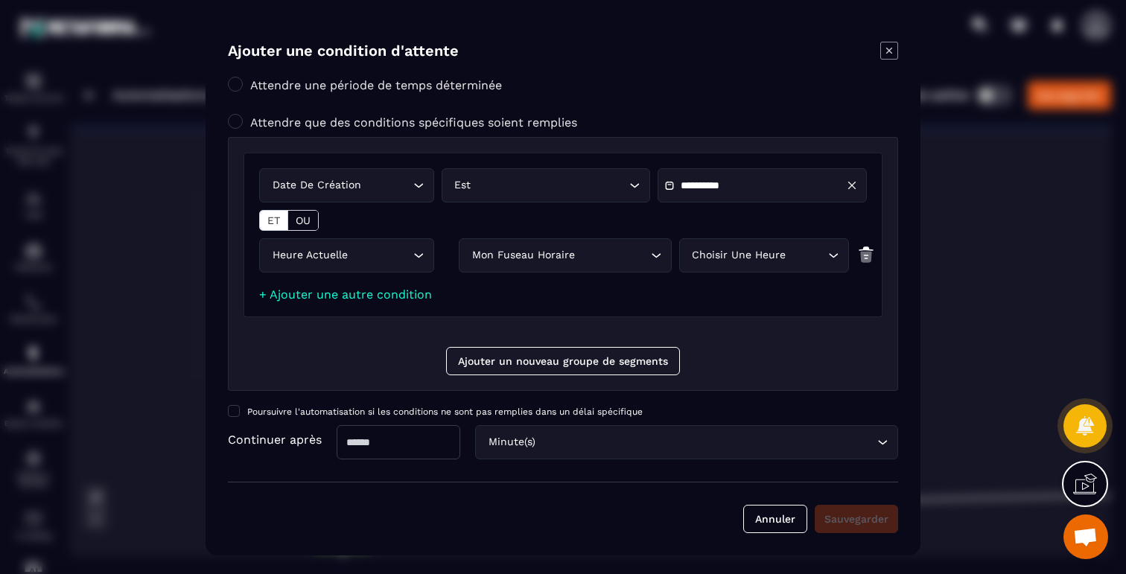
click at [744, 261] on div "Choisir une heure" at bounding box center [756, 255] width 138 height 16
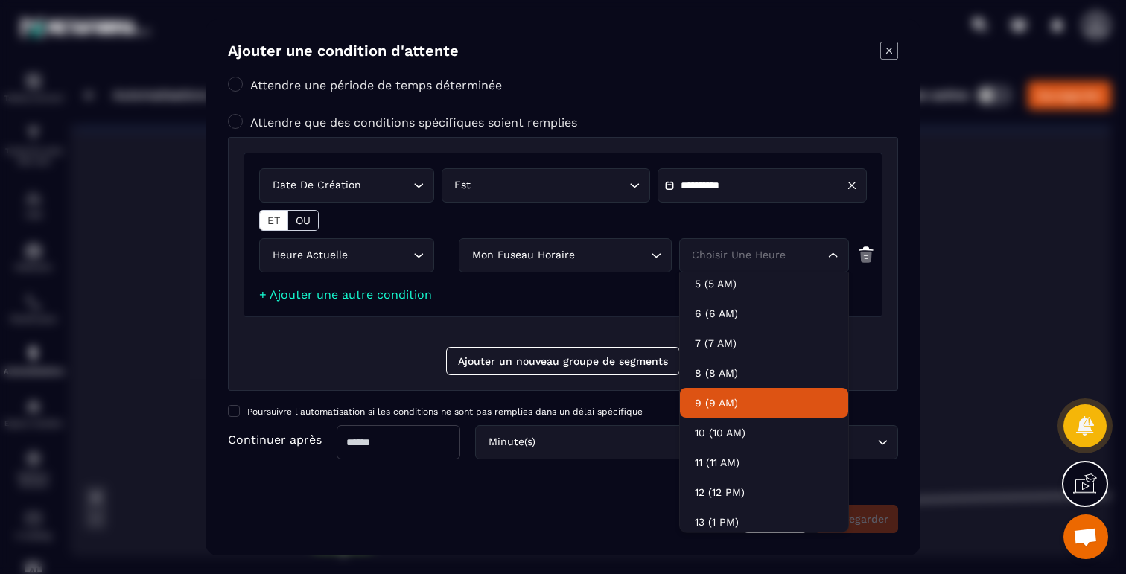
scroll to position [167, 0]
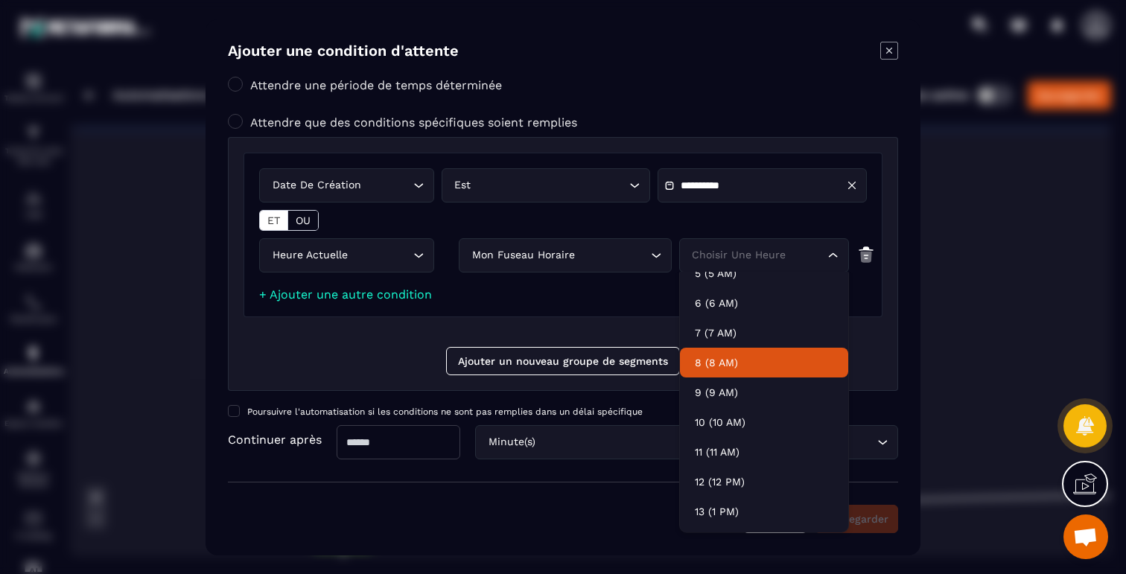
click at [730, 367] on p "8 (8 AM)" at bounding box center [764, 362] width 138 height 15
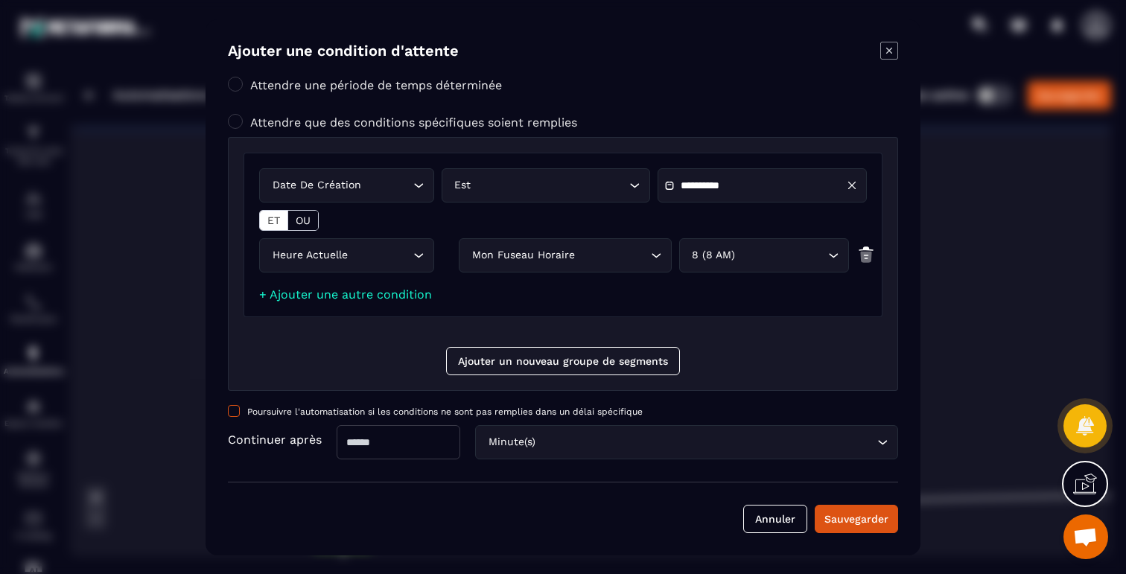
click at [303, 410] on span "Poursuivre l'automatisation si les conditions ne sont pas remplies dans un déla…" at bounding box center [444, 411] width 395 height 10
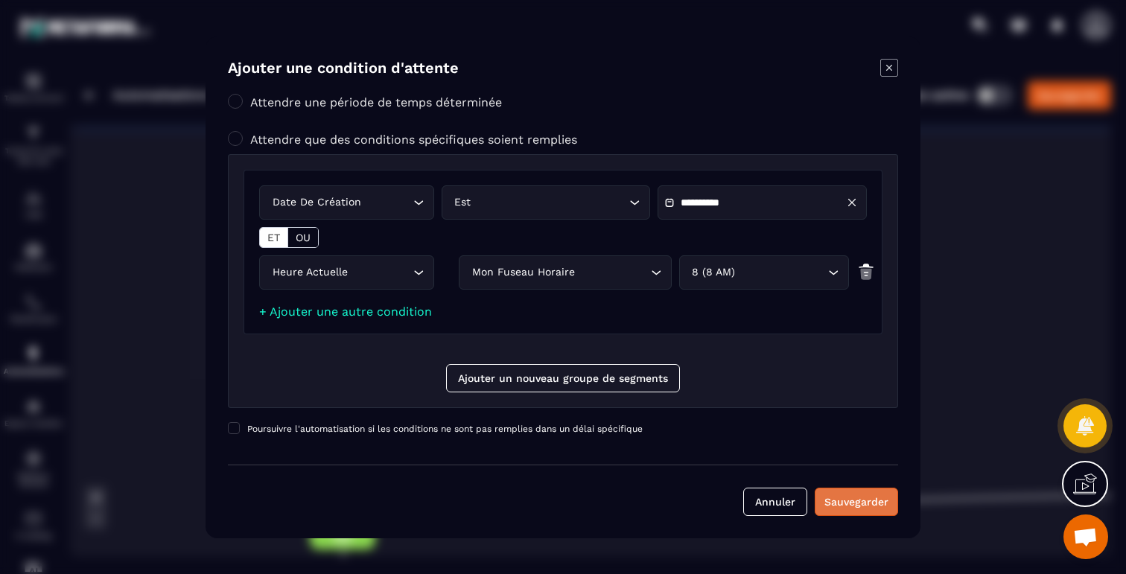
click at [861, 504] on div "Sauvegarder" at bounding box center [856, 501] width 64 height 15
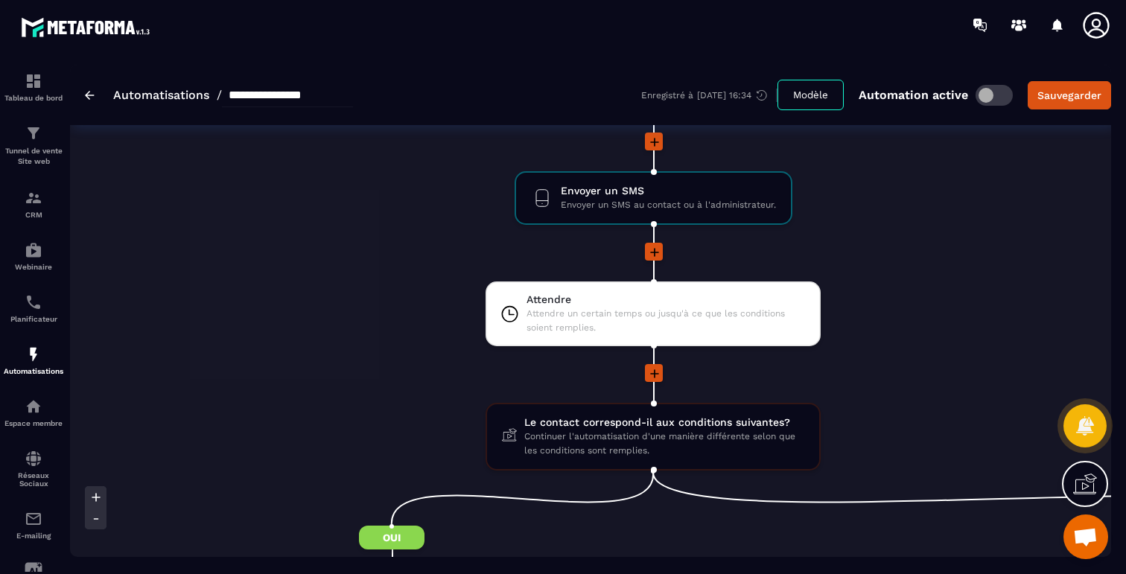
scroll to position [0, 374]
click at [722, 320] on span "Attendre un certain temps ou jusqu'à ce que les conditions soient remplies." at bounding box center [663, 321] width 279 height 28
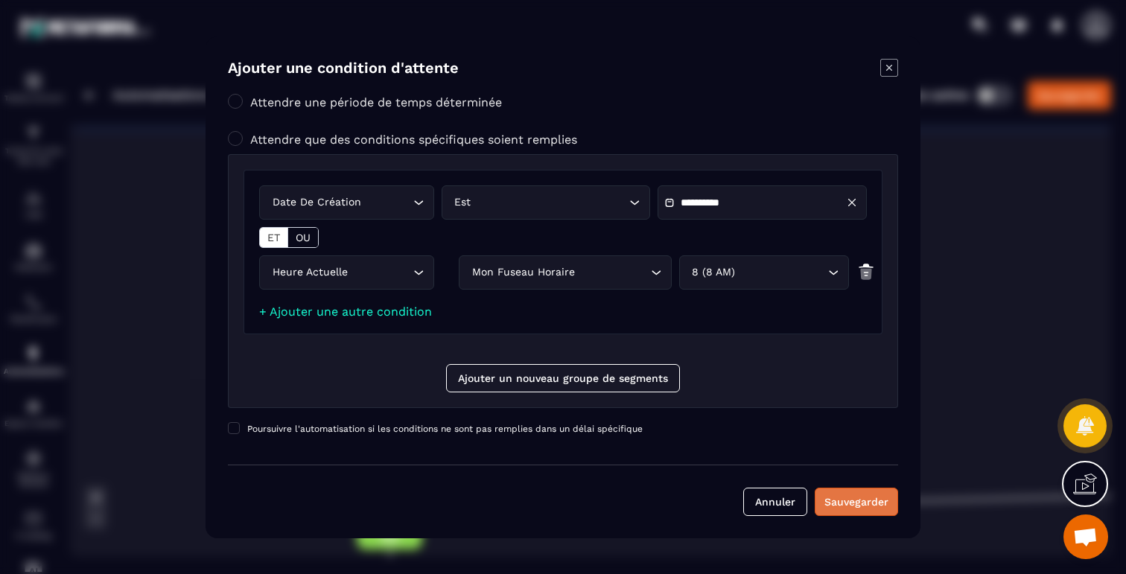
click at [828, 508] on div "Sauvegarder" at bounding box center [856, 501] width 64 height 15
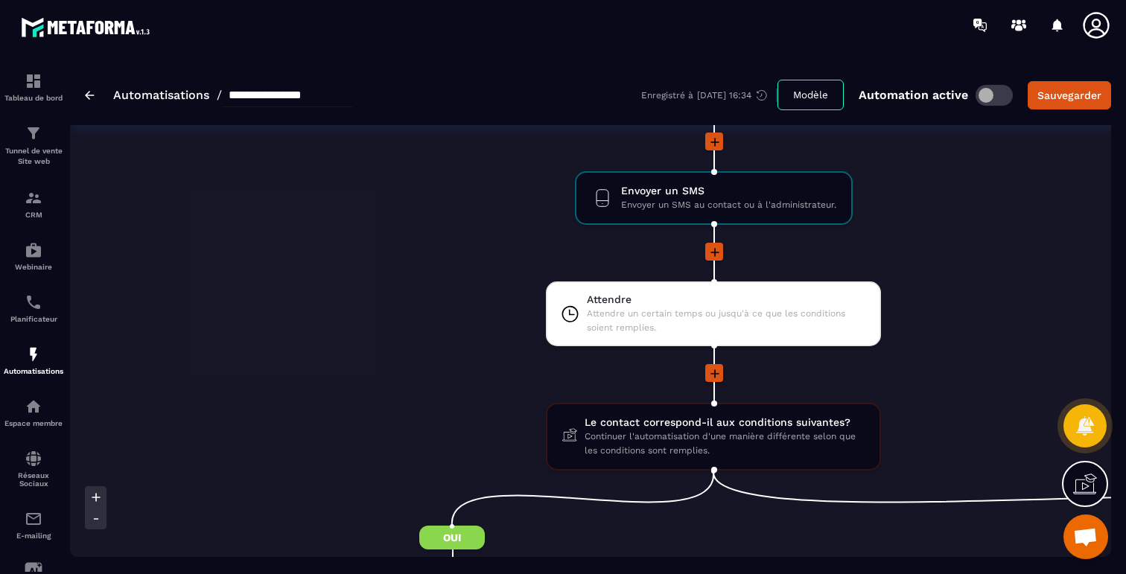
scroll to position [0, 359]
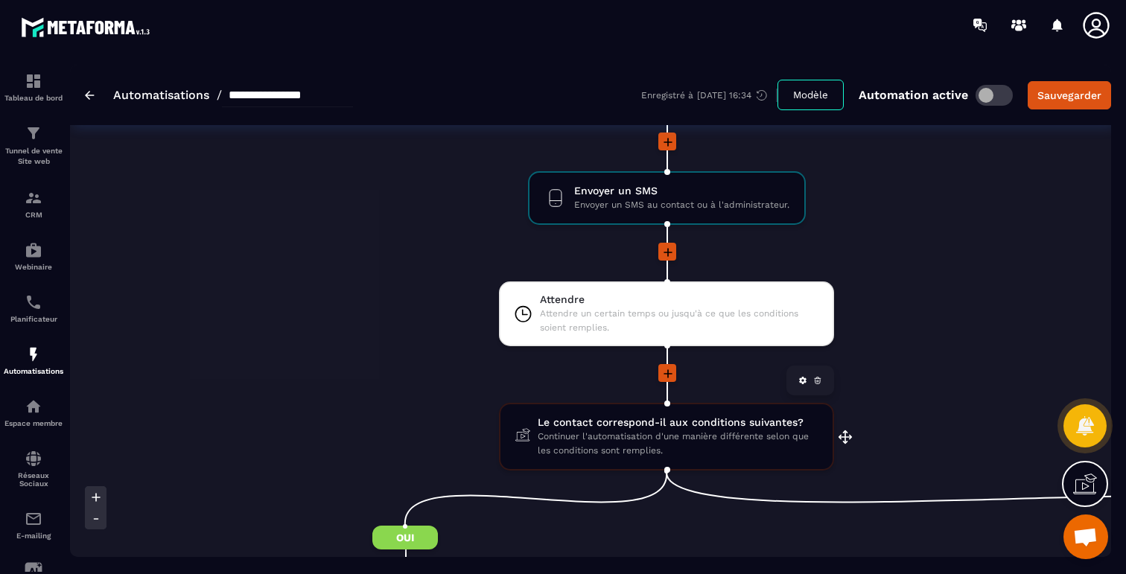
click at [740, 425] on span "Le contact correspond-il aux conditions suivantes?" at bounding box center [677, 422] width 280 height 14
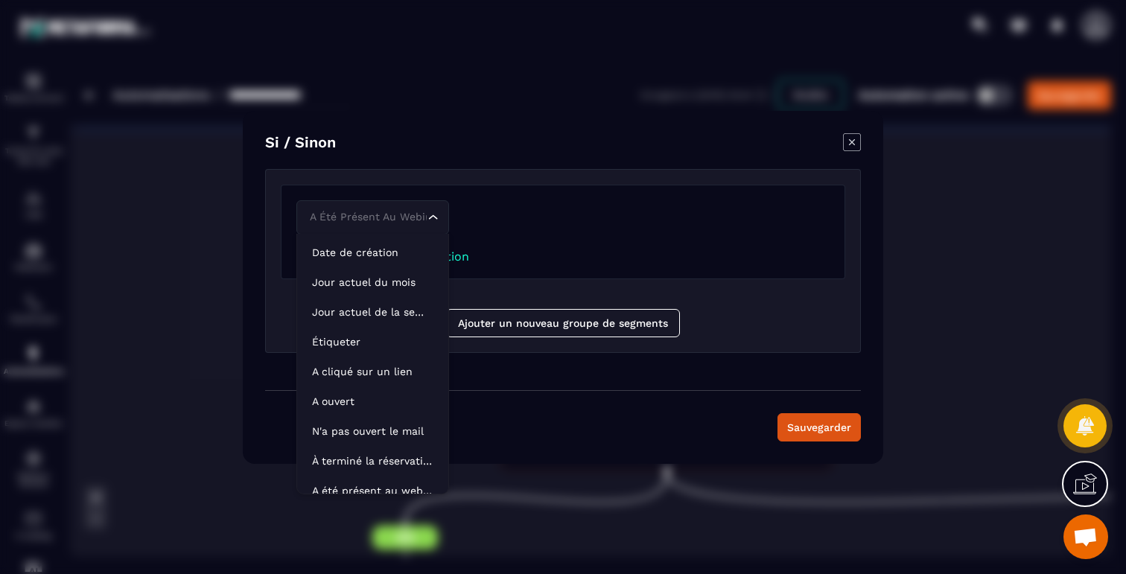
click at [428, 214] on div "A été présent au webinar Loading..." at bounding box center [372, 217] width 153 height 34
click at [376, 376] on p "A cliqué sur un lien" at bounding box center [372, 371] width 121 height 15
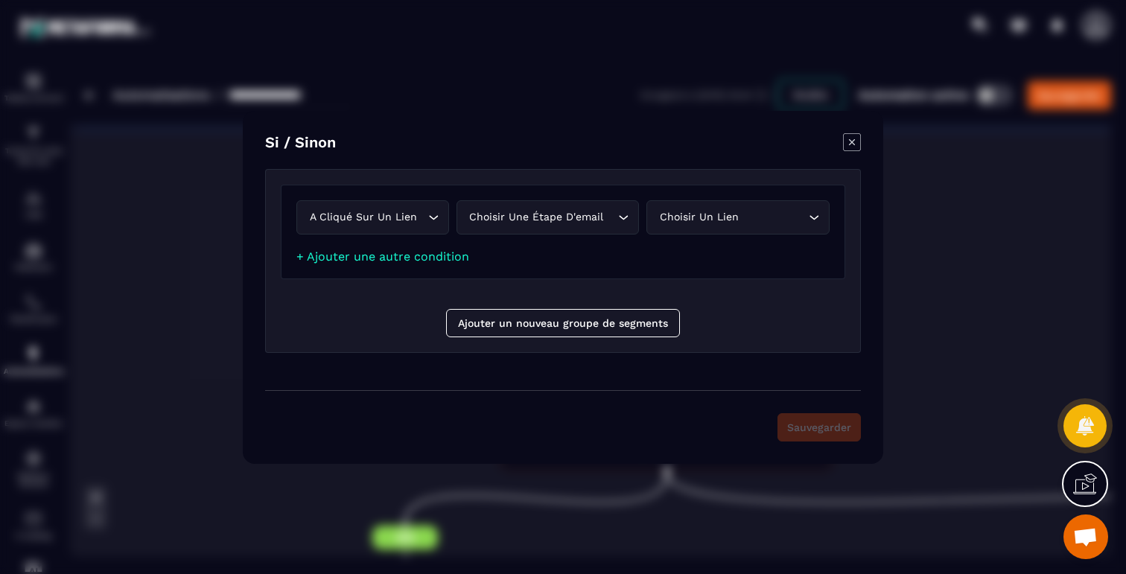
click at [683, 227] on div "Choisir un lien Loading..." at bounding box center [737, 217] width 183 height 34
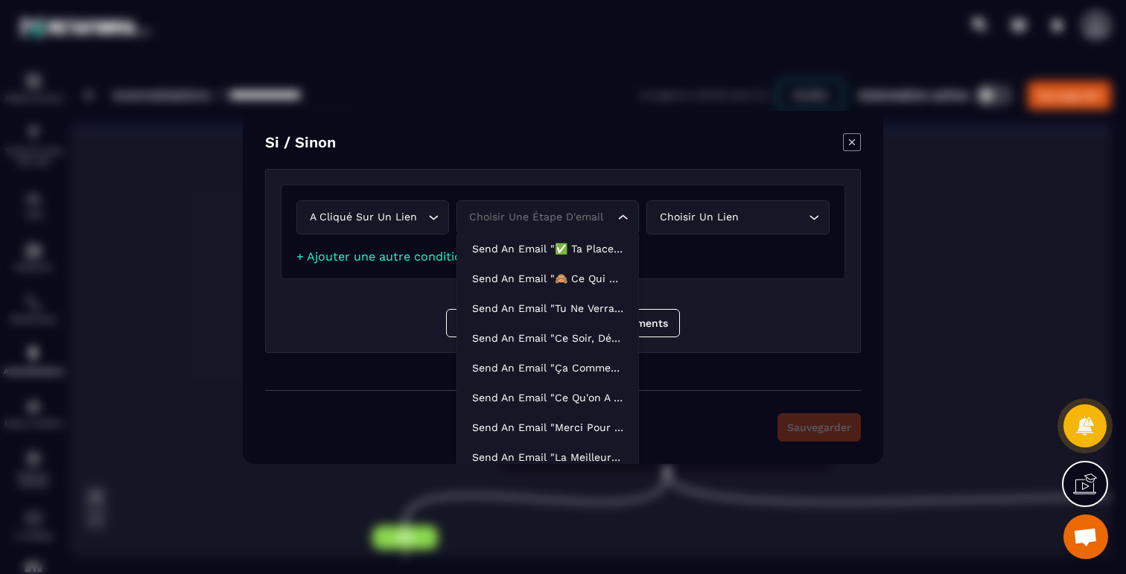
click at [509, 214] on div "Choisir une étape d'email" at bounding box center [541, 217] width 152 height 16
click at [500, 249] on p "Send an email "✅ Ta place est confirmée!"" at bounding box center [548, 248] width 152 height 15
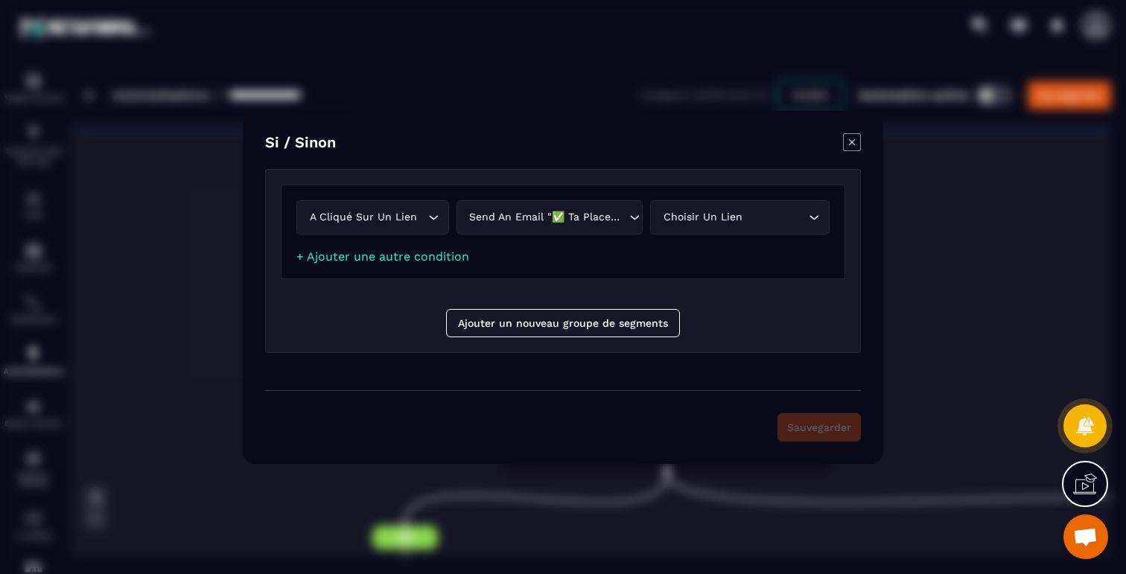
click at [721, 222] on div "Choisir un lien" at bounding box center [732, 217] width 148 height 16
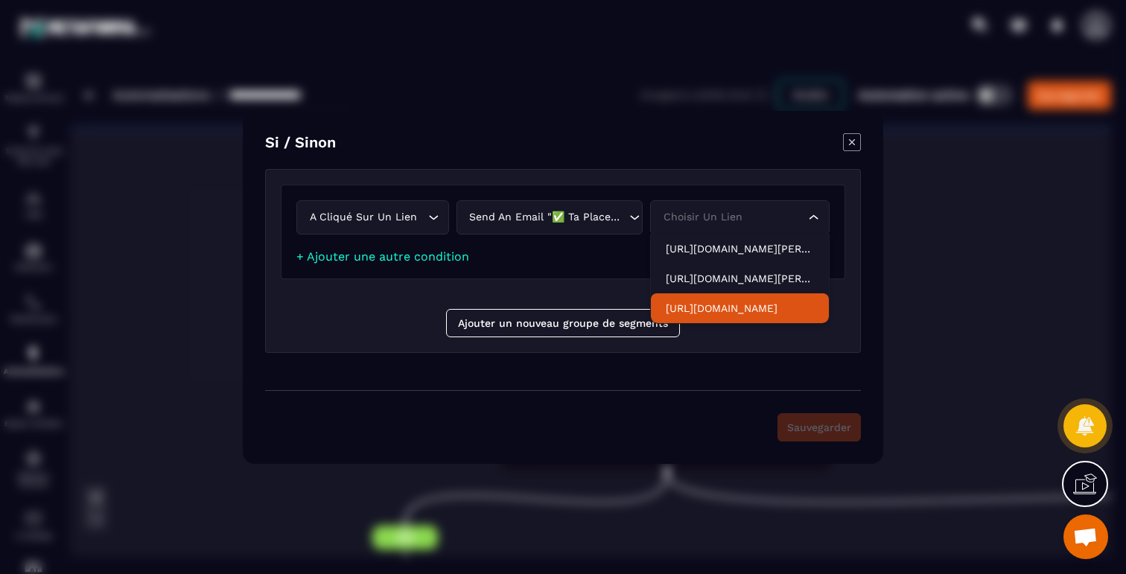
click at [706, 310] on p "https://us06web.zoom.us/j/87857912115" at bounding box center [740, 308] width 148 height 15
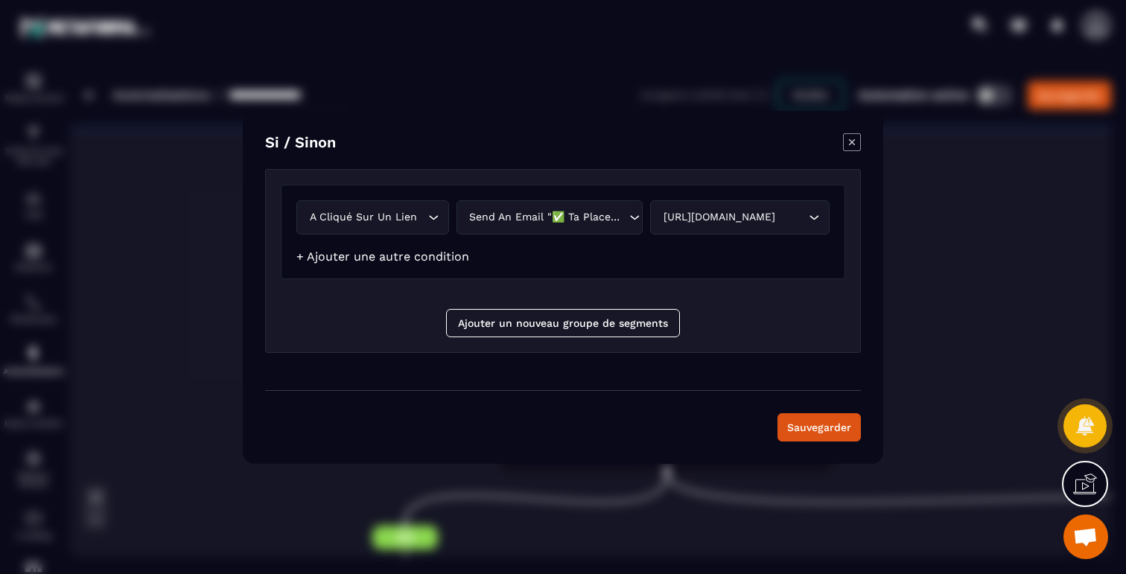
click at [380, 255] on link "+ Ajouter une autre condition" at bounding box center [382, 256] width 173 height 14
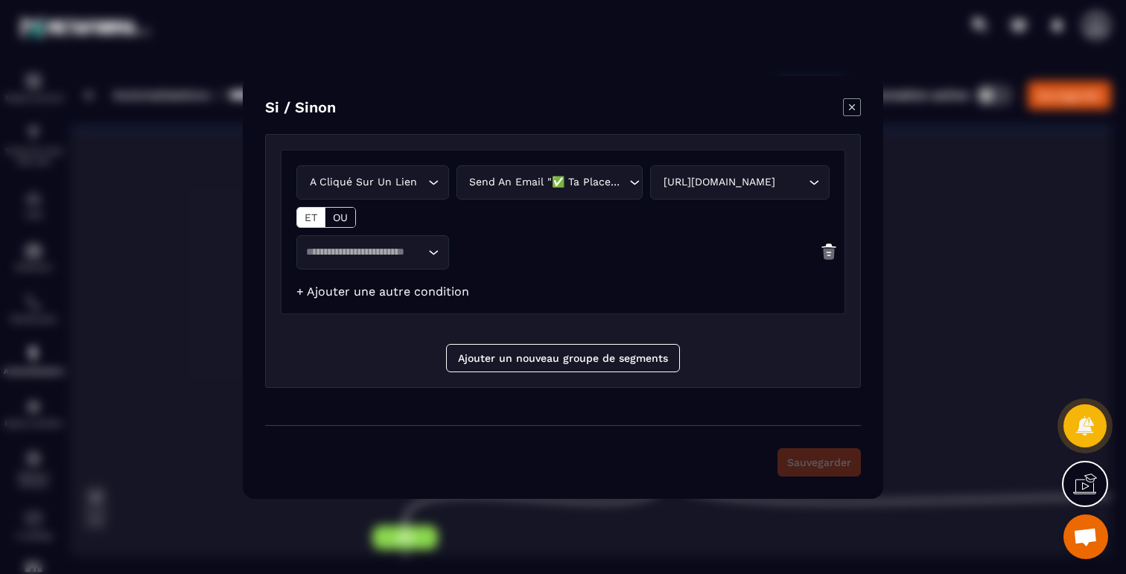
click at [380, 255] on input "Search for option" at bounding box center [365, 252] width 118 height 16
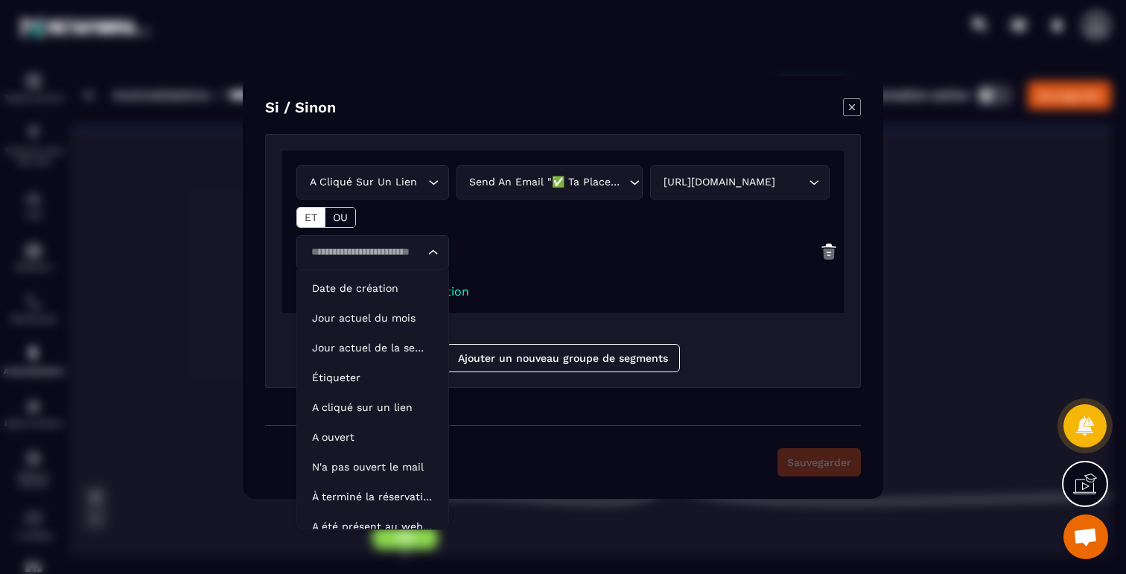
click at [344, 215] on p "OU" at bounding box center [340, 217] width 15 height 12
click at [352, 253] on input "Search for option" at bounding box center [365, 252] width 118 height 16
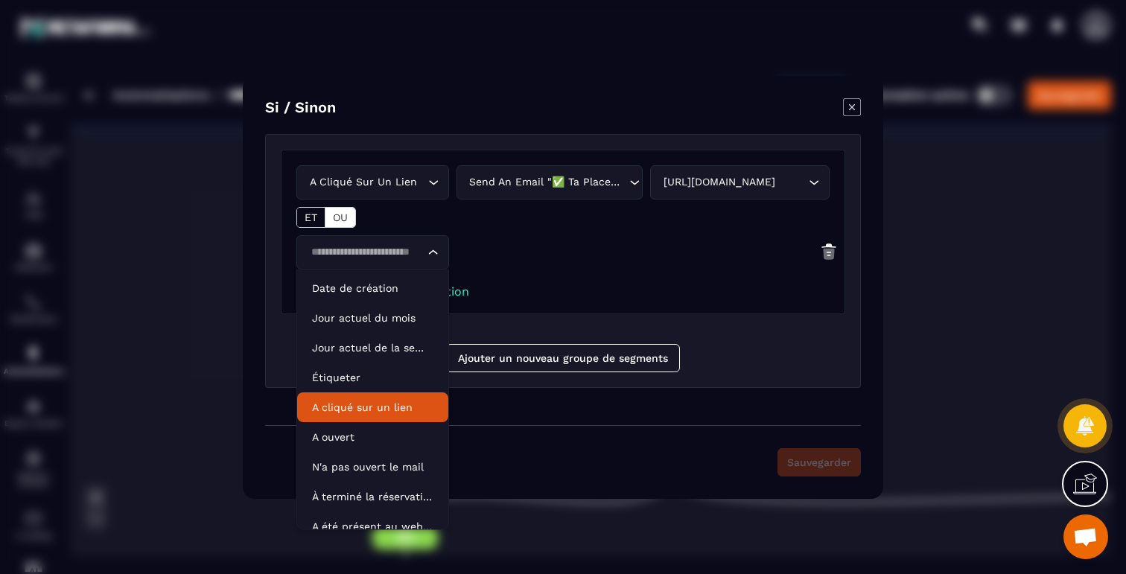
click at [363, 409] on p "A cliqué sur un lien" at bounding box center [372, 407] width 121 height 15
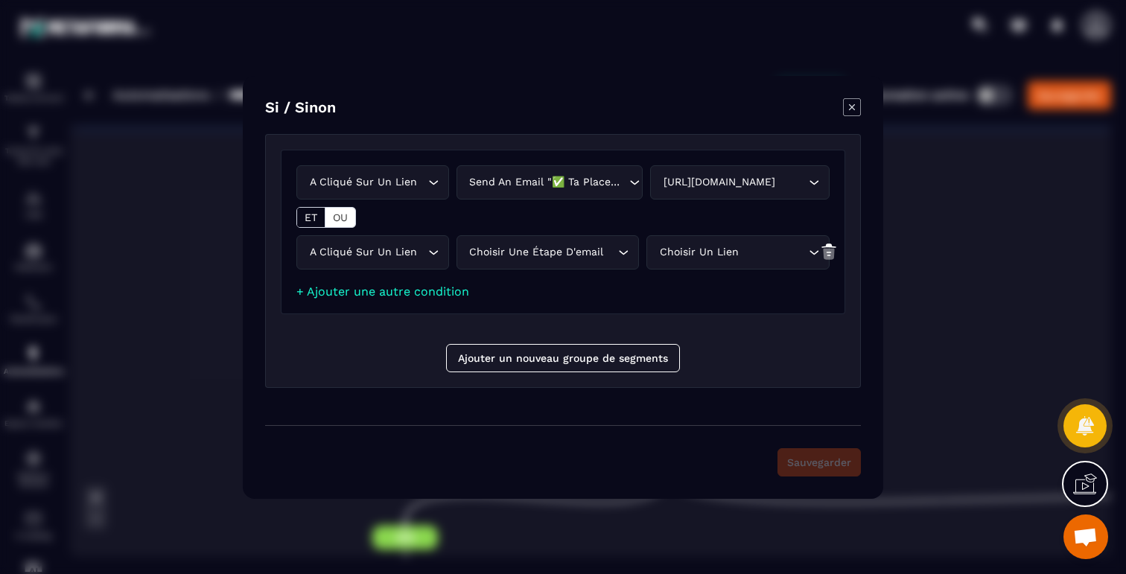
click at [540, 254] on div "Choisir une étape d'email" at bounding box center [541, 252] width 152 height 16
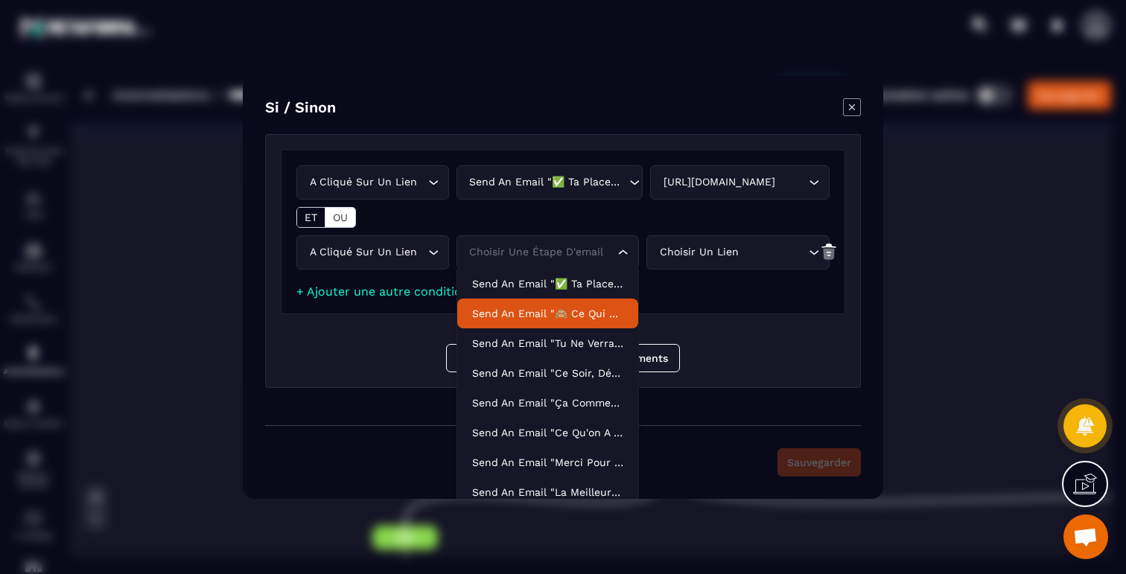
click at [548, 320] on p "Send an email "🙈 Ce qui rend cette pratique si puissante"" at bounding box center [548, 313] width 152 height 15
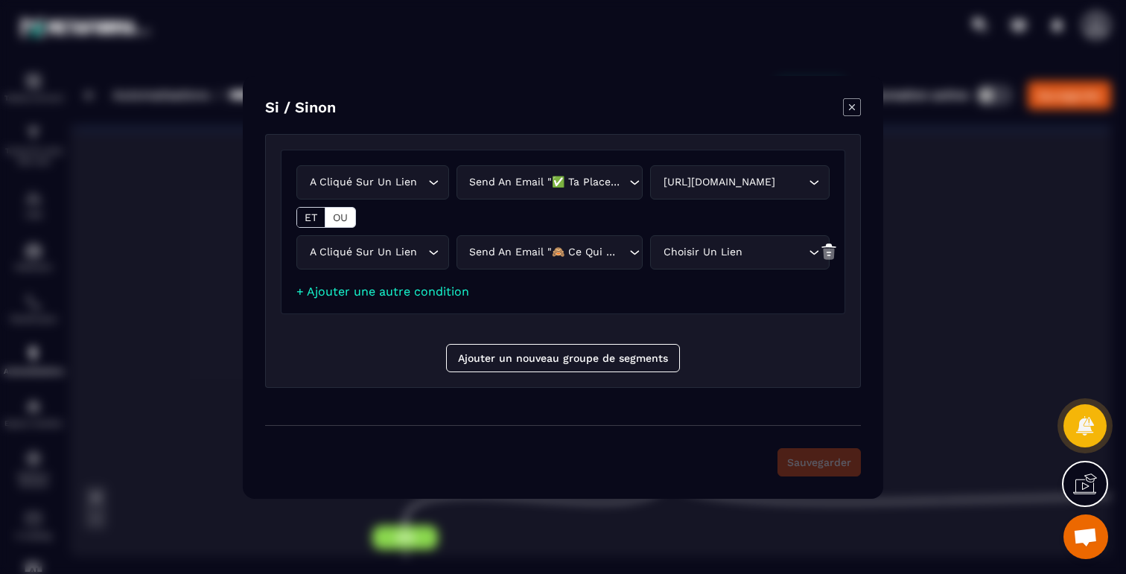
click at [724, 257] on div "Choisir un lien" at bounding box center [732, 252] width 148 height 16
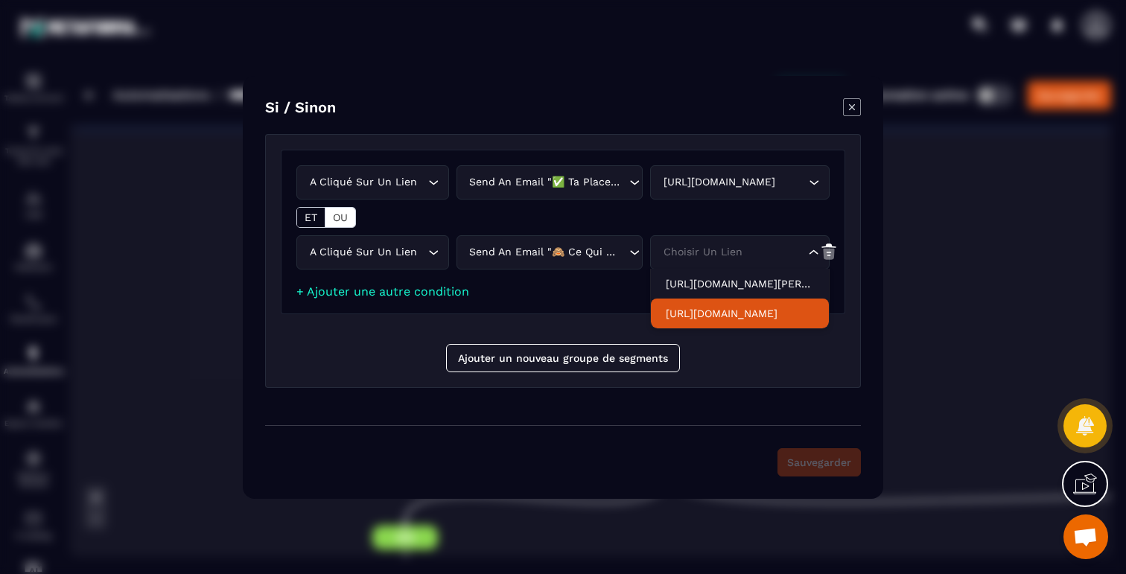
click at [721, 313] on p "https://us06web.zoom.us/j/87857912115" at bounding box center [740, 313] width 148 height 15
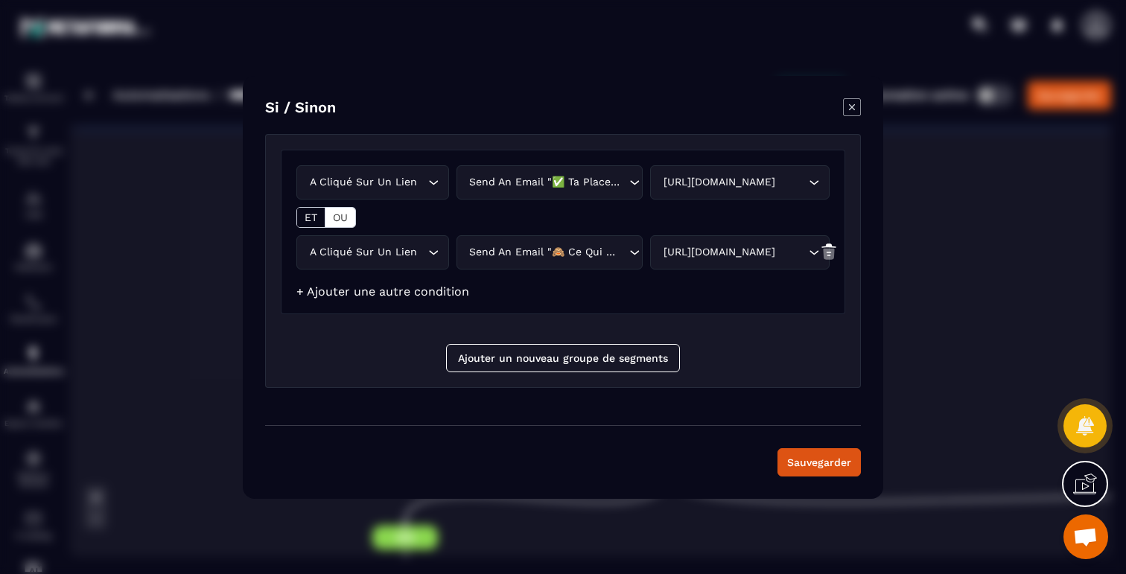
click at [337, 287] on link "+ Ajouter une autre condition" at bounding box center [382, 291] width 173 height 14
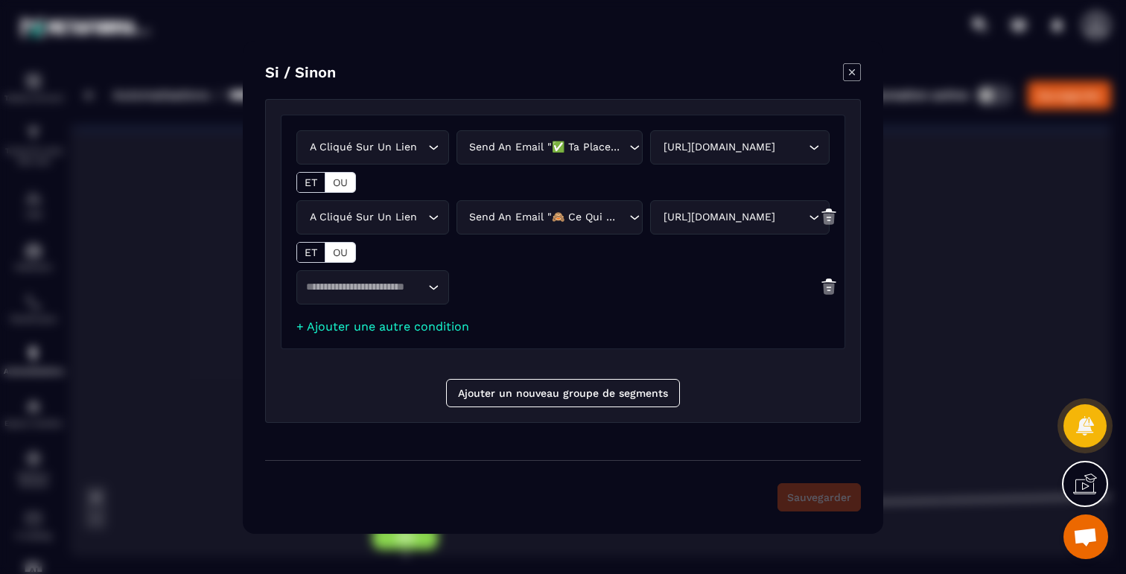
click at [339, 291] on input "Search for option" at bounding box center [365, 287] width 118 height 16
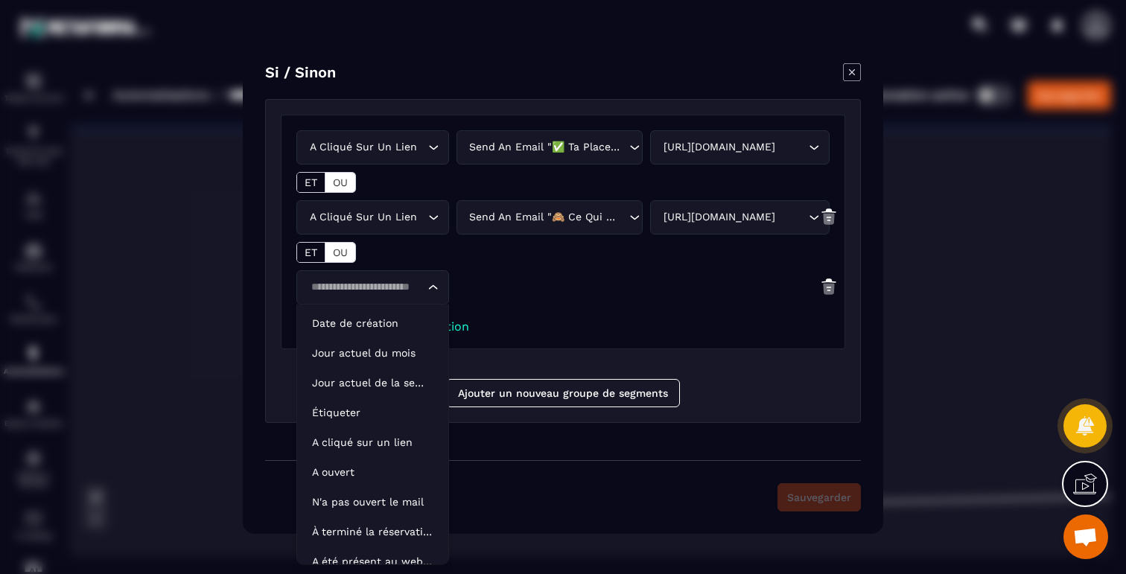
click at [338, 248] on p "OU" at bounding box center [340, 252] width 15 height 12
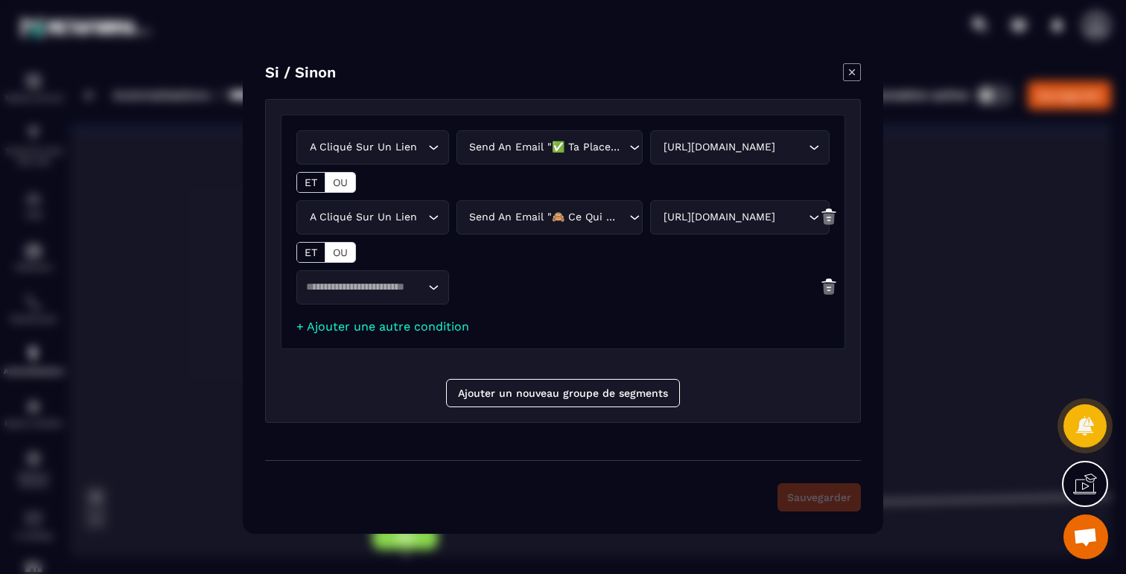
click at [287, 189] on div "A cliqué sur un lien Loading... Send an email "✅ Ta place est confirmée!" Loadi…" at bounding box center [563, 232] width 564 height 234
click at [299, 187] on div "ET" at bounding box center [311, 182] width 28 height 19
click at [339, 187] on p "OU" at bounding box center [340, 182] width 15 height 12
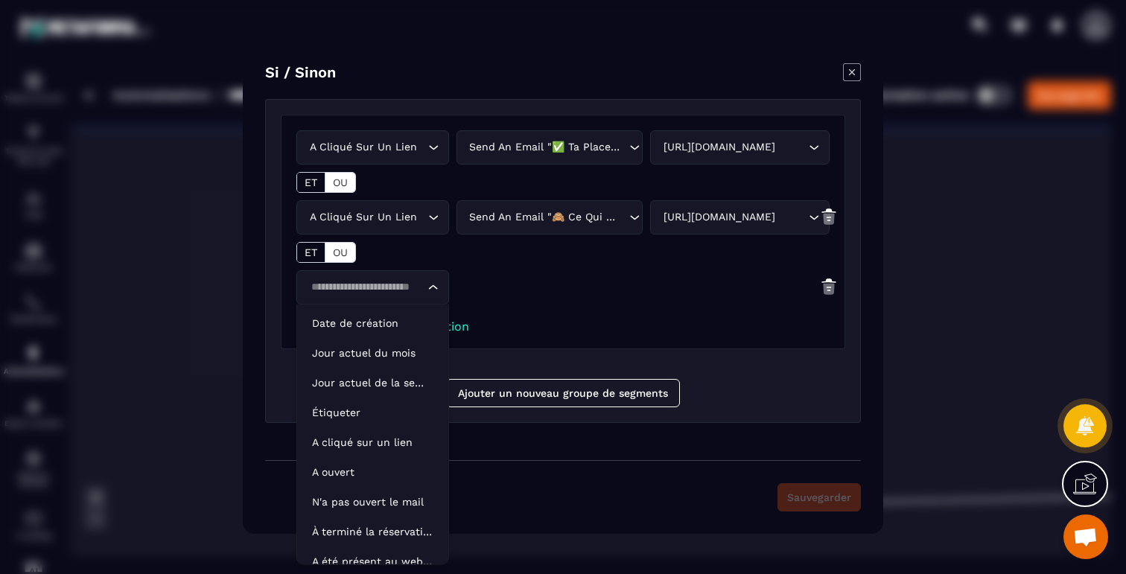
click at [350, 301] on div "Loading..." at bounding box center [372, 287] width 153 height 34
click at [355, 437] on p "A cliqué sur un lien" at bounding box center [372, 442] width 121 height 15
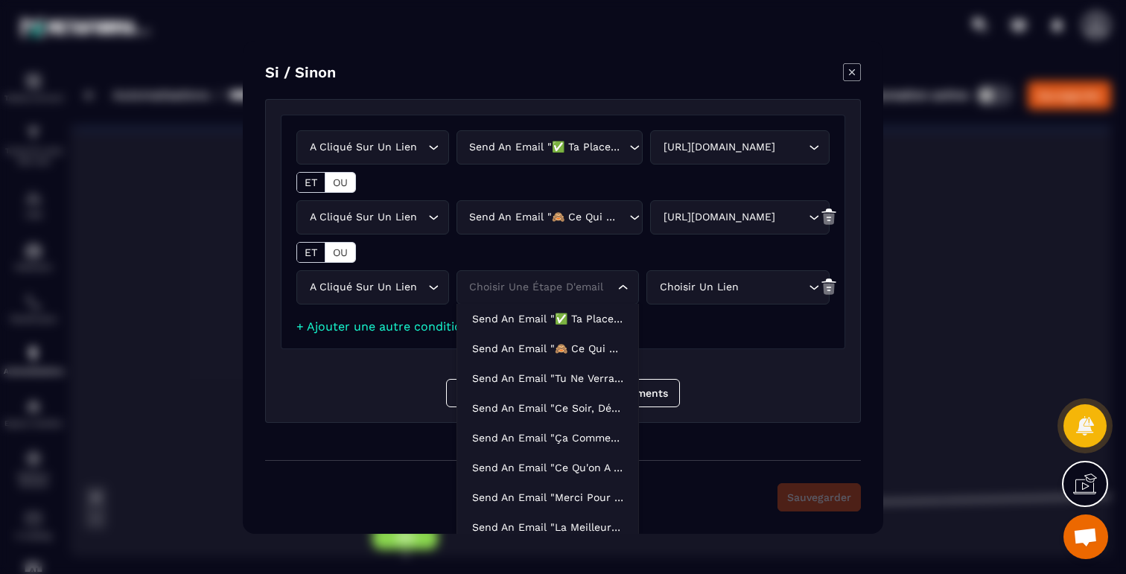
click at [526, 296] on div "Choisir une étape d'email Loading..." at bounding box center [547, 287] width 183 height 34
click at [853, 68] on icon "Modal window" at bounding box center [852, 72] width 18 height 18
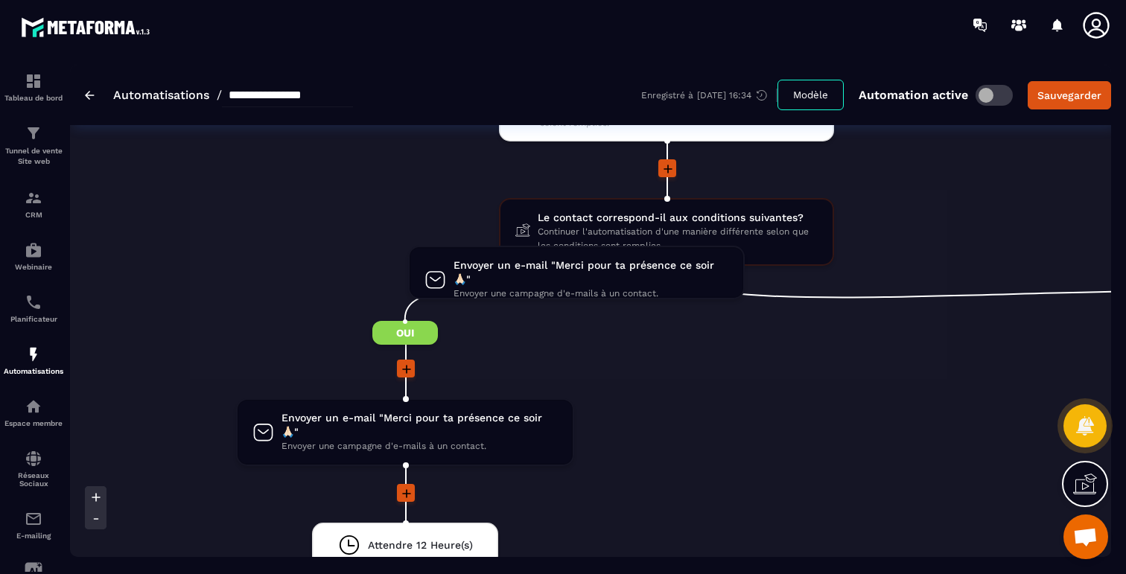
scroll to position [1545, 0]
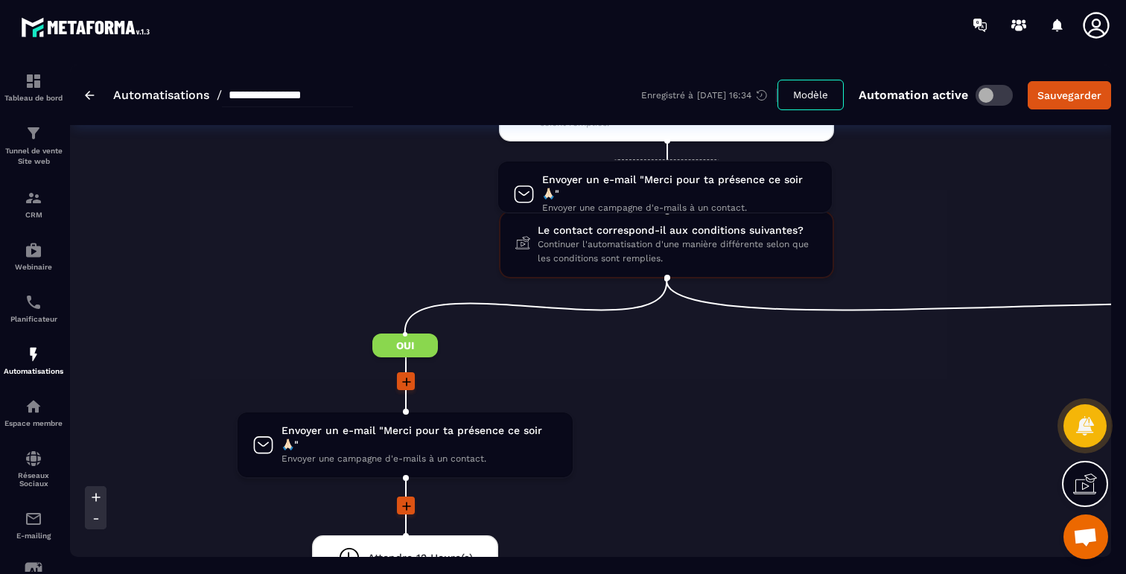
drag, startPoint x: 398, startPoint y: 422, endPoint x: 656, endPoint y: 181, distance: 353.4
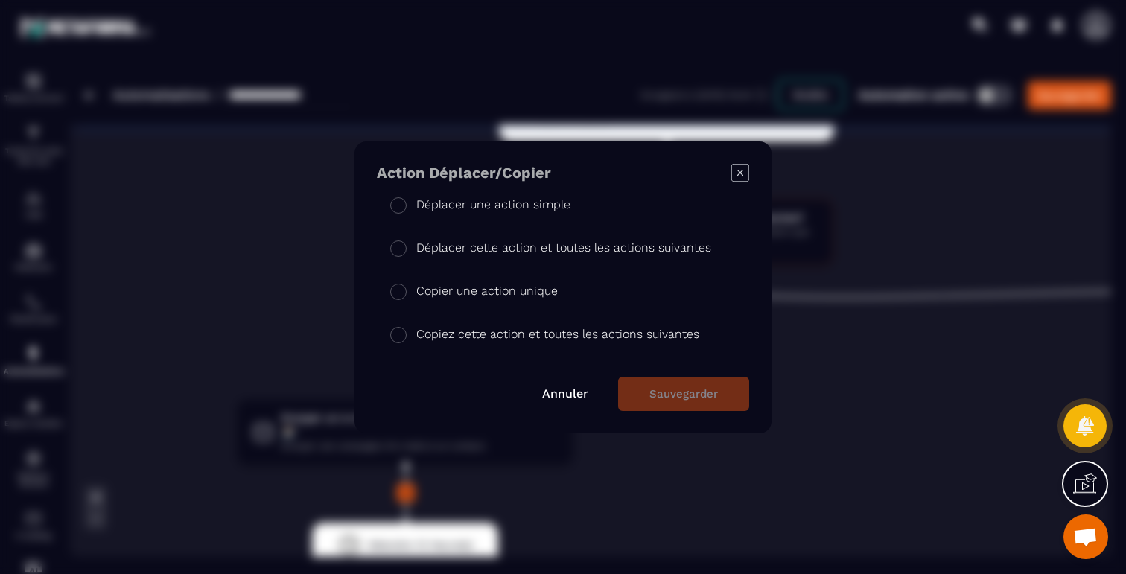
click at [537, 244] on p "Déplacer cette action et toutes les actions suivantes" at bounding box center [563, 248] width 295 height 18
click at [707, 396] on button "Sauvegarder" at bounding box center [683, 394] width 131 height 34
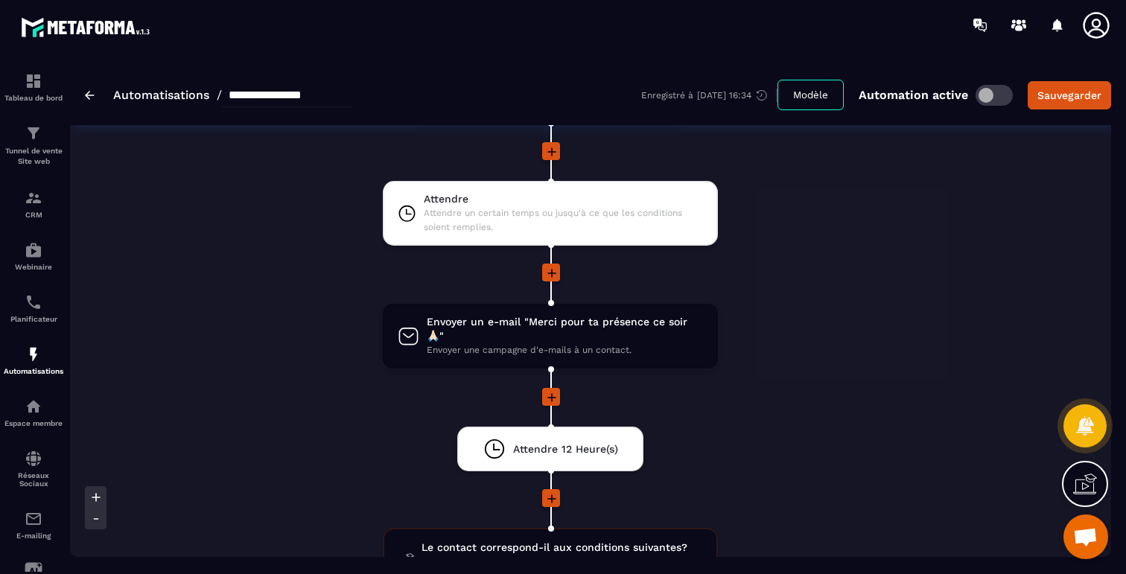
scroll to position [1455, 0]
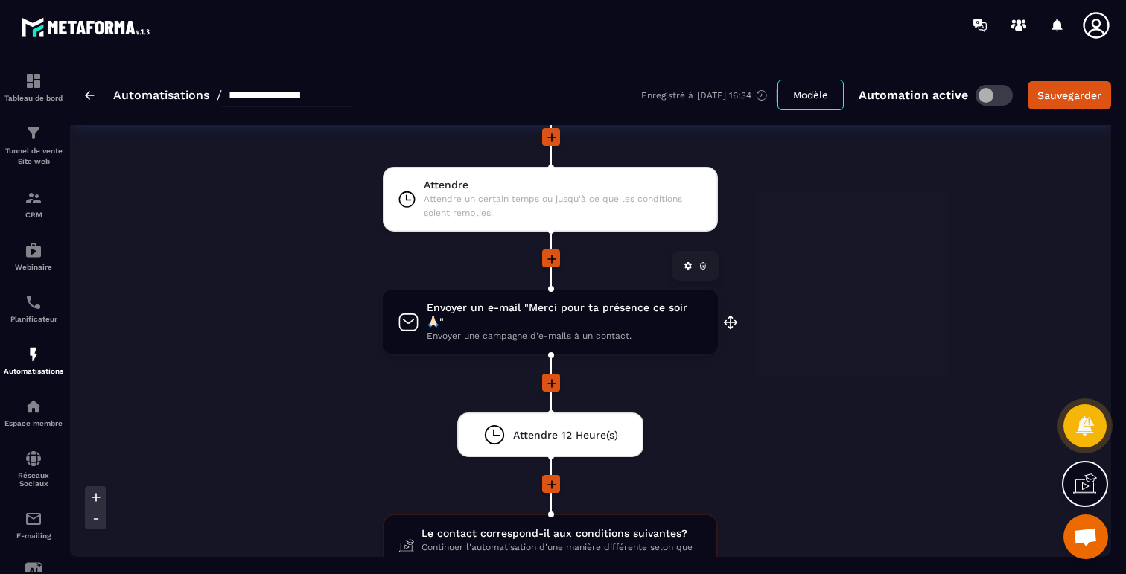
click at [609, 309] on span "Envoyer un e-mail "Merci pour ta présence ce soir 🙏🏻"" at bounding box center [565, 315] width 276 height 28
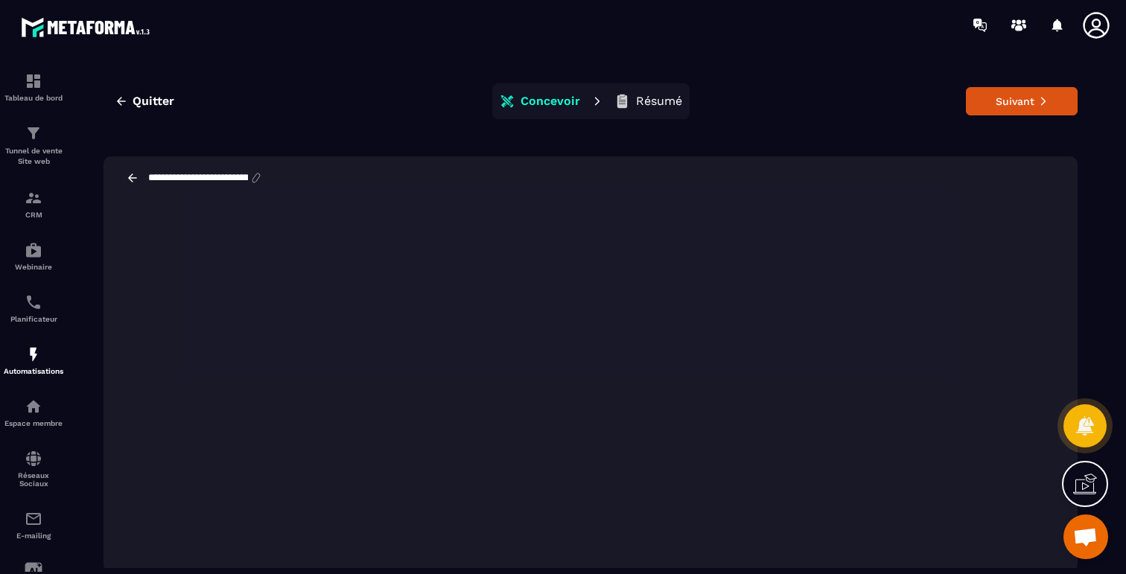
click at [131, 177] on icon at bounding box center [132, 177] width 13 height 13
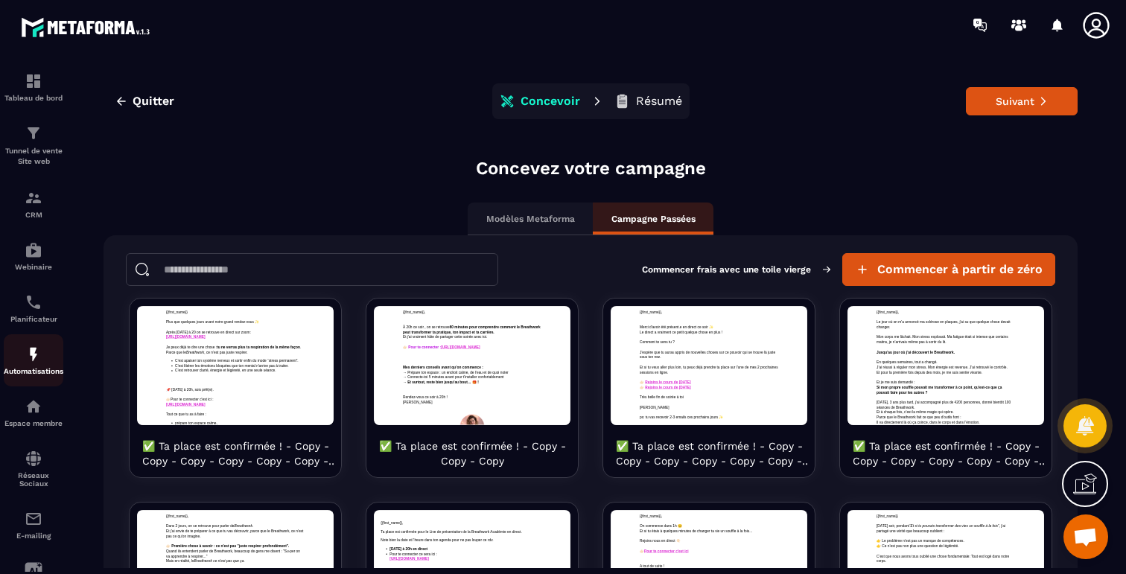
click at [33, 363] on img at bounding box center [34, 354] width 18 height 18
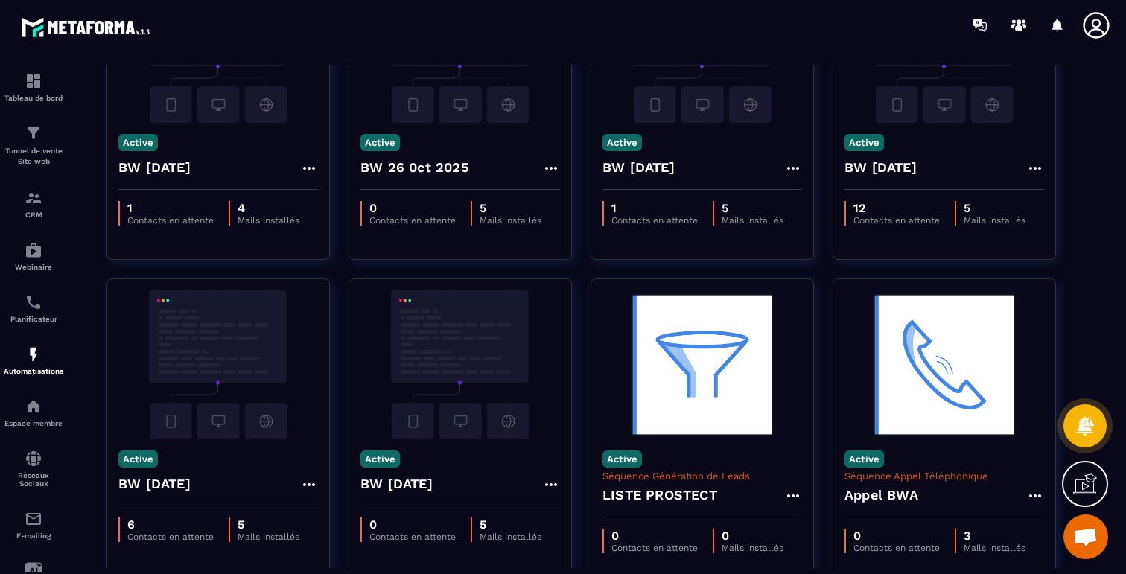
scroll to position [859, 0]
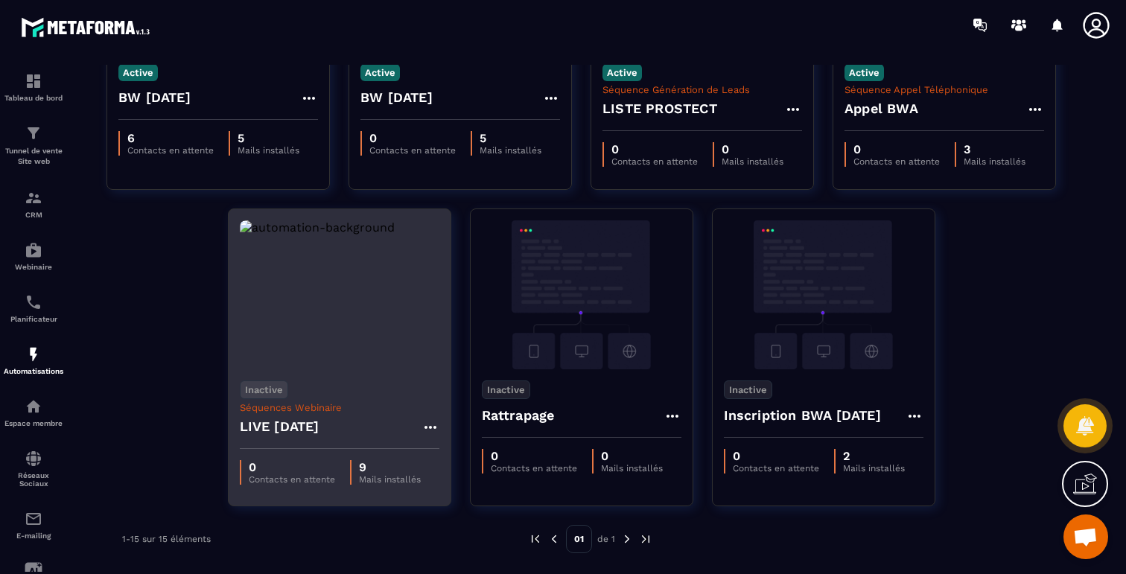
click at [356, 340] on img at bounding box center [340, 294] width 200 height 149
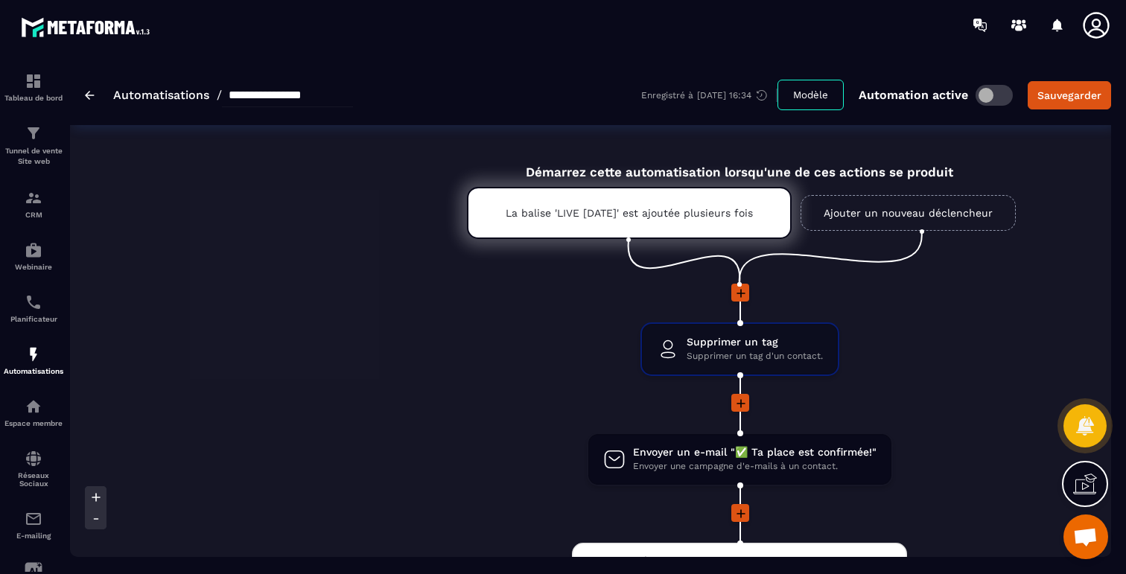
click at [989, 95] on span at bounding box center [993, 95] width 37 height 21
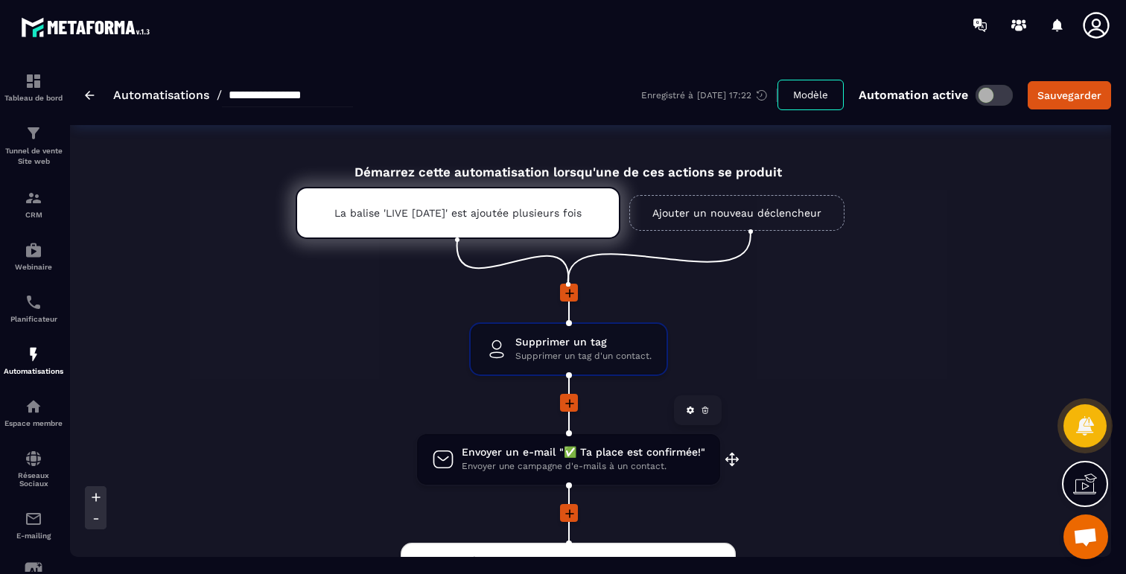
scroll to position [0, 289]
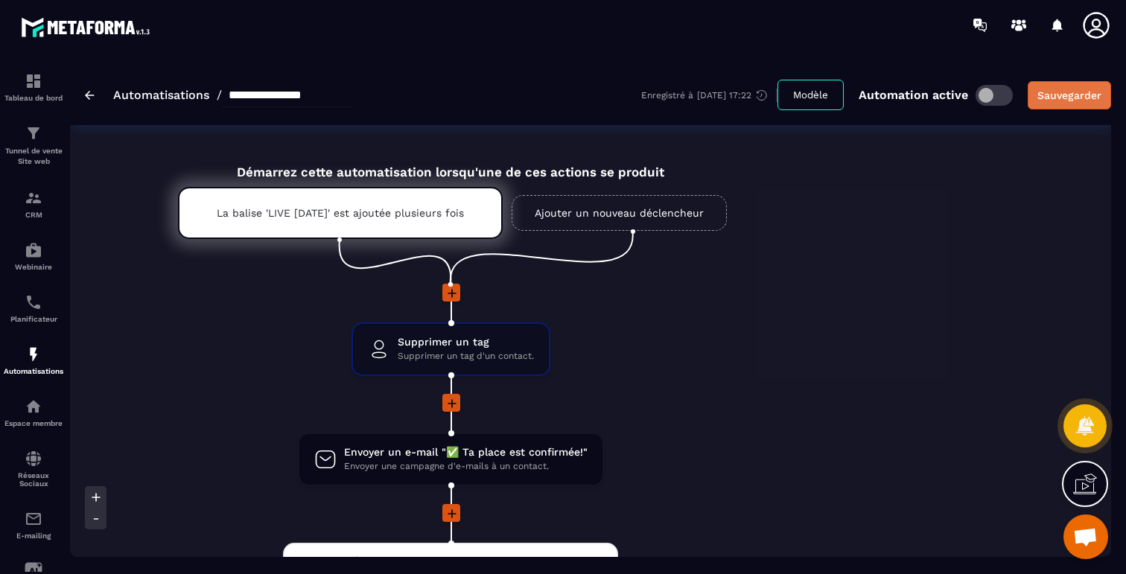
click at [1087, 93] on div "Sauvegarder" at bounding box center [1069, 95] width 64 height 15
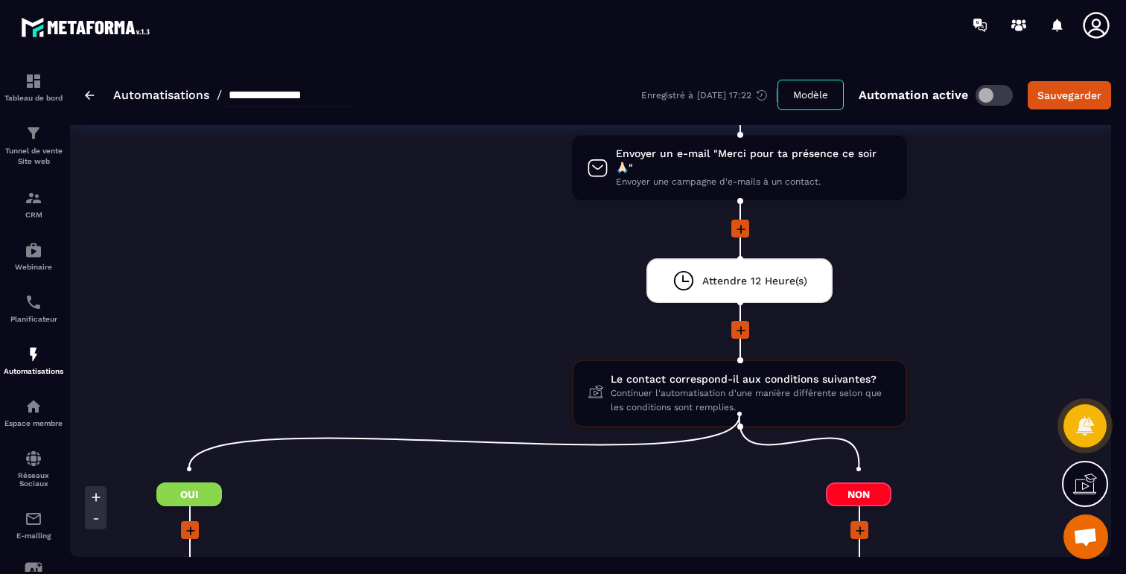
scroll to position [1583, 0]
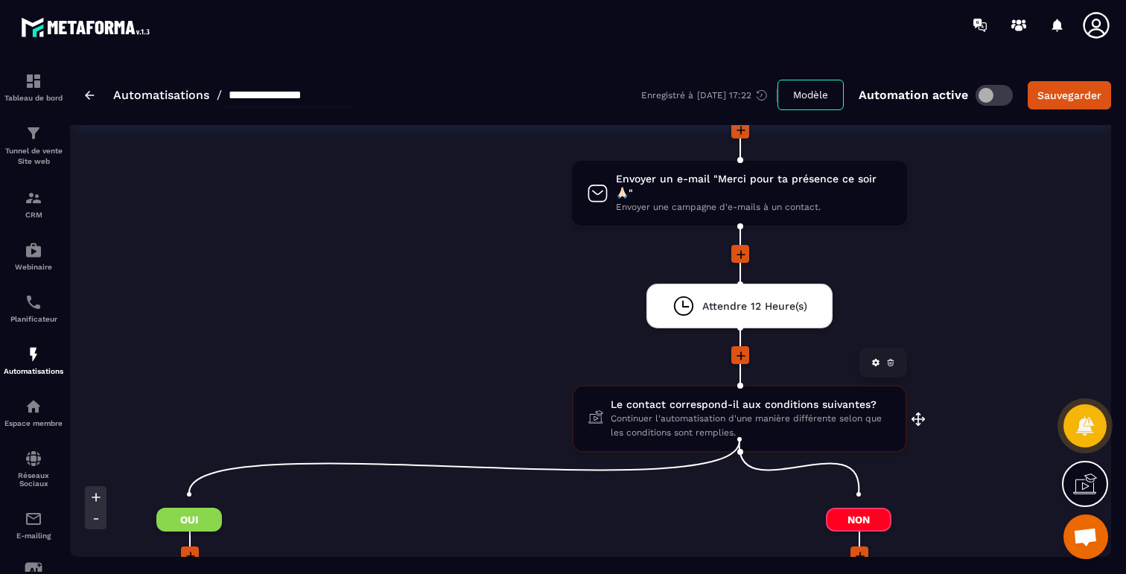
click at [893, 362] on icon at bounding box center [890, 364] width 5 height 4
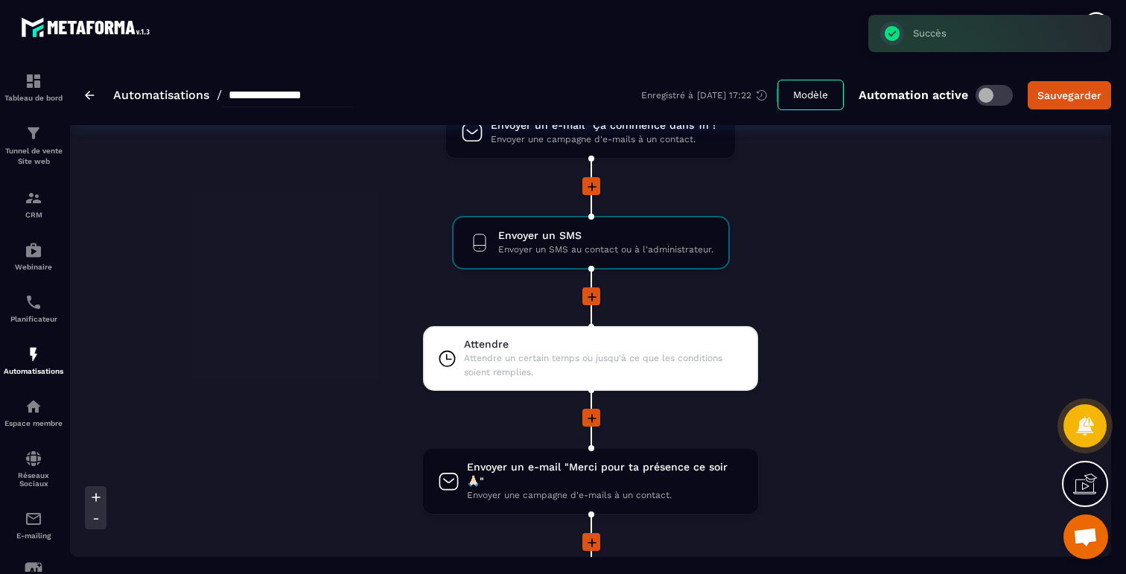
scroll to position [1341, 0]
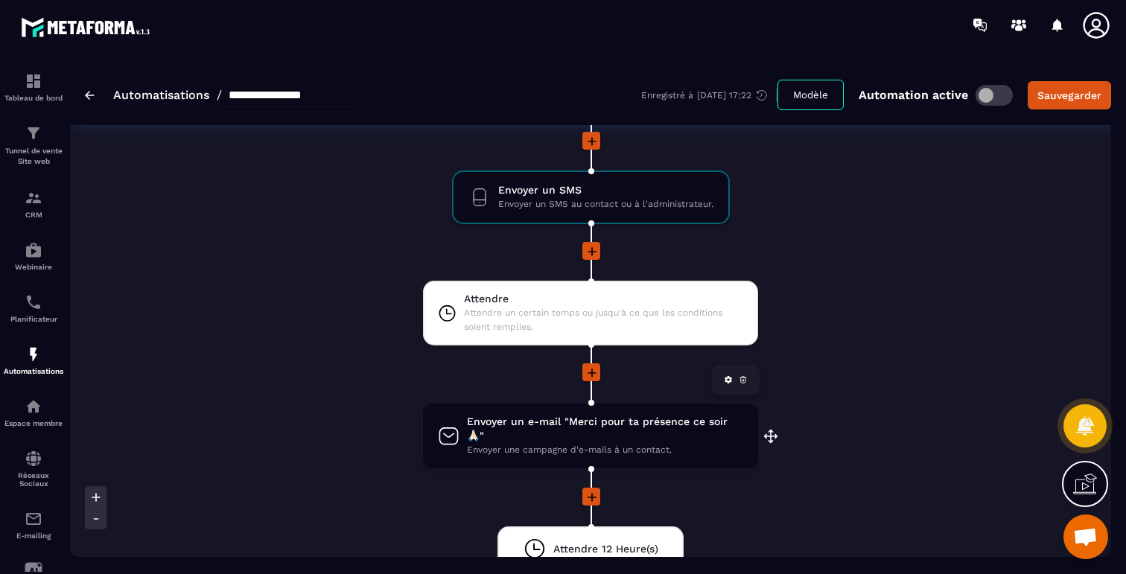
click at [667, 427] on span "Envoyer un e-mail "Merci pour ta présence ce soir 🙏🏻"" at bounding box center [605, 429] width 276 height 28
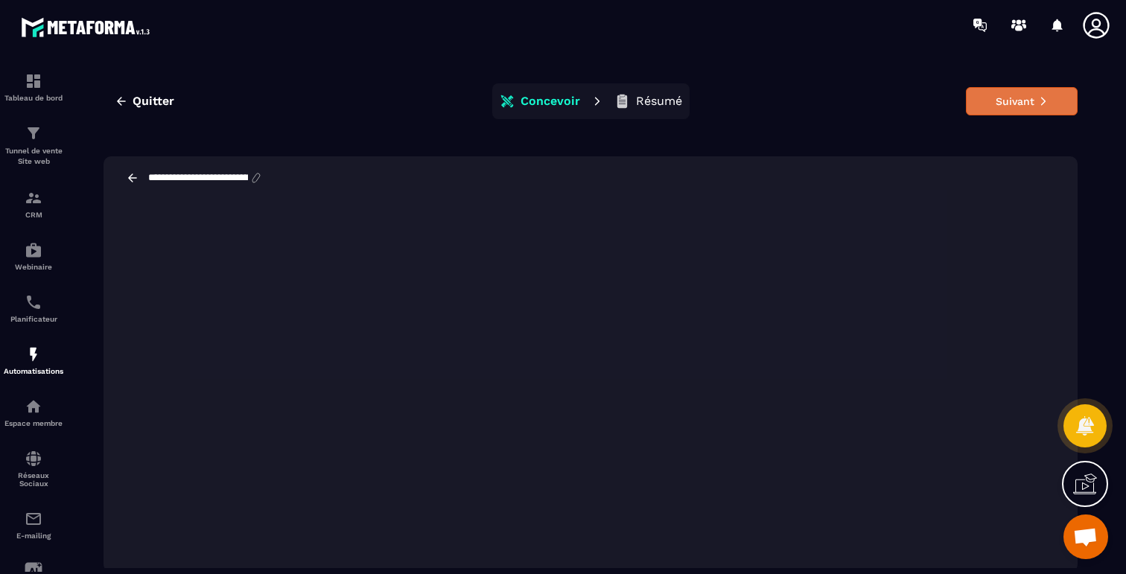
click at [1021, 92] on button "Suivant" at bounding box center [1022, 101] width 112 height 28
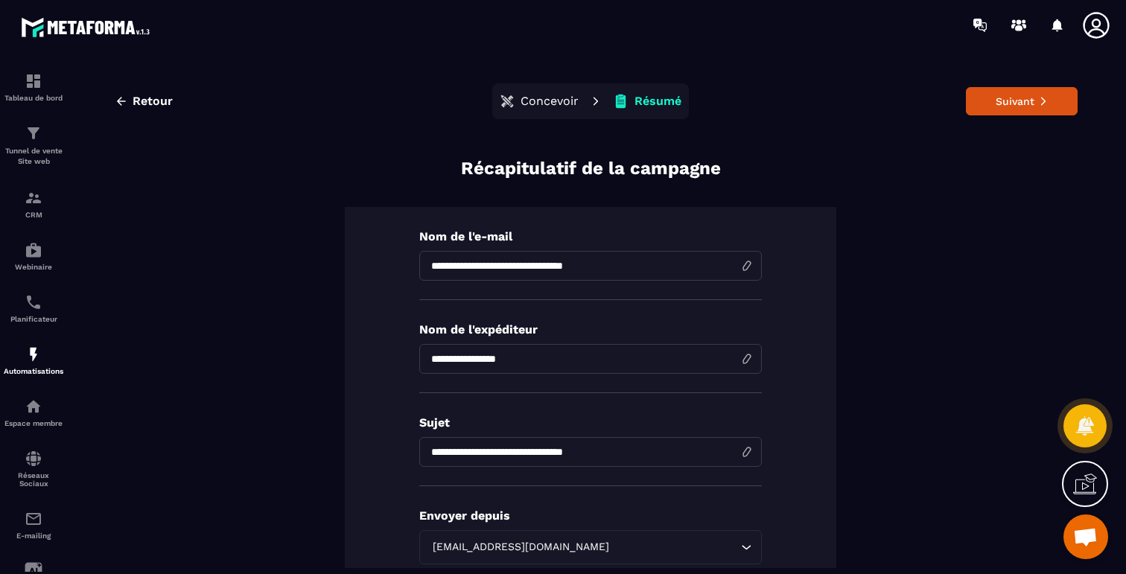
click at [546, 266] on input "**********" at bounding box center [590, 266] width 342 height 30
type input "**********"
click at [556, 453] on input "**********" at bounding box center [590, 452] width 342 height 30
type input "**********"
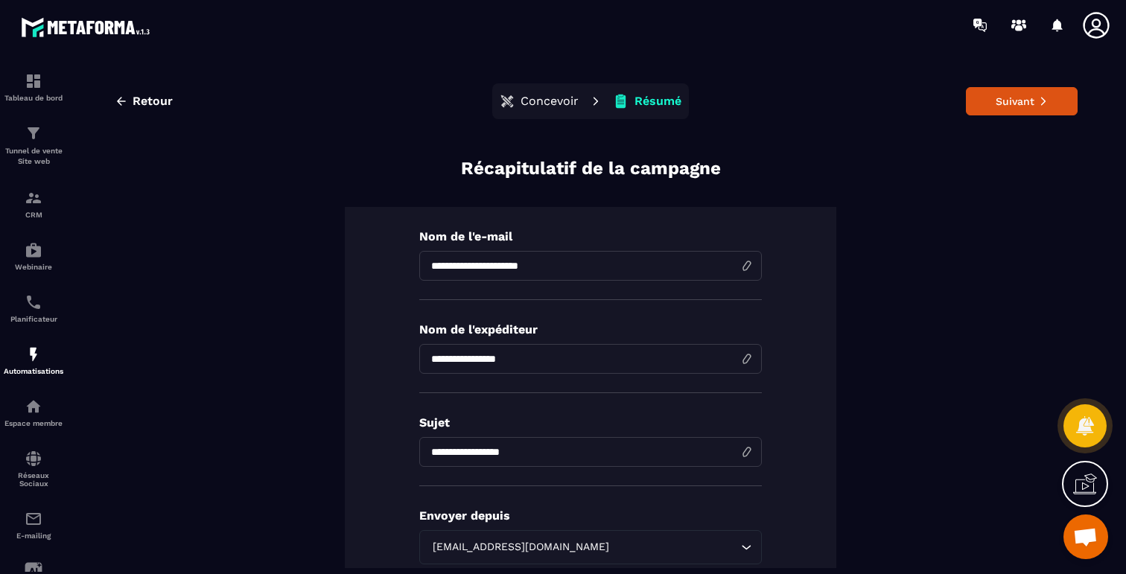
click at [981, 116] on div "Retour Concevoir Résumé Suivant" at bounding box center [590, 101] width 974 height 36
click at [1001, 89] on button "Suivant" at bounding box center [1022, 101] width 112 height 28
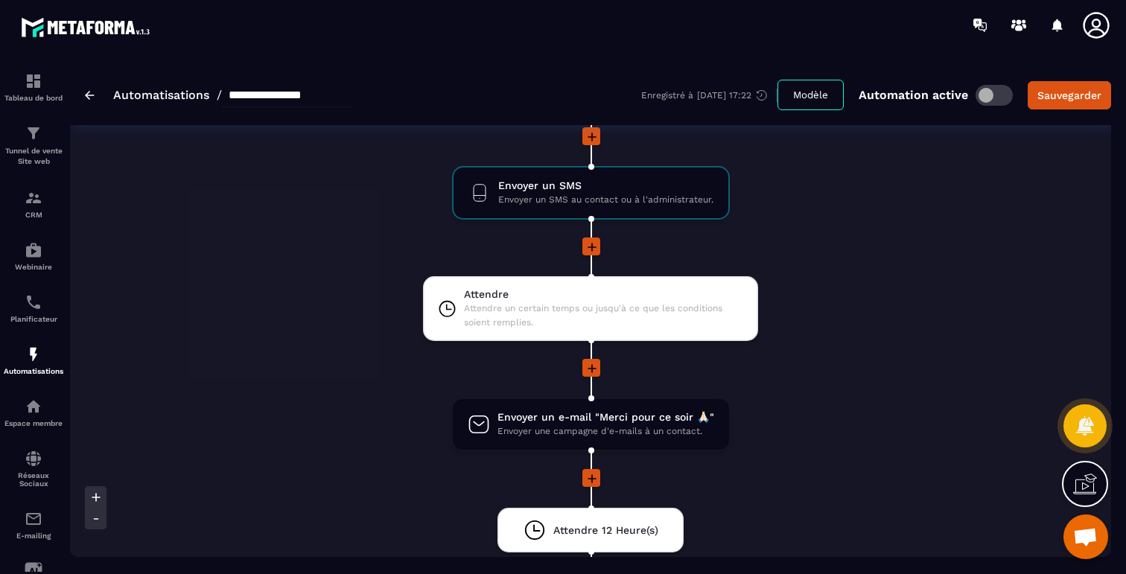
scroll to position [1334, 0]
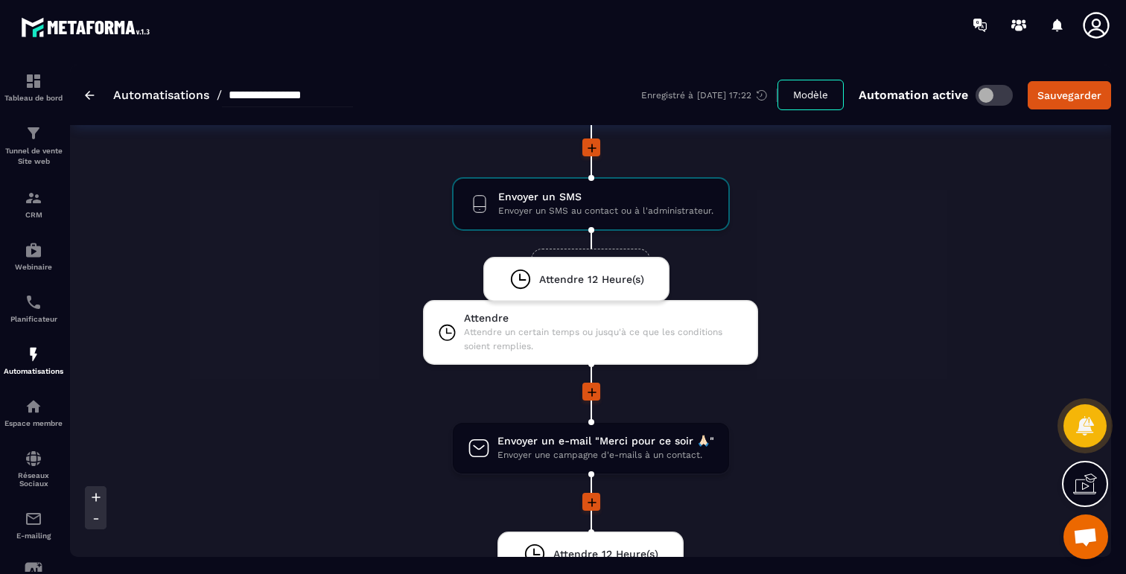
drag, startPoint x: 618, startPoint y: 541, endPoint x: 604, endPoint y: 266, distance: 275.8
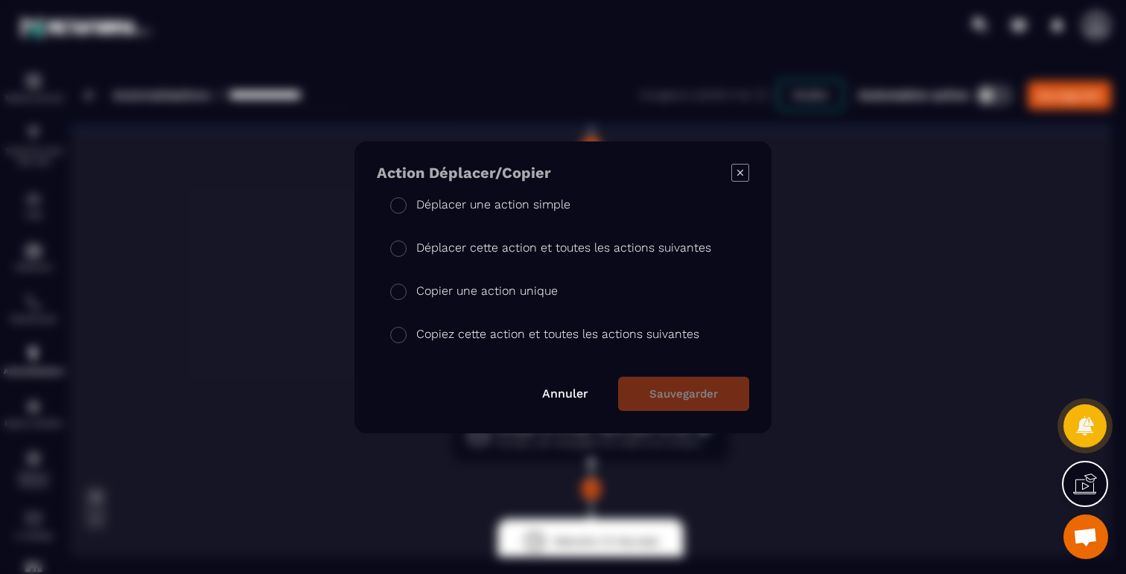
click at [546, 246] on p "Déplacer cette action et toutes les actions suivantes" at bounding box center [563, 248] width 295 height 18
click at [696, 394] on button "Sauvegarder" at bounding box center [683, 394] width 131 height 34
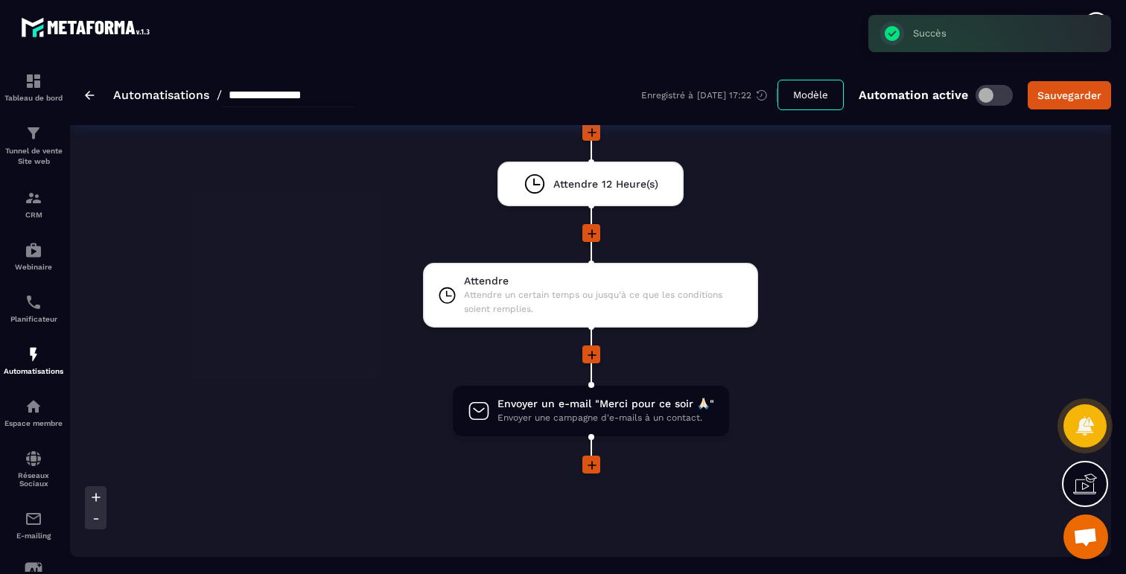
scroll to position [1449, 0]
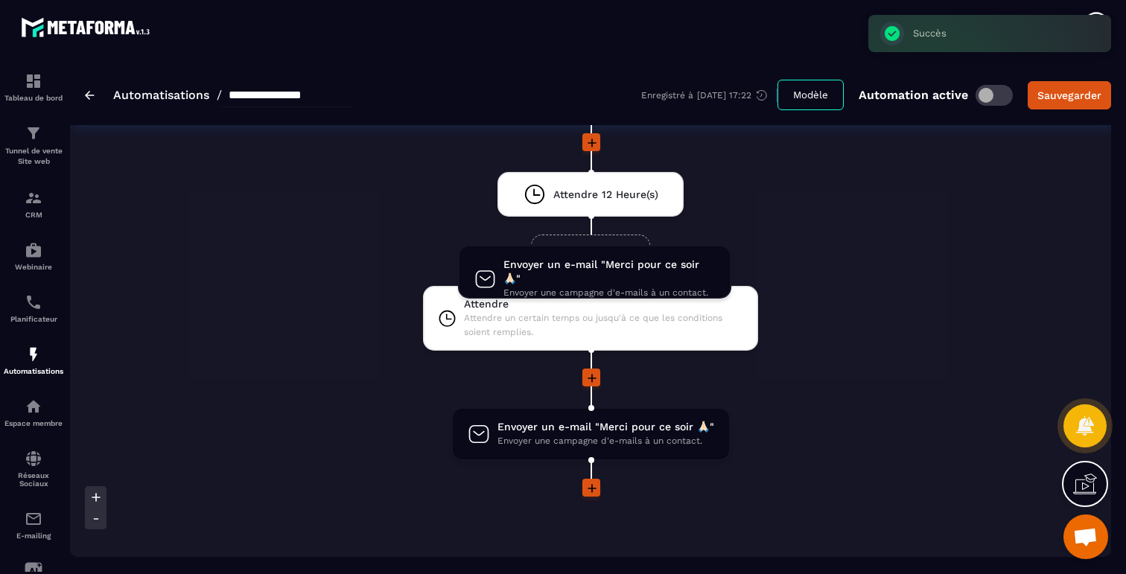
drag, startPoint x: 619, startPoint y: 423, endPoint x: 622, endPoint y: 258, distance: 164.5
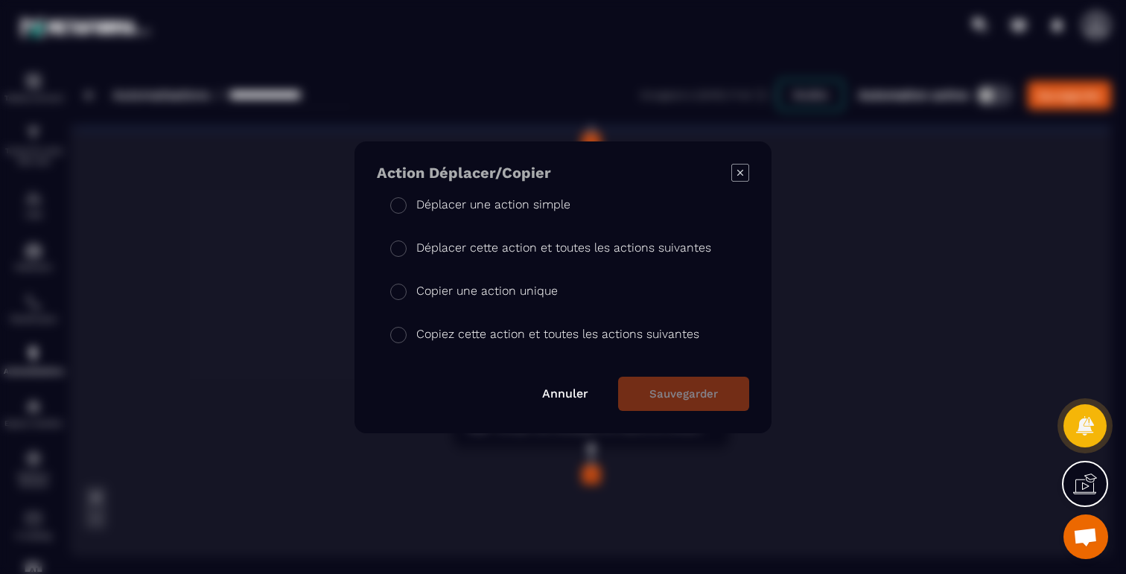
click at [540, 200] on p "Déplacer une action simple" at bounding box center [493, 205] width 154 height 18
click at [683, 390] on button "Sauvegarder" at bounding box center [683, 394] width 131 height 34
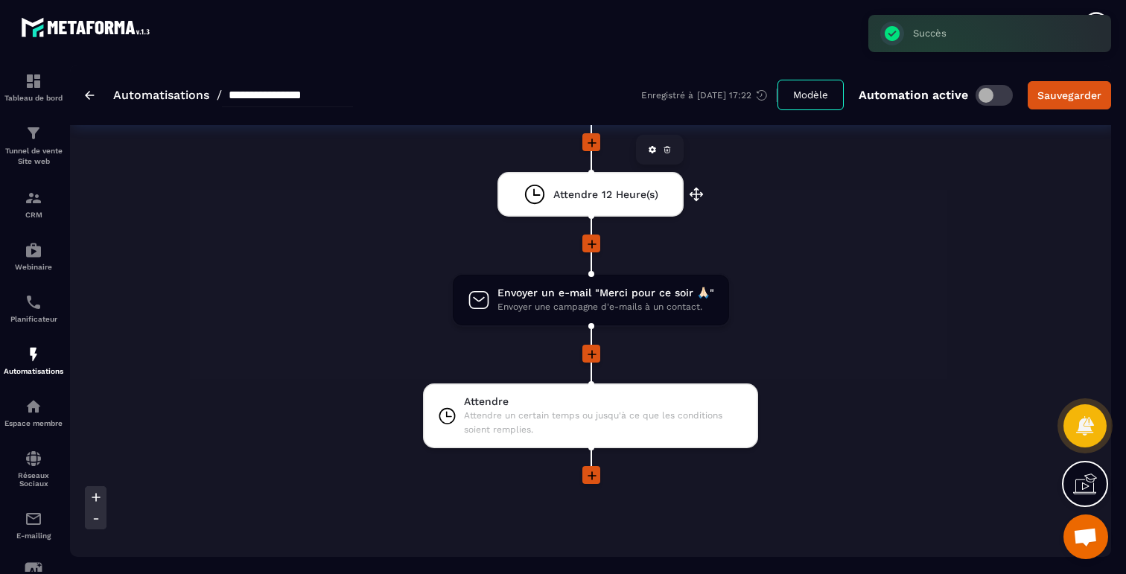
click at [619, 211] on div "Attendre 12 Heure(s) drag-arrow" at bounding box center [590, 194] width 186 height 45
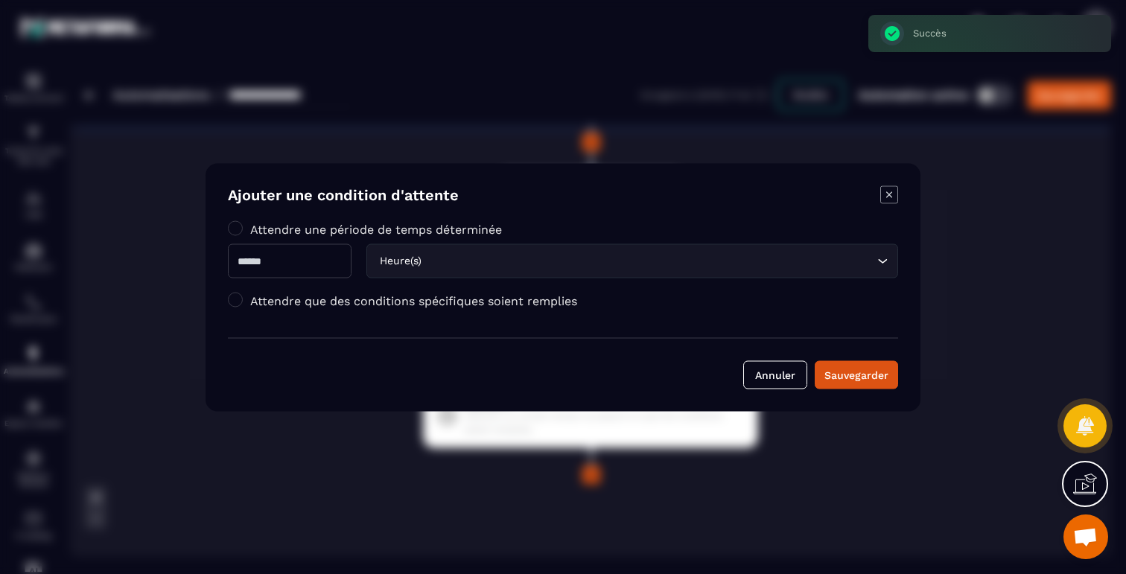
drag, startPoint x: 288, startPoint y: 268, endPoint x: 252, endPoint y: 268, distance: 36.5
click at [252, 268] on input "**" at bounding box center [290, 260] width 124 height 34
drag, startPoint x: 259, startPoint y: 256, endPoint x: 228, endPoint y: 256, distance: 31.3
click at [229, 256] on input "**" at bounding box center [290, 260] width 124 height 34
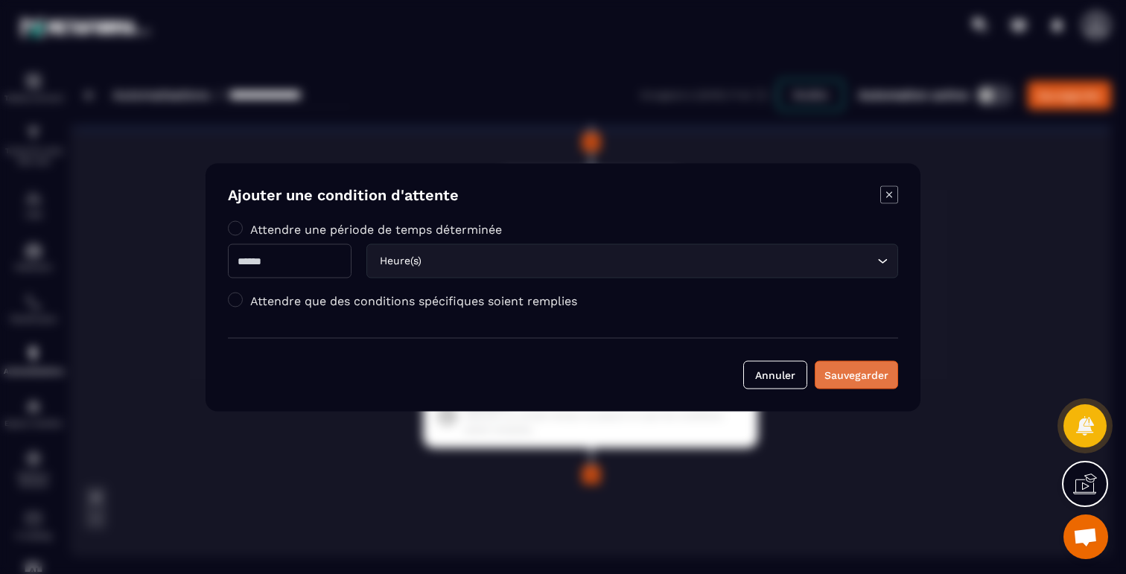
type input "*"
click at [863, 373] on div "Sauvegarder" at bounding box center [856, 374] width 64 height 15
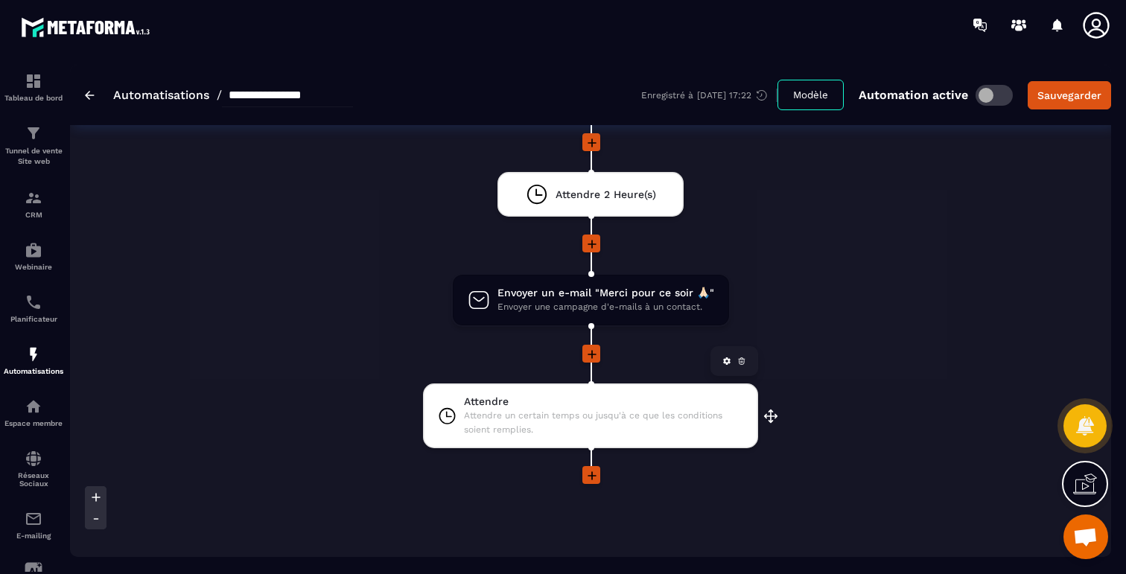
click at [743, 366] on link at bounding box center [741, 361] width 15 height 15
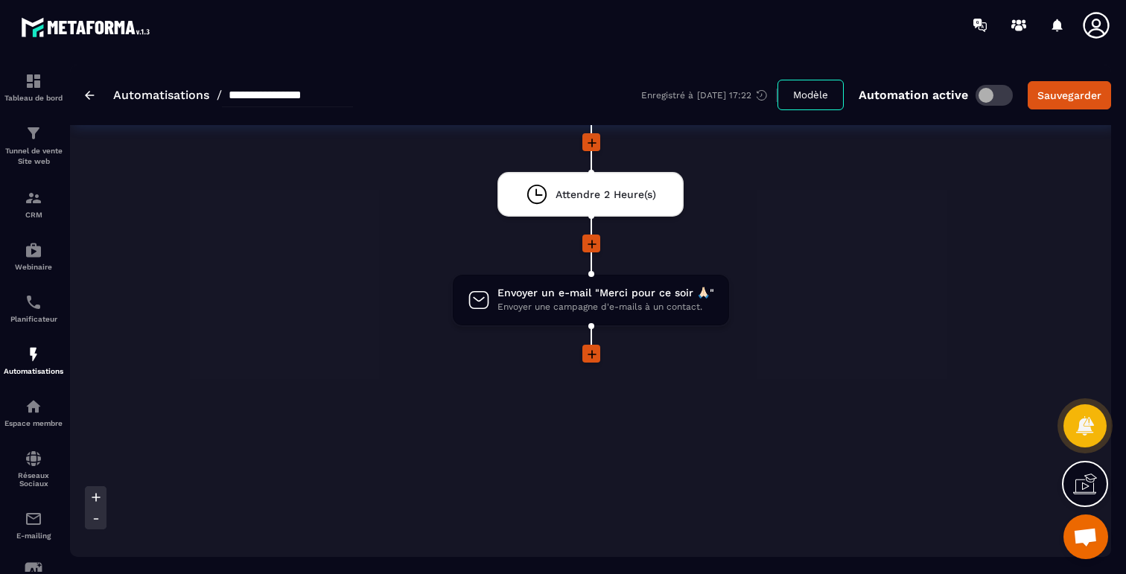
click at [592, 356] on icon at bounding box center [591, 354] width 9 height 9
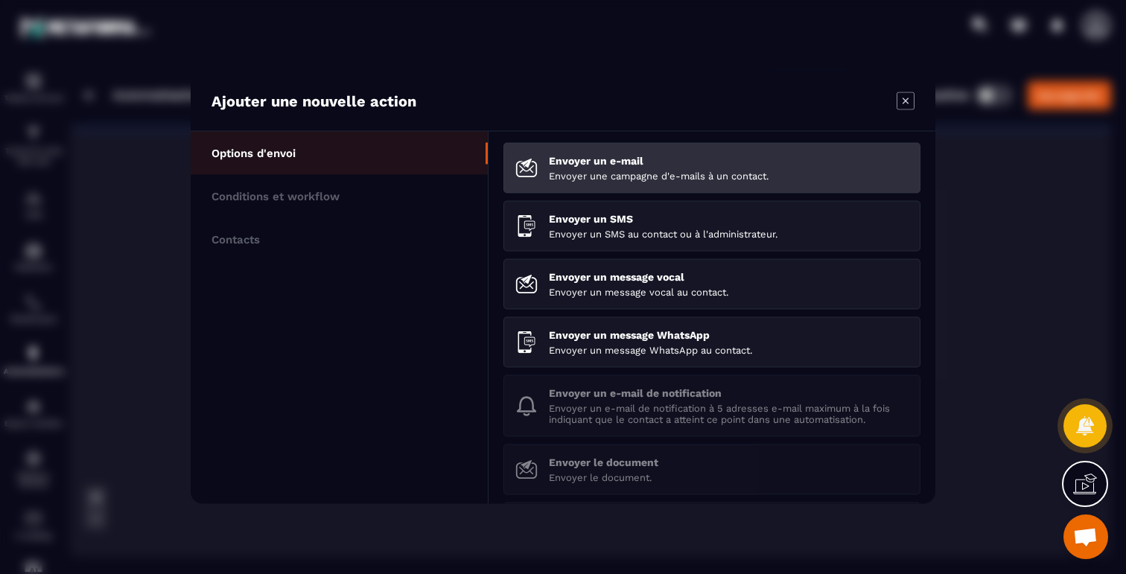
click at [588, 171] on p "Envoyer une campagne d'e-mails à un contact." at bounding box center [729, 175] width 360 height 11
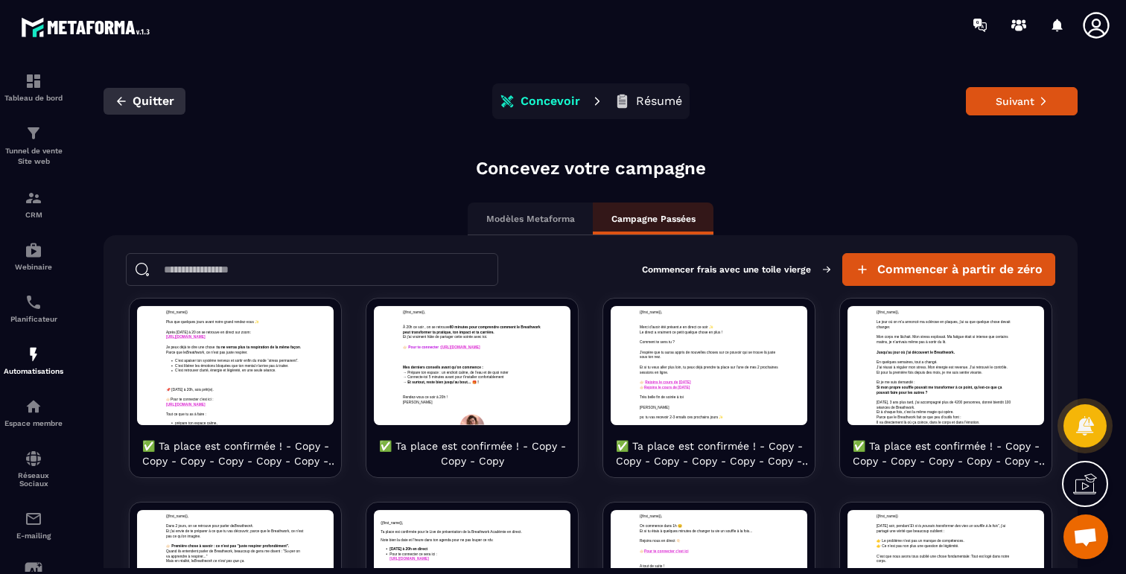
click at [116, 100] on icon "button" at bounding box center [121, 101] width 13 height 13
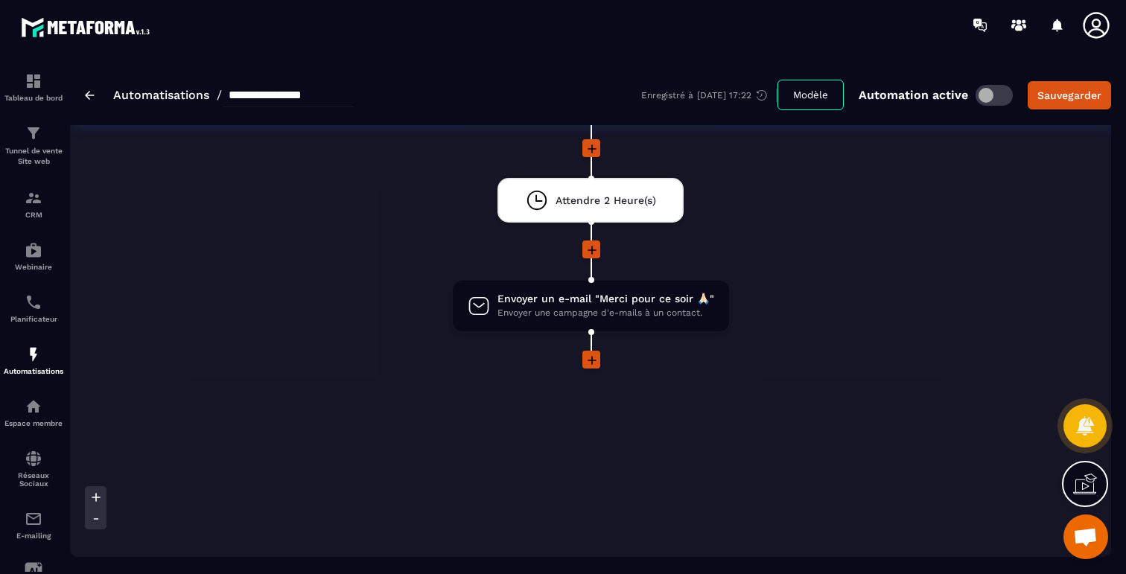
scroll to position [1454, 0]
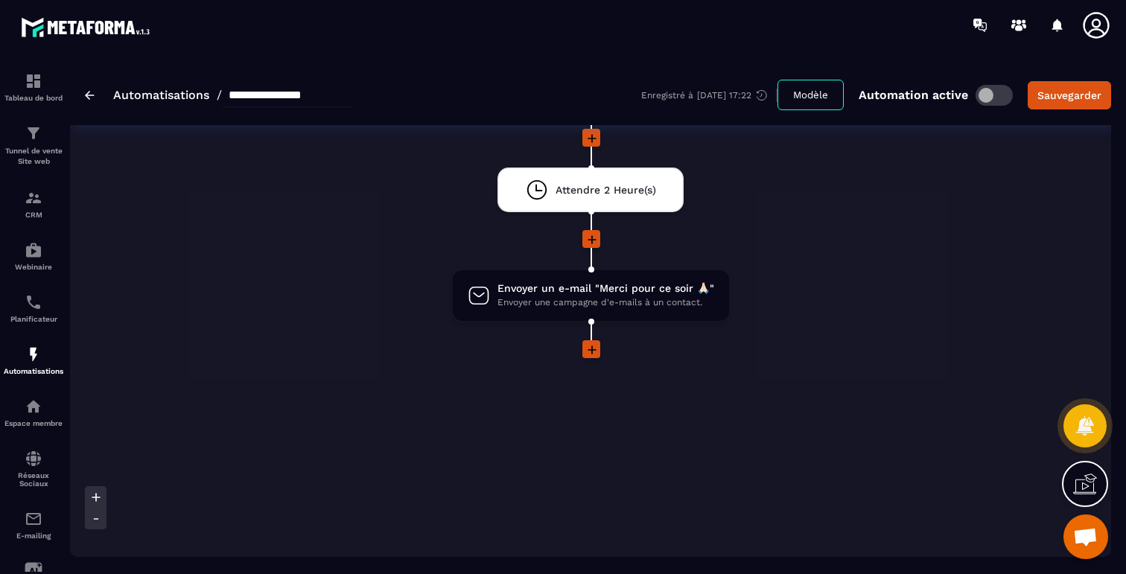
click at [591, 354] on icon at bounding box center [591, 349] width 9 height 9
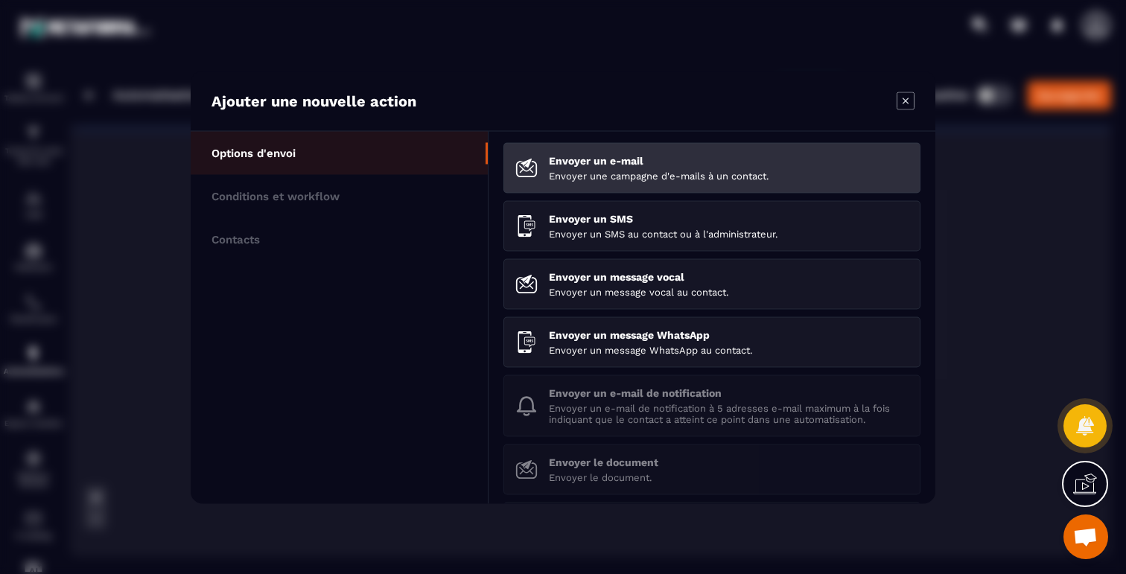
click at [569, 175] on p "Envoyer une campagne d'e-mails à un contact." at bounding box center [729, 175] width 360 height 11
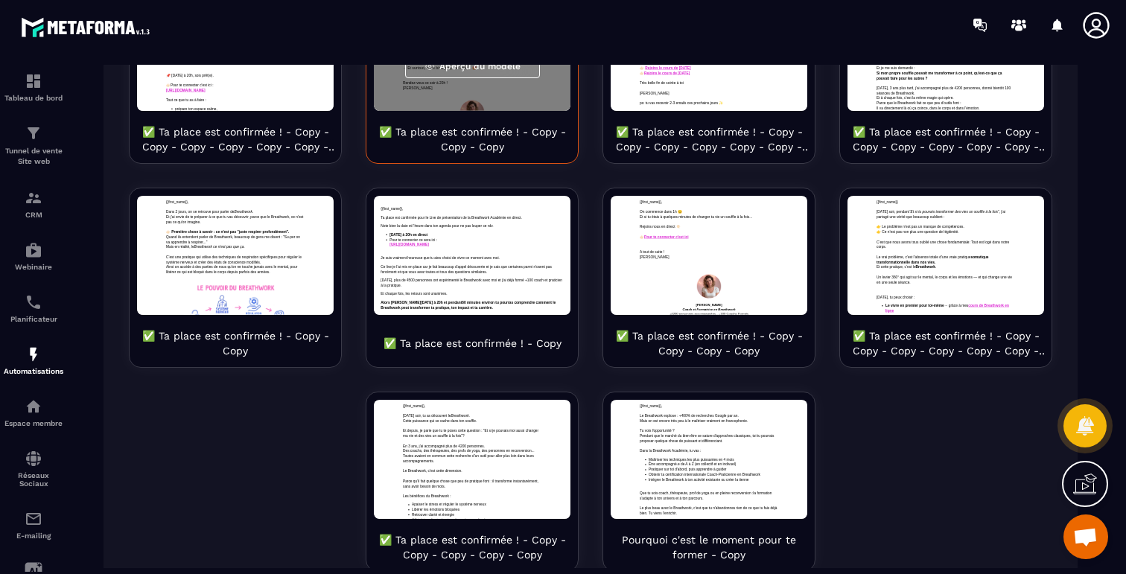
scroll to position [348, 0]
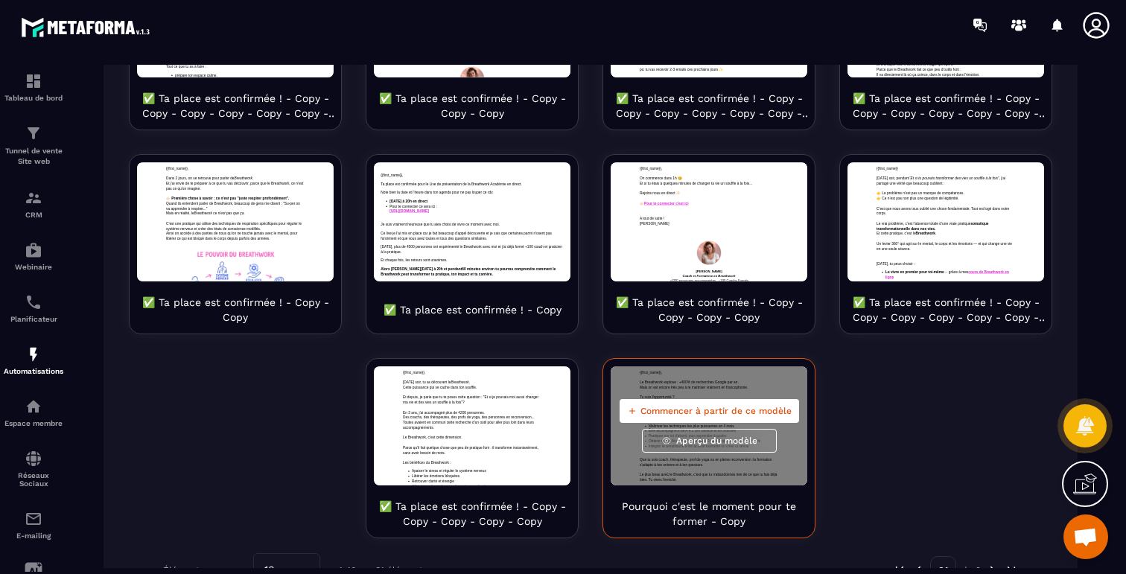
click at [708, 444] on span "Aperçu du modèle" at bounding box center [716, 441] width 81 height 12
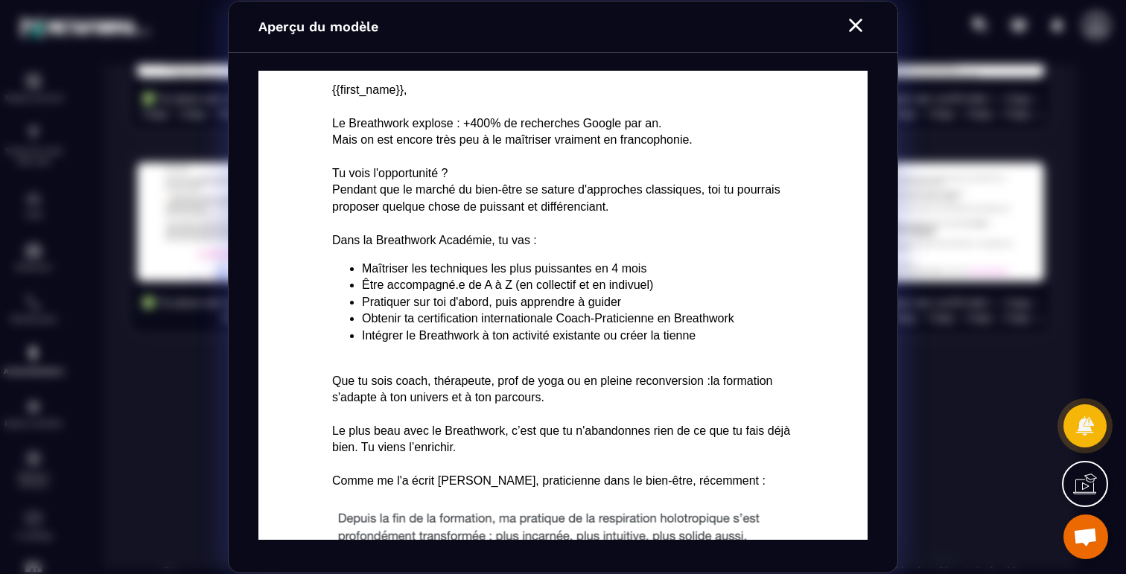
scroll to position [0, 0]
click at [855, 30] on icon "Modal window" at bounding box center [855, 25] width 24 height 24
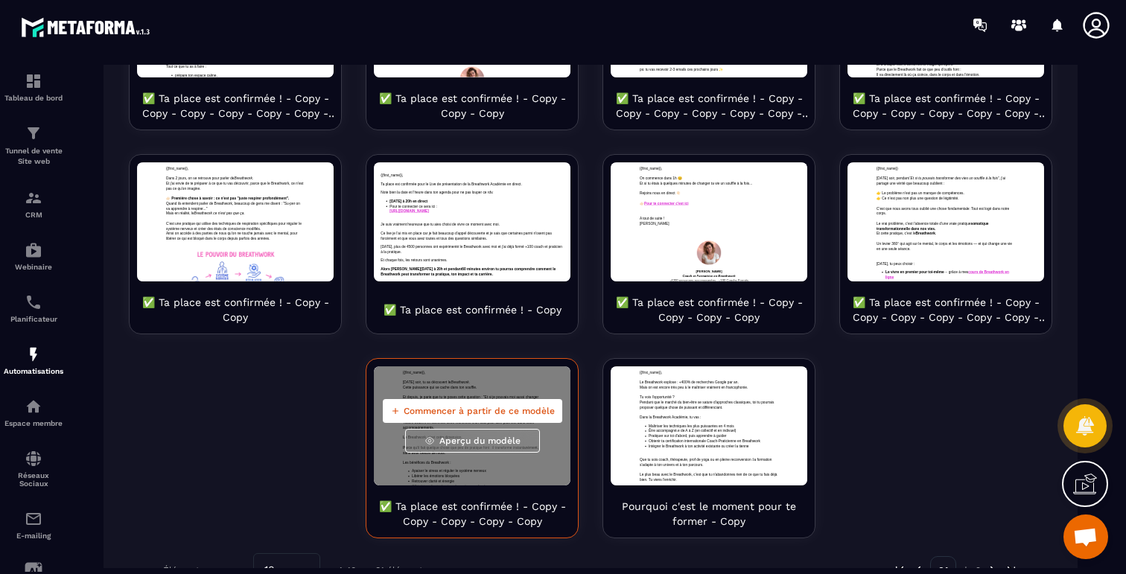
click at [487, 441] on span "Aperçu du modèle" at bounding box center [479, 441] width 81 height 12
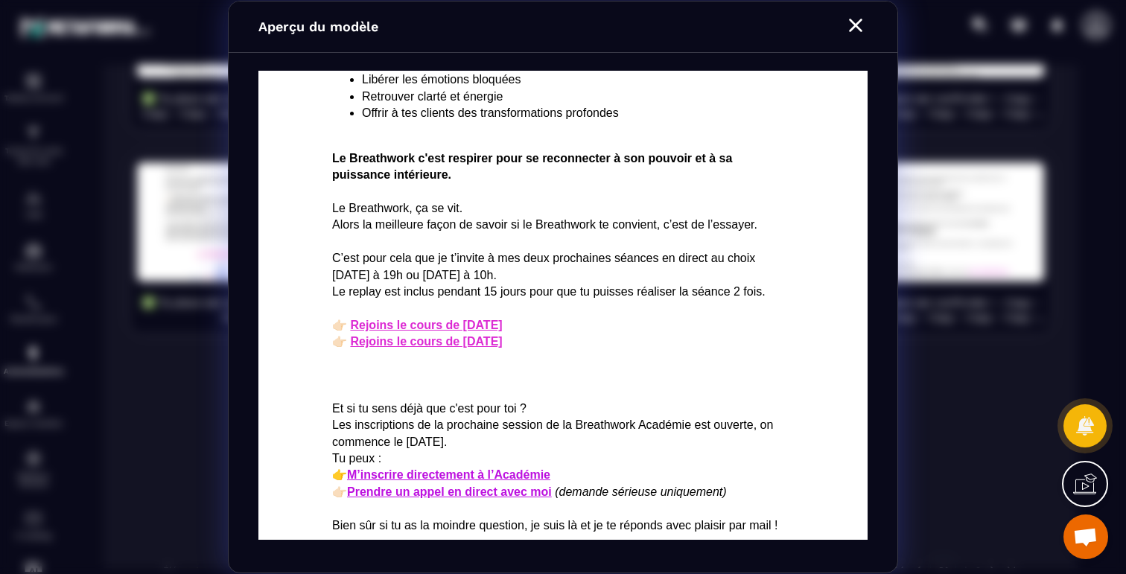
scroll to position [357, 0]
click at [854, 27] on icon "Modal window" at bounding box center [855, 25] width 13 height 13
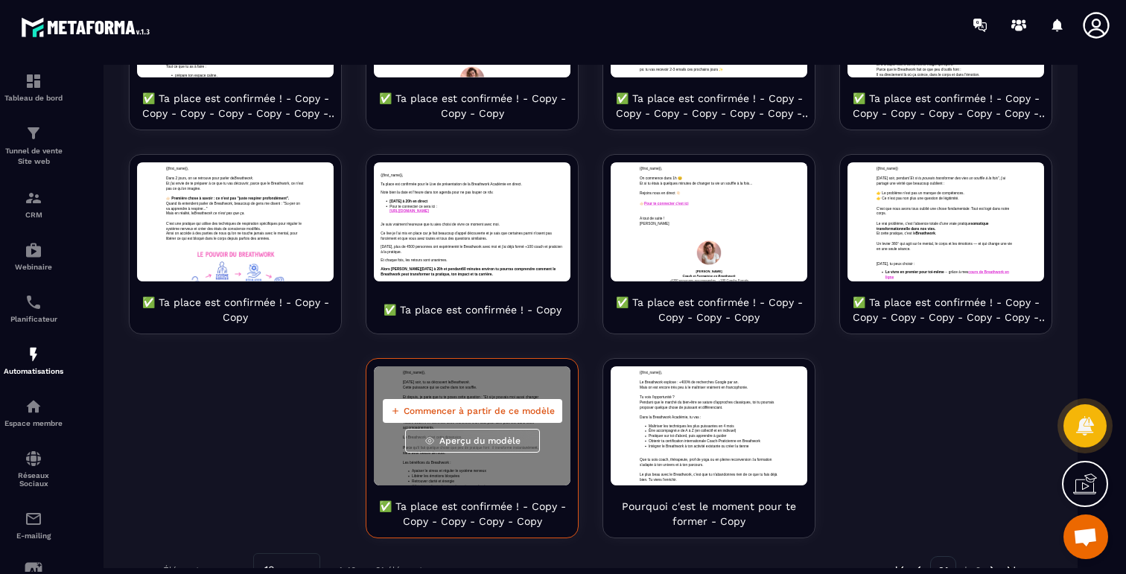
click at [490, 487] on div "Commencer à partir de ce modèle Aperçu du modèle ✅ Ta place est confirmée ! - C…" at bounding box center [472, 448] width 213 height 180
click at [496, 411] on span "Commencer à partir de ce modèle" at bounding box center [478, 411] width 151 height 12
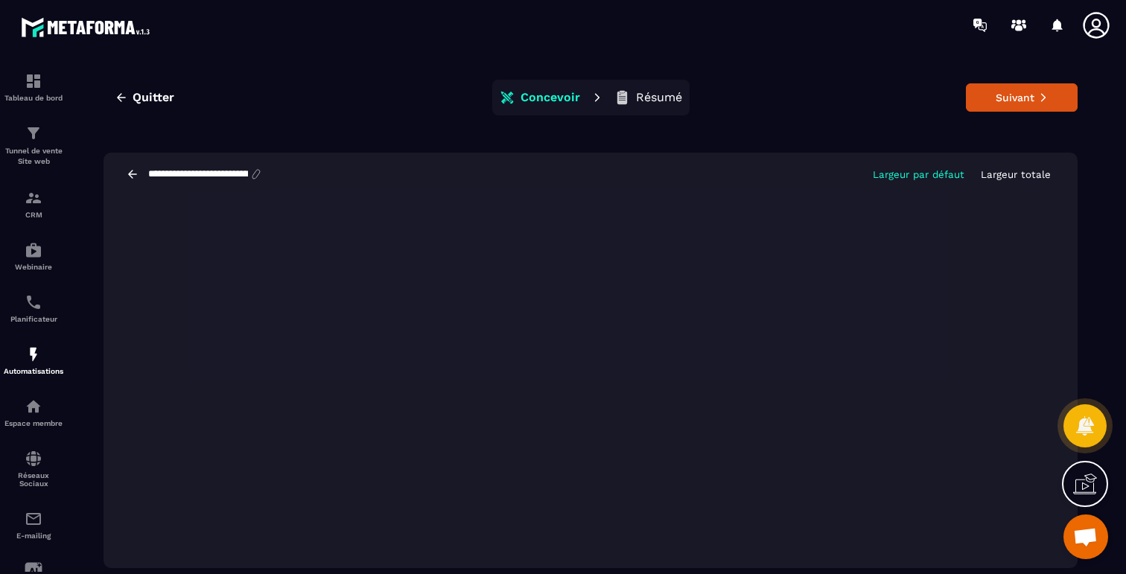
scroll to position [4, 0]
click at [1005, 95] on button "Suivant" at bounding box center [1022, 97] width 112 height 28
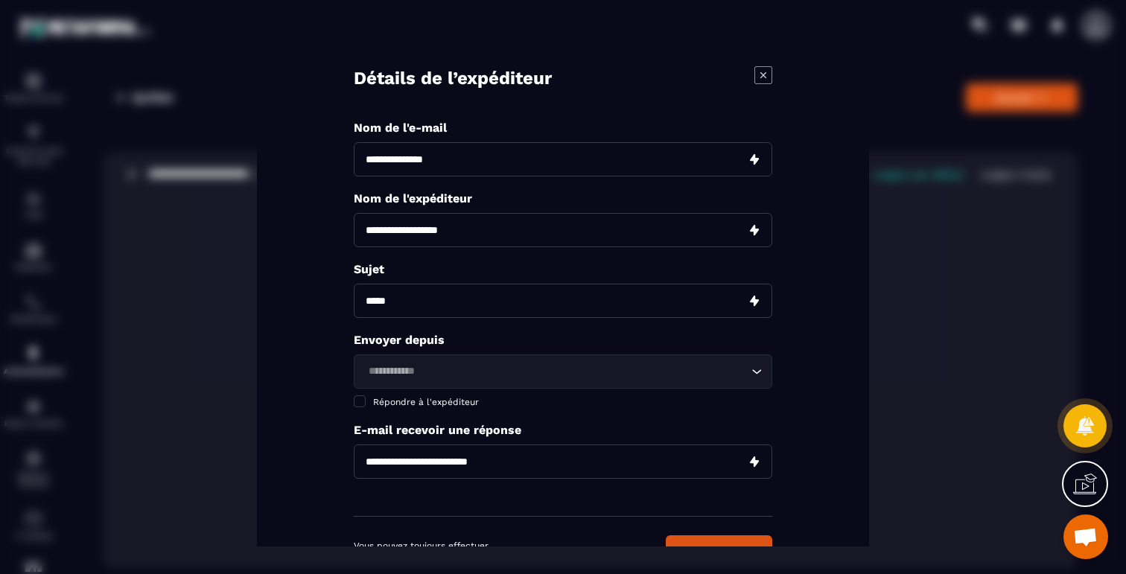
scroll to position [8, 0]
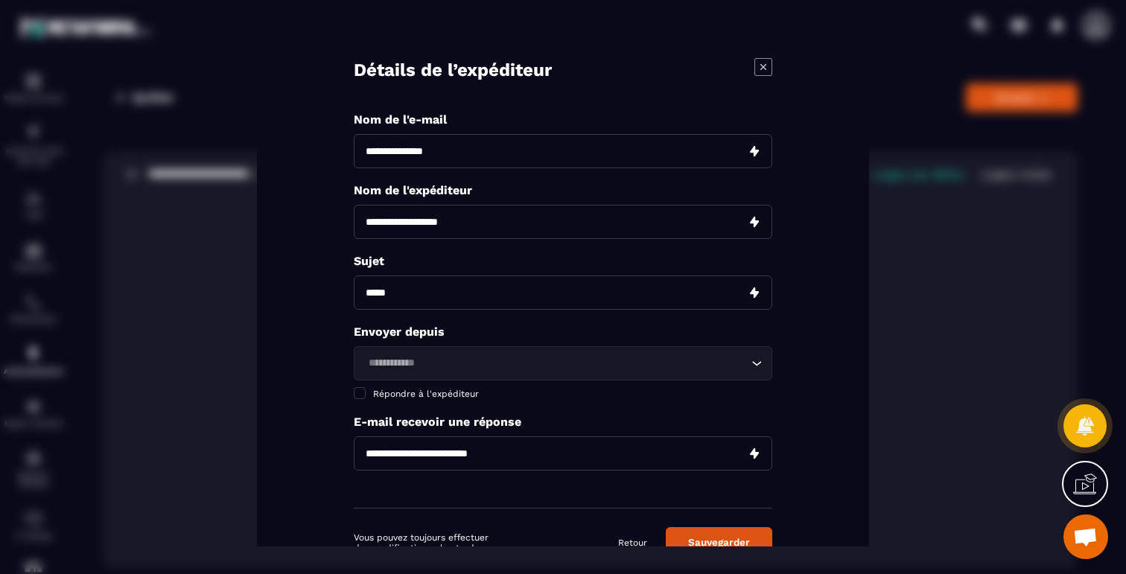
click at [454, 150] on input "Modal window" at bounding box center [563, 151] width 418 height 34
click at [756, 74] on icon "Modal window" at bounding box center [763, 67] width 18 height 18
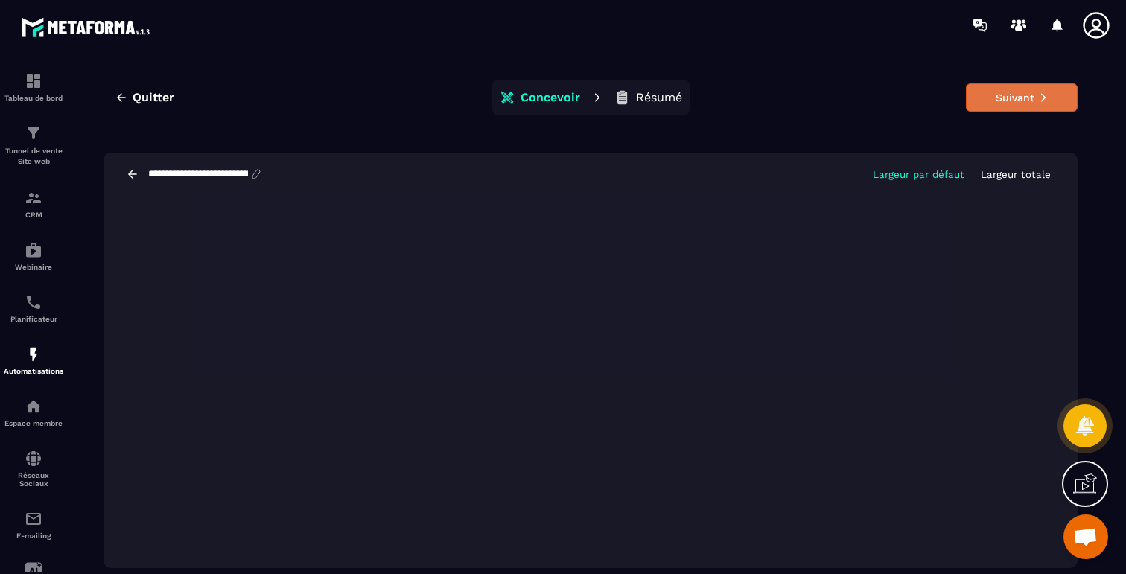
click at [992, 102] on button "Suivant" at bounding box center [1022, 97] width 112 height 28
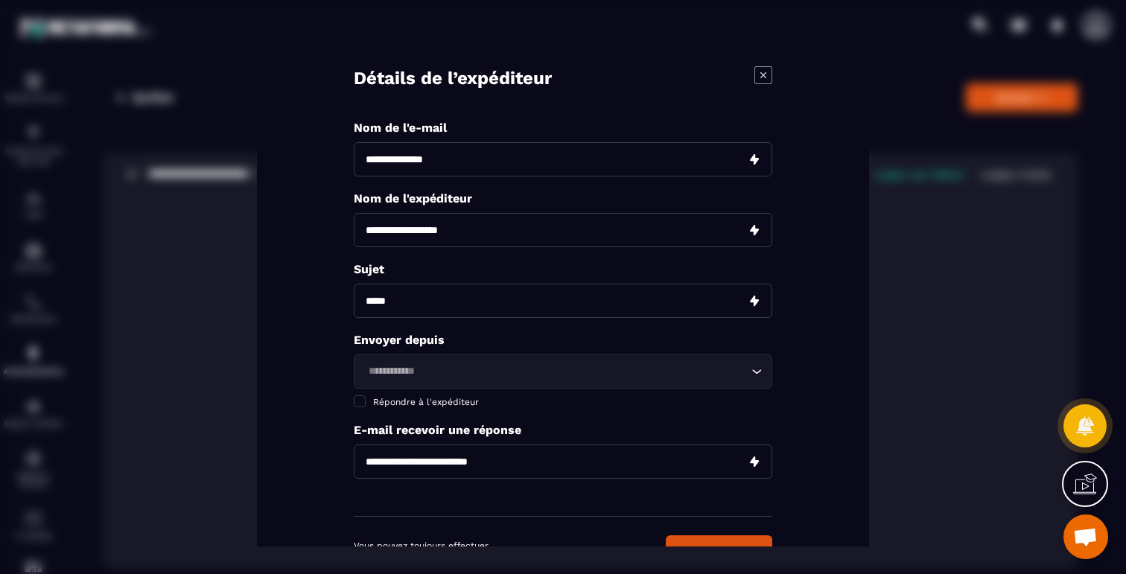
click at [507, 240] on input "Modal window" at bounding box center [563, 230] width 418 height 34
type input "**********"
click at [431, 301] on input "Modal window" at bounding box center [563, 301] width 418 height 34
click at [448, 166] on input "Modal window" at bounding box center [563, 159] width 418 height 34
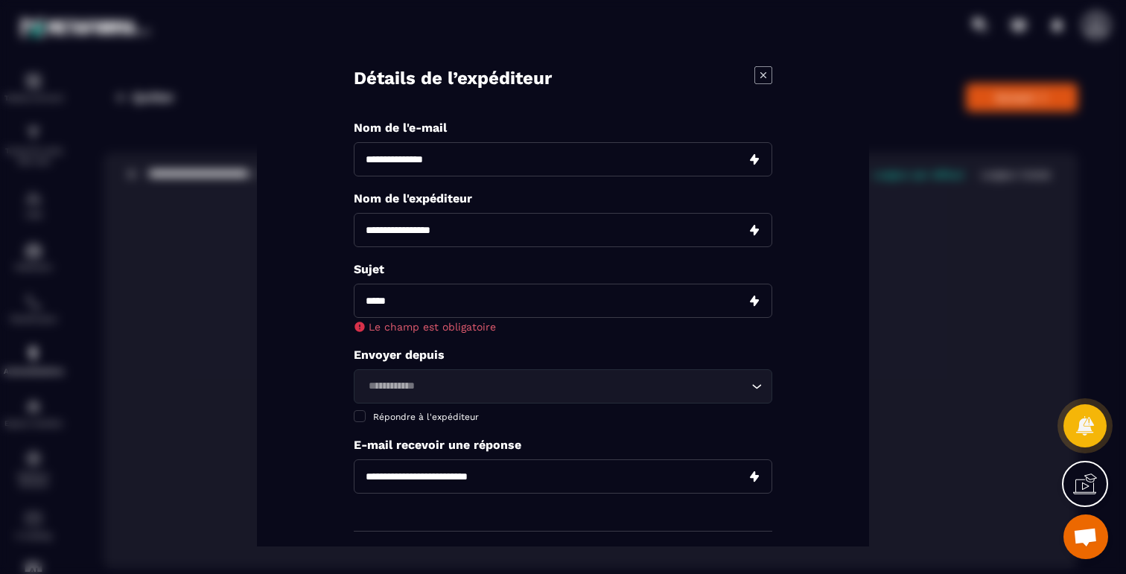
click at [217, 406] on div "Modal window" at bounding box center [563, 287] width 1126 height 574
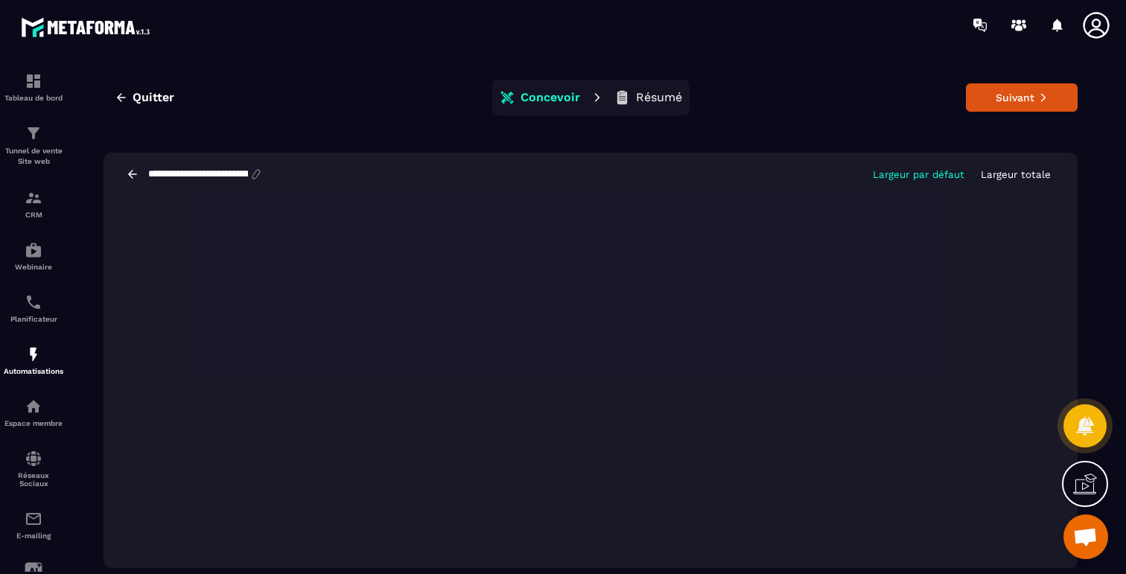
click at [640, 98] on p "Résumé" at bounding box center [659, 97] width 46 height 15
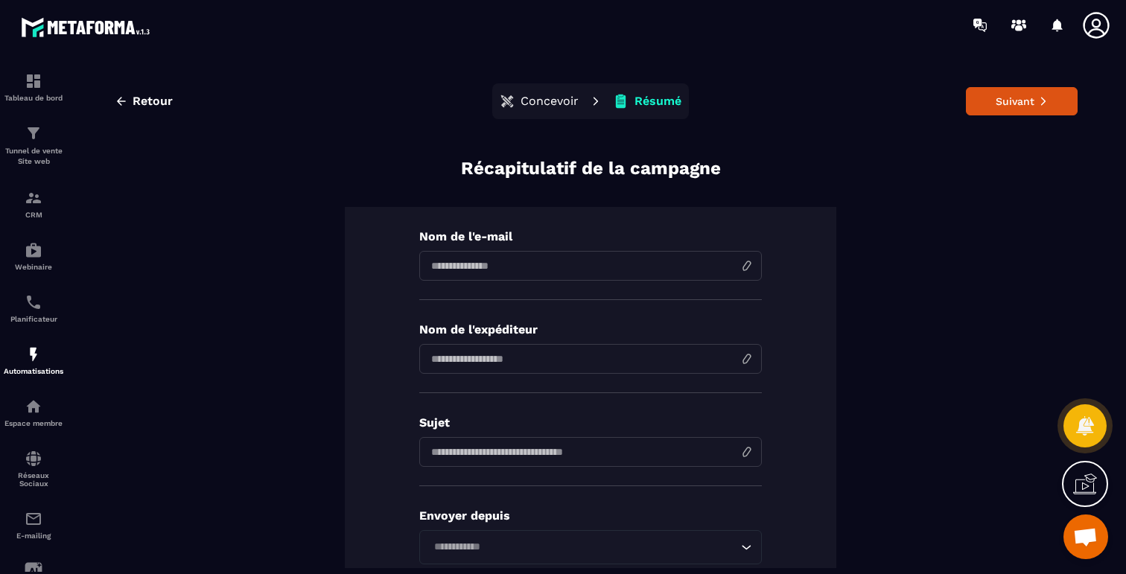
click at [557, 100] on p "Concevoir" at bounding box center [549, 101] width 58 height 15
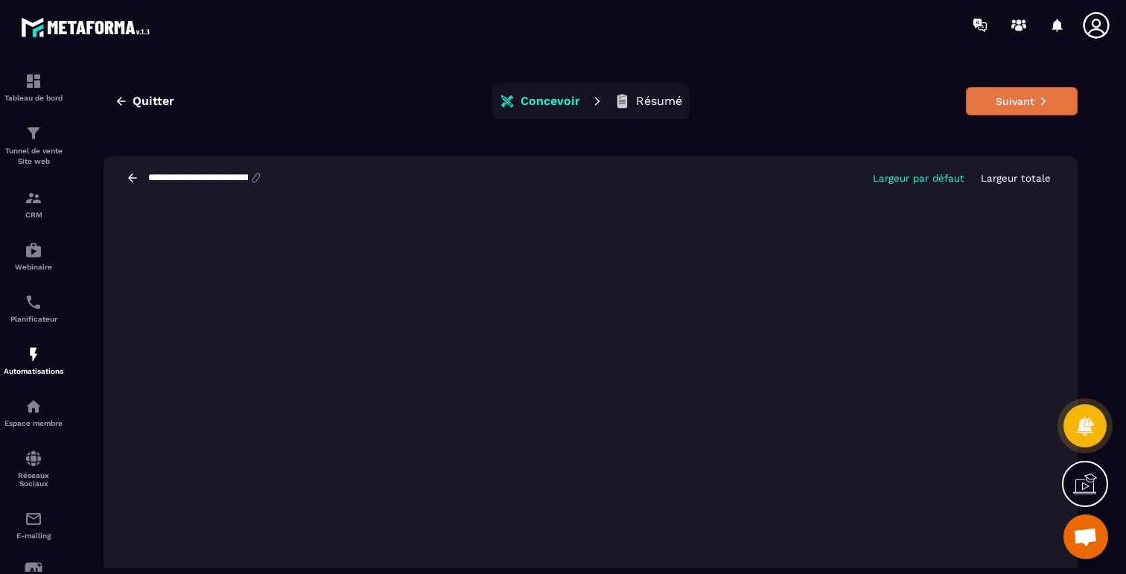
click at [1018, 98] on button "Suivant" at bounding box center [1022, 101] width 112 height 28
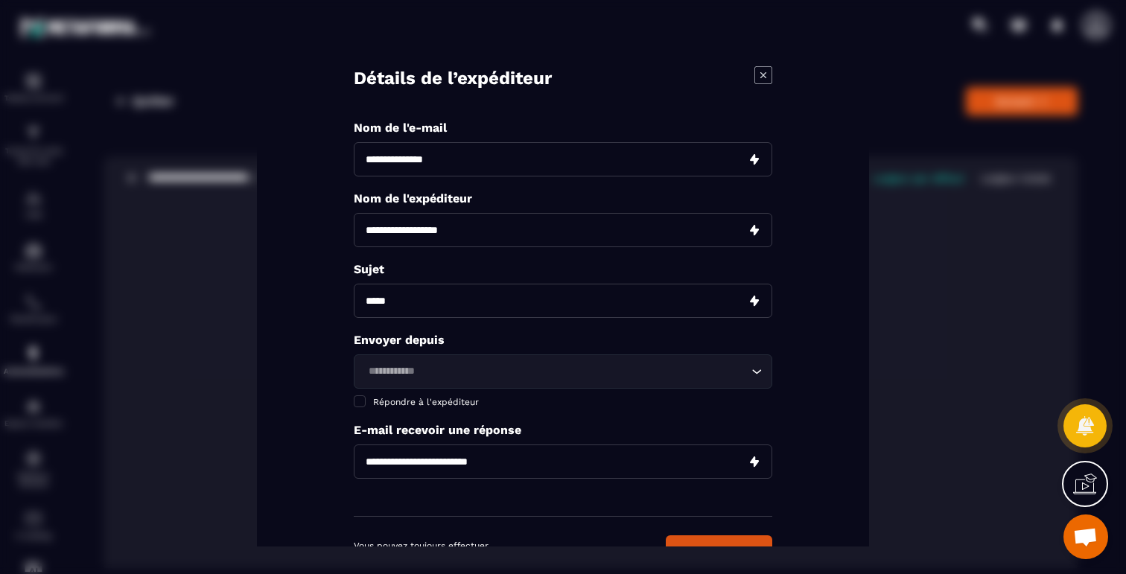
click at [450, 156] on input "Modal window" at bounding box center [563, 159] width 418 height 34
type input "*"
click at [433, 159] on input "**********" at bounding box center [563, 159] width 418 height 34
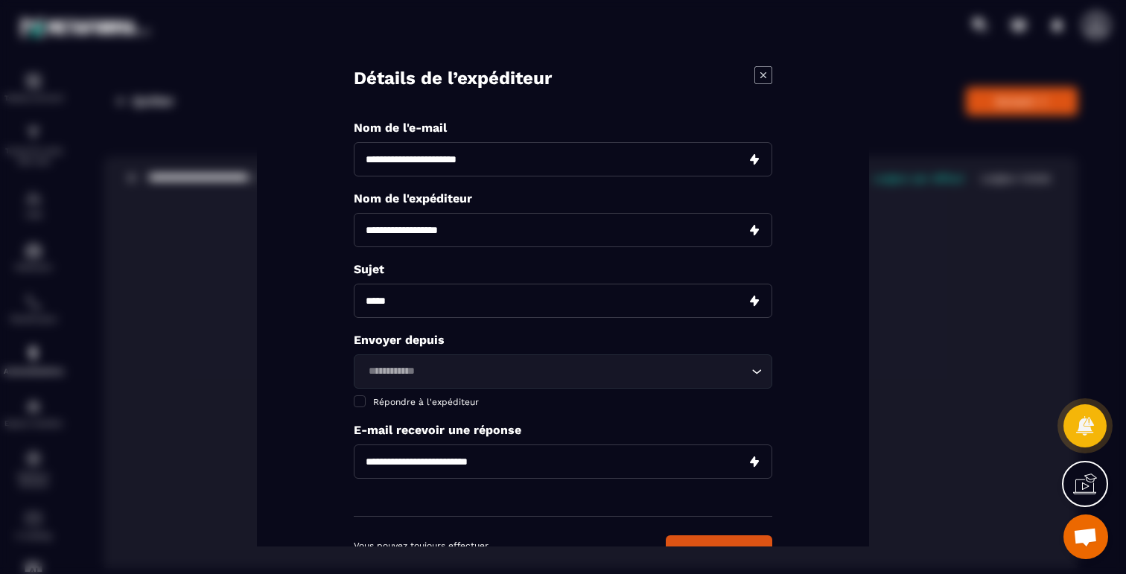
type input "**********"
click at [397, 313] on input "Modal window" at bounding box center [563, 301] width 418 height 34
paste input "**********"
type input "**********"
click at [421, 240] on input "Modal window" at bounding box center [563, 230] width 418 height 34
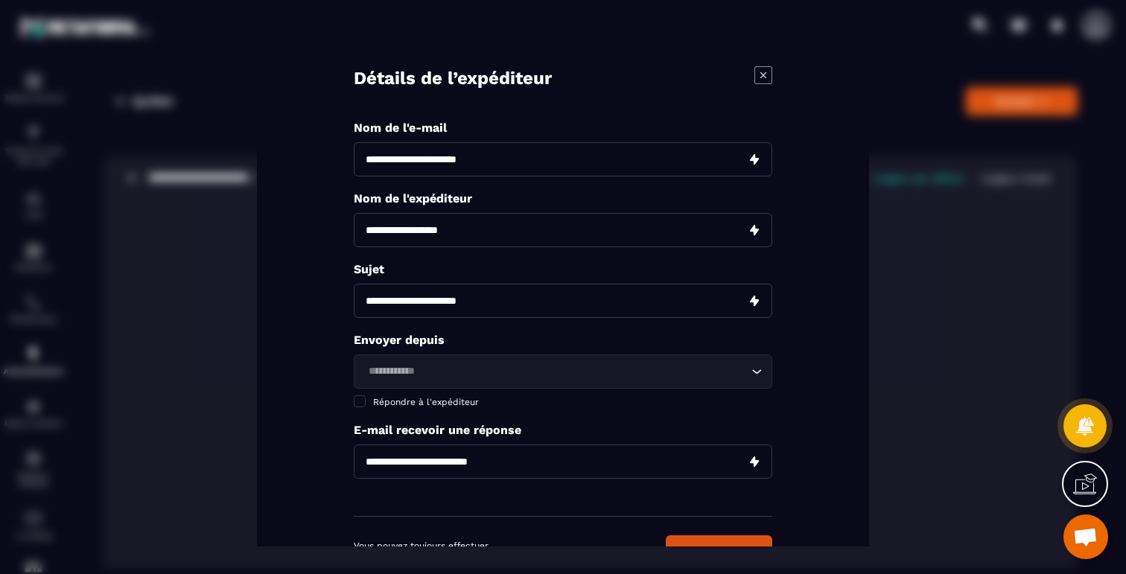
type input "**********"
click at [455, 369] on input "Search for option" at bounding box center [555, 371] width 384 height 16
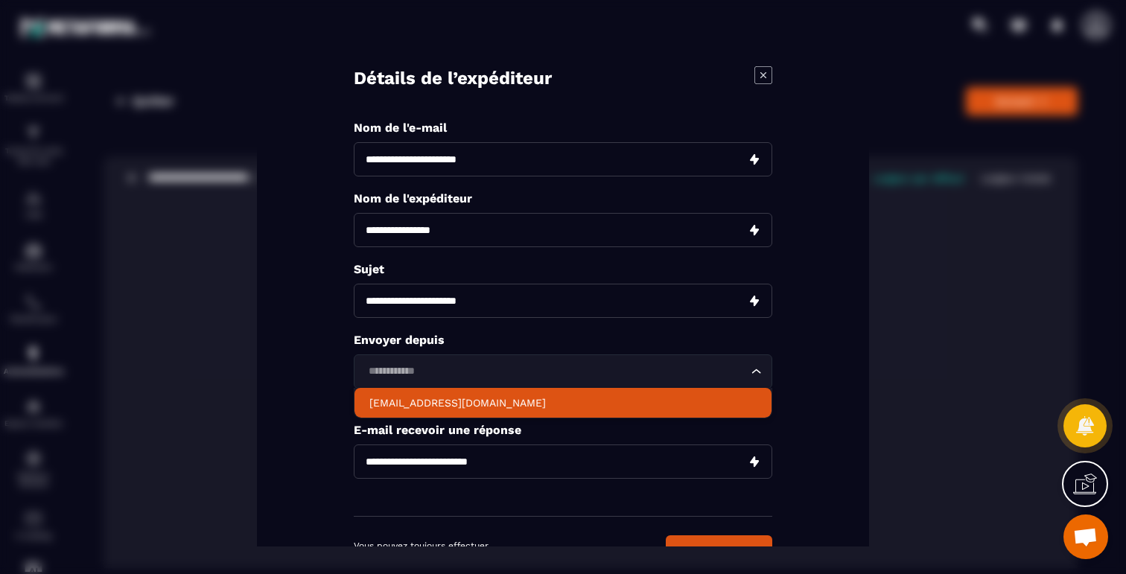
click at [452, 412] on li "hello@breathworkacademie.com" at bounding box center [562, 403] width 417 height 30
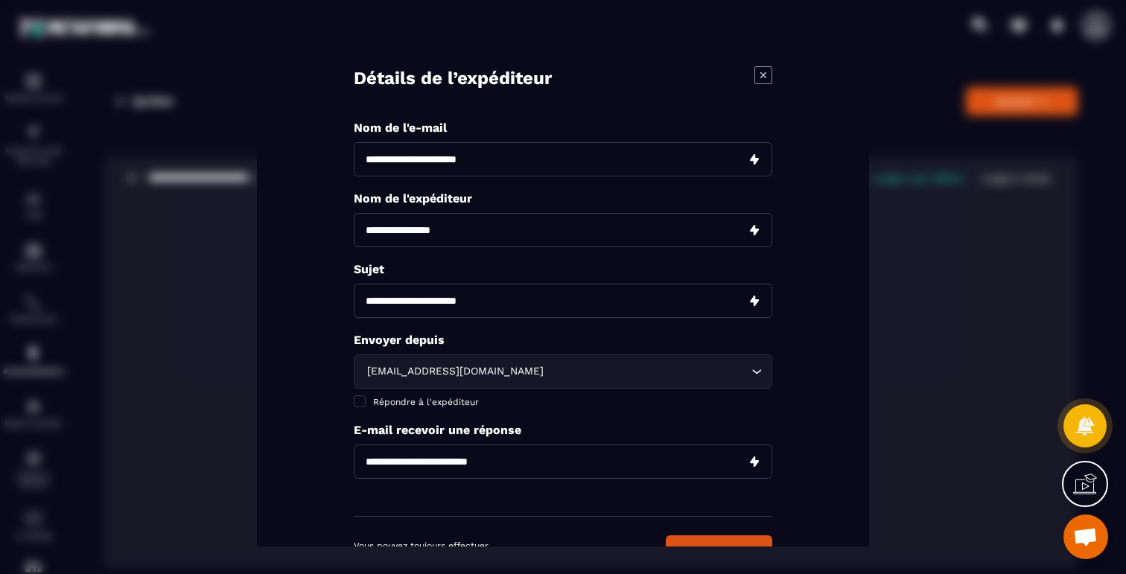
click at [452, 412] on div "**********" at bounding box center [563, 319] width 418 height 396
click at [452, 409] on div "**********" at bounding box center [563, 319] width 418 height 396
click at [446, 406] on span "Répondre à l'expéditeur" at bounding box center [426, 402] width 106 height 10
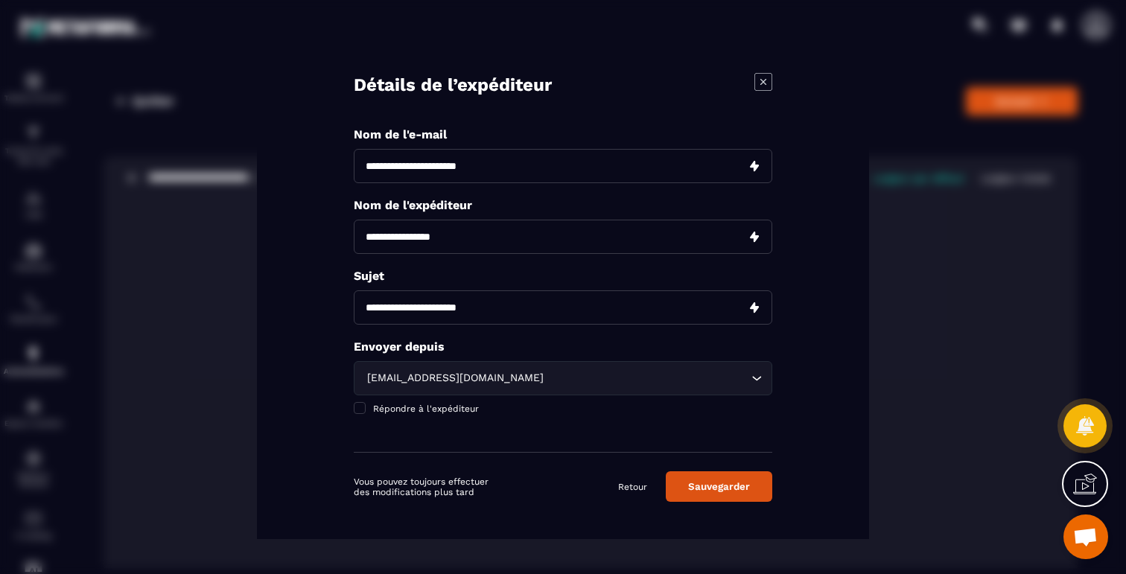
click at [730, 495] on button "Sauvegarder" at bounding box center [719, 486] width 106 height 31
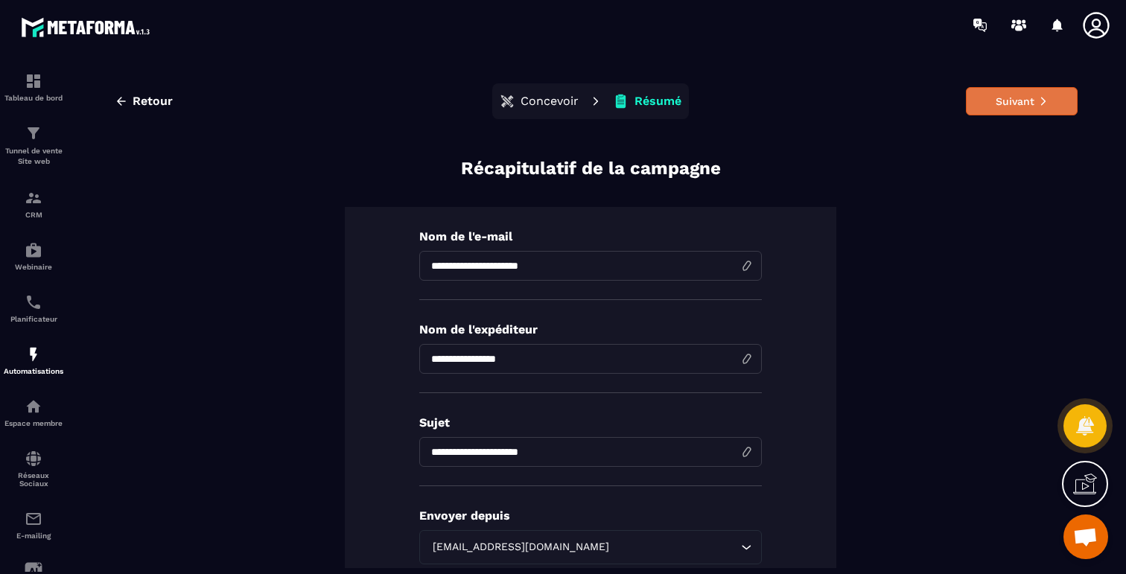
click at [1023, 100] on button "Suivant" at bounding box center [1022, 101] width 112 height 28
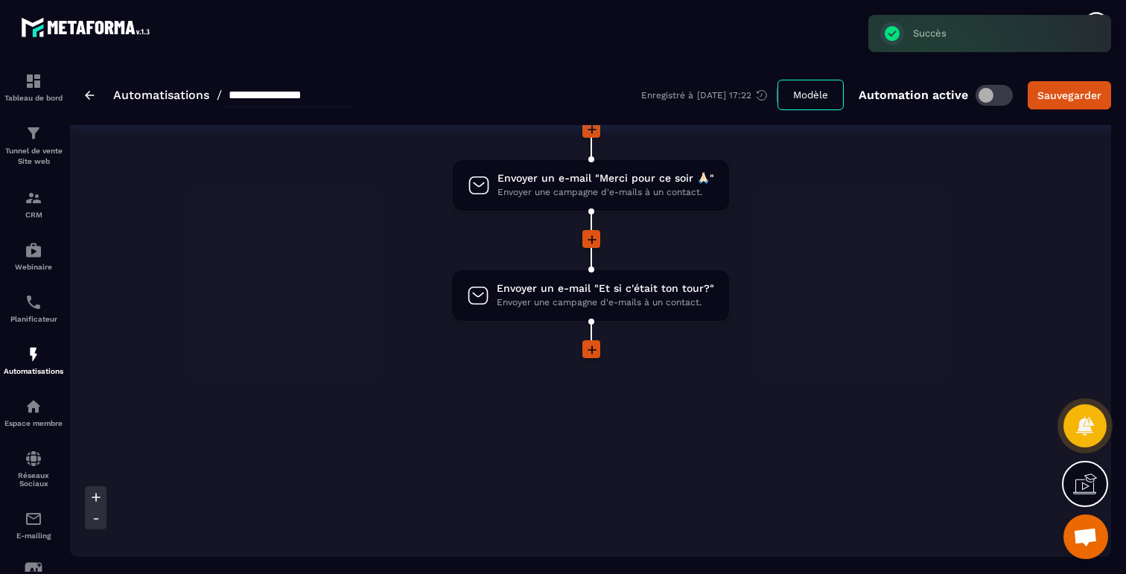
scroll to position [1560, 0]
click at [598, 355] on icon at bounding box center [591, 353] width 15 height 15
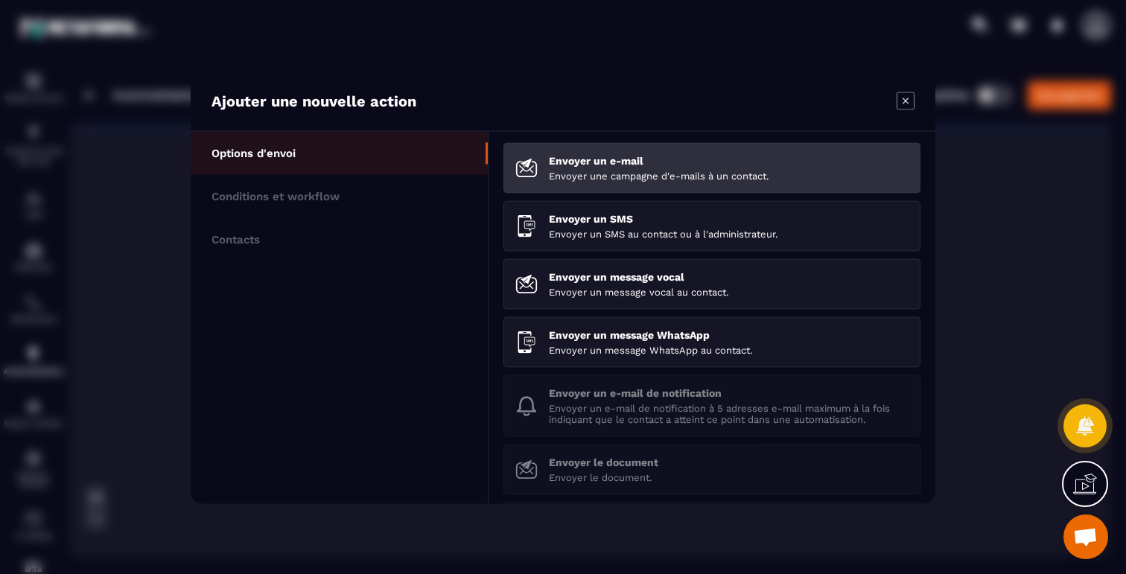
click at [584, 183] on li "Envoyer un e-mail Envoyer une campagne d'e-mails à un contact." at bounding box center [711, 167] width 417 height 51
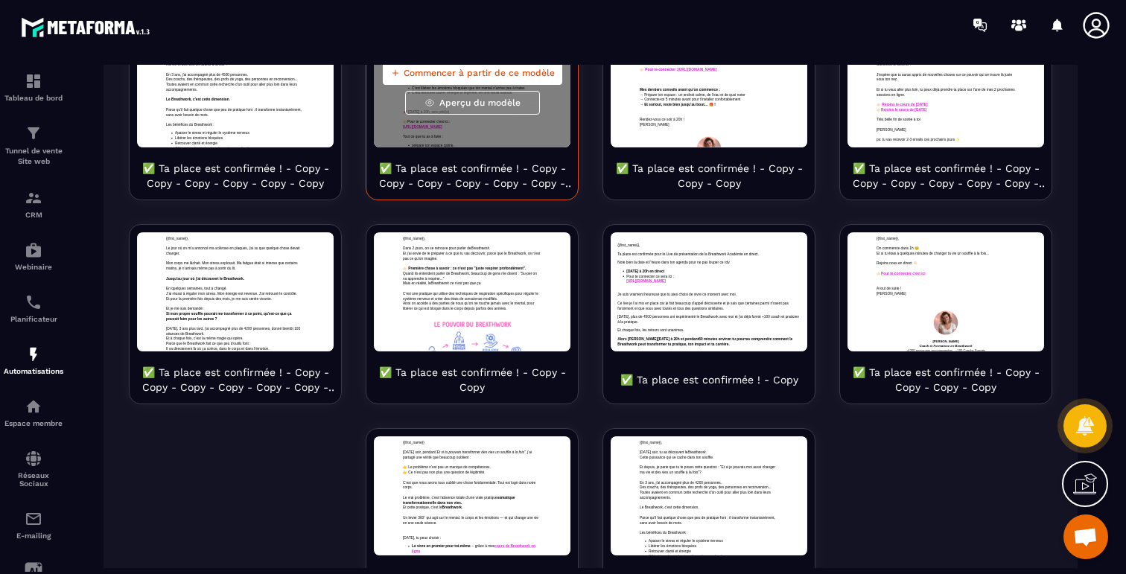
scroll to position [385, 0]
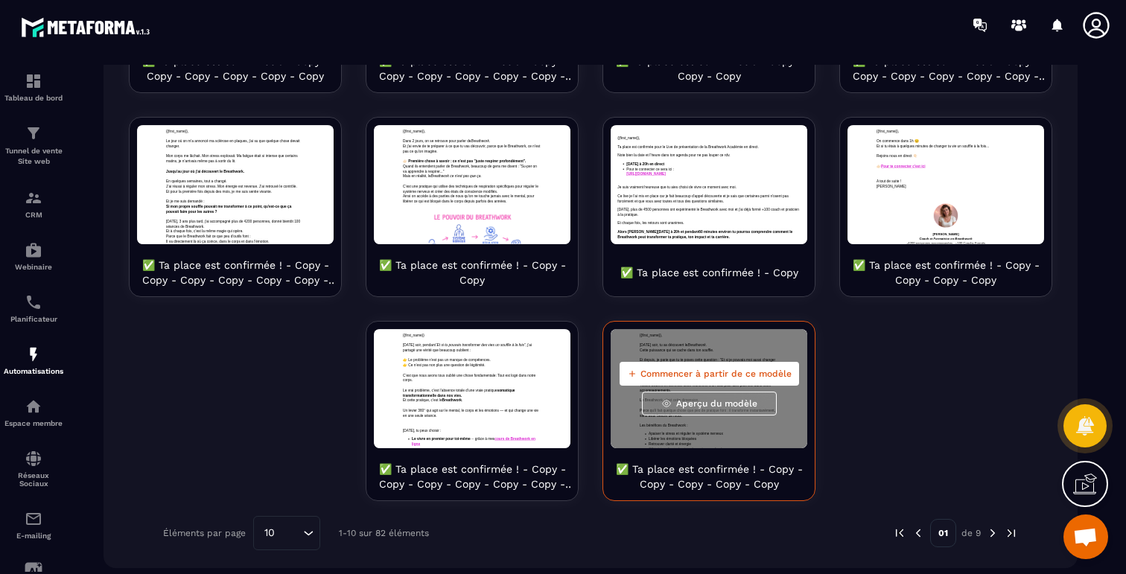
click at [715, 400] on span "Aperçu du modèle" at bounding box center [716, 404] width 81 height 12
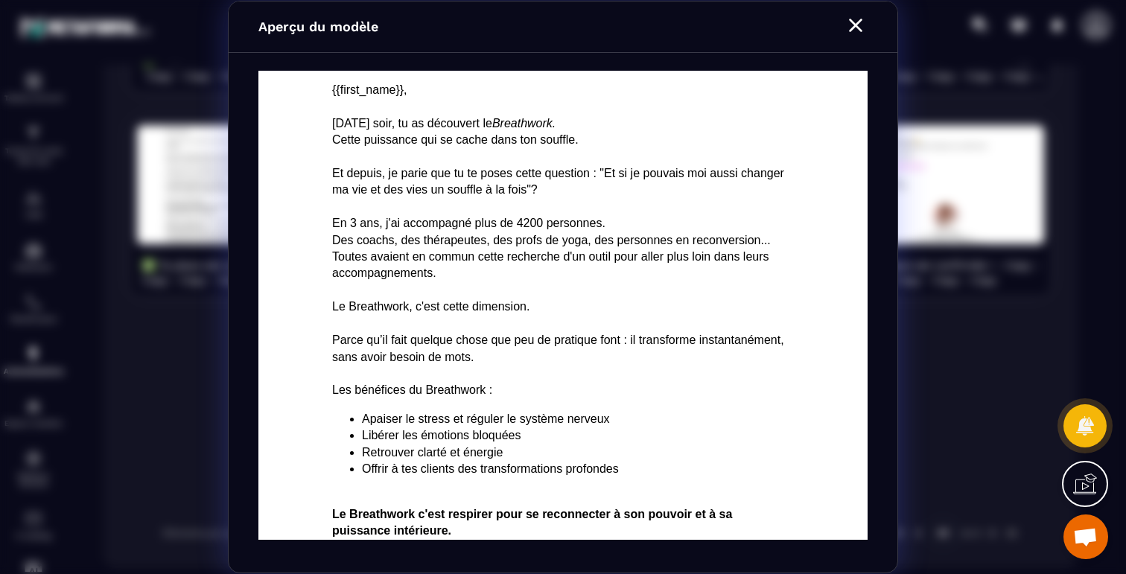
scroll to position [0, 0]
click at [851, 27] on icon "Modal window" at bounding box center [855, 25] width 24 height 24
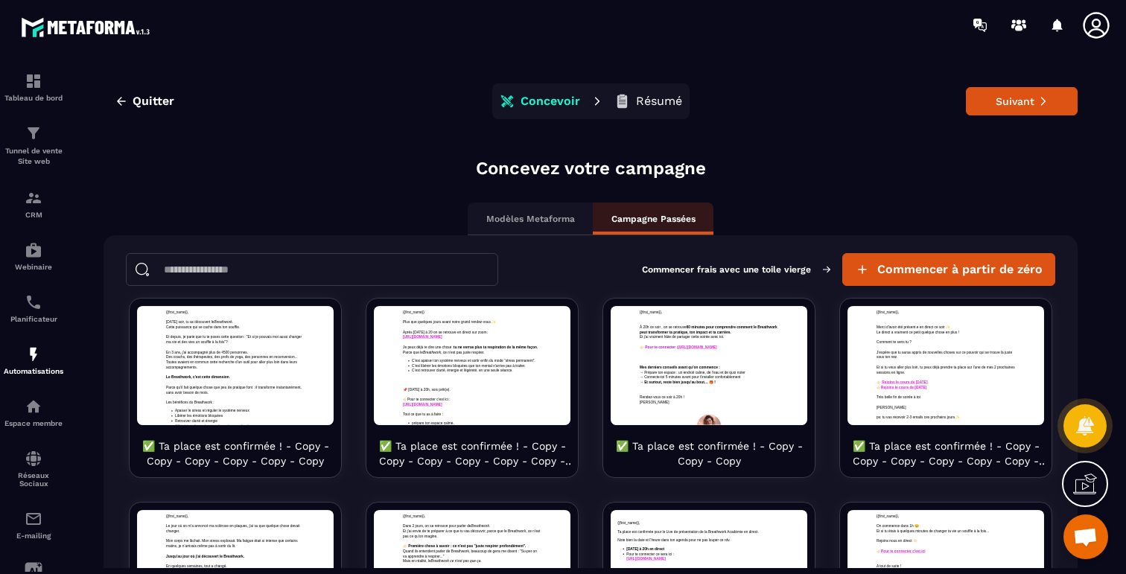
click at [902, 206] on div "Concevez votre campagne Modèles Metaforma Campagne Passées Commencer frais avec…" at bounding box center [590, 554] width 974 height 797
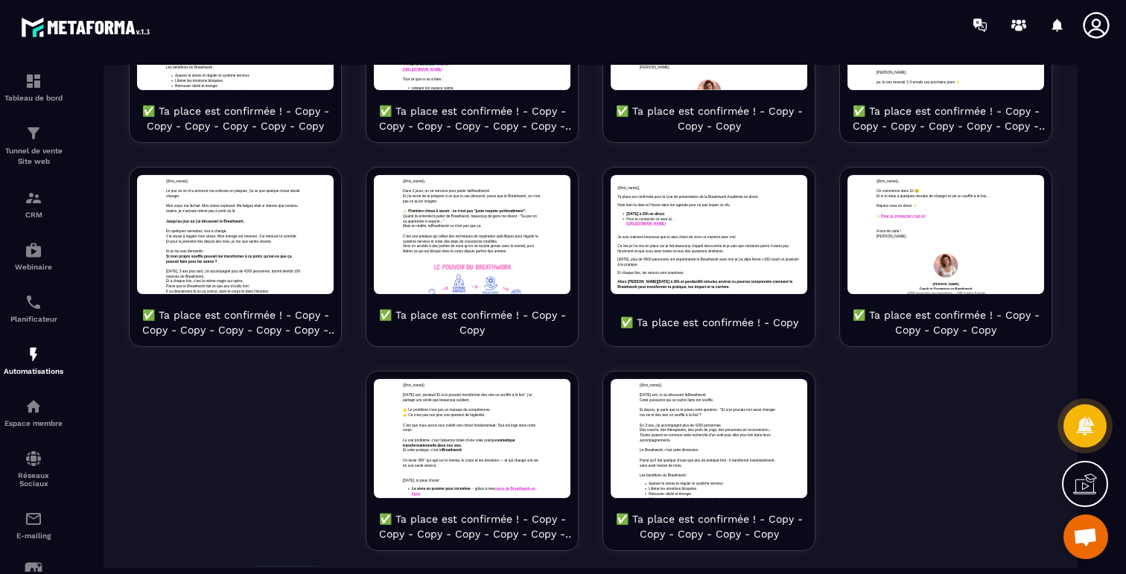
scroll to position [385, 0]
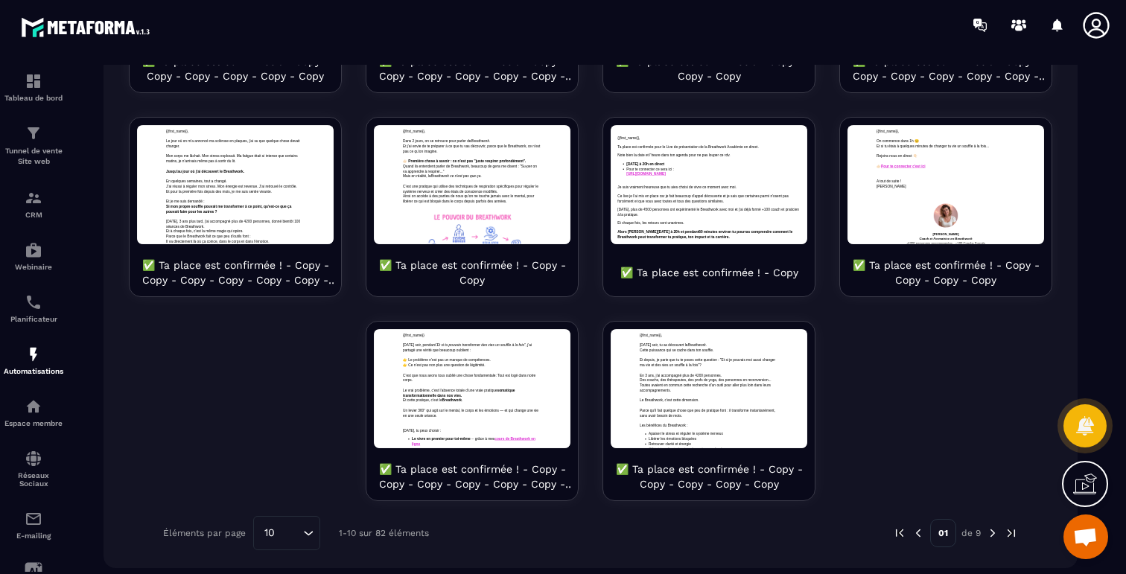
click at [989, 535] on img at bounding box center [992, 532] width 13 height 13
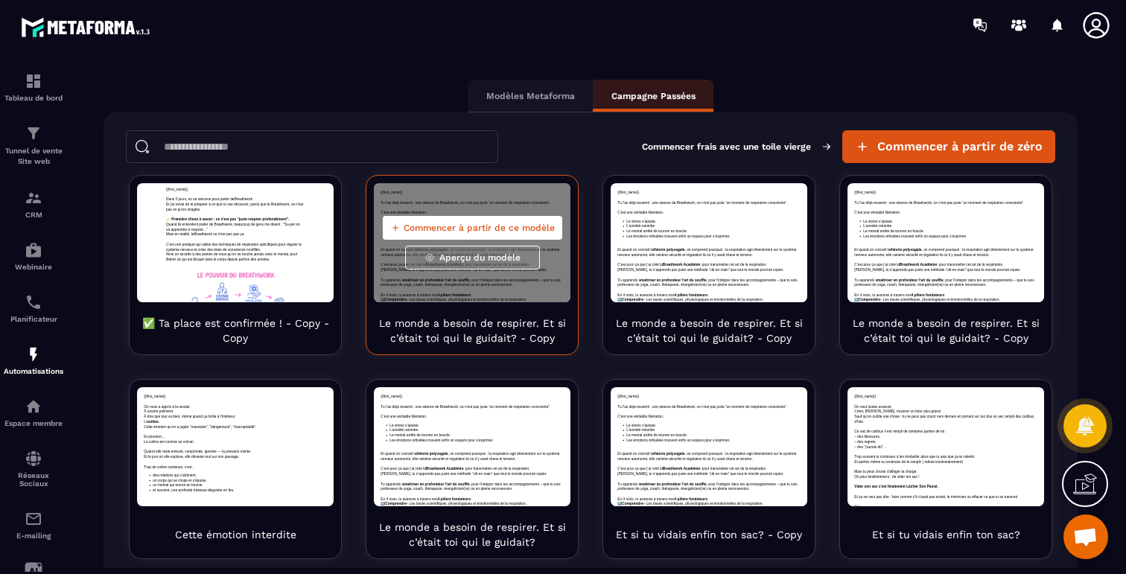
scroll to position [130, 0]
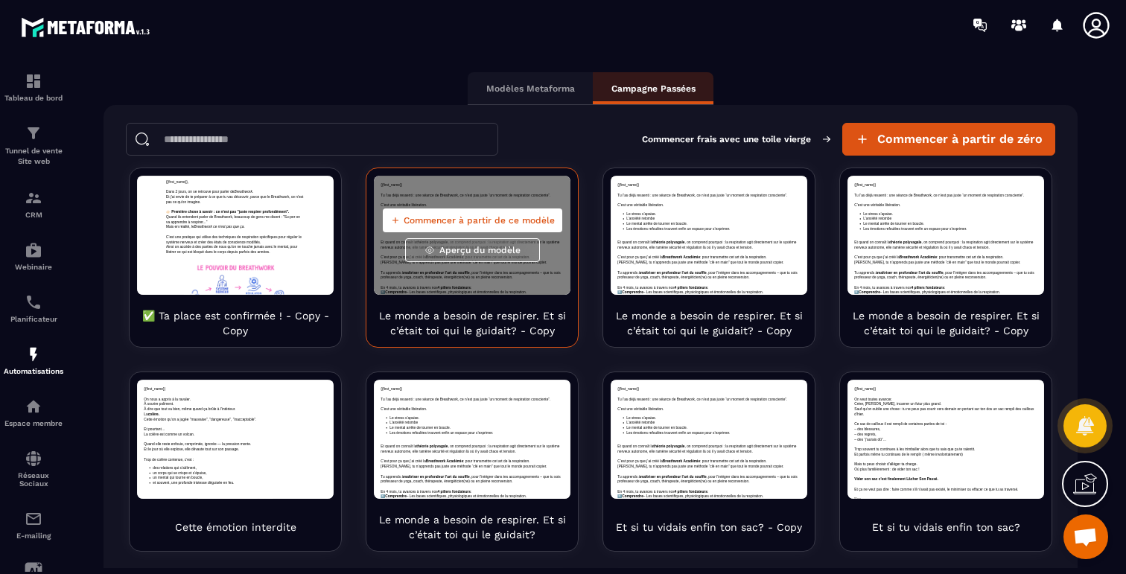
click at [476, 299] on div "Commencer à partir de ce modèle Aperçu du modèle Le monde a besoin de respirer.…" at bounding box center [472, 257] width 213 height 180
click at [381, 313] on p "Le monde a besoin de respirer. Et si c’était toi qui le guidait? - Copy" at bounding box center [472, 323] width 197 height 30
click at [441, 217] on span "Commencer à partir de ce modèle" at bounding box center [478, 220] width 151 height 12
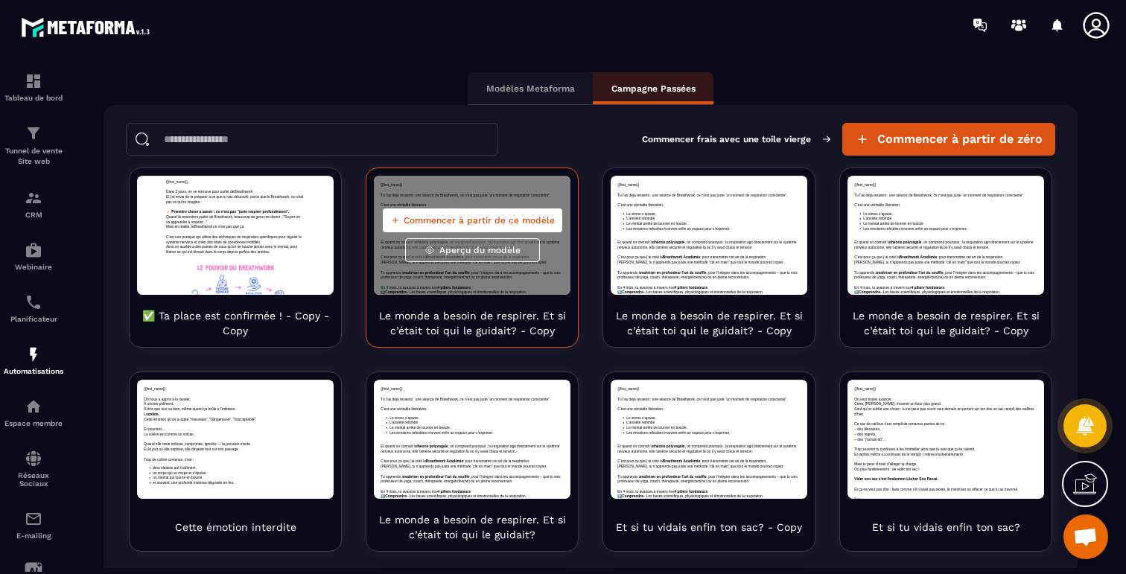
scroll to position [4, 0]
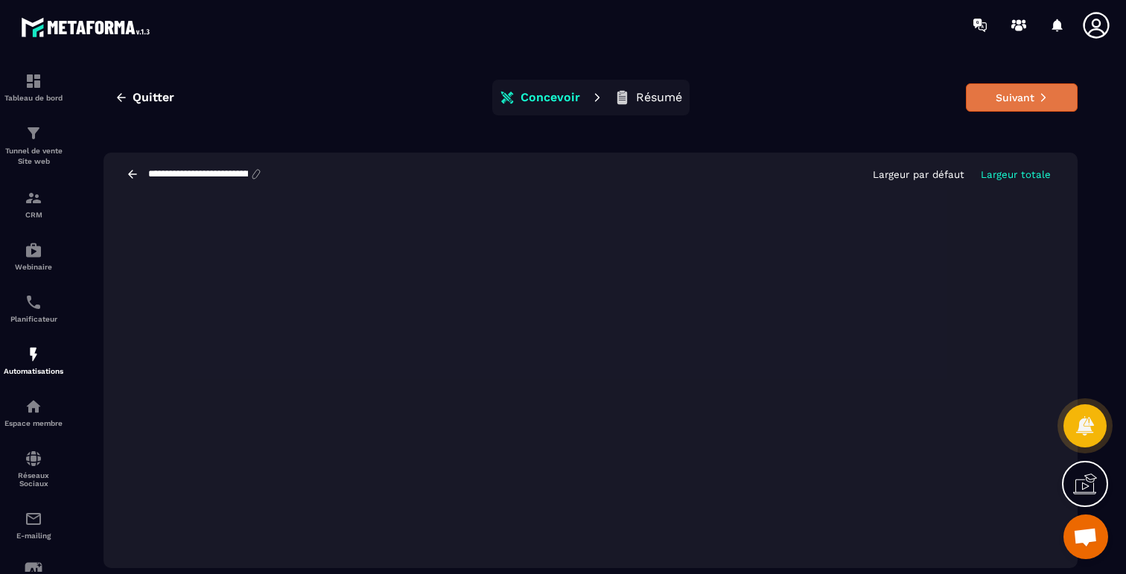
click at [995, 99] on button "Suivant" at bounding box center [1022, 97] width 112 height 28
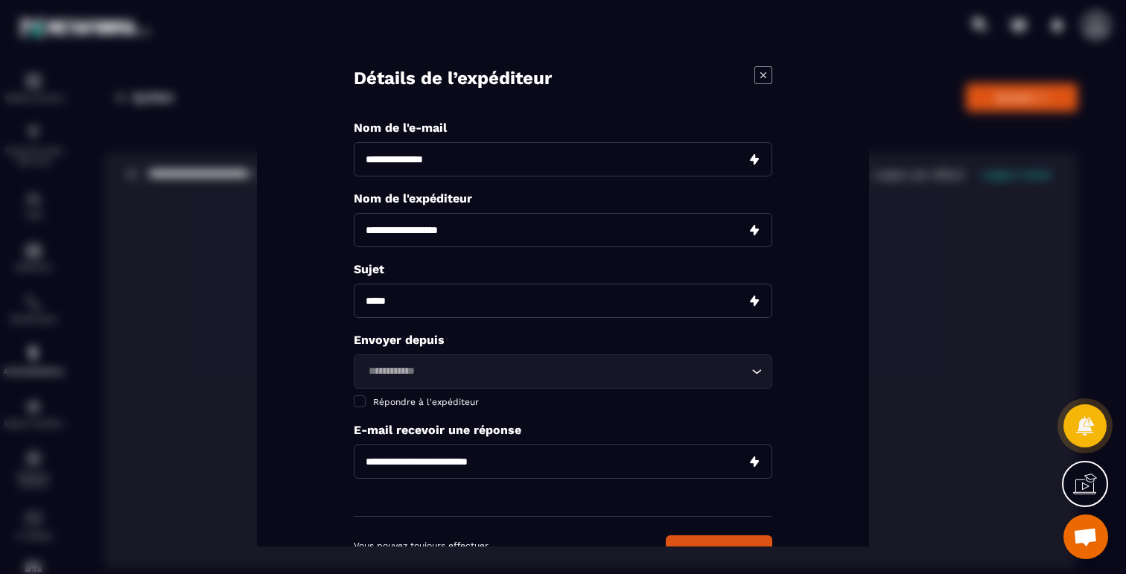
click at [542, 163] on input "Modal window" at bounding box center [563, 159] width 418 height 34
type input "**********"
click at [530, 159] on input "**********" at bounding box center [563, 159] width 418 height 34
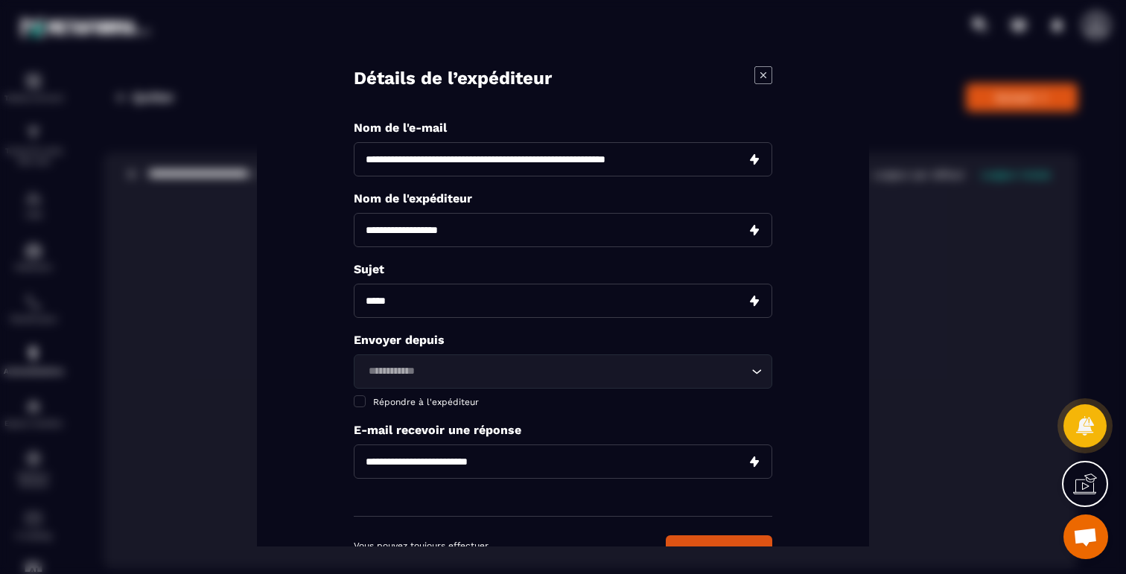
click at [383, 312] on input "Modal window" at bounding box center [563, 301] width 418 height 34
paste input "**********"
type input "**********"
click at [423, 237] on input "Modal window" at bounding box center [563, 230] width 418 height 34
type input "**********"
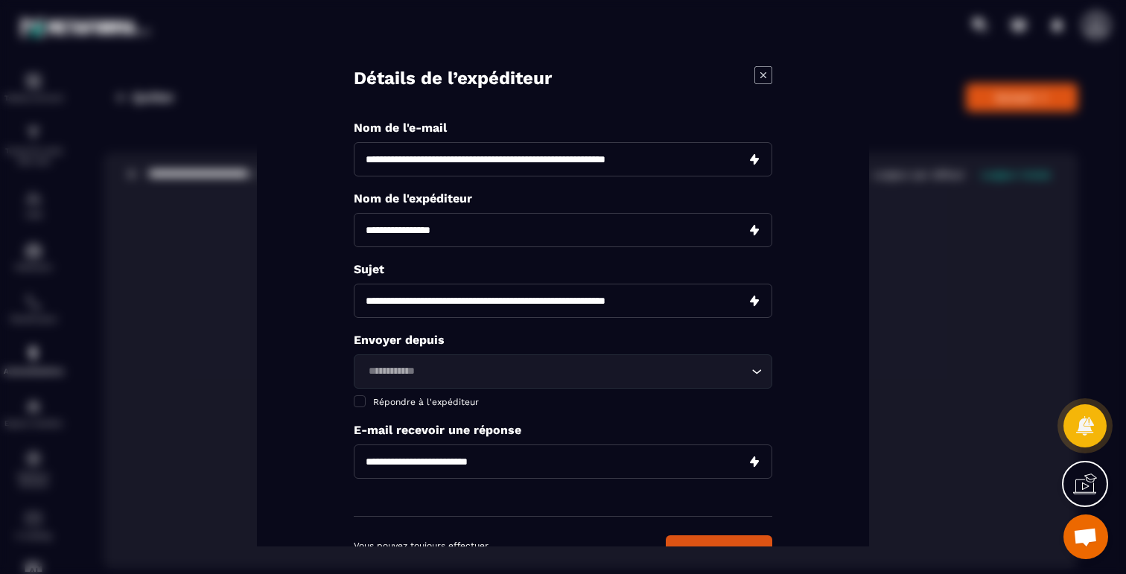
click at [450, 380] on div "Loading..." at bounding box center [563, 371] width 418 height 34
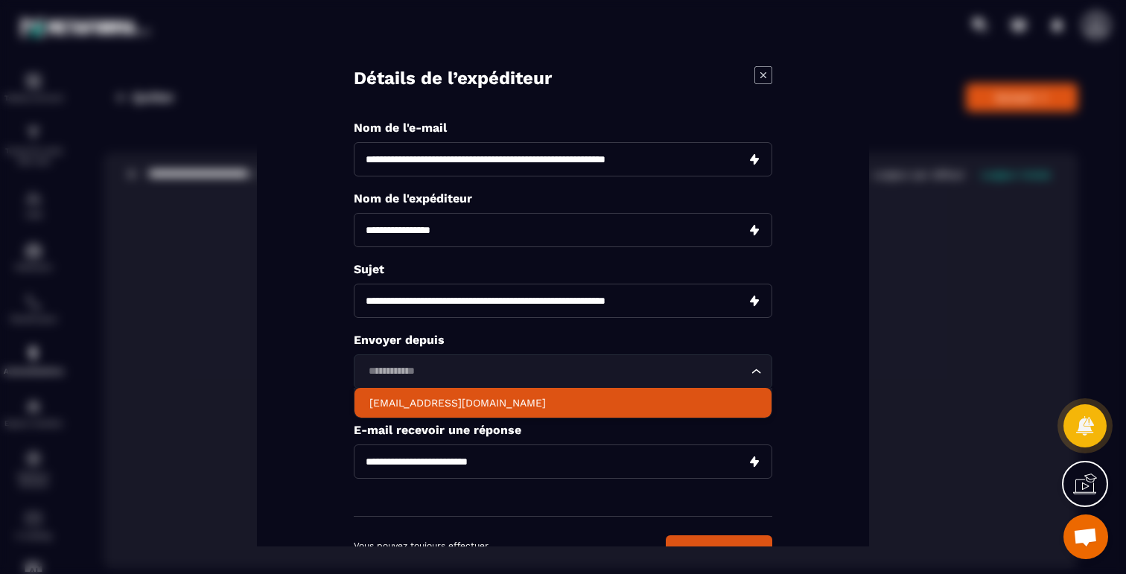
click at [449, 405] on p "hello@breathworkacademie.com" at bounding box center [562, 402] width 387 height 15
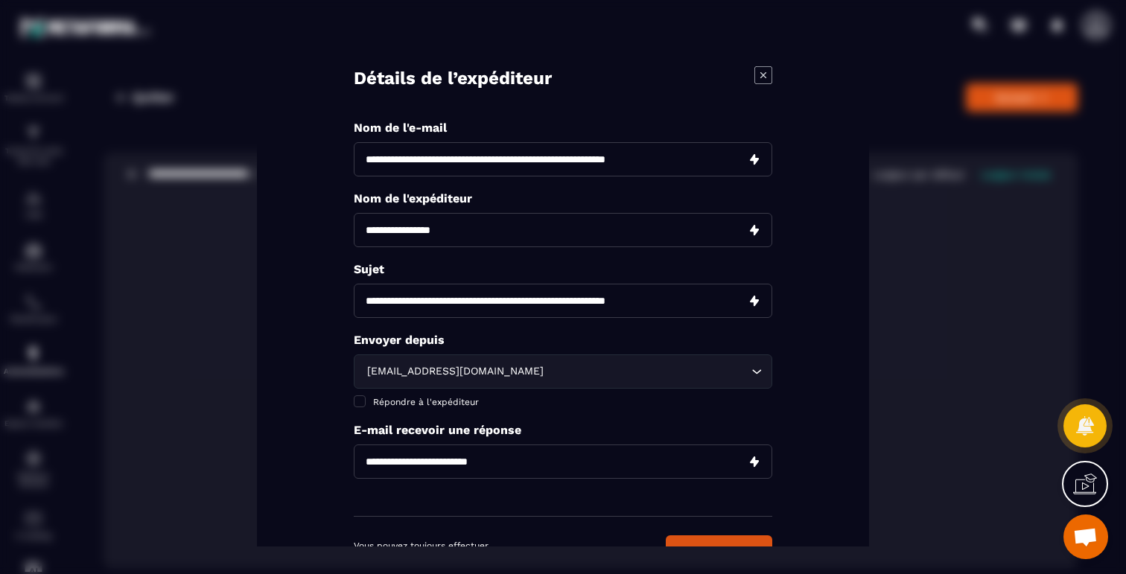
click at [449, 405] on span "Répondre à l'expéditeur" at bounding box center [426, 402] width 106 height 10
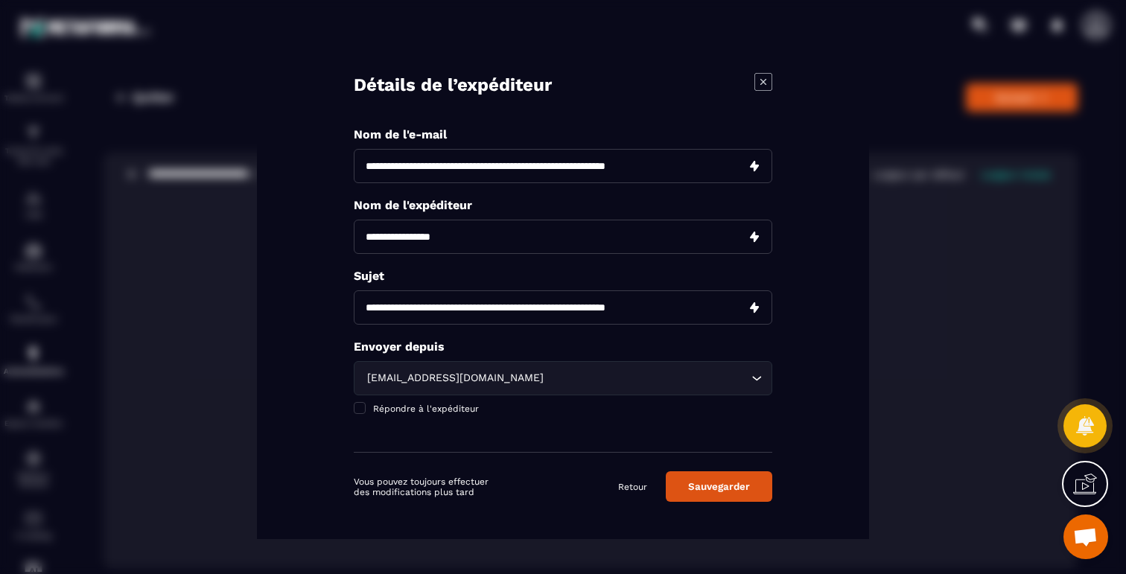
click at [723, 485] on button "Sauvegarder" at bounding box center [719, 486] width 106 height 31
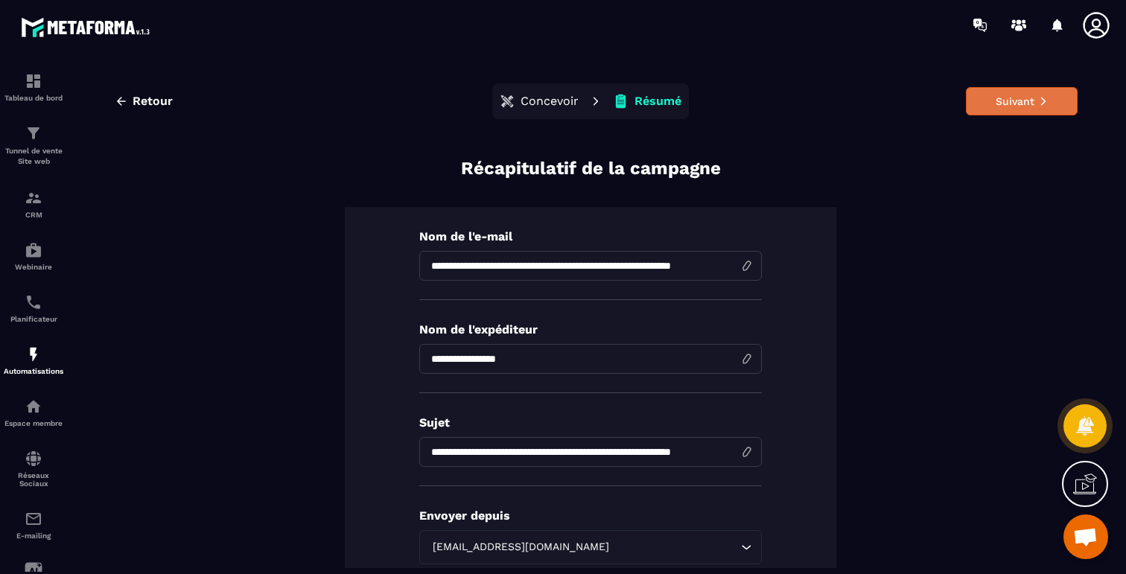
click at [1021, 94] on button "Suivant" at bounding box center [1022, 101] width 112 height 28
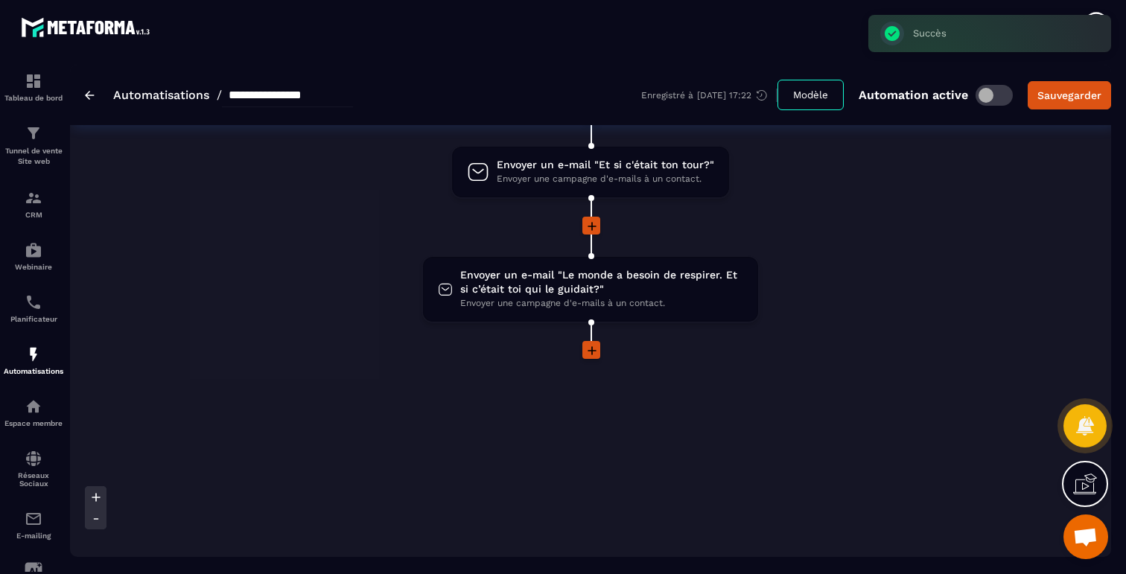
scroll to position [1681, 0]
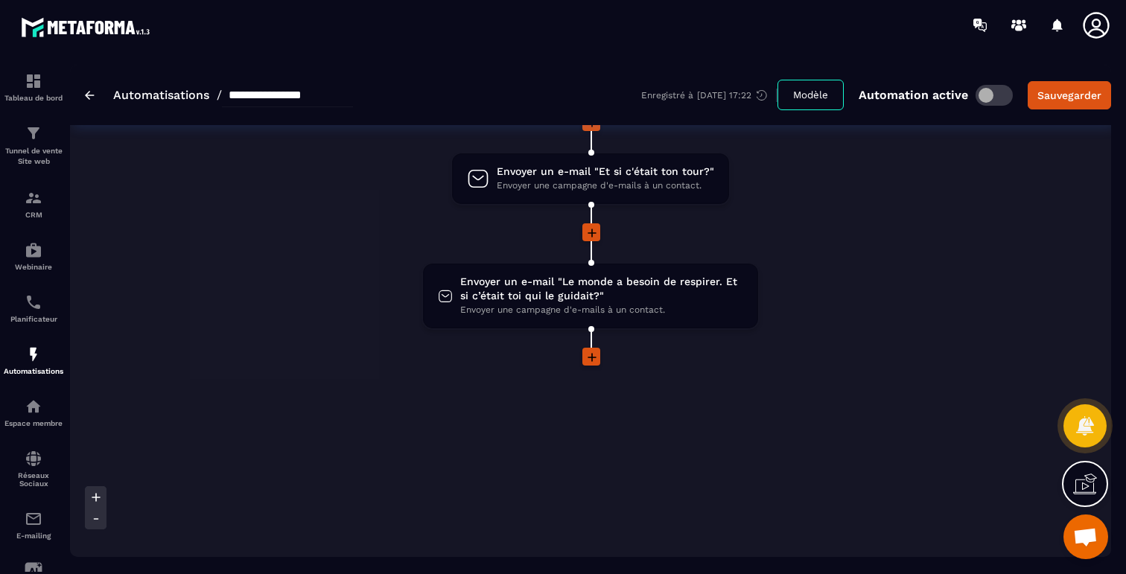
click at [596, 357] on icon at bounding box center [591, 357] width 15 height 15
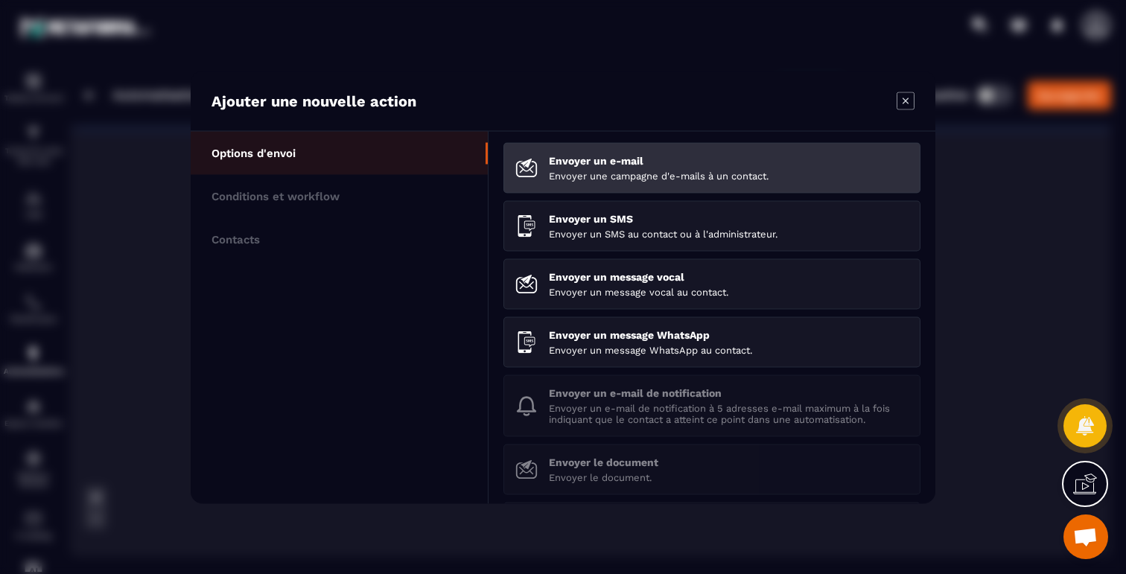
click at [562, 176] on p "Envoyer une campagne d'e-mails à un contact." at bounding box center [729, 175] width 360 height 11
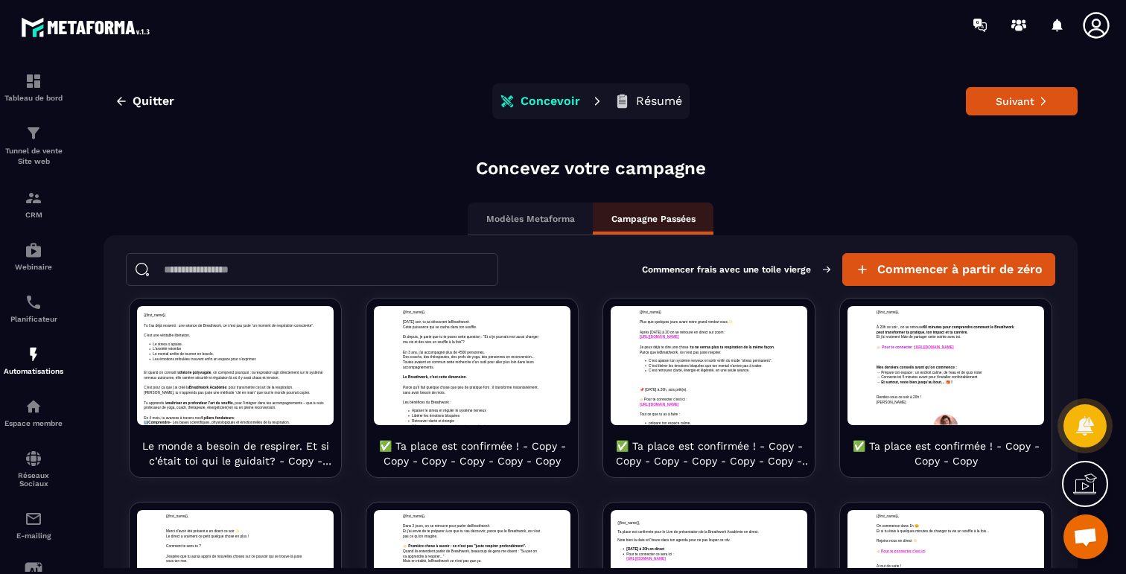
click at [360, 275] on input at bounding box center [312, 269] width 372 height 33
type input "*"
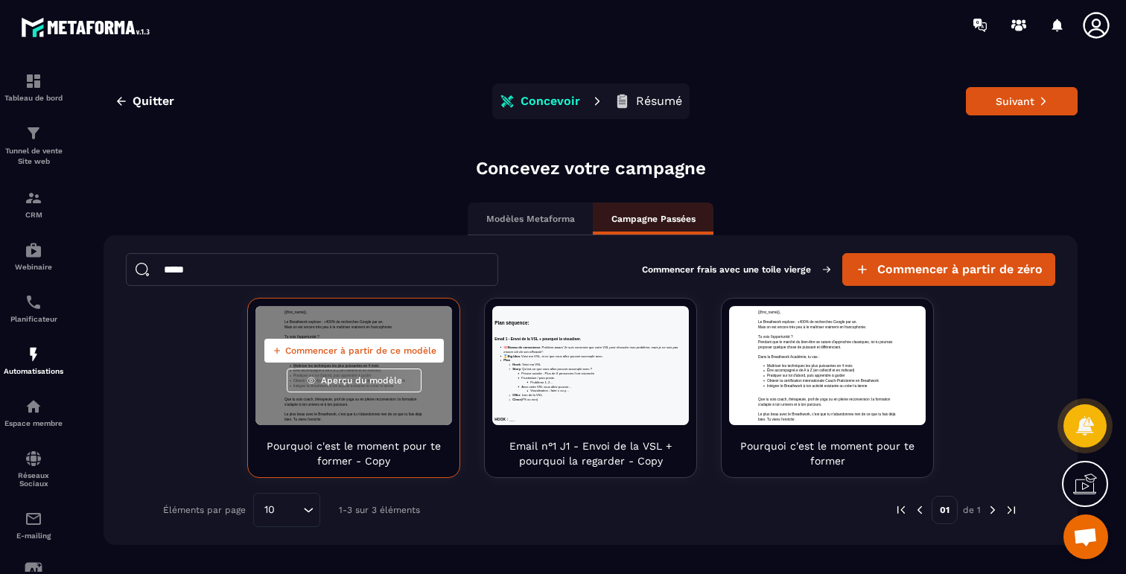
type input "*****"
click at [386, 348] on span "Commencer à partir de ce modèle" at bounding box center [360, 351] width 151 height 12
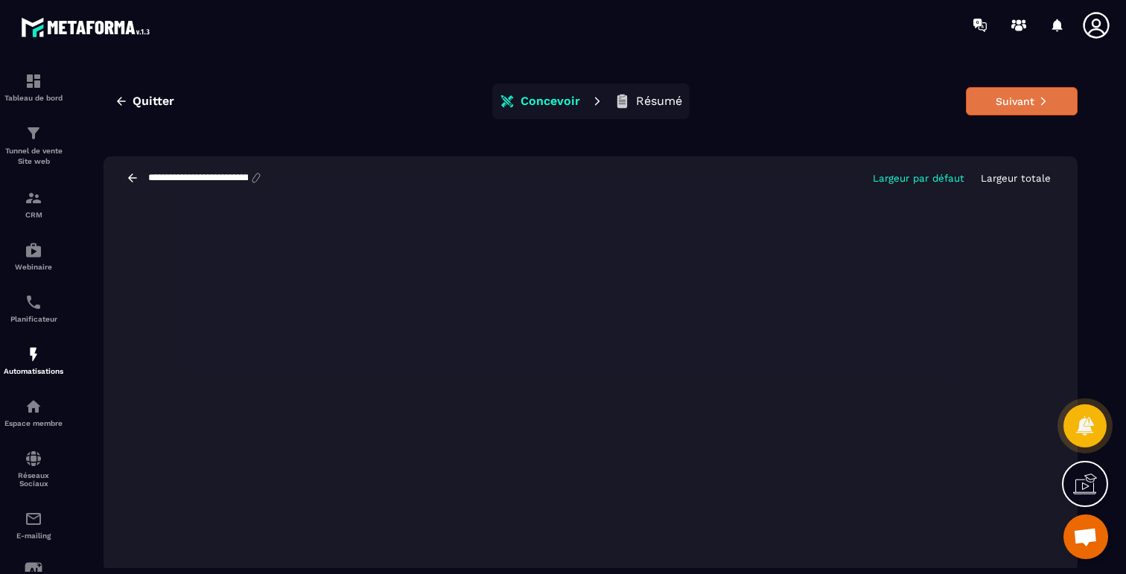
click at [1001, 103] on button "Suivant" at bounding box center [1022, 101] width 112 height 28
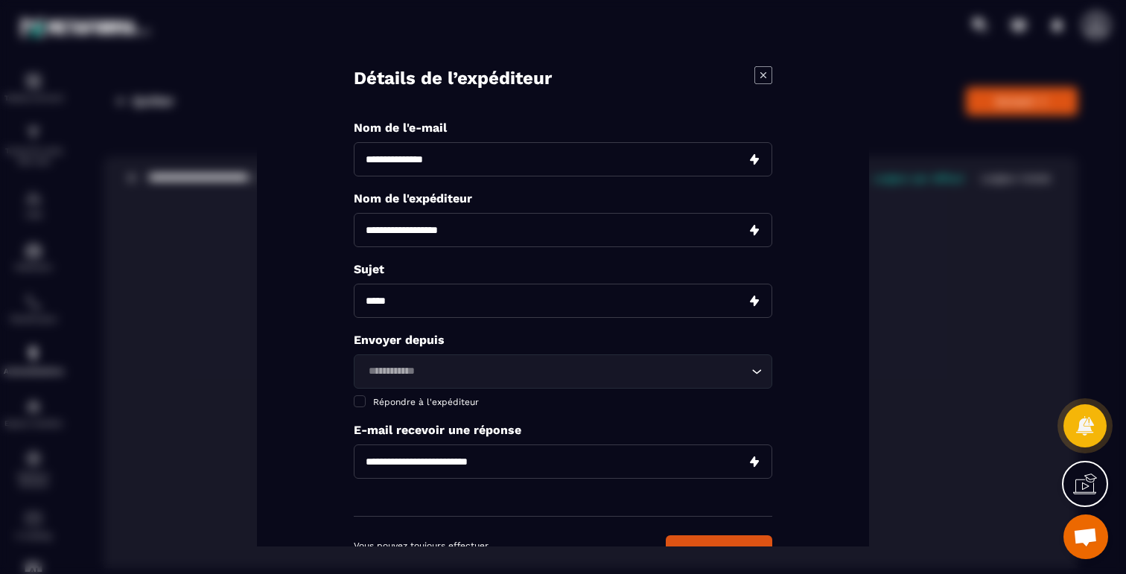
click at [572, 167] on input "Modal window" at bounding box center [563, 159] width 418 height 34
type input "**********"
click at [482, 159] on input "**********" at bounding box center [563, 159] width 418 height 34
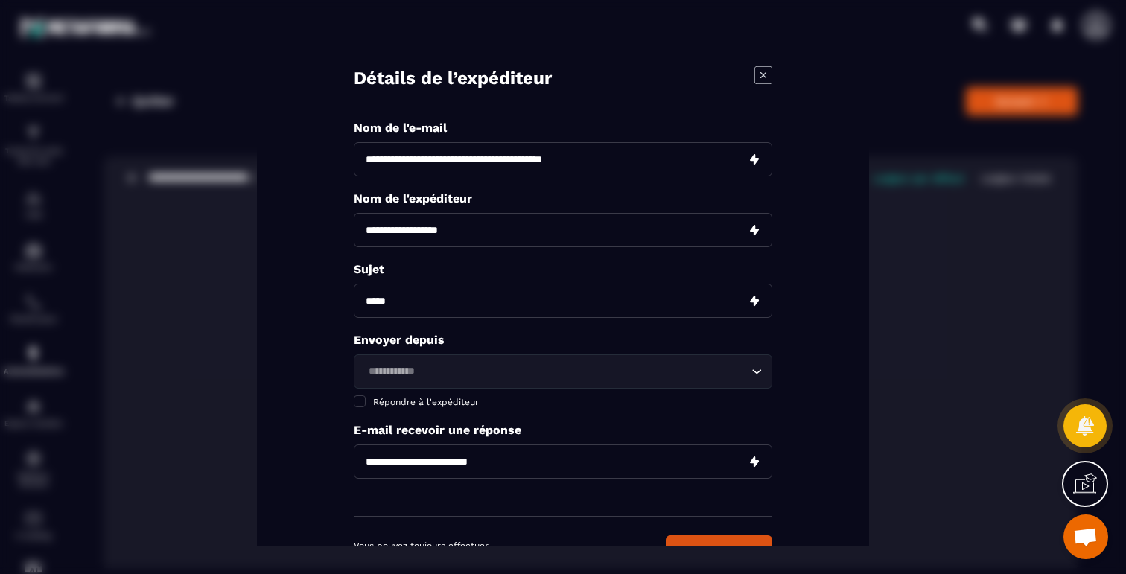
click at [389, 305] on input "Modal window" at bounding box center [563, 301] width 418 height 34
paste input "**********"
type input "**********"
click at [417, 227] on input "Modal window" at bounding box center [563, 230] width 418 height 34
type input "**********"
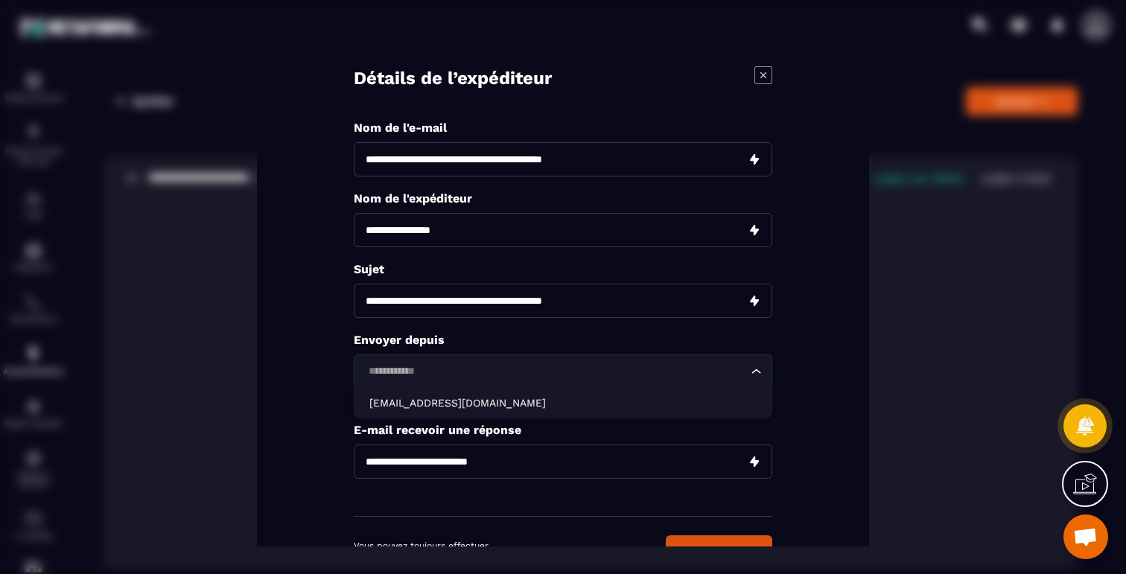
click at [422, 377] on input "Search for option" at bounding box center [555, 371] width 384 height 16
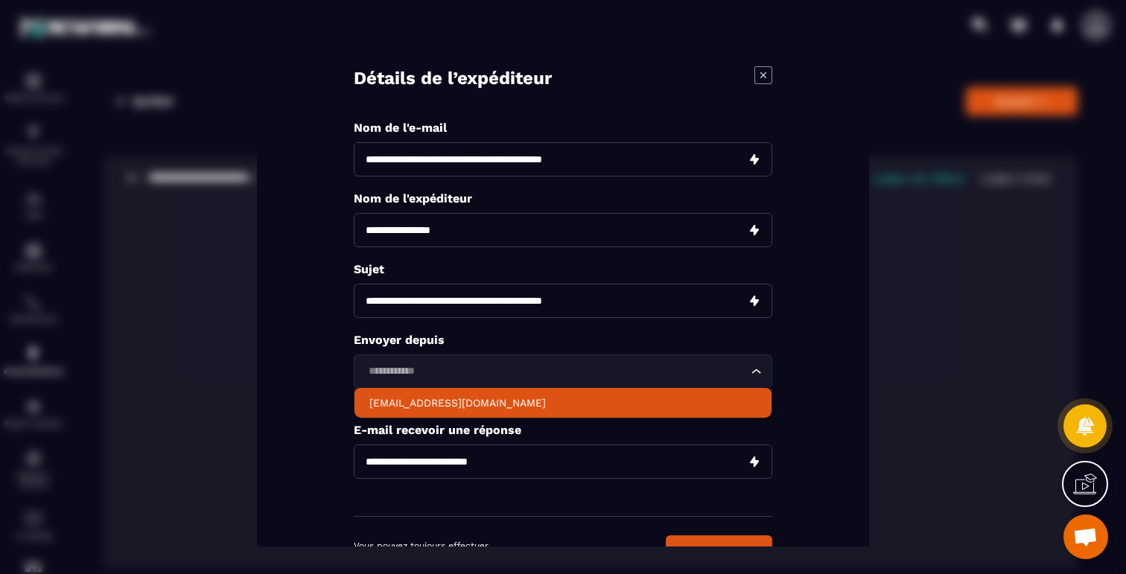
click at [422, 399] on p "hello@breathworkacademie.com" at bounding box center [562, 402] width 387 height 15
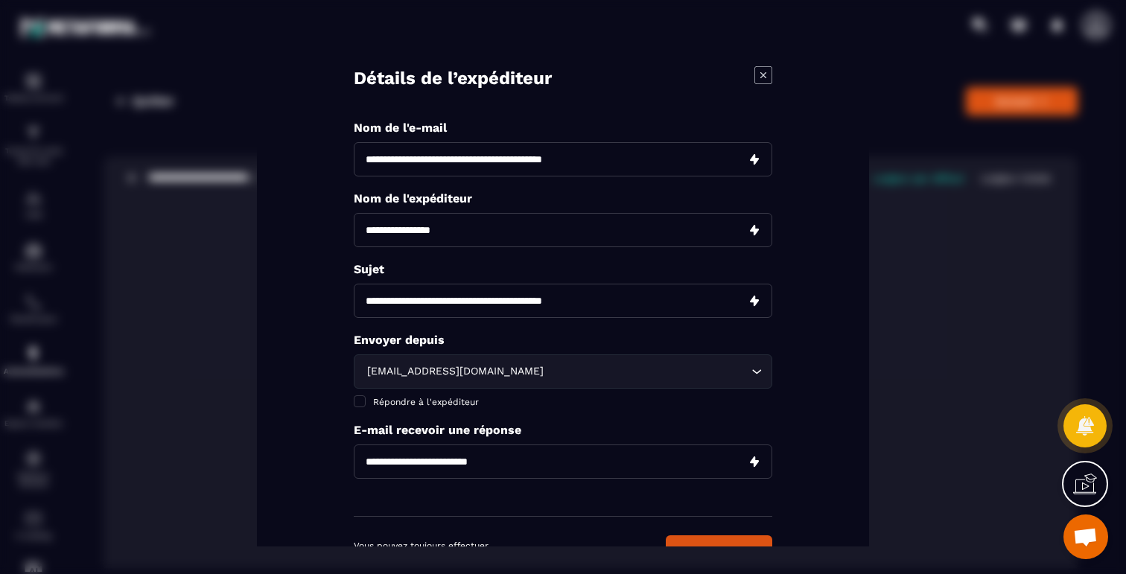
click at [422, 399] on span "Répondre à l'expéditeur" at bounding box center [426, 402] width 106 height 10
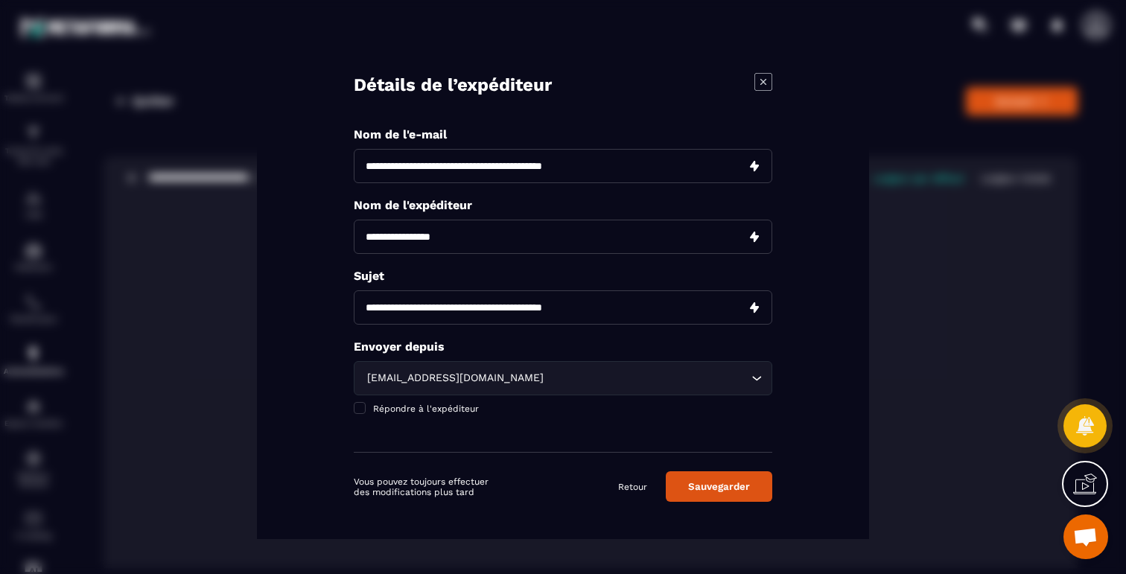
click at [685, 470] on div "**********" at bounding box center [563, 287] width 612 height 503
click at [691, 476] on button "Sauvegarder" at bounding box center [719, 486] width 106 height 31
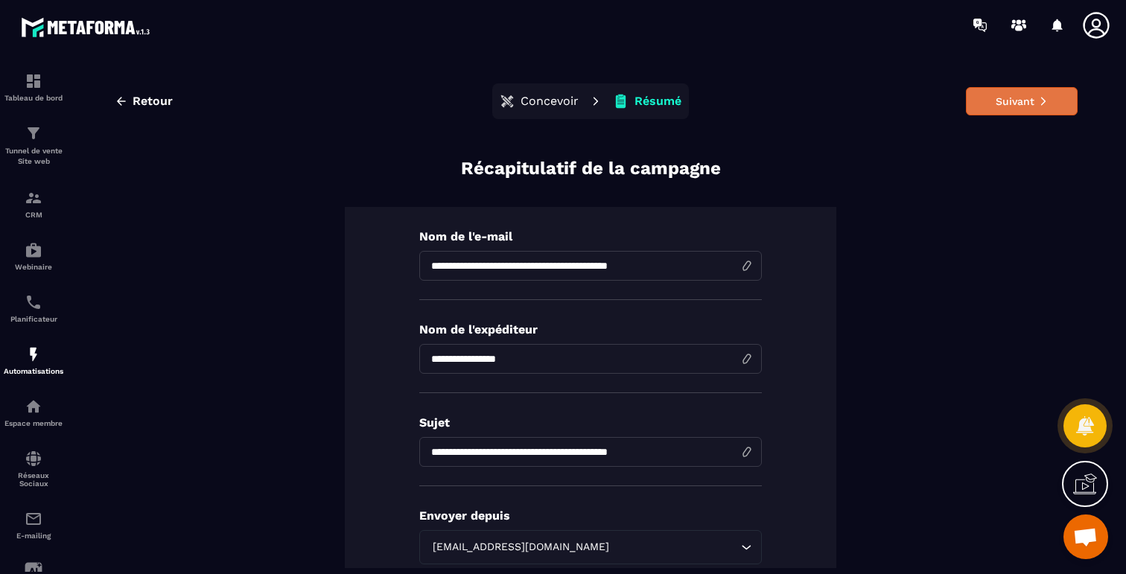
click at [1004, 95] on button "Suivant" at bounding box center [1022, 101] width 112 height 28
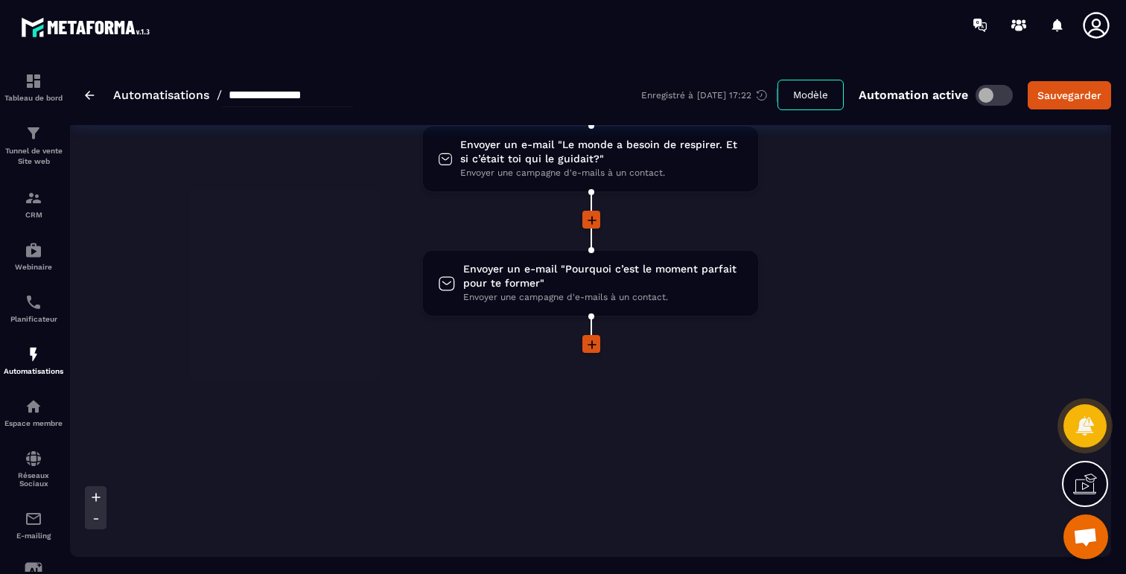
scroll to position [1847, 0]
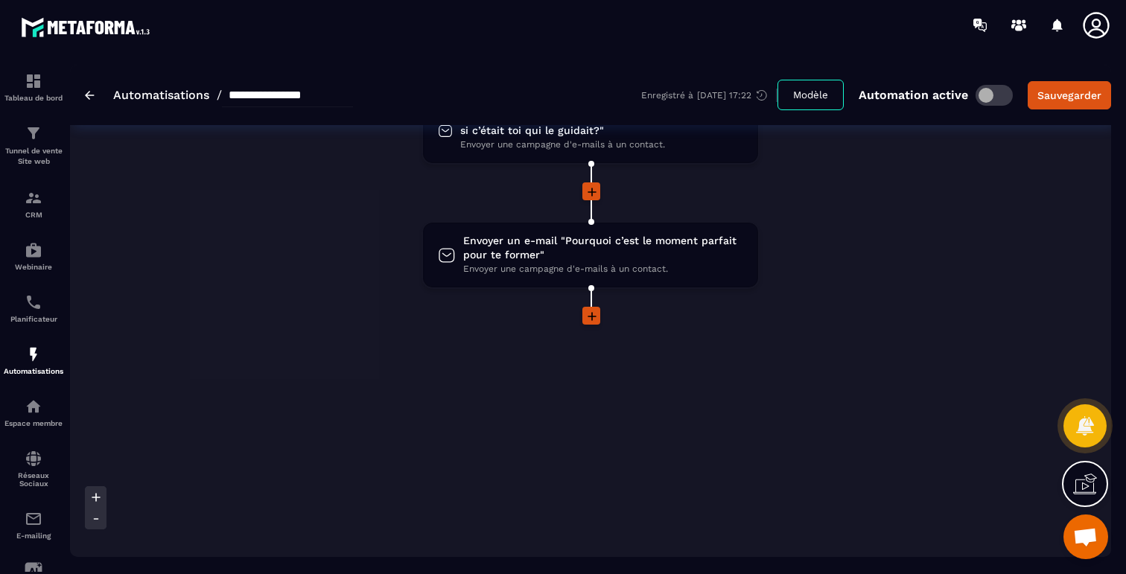
click at [587, 317] on icon at bounding box center [591, 316] width 15 height 15
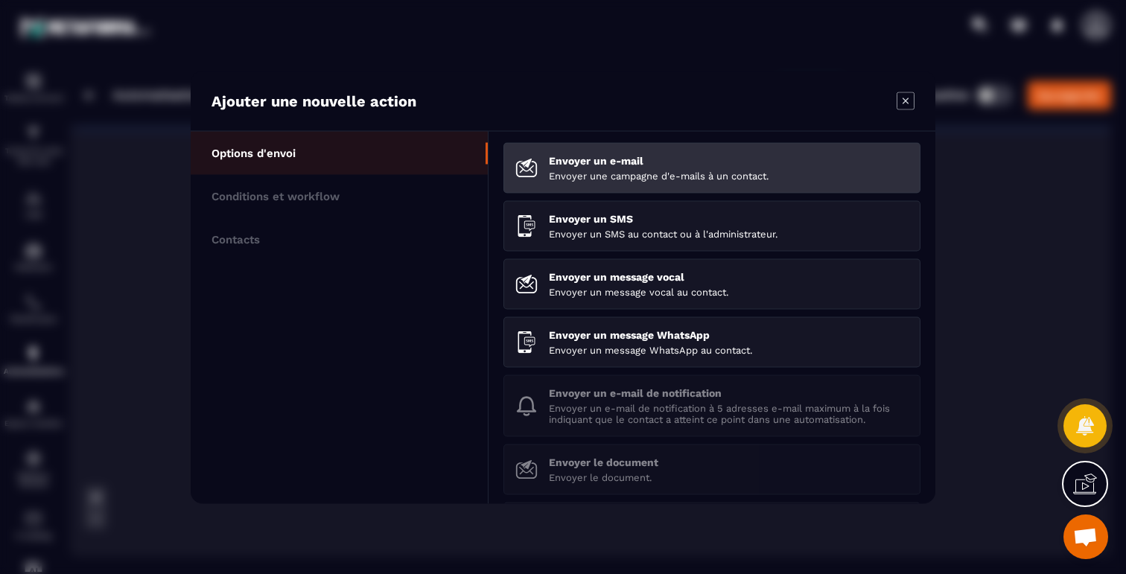
click at [564, 166] on p "Envoyer un e-mail" at bounding box center [729, 160] width 360 height 12
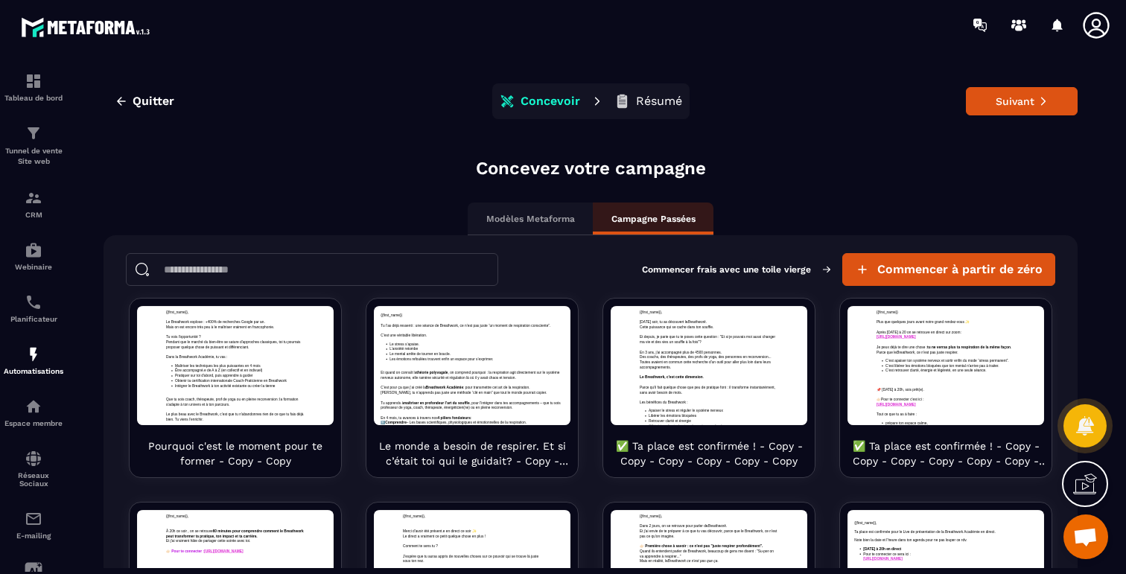
click at [259, 272] on input at bounding box center [312, 269] width 372 height 33
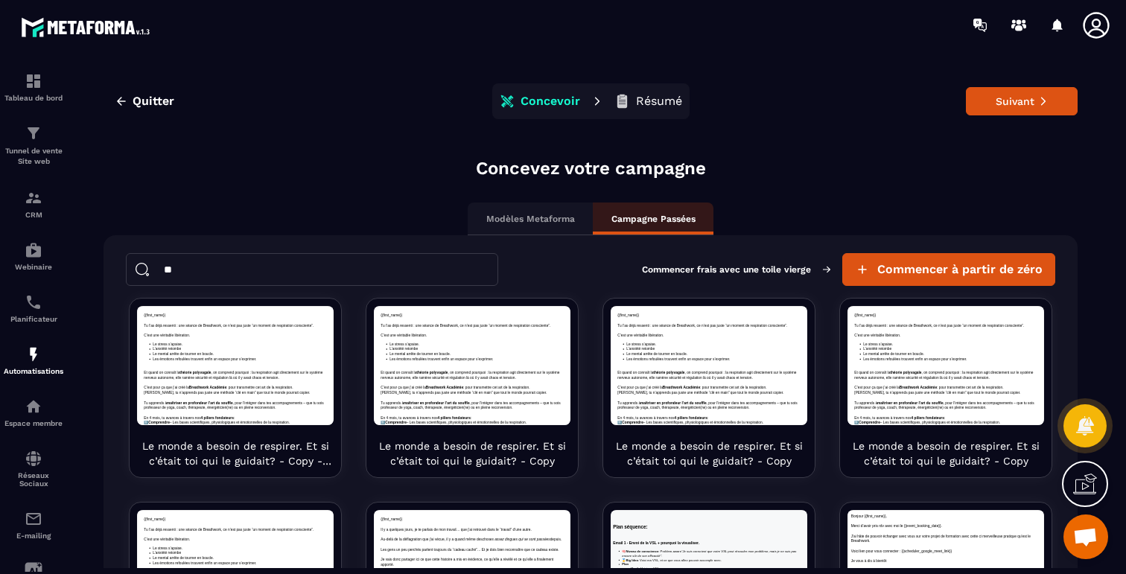
type input "*"
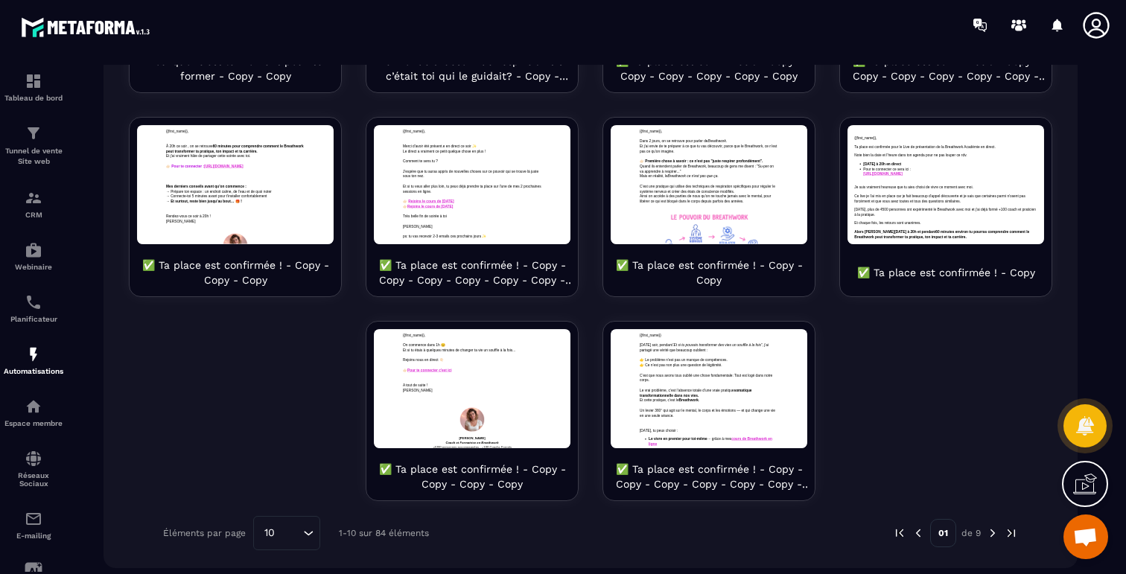
click at [994, 532] on img at bounding box center [992, 532] width 13 height 13
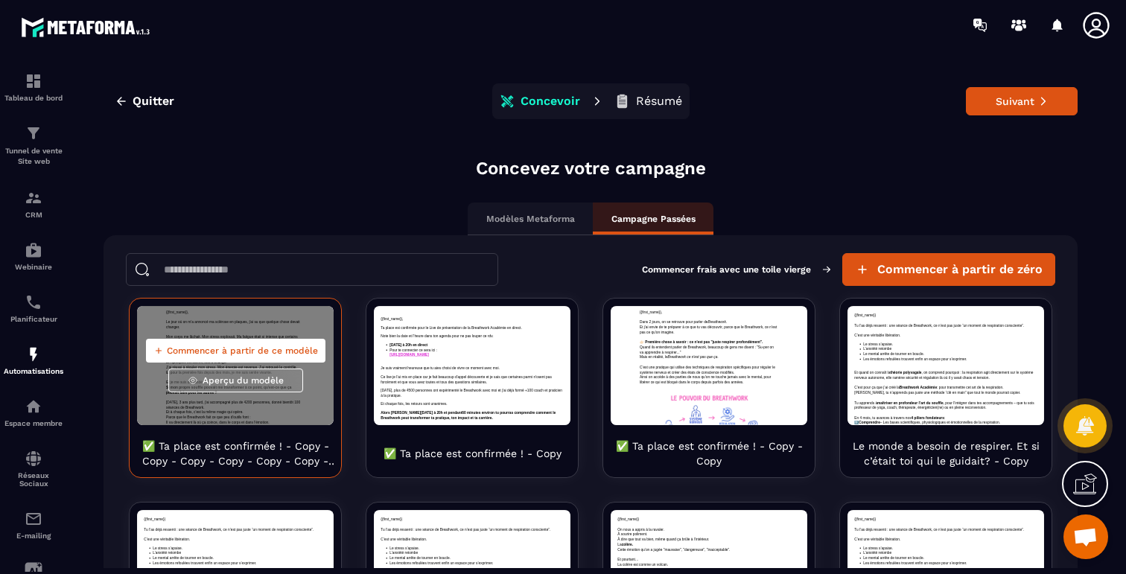
click at [250, 353] on span "Commencer à partir de ce modèle" at bounding box center [242, 351] width 151 height 12
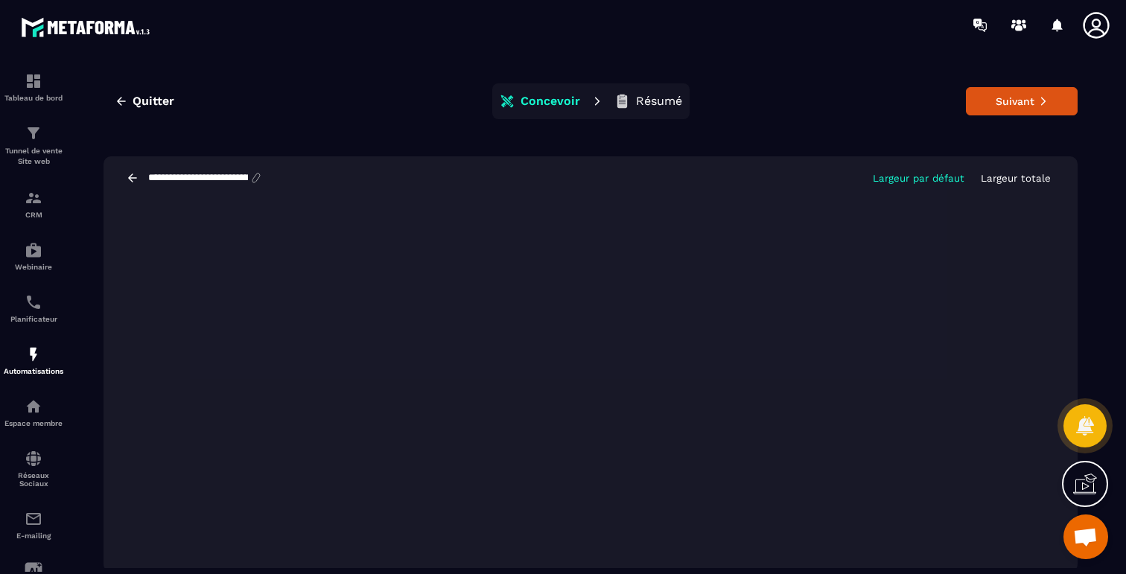
click at [263, 175] on icon at bounding box center [255, 177] width 13 height 13
click at [1001, 100] on button "Suivant" at bounding box center [1022, 101] width 112 height 28
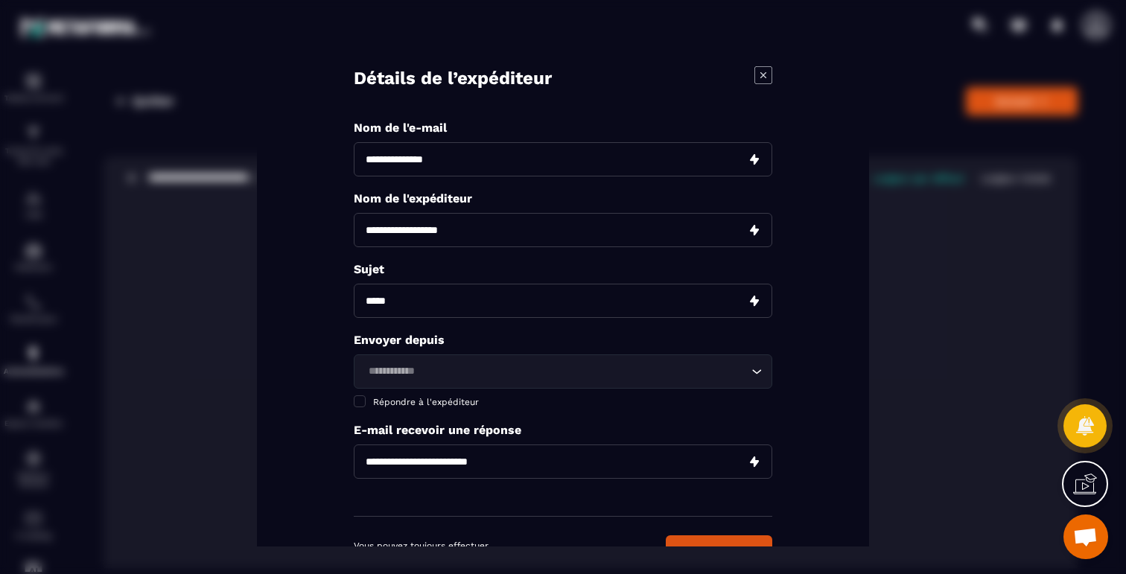
click at [756, 69] on icon "Modal window" at bounding box center [763, 75] width 18 height 18
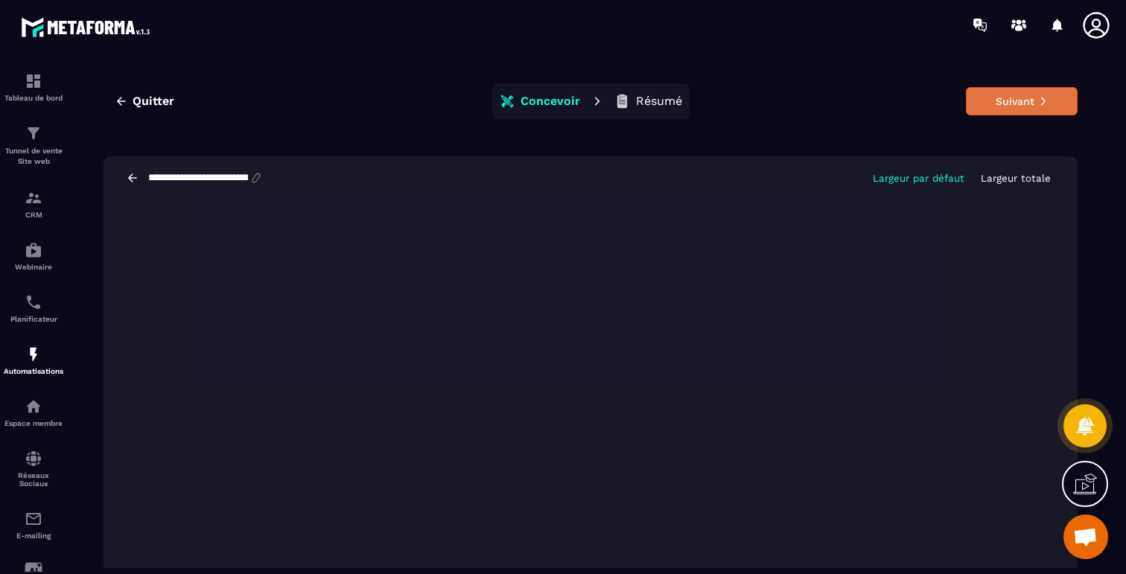
click at [1005, 108] on button "Suivant" at bounding box center [1022, 101] width 112 height 28
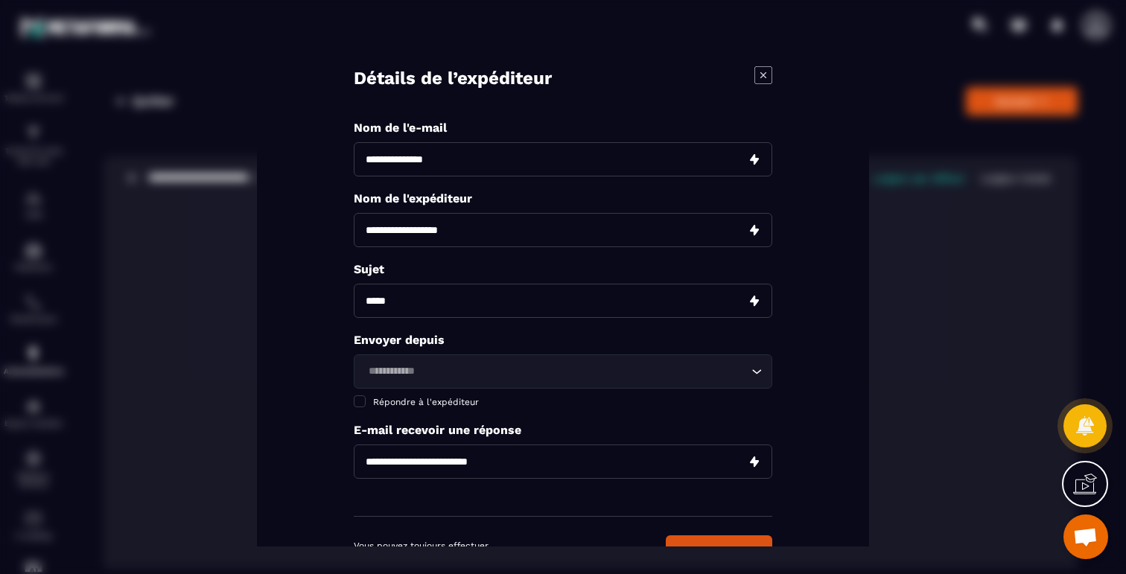
click at [509, 166] on input "Modal window" at bounding box center [563, 159] width 418 height 34
click at [432, 156] on input "**********" at bounding box center [563, 159] width 418 height 34
type input "**********"
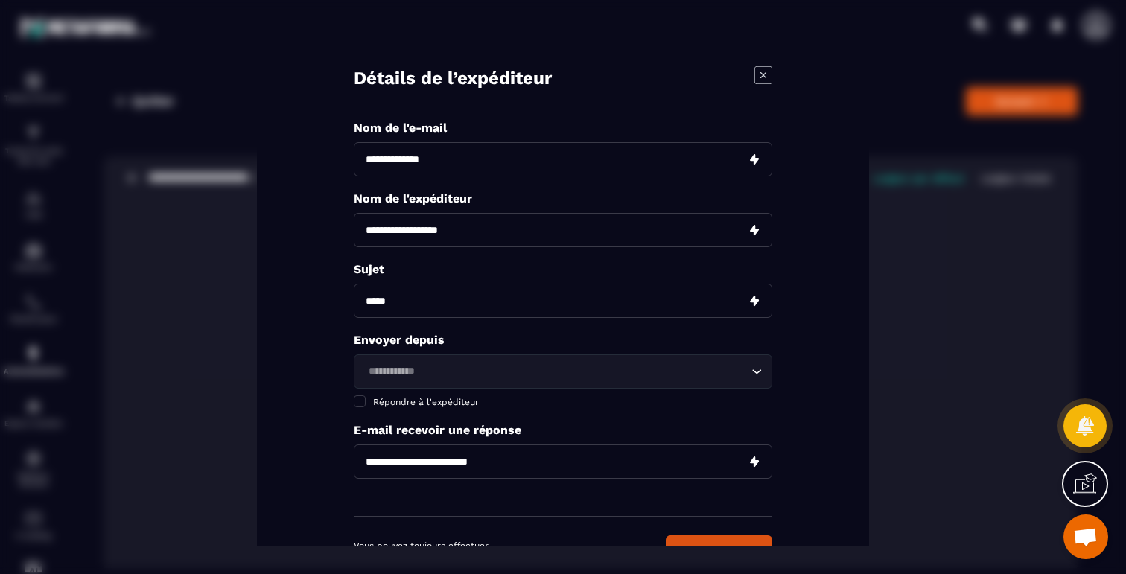
click at [409, 296] on input "Modal window" at bounding box center [563, 301] width 418 height 34
paste input "**********"
type input "**********"
click at [461, 233] on input "Modal window" at bounding box center [563, 230] width 418 height 34
type input "**********"
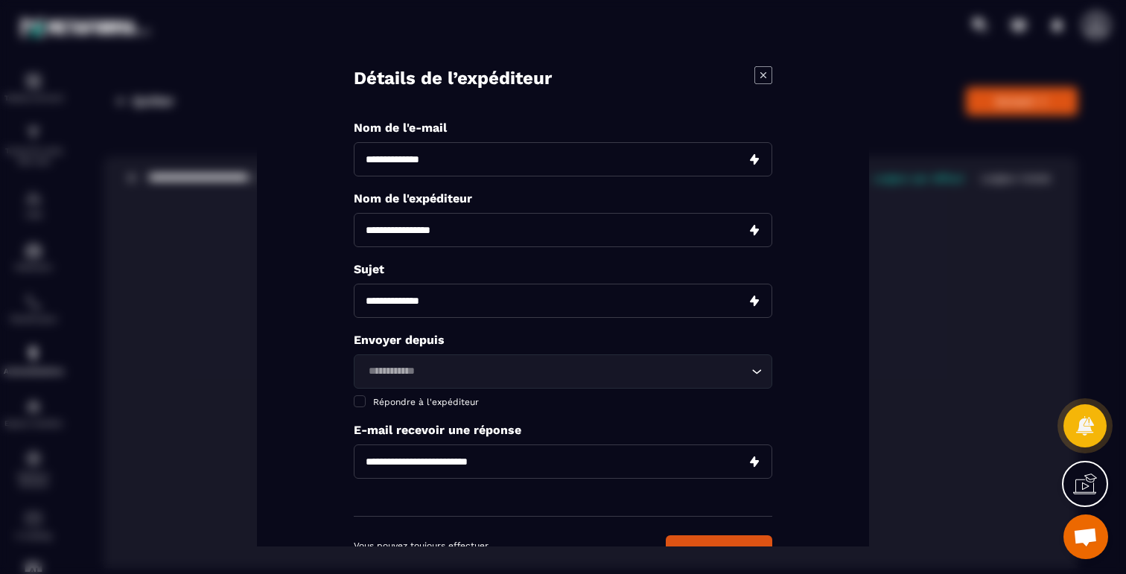
click at [456, 384] on div "Loading..." at bounding box center [563, 371] width 418 height 34
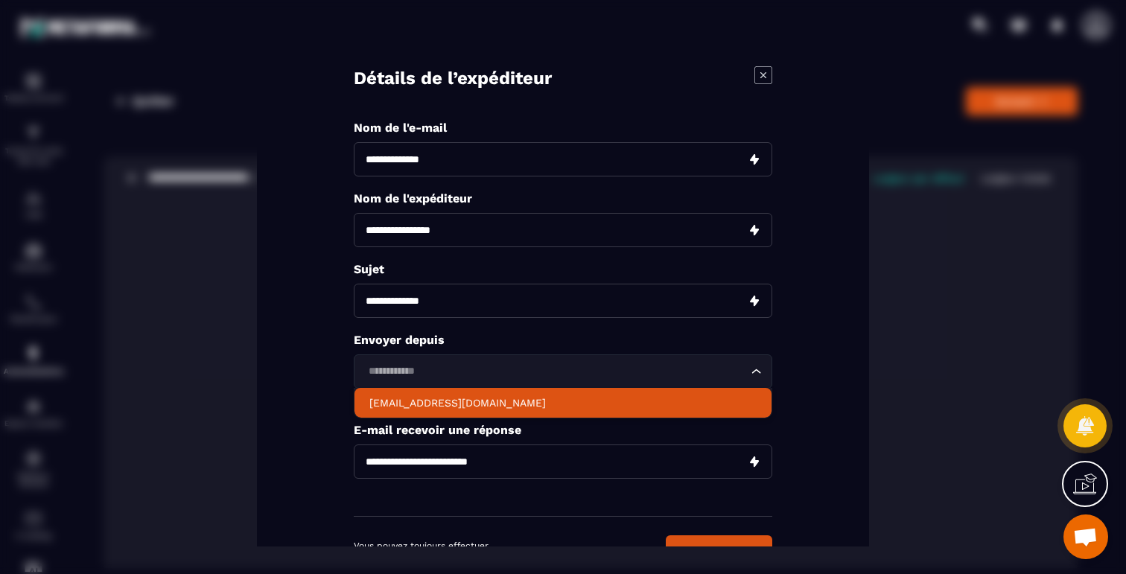
click at [453, 409] on p "hello@breathworkacademie.com" at bounding box center [562, 402] width 387 height 15
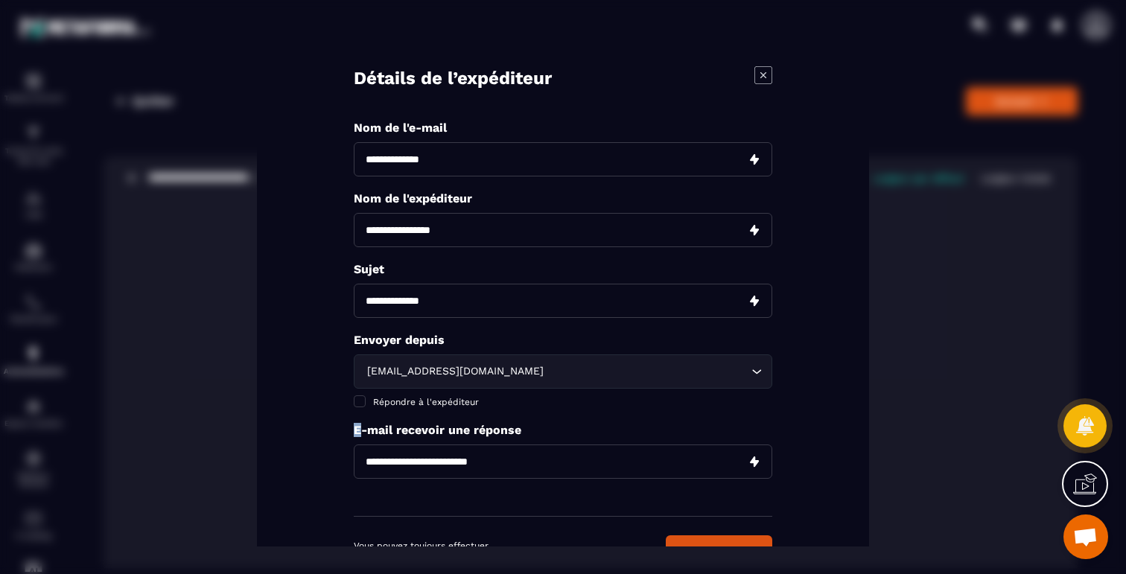
click at [453, 409] on div "**********" at bounding box center [563, 319] width 418 height 396
click at [453, 403] on span "Répondre à l'expéditeur" at bounding box center [426, 402] width 106 height 10
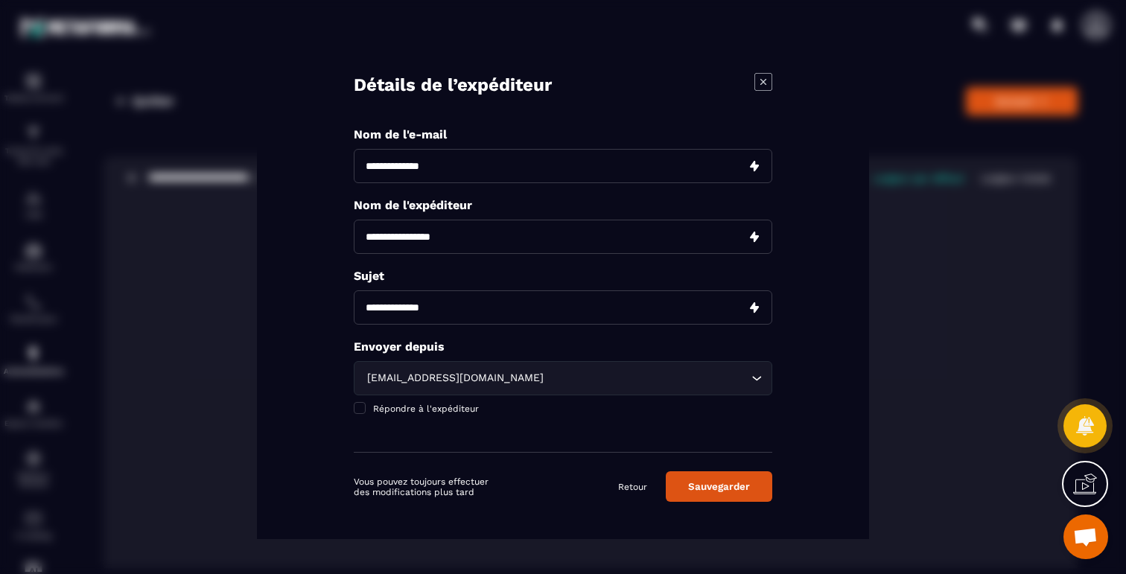
click at [705, 482] on button "Sauvegarder" at bounding box center [719, 486] width 106 height 31
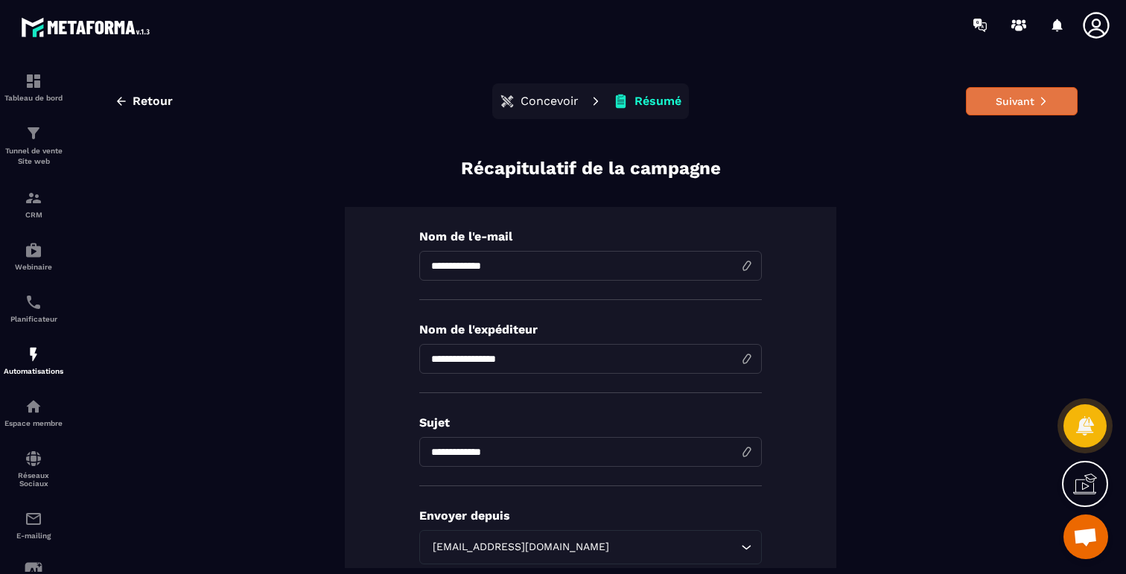
click at [1032, 101] on button "Suivant" at bounding box center [1022, 101] width 112 height 28
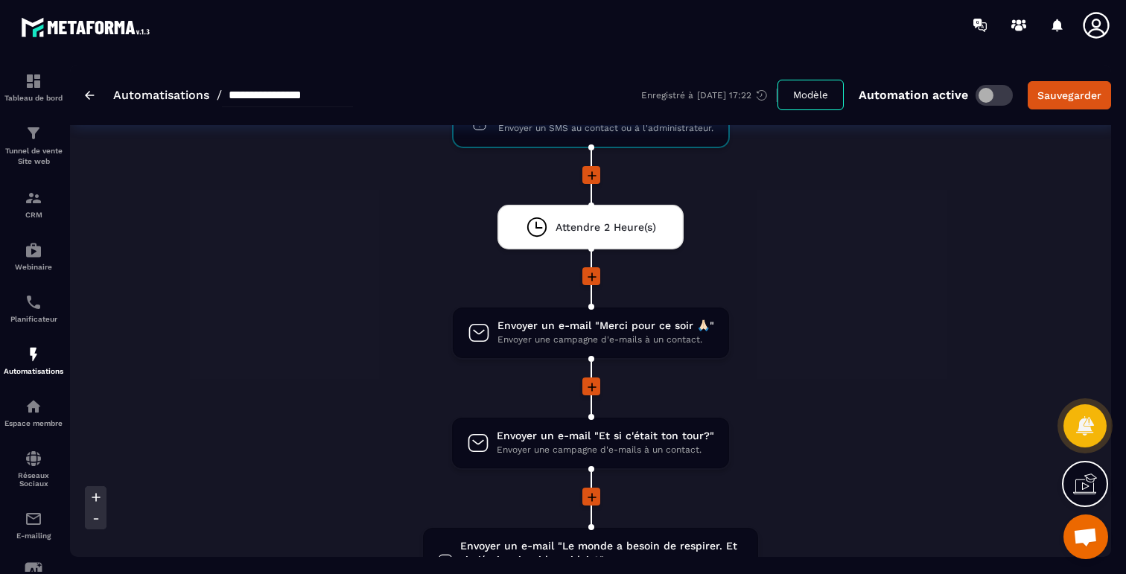
scroll to position [1452, 0]
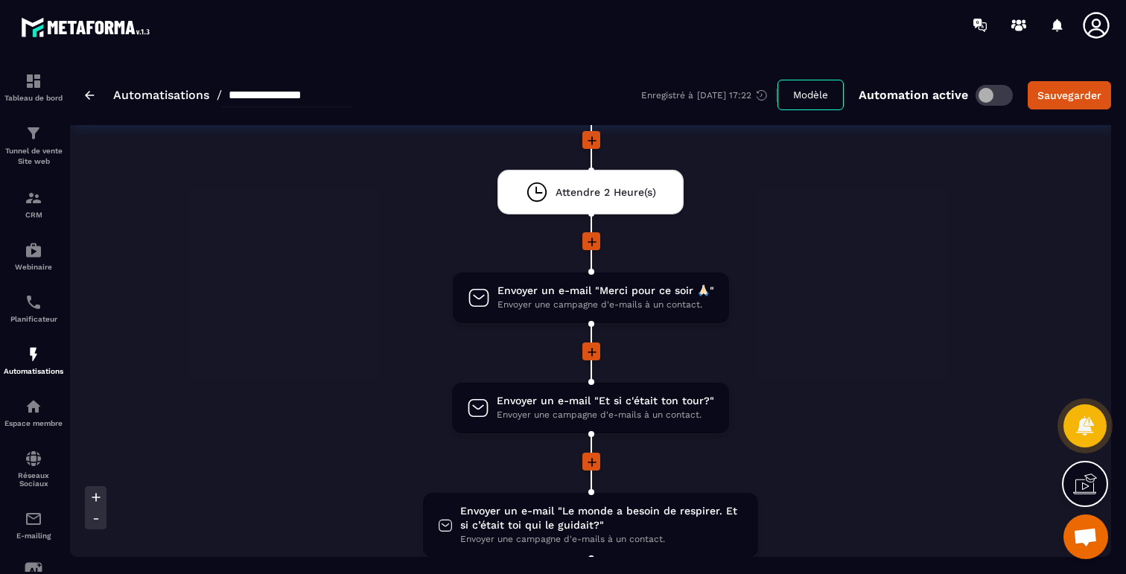
click at [588, 350] on icon at bounding box center [591, 352] width 15 height 15
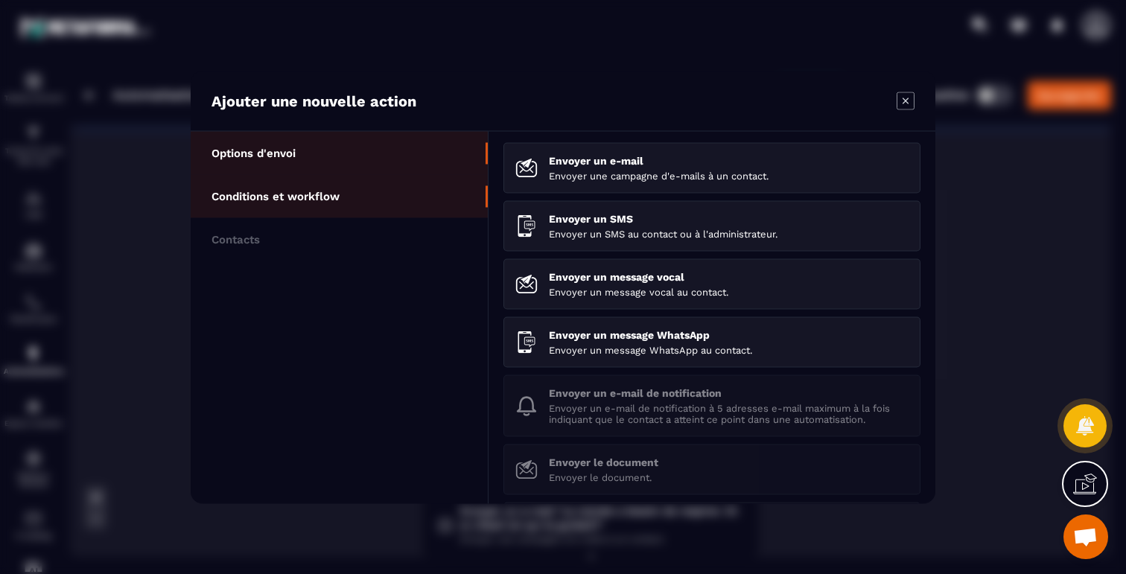
click at [331, 207] on li "Conditions et workflow" at bounding box center [339, 195] width 297 height 43
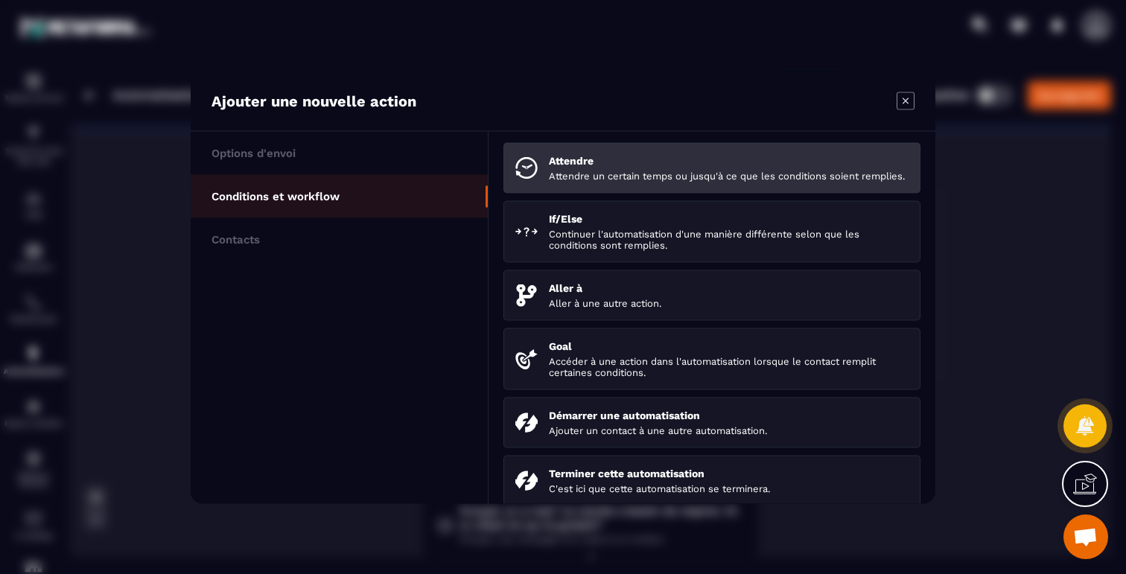
click at [654, 174] on p "Attendre un certain temps ou jusqu'à ce que les conditions soient remplies." at bounding box center [729, 175] width 360 height 11
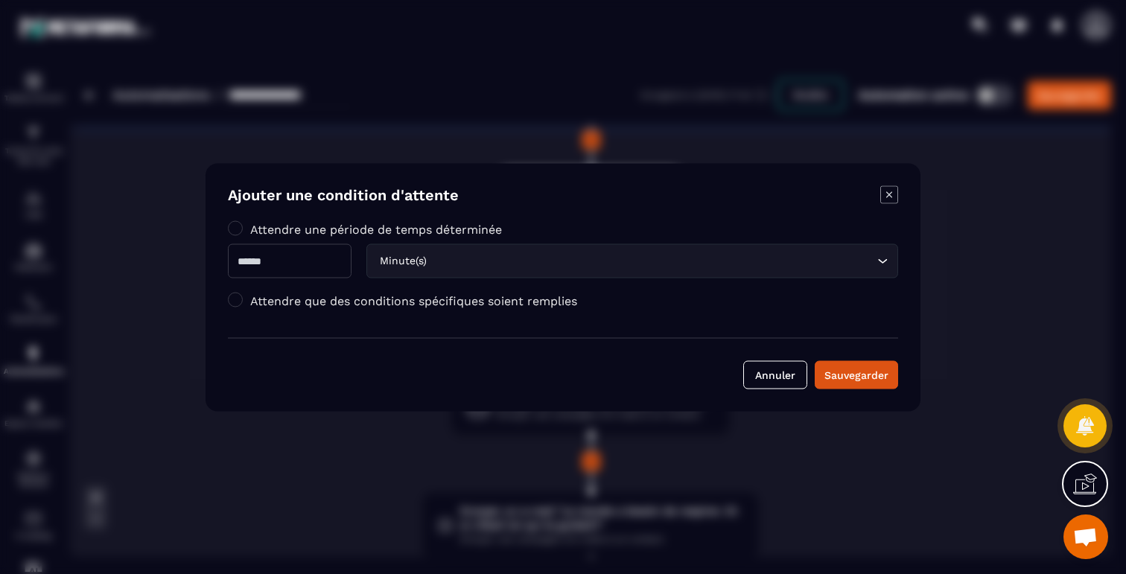
click at [326, 264] on input "Modal window" at bounding box center [290, 260] width 124 height 34
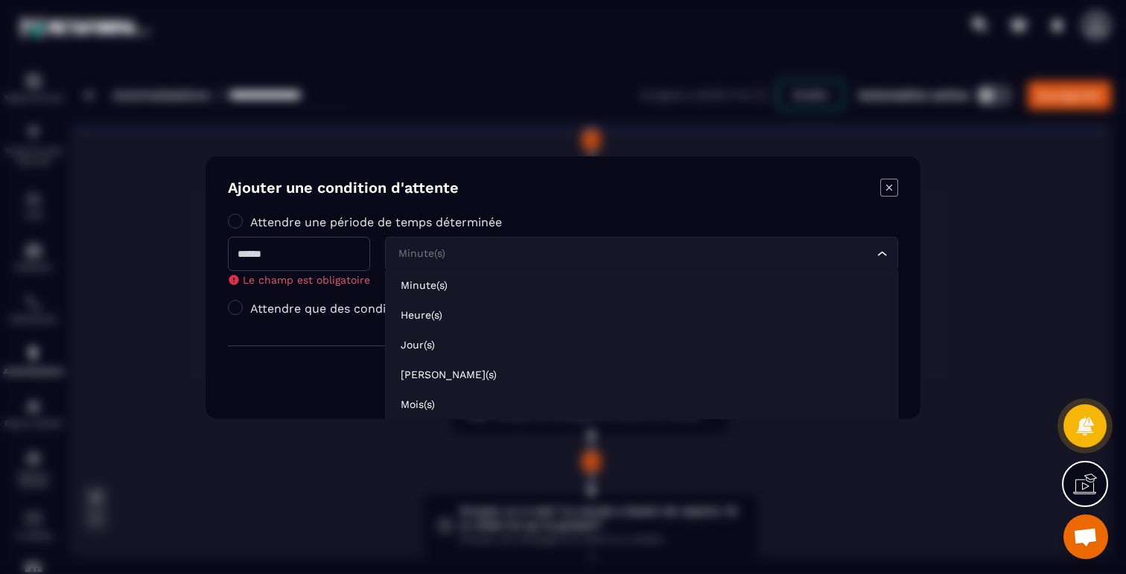
click at [457, 266] on div "Minute(s) Loading..." at bounding box center [641, 253] width 513 height 34
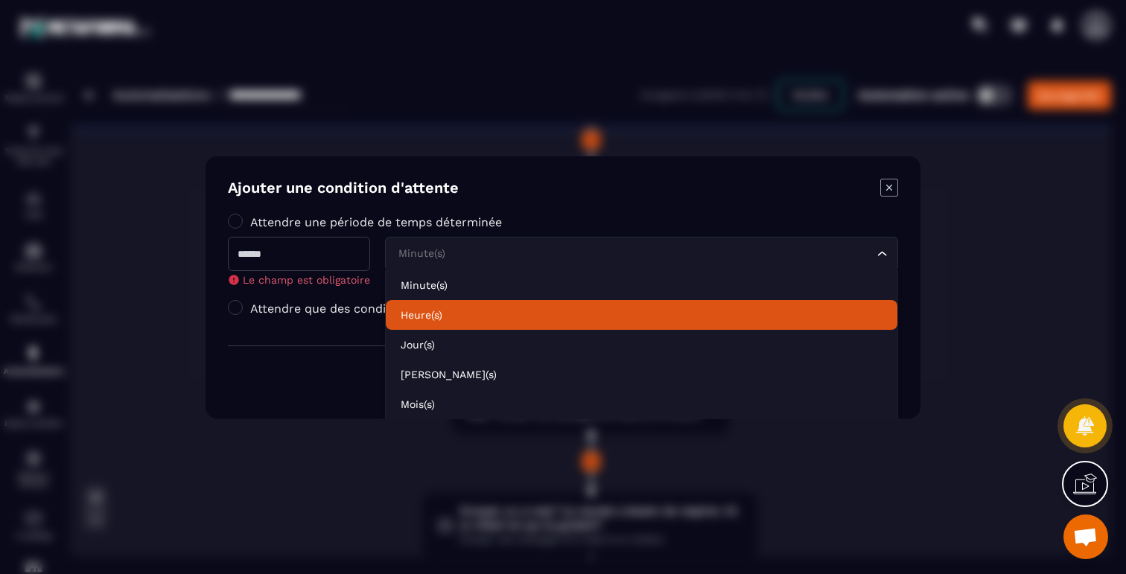
click at [436, 317] on p "Heure(s)" at bounding box center [641, 314] width 482 height 15
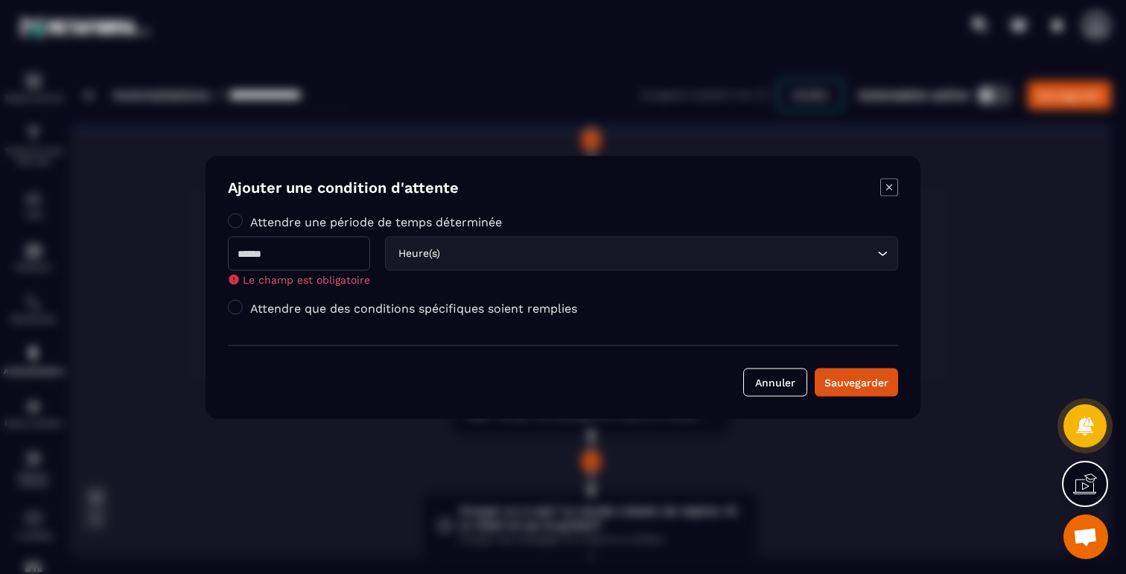
click at [293, 259] on input "Modal window" at bounding box center [299, 253] width 142 height 34
type input "**"
click at [878, 394] on div "Ajouter une condition d'attente Attendre une période de temps déterminée ** Le …" at bounding box center [562, 287] width 715 height 263
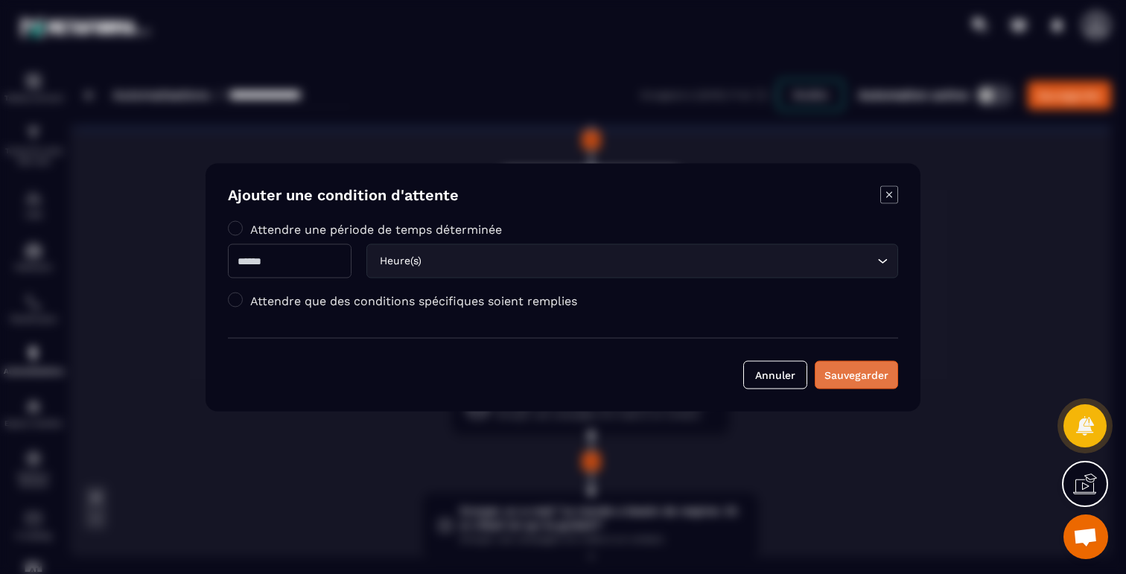
click at [868, 379] on div "Sauvegarder" at bounding box center [856, 374] width 64 height 15
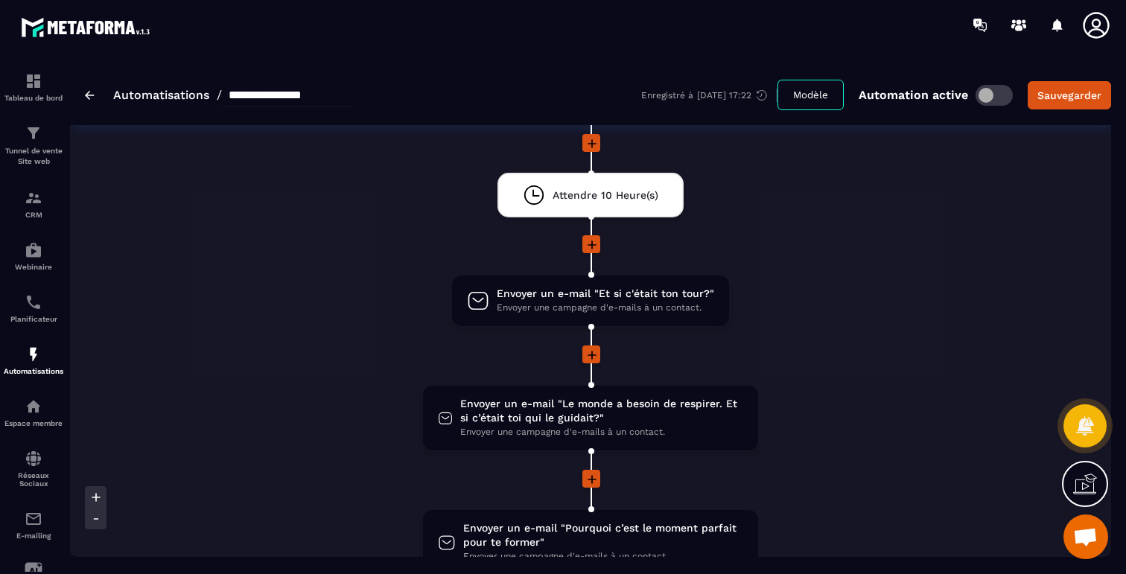
scroll to position [1680, 0]
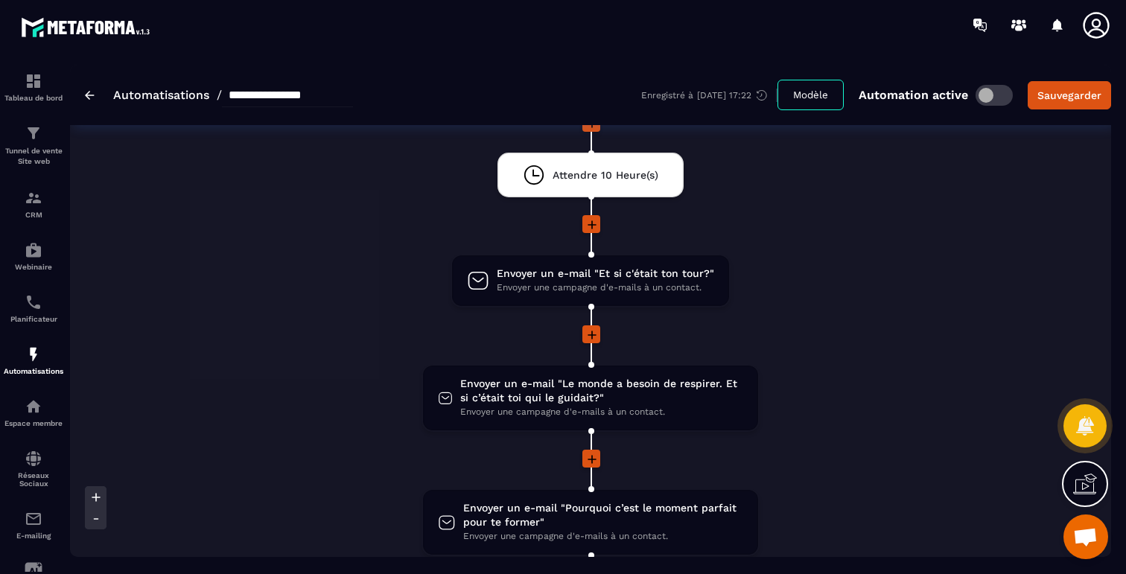
click at [593, 334] on icon at bounding box center [591, 335] width 15 height 15
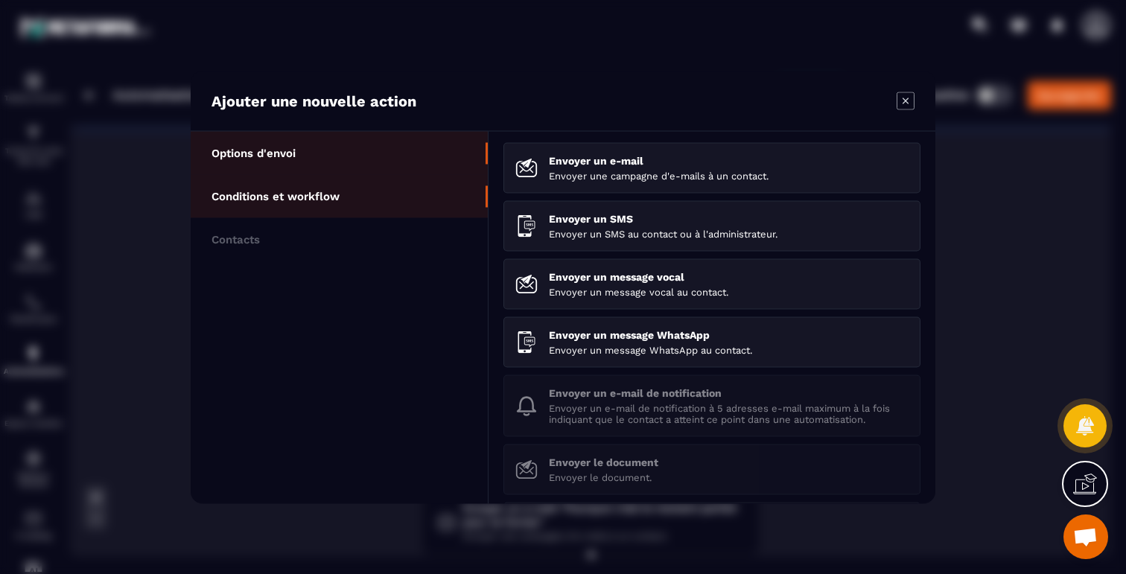
click at [345, 196] on li "Conditions et workflow" at bounding box center [339, 195] width 297 height 43
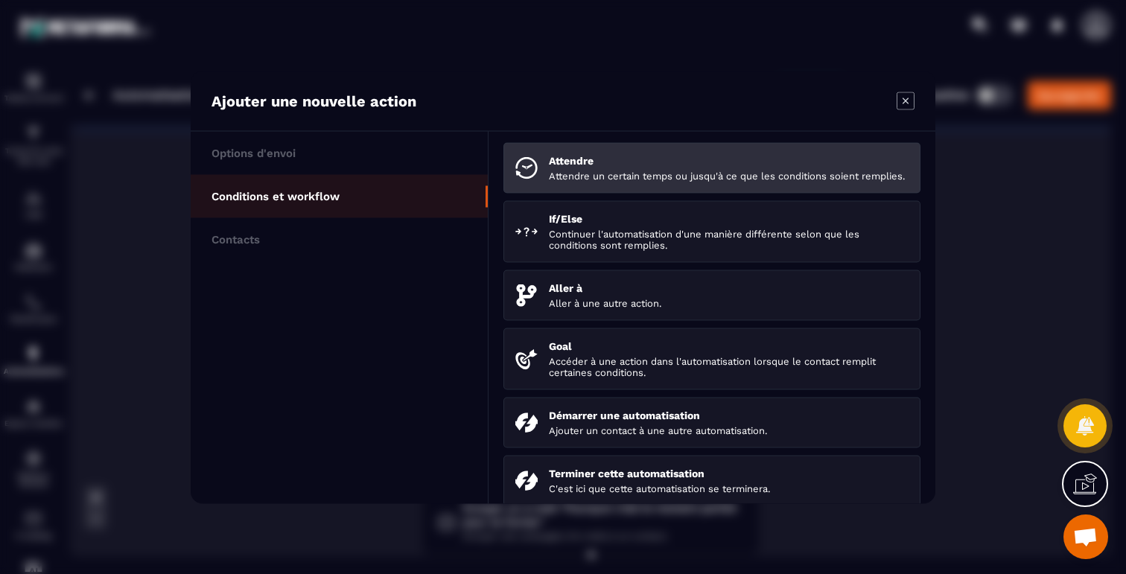
click at [577, 181] on p "Attendre un certain temps ou jusqu'à ce que les conditions soient remplies." at bounding box center [729, 175] width 360 height 11
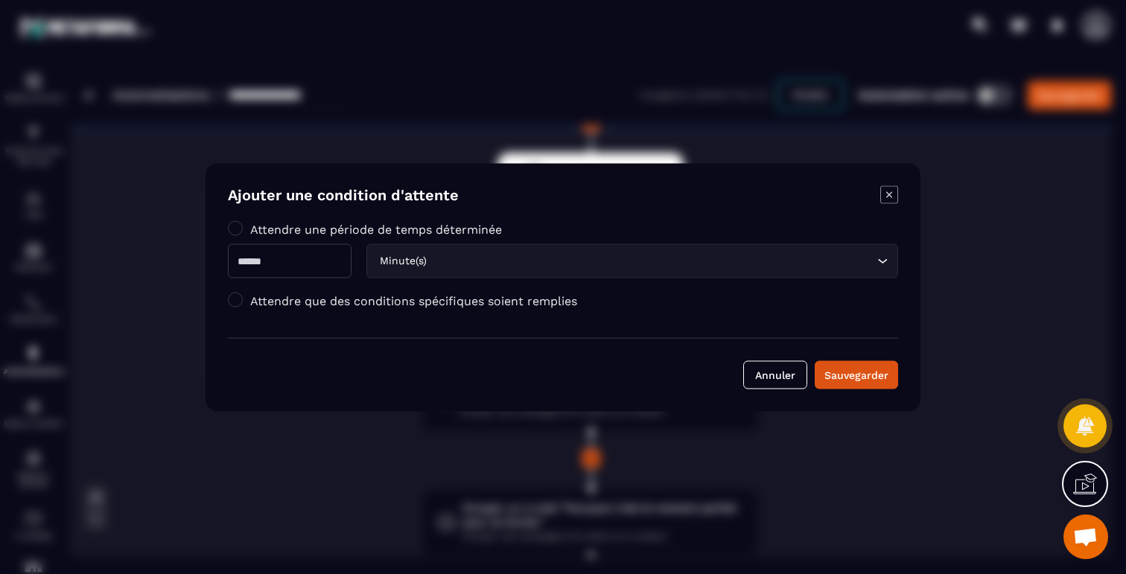
click at [329, 252] on input "Modal window" at bounding box center [290, 260] width 124 height 34
type input "**"
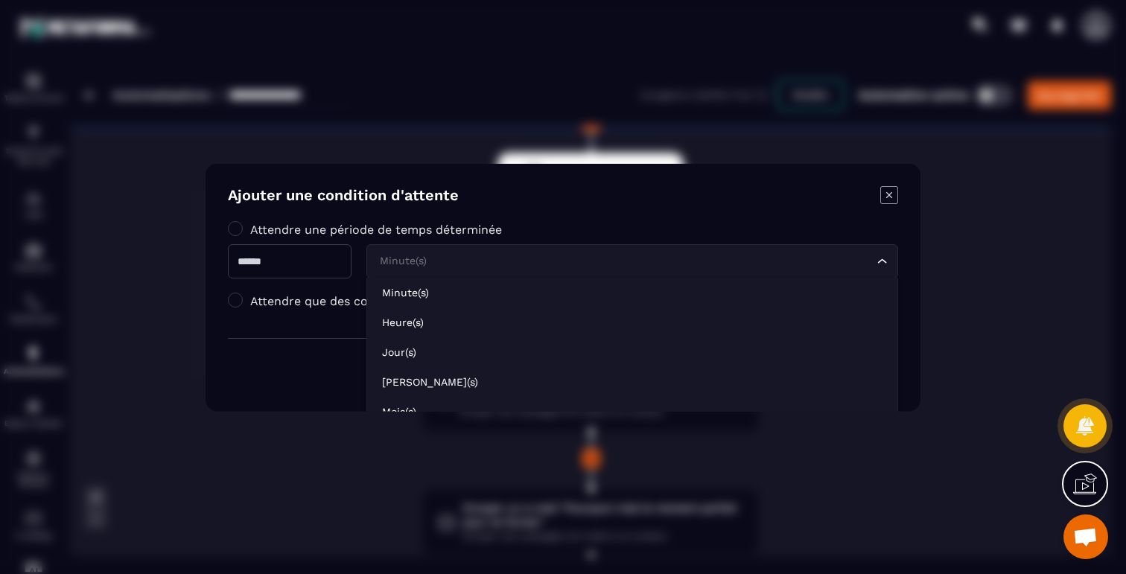
click at [462, 266] on input "Search for option" at bounding box center [624, 260] width 497 height 16
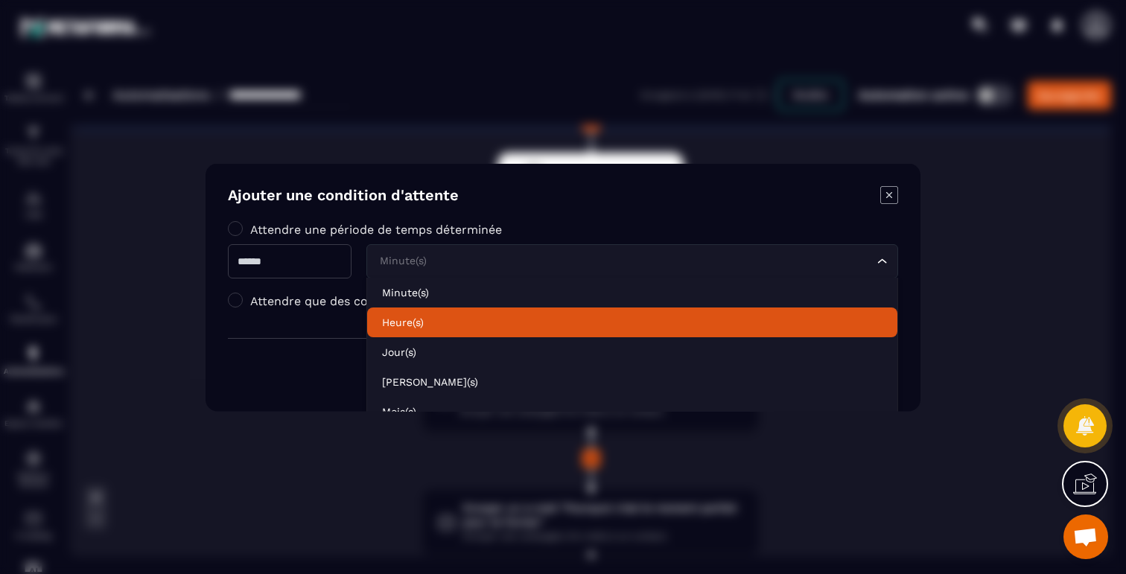
click at [432, 316] on p "Heure(s)" at bounding box center [632, 321] width 500 height 15
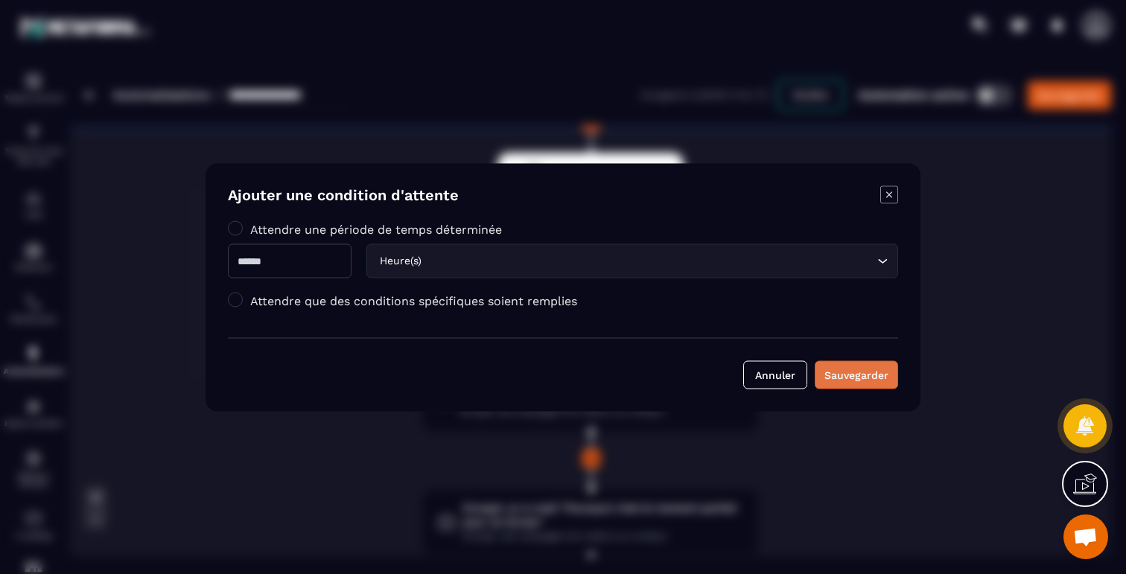
click at [835, 373] on div "Sauvegarder" at bounding box center [856, 374] width 64 height 15
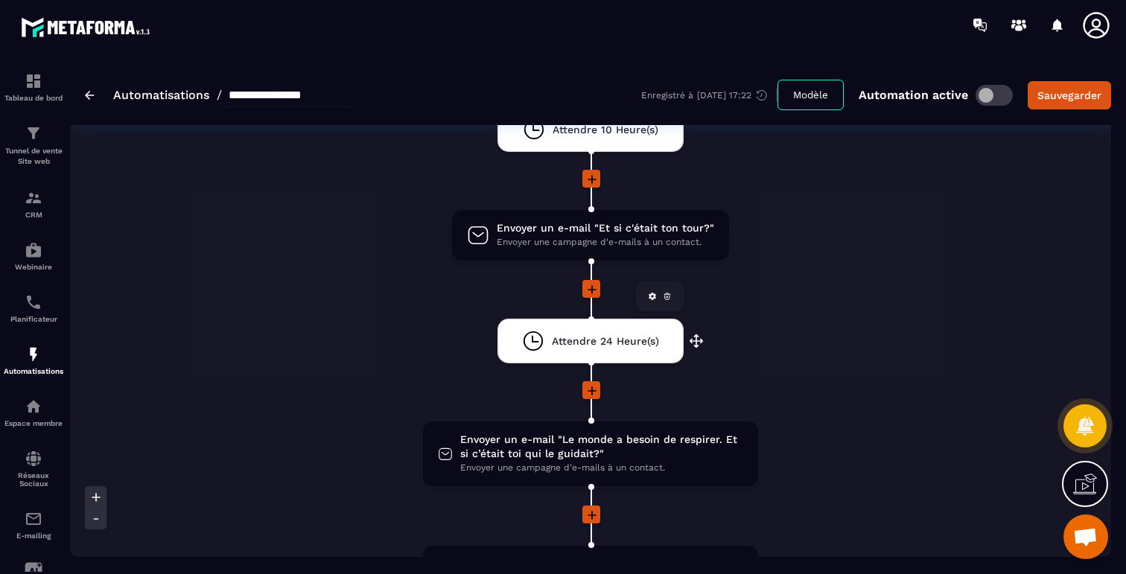
scroll to position [1853, 0]
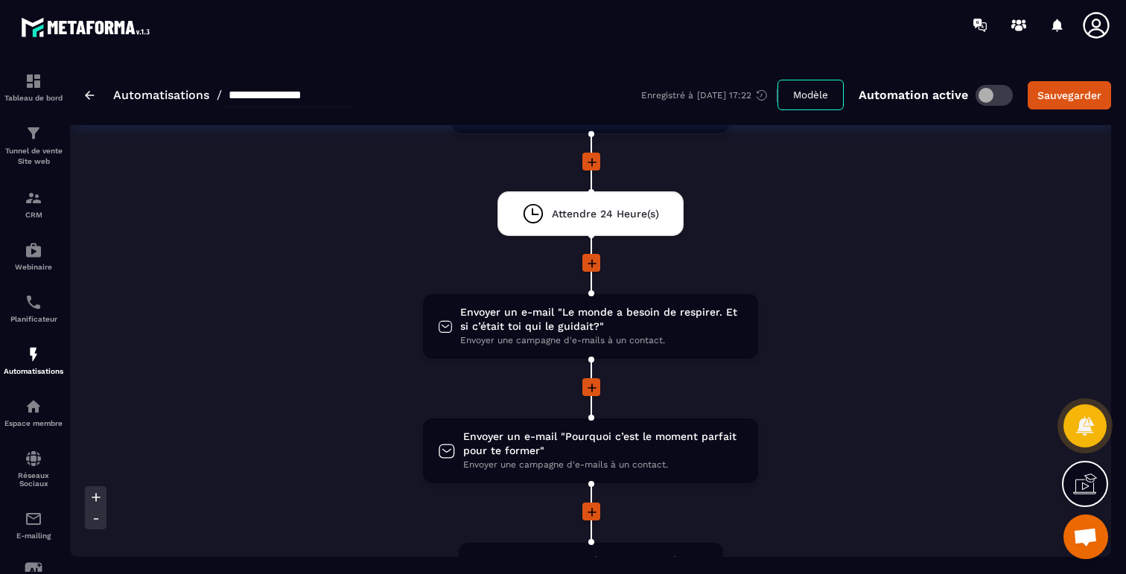
click at [589, 389] on icon at bounding box center [591, 387] width 9 height 9
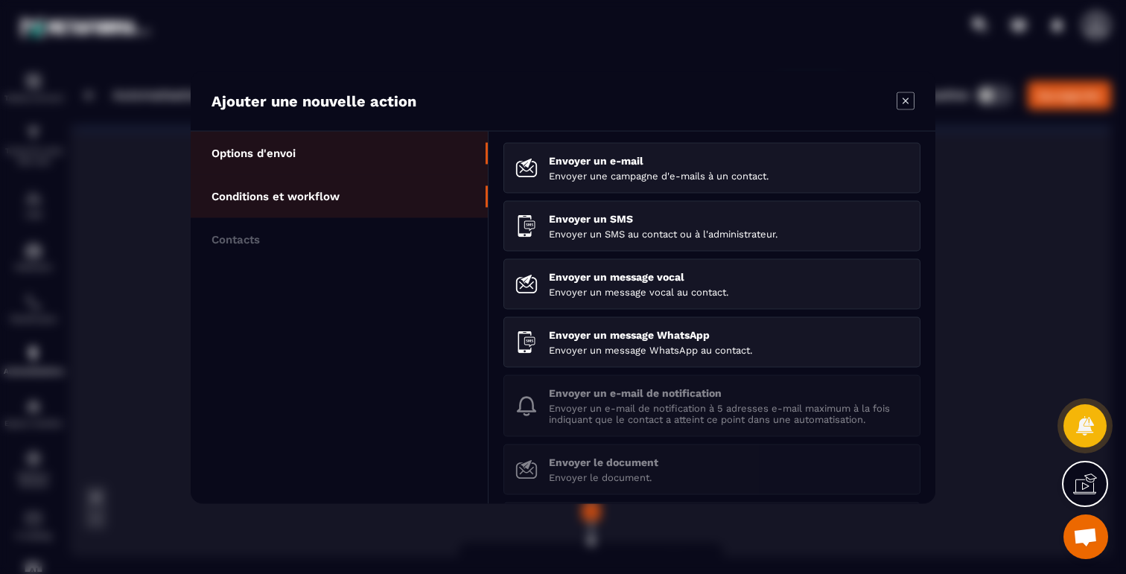
click at [291, 201] on p "Conditions et workflow" at bounding box center [275, 195] width 128 height 13
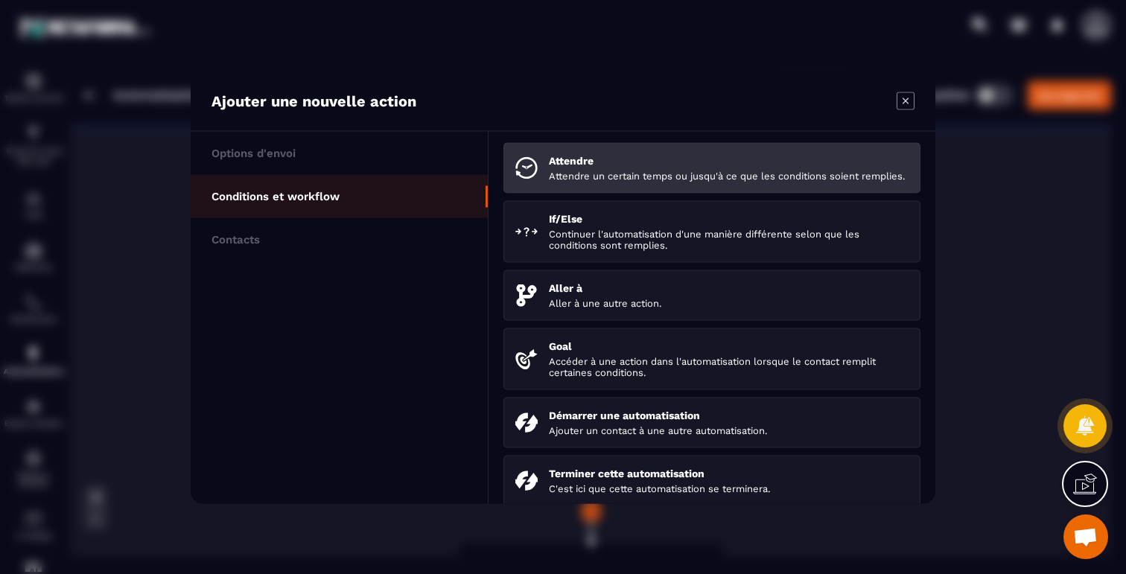
click at [575, 176] on p "Attendre un certain temps ou jusqu'à ce que les conditions soient remplies." at bounding box center [729, 175] width 360 height 11
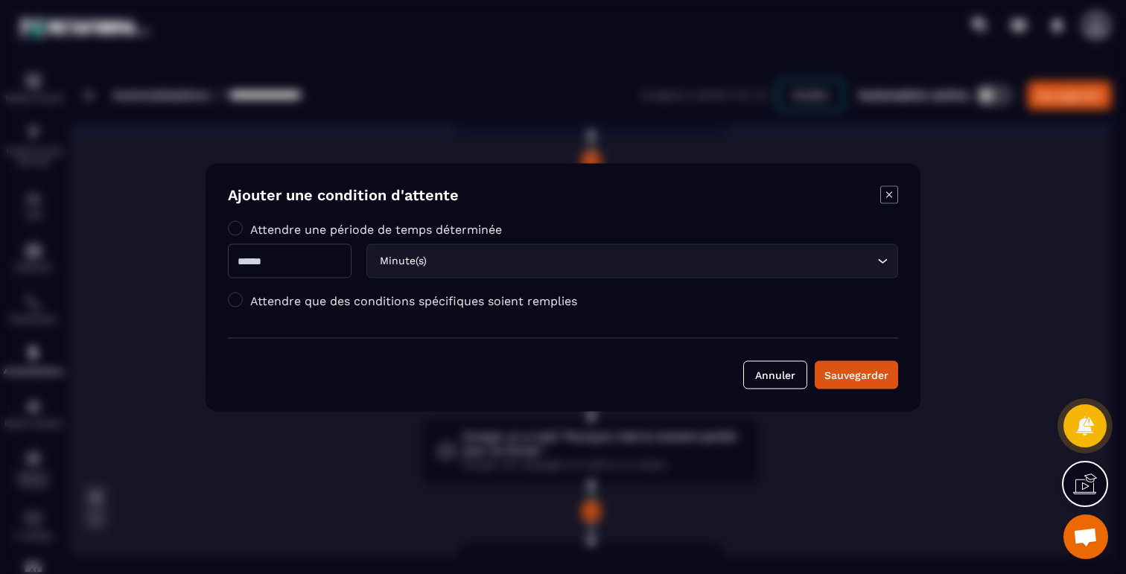
click at [293, 256] on input "Modal window" at bounding box center [290, 260] width 124 height 34
type input "**"
click at [462, 271] on div "Minute(s) Loading..." at bounding box center [632, 260] width 532 height 34
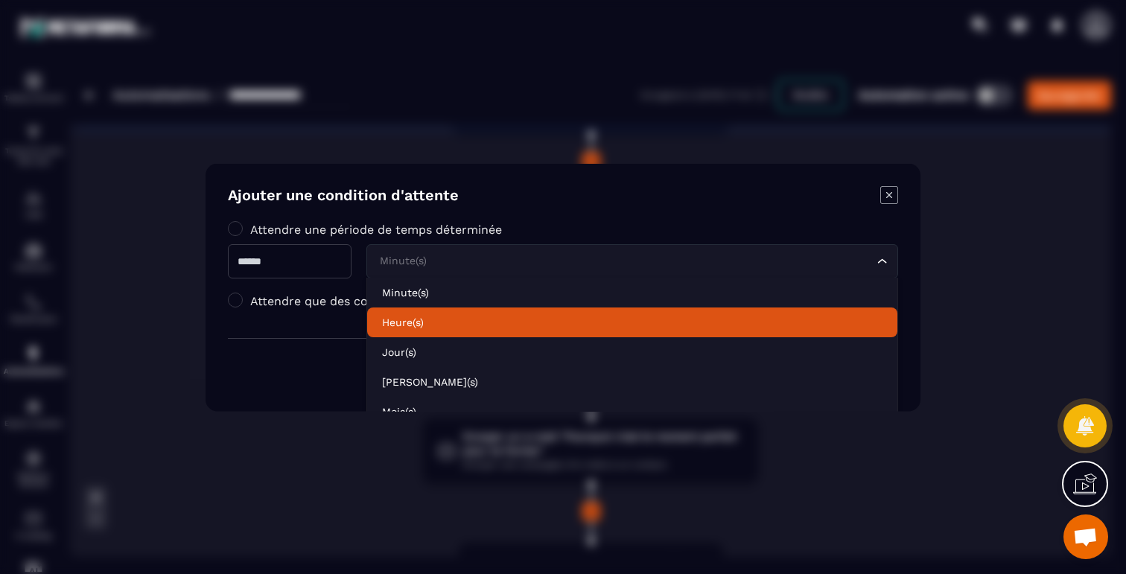
click at [431, 328] on p "Heure(s)" at bounding box center [632, 321] width 500 height 15
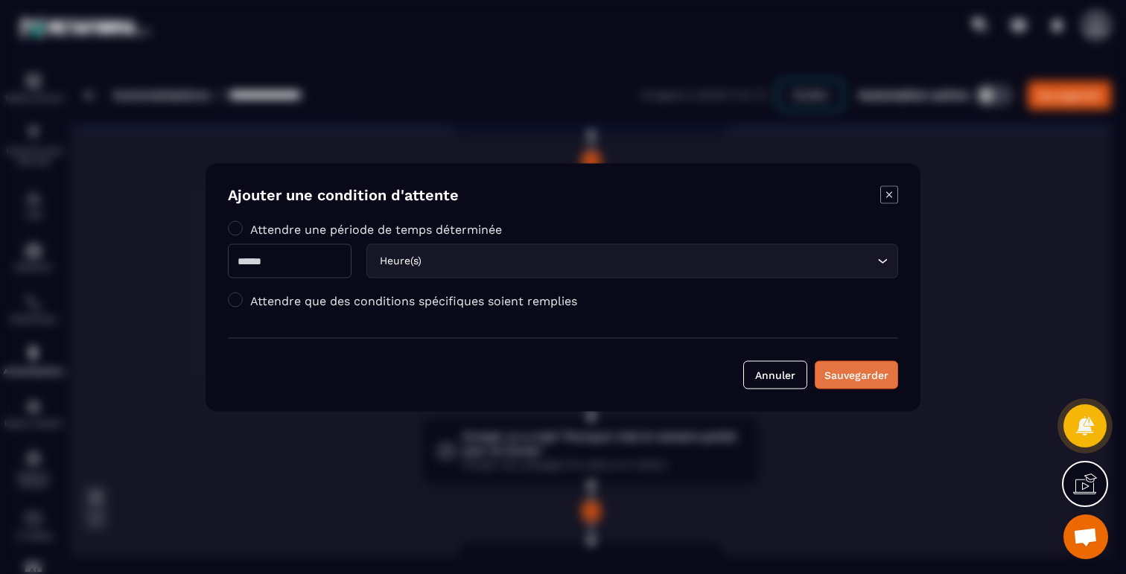
click at [852, 374] on div "Sauvegarder" at bounding box center [856, 374] width 64 height 15
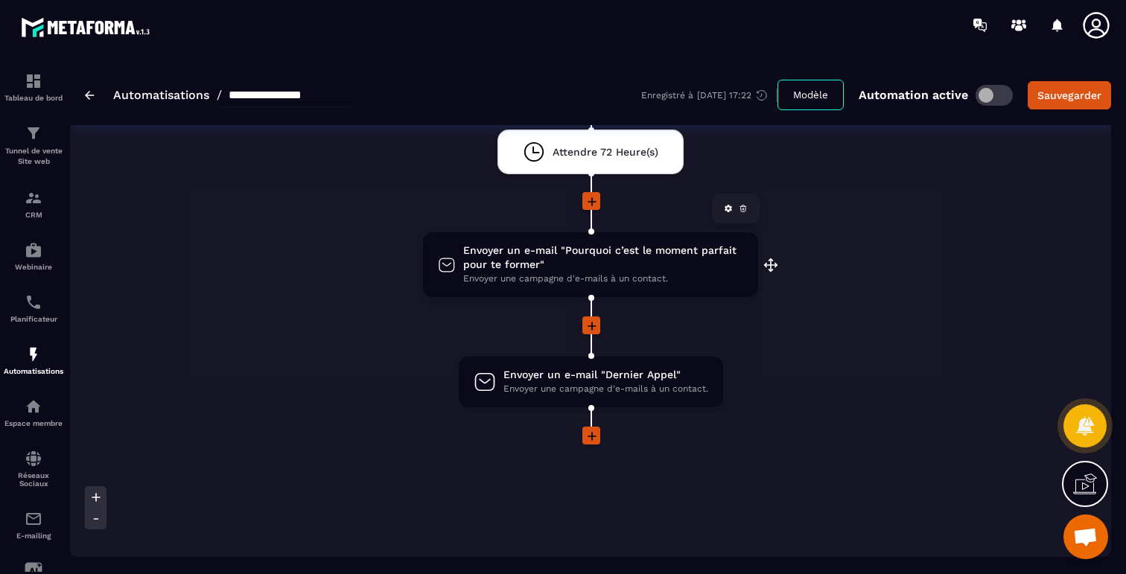
scroll to position [2167, 0]
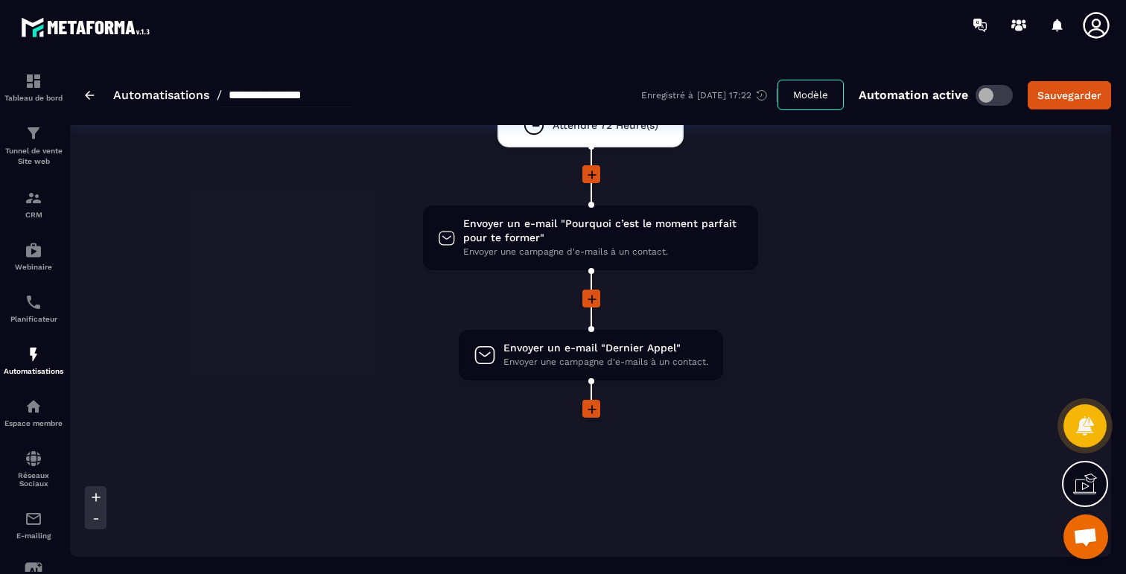
click at [586, 295] on icon at bounding box center [591, 299] width 15 height 15
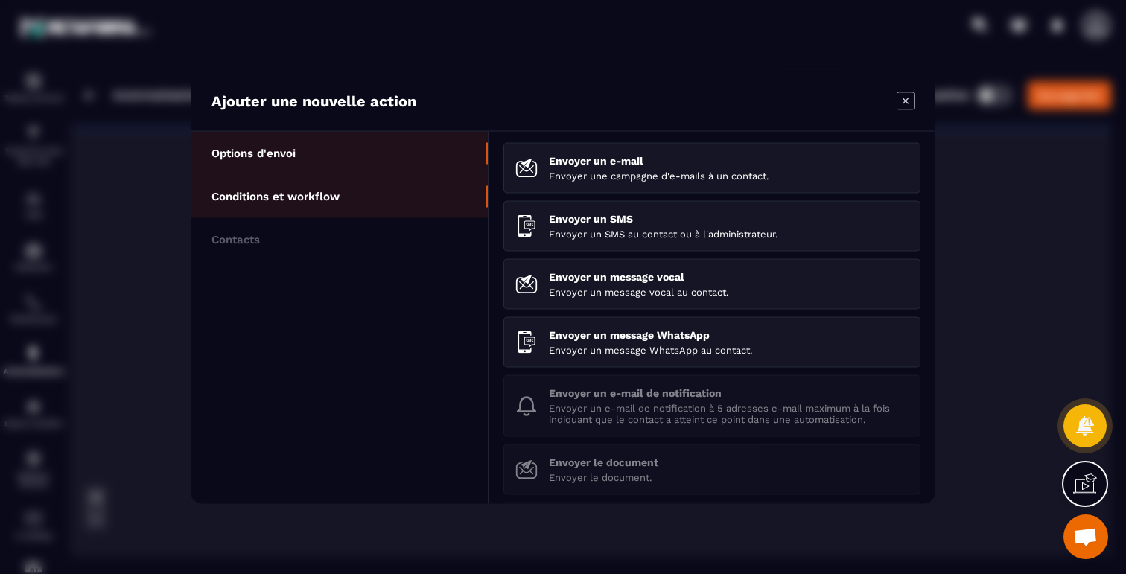
click at [343, 192] on li "Conditions et workflow" at bounding box center [339, 195] width 297 height 43
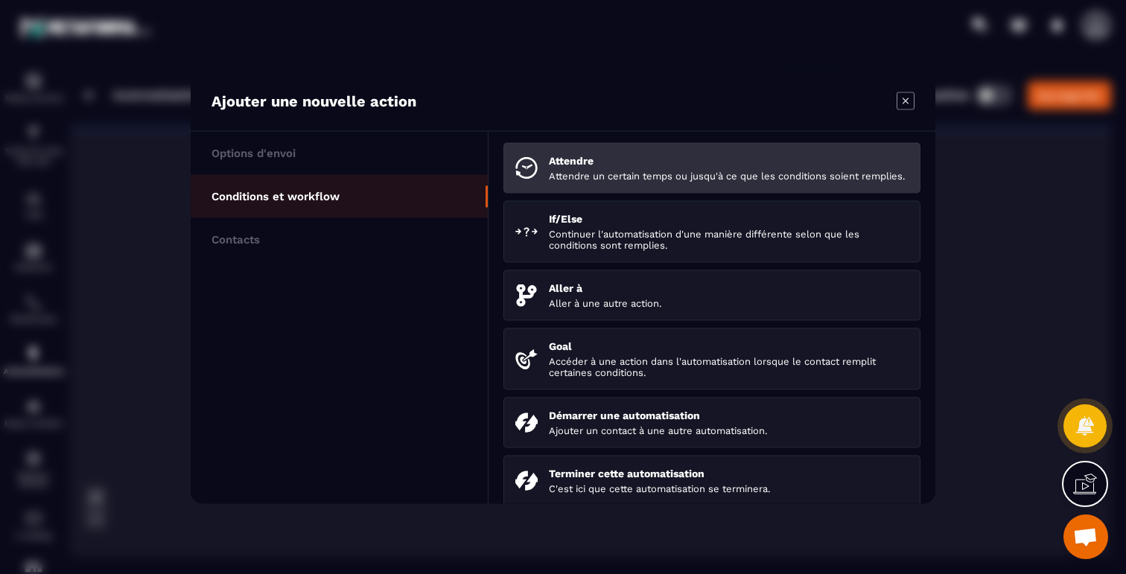
click at [649, 166] on div "Attendre Attendre un certain temps ou jusqu'à ce que les conditions soient remp…" at bounding box center [729, 167] width 360 height 27
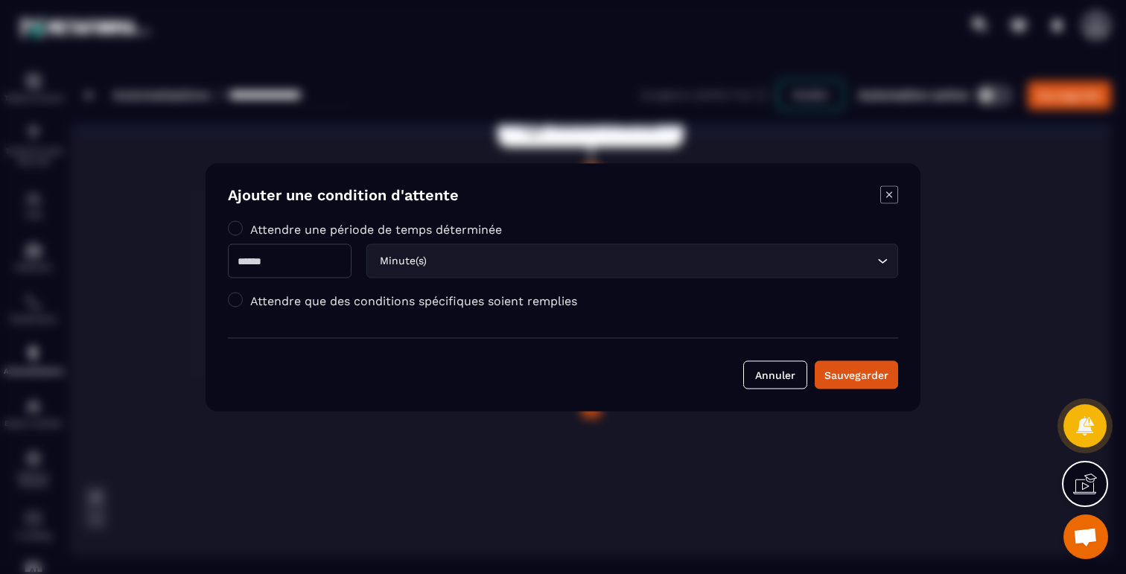
click at [598, 254] on input "Search for option" at bounding box center [652, 260] width 444 height 16
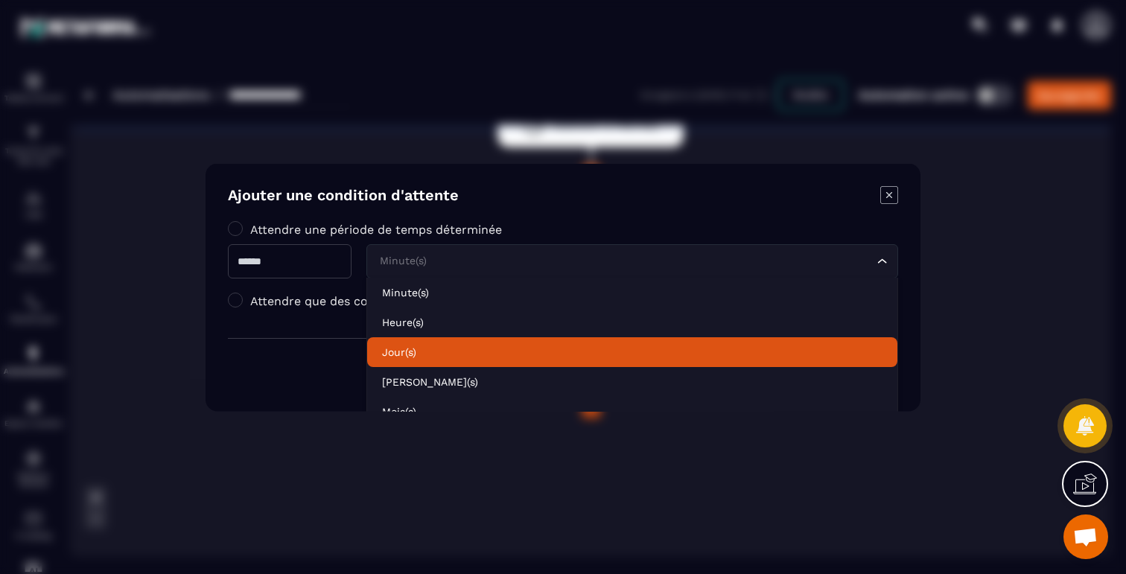
click at [423, 351] on p "Jour(s)" at bounding box center [632, 351] width 500 height 15
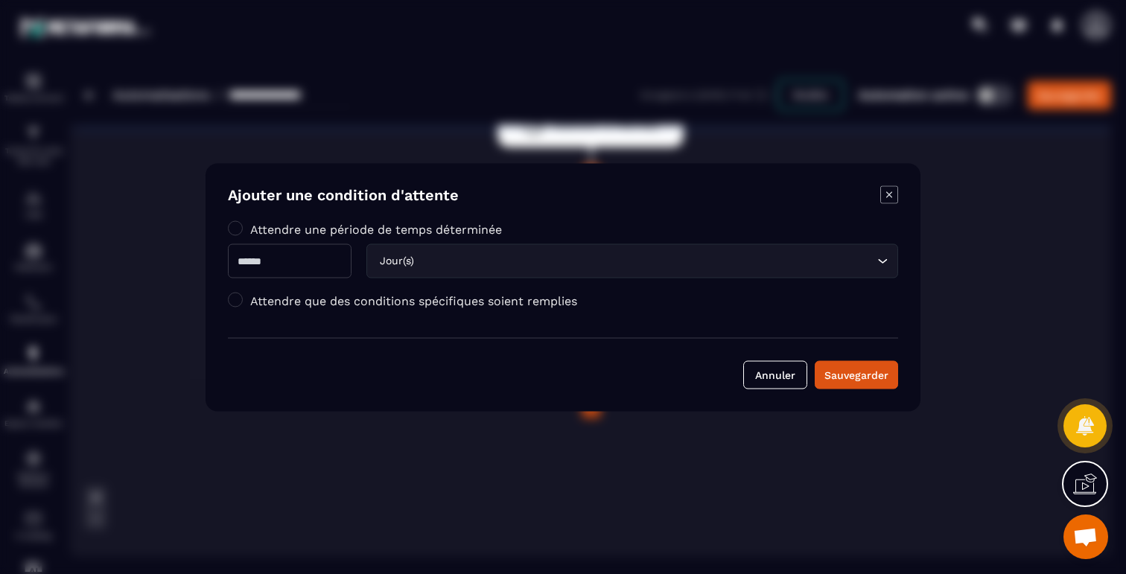
click at [303, 263] on input "Modal window" at bounding box center [290, 260] width 124 height 34
click at [768, 376] on button "Annuler" at bounding box center [775, 374] width 64 height 28
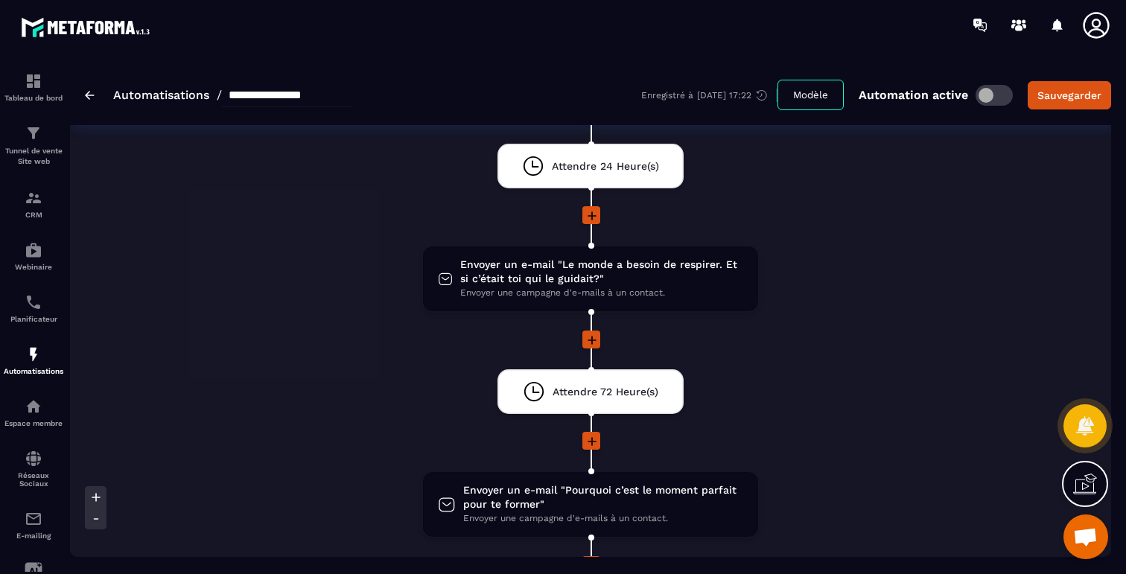
scroll to position [1663, 0]
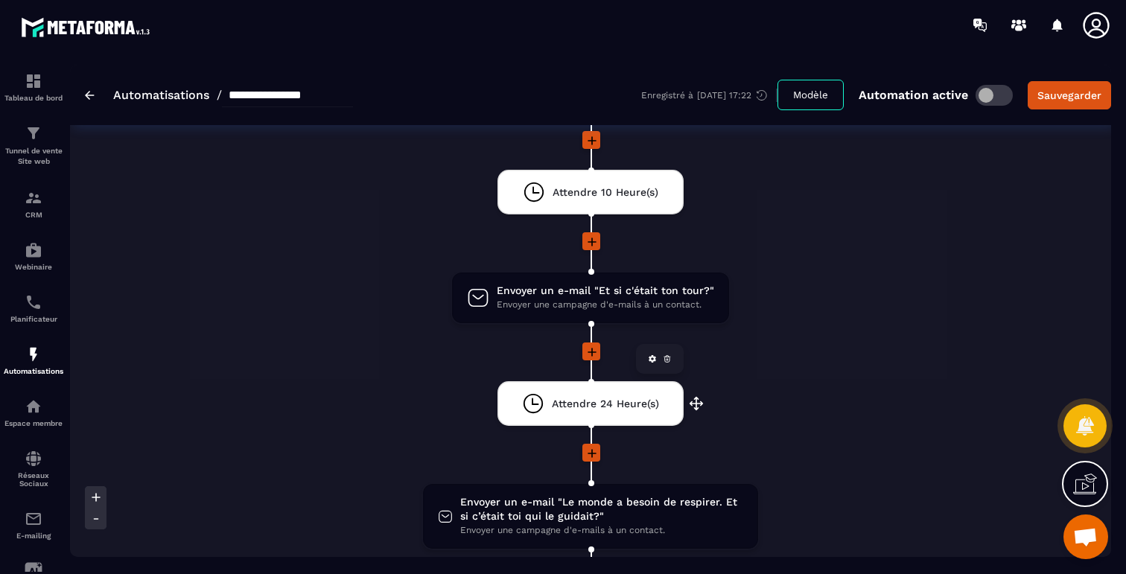
click at [638, 404] on span "Attendre 24 Heure(s)" at bounding box center [605, 404] width 107 height 14
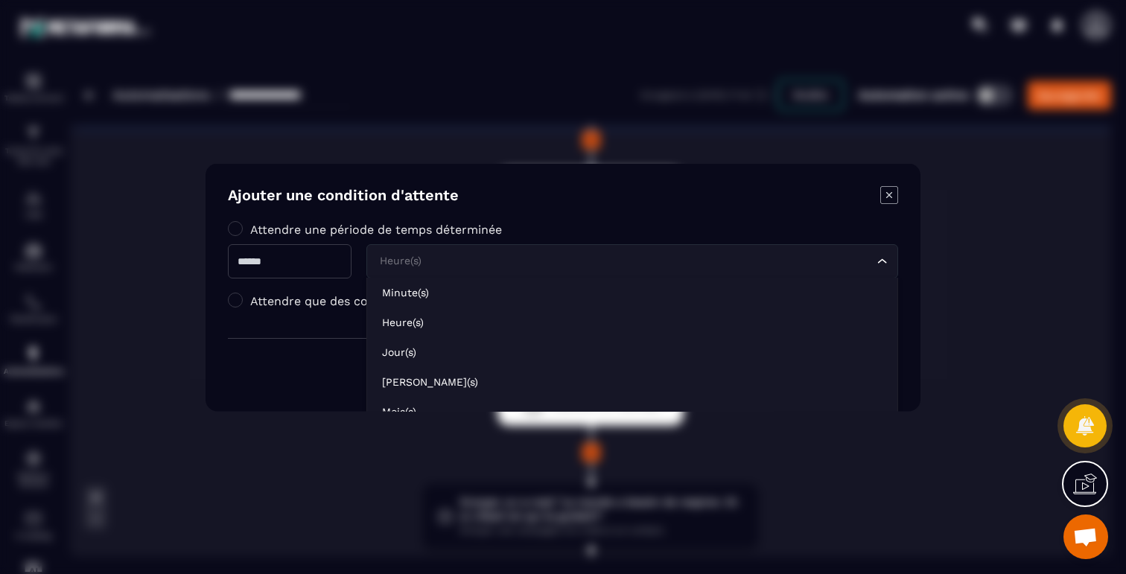
click at [472, 259] on input "Search for option" at bounding box center [624, 260] width 497 height 16
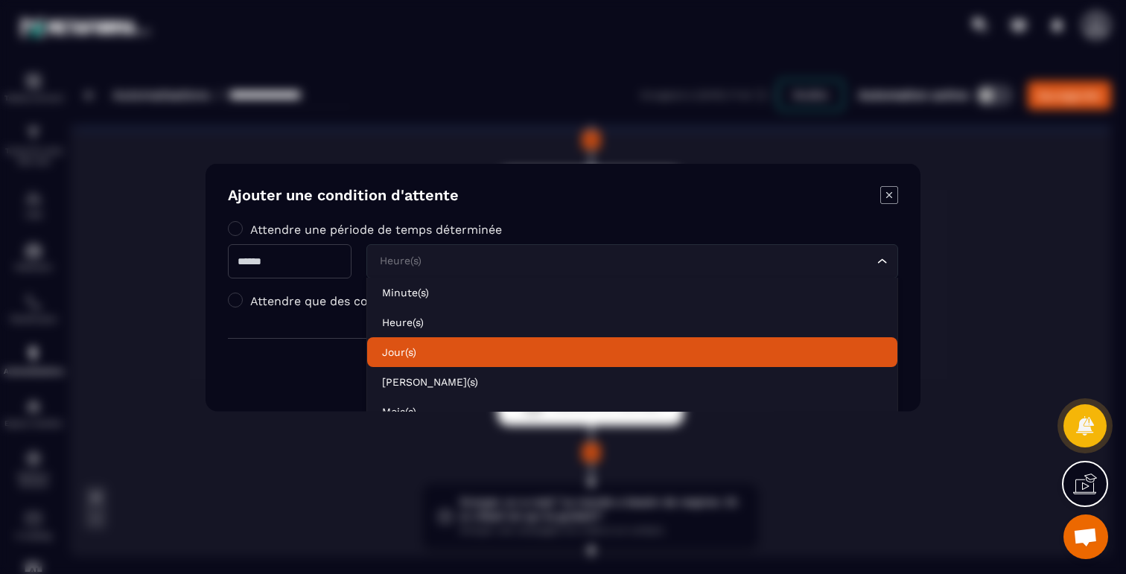
click at [409, 351] on p "Jour(s)" at bounding box center [632, 351] width 500 height 15
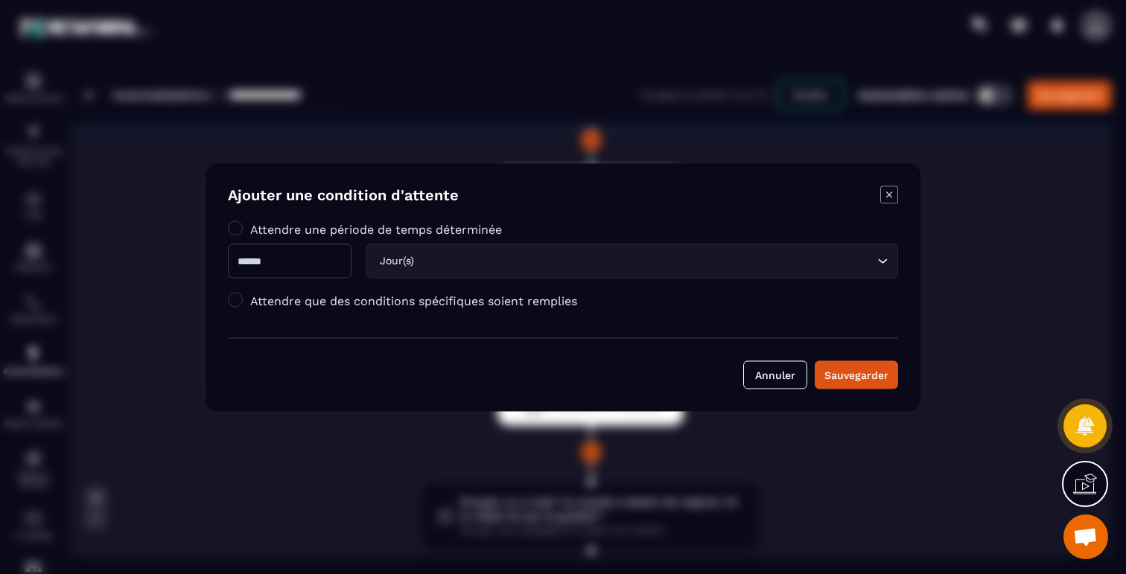
drag, startPoint x: 287, startPoint y: 264, endPoint x: 197, endPoint y: 256, distance: 90.4
click at [200, 258] on section "Ajouter une condition d'attente Attendre une période de temps déterminée ** Jou…" at bounding box center [563, 287] width 1126 height 574
type input "*"
click at [850, 368] on div "Sauvegarder" at bounding box center [856, 374] width 64 height 15
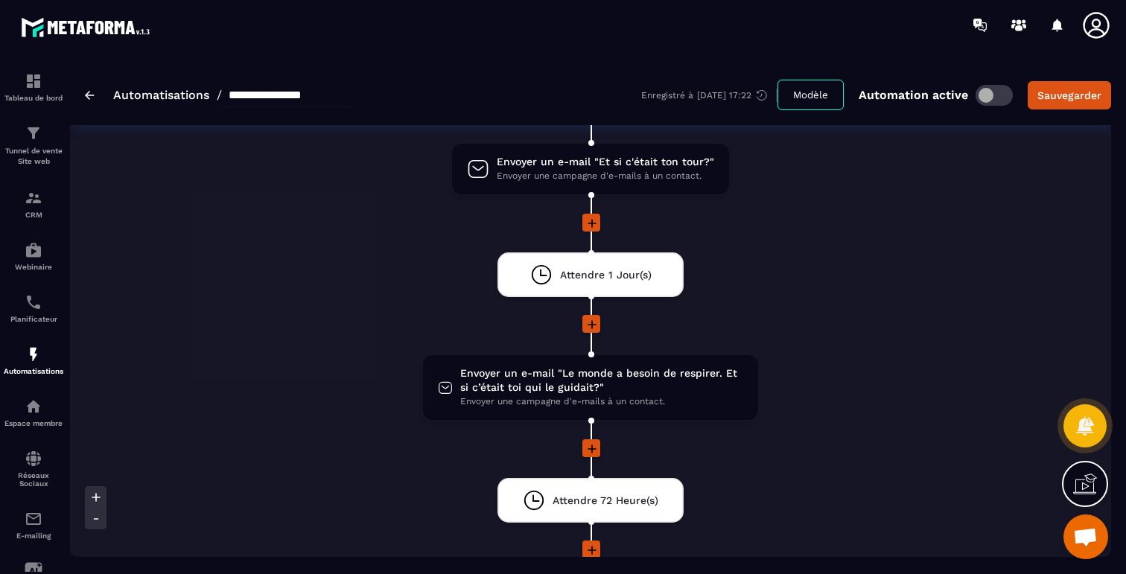
scroll to position [1905, 0]
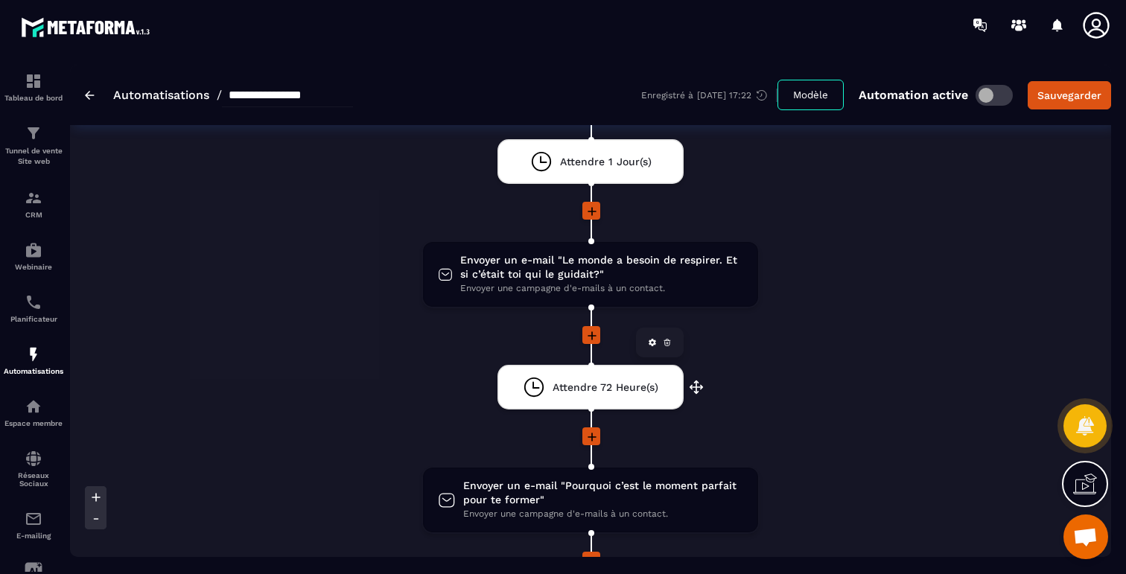
click at [624, 381] on span "Attendre 72 Heure(s)" at bounding box center [605, 387] width 106 height 14
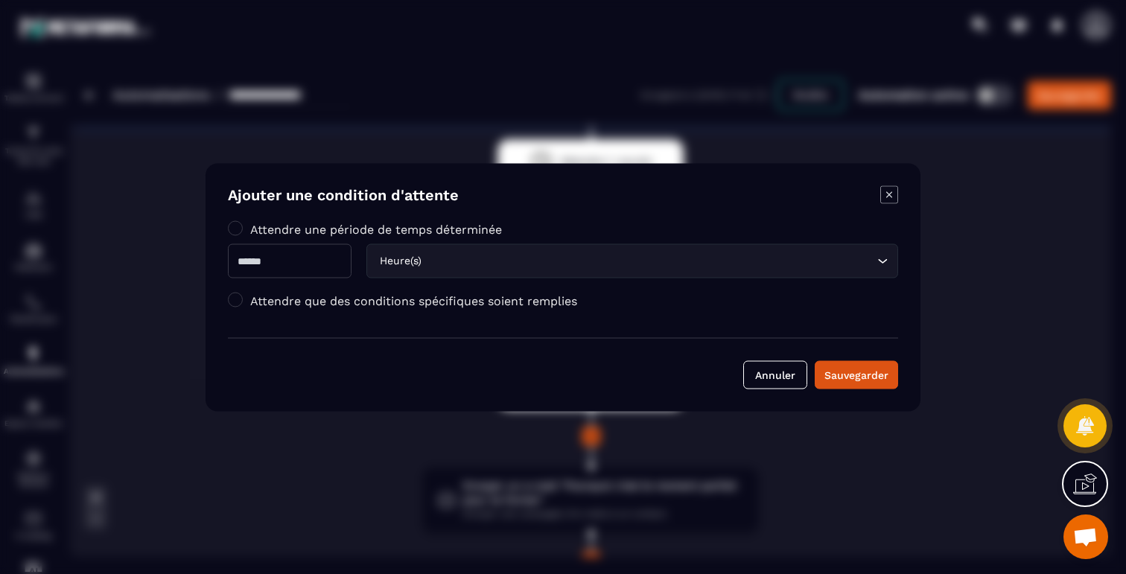
click at [413, 266] on div "Heure(s)" at bounding box center [624, 260] width 500 height 16
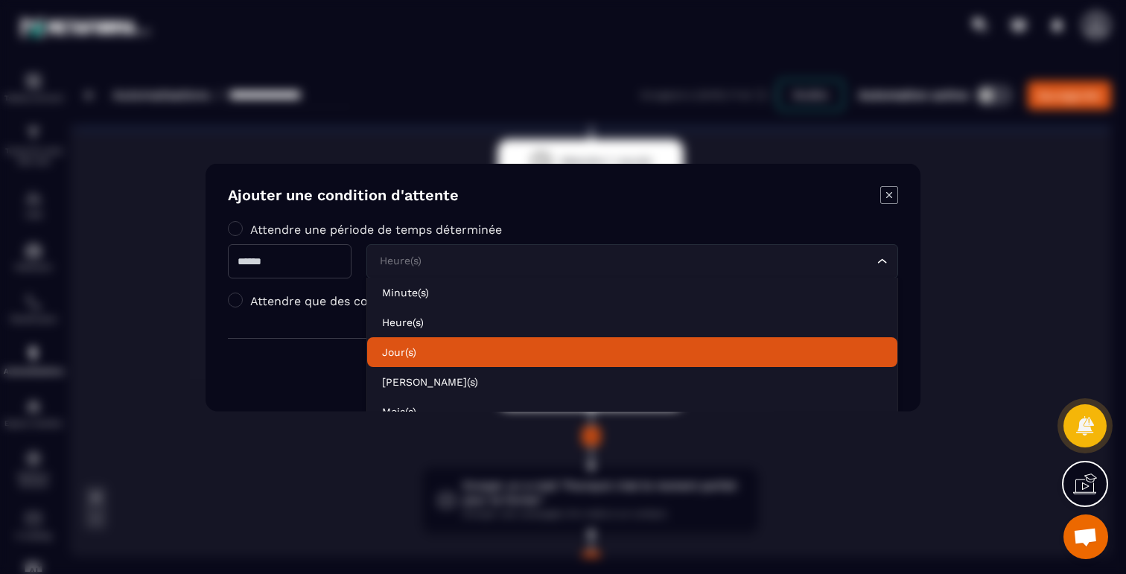
click at [409, 349] on p "Jour(s)" at bounding box center [632, 351] width 500 height 15
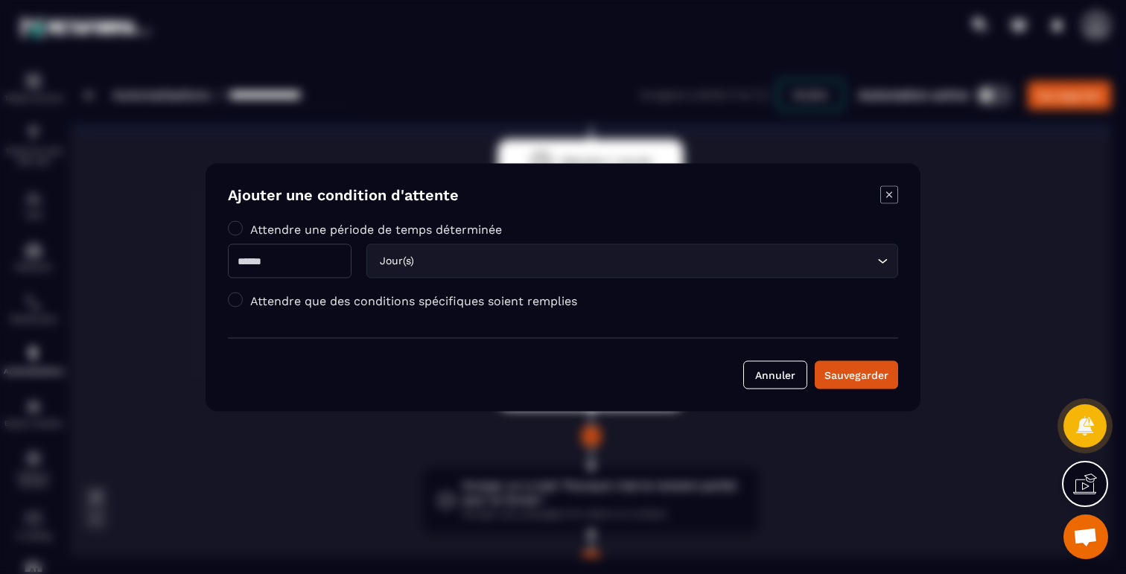
click at [264, 243] on input "**" at bounding box center [290, 260] width 124 height 34
click at [263, 250] on input "**" at bounding box center [290, 260] width 124 height 34
type input "*"
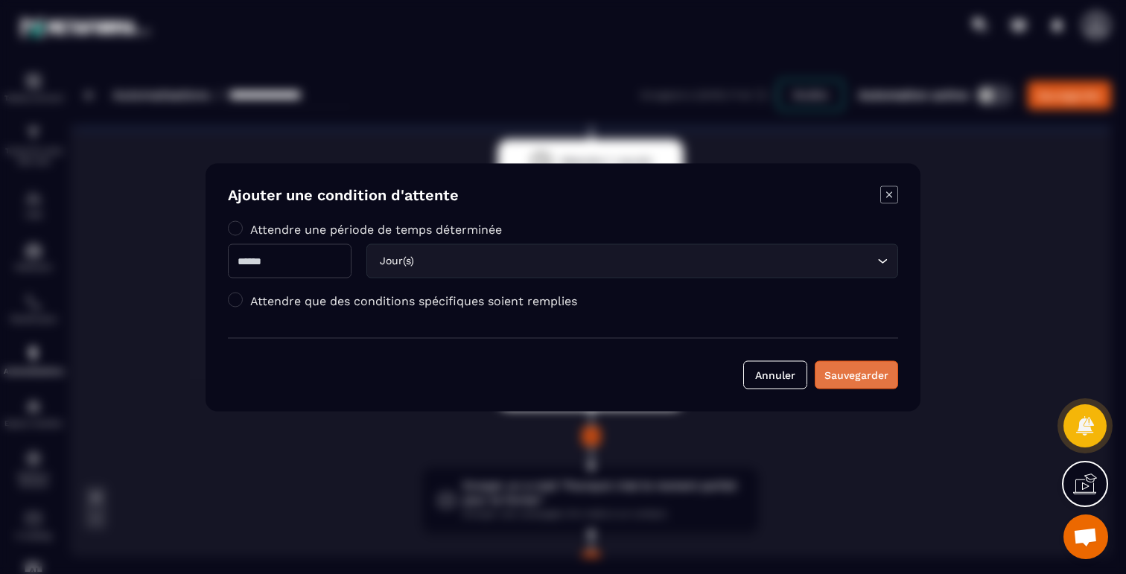
click at [855, 372] on div "Sauvegarder" at bounding box center [856, 374] width 64 height 15
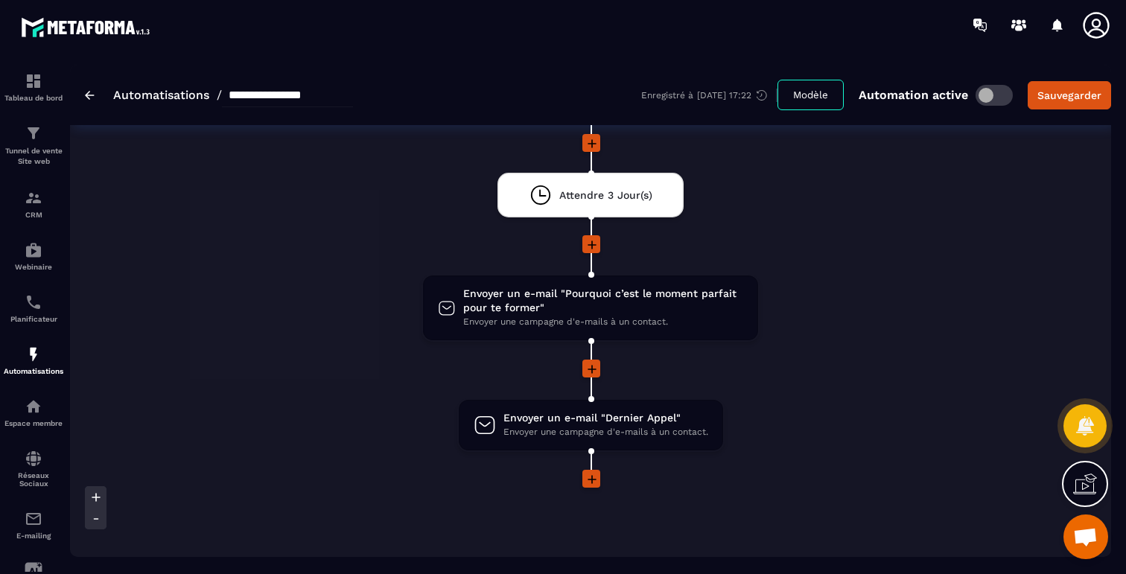
scroll to position [2098, 0]
click at [591, 371] on icon at bounding box center [591, 368] width 9 height 9
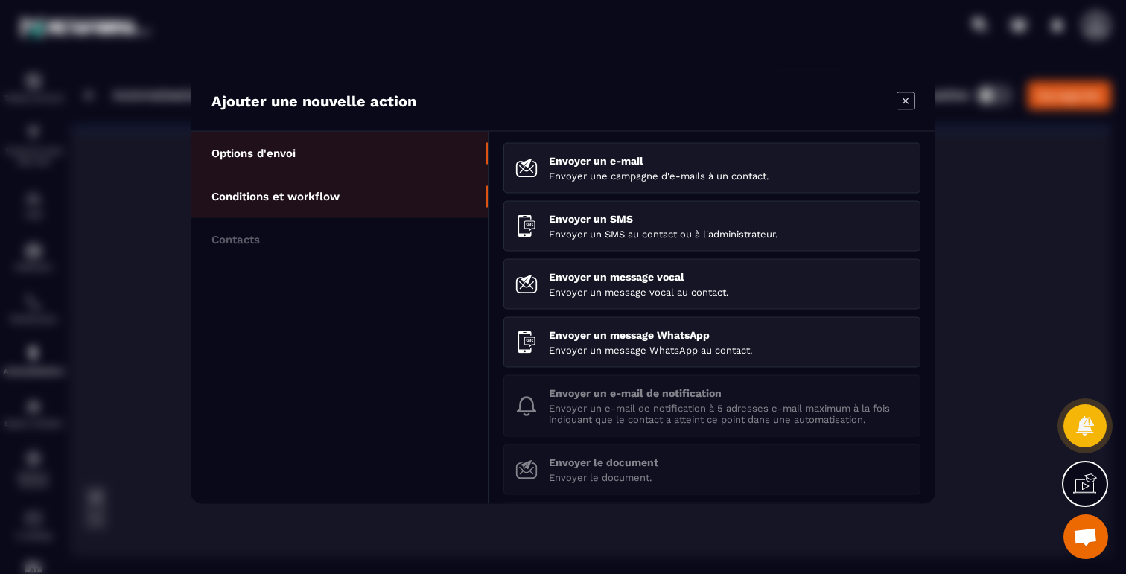
click at [331, 193] on p "Conditions et workflow" at bounding box center [275, 195] width 128 height 13
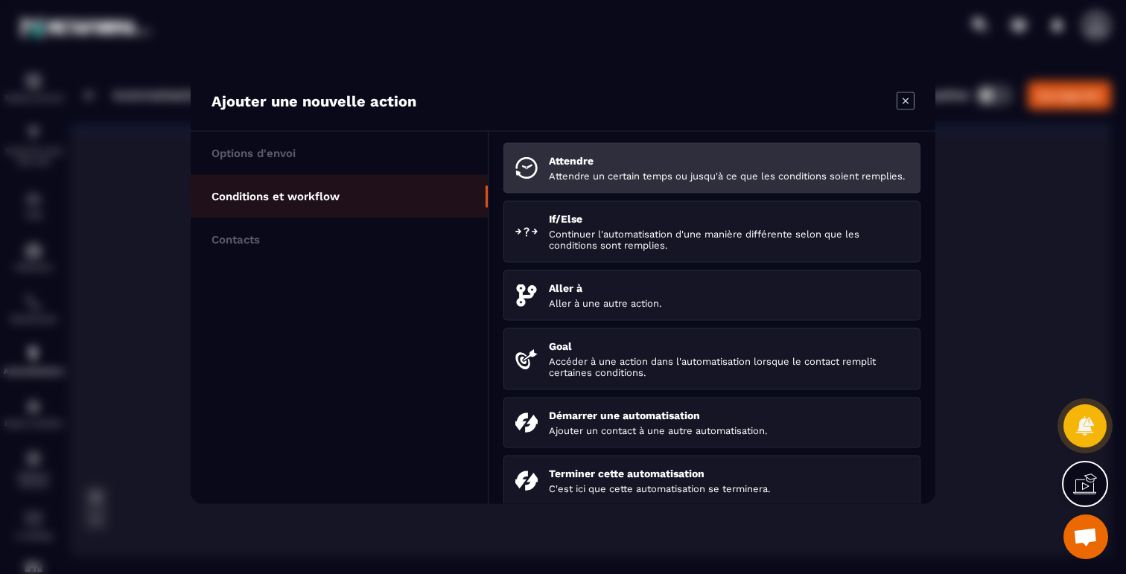
click at [639, 158] on p "Attendre" at bounding box center [729, 160] width 360 height 12
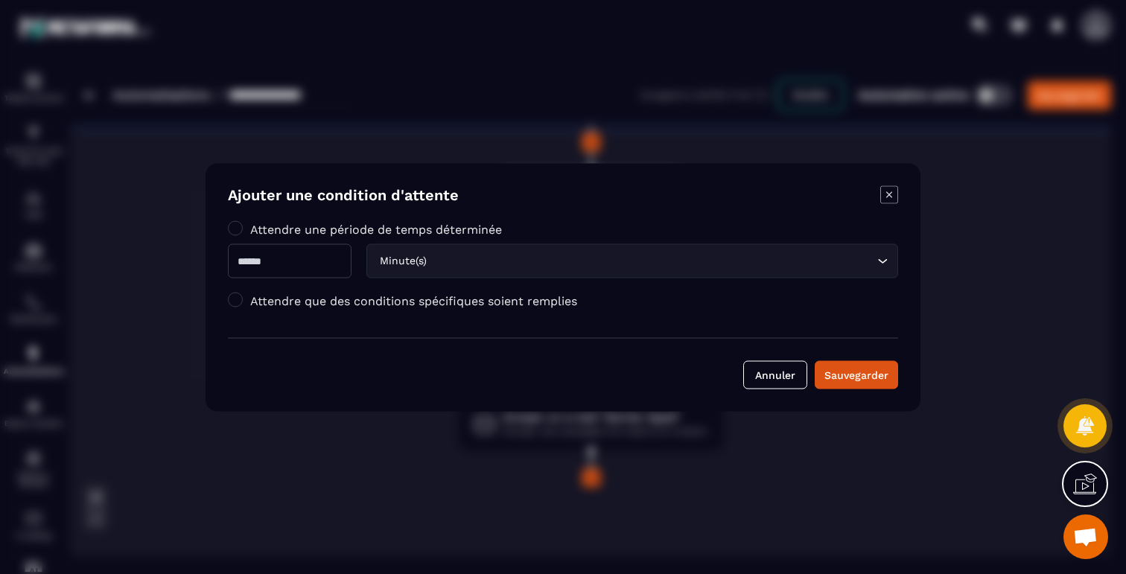
click at [409, 268] on div "Minute(s)" at bounding box center [624, 260] width 500 height 16
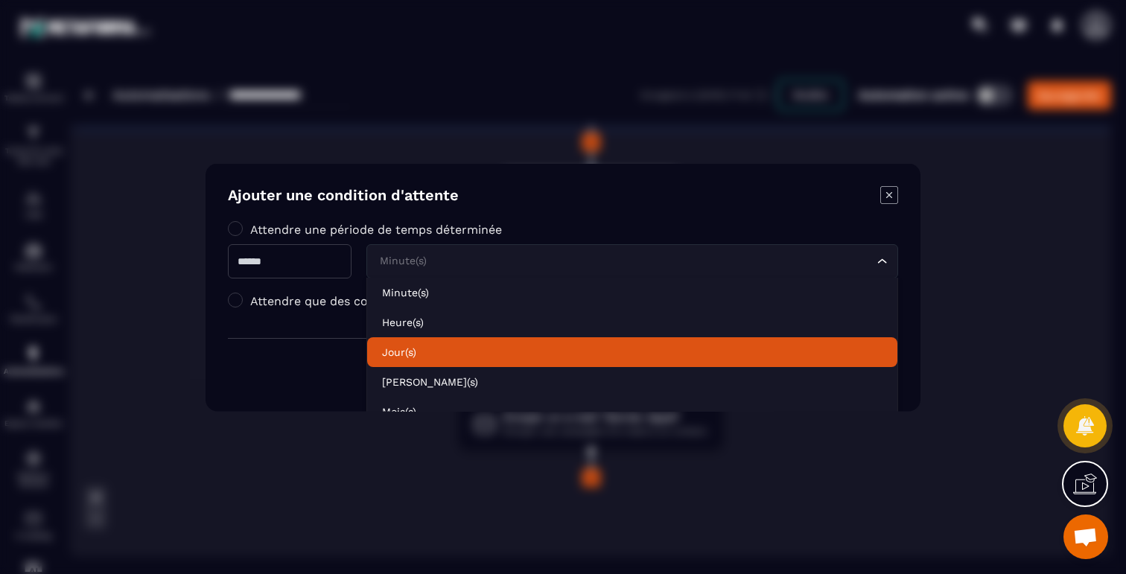
click at [421, 349] on p "Jour(s)" at bounding box center [632, 351] width 500 height 15
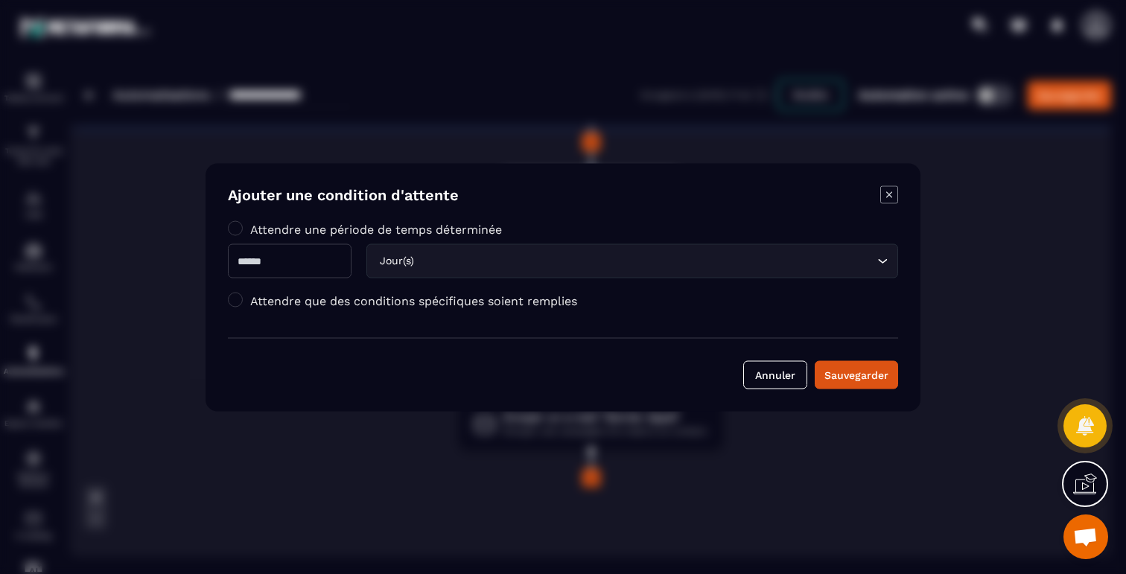
click at [272, 262] on input "Modal window" at bounding box center [290, 260] width 124 height 34
type input "*"
click at [875, 368] on div "Sauvegarder" at bounding box center [856, 374] width 64 height 15
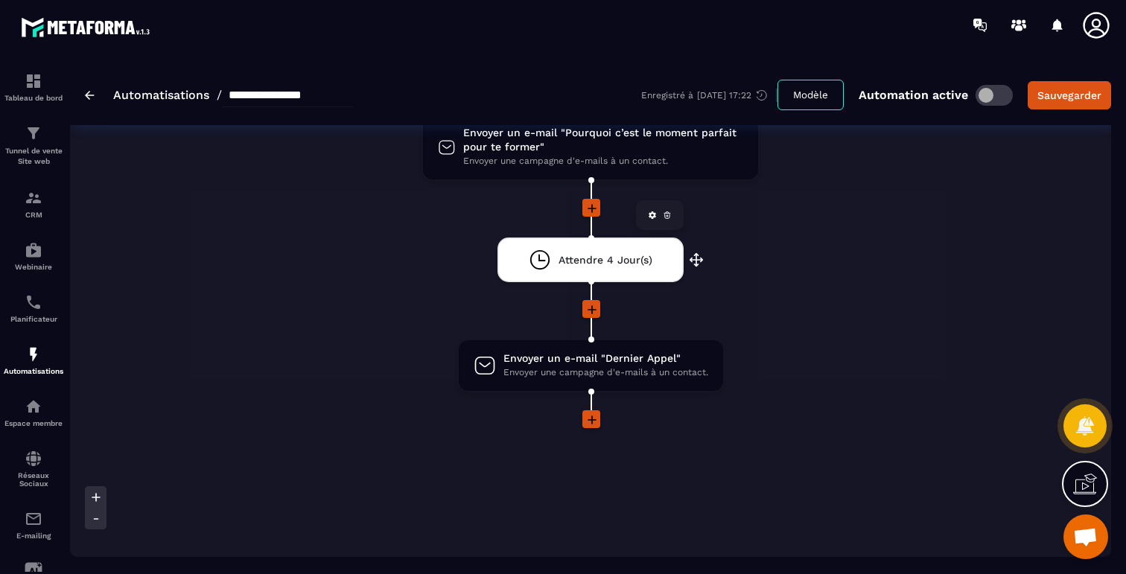
scroll to position [2261, 0]
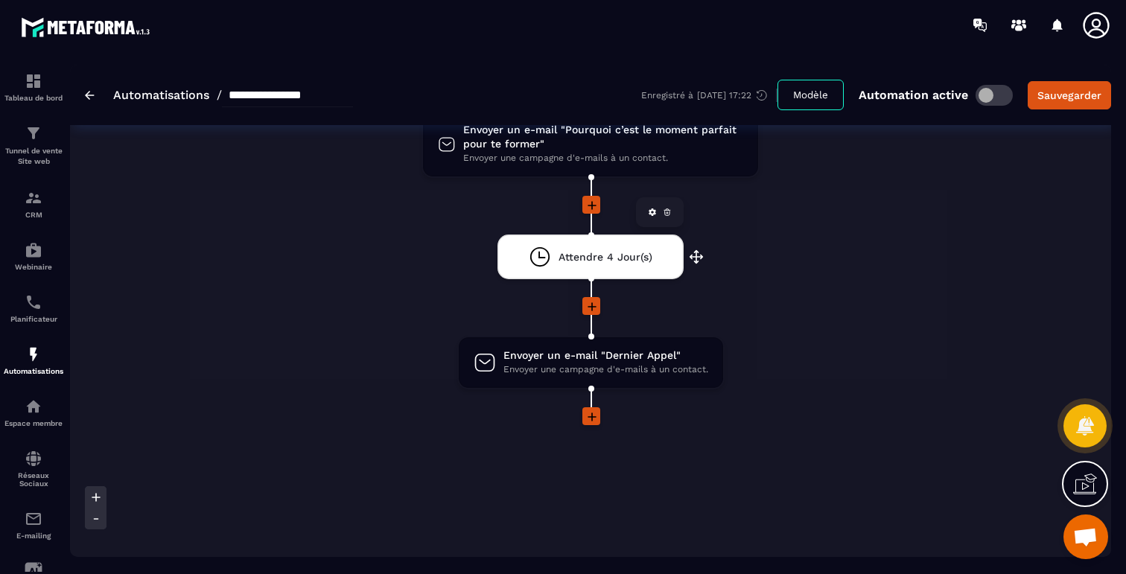
click at [611, 258] on span "Attendre 4 Jour(s)" at bounding box center [605, 257] width 94 height 14
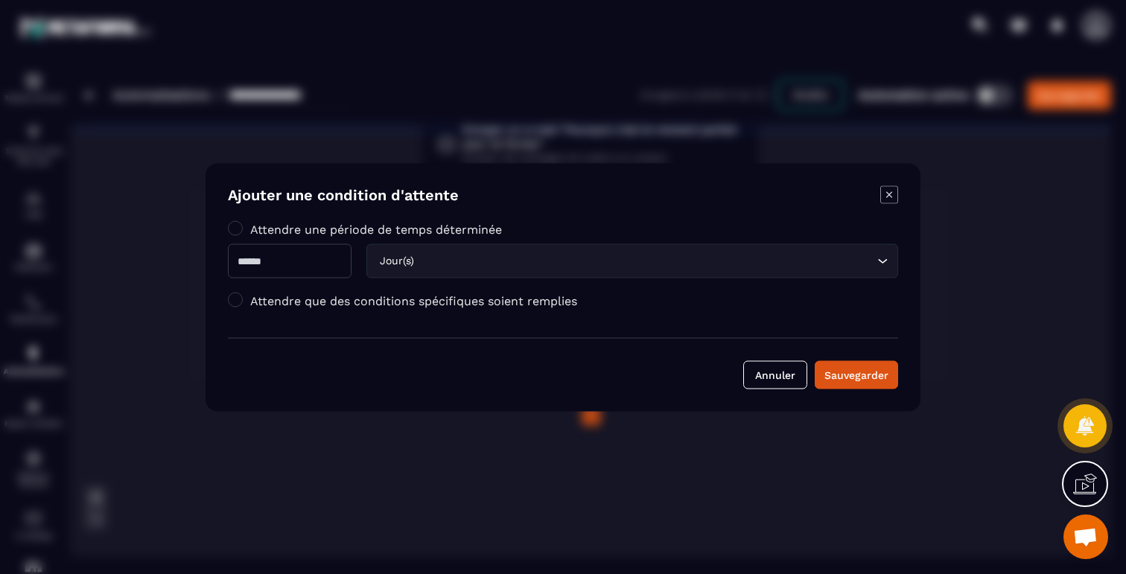
click at [249, 306] on div "Attendre que des conditions spécifiques soient remplies" at bounding box center [563, 300] width 670 height 15
click at [239, 304] on span "Modal window" at bounding box center [235, 299] width 15 height 15
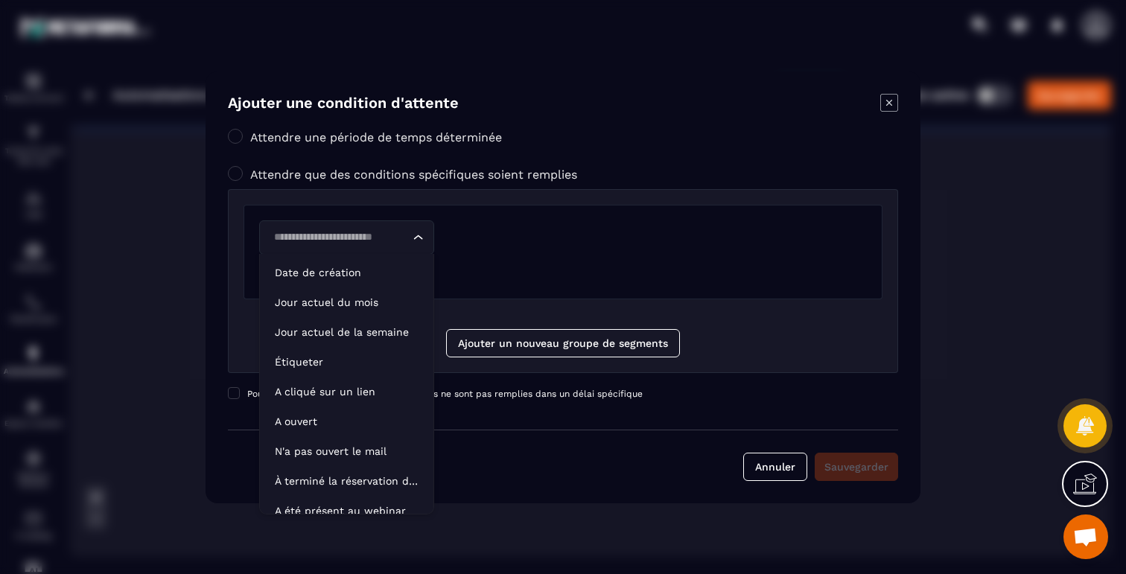
click at [354, 236] on input "Search for option" at bounding box center [339, 237] width 141 height 16
click at [332, 276] on p "Date de création" at bounding box center [347, 272] width 144 height 15
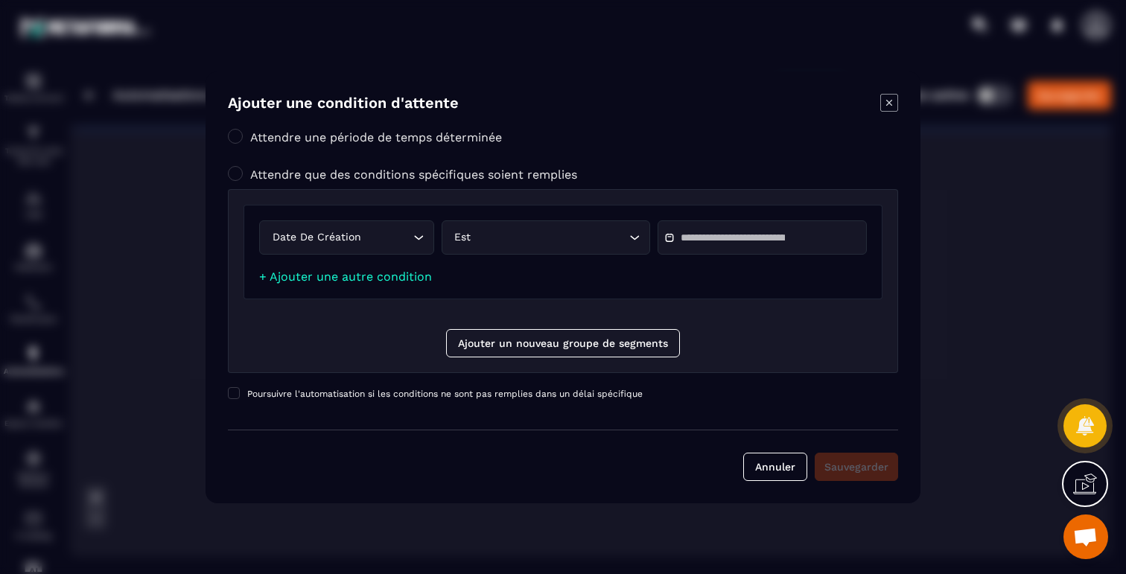
click at [771, 236] on input "Modal window" at bounding box center [732, 237] width 104 height 11
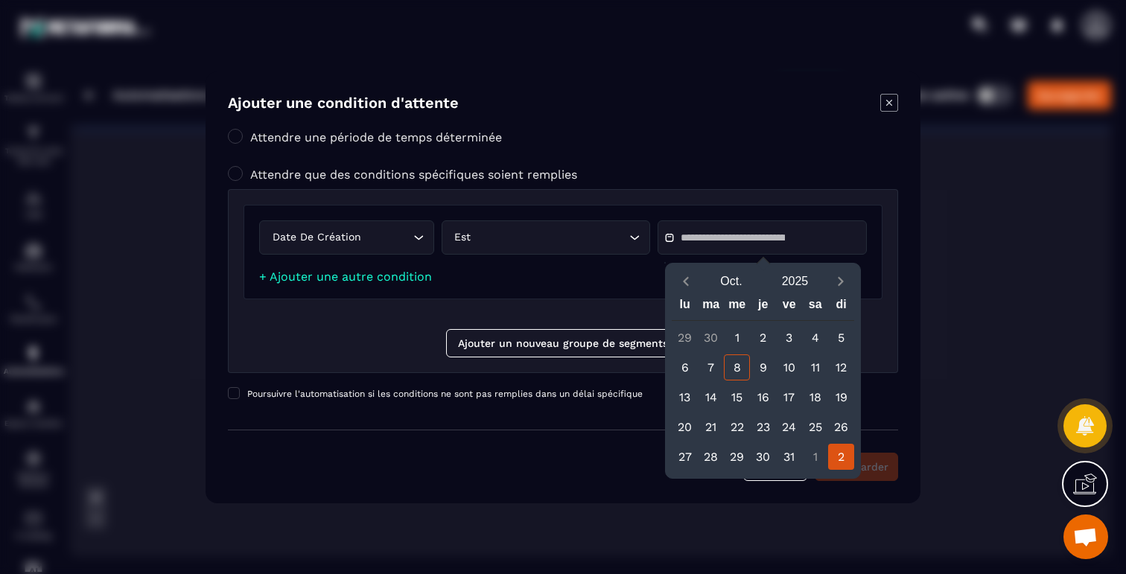
click at [835, 455] on div "2" at bounding box center [841, 457] width 26 height 26
type input "**********"
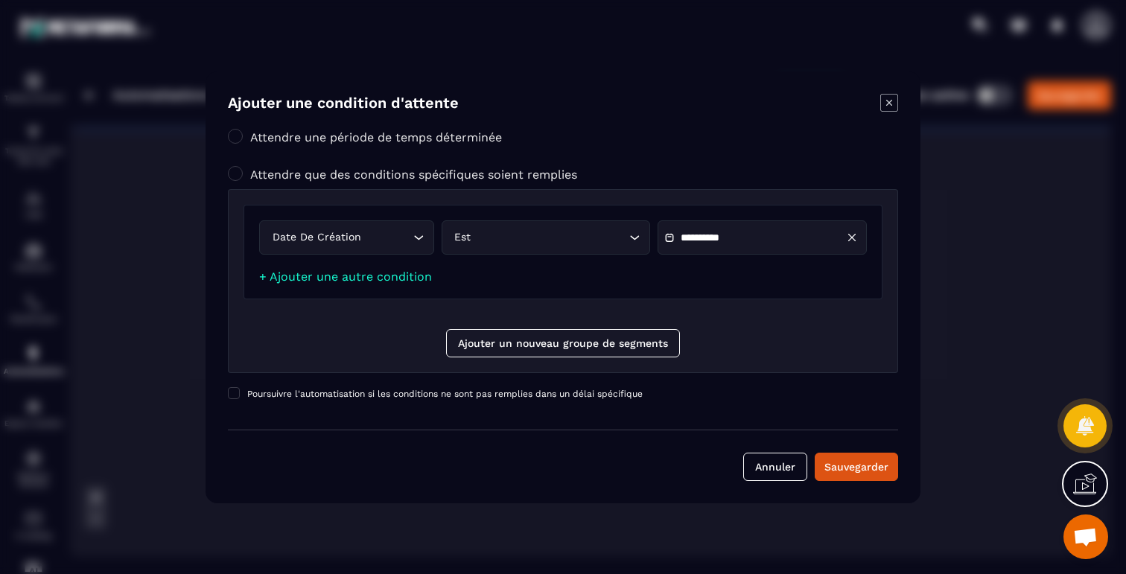
click at [721, 239] on input "**********" at bounding box center [732, 237] width 104 height 11
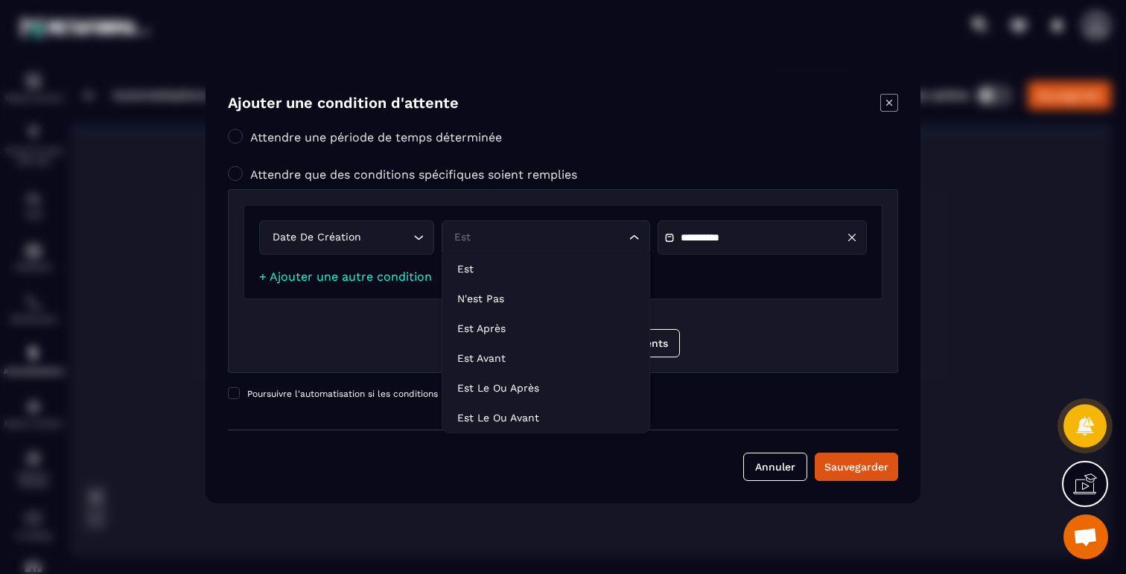
click at [560, 238] on div "Est" at bounding box center [539, 237] width 178 height 16
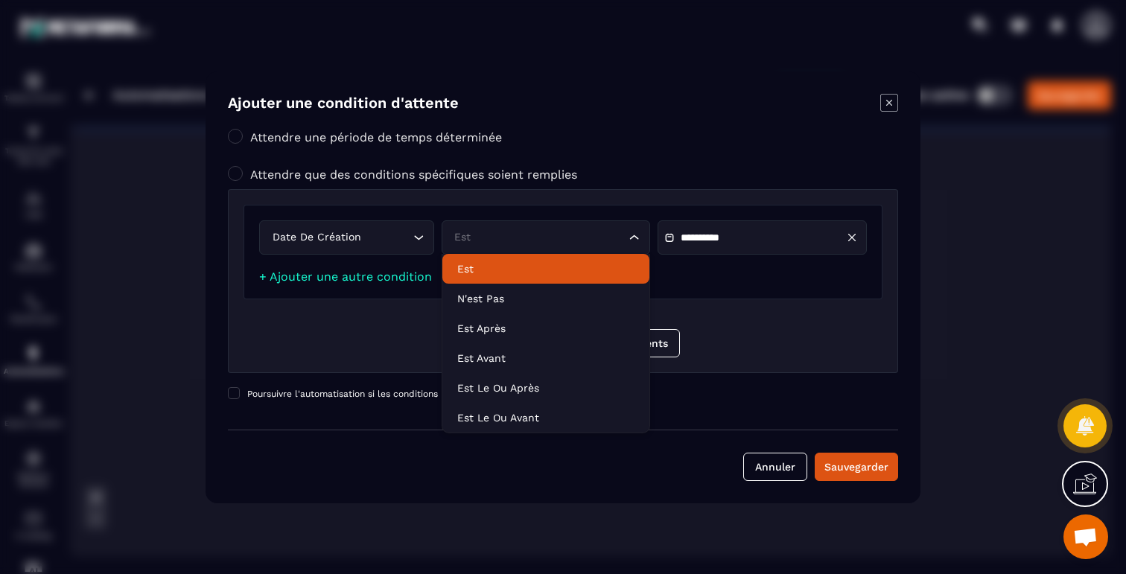
click at [473, 270] on p "Est" at bounding box center [546, 268] width 178 height 15
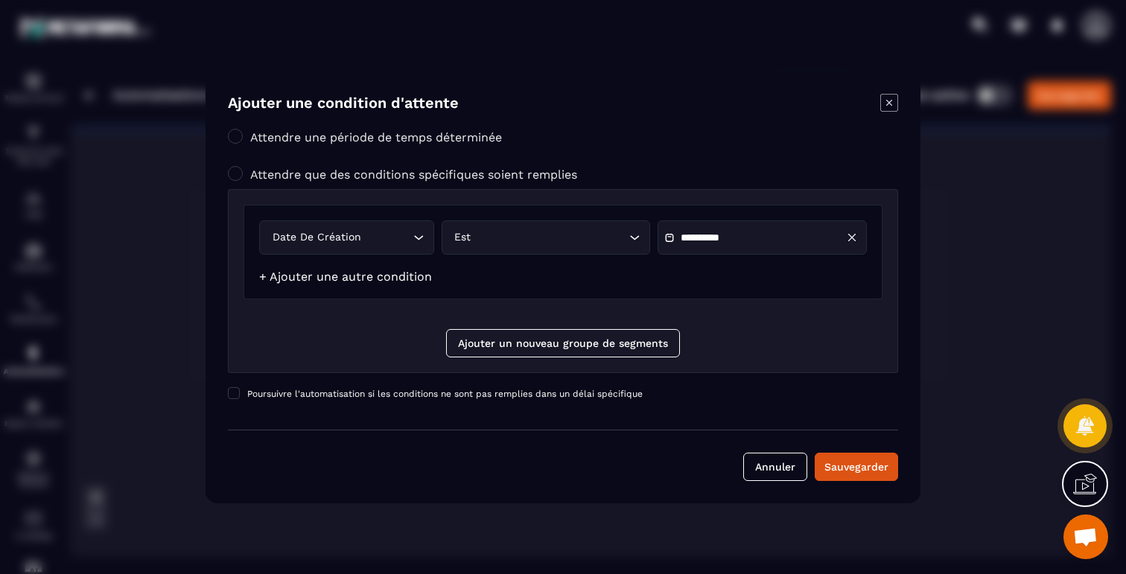
click at [394, 275] on link "+ Ajouter une autre condition" at bounding box center [345, 276] width 173 height 14
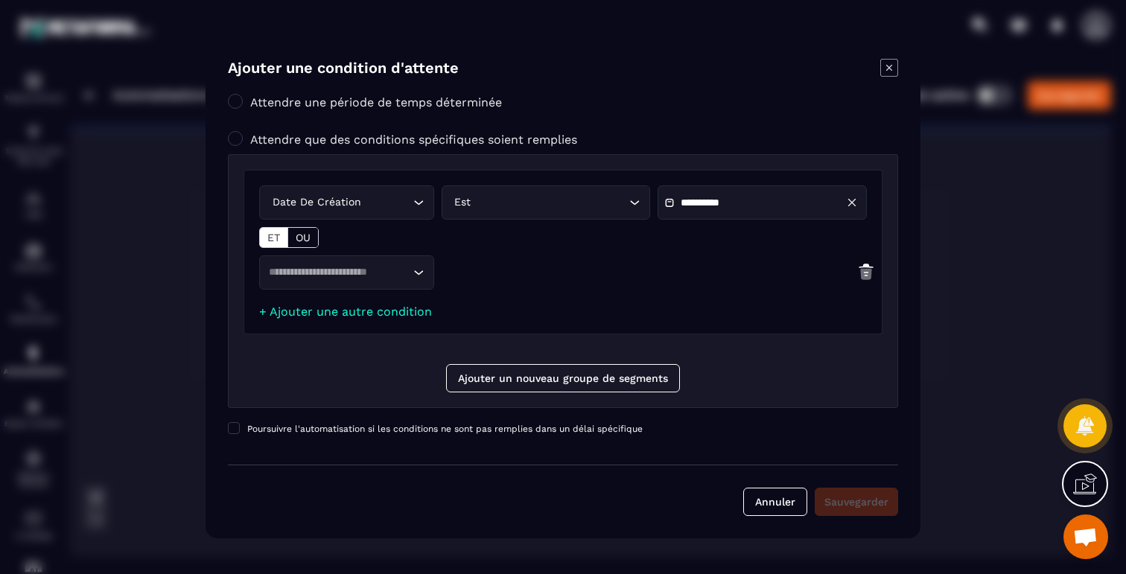
click at [394, 274] on input "Search for option" at bounding box center [339, 272] width 141 height 16
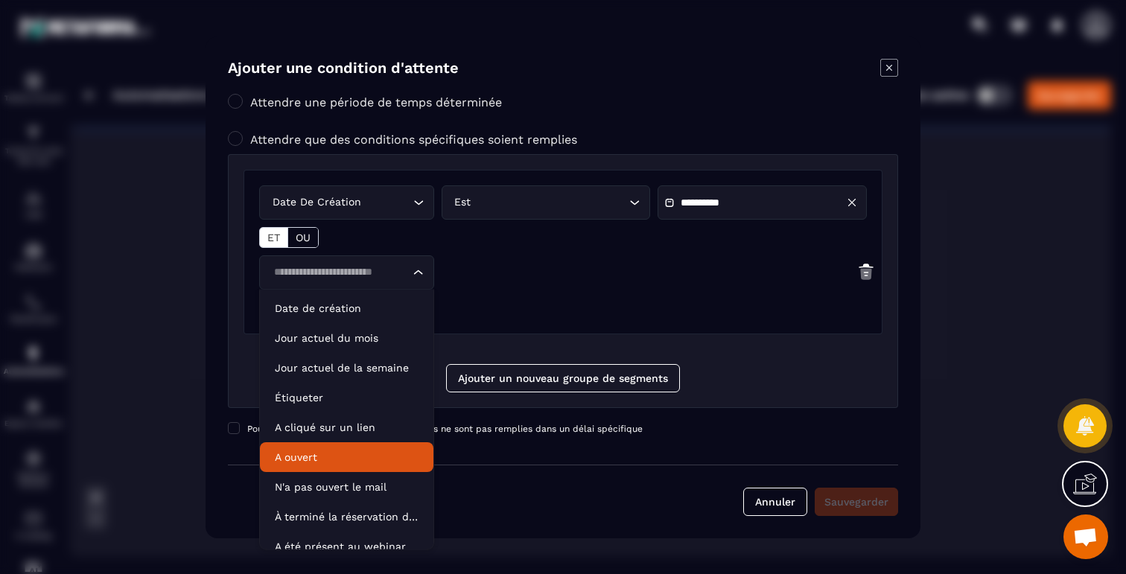
scroll to position [75, 0]
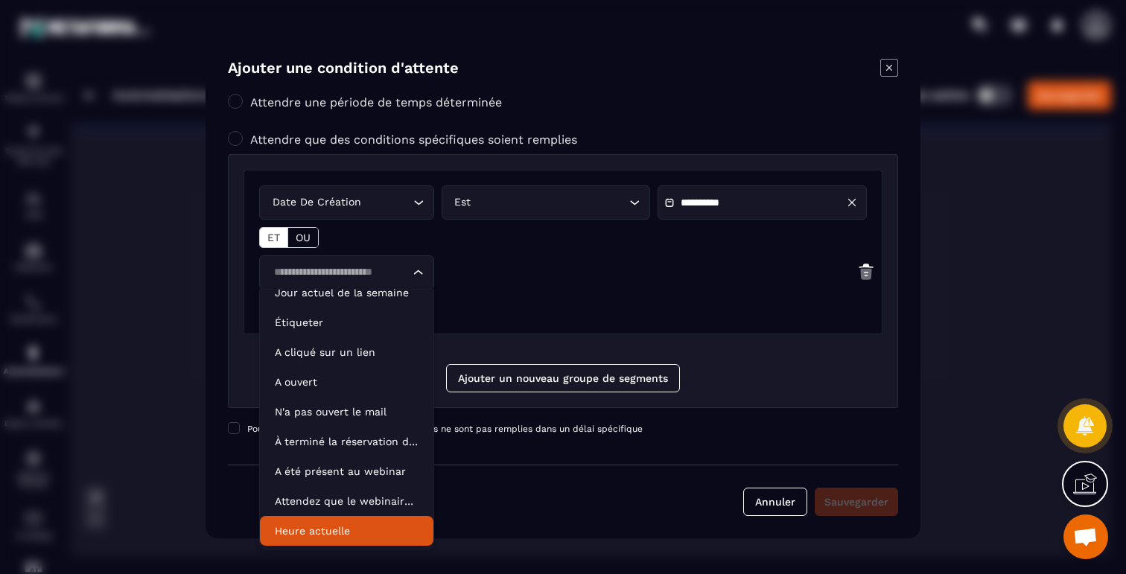
click at [328, 538] on li "Heure actuelle" at bounding box center [346, 531] width 173 height 30
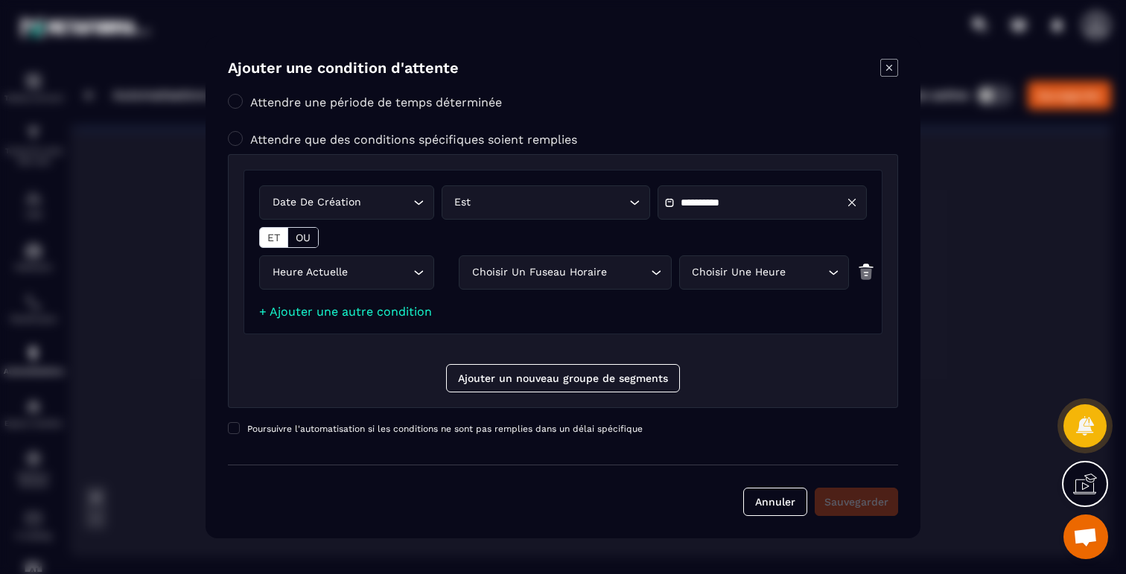
click at [570, 284] on div "Choisir un fuseau horaire Loading..." at bounding box center [565, 272] width 213 height 34
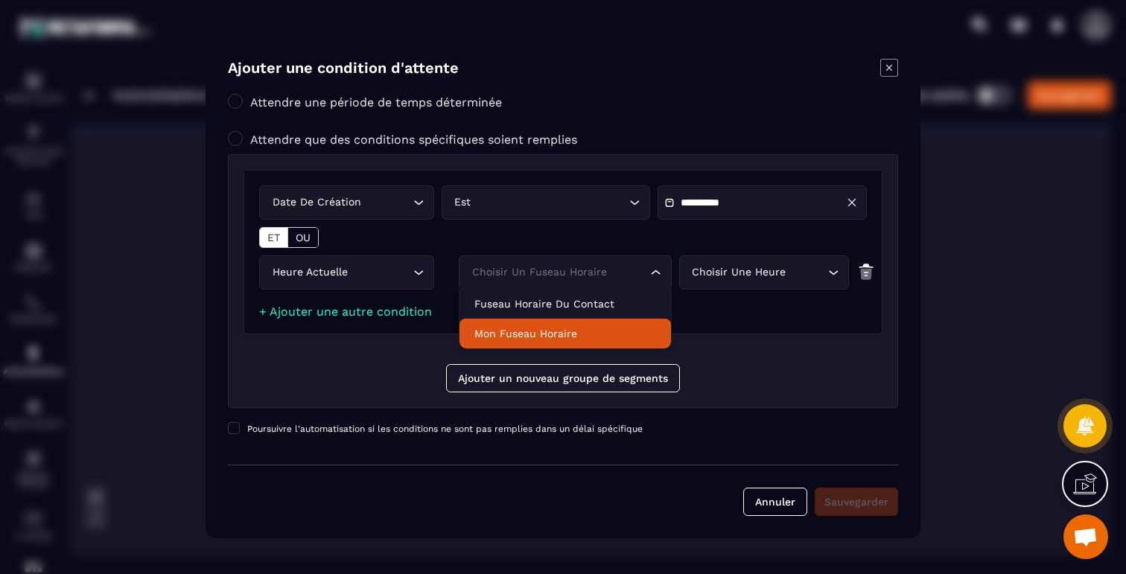
click at [534, 319] on li "Mon fuseau horaire" at bounding box center [564, 334] width 211 height 30
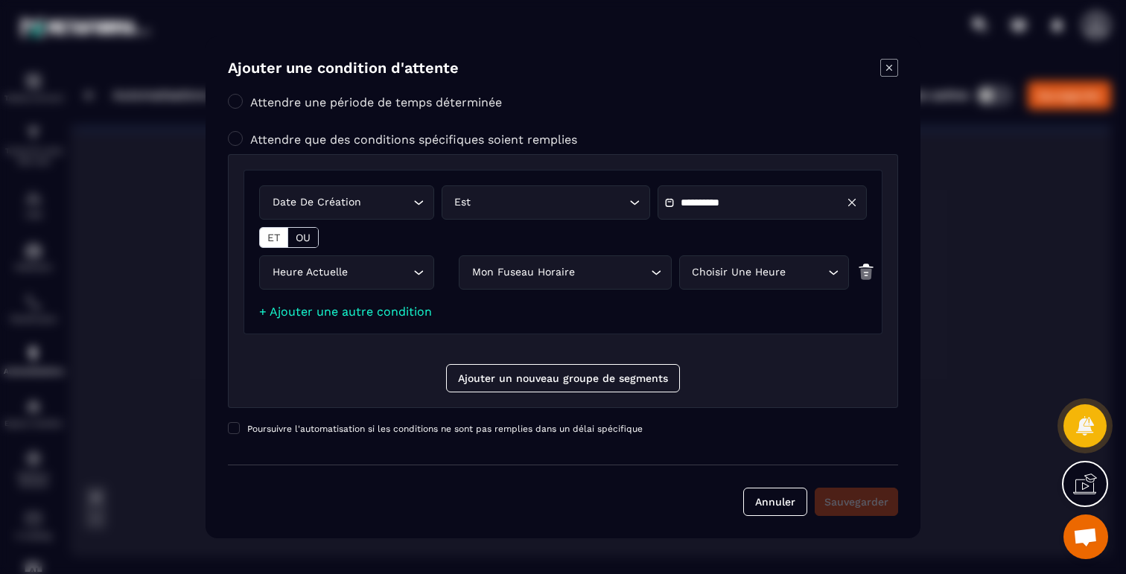
click at [762, 275] on div "Choisir une heure" at bounding box center [756, 272] width 138 height 16
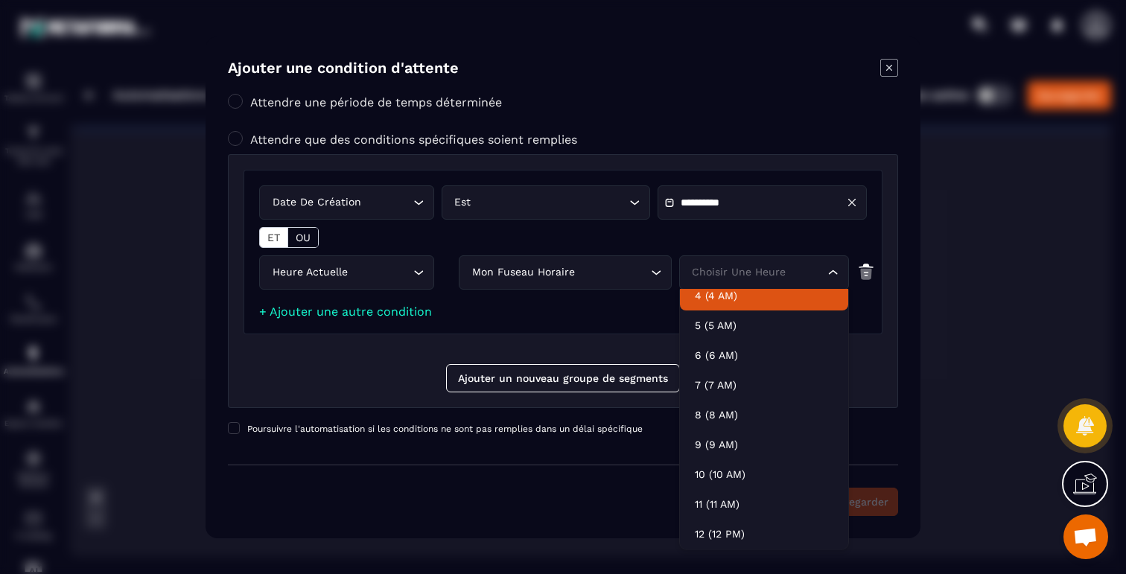
scroll to position [150, 0]
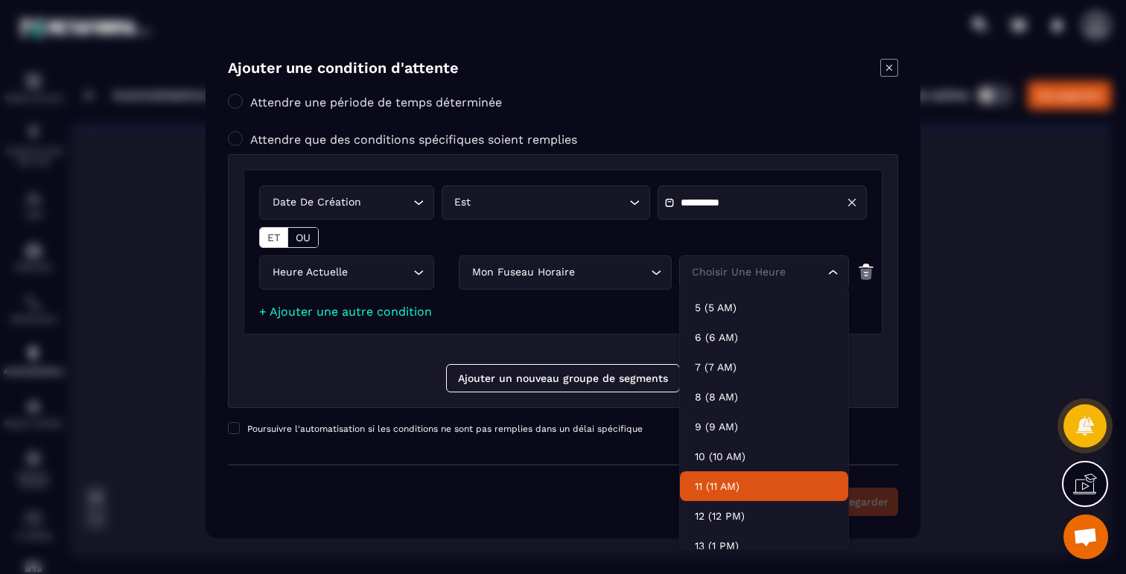
click at [710, 480] on p "11 (11 AM)" at bounding box center [764, 486] width 138 height 15
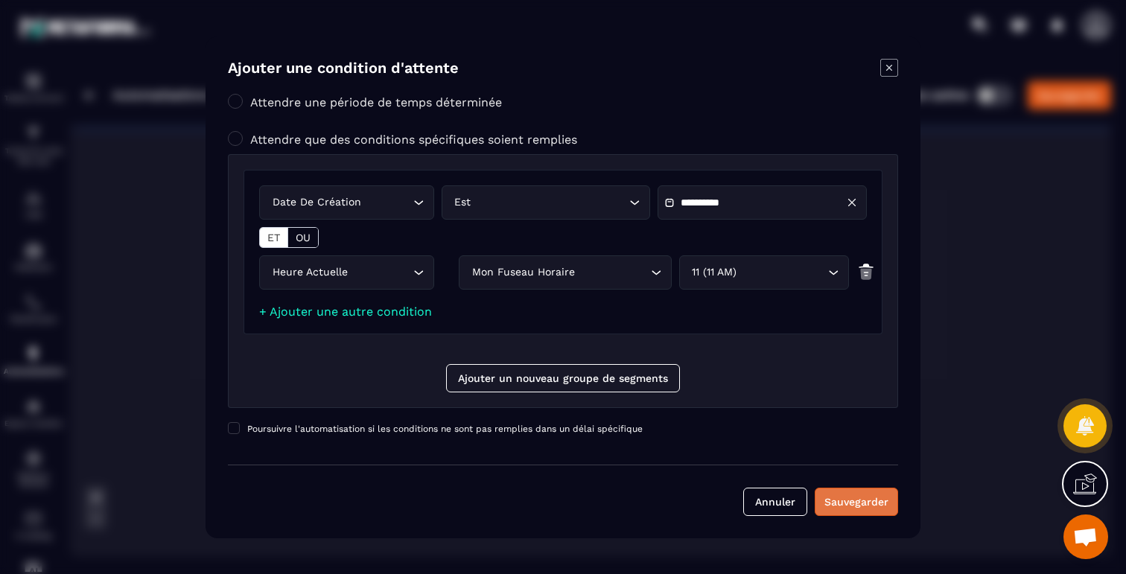
click at [858, 498] on div "Sauvegarder" at bounding box center [856, 501] width 64 height 15
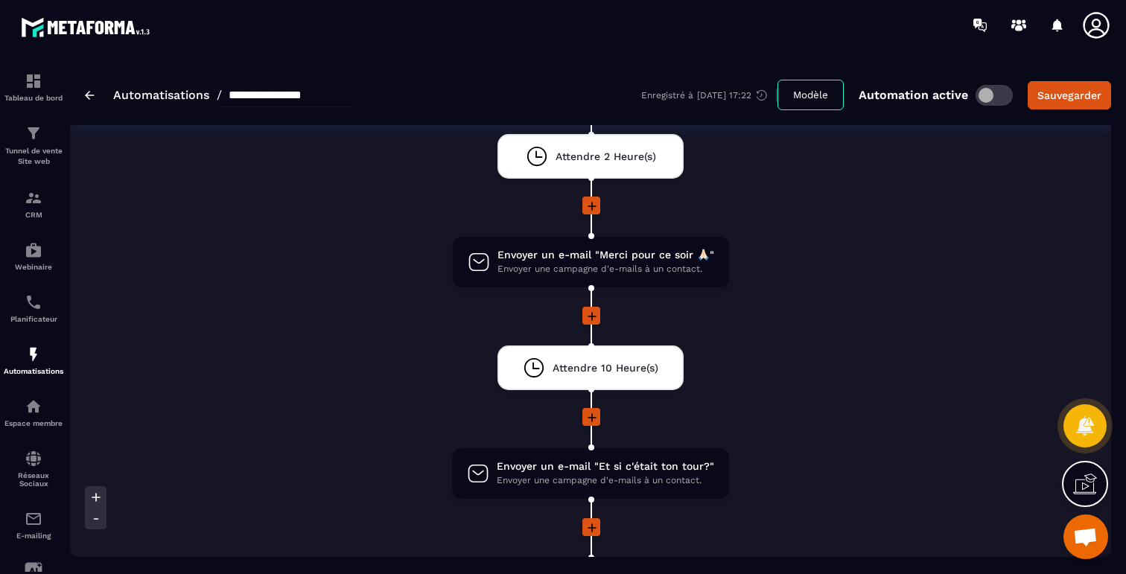
scroll to position [1486, 0]
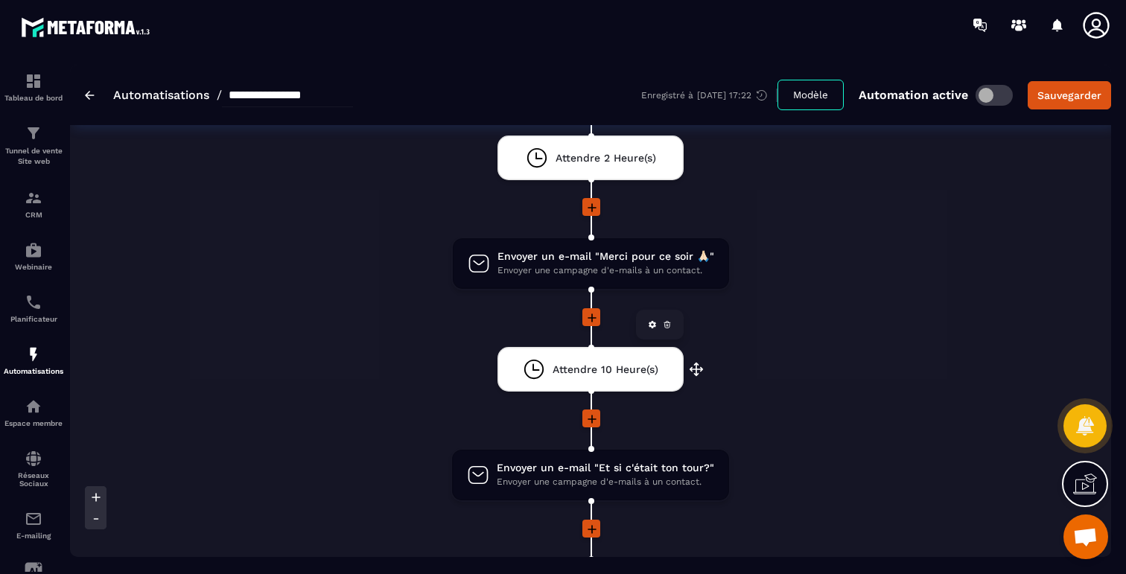
click at [620, 369] on span "Attendre 10 Heure(s)" at bounding box center [605, 370] width 106 height 14
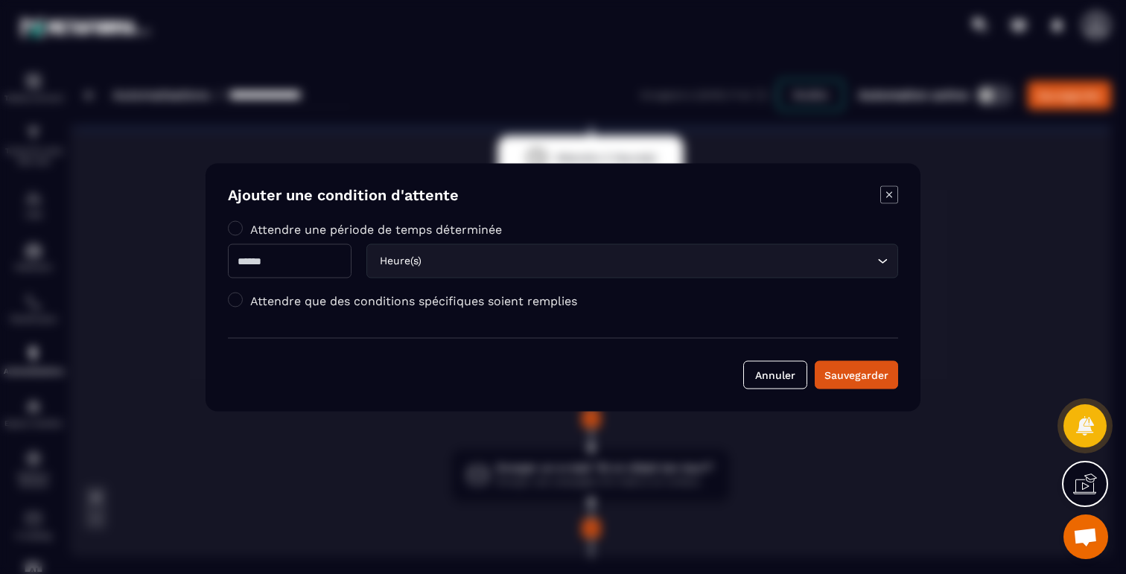
click at [460, 264] on input "Search for option" at bounding box center [648, 260] width 449 height 16
click at [304, 299] on label "Attendre que des conditions spécifiques soient remplies" at bounding box center [413, 300] width 327 height 14
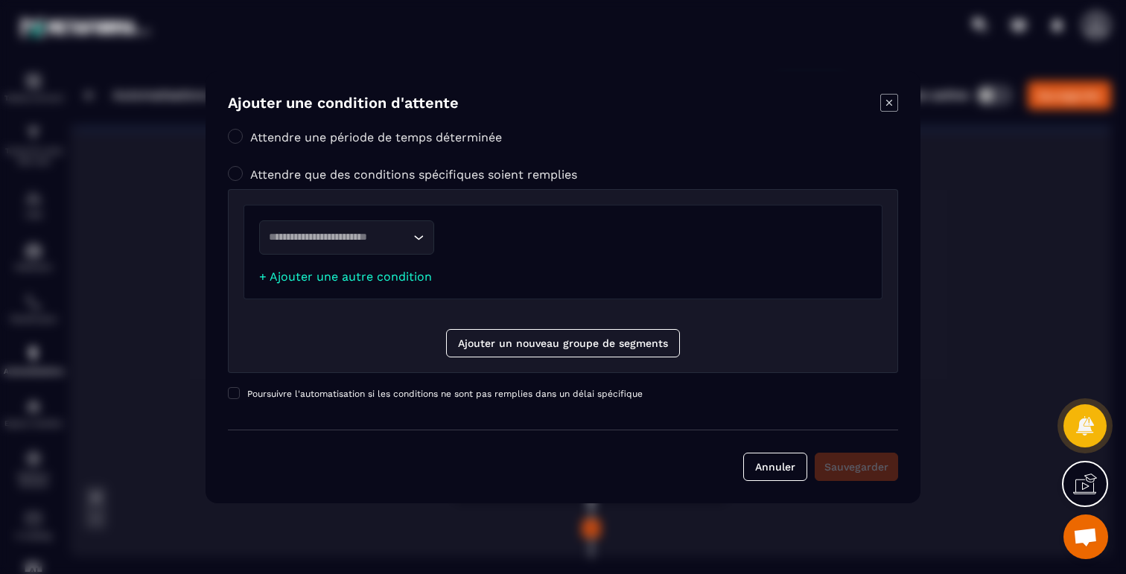
click at [374, 240] on input "Search for option" at bounding box center [339, 237] width 141 height 16
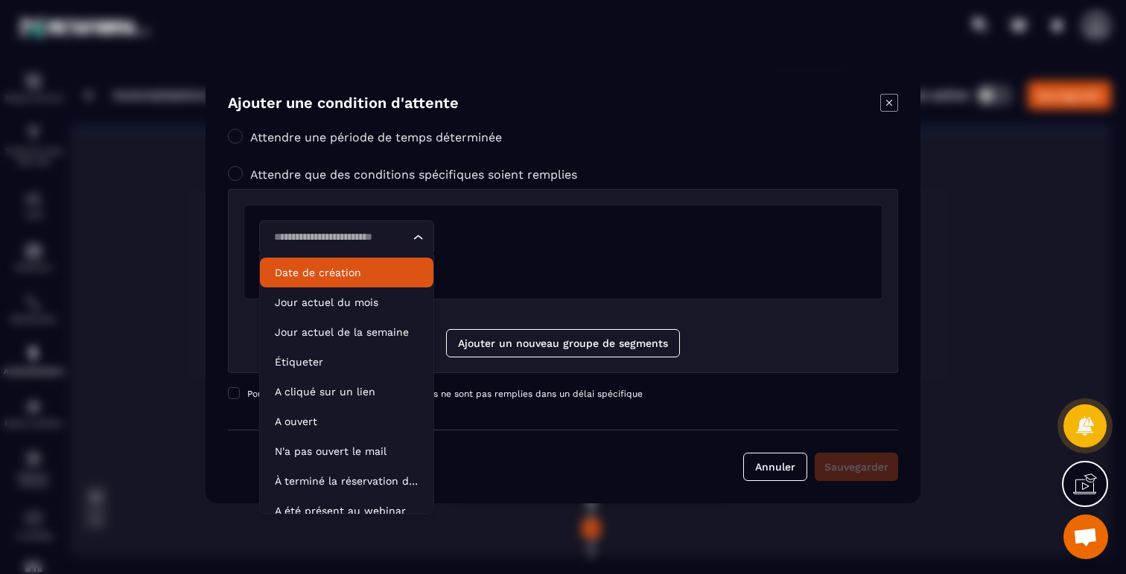
click at [343, 279] on p "Date de création" at bounding box center [347, 272] width 144 height 15
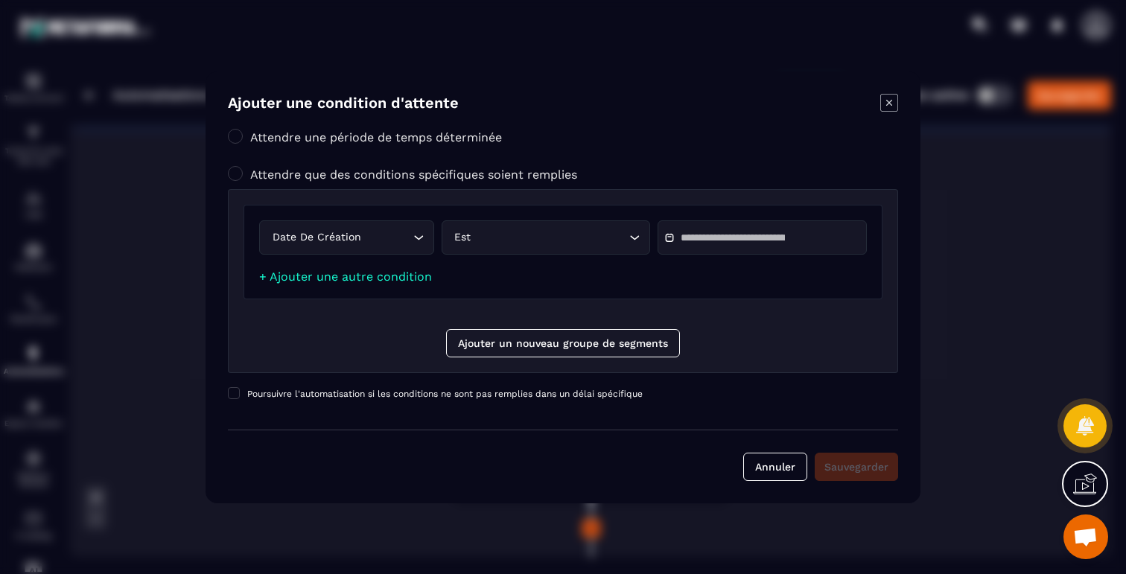
click at [707, 239] on input "Modal window" at bounding box center [732, 237] width 104 height 11
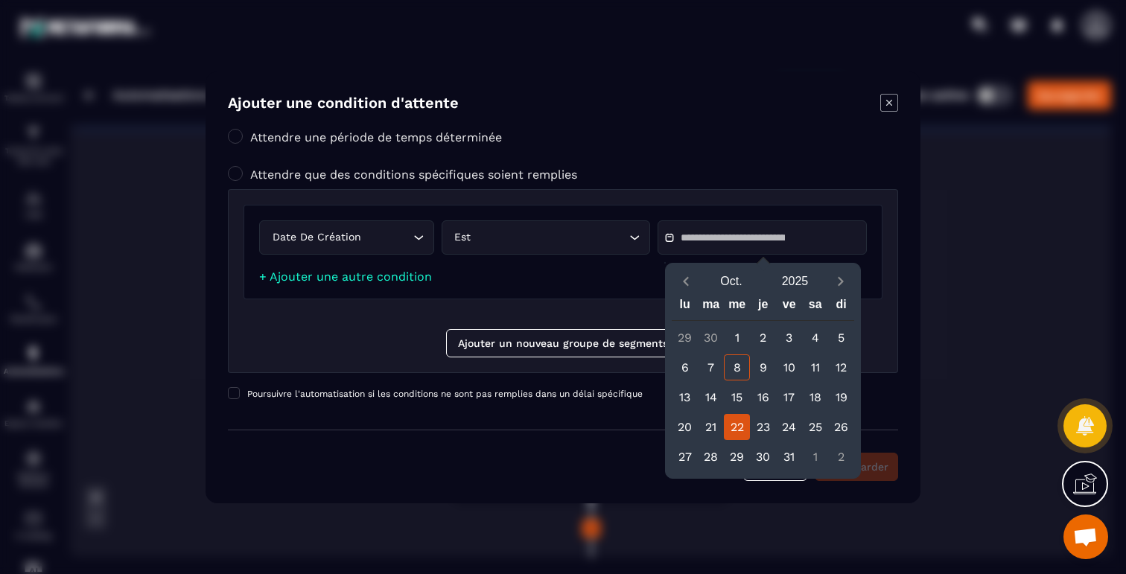
click at [741, 428] on div "22" at bounding box center [737, 427] width 26 height 26
type input "**********"
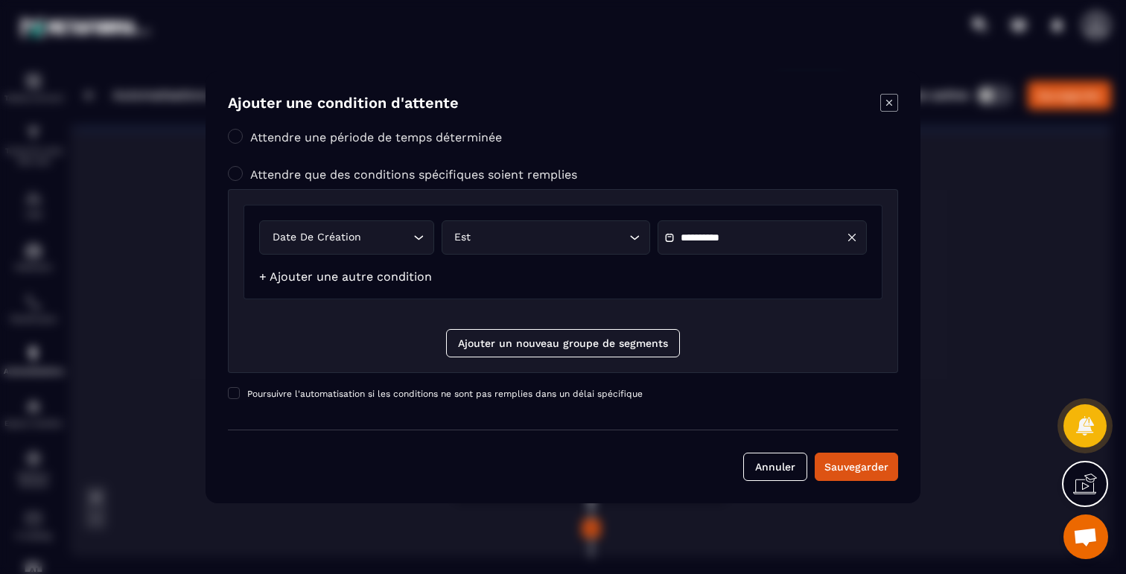
click at [374, 279] on link "+ Ajouter une autre condition" at bounding box center [345, 276] width 173 height 14
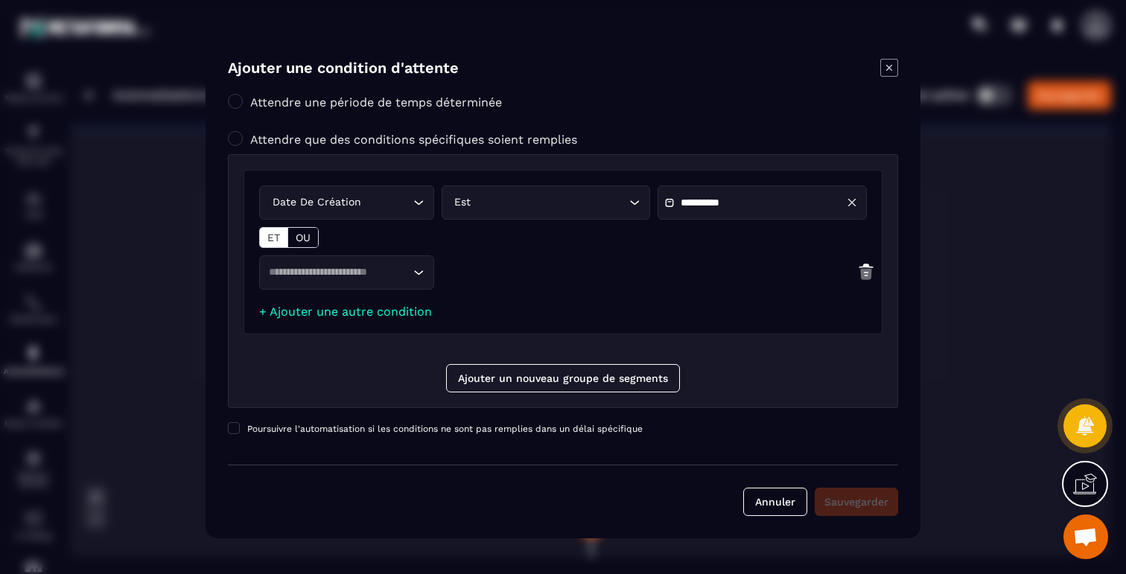
click at [345, 278] on input "Search for option" at bounding box center [339, 272] width 141 height 16
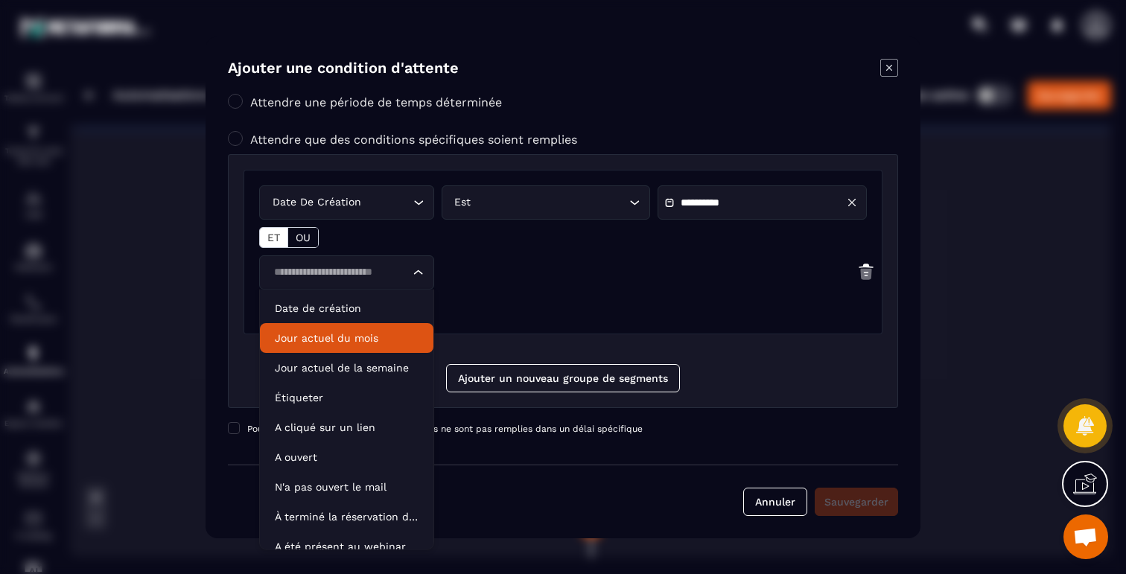
scroll to position [75, 0]
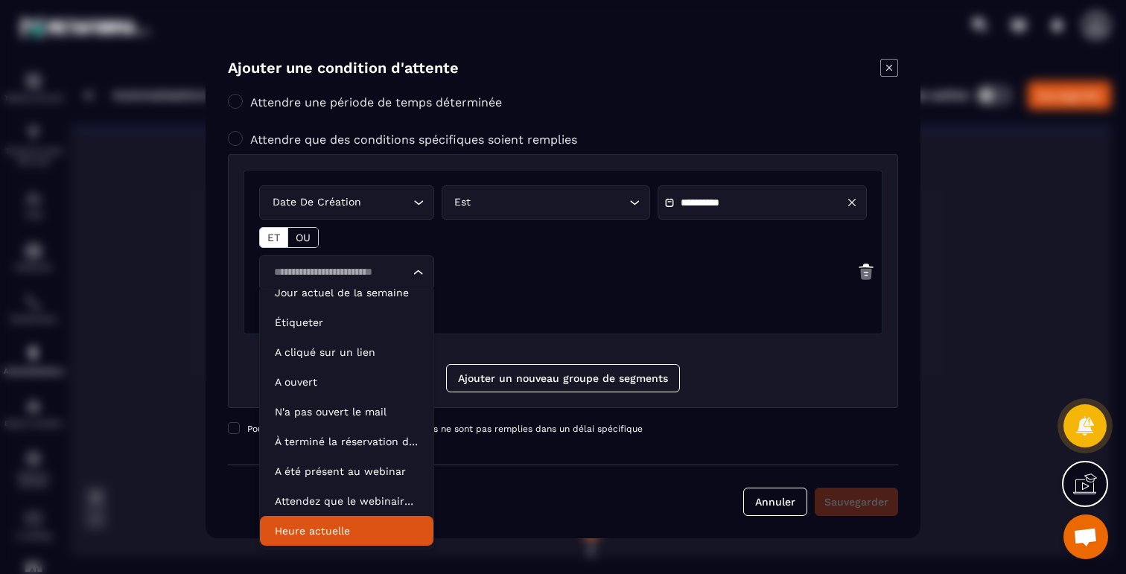
click at [315, 531] on p "Heure actuelle" at bounding box center [347, 530] width 144 height 15
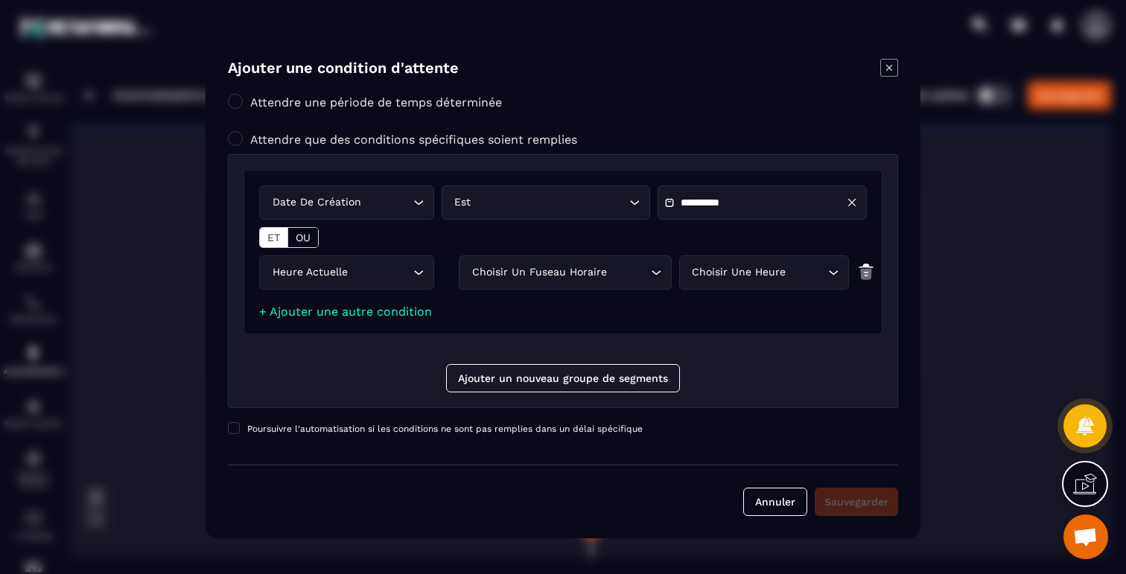
click at [541, 278] on div "Choisir un fuseau horaire" at bounding box center [558, 272] width 182 height 16
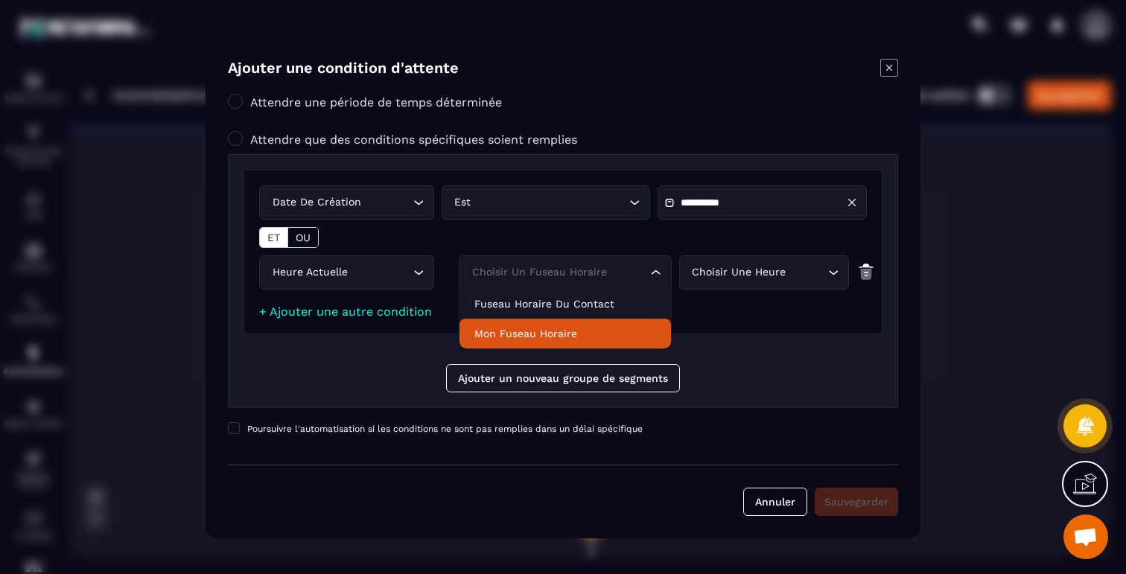
click at [525, 338] on p "Mon fuseau horaire" at bounding box center [565, 333] width 182 height 15
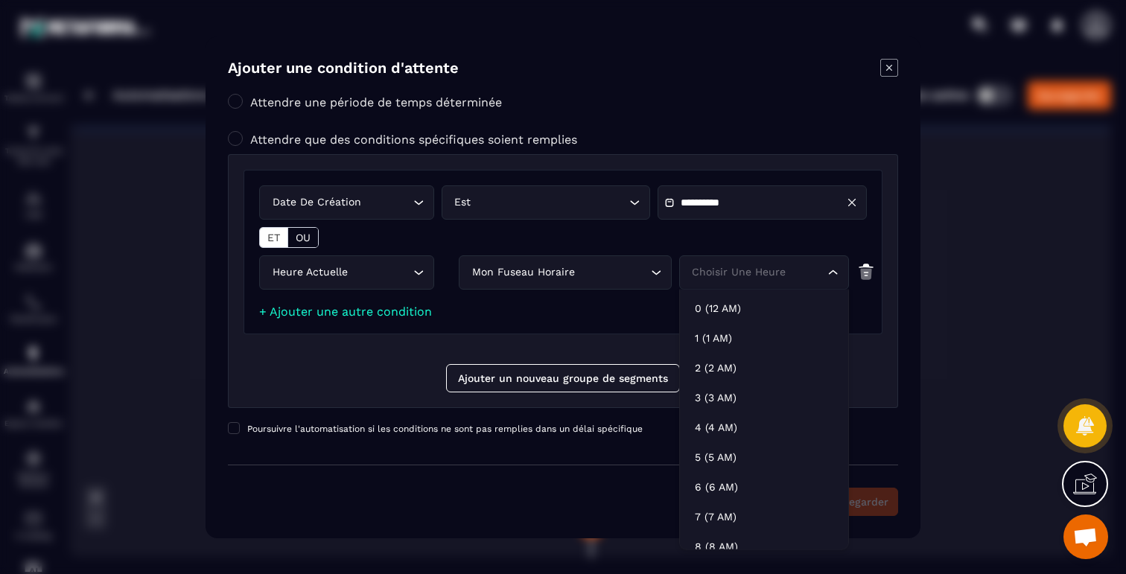
click at [721, 281] on div "Choisir une heure Loading..." at bounding box center [764, 272] width 170 height 34
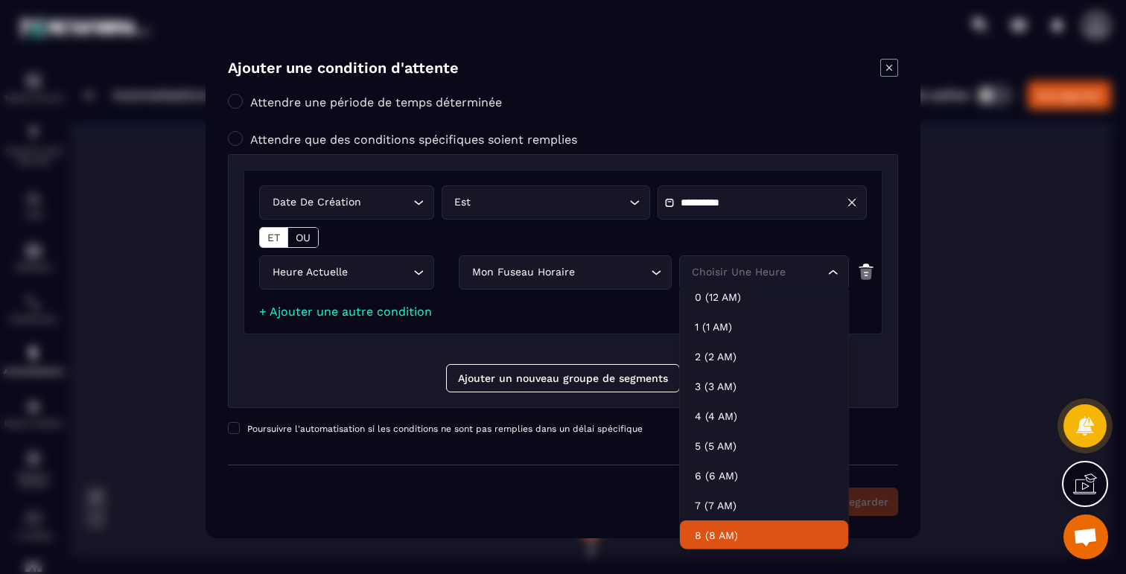
click at [708, 537] on p "8 (8 AM)" at bounding box center [764, 535] width 138 height 15
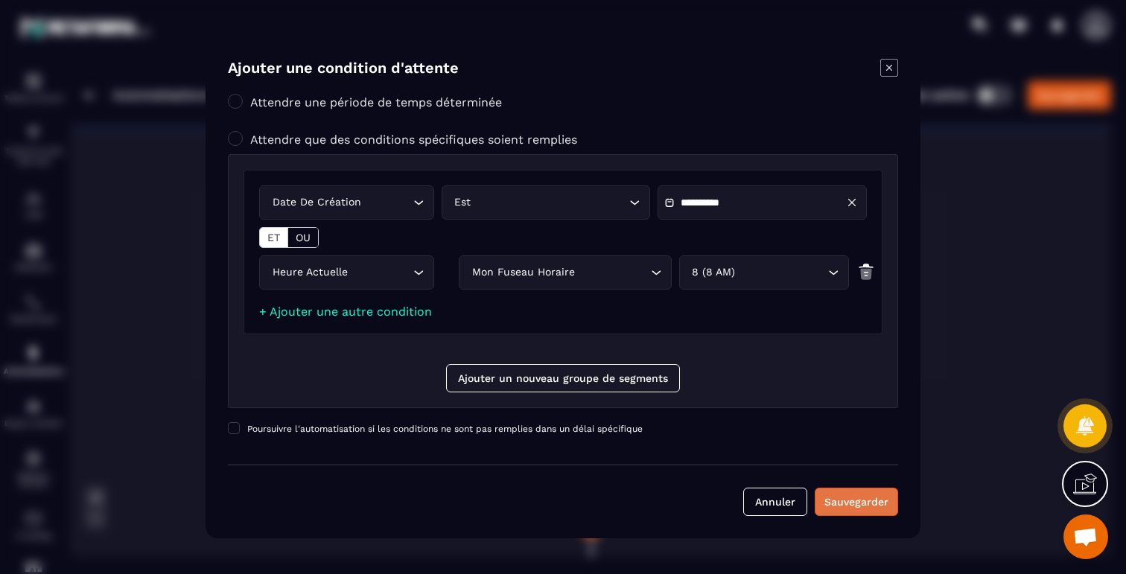
click at [856, 505] on div "Sauvegarder" at bounding box center [856, 501] width 64 height 15
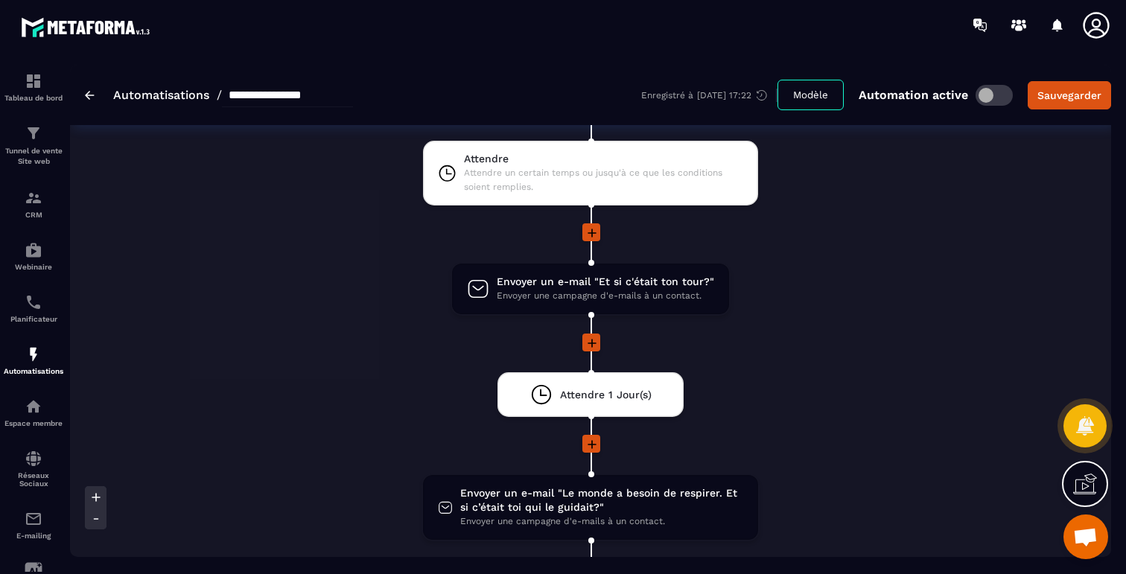
scroll to position [1694, 0]
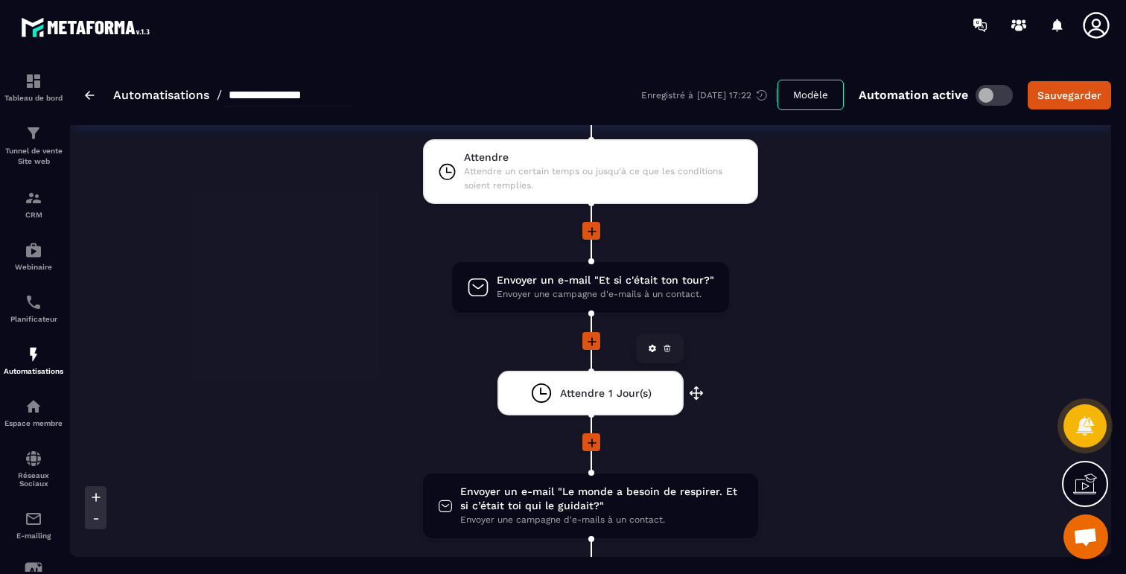
click at [637, 385] on div "Attendre 1 Jour(s)" at bounding box center [590, 393] width 121 height 22
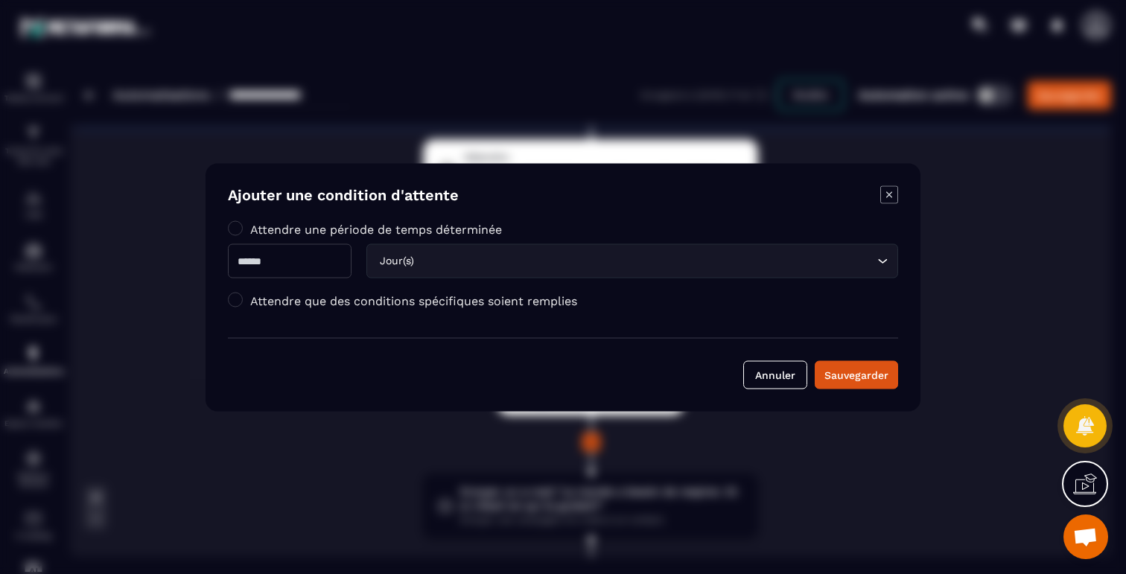
click at [327, 301] on label "Attendre que des conditions spécifiques soient remplies" at bounding box center [413, 300] width 327 height 14
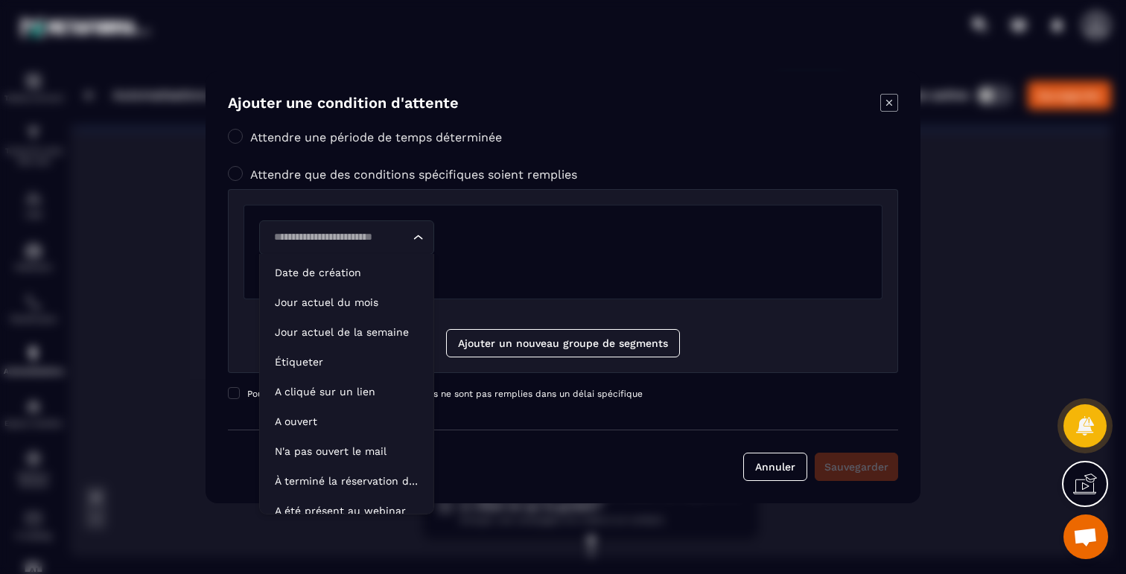
click at [403, 235] on input "Search for option" at bounding box center [339, 237] width 141 height 16
click at [336, 275] on p "Date de création" at bounding box center [347, 272] width 144 height 15
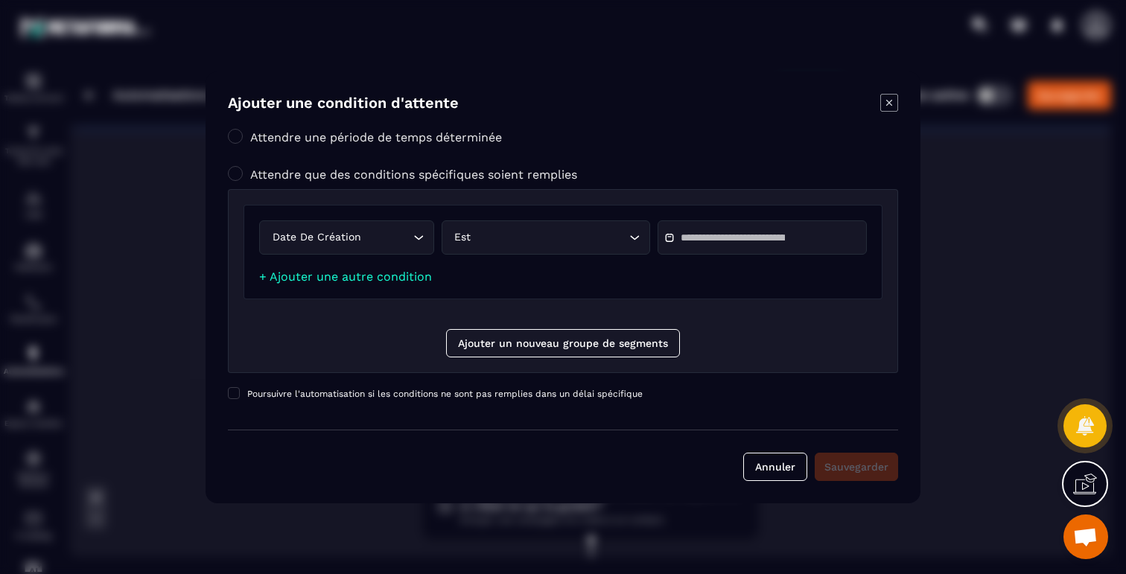
click at [698, 239] on input "Modal window" at bounding box center [732, 237] width 104 height 11
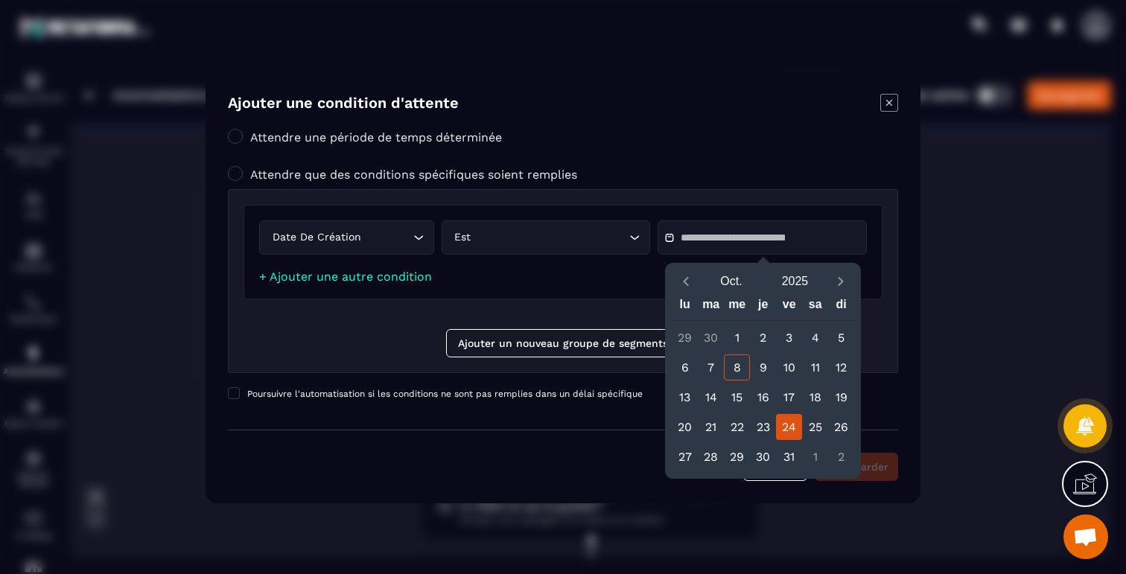
click at [782, 433] on div "24" at bounding box center [789, 427] width 26 height 26
type input "**********"
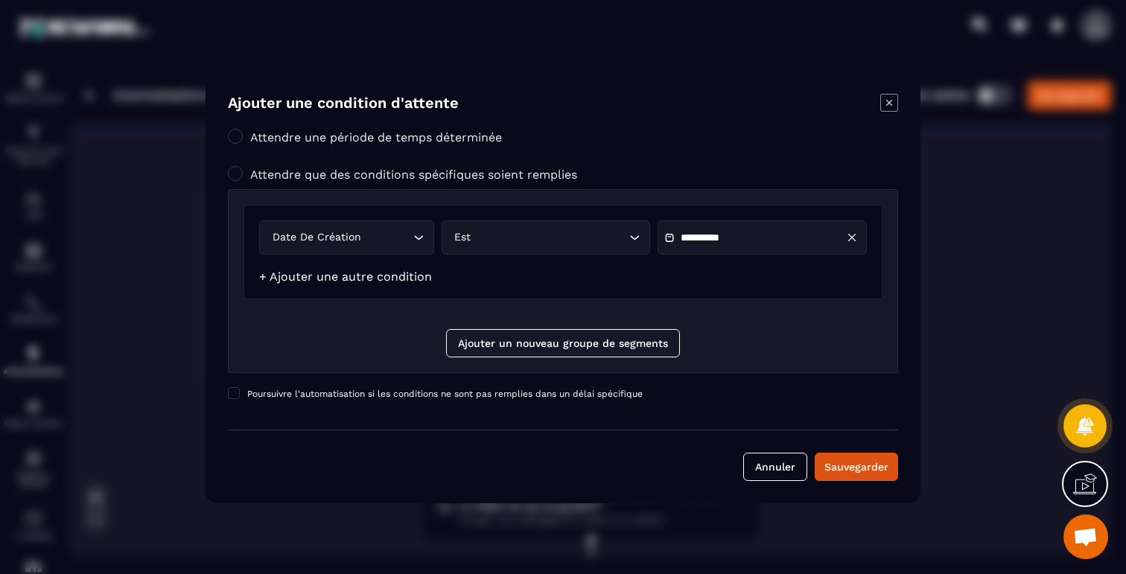
click at [384, 281] on link "+ Ajouter une autre condition" at bounding box center [345, 276] width 173 height 14
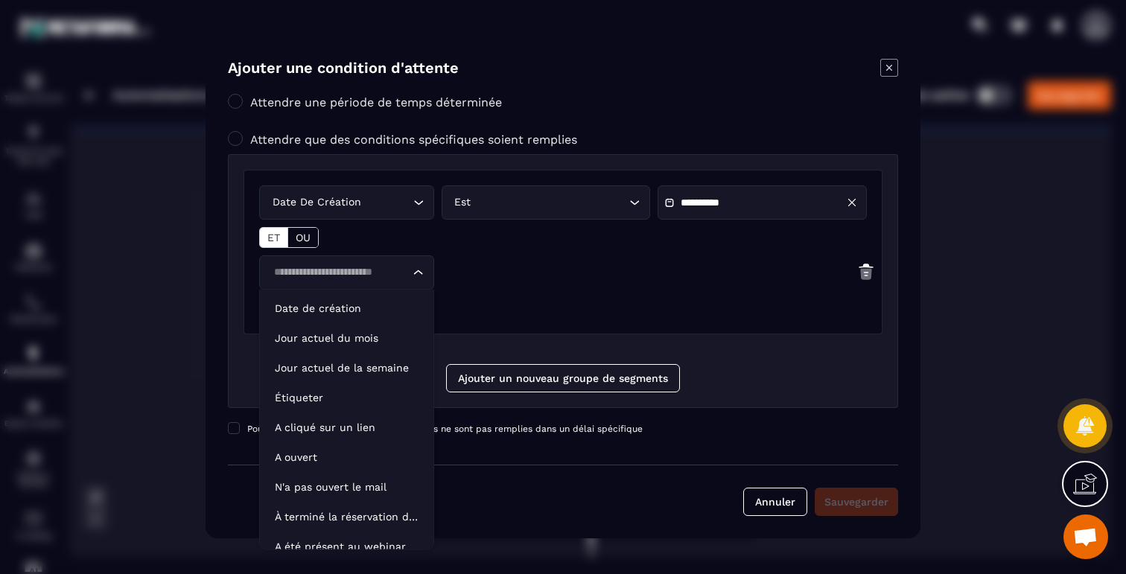
click at [378, 272] on input "Search for option" at bounding box center [339, 272] width 141 height 16
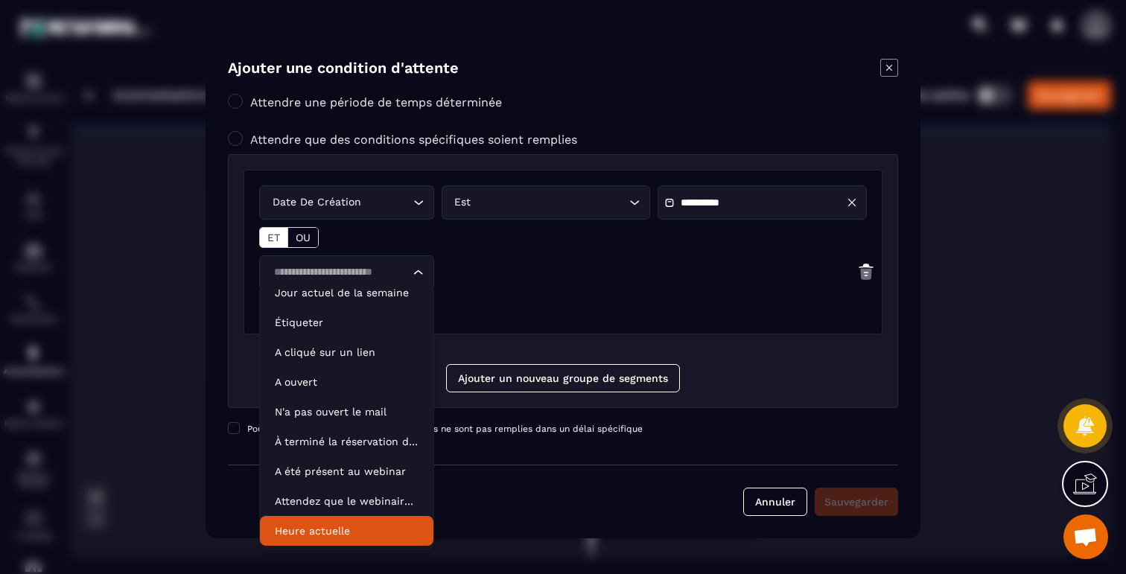
click at [307, 530] on p "Heure actuelle" at bounding box center [347, 530] width 144 height 15
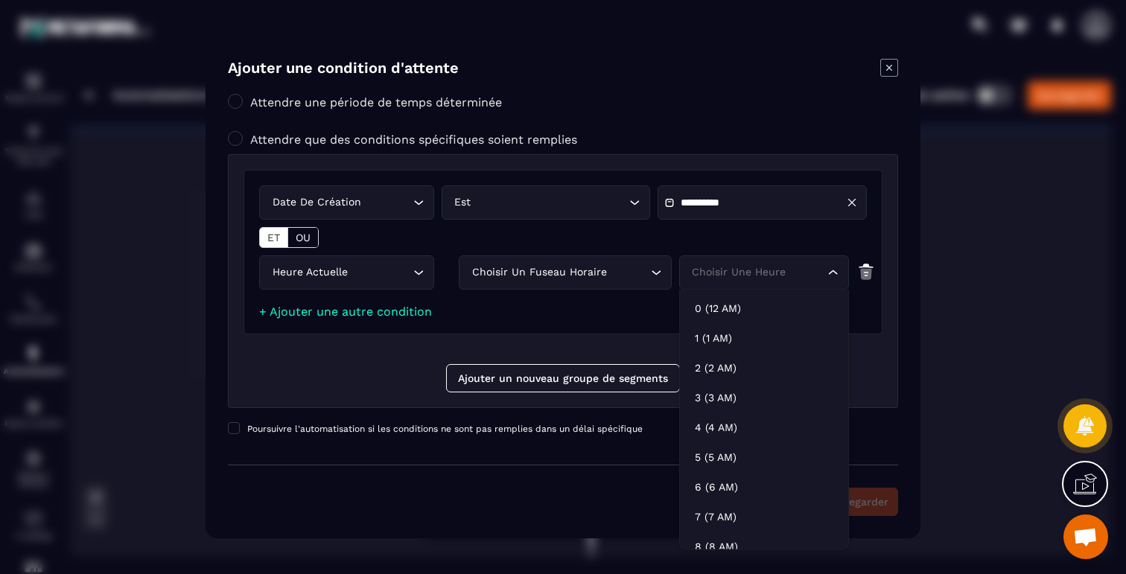
click at [733, 274] on div "Choisir une heure" at bounding box center [756, 272] width 138 height 16
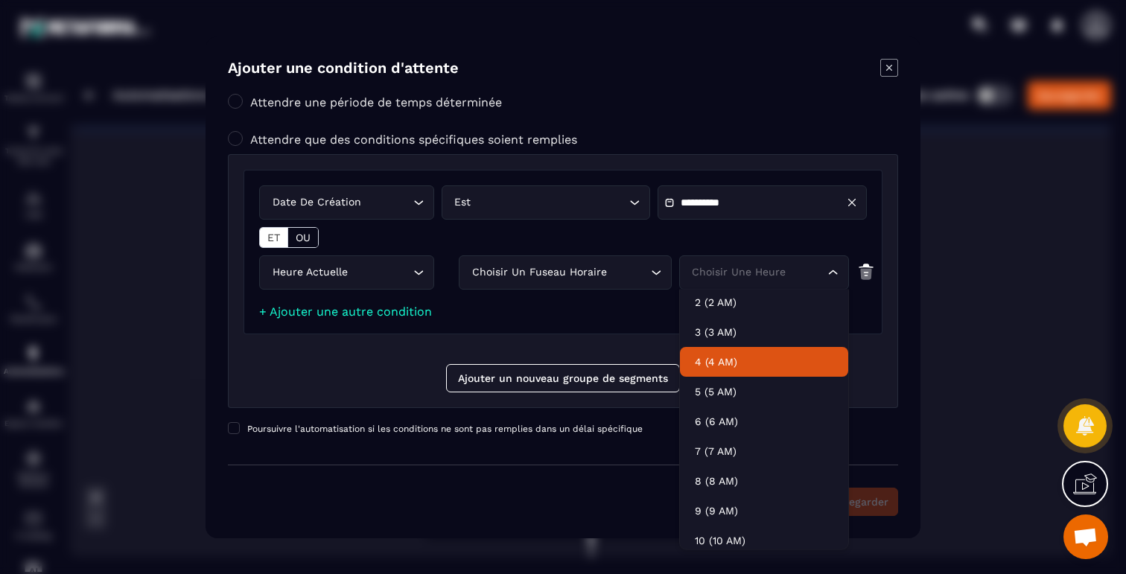
scroll to position [77, 0]
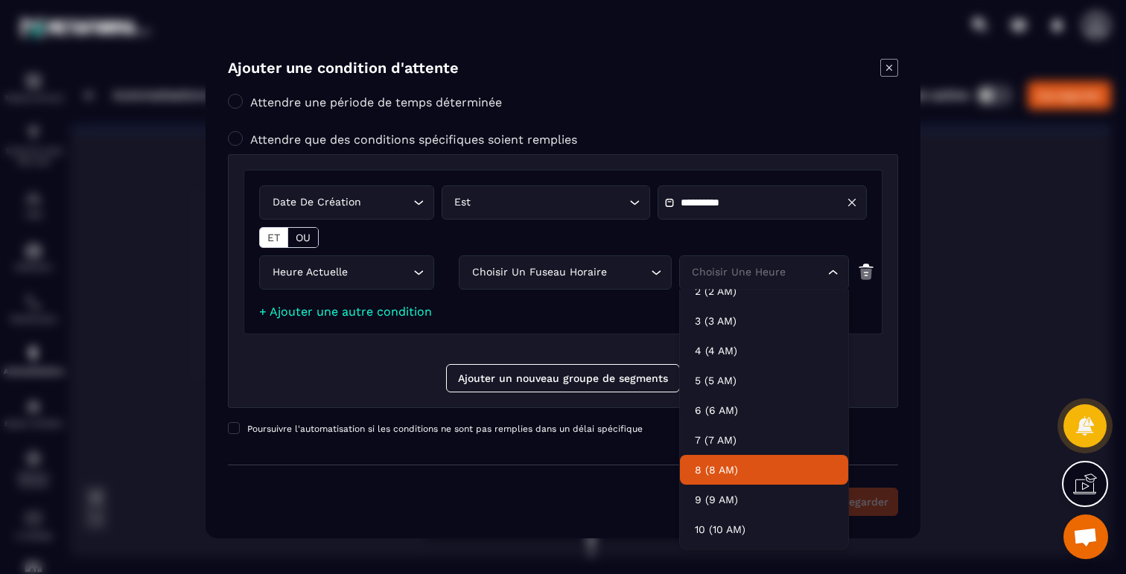
click at [703, 467] on p "8 (8 AM)" at bounding box center [764, 469] width 138 height 15
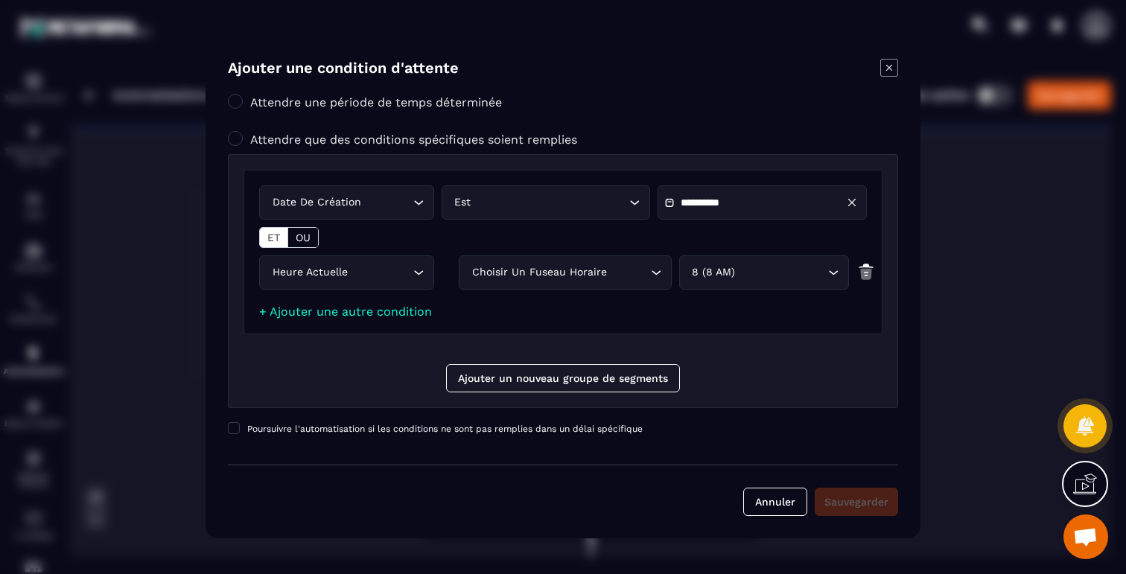
click at [582, 272] on div "Choisir un fuseau horaire" at bounding box center [558, 272] width 182 height 16
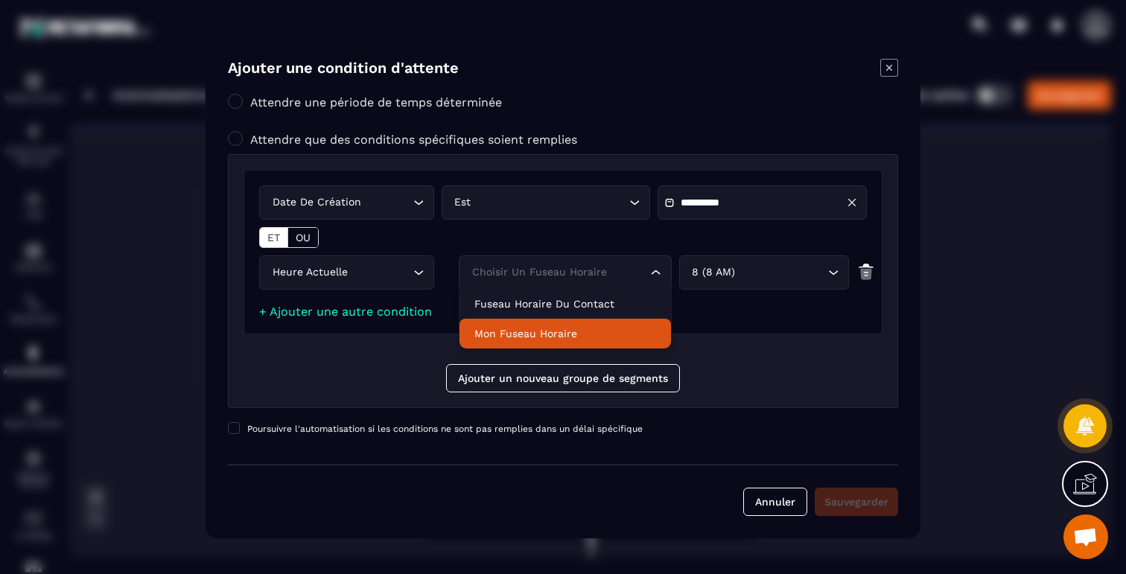
click at [540, 324] on li "Mon fuseau horaire" at bounding box center [564, 334] width 211 height 30
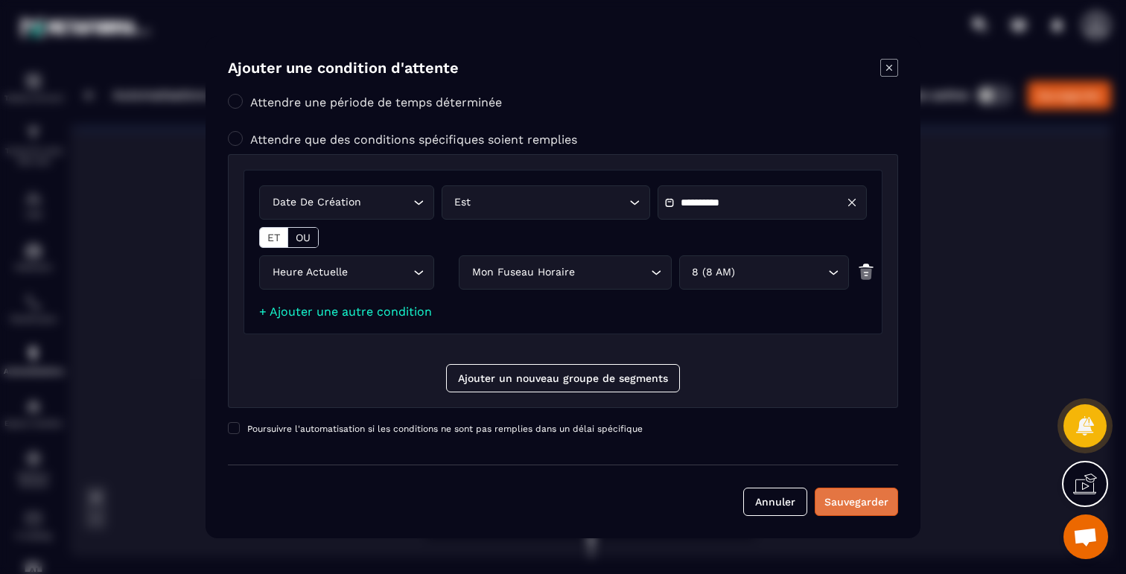
click at [869, 498] on div "Sauvegarder" at bounding box center [856, 501] width 64 height 15
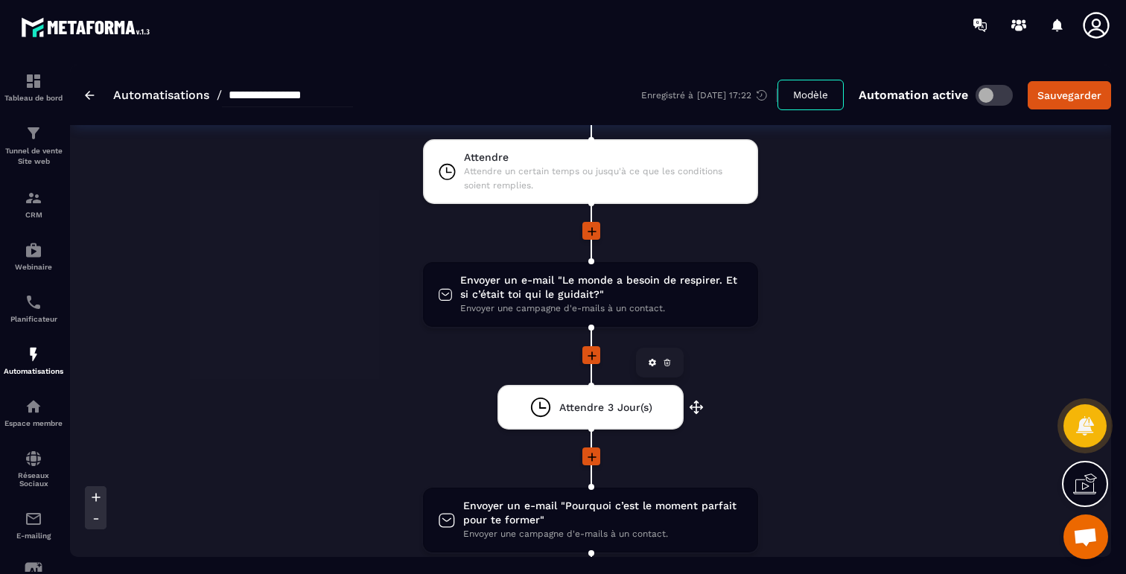
scroll to position [1962, 0]
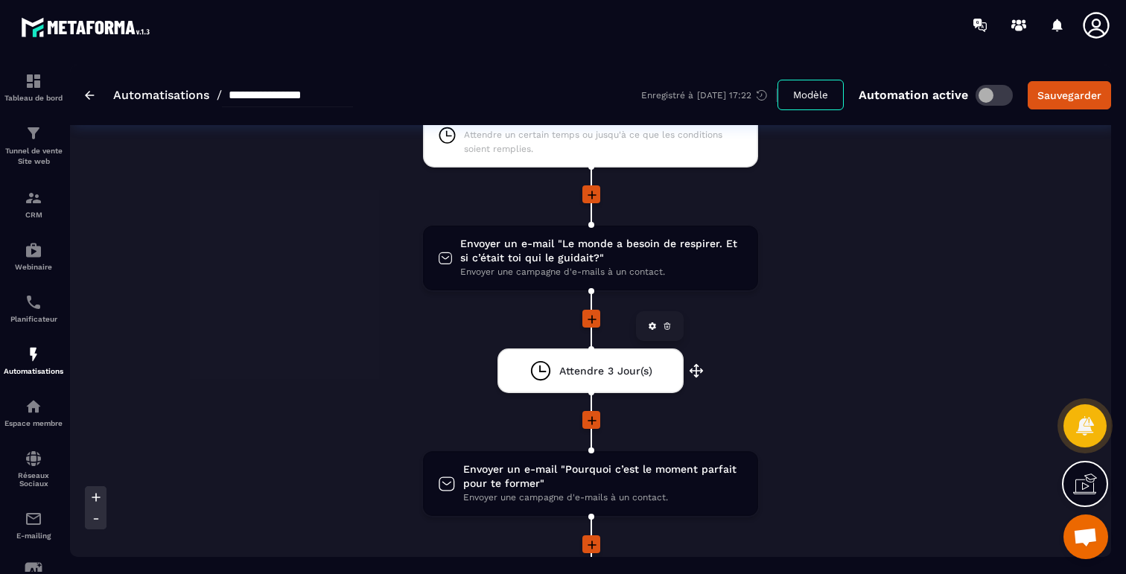
click at [590, 368] on span "Attendre 3 Jour(s)" at bounding box center [605, 371] width 93 height 14
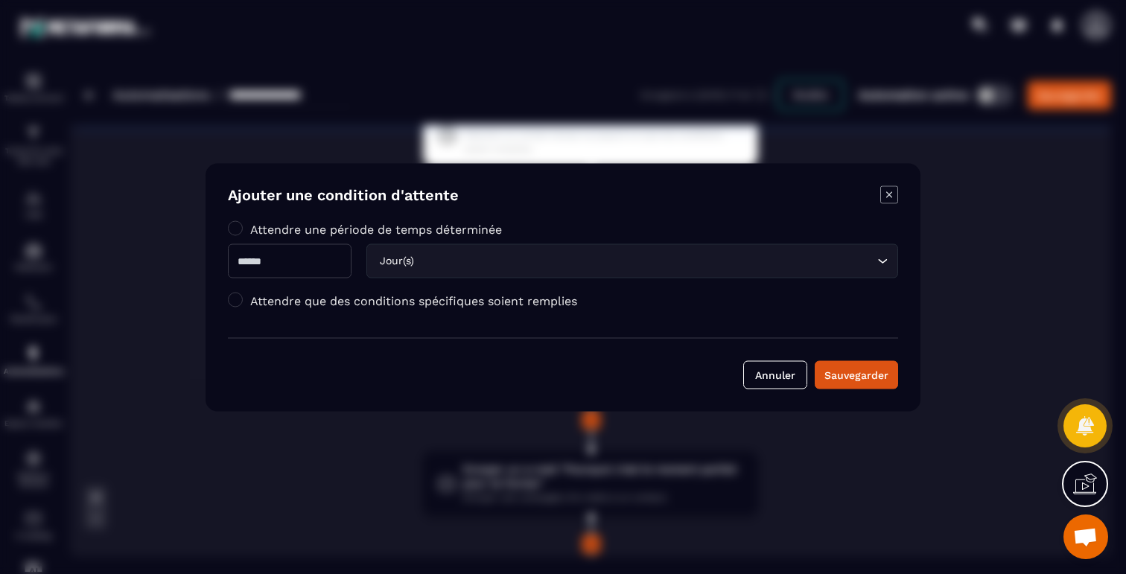
click at [470, 249] on div "Jour(s) Loading..." at bounding box center [632, 260] width 532 height 34
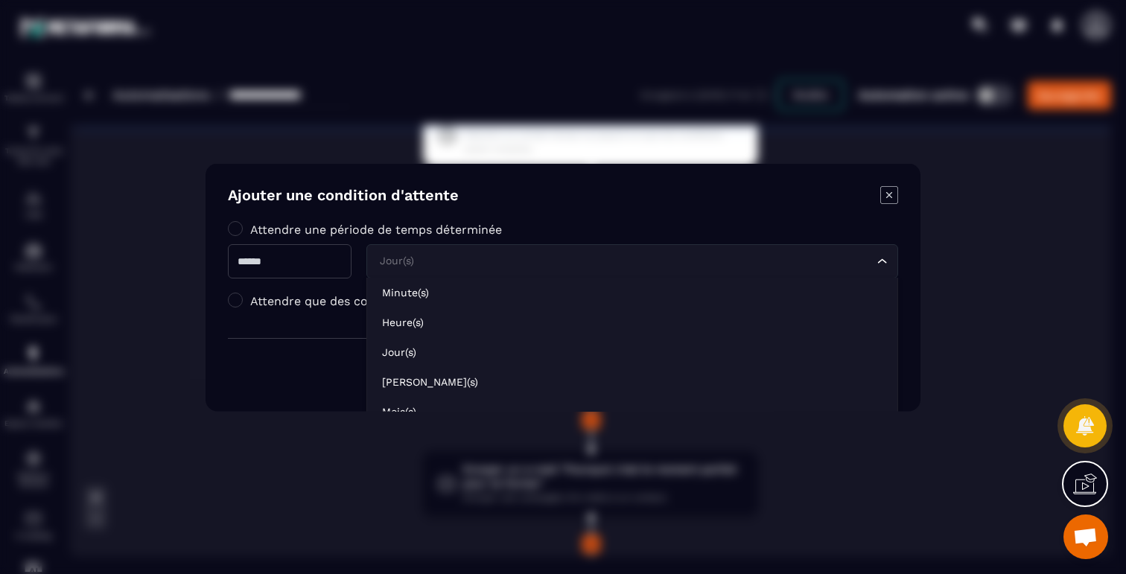
click at [249, 320] on form "Ajouter une condition d'attente Attendre une période de temps déterminée * Jour…" at bounding box center [563, 286] width 670 height 203
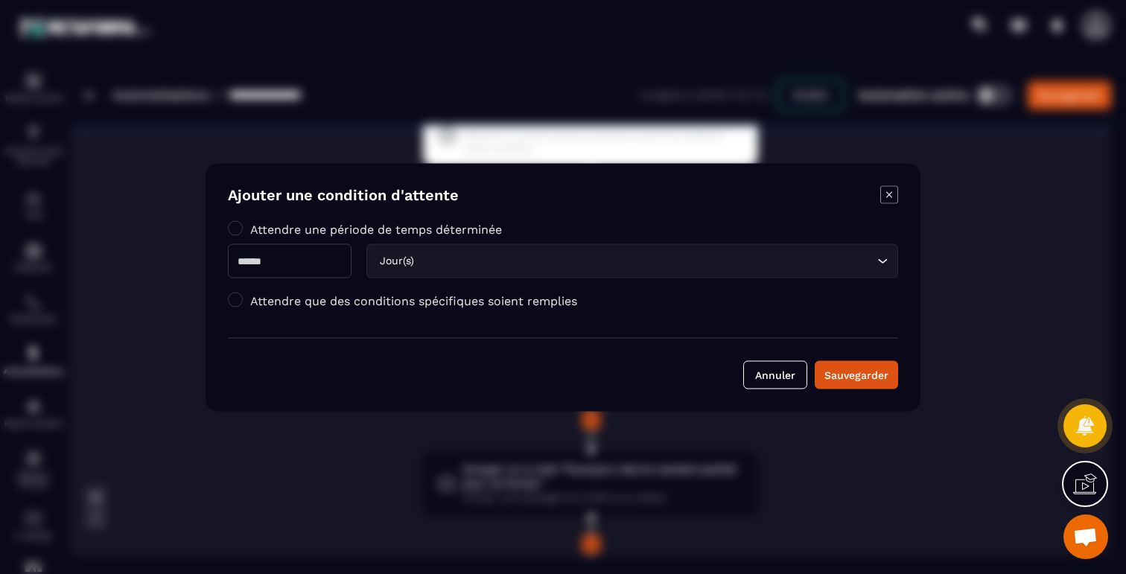
click at [248, 306] on div "Attendre que des conditions spécifiques soient remplies" at bounding box center [563, 300] width 670 height 15
click at [243, 304] on div "Attendre que des conditions spécifiques soient remplies" at bounding box center [563, 300] width 670 height 15
click at [240, 298] on span "Modal window" at bounding box center [235, 299] width 15 height 15
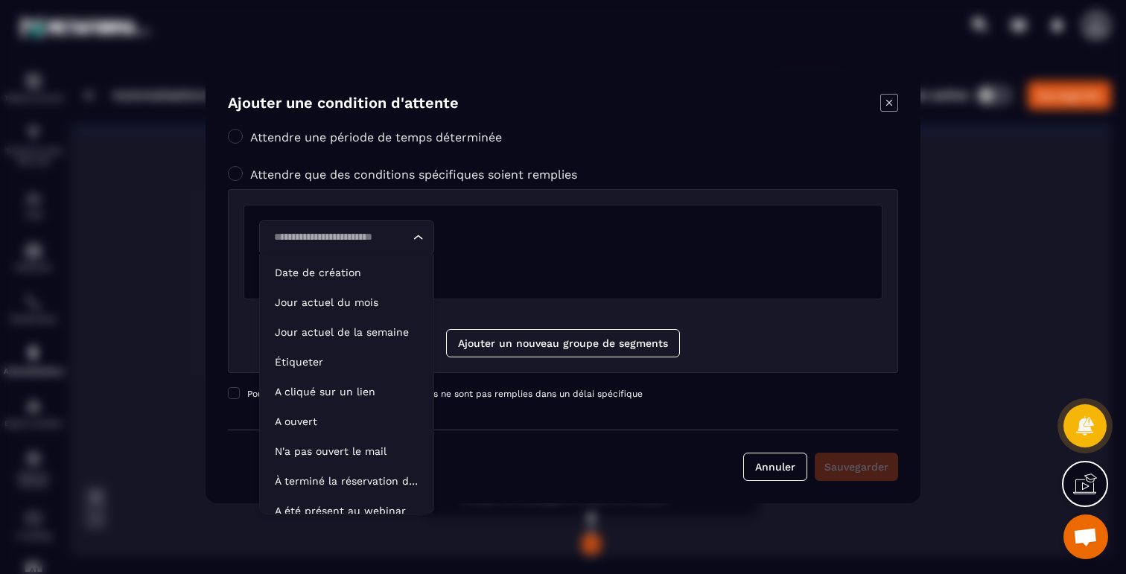
click at [403, 240] on input "Search for option" at bounding box center [339, 237] width 141 height 16
click at [369, 273] on p "Date de création" at bounding box center [347, 272] width 144 height 15
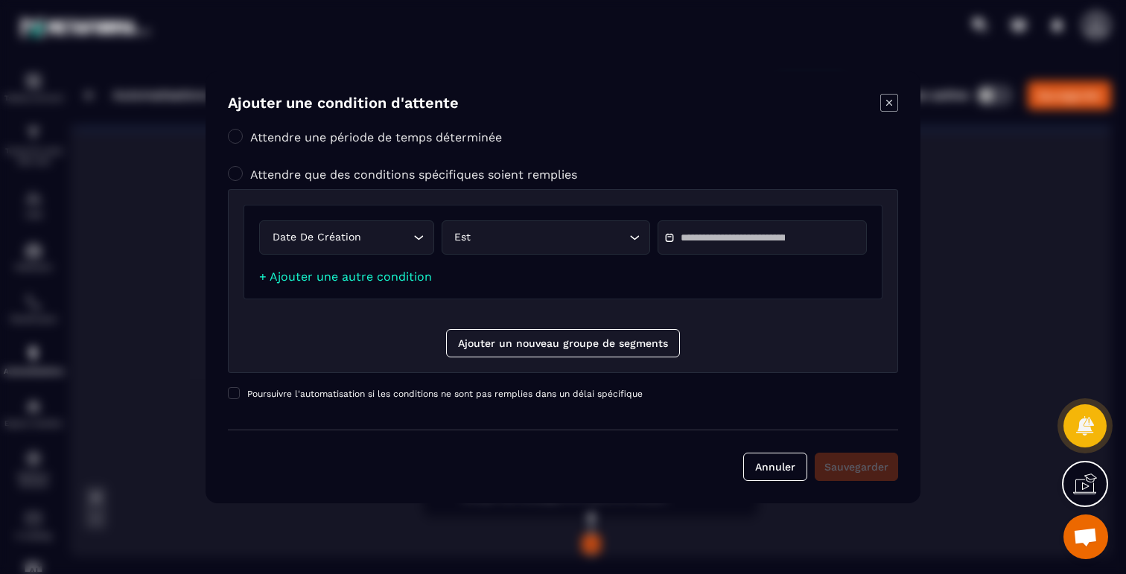
click at [719, 243] on div "Modal window" at bounding box center [761, 237] width 209 height 34
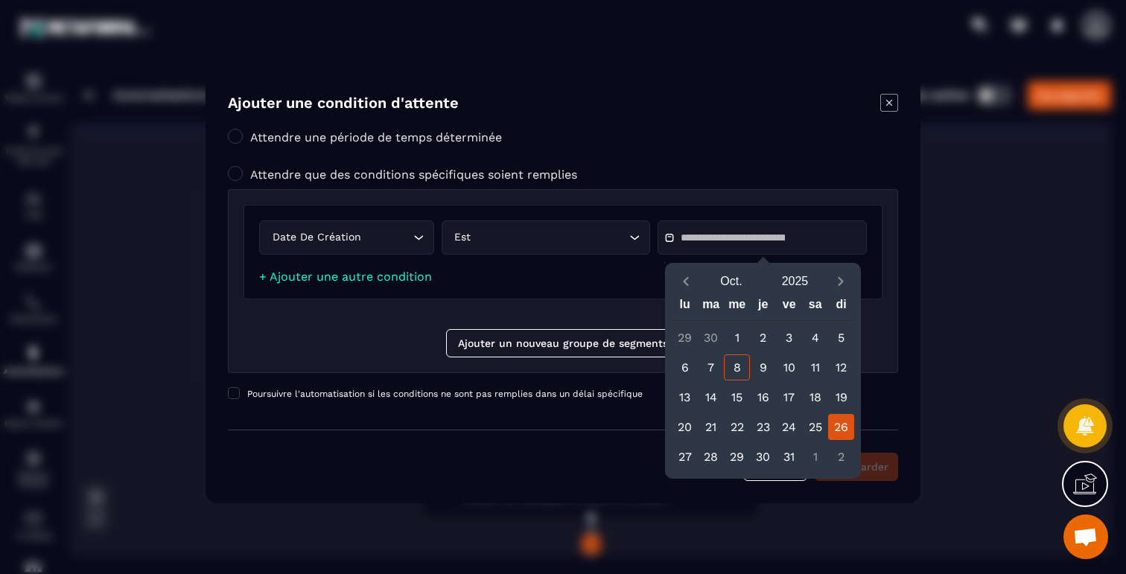
click at [840, 425] on div "26" at bounding box center [841, 427] width 26 height 26
type input "**********"
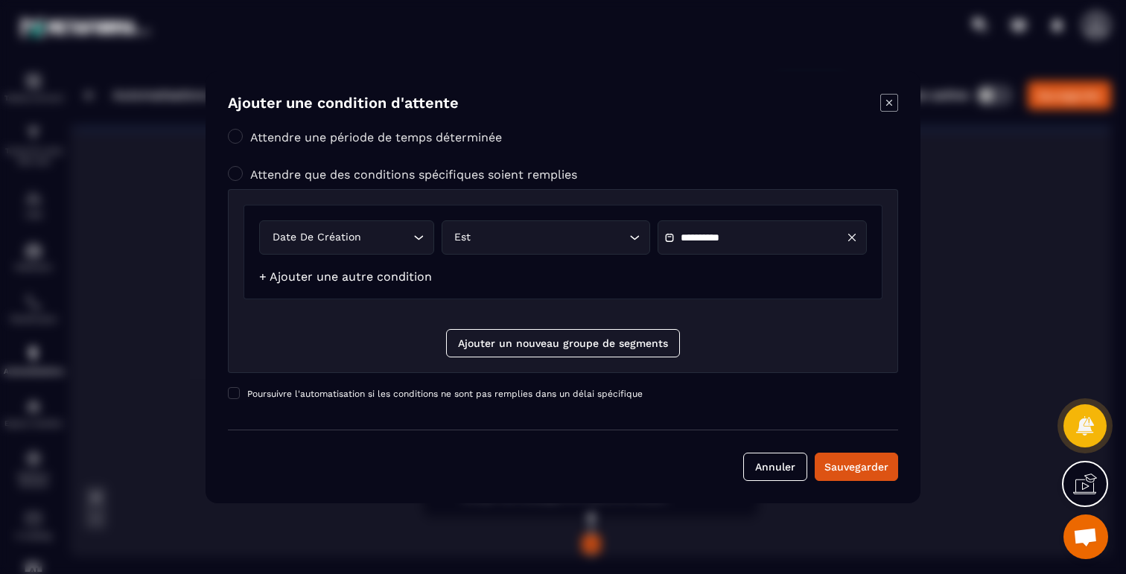
click at [383, 278] on link "+ Ajouter une autre condition" at bounding box center [345, 276] width 173 height 14
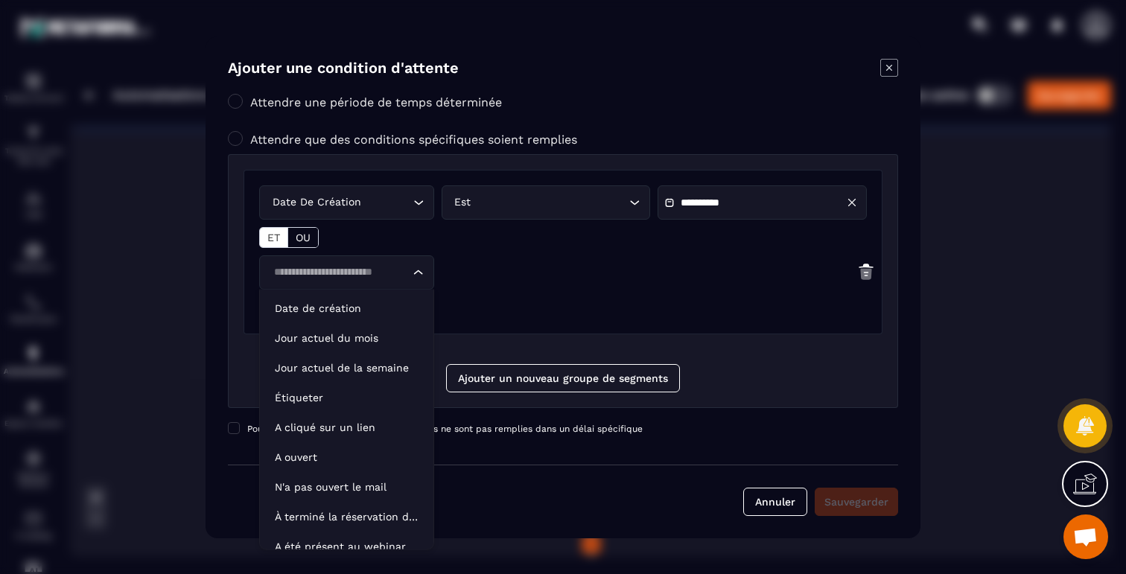
click at [367, 269] on input "Search for option" at bounding box center [339, 272] width 141 height 16
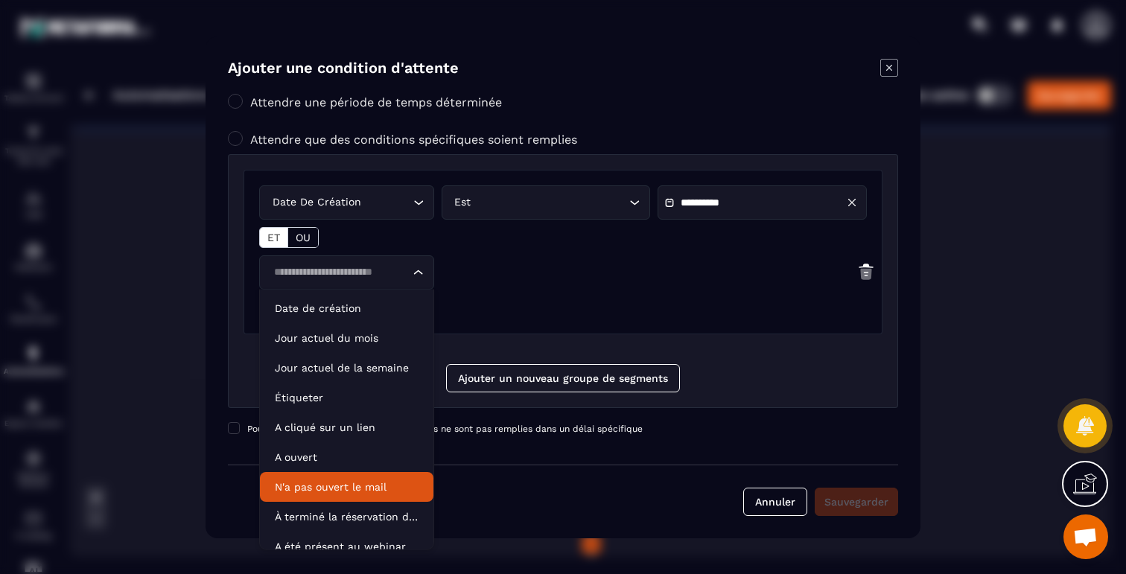
scroll to position [75, 0]
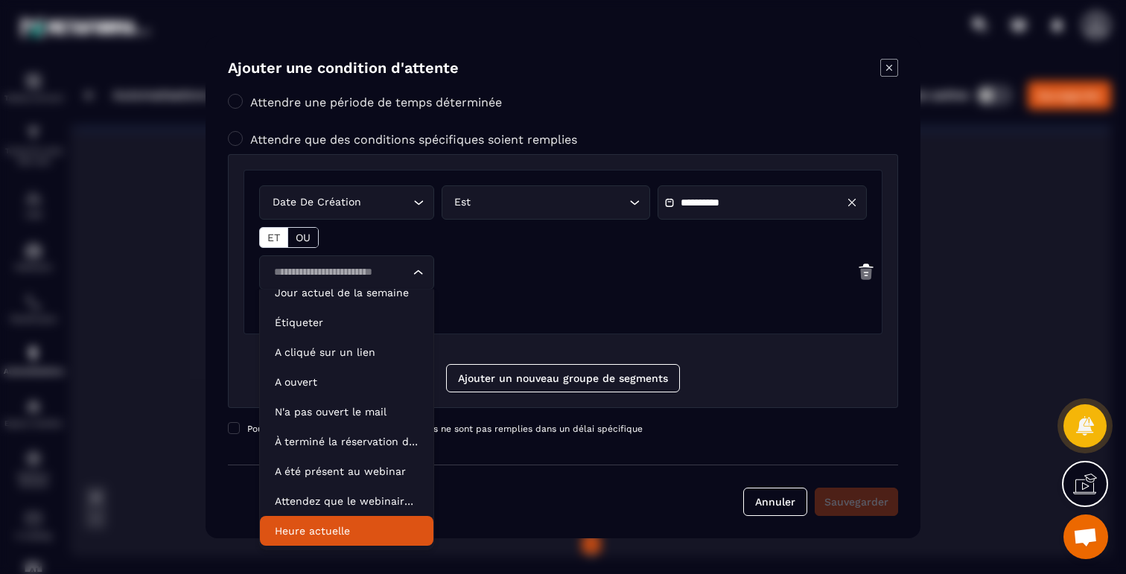
click at [313, 532] on p "Heure actuelle" at bounding box center [347, 530] width 144 height 15
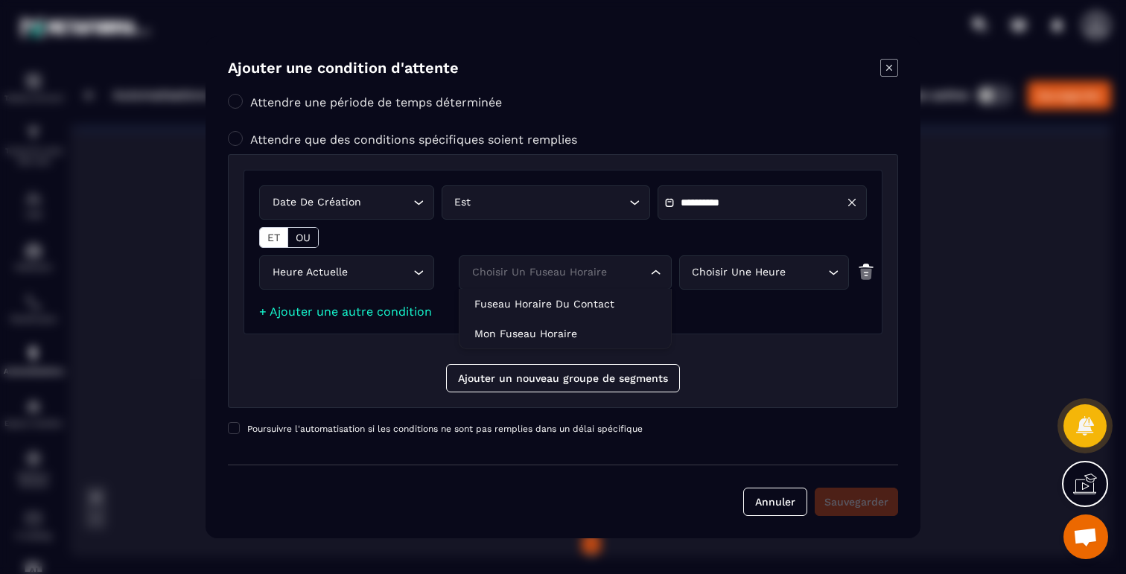
click at [620, 272] on div "Choisir un fuseau horaire" at bounding box center [558, 272] width 182 height 16
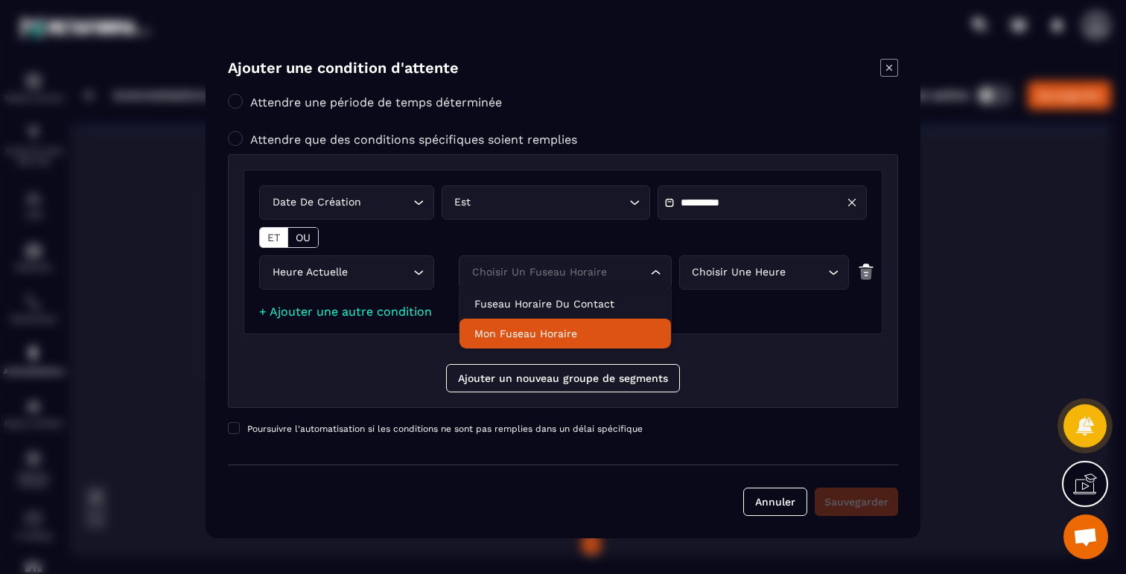
click at [558, 330] on p "Mon fuseau horaire" at bounding box center [565, 333] width 182 height 15
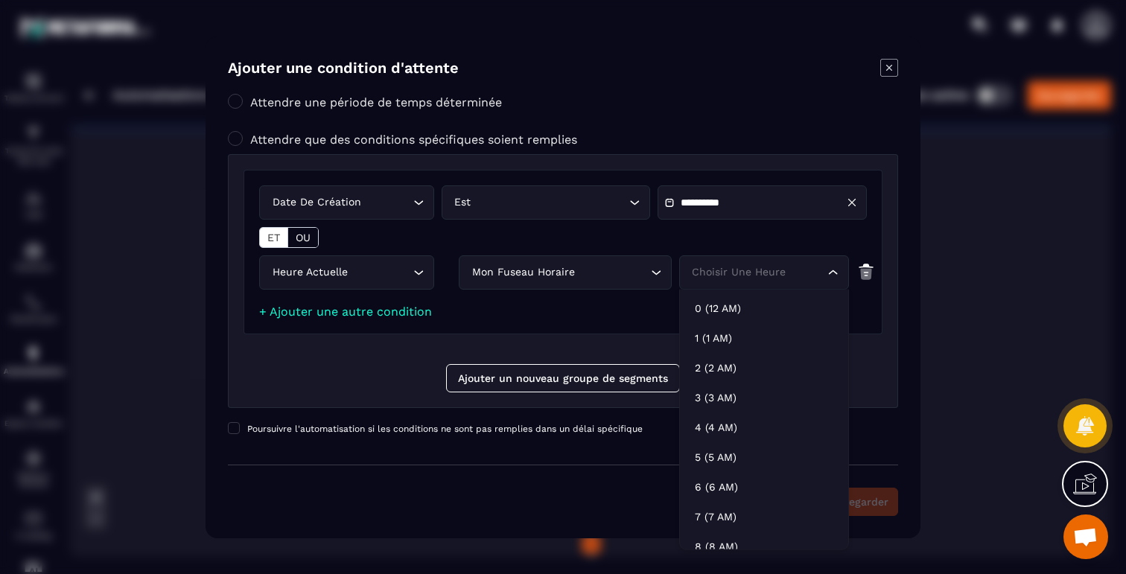
click at [778, 276] on div "Choisir une heure" at bounding box center [756, 272] width 138 height 16
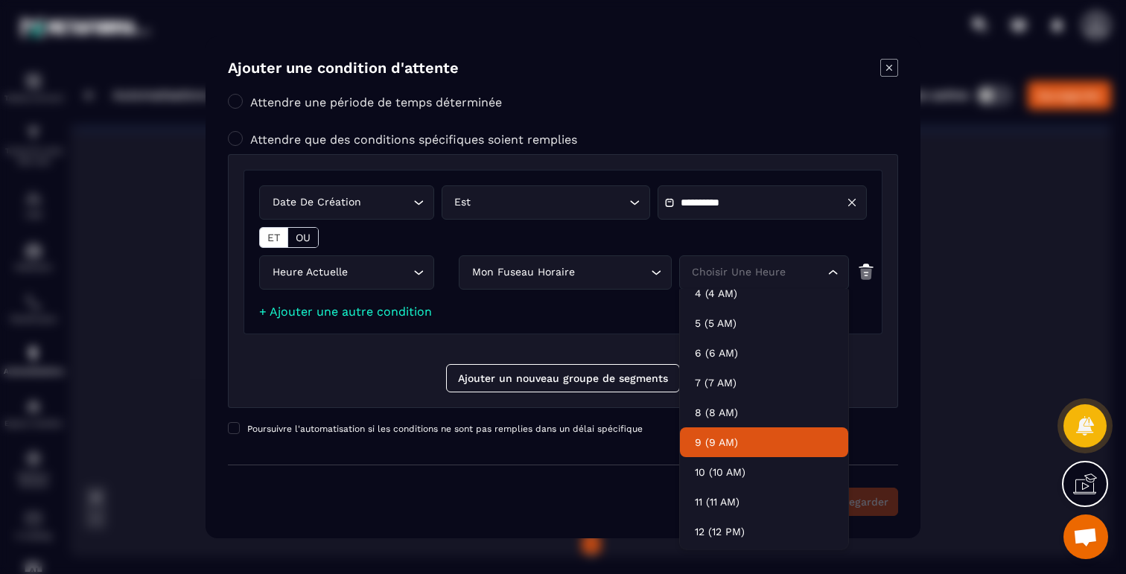
scroll to position [152, 0]
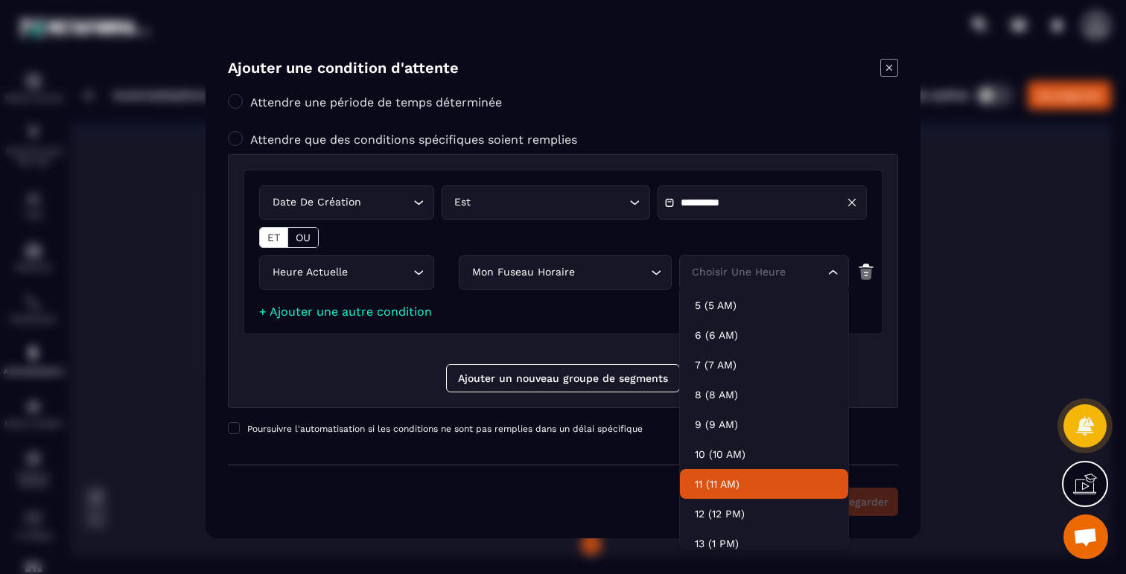
click at [714, 484] on p "11 (11 AM)" at bounding box center [764, 483] width 138 height 15
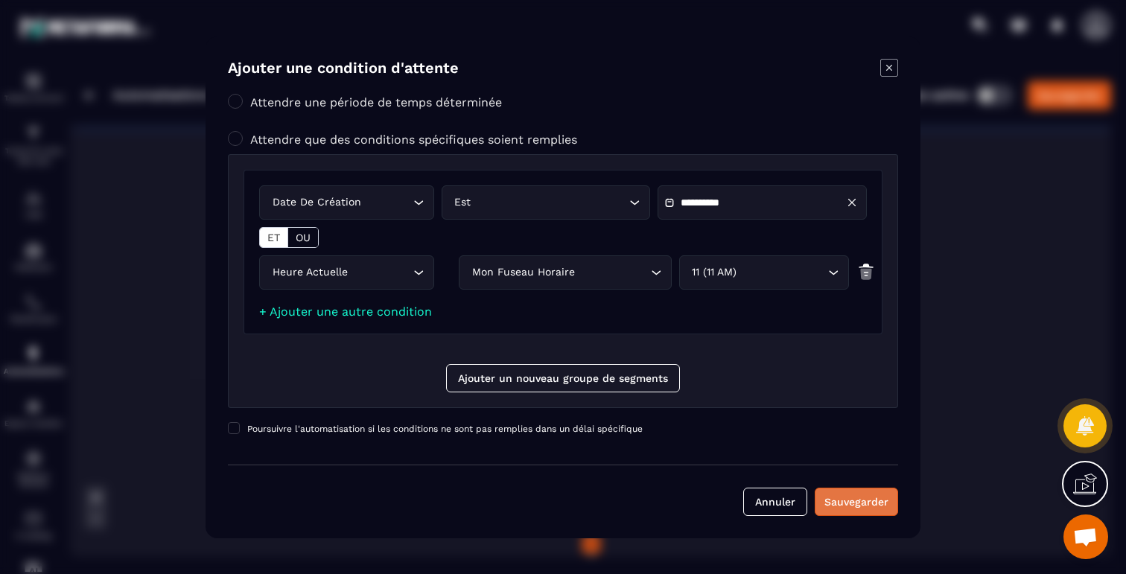
click at [832, 500] on div "Sauvegarder" at bounding box center [856, 501] width 64 height 15
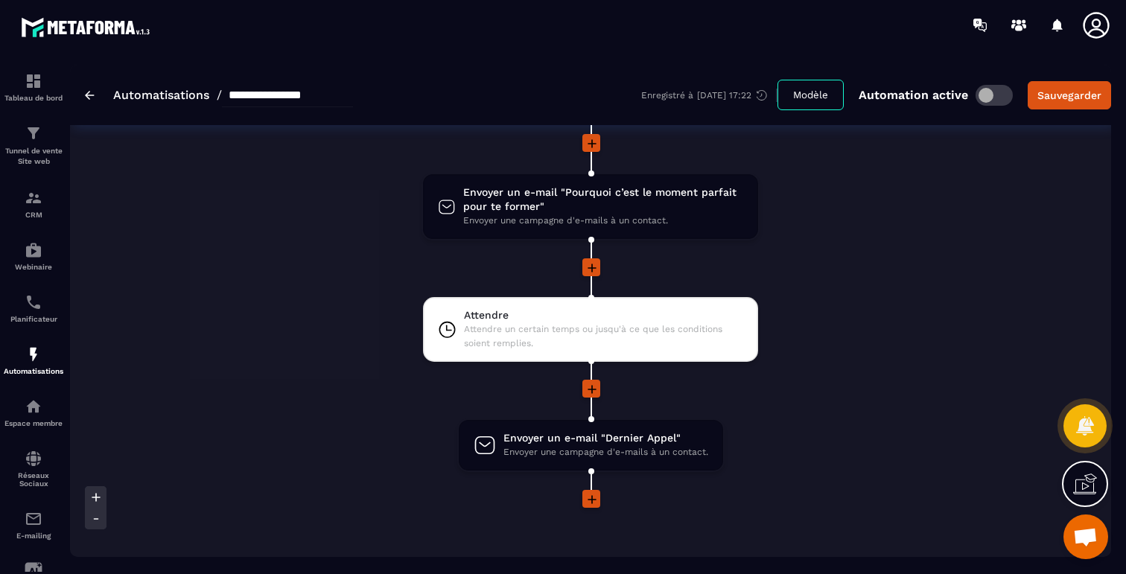
scroll to position [2258, 0]
click at [593, 388] on icon at bounding box center [591, 390] width 15 height 15
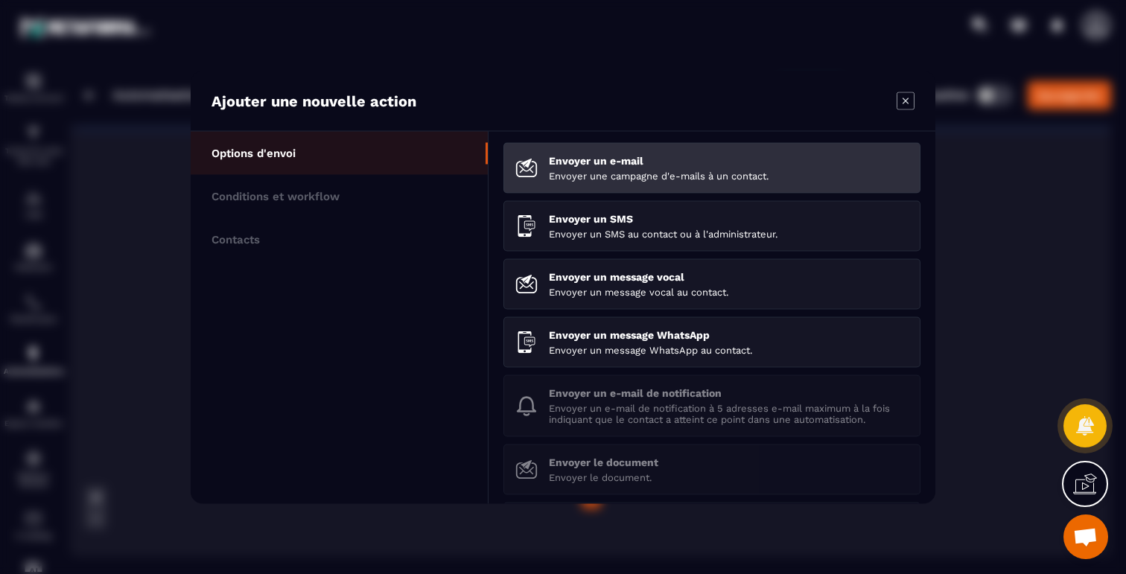
click at [597, 176] on p "Envoyer une campagne d'e-mails à un contact." at bounding box center [729, 175] width 360 height 11
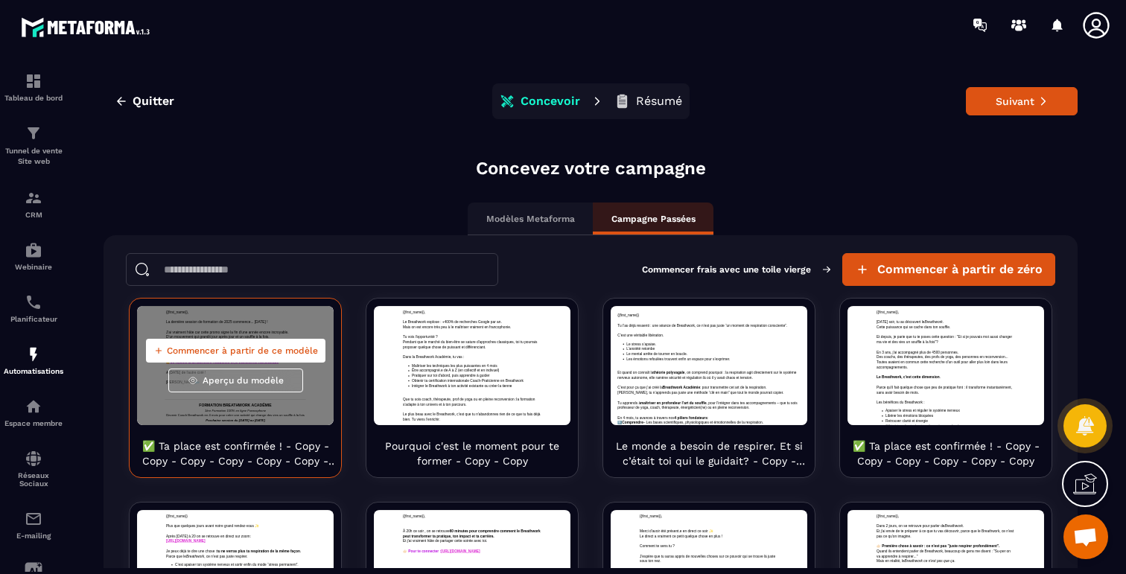
click at [214, 354] on span "Commencer à partir de ce modèle" at bounding box center [242, 351] width 151 height 12
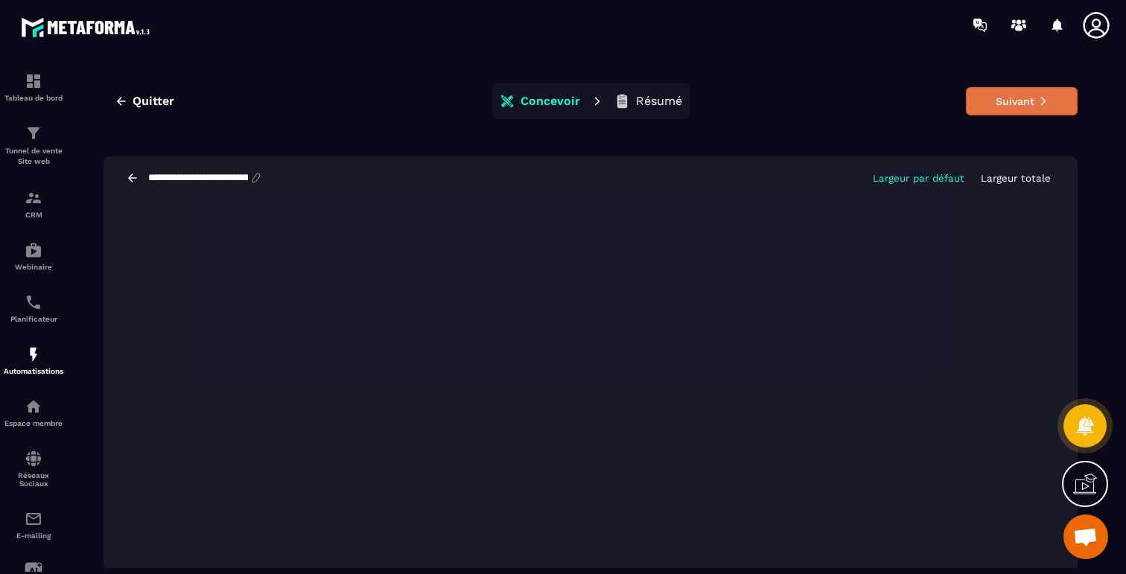
click at [1041, 100] on icon at bounding box center [1043, 101] width 10 height 10
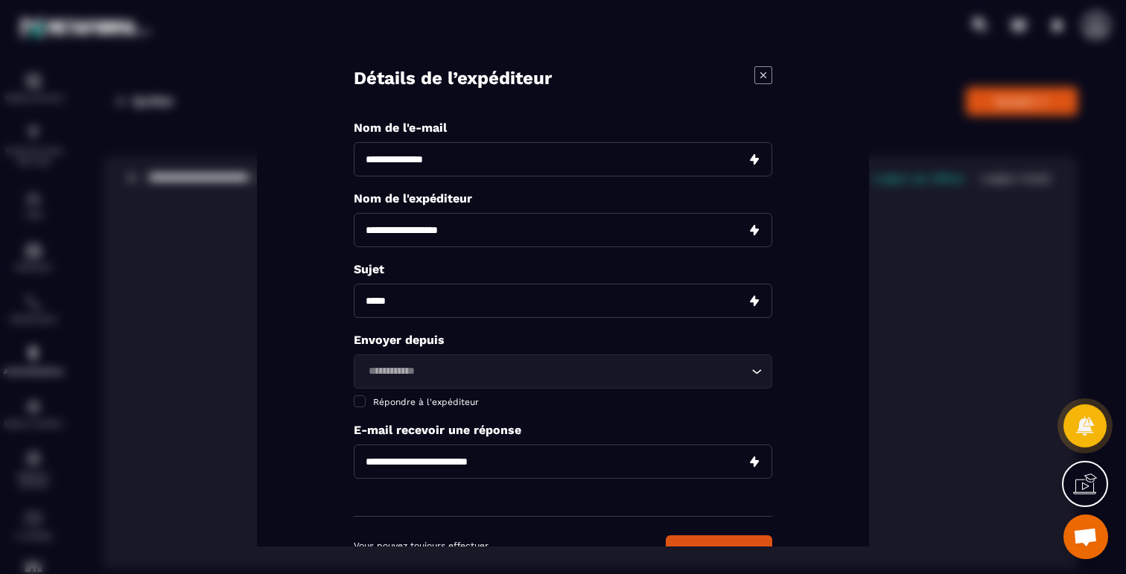
click at [511, 174] on input "Modal window" at bounding box center [563, 159] width 418 height 34
click at [407, 156] on input "**********" at bounding box center [563, 159] width 418 height 34
type input "**********"
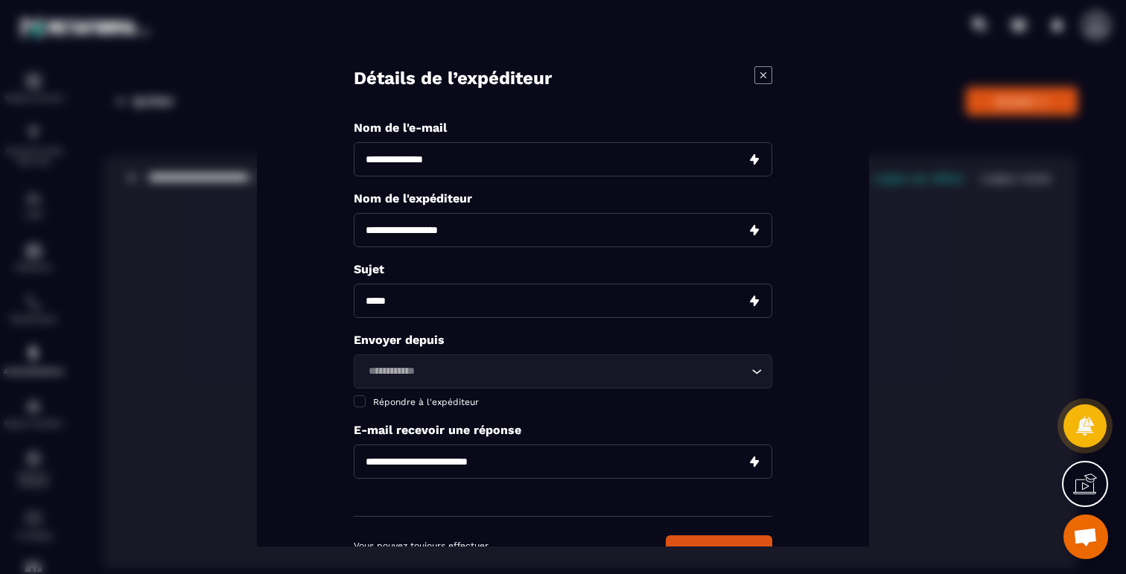
click at [375, 313] on input "Modal window" at bounding box center [563, 301] width 418 height 34
paste input "**********"
type input "**********"
click at [419, 228] on input "Modal window" at bounding box center [563, 230] width 418 height 34
type input "**********"
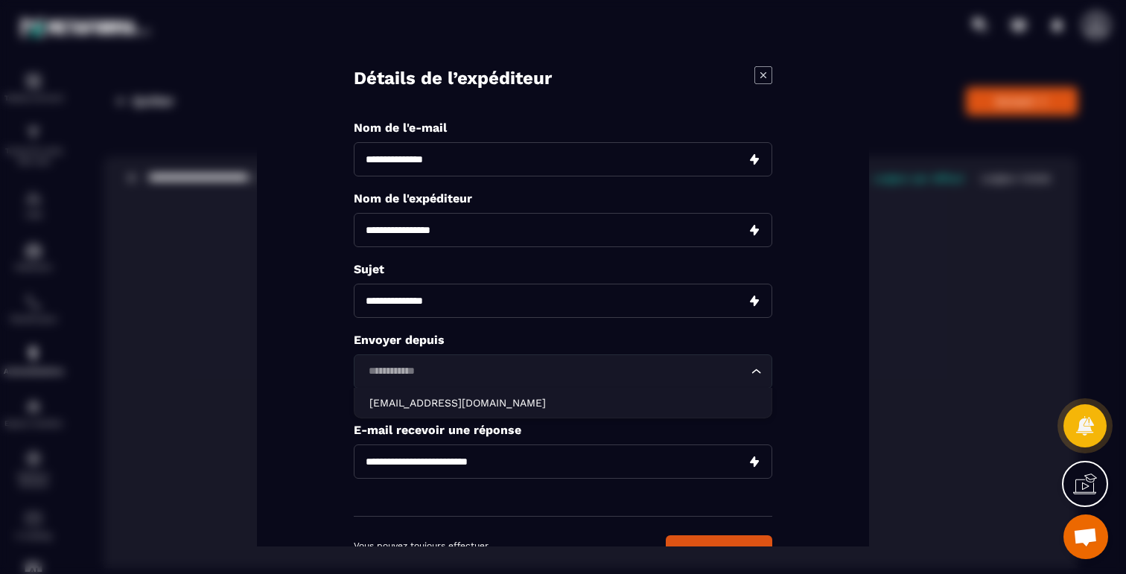
click at [403, 359] on div "Loading..." at bounding box center [563, 371] width 418 height 34
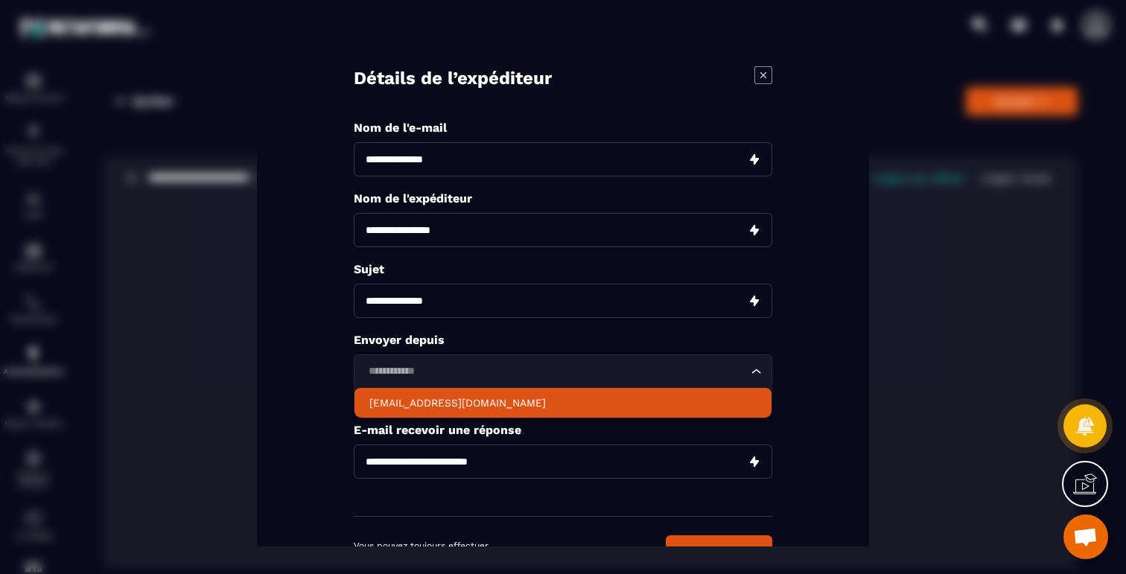
click at [409, 400] on p "hello@breathworkacademie.com" at bounding box center [562, 402] width 387 height 15
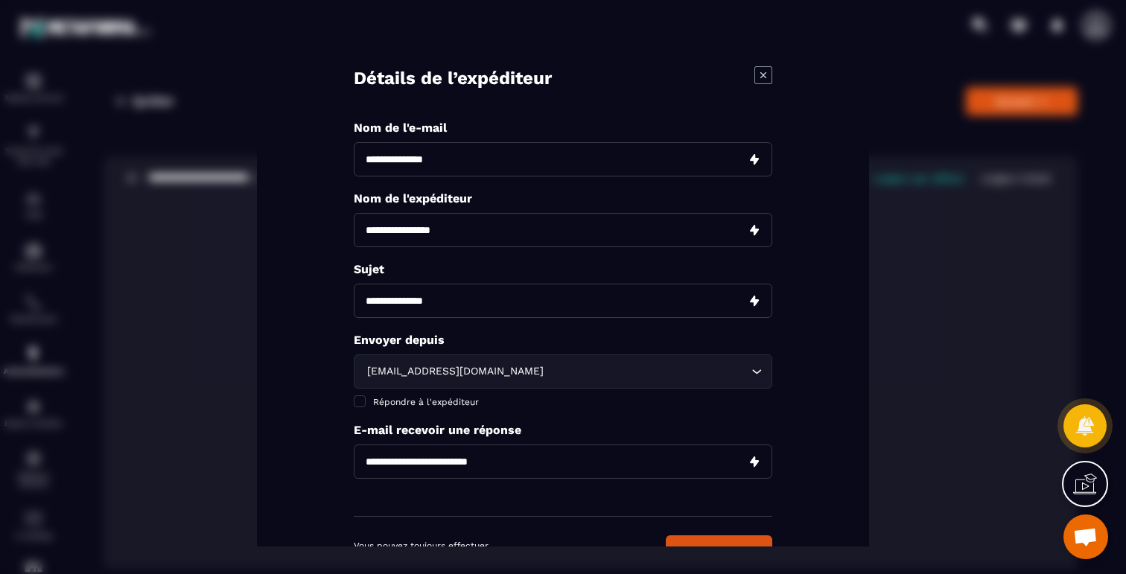
click at [409, 400] on span "Répondre à l'expéditeur" at bounding box center [426, 402] width 106 height 10
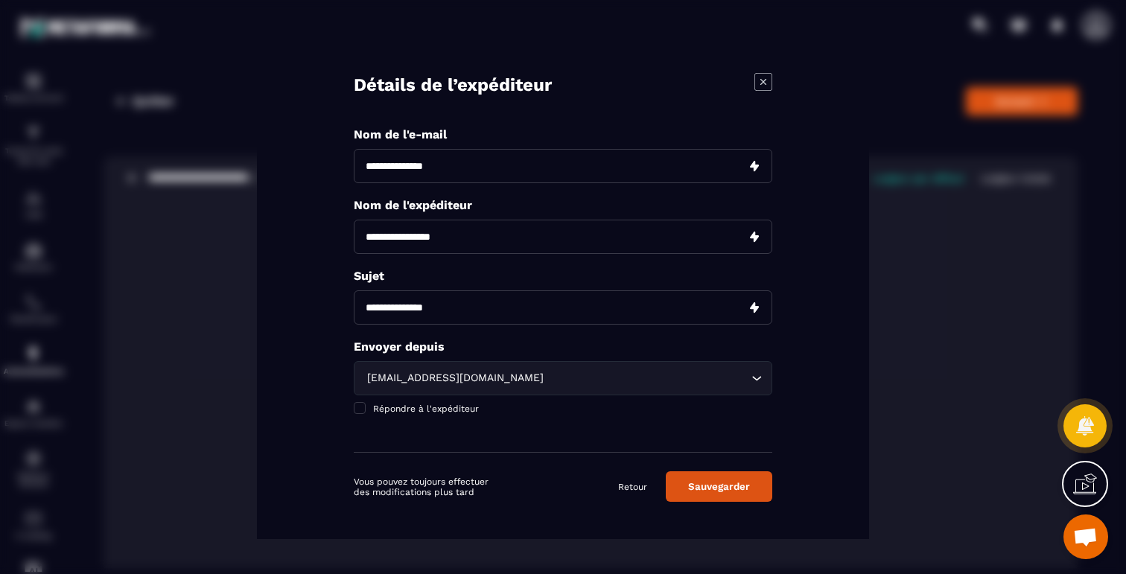
click at [700, 482] on button "Sauvegarder" at bounding box center [719, 486] width 106 height 31
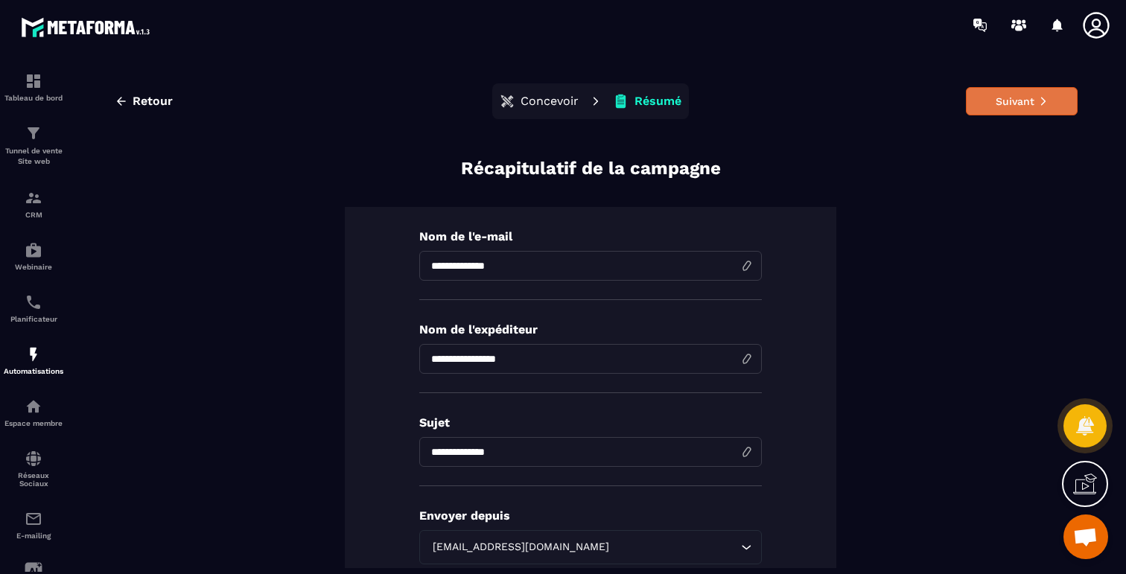
click at [1028, 99] on button "Suivant" at bounding box center [1022, 101] width 112 height 28
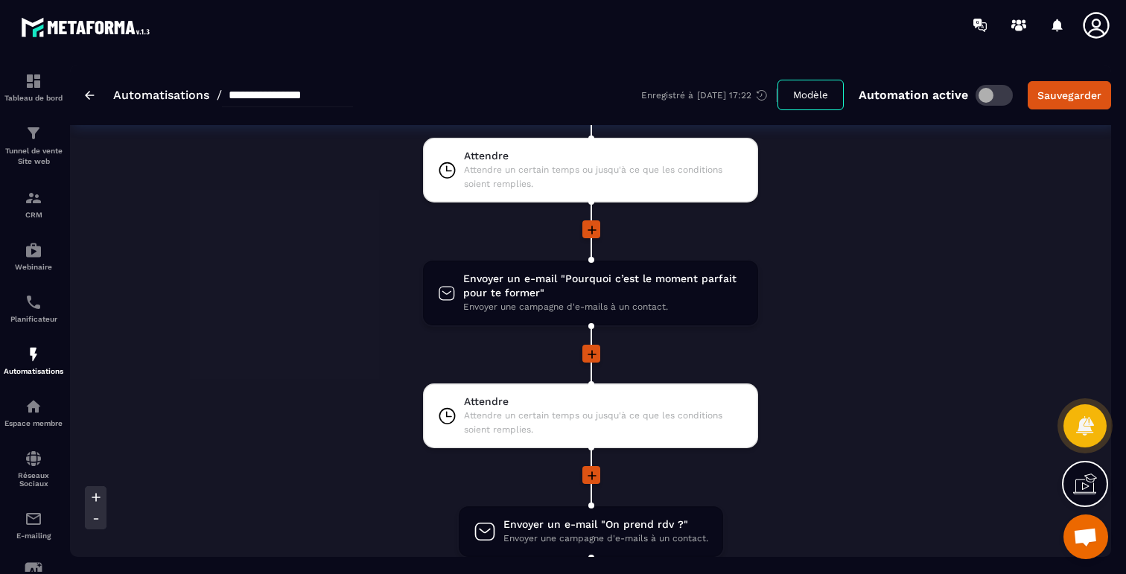
scroll to position [2296, 0]
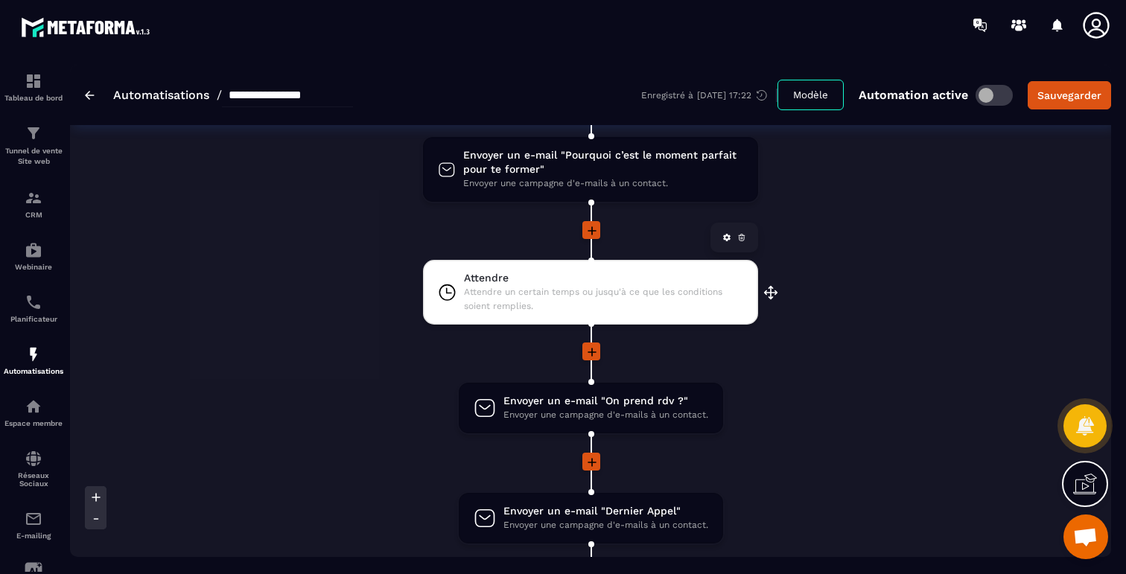
click at [633, 312] on span "Attendre un certain temps ou jusqu'à ce que les conditions soient remplies." at bounding box center [603, 299] width 279 height 28
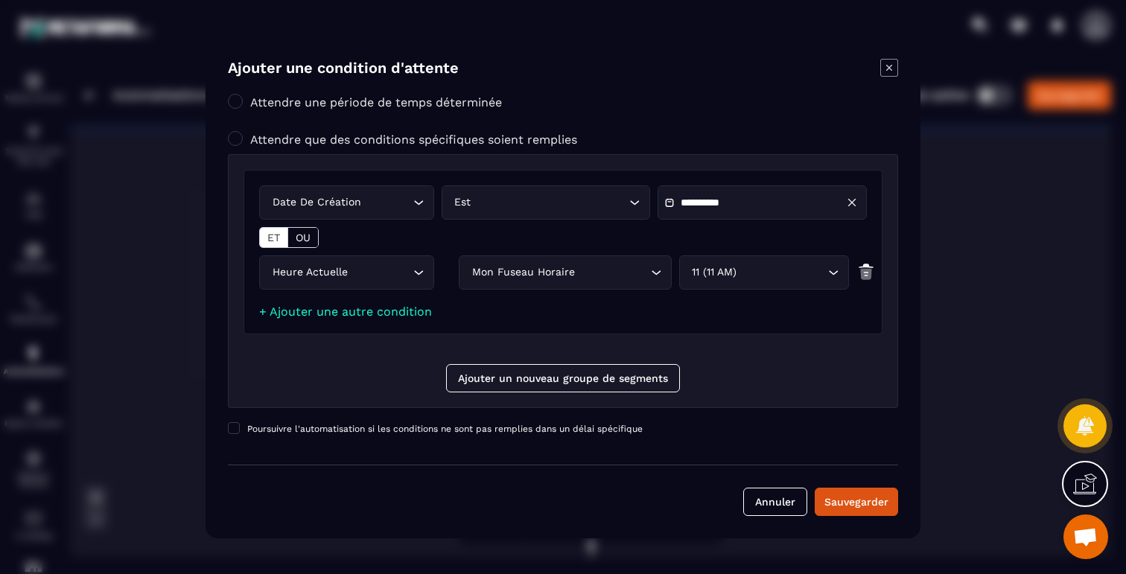
click at [708, 200] on input "**********" at bounding box center [732, 202] width 104 height 11
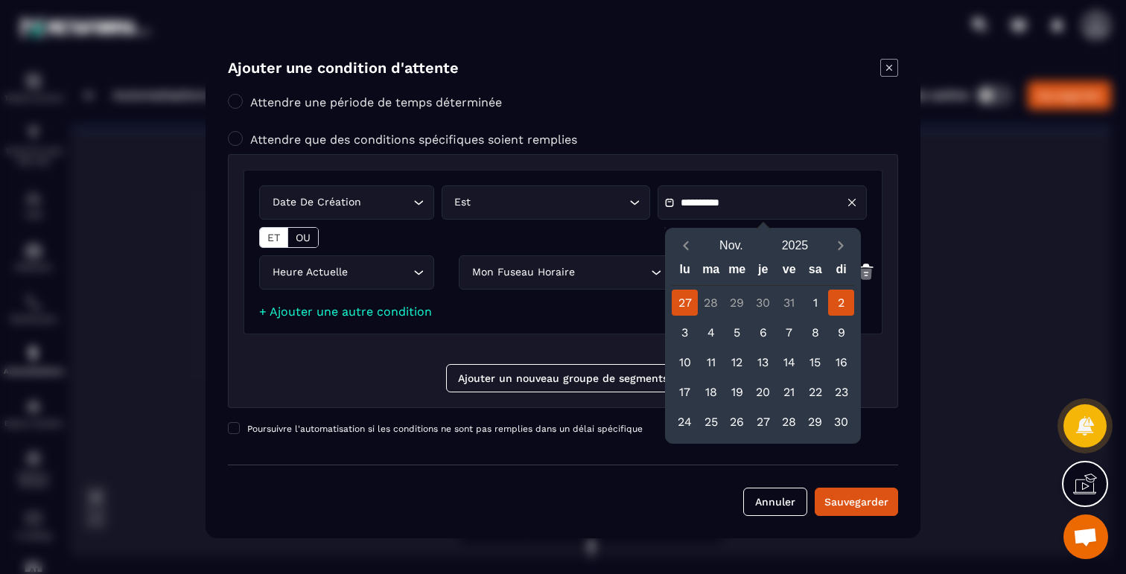
click at [686, 301] on div "27" at bounding box center [684, 303] width 26 height 26
type input "**********"
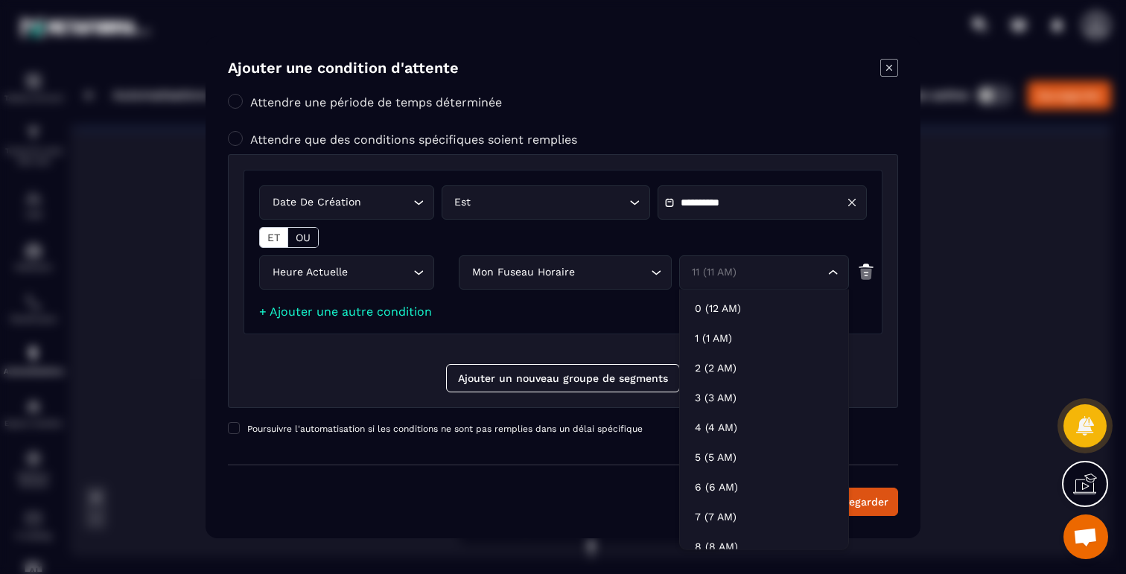
click at [712, 278] on div "11 (11 AM)" at bounding box center [756, 272] width 138 height 16
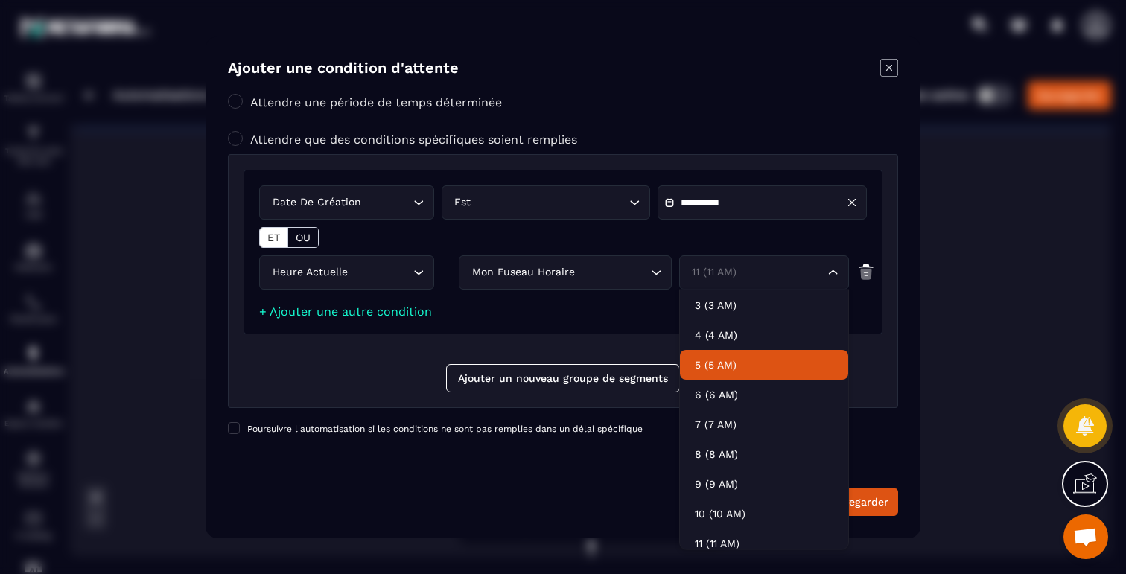
scroll to position [103, 0]
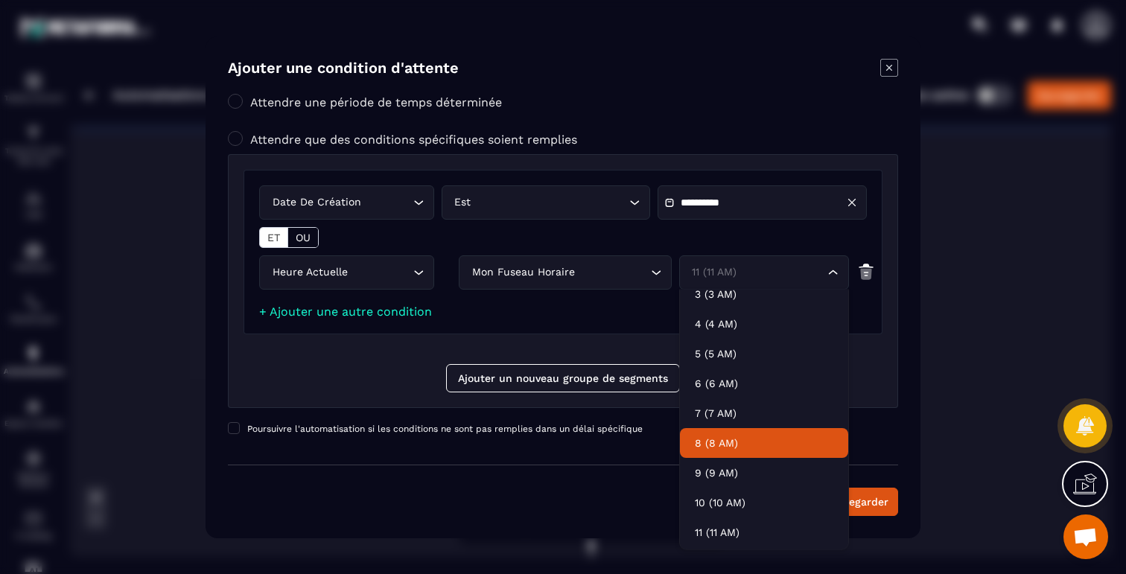
click at [707, 445] on p "8 (8 AM)" at bounding box center [764, 442] width 138 height 15
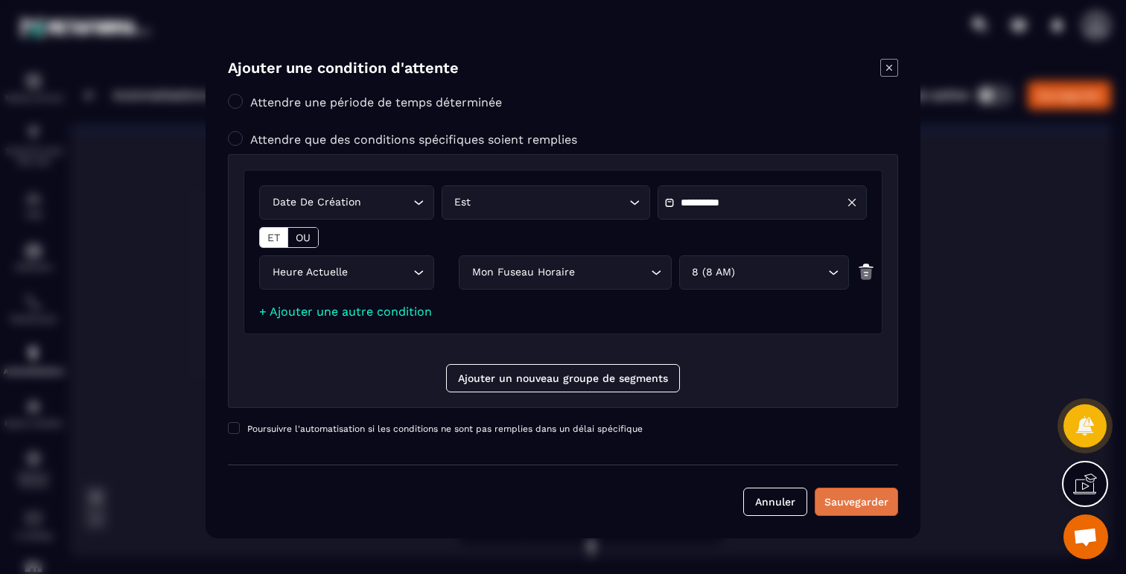
click at [845, 505] on div "Sauvegarder" at bounding box center [856, 501] width 64 height 15
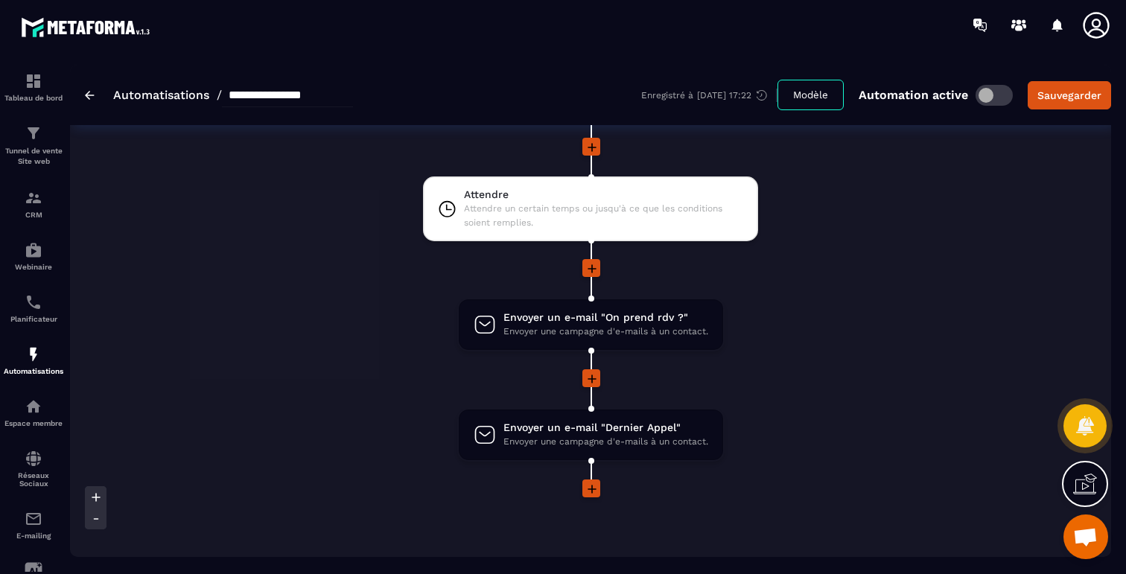
scroll to position [2375, 0]
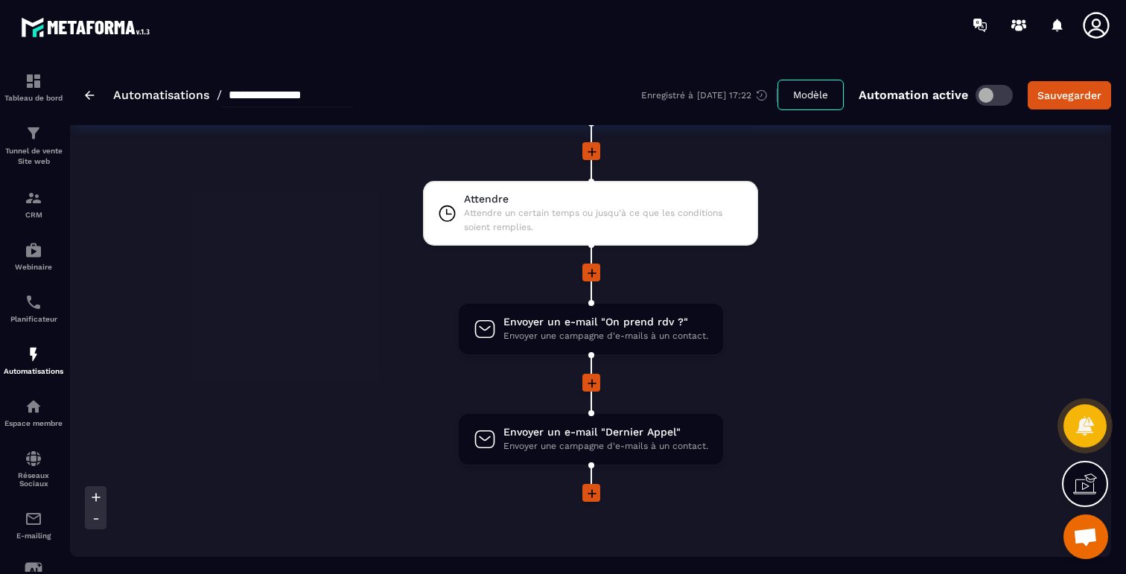
click at [588, 381] on icon at bounding box center [591, 383] width 15 height 15
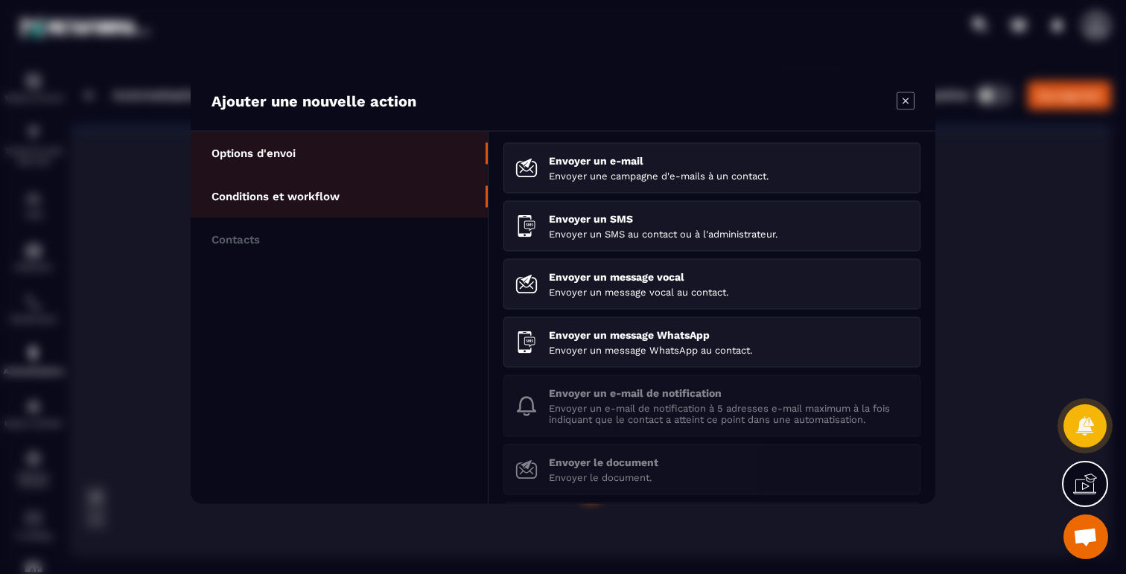
click at [329, 199] on p "Conditions et workflow" at bounding box center [275, 195] width 128 height 13
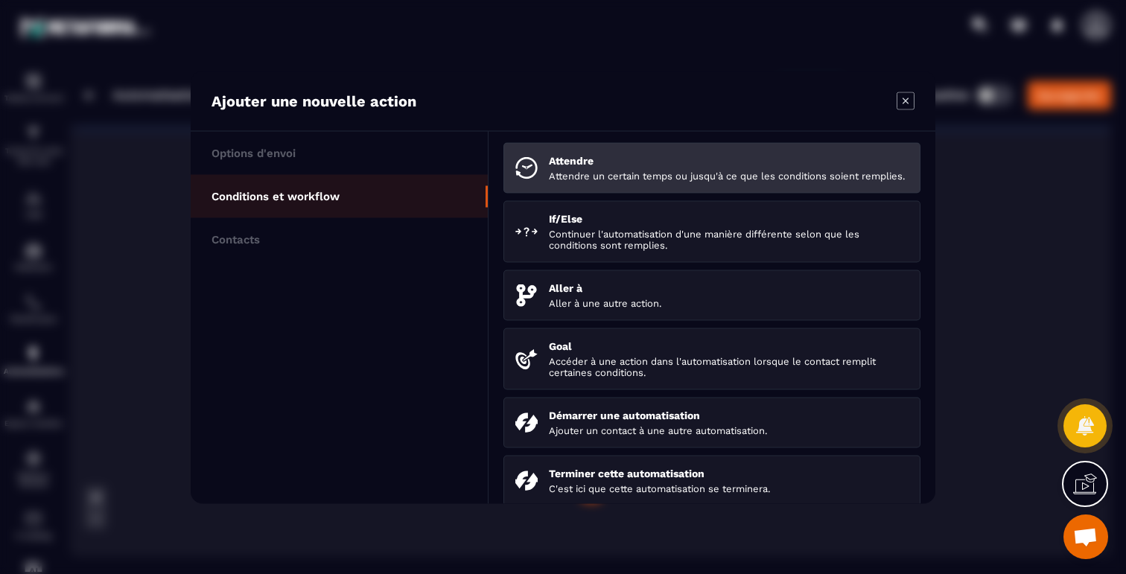
click at [579, 180] on p "Attendre un certain temps ou jusqu'à ce que les conditions soient remplies." at bounding box center [729, 175] width 360 height 11
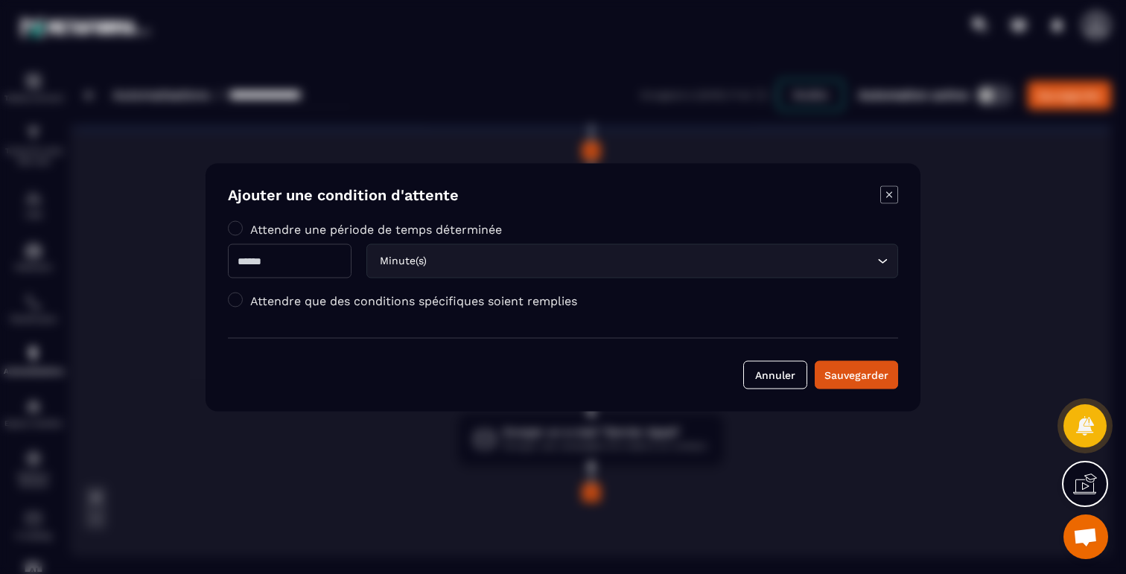
click at [374, 288] on div "Attendre une période de temps déterminée Minute(s) Loading... Attendre que des …" at bounding box center [563, 268] width 670 height 94
click at [374, 295] on label "Attendre que des conditions spécifiques soient remplies" at bounding box center [413, 300] width 327 height 14
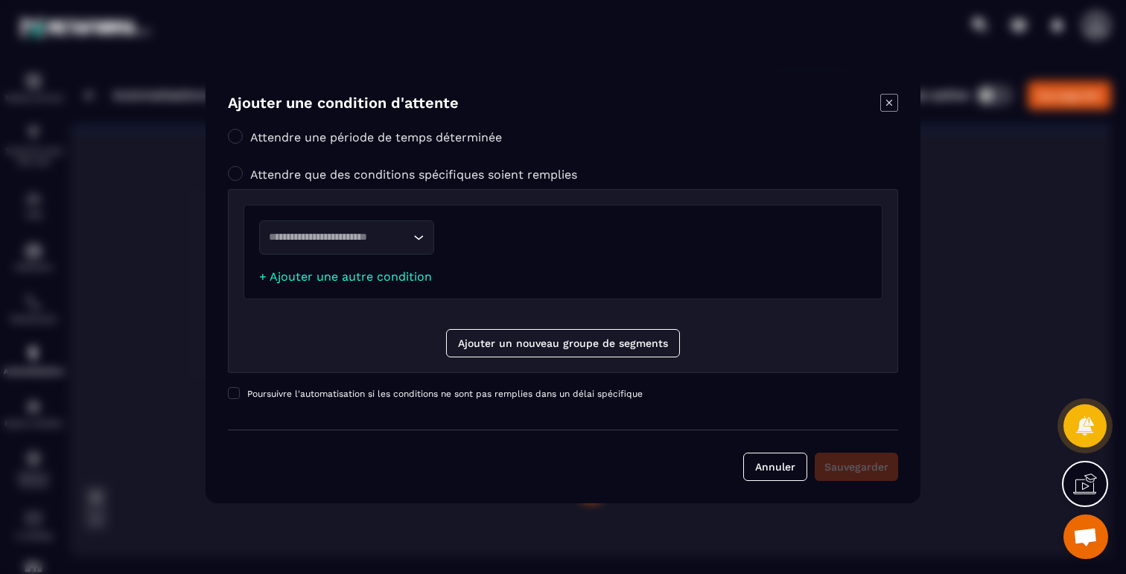
click at [383, 249] on div "Loading..." at bounding box center [346, 237] width 175 height 34
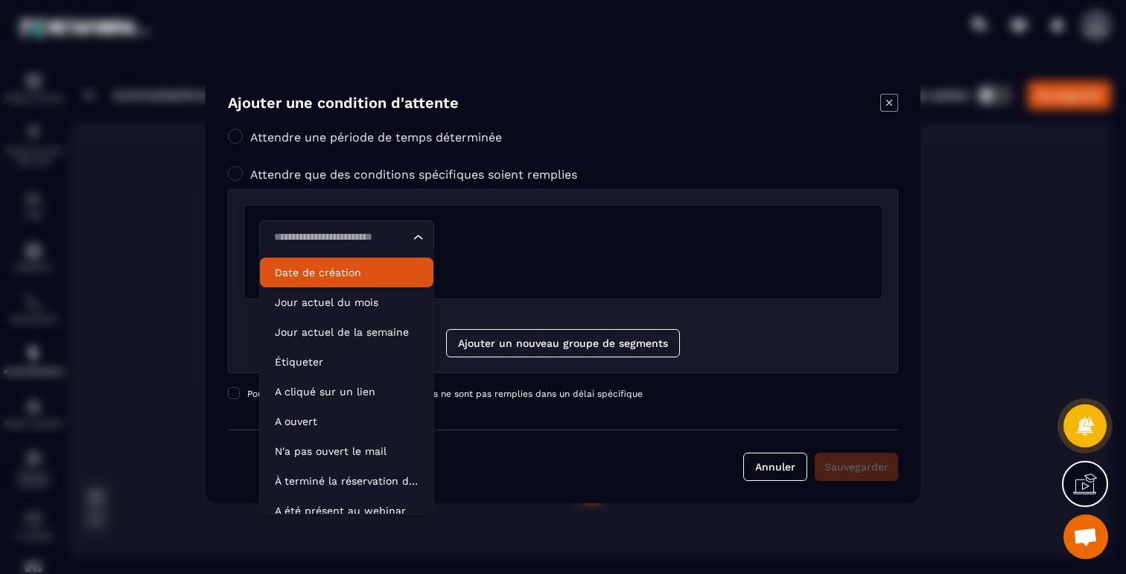
click at [355, 273] on p "Date de création" at bounding box center [347, 272] width 144 height 15
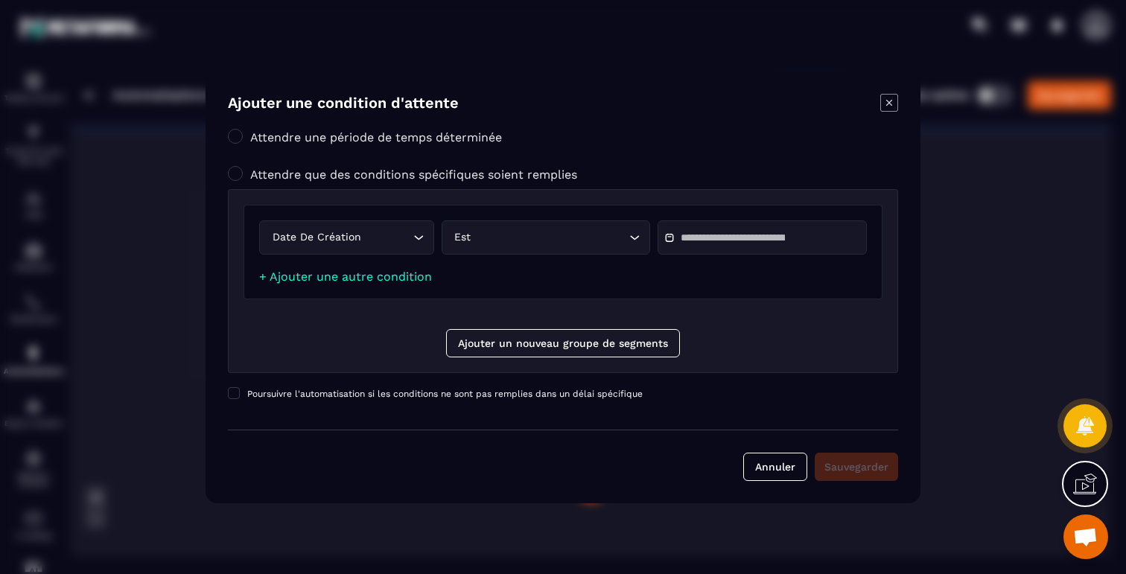
click at [718, 236] on input "Modal window" at bounding box center [732, 237] width 104 height 11
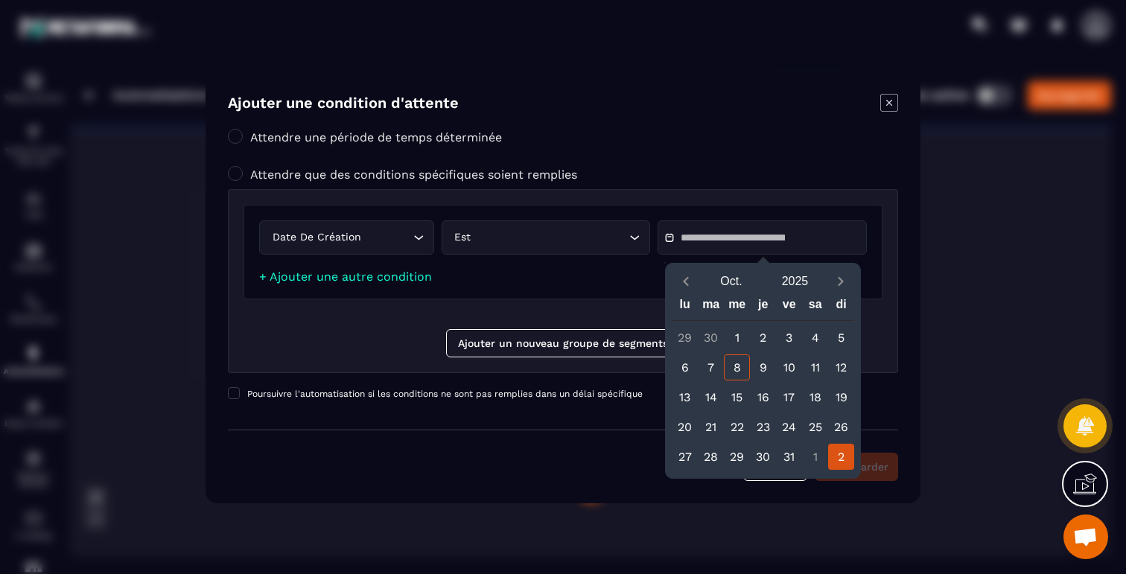
click at [840, 456] on div "2" at bounding box center [841, 457] width 26 height 26
type input "**********"
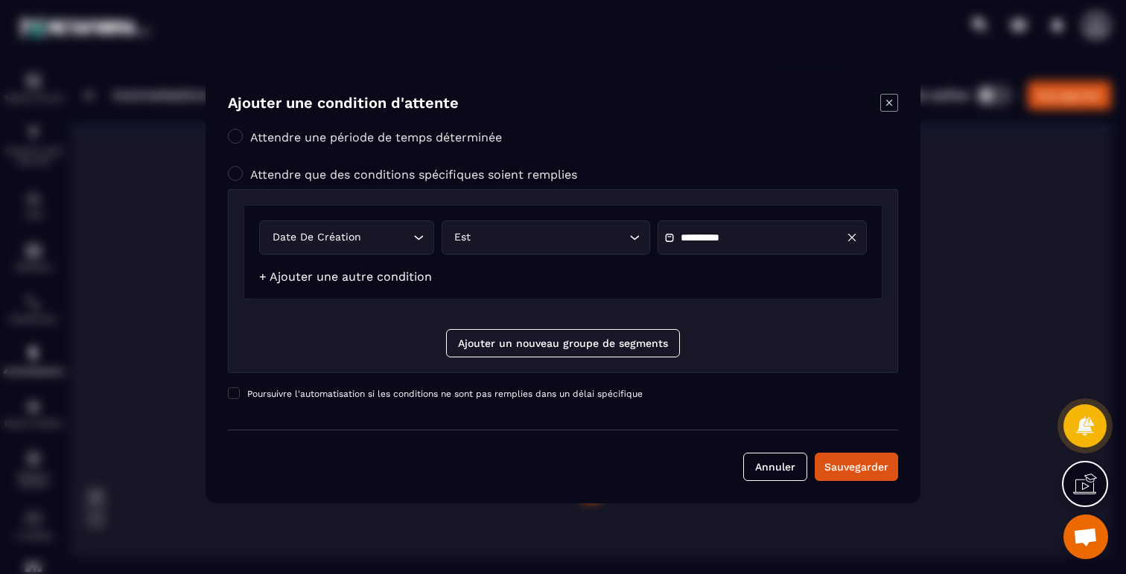
click at [365, 275] on link "+ Ajouter une autre condition" at bounding box center [345, 276] width 173 height 14
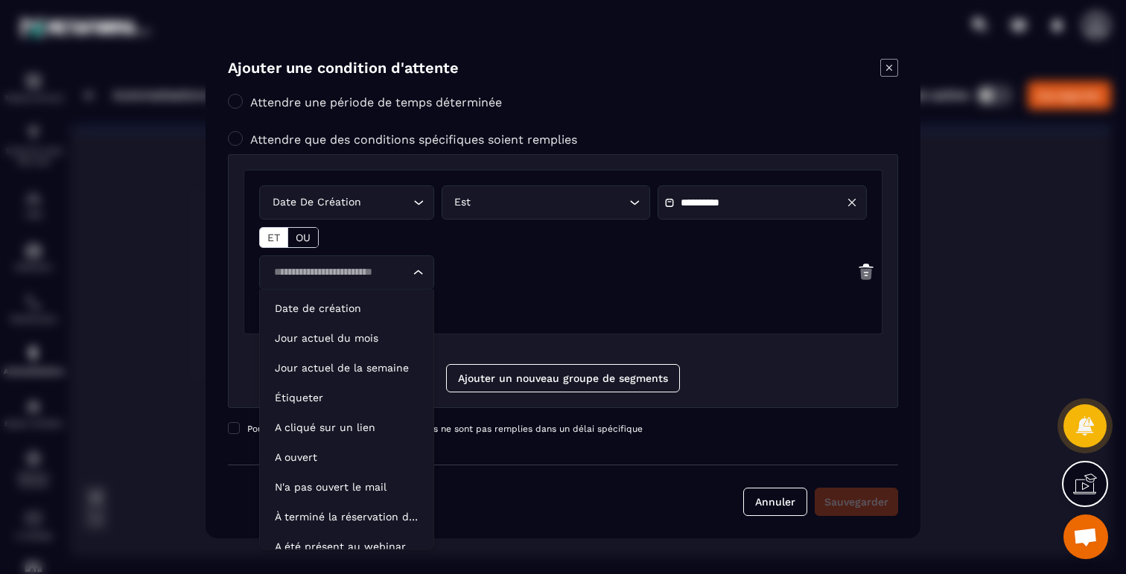
click at [377, 273] on input "Search for option" at bounding box center [339, 272] width 141 height 16
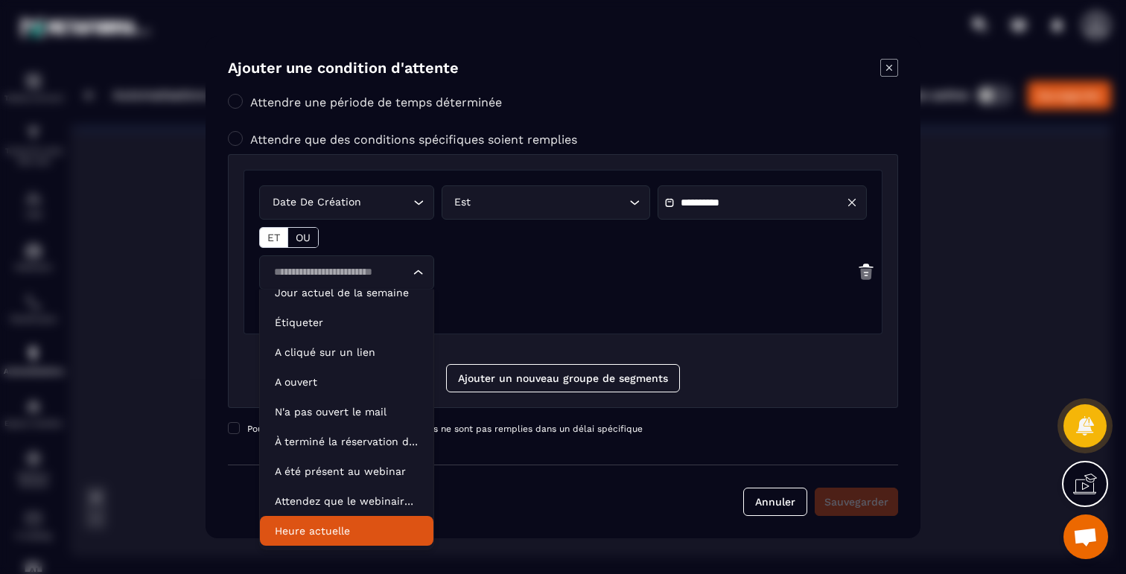
click at [321, 524] on p "Heure actuelle" at bounding box center [347, 530] width 144 height 15
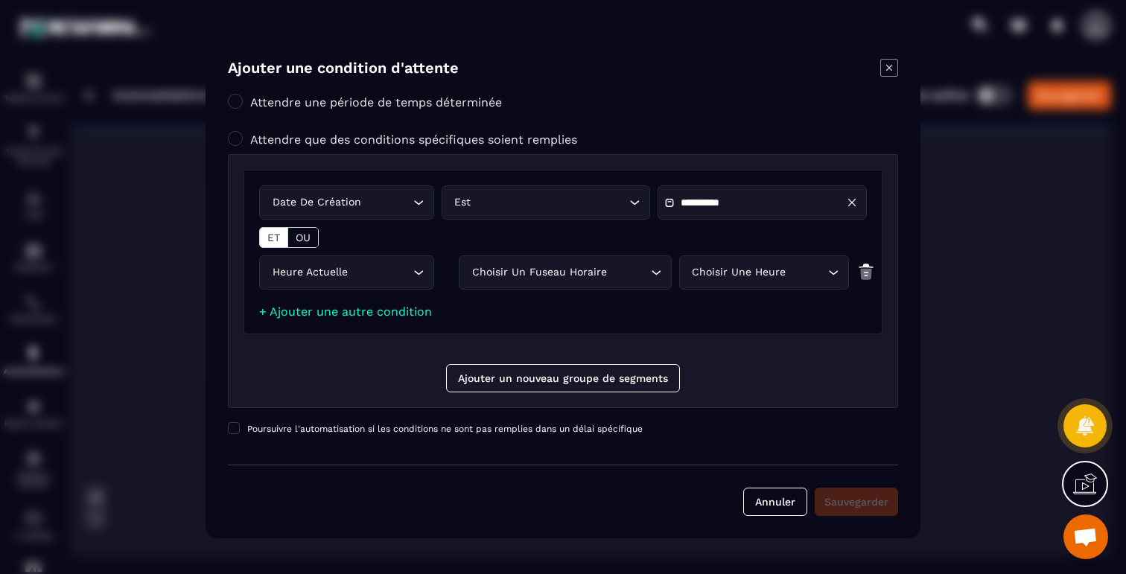
click at [578, 277] on div "Choisir un fuseau horaire" at bounding box center [558, 272] width 182 height 16
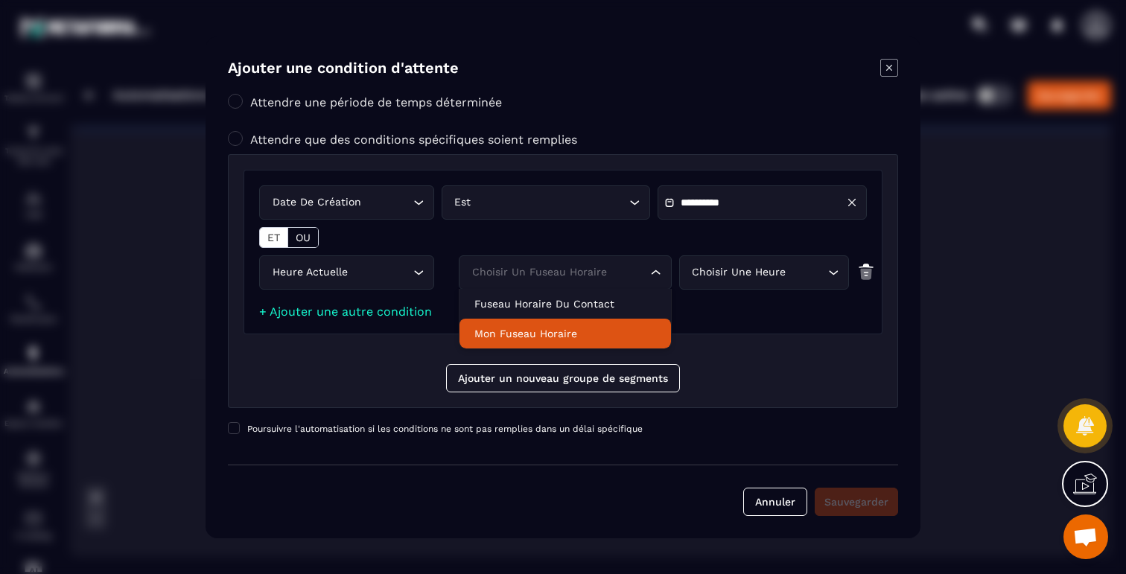
click at [552, 331] on p "Mon fuseau horaire" at bounding box center [565, 333] width 182 height 15
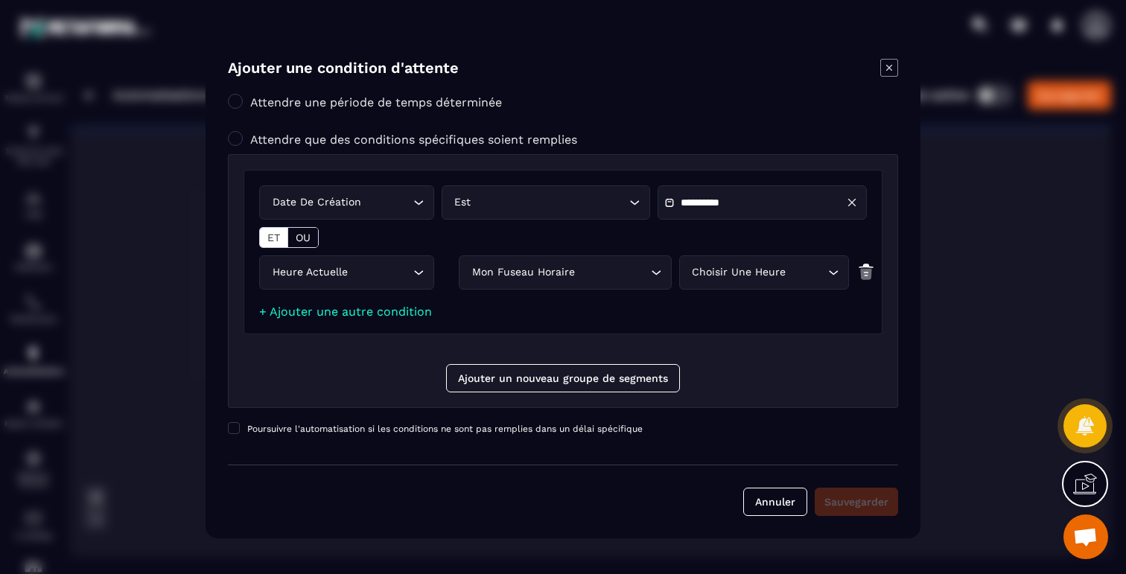
click at [753, 266] on div "Choisir une heure" at bounding box center [756, 272] width 138 height 16
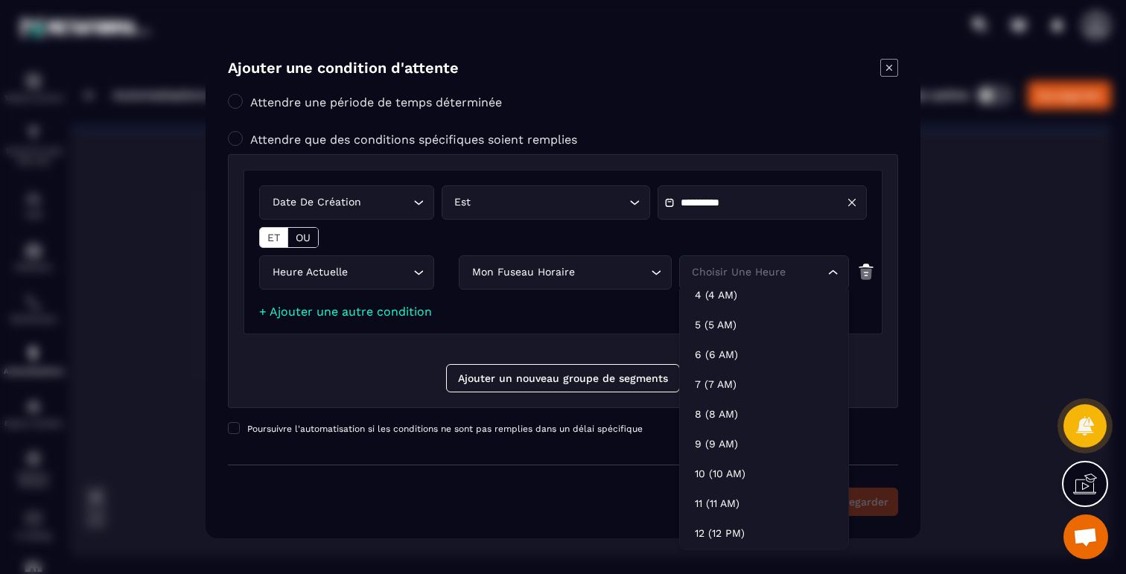
scroll to position [137, 0]
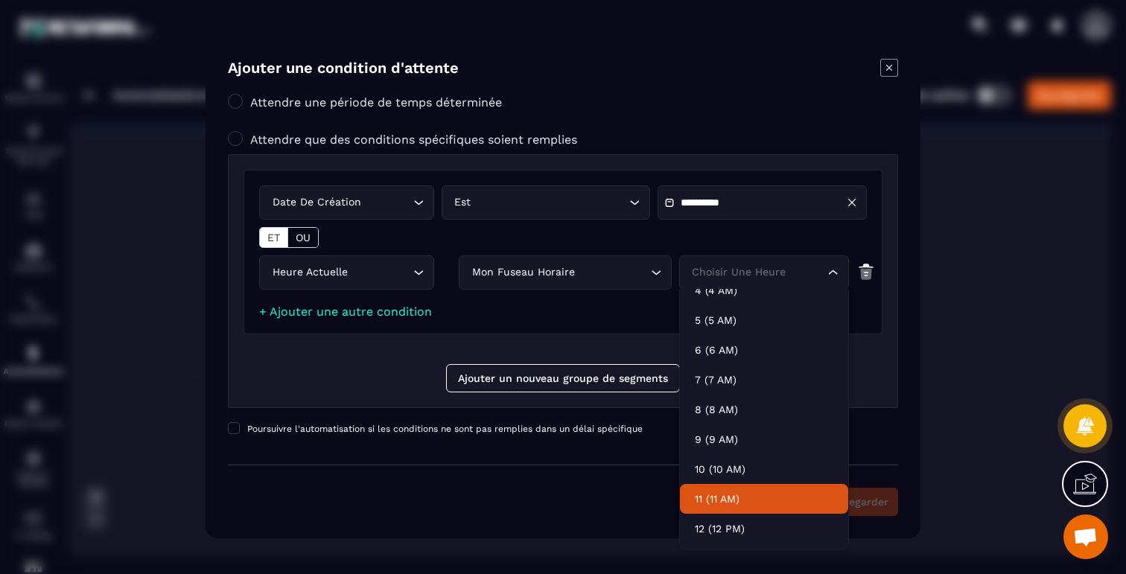
click at [709, 497] on p "11 (11 AM)" at bounding box center [764, 498] width 138 height 15
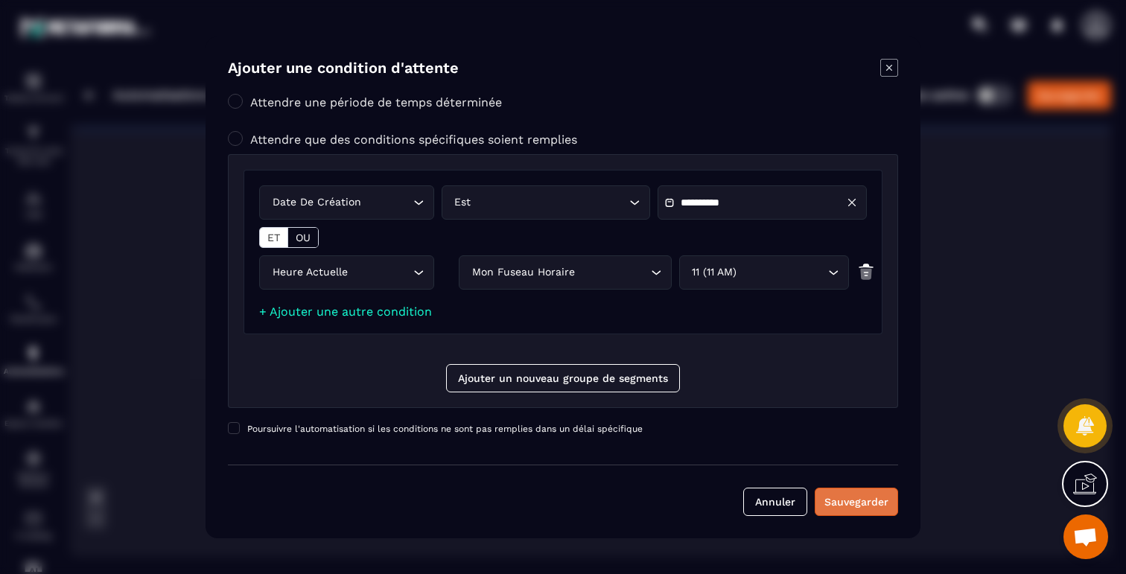
click at [849, 509] on button "Sauvegarder" at bounding box center [855, 502] width 83 height 28
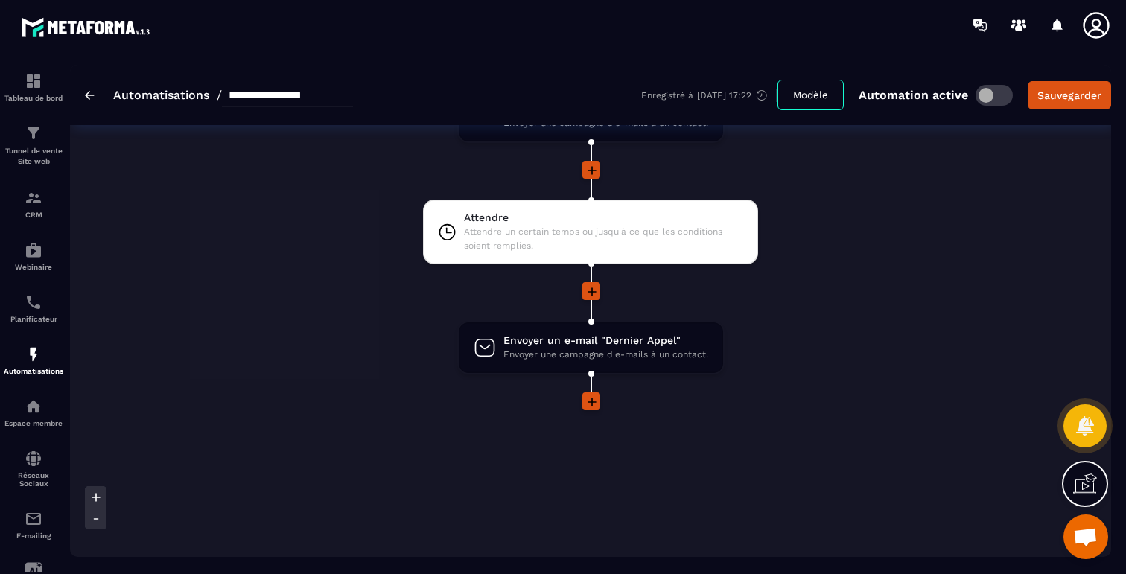
scroll to position [2674, 0]
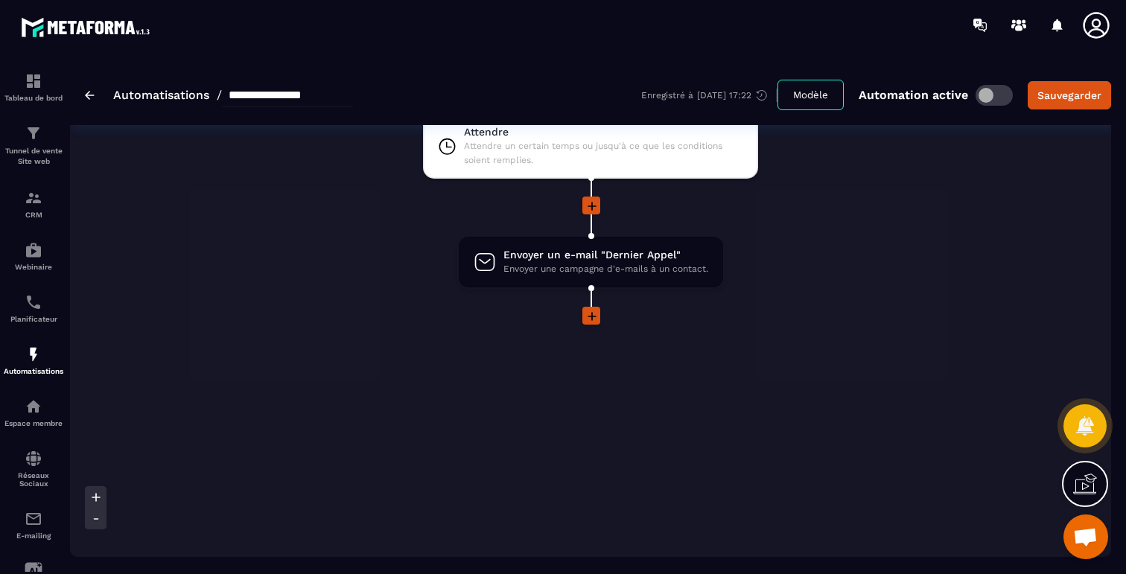
click at [587, 317] on icon at bounding box center [591, 316] width 15 height 15
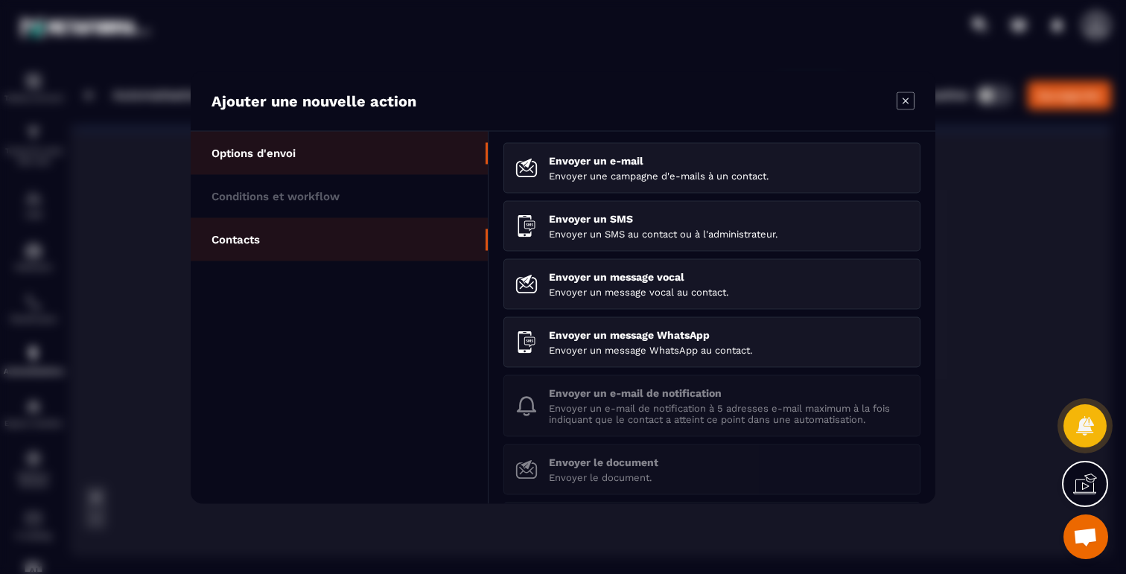
click at [256, 243] on p "Contacts" at bounding box center [235, 238] width 48 height 13
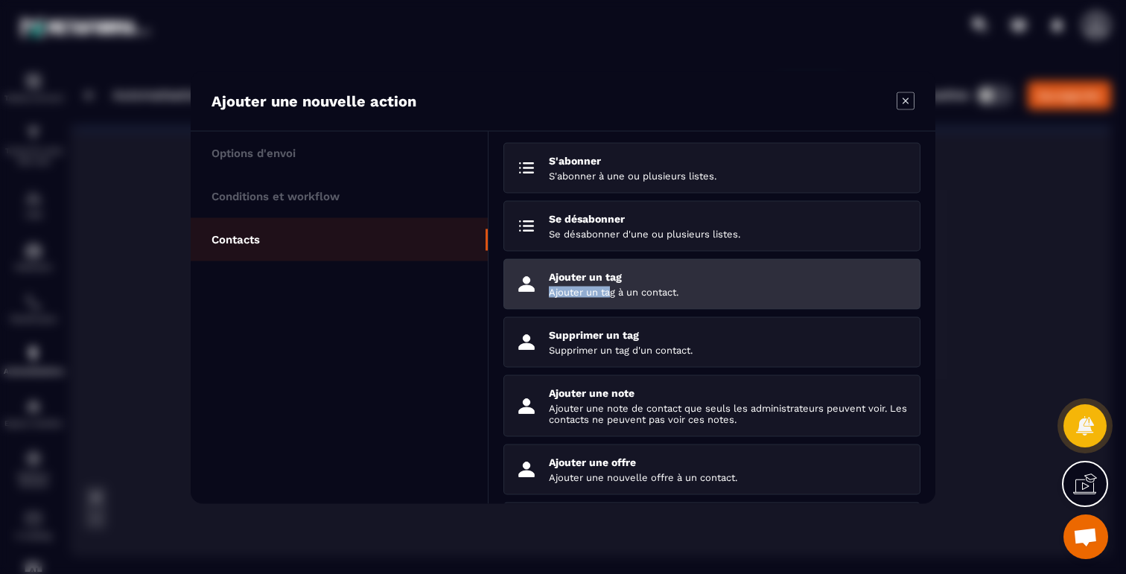
click at [607, 287] on p "Ajouter un tag à un contact." at bounding box center [729, 291] width 360 height 11
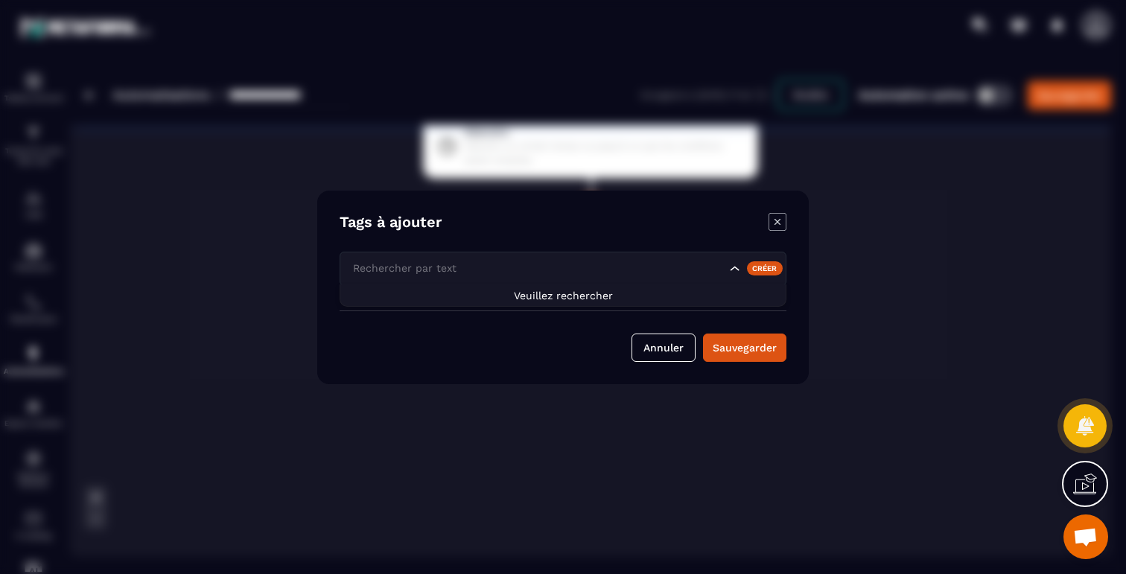
click at [587, 275] on input "Search for option" at bounding box center [537, 268] width 377 height 16
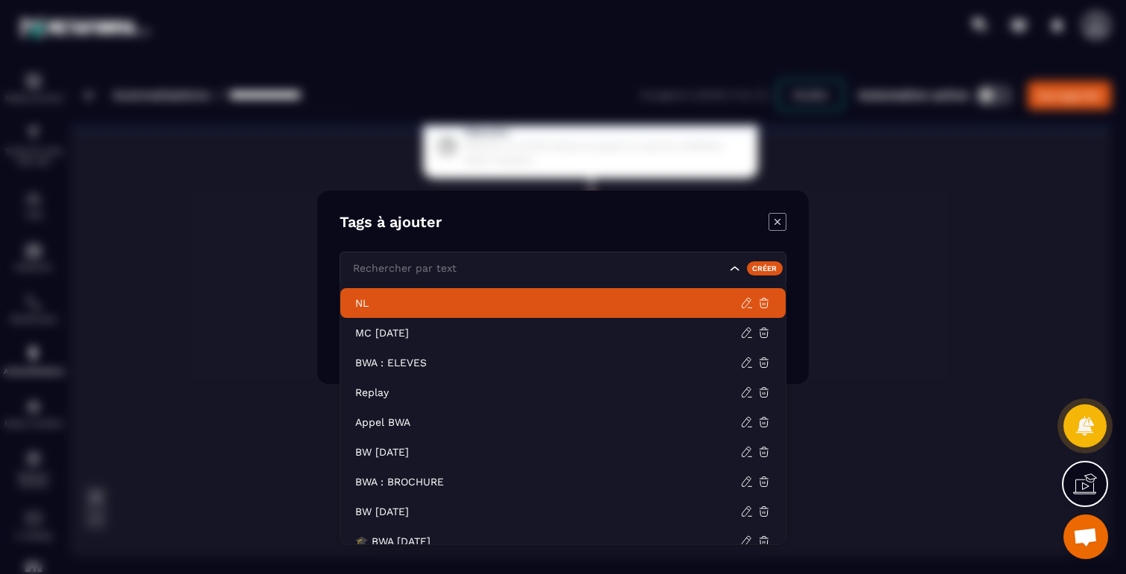
click at [421, 307] on p "NL" at bounding box center [547, 303] width 385 height 15
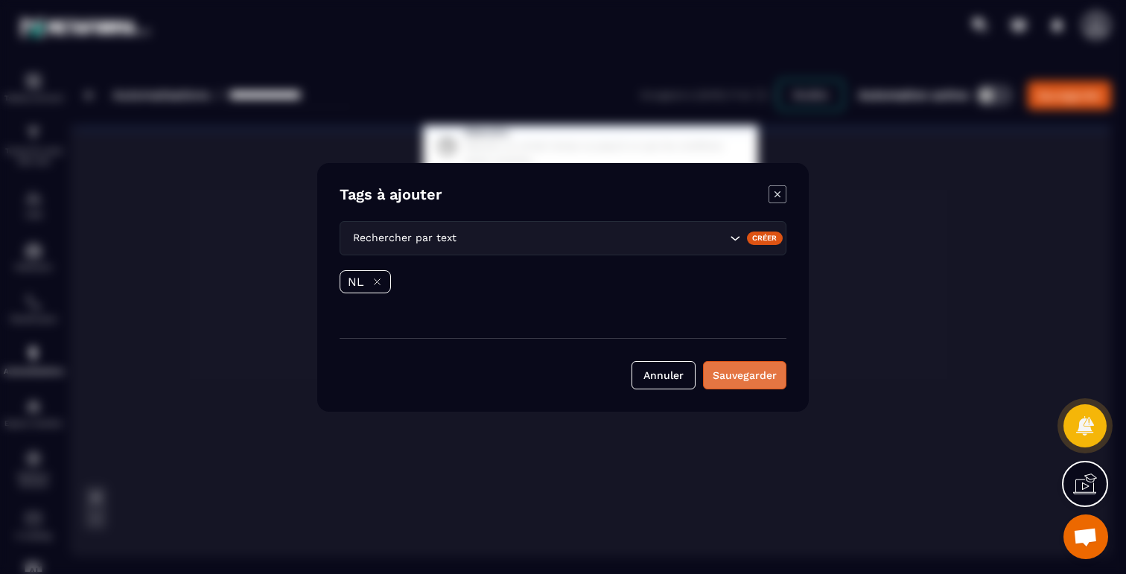
click at [754, 375] on button "Sauvegarder" at bounding box center [744, 375] width 83 height 28
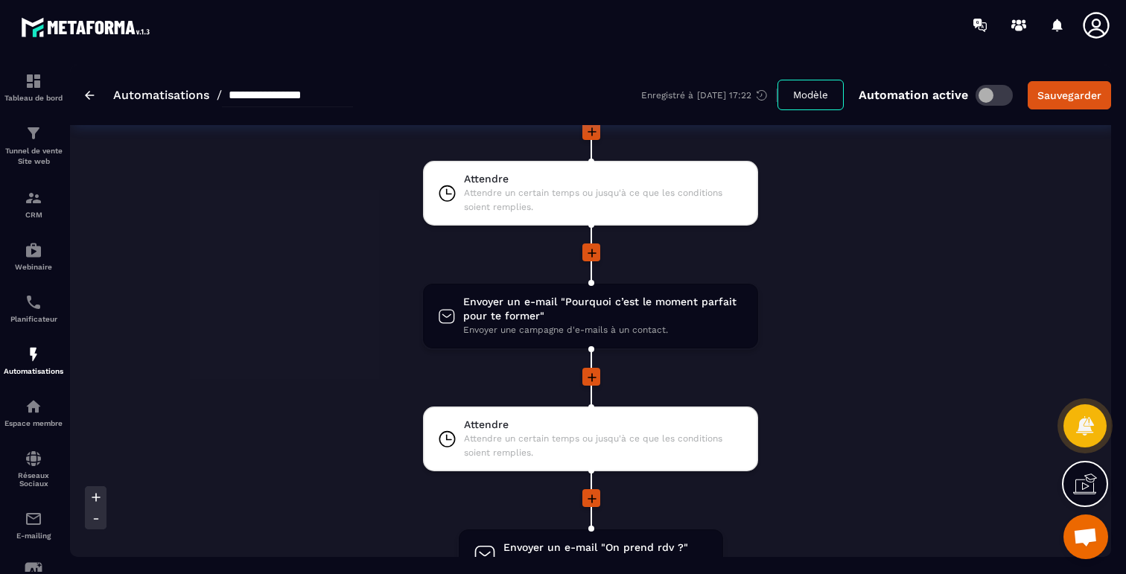
scroll to position [1730, 0]
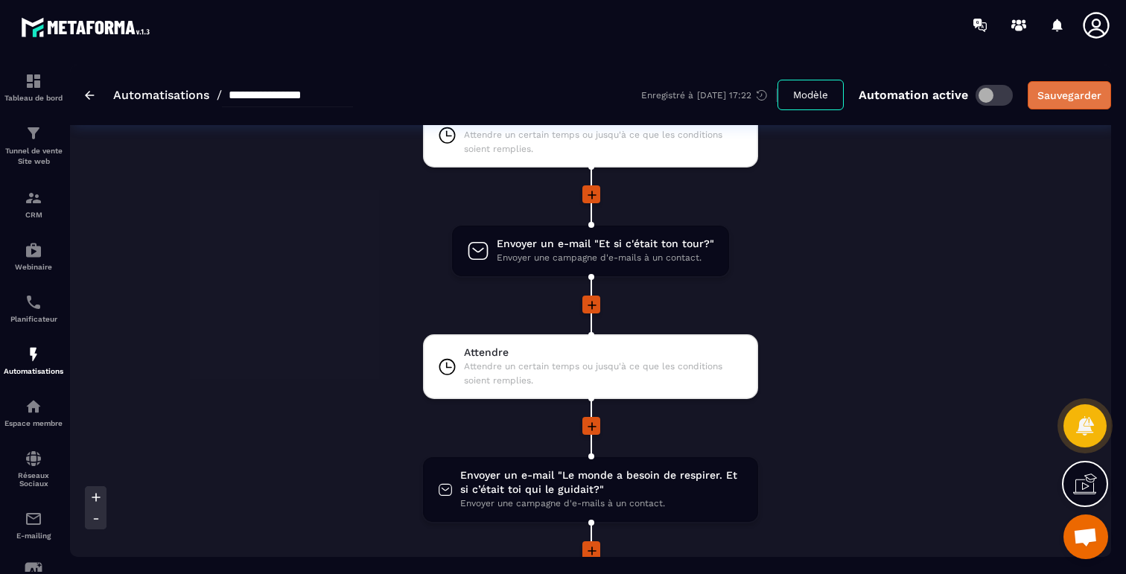
click at [1066, 97] on div "Sauvegarder" at bounding box center [1069, 95] width 64 height 15
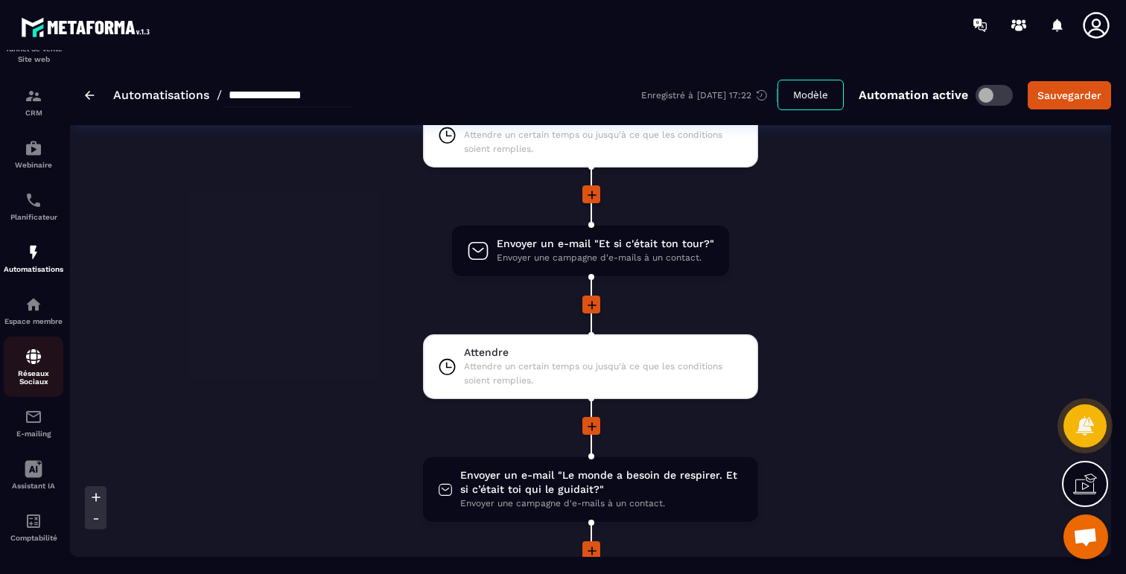
scroll to position [114, 0]
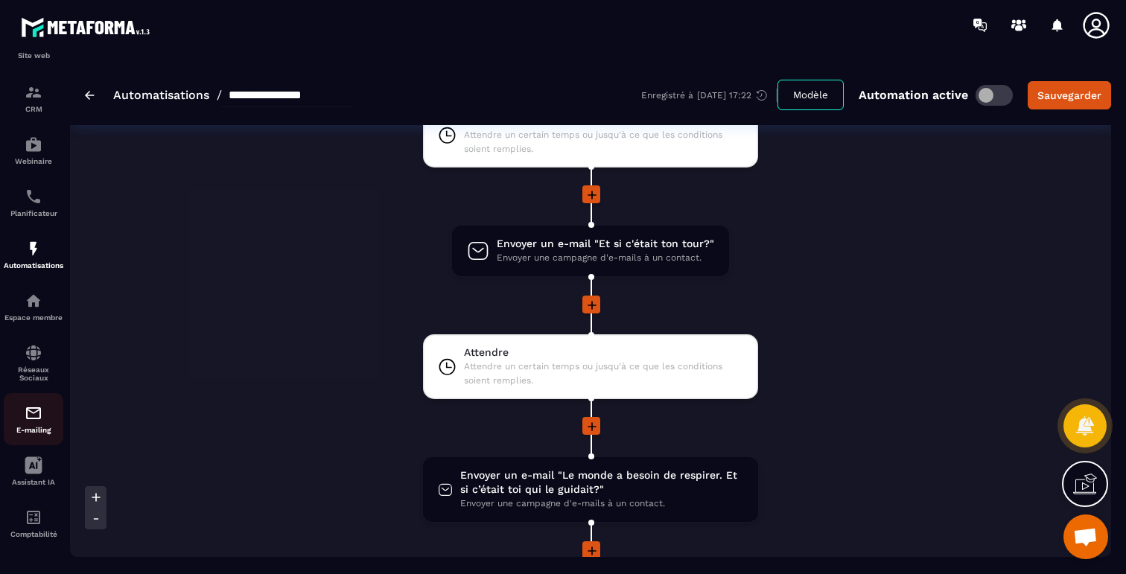
click at [36, 427] on p "E-mailing" at bounding box center [34, 430] width 60 height 8
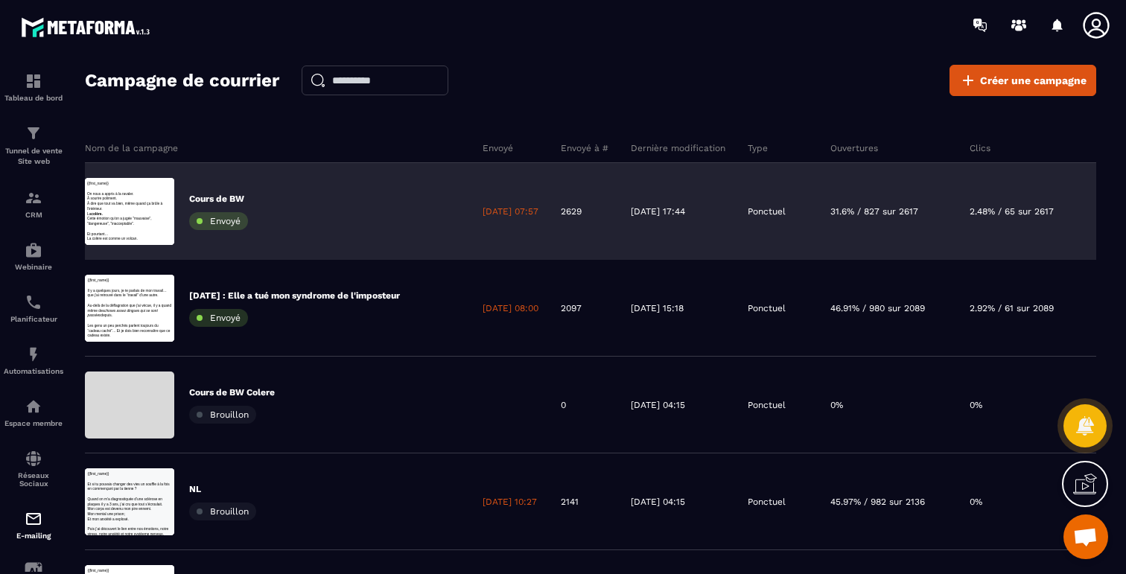
click at [1053, 214] on p "2.48% / 65 sur 2617" at bounding box center [1011, 211] width 84 height 12
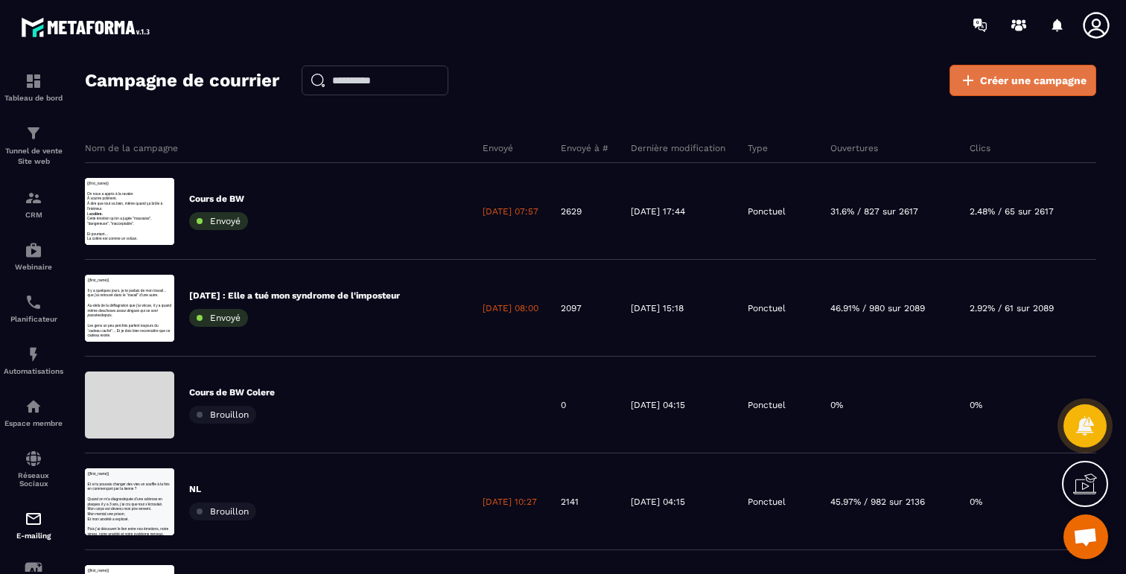
click at [983, 87] on span "Créer une campagne" at bounding box center [1033, 80] width 106 height 15
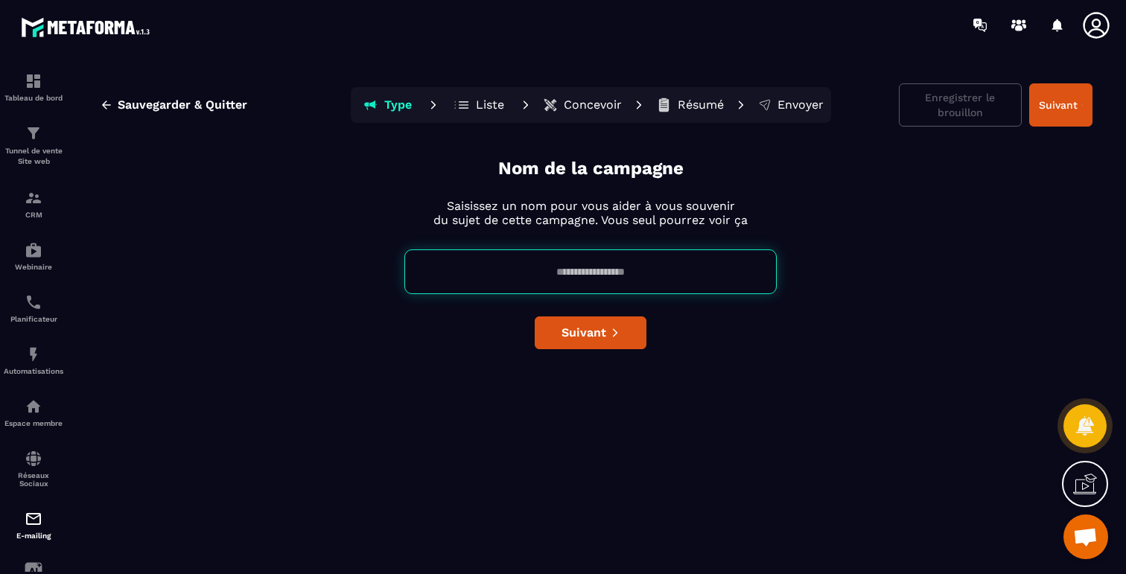
click at [530, 258] on input at bounding box center [590, 271] width 372 height 45
type input "**********"
click at [608, 339] on button "Suivant" at bounding box center [590, 332] width 112 height 33
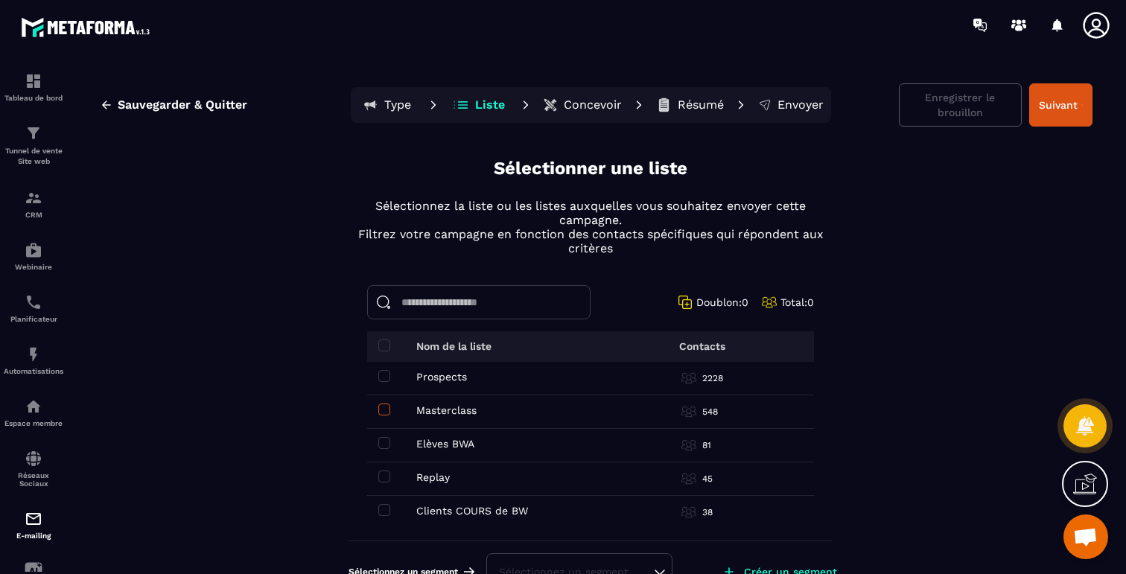
click at [389, 413] on label at bounding box center [384, 410] width 12 height 12
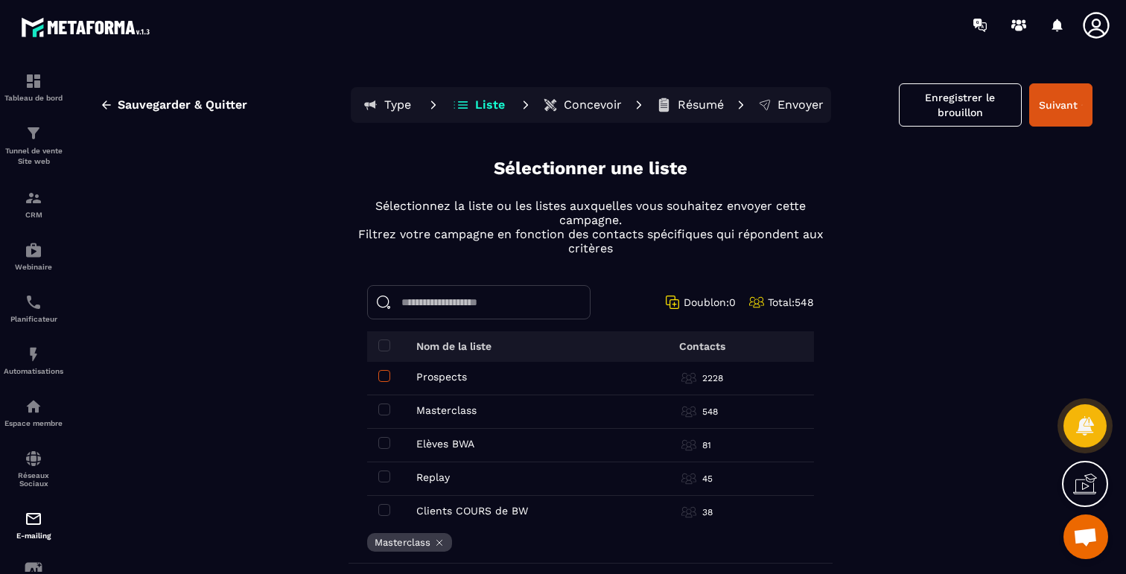
click at [386, 376] on span at bounding box center [384, 376] width 12 height 12
click at [389, 479] on span at bounding box center [384, 476] width 12 height 12
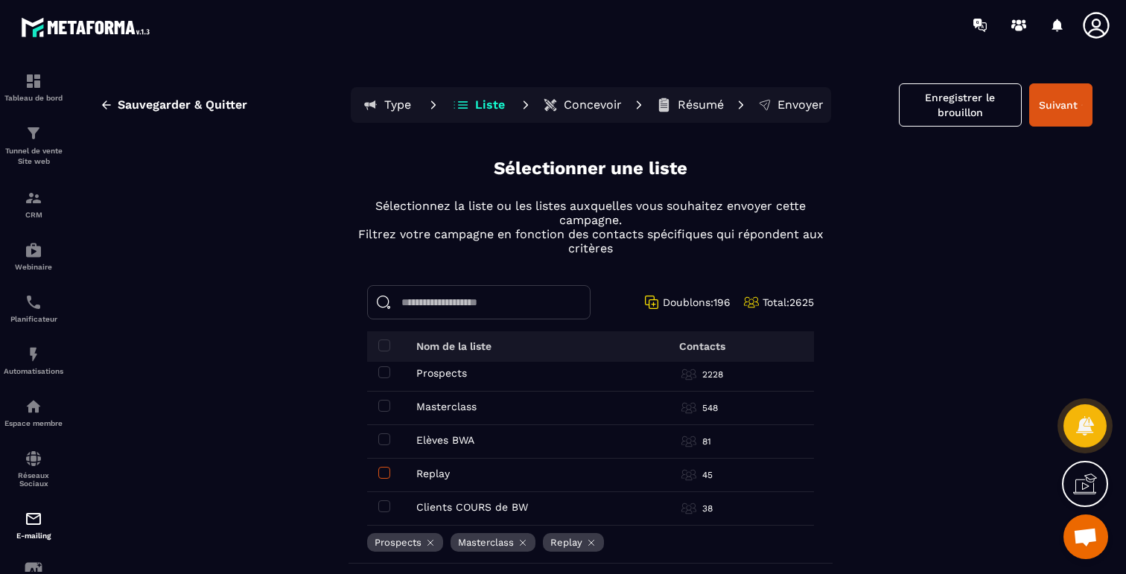
click at [383, 469] on span at bounding box center [384, 473] width 12 height 12
click at [379, 403] on span at bounding box center [384, 406] width 12 height 12
click at [383, 374] on span at bounding box center [384, 372] width 12 height 12
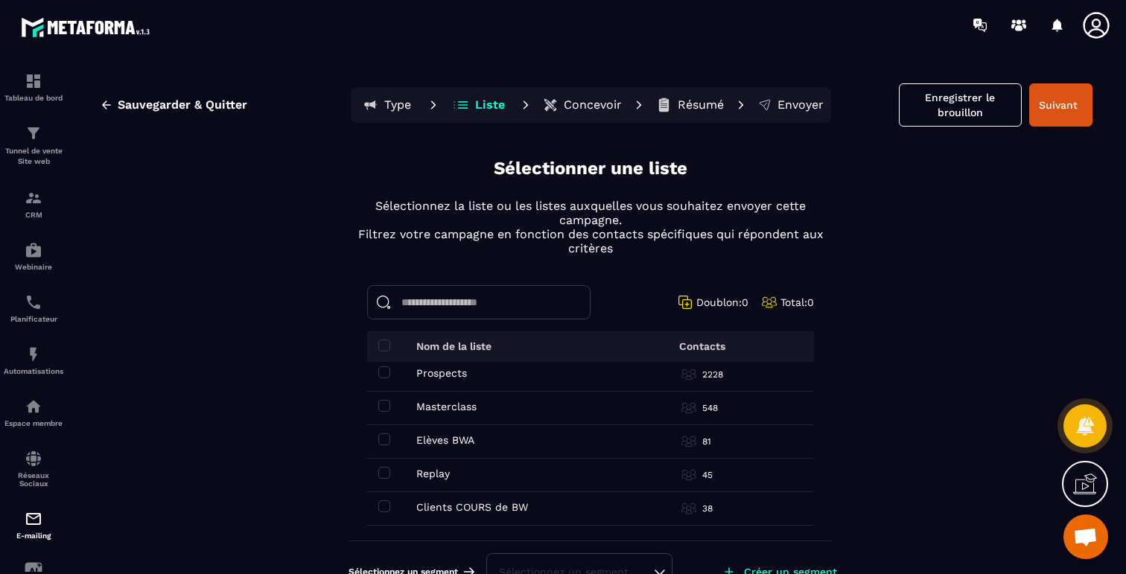
scroll to position [33, 0]
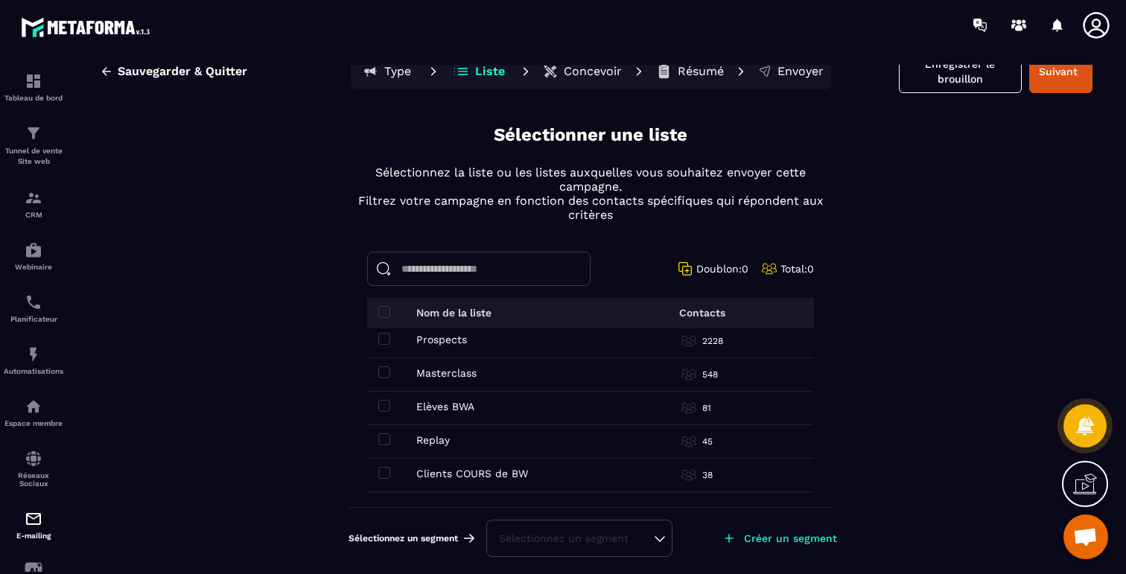
click at [730, 537] on icon at bounding box center [728, 538] width 9 height 9
click at [758, 532] on p "Créer un segment" at bounding box center [790, 538] width 93 height 12
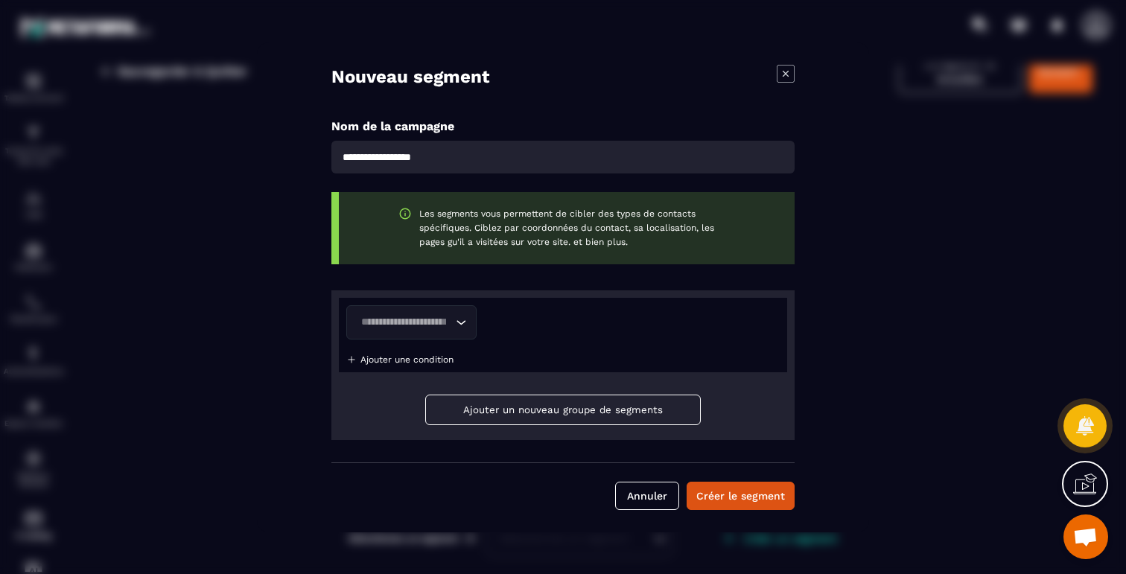
click at [446, 332] on div "Loading..." at bounding box center [411, 322] width 130 height 34
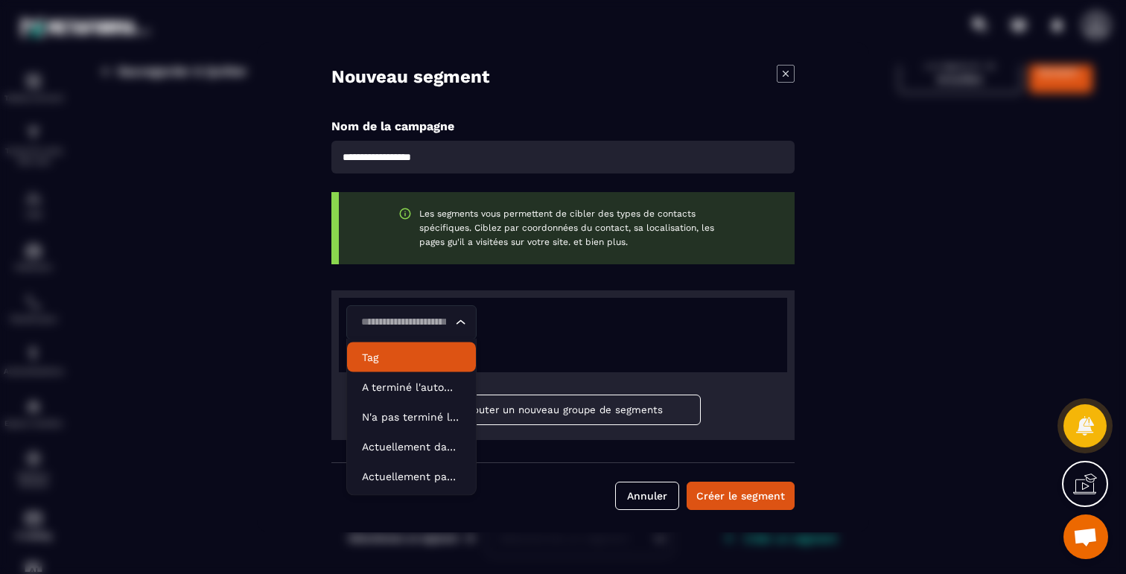
click at [403, 361] on p "Tag" at bounding box center [411, 357] width 99 height 15
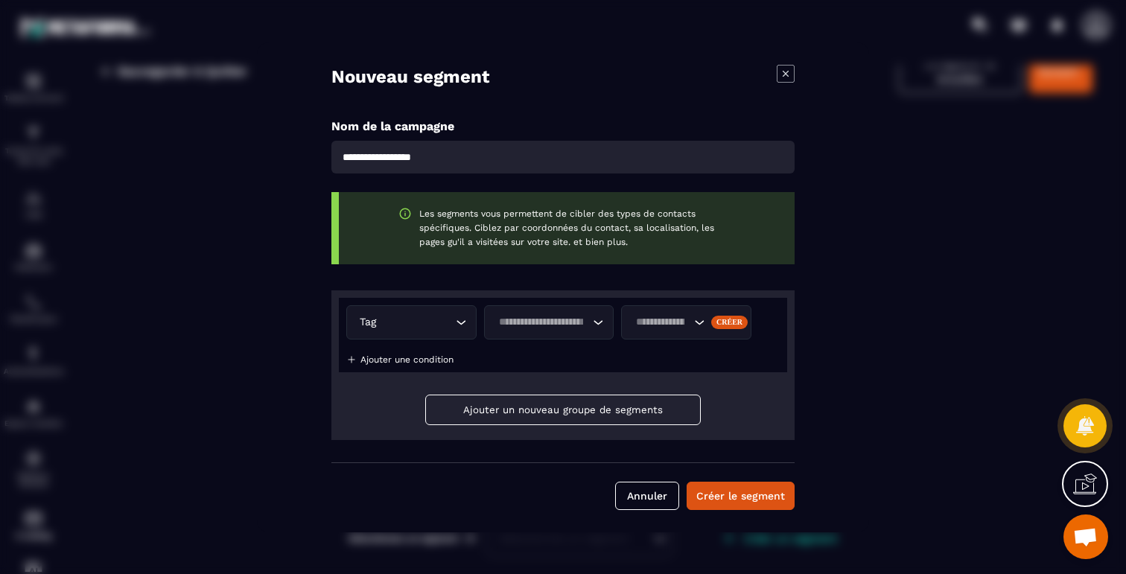
click at [562, 337] on div "Loading..." at bounding box center [549, 322] width 130 height 34
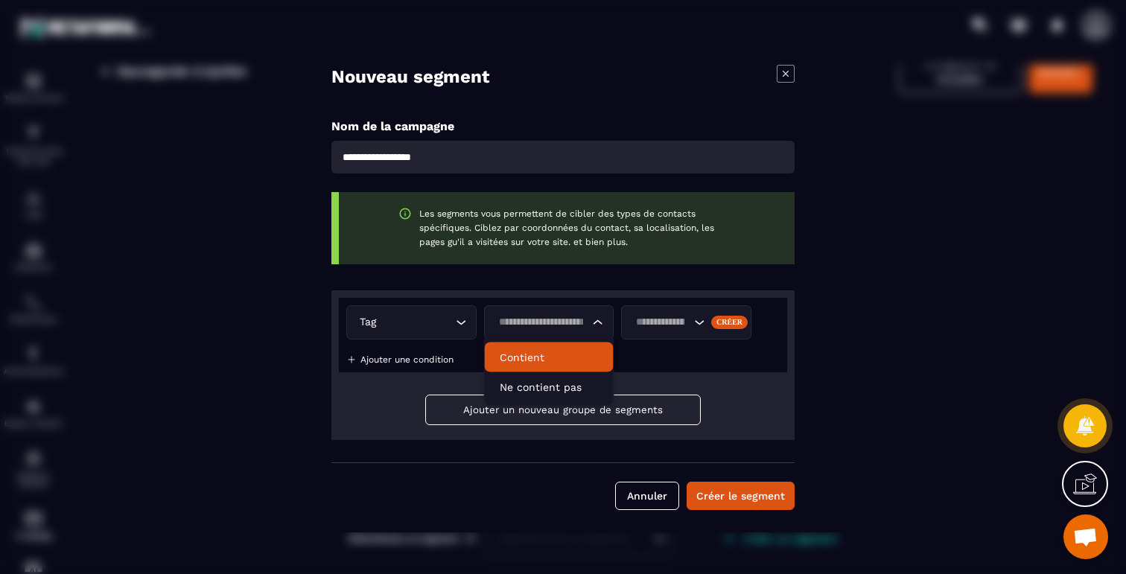
click at [546, 356] on p "Contient" at bounding box center [549, 357] width 99 height 15
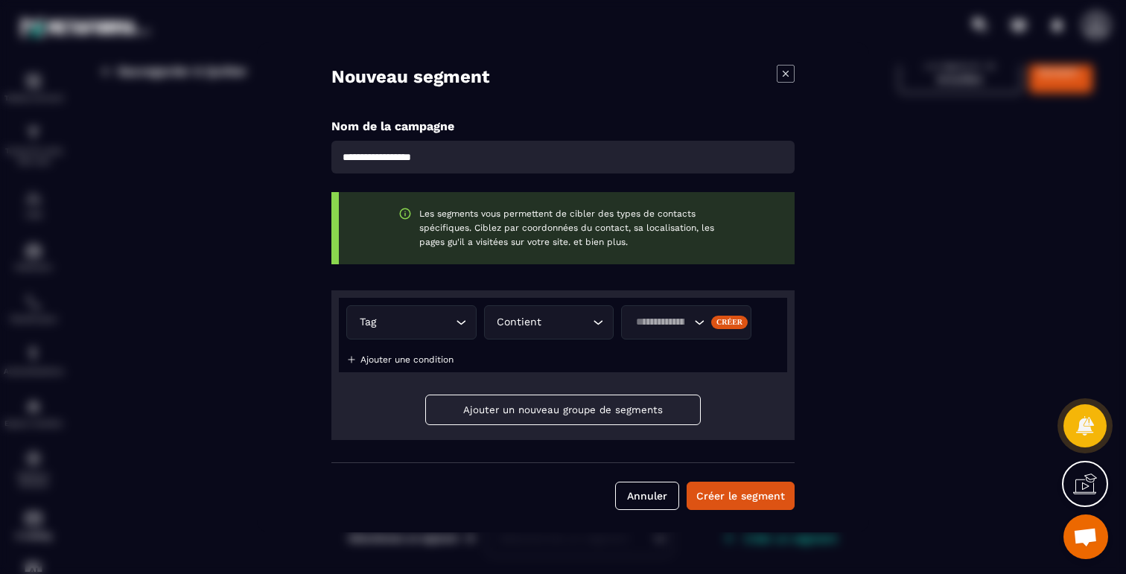
click at [679, 330] on div "Search for option" at bounding box center [686, 322] width 130 height 34
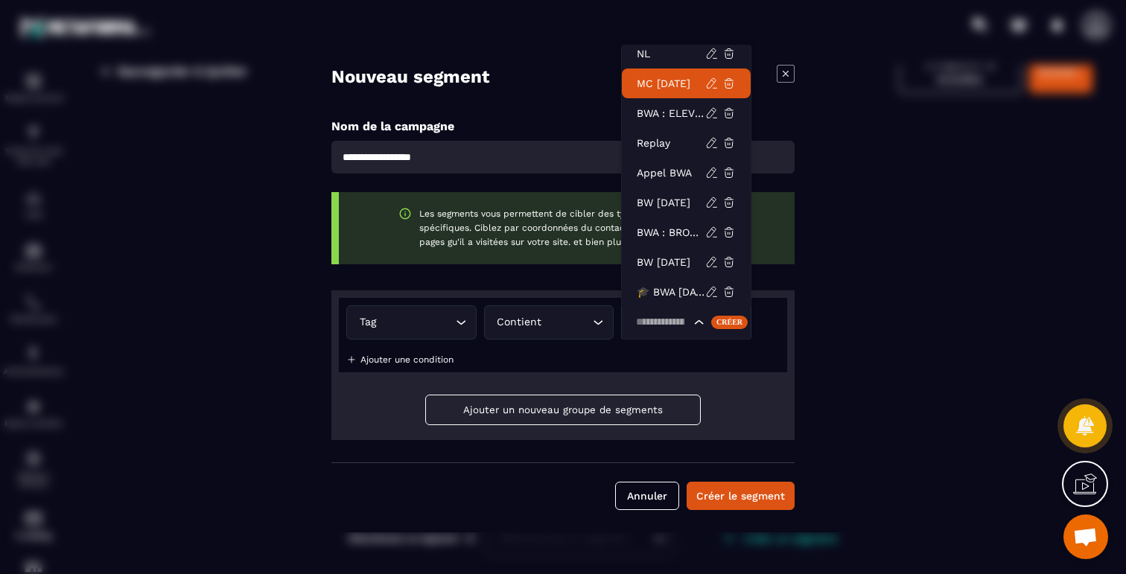
scroll to position [4, 0]
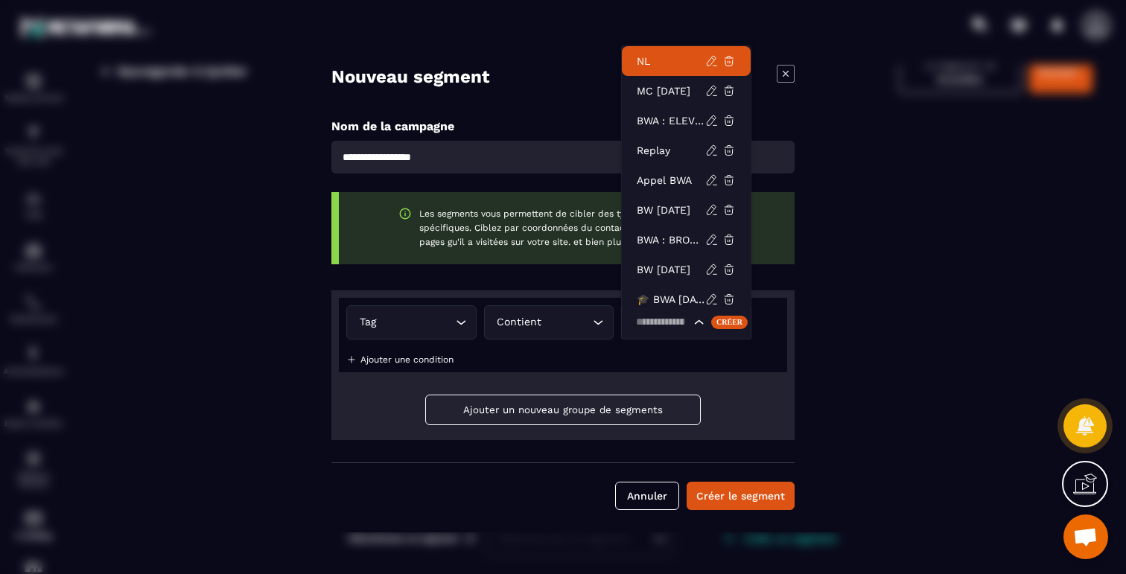
click at [653, 59] on p "NL" at bounding box center [670, 61] width 68 height 15
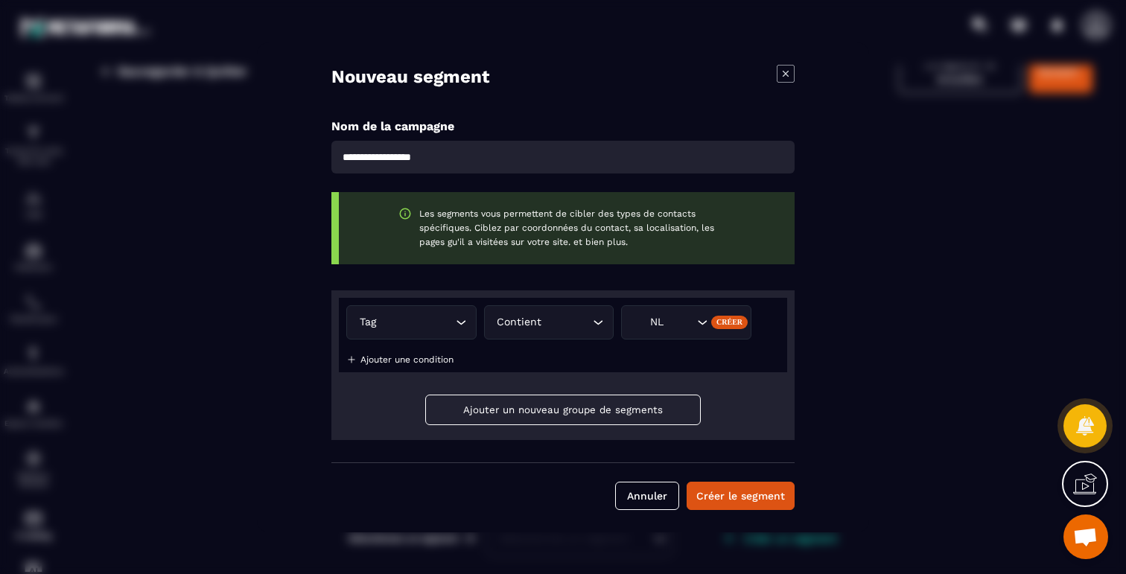
click at [423, 155] on input "Modal window" at bounding box center [562, 157] width 463 height 33
type input "**********"
click at [715, 495] on button "Créer le segment" at bounding box center [740, 496] width 108 height 28
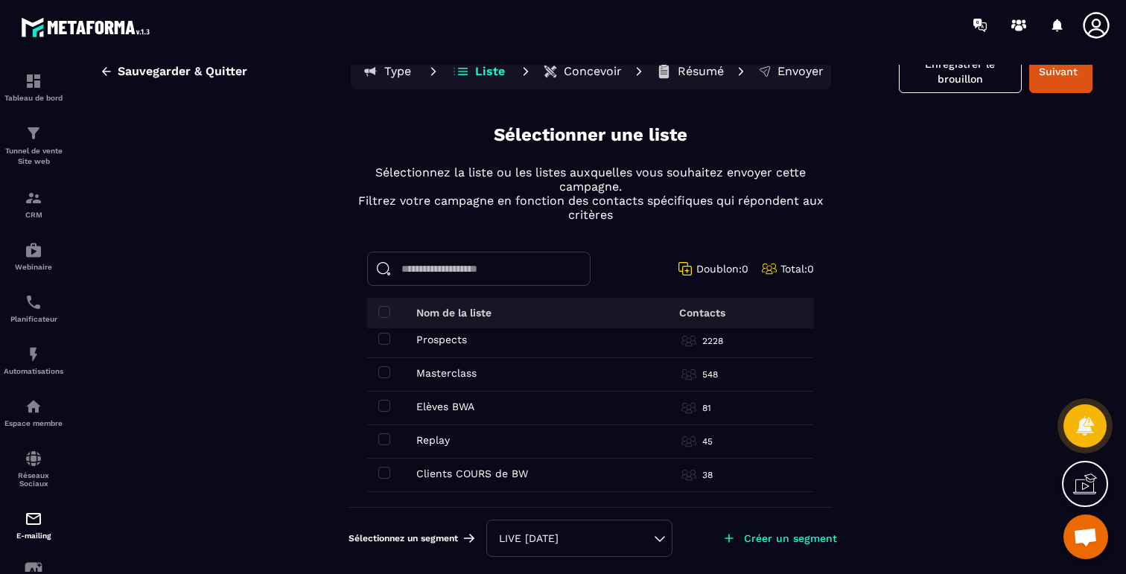
click at [607, 536] on div "LIVE 21 OCT 2025" at bounding box center [579, 538] width 161 height 15
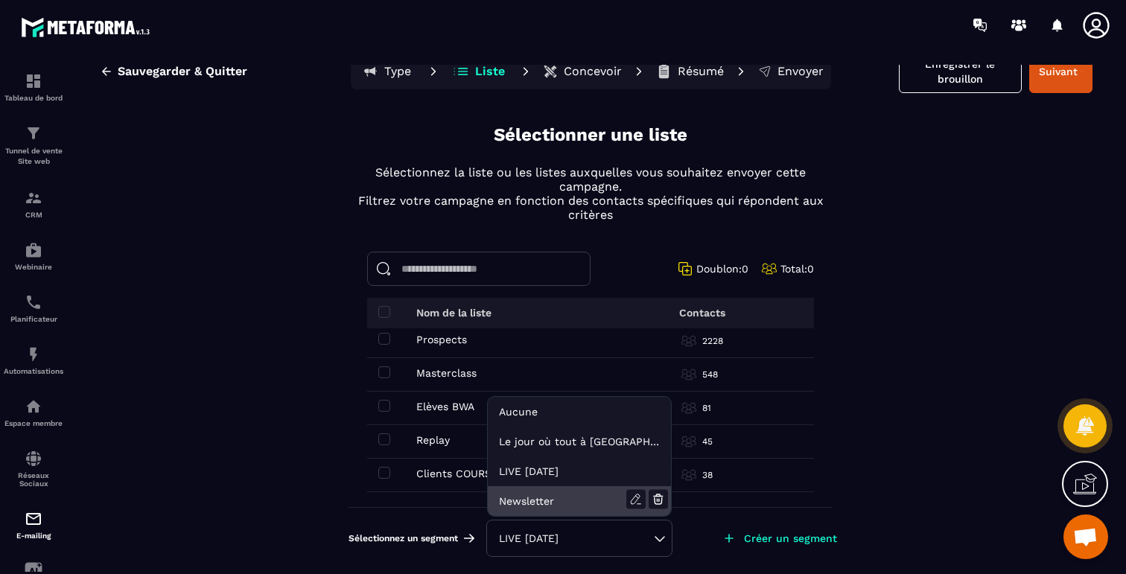
click at [553, 497] on li "Newsletter" at bounding box center [579, 501] width 183 height 30
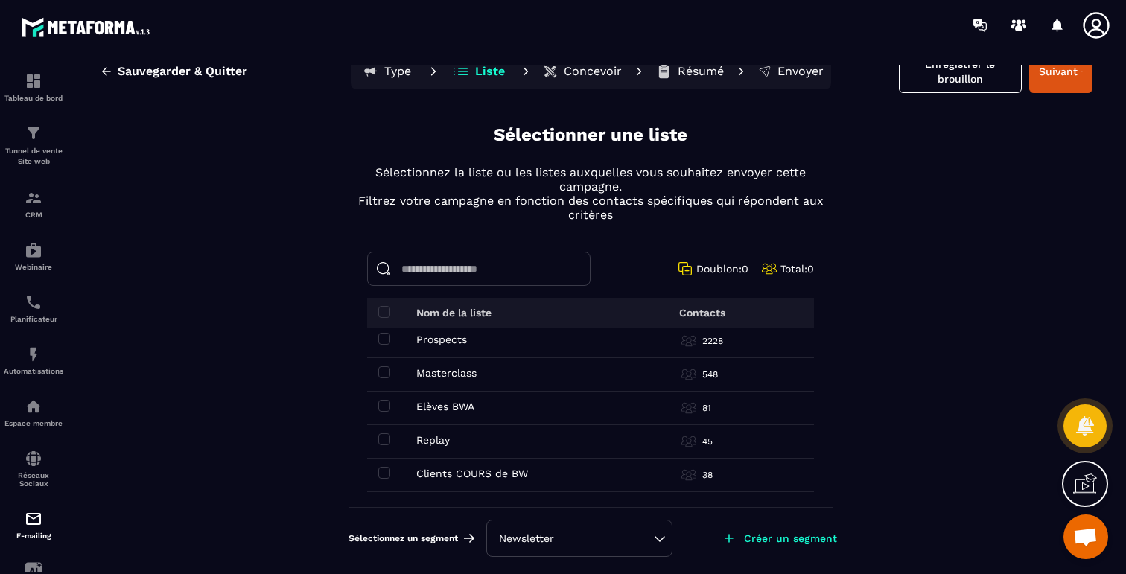
click at [560, 539] on div "Newsletter" at bounding box center [579, 538] width 161 height 15
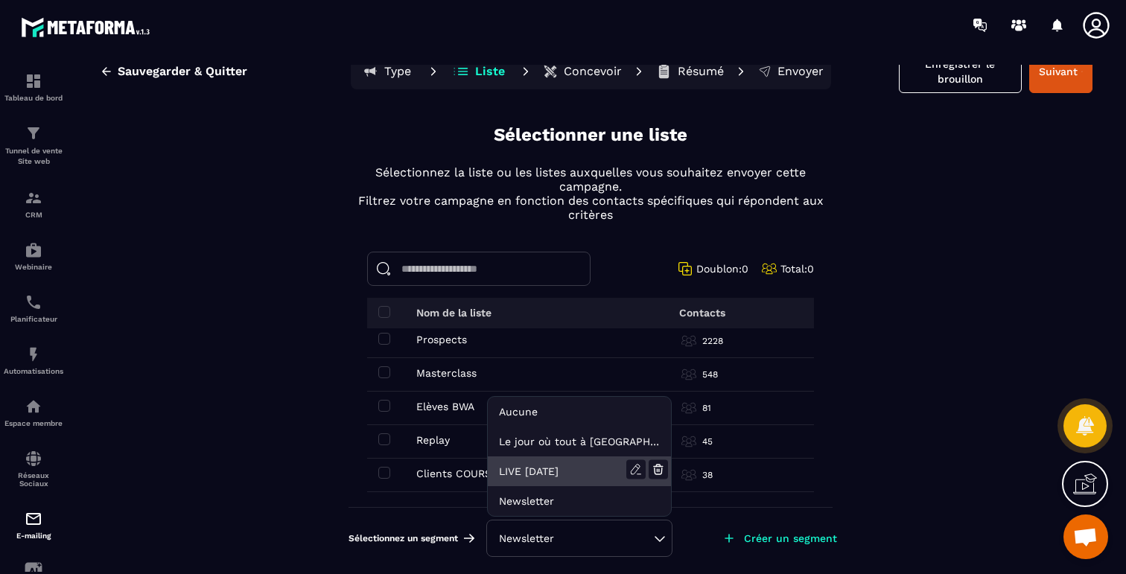
click at [566, 474] on li "LIVE 21 OCT 2025" at bounding box center [579, 471] width 183 height 30
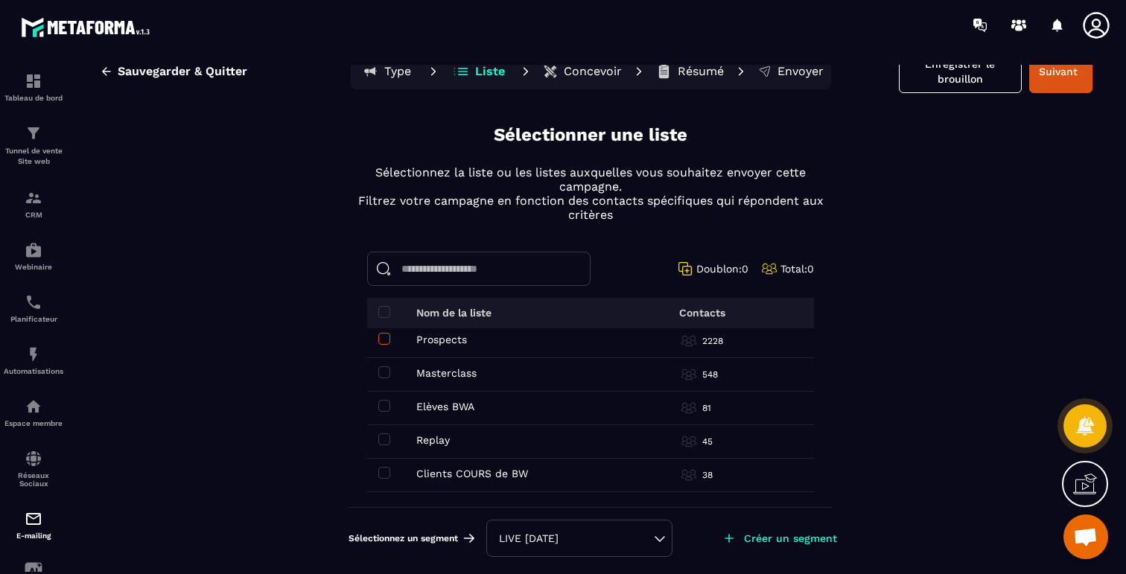
click at [386, 339] on span at bounding box center [384, 339] width 12 height 12
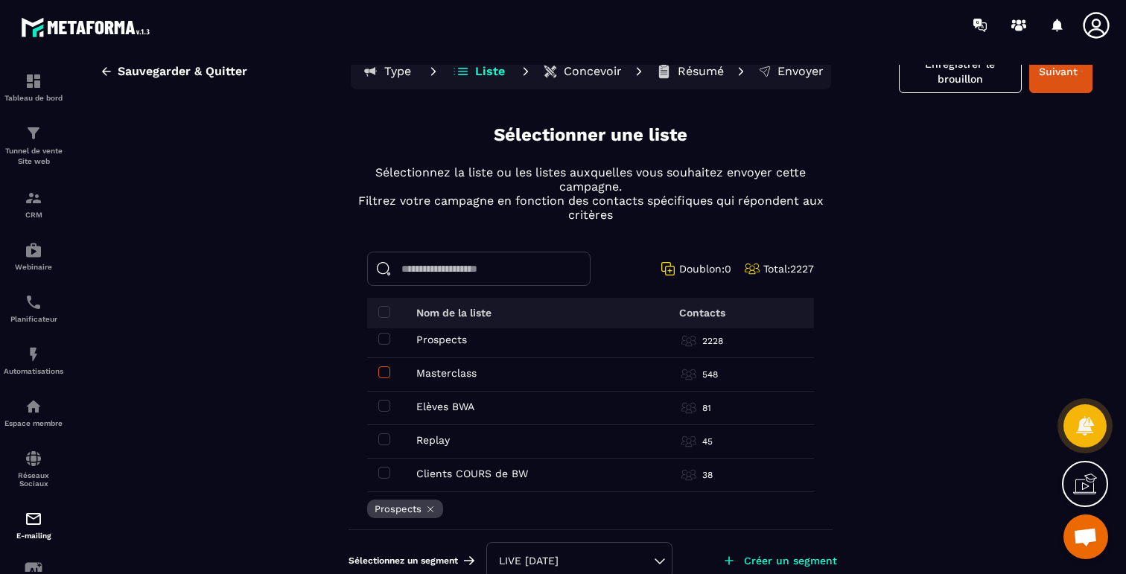
click at [389, 370] on span at bounding box center [384, 372] width 12 height 12
click at [385, 429] on td "Replay Replay" at bounding box center [490, 441] width 246 height 33
click at [385, 435] on span at bounding box center [384, 439] width 12 height 12
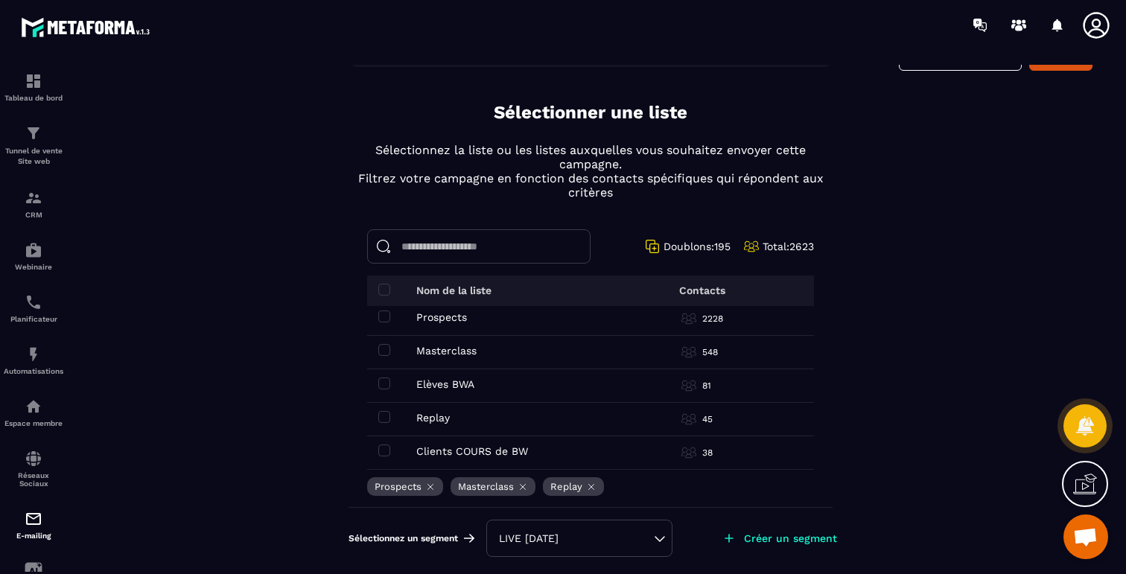
scroll to position [0, 0]
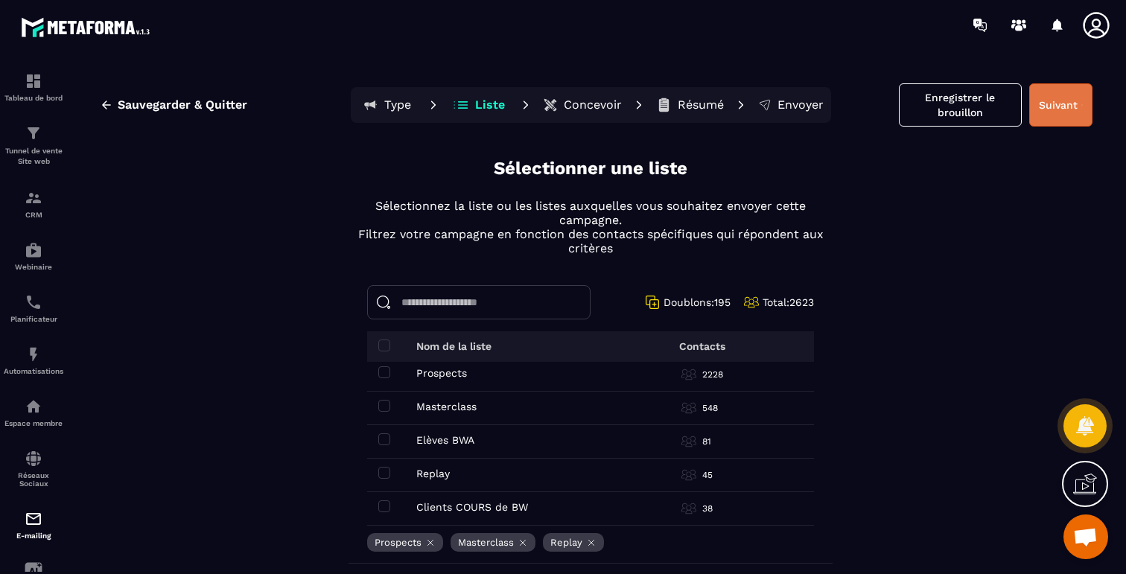
click at [1065, 118] on button "Suivant" at bounding box center [1060, 104] width 63 height 43
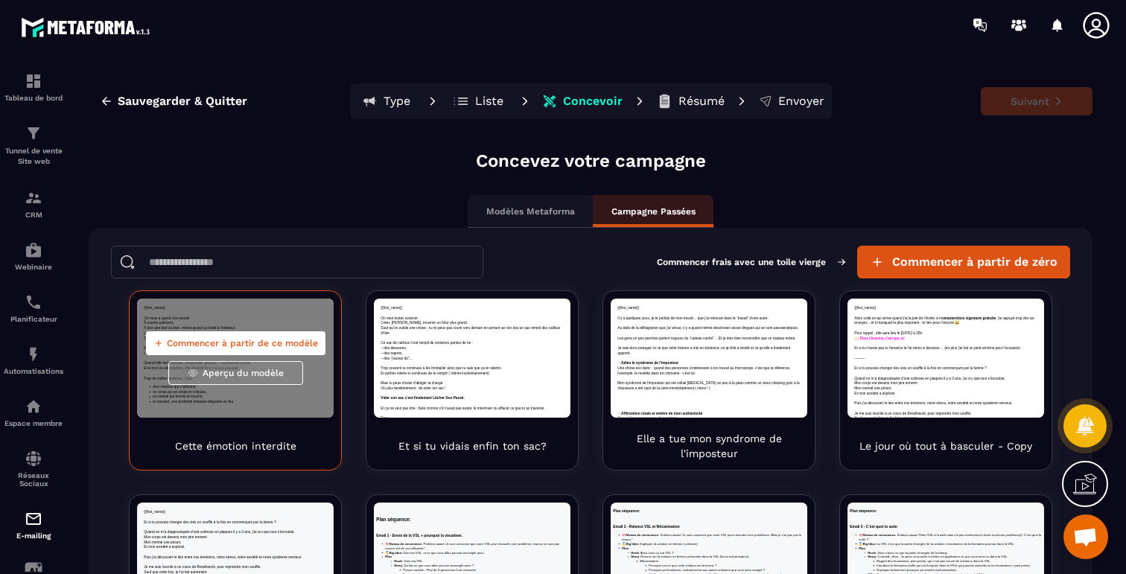
click at [261, 343] on span "Commencer à partir de ce modèle" at bounding box center [242, 343] width 151 height 12
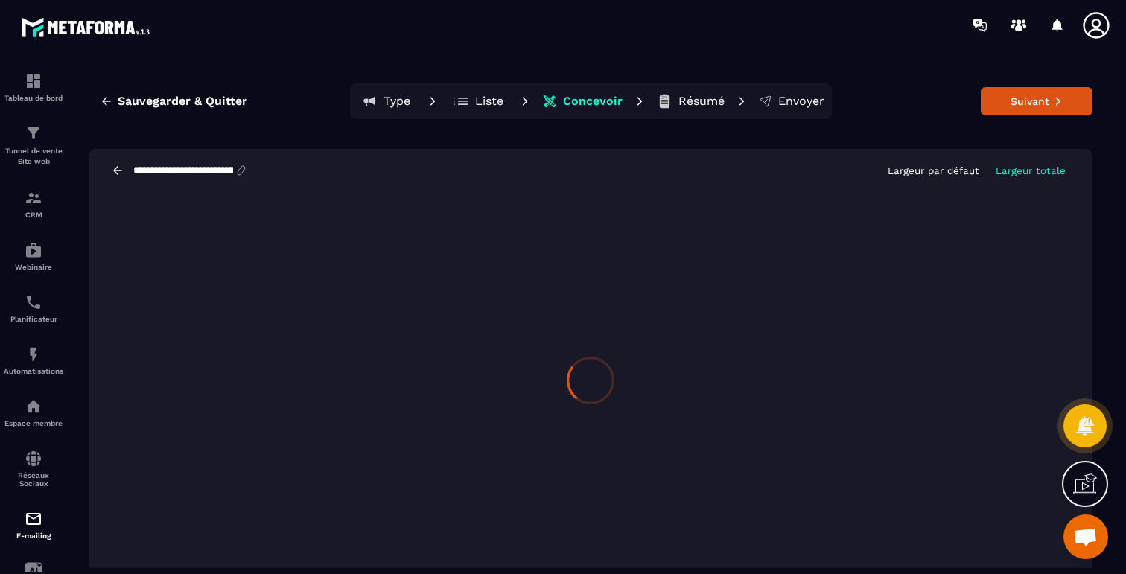
click at [248, 171] on icon at bounding box center [240, 170] width 13 height 13
click at [223, 172] on input "**********" at bounding box center [183, 171] width 103 height 12
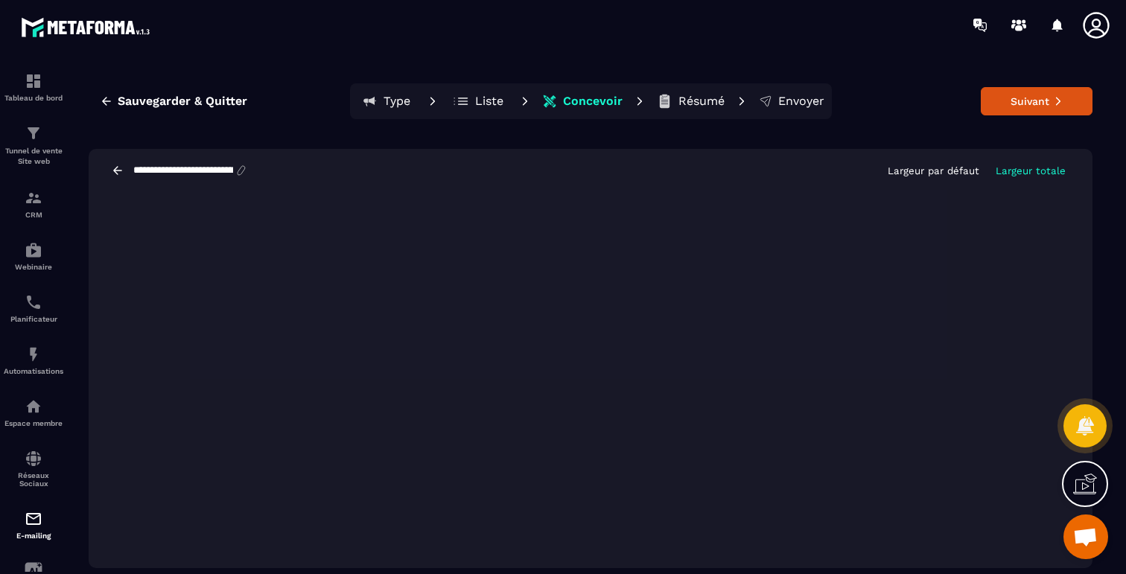
paste input "**********"
type input "**********"
click at [1021, 101] on button "Suivant" at bounding box center [1036, 101] width 112 height 28
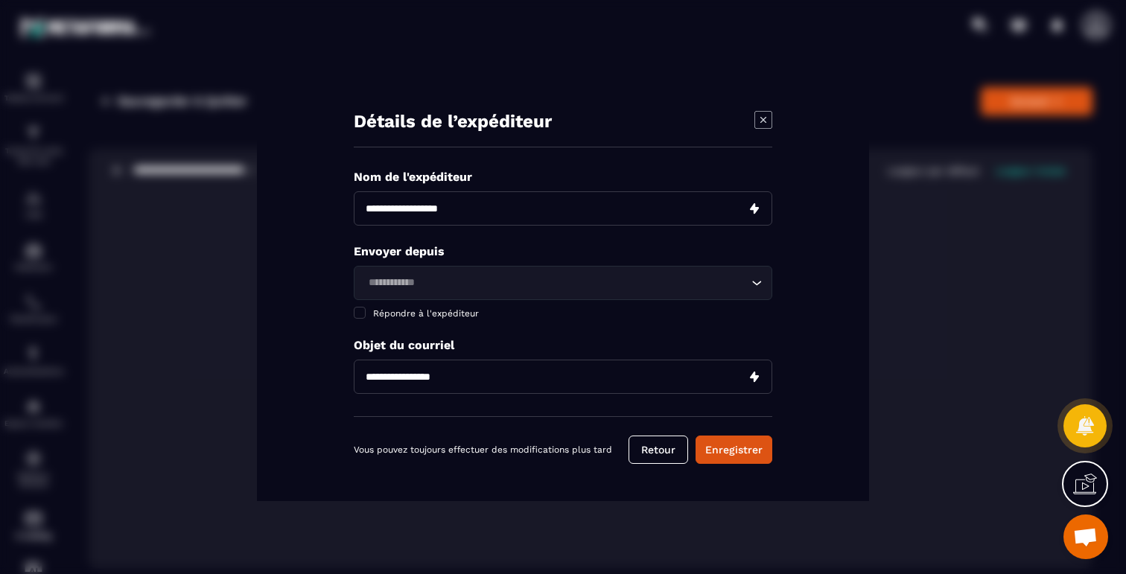
click at [514, 209] on input "Modal window" at bounding box center [563, 208] width 418 height 34
type input "**********"
click at [497, 281] on input "Search for option" at bounding box center [555, 283] width 384 height 16
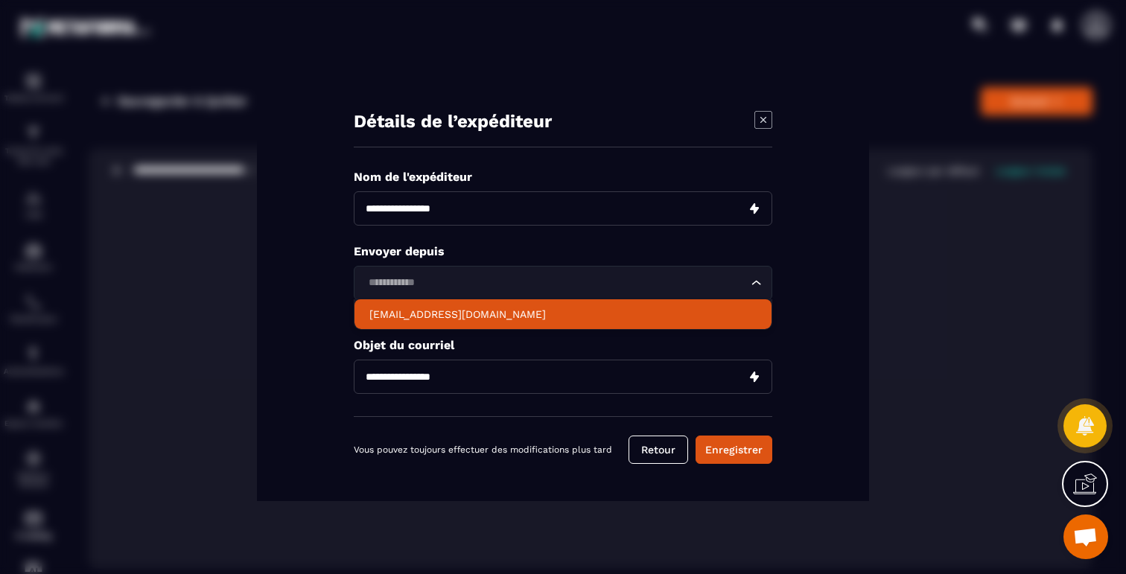
click at [479, 322] on li "hello@breathworkacademie.com" at bounding box center [562, 314] width 417 height 30
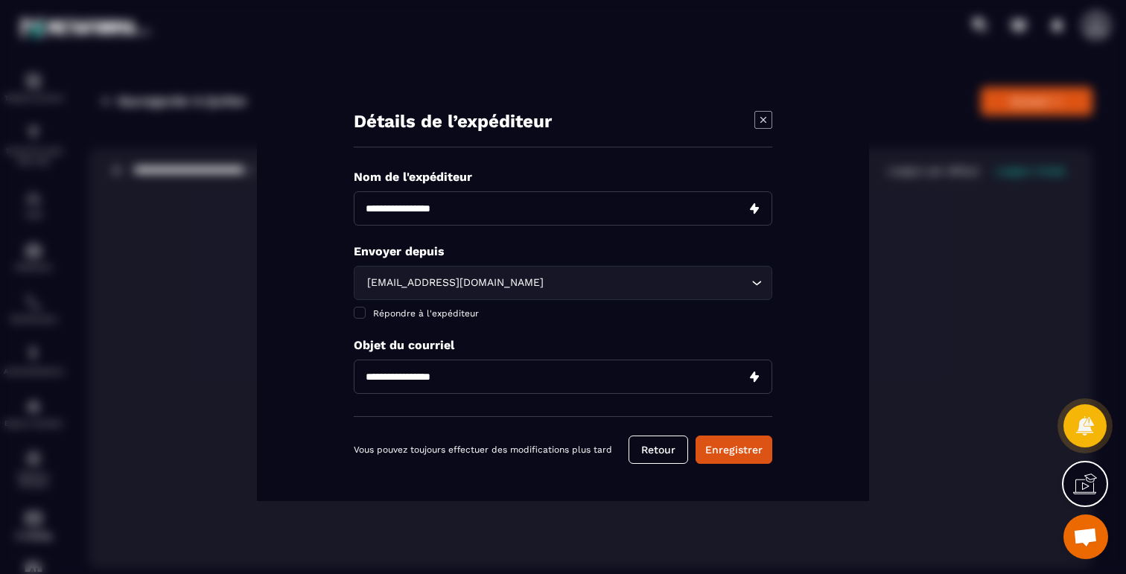
click at [481, 385] on input "Modal window" at bounding box center [563, 377] width 418 height 34
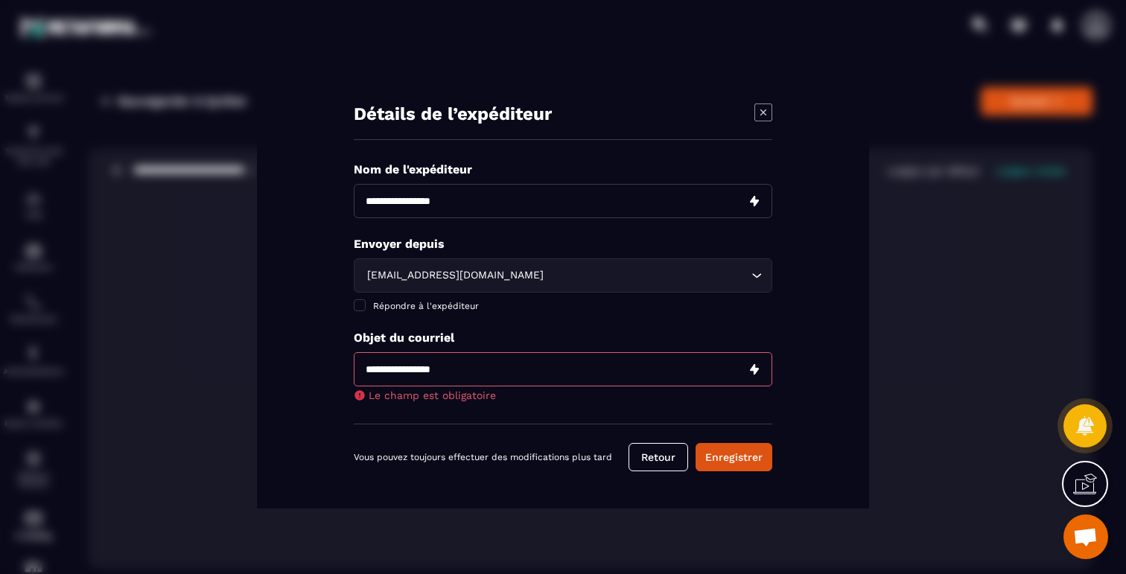
paste input "**********"
type input "**********"
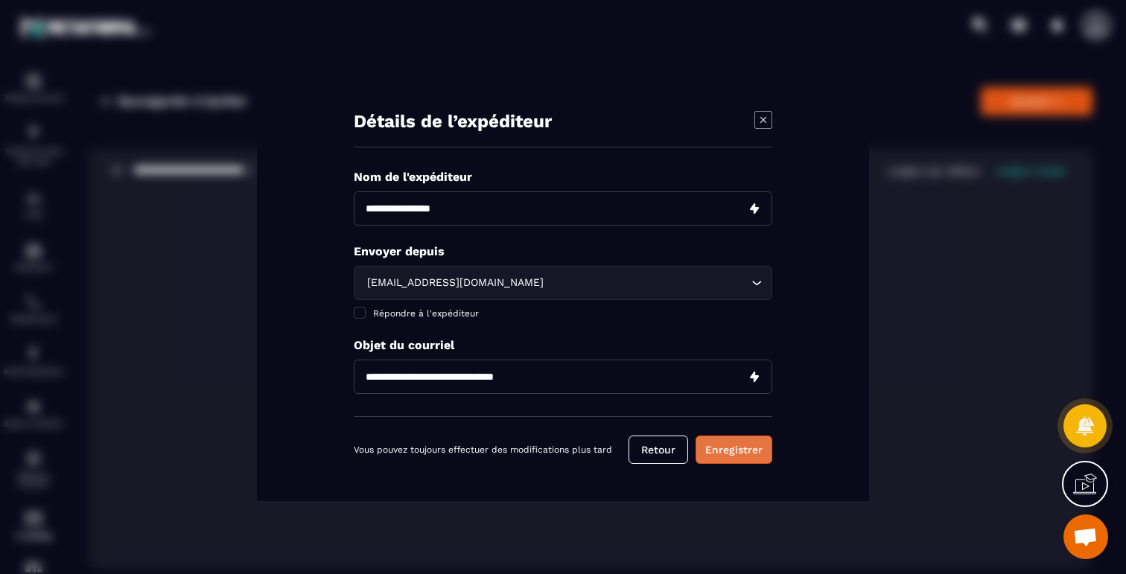
click at [734, 459] on button "Enregistrer" at bounding box center [733, 449] width 77 height 28
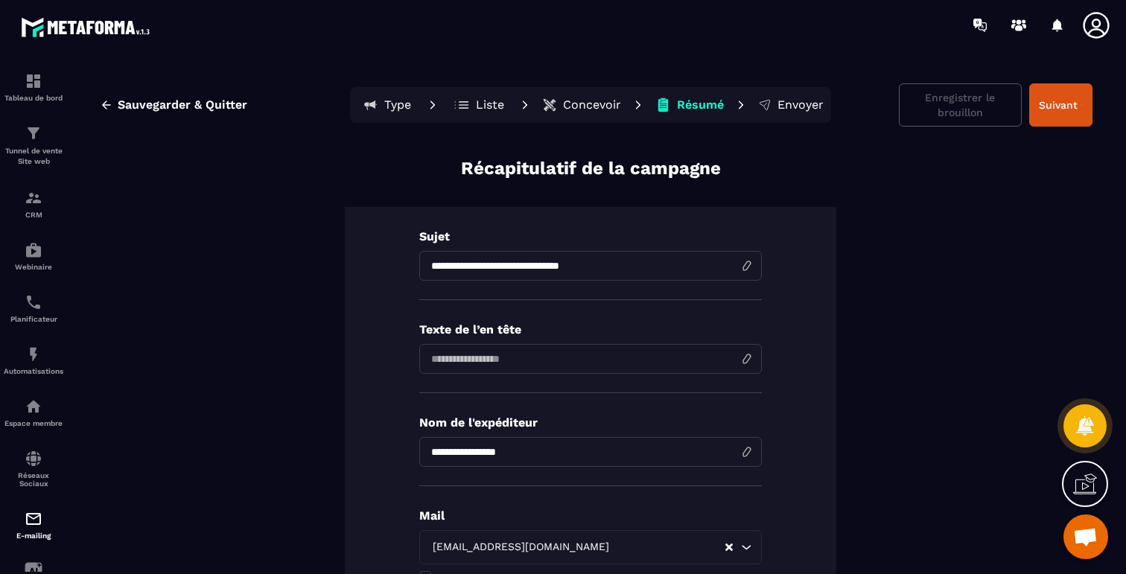
click at [509, 363] on input at bounding box center [590, 359] width 342 height 30
paste input "**********"
type input "**********"
click at [537, 418] on p "Nom de l'expéditeur" at bounding box center [590, 422] width 342 height 14
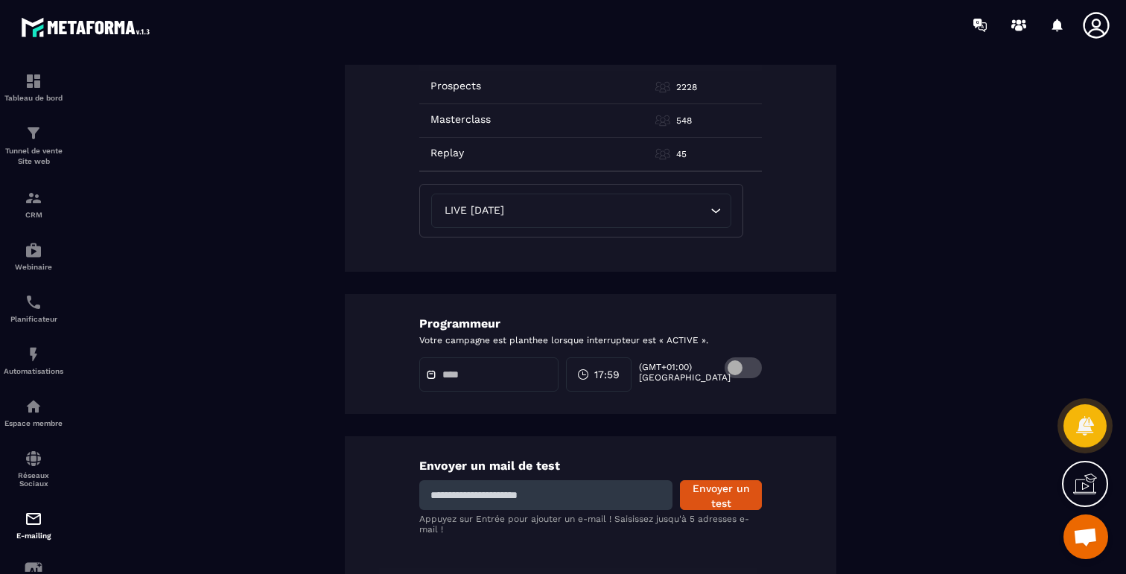
scroll to position [840, 0]
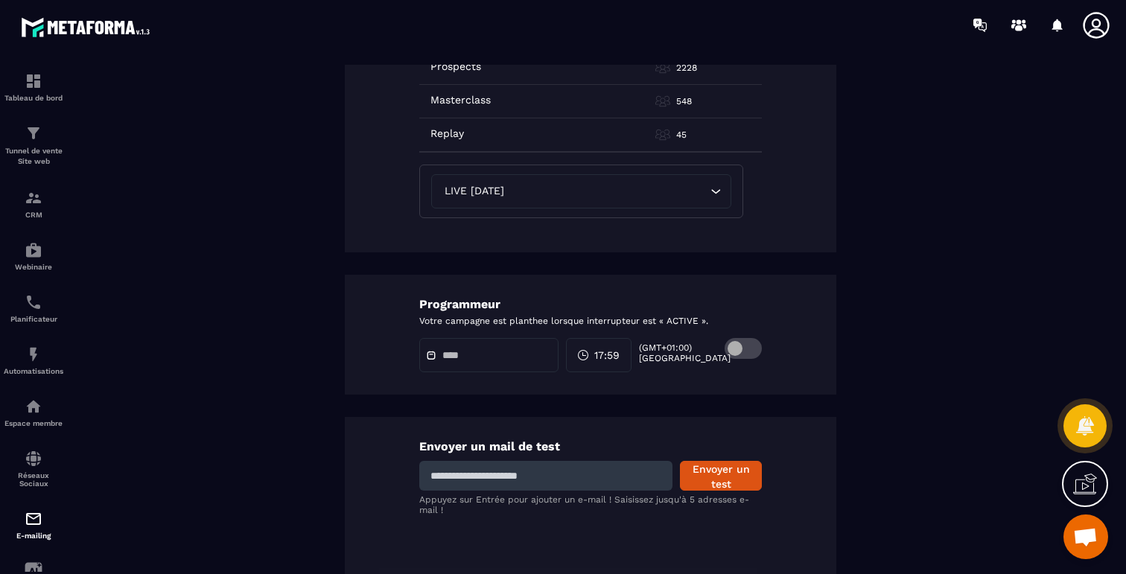
click at [485, 364] on div at bounding box center [488, 355] width 139 height 34
click at [441, 351] on span at bounding box center [435, 355] width 18 height 10
click at [433, 352] on icon at bounding box center [431, 355] width 10 height 10
click at [738, 348] on span at bounding box center [742, 348] width 37 height 21
click at [434, 344] on div at bounding box center [488, 355] width 139 height 34
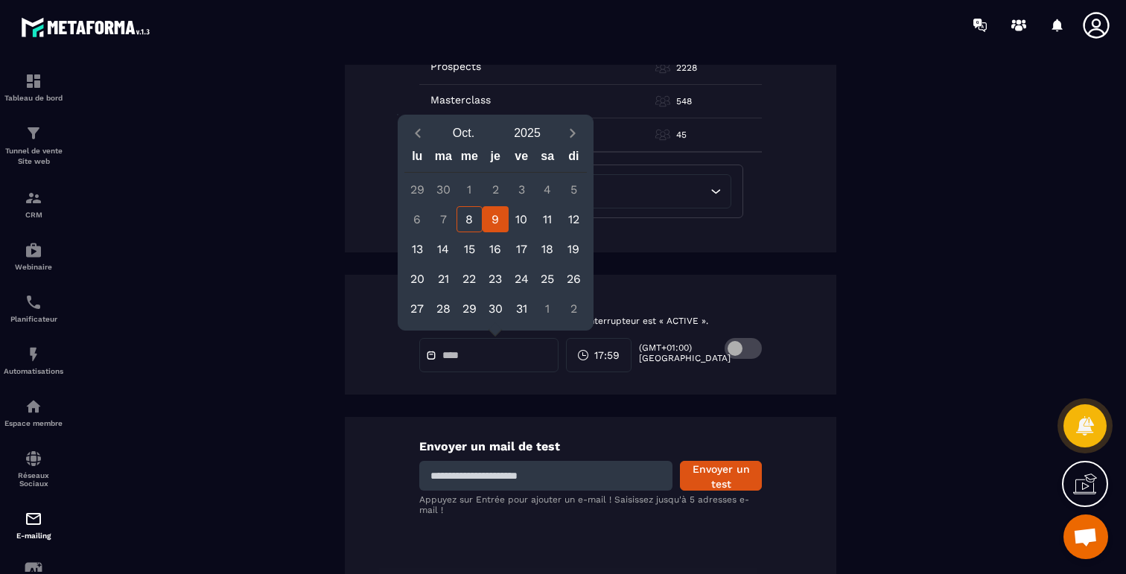
click at [494, 222] on div "9" at bounding box center [495, 219] width 26 height 26
type input "**********"
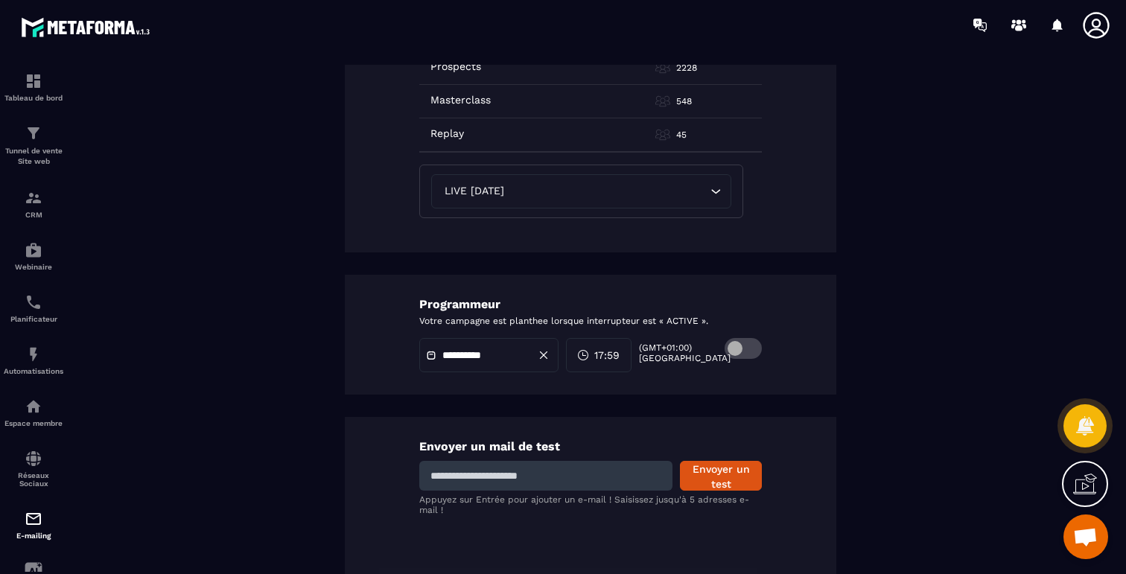
click at [619, 357] on span "17:59" at bounding box center [606, 355] width 25 height 15
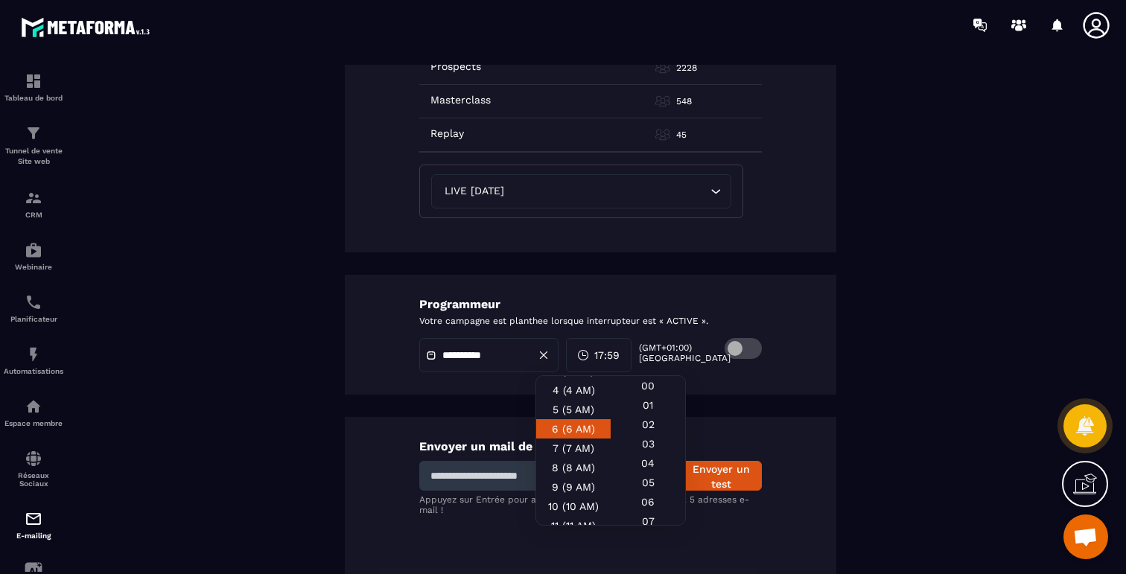
scroll to position [92, 0]
click at [578, 453] on div "8 (8 AM)" at bounding box center [573, 448] width 74 height 19
click at [569, 451] on div "8 (8 AM)" at bounding box center [573, 448] width 74 height 19
click at [651, 388] on div "00" at bounding box center [647, 385] width 74 height 19
click at [719, 380] on div "**********" at bounding box center [590, 335] width 491 height 120
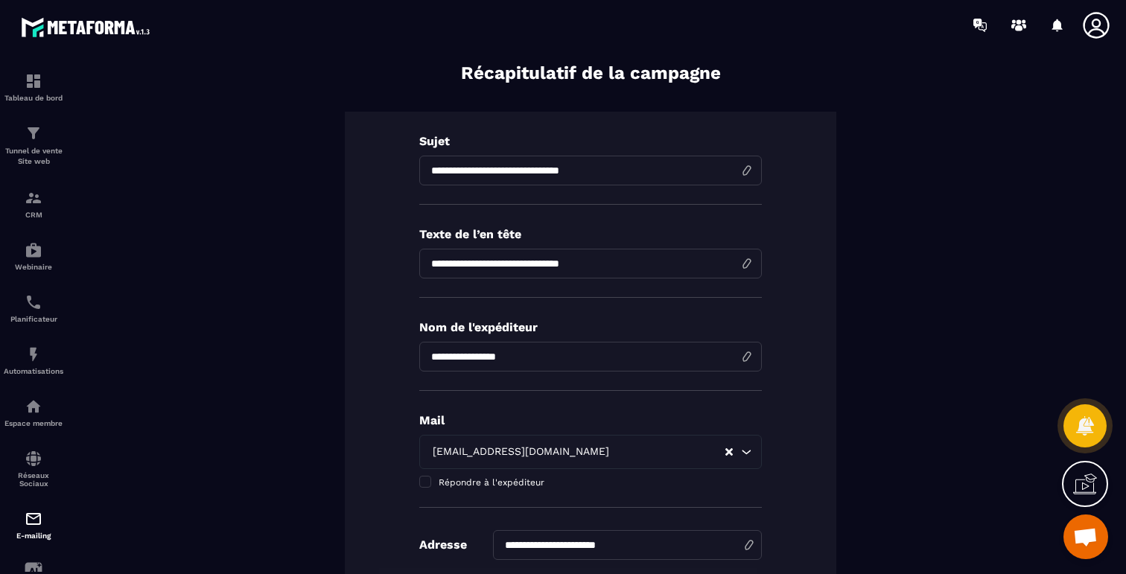
scroll to position [0, 0]
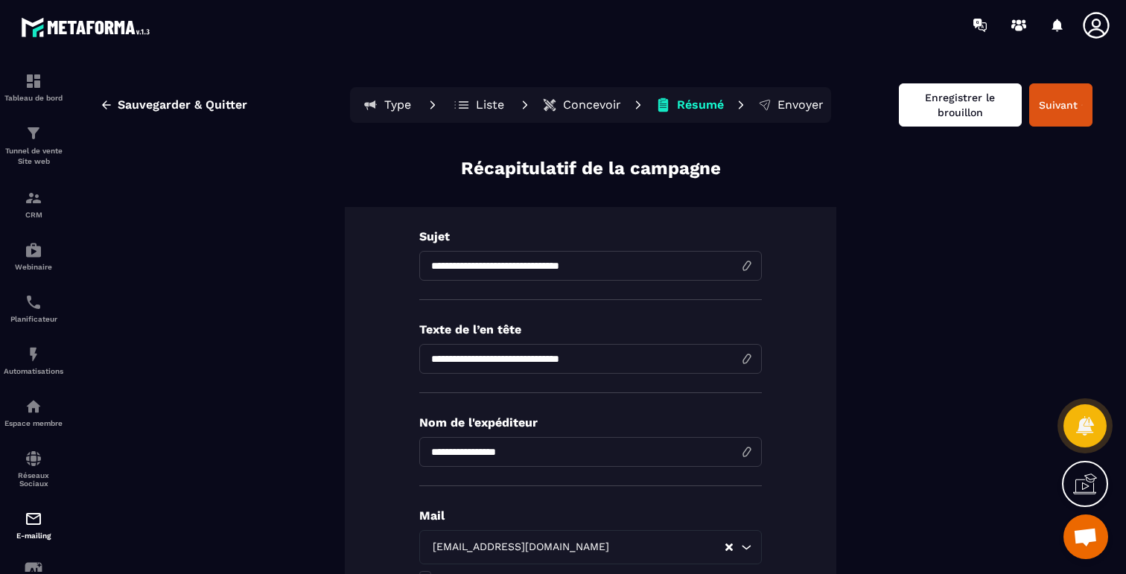
click at [943, 98] on button "Enregistrer le brouillon" at bounding box center [960, 104] width 123 height 43
click at [589, 103] on p "Concevoir" at bounding box center [592, 105] width 58 height 15
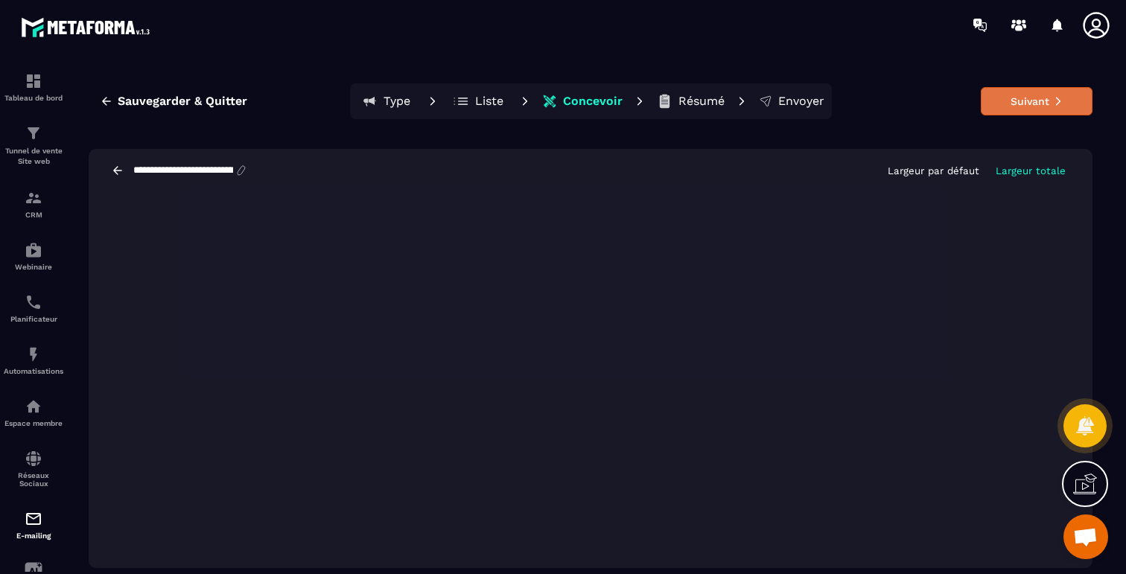
click at [999, 110] on button "Suivant" at bounding box center [1036, 101] width 112 height 28
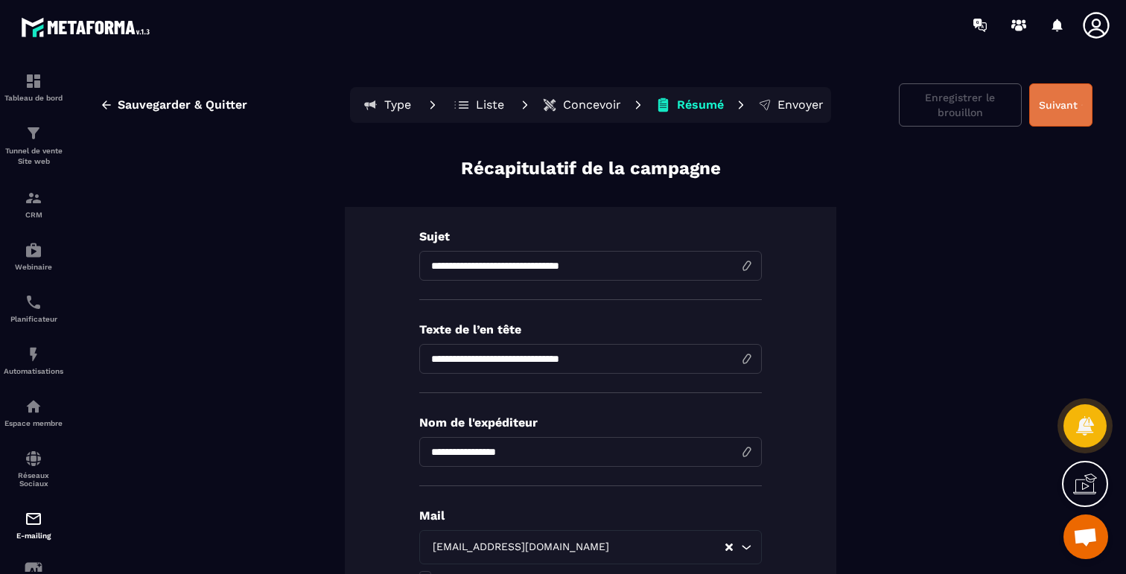
click at [1050, 107] on button "Suivant" at bounding box center [1060, 104] width 63 height 43
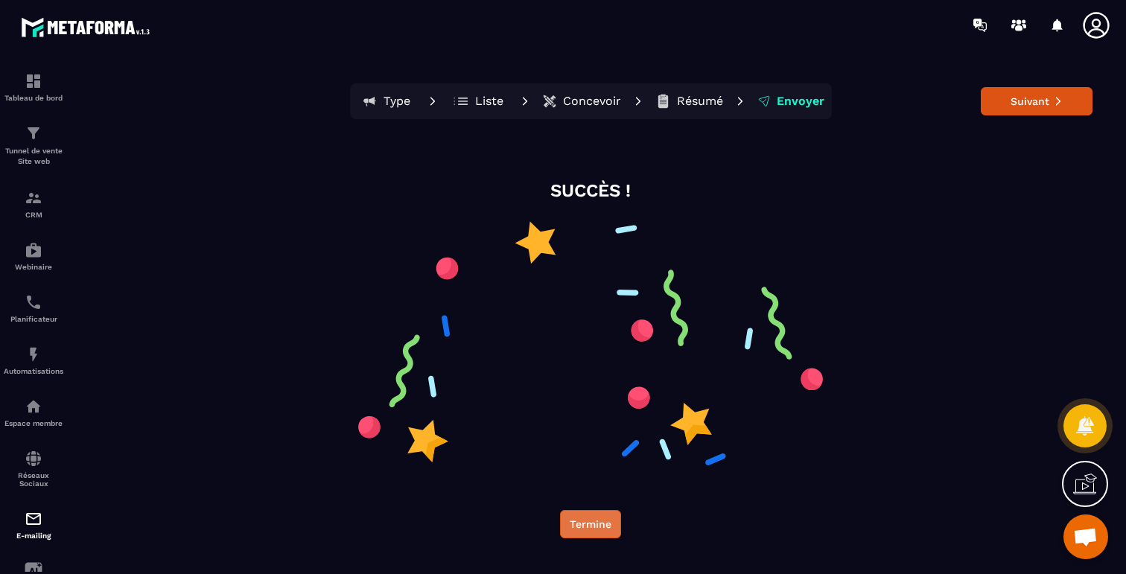
click at [571, 526] on button "Termine" at bounding box center [590, 524] width 61 height 28
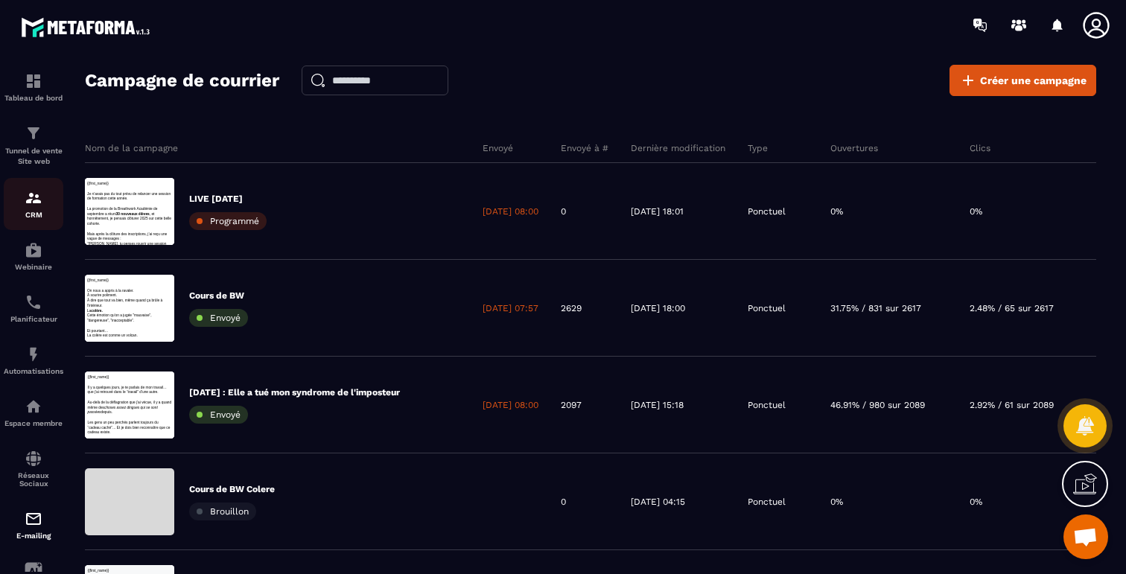
click at [39, 192] on img at bounding box center [34, 198] width 18 height 18
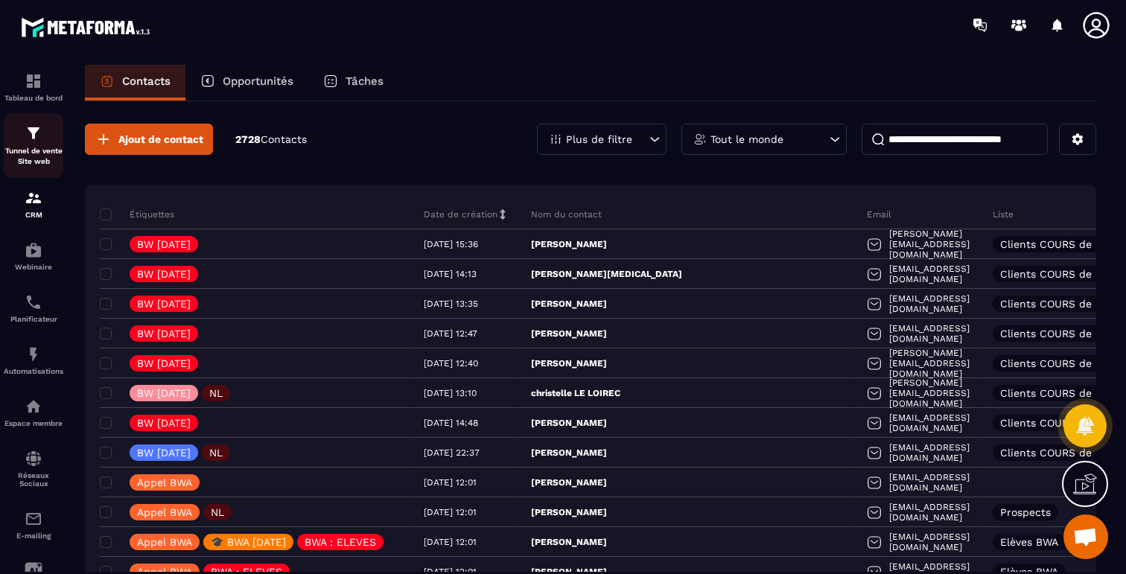
click at [39, 129] on img at bounding box center [34, 133] width 18 height 18
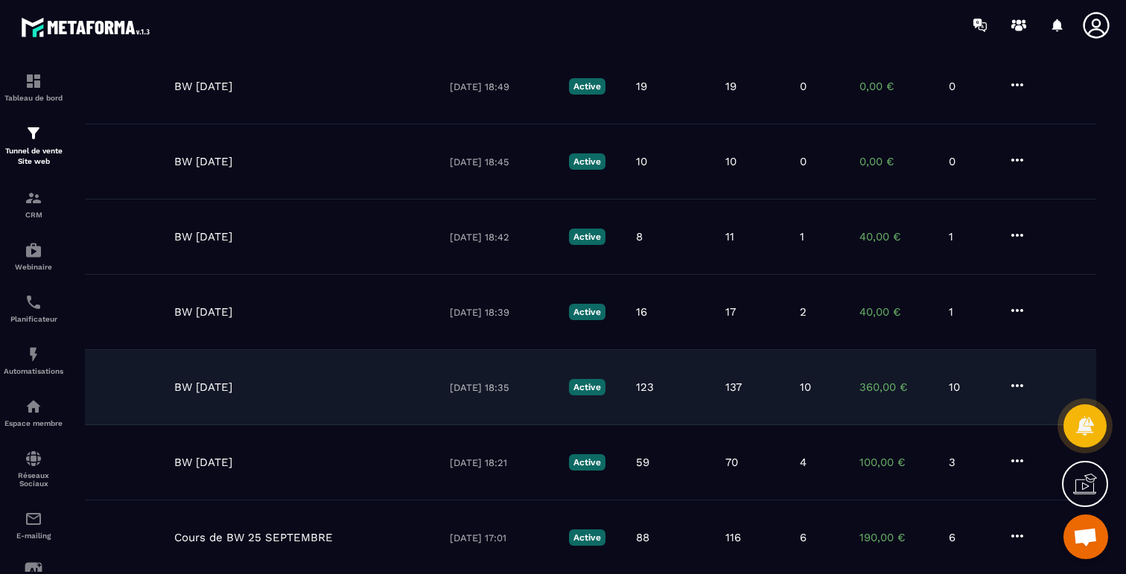
scroll to position [378, 0]
